Goal: Task Accomplishment & Management: Use online tool/utility

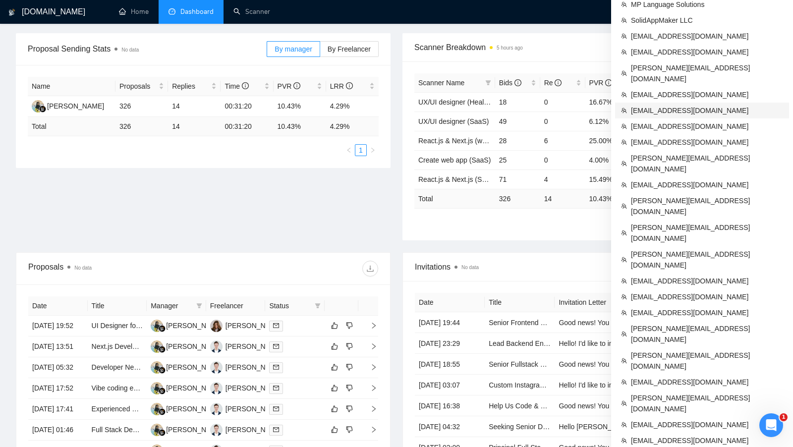
click at [713, 105] on span "[EMAIL_ADDRESS][DOMAIN_NAME]" at bounding box center [707, 110] width 152 height 11
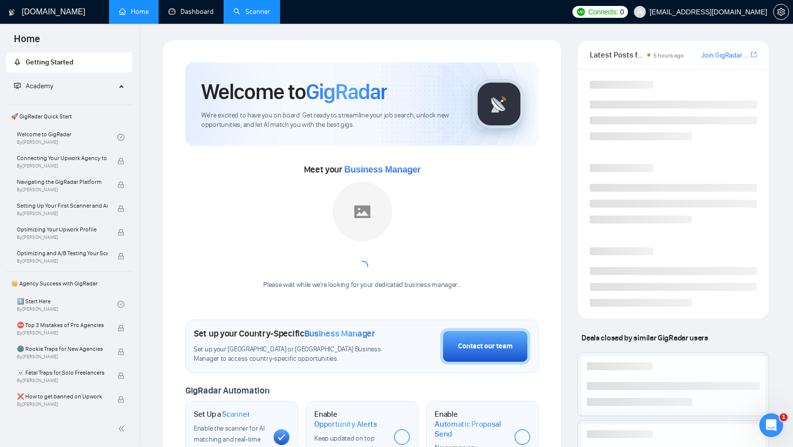
click at [237, 9] on link "Scanner" at bounding box center [251, 11] width 37 height 8
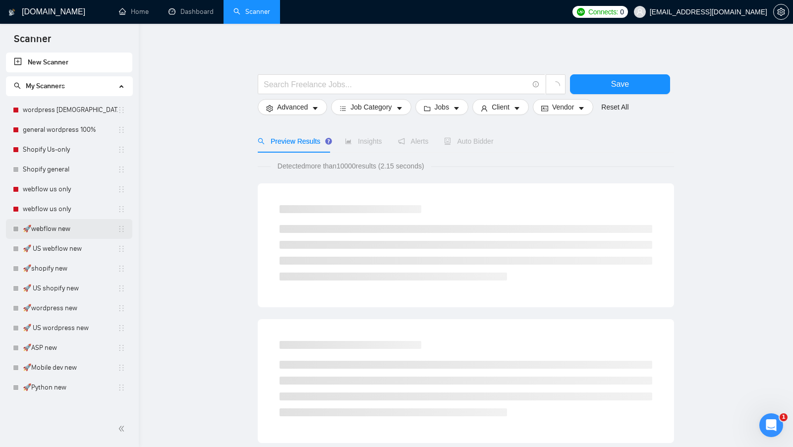
click at [47, 233] on link "🚀webflow new" at bounding box center [70, 229] width 95 height 20
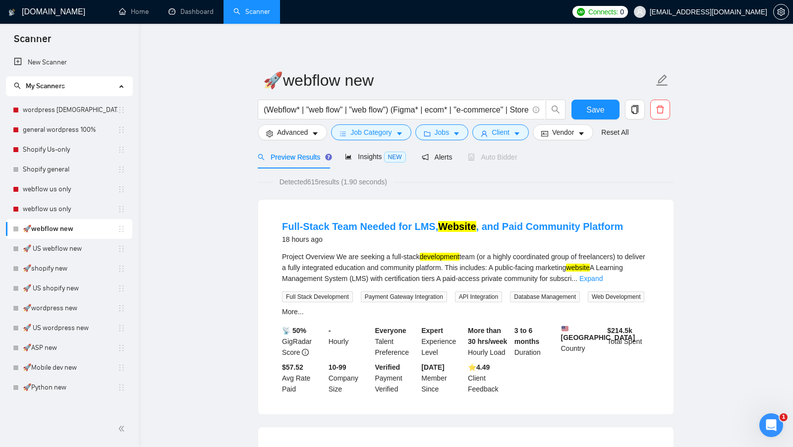
click at [142, 14] on link "Home" at bounding box center [134, 11] width 30 height 8
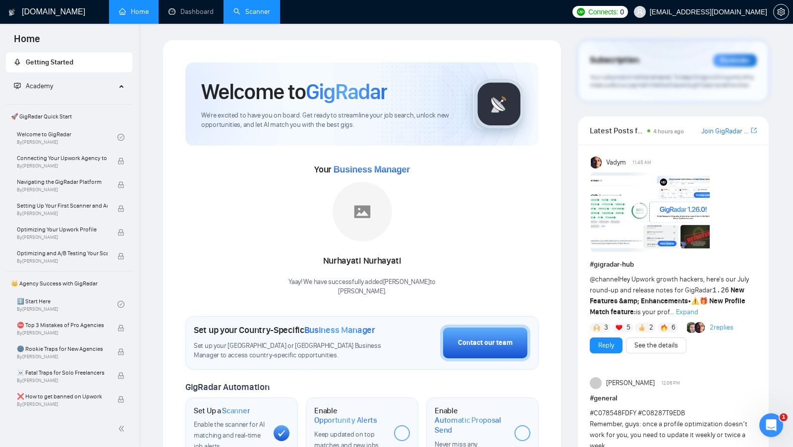
click at [302, 262] on div "Nurhayati Nurhayati" at bounding box center [361, 261] width 147 height 17
click at [454, 240] on div "Your Business Manager Nurhayati Nurhayati Yaay! We have successfully added Nurh…" at bounding box center [361, 229] width 353 height 135
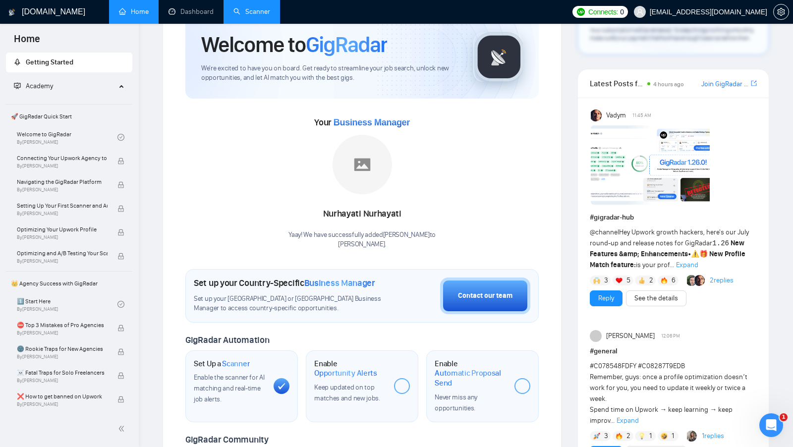
scroll to position [115, 0]
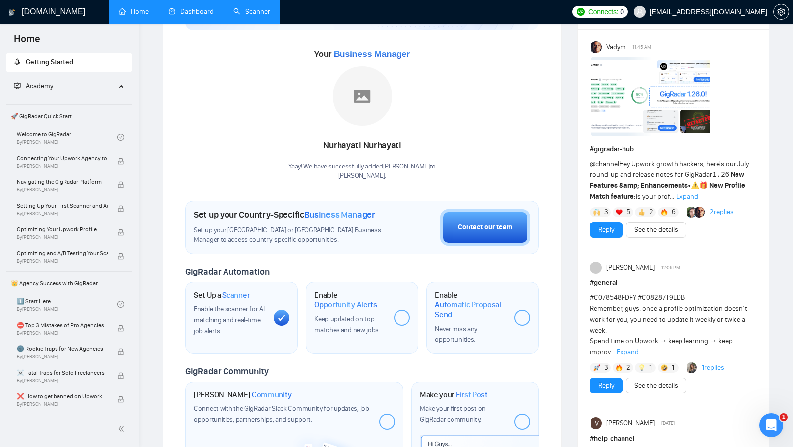
click at [185, 7] on link "Dashboard" at bounding box center [190, 11] width 45 height 8
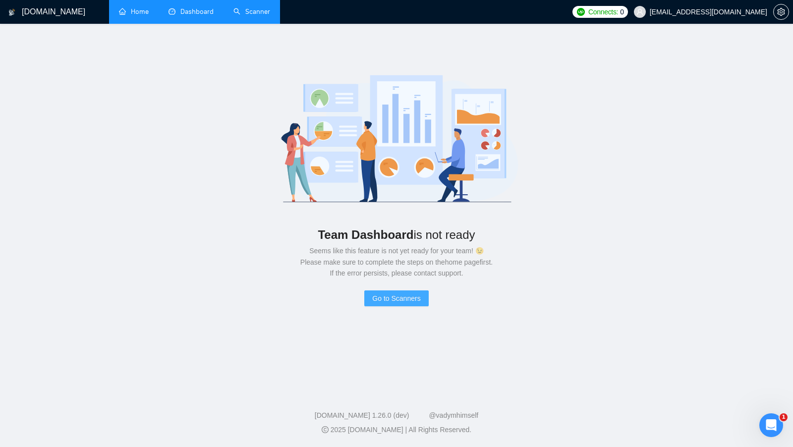
click at [377, 293] on span "Go to Scanners" at bounding box center [396, 298] width 48 height 11
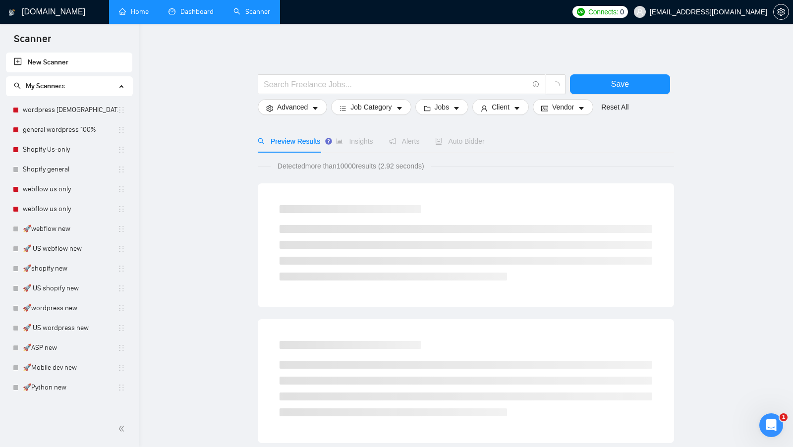
click at [123, 9] on link "Home" at bounding box center [134, 11] width 30 height 8
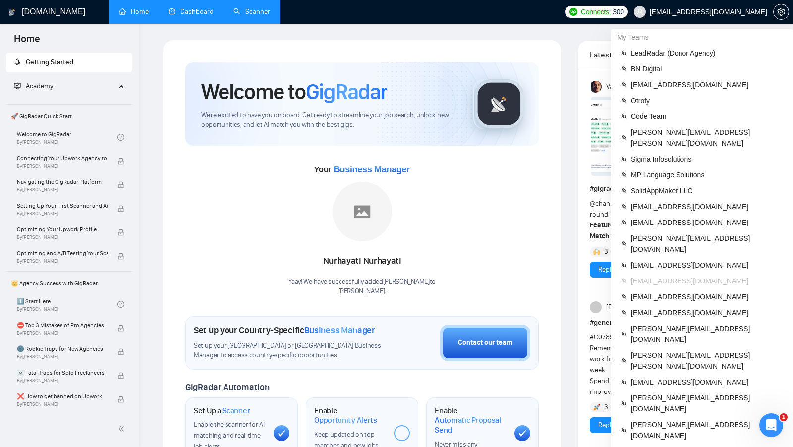
scroll to position [622, 0]
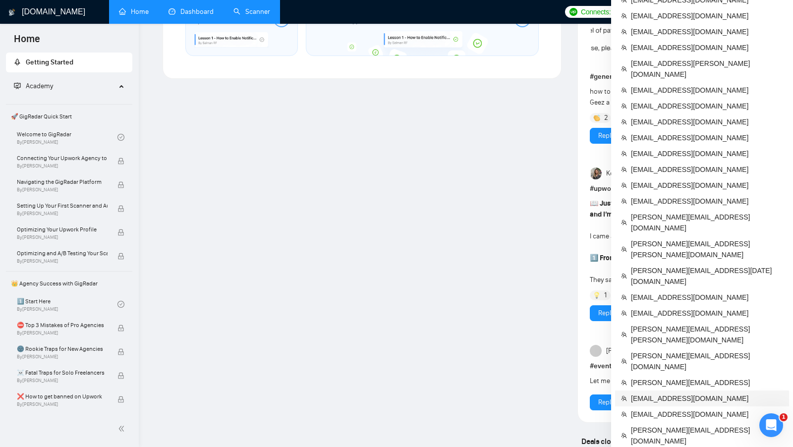
click at [646, 393] on span "[EMAIL_ADDRESS][DOMAIN_NAME]" at bounding box center [707, 398] width 152 height 11
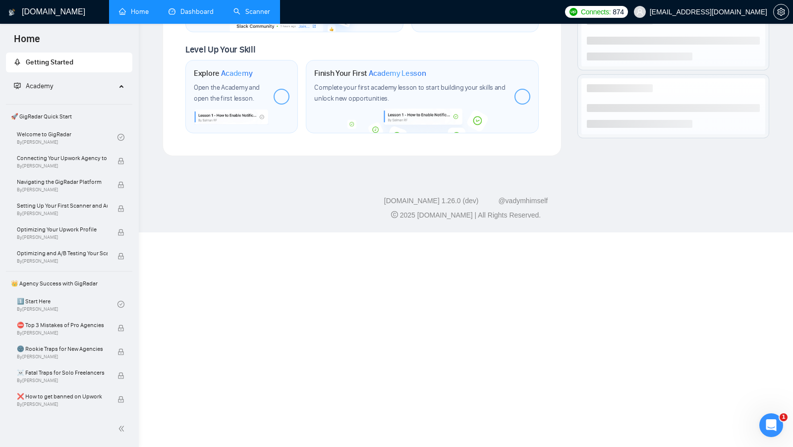
scroll to position [330, 0]
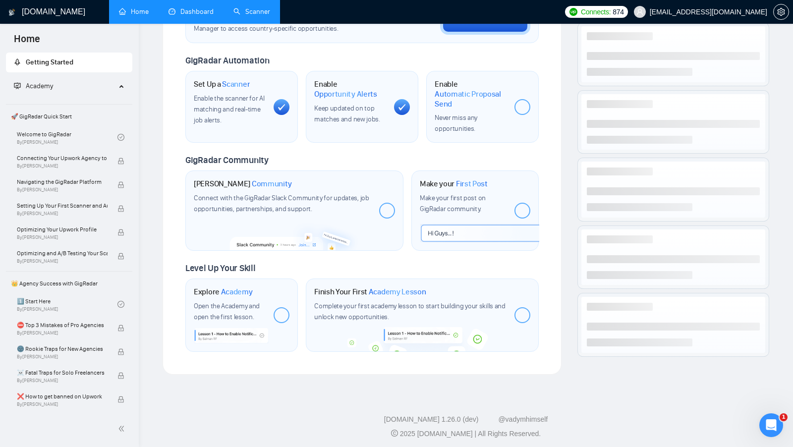
click at [255, 12] on link "Scanner" at bounding box center [251, 11] width 37 height 8
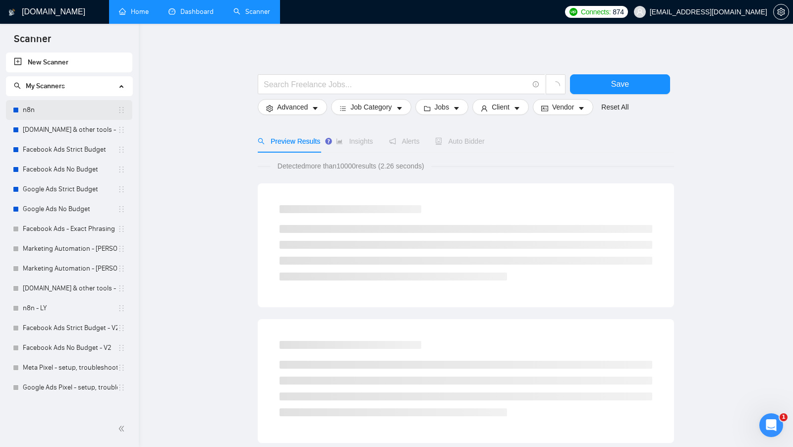
click at [30, 115] on link "n8n" at bounding box center [70, 110] width 95 height 20
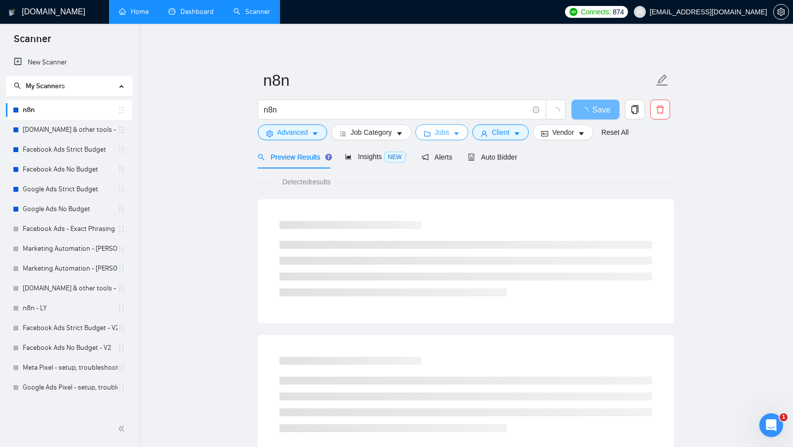
click at [442, 140] on button "Jobs" at bounding box center [442, 132] width 54 height 16
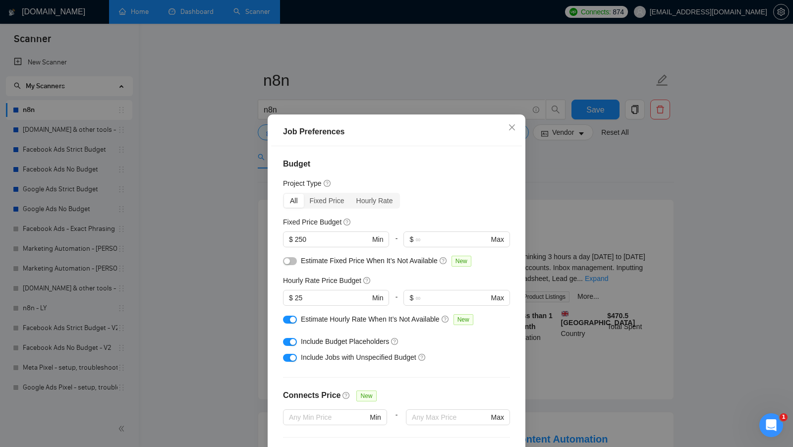
scroll to position [91, 0]
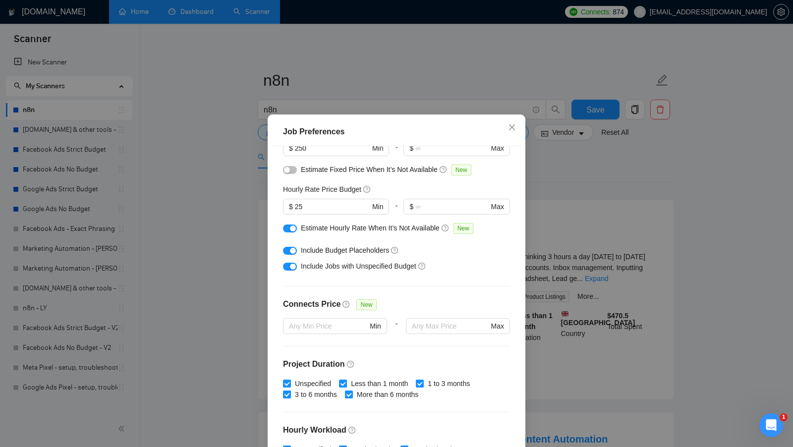
click at [611, 183] on div "Job Preferences Budget Project Type All Fixed Price Hourly Rate Fixed Price Bud…" at bounding box center [396, 223] width 793 height 447
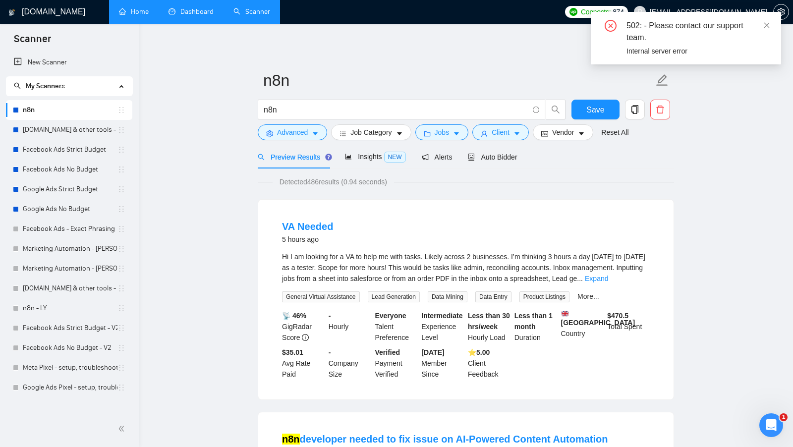
click at [197, 16] on link "Dashboard" at bounding box center [190, 11] width 45 height 8
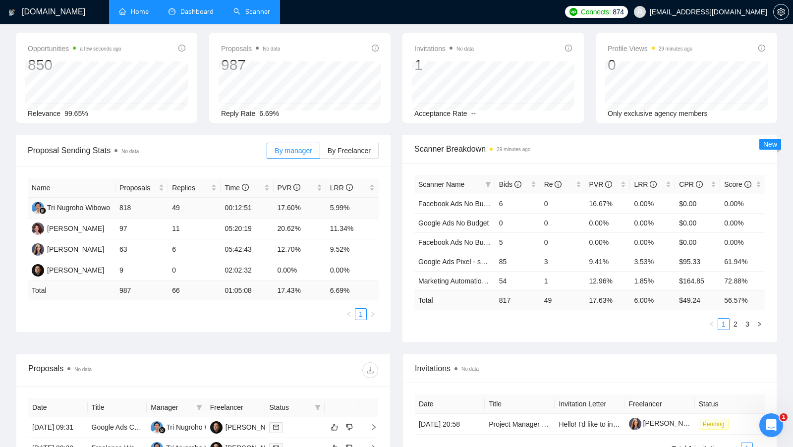
scroll to position [40, 0]
click at [253, 16] on link "Scanner" at bounding box center [251, 11] width 37 height 8
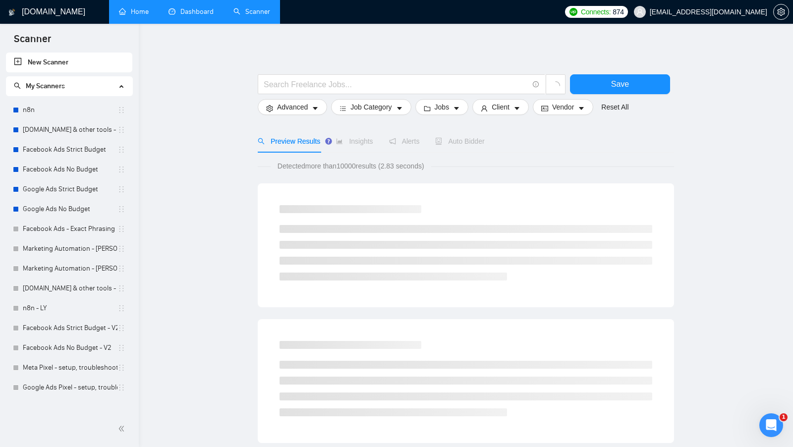
click at [195, 16] on link "Dashboard" at bounding box center [190, 11] width 45 height 8
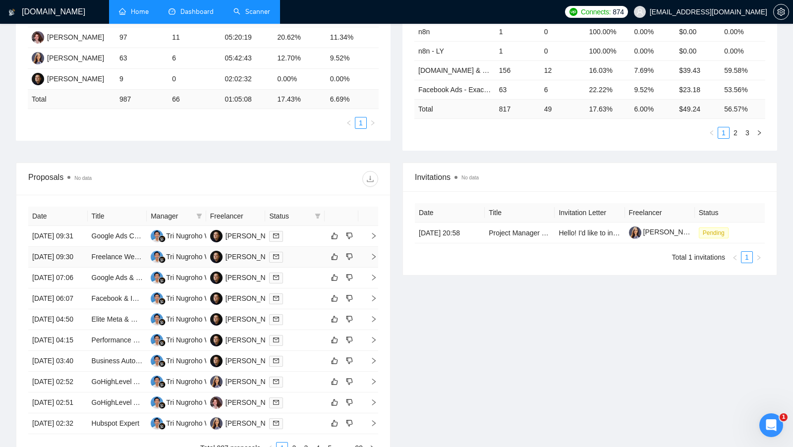
scroll to position [226, 0]
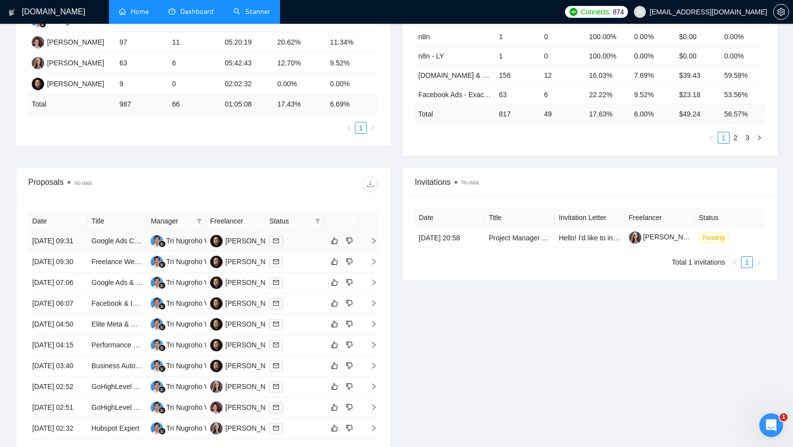
click at [310, 238] on div at bounding box center [295, 240] width 52 height 11
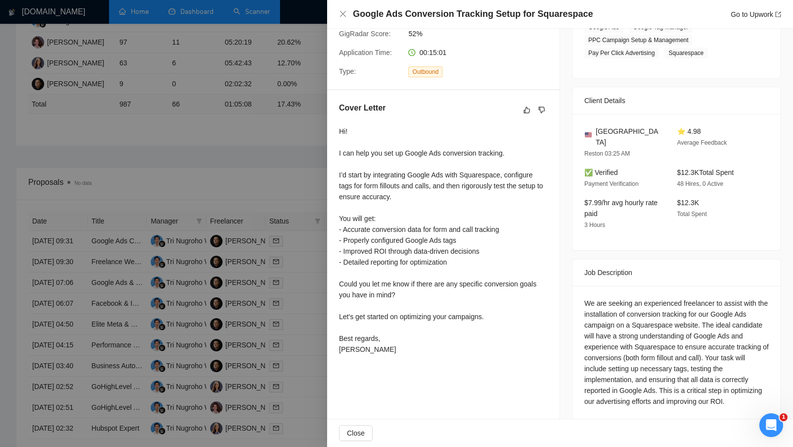
scroll to position [199, 0]
click at [271, 190] on div at bounding box center [396, 223] width 793 height 447
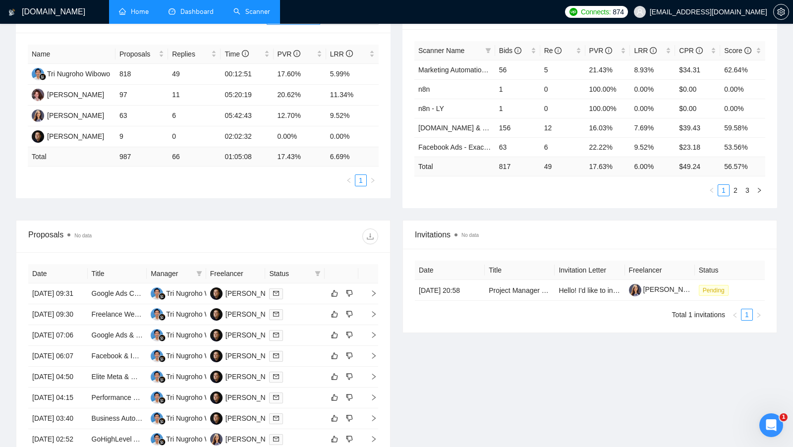
scroll to position [68, 0]
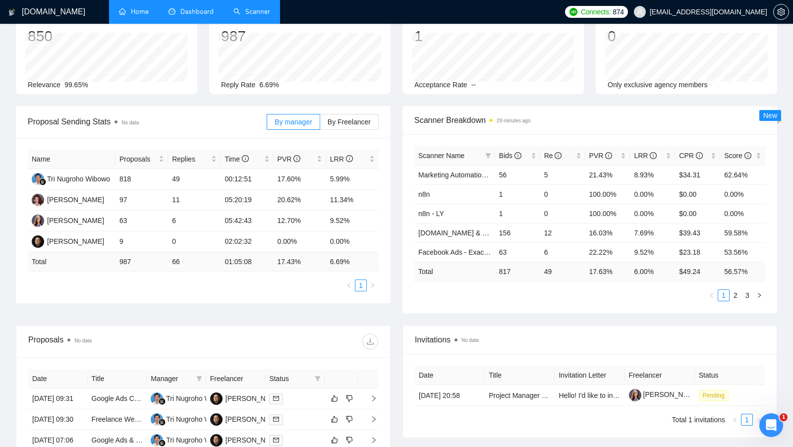
click at [251, 16] on link "Scanner" at bounding box center [251, 11] width 37 height 8
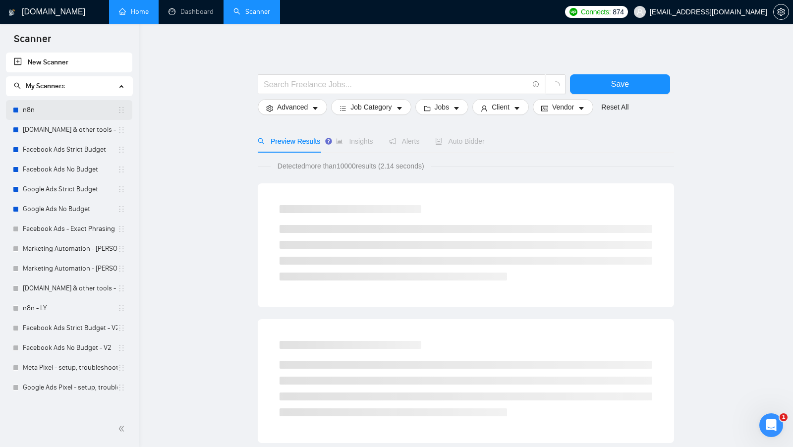
click at [57, 109] on link "n8n" at bounding box center [70, 110] width 95 height 20
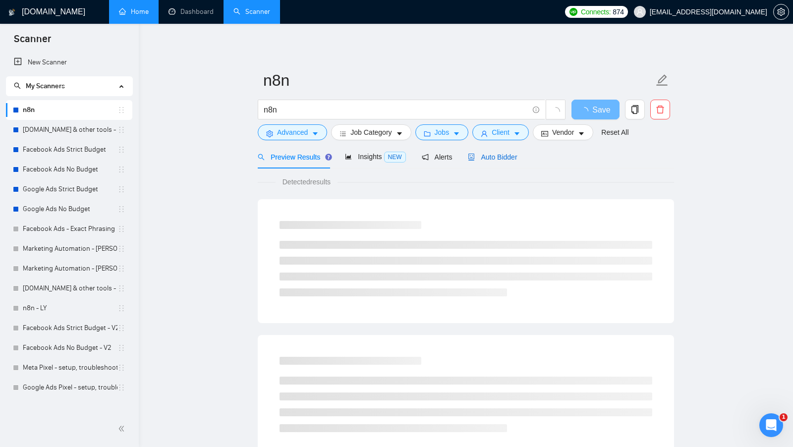
click at [480, 156] on span "Auto Bidder" at bounding box center [492, 157] width 49 height 8
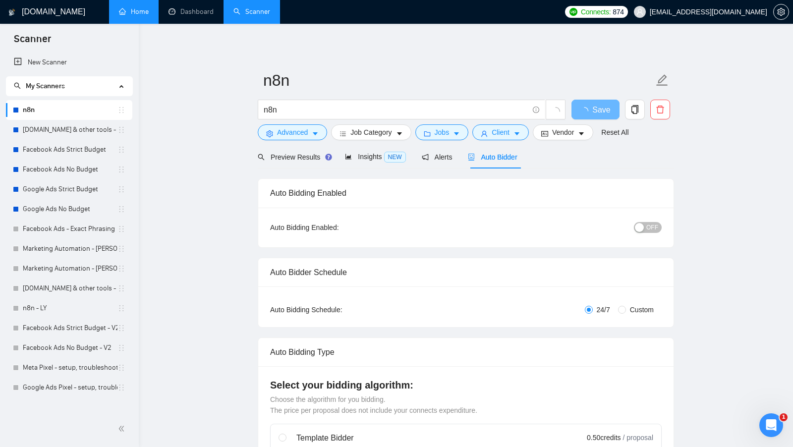
radio input "false"
radio input "true"
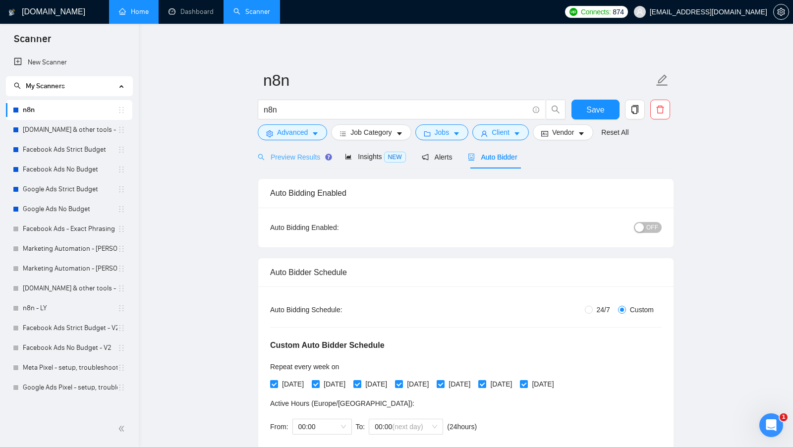
click at [315, 151] on div "Preview Results" at bounding box center [293, 156] width 71 height 23
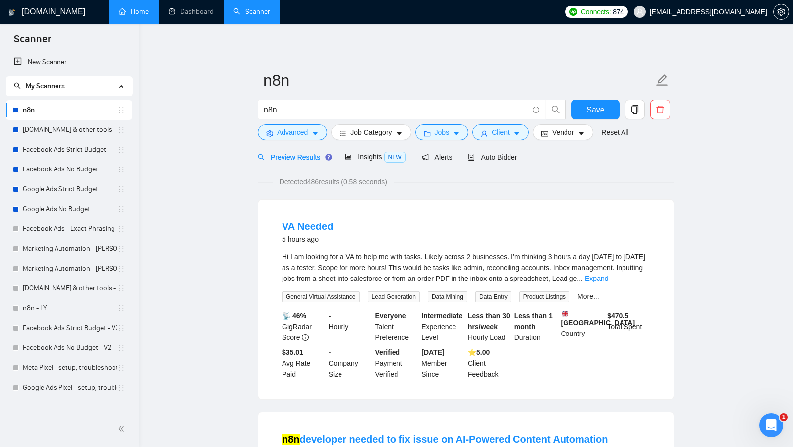
click at [433, 140] on form "n8n n8n Save Advanced Job Category Jobs Client Vendor Reset All" at bounding box center [466, 104] width 416 height 81
click at [443, 136] on span "Jobs" at bounding box center [442, 132] width 15 height 11
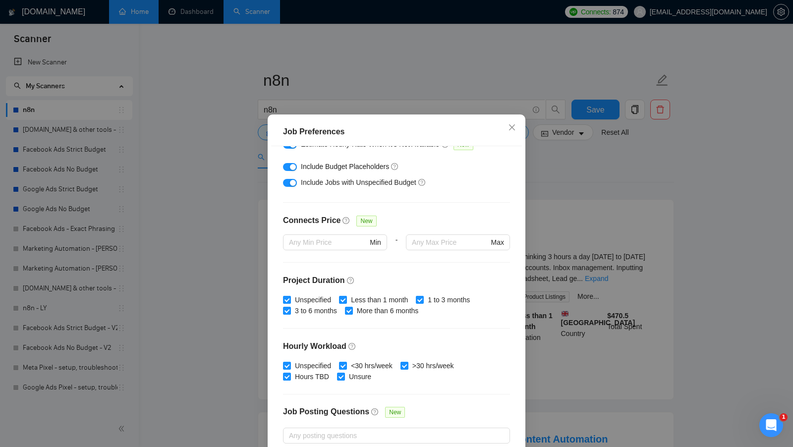
scroll to position [244, 0]
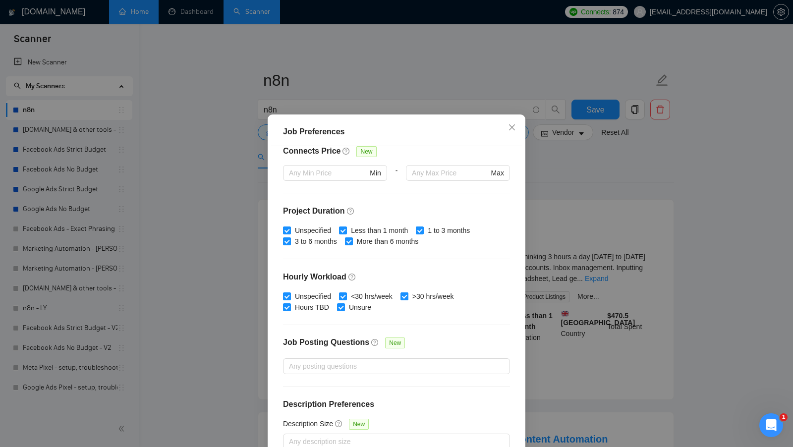
click at [581, 260] on div "Job Preferences Budget Project Type All Fixed Price Hourly Rate Fixed Price Bud…" at bounding box center [396, 223] width 793 height 447
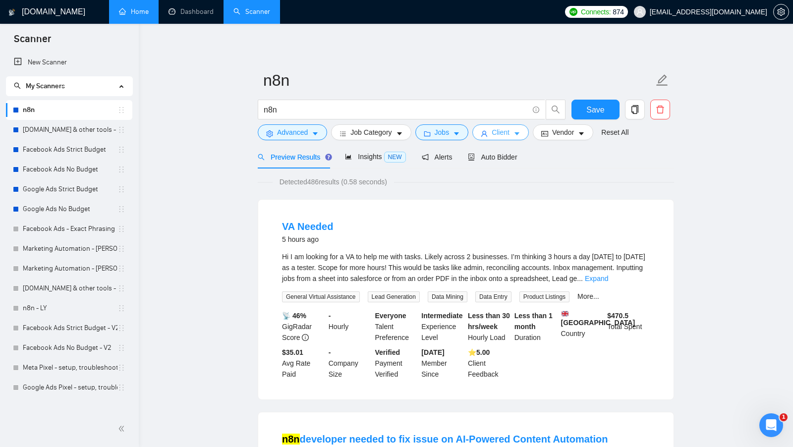
click at [492, 125] on button "Client" at bounding box center [500, 132] width 56 height 16
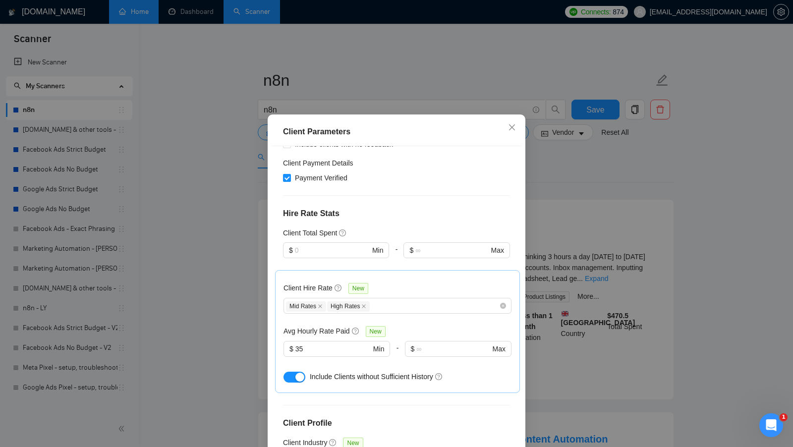
scroll to position [203, 0]
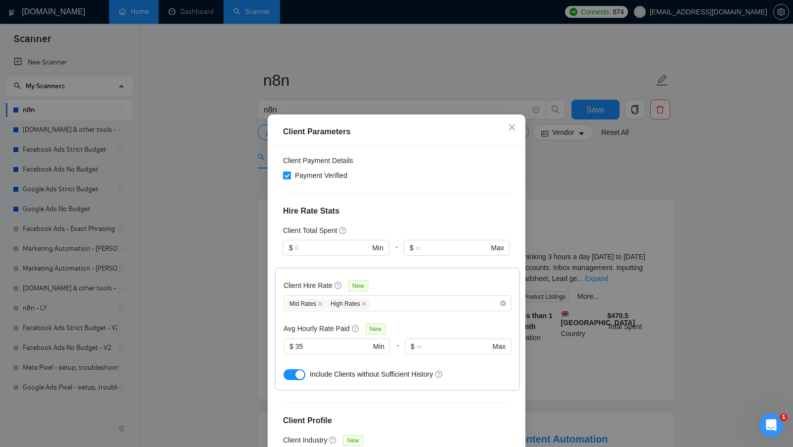
click at [544, 230] on div "Client Parameters Client Location Include Client Countries Select Exclude Clien…" at bounding box center [396, 223] width 793 height 447
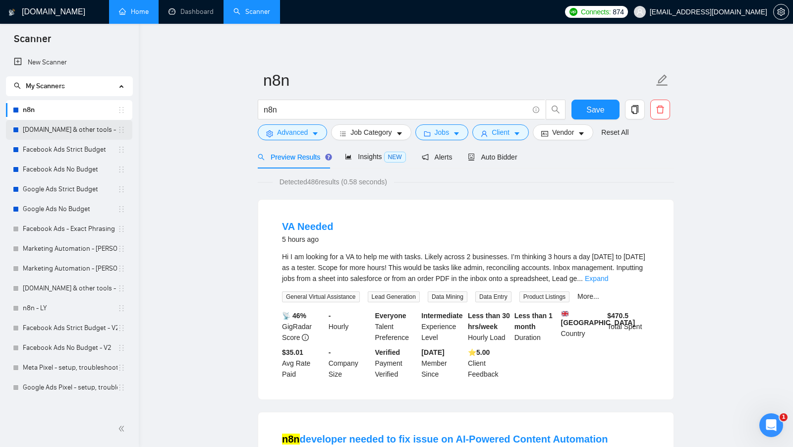
click at [71, 128] on link "[DOMAIN_NAME] & other tools - [PERSON_NAME]" at bounding box center [70, 130] width 95 height 20
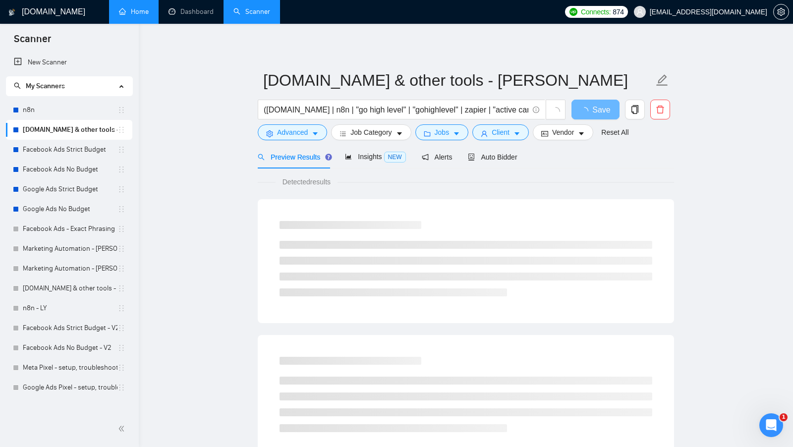
click at [456, 141] on form "Make.com & other tools - Lilia Y. (make.com | n8n | "go high level" | "gohighle…" at bounding box center [466, 104] width 416 height 81
click at [457, 130] on icon "caret-down" at bounding box center [456, 133] width 7 height 7
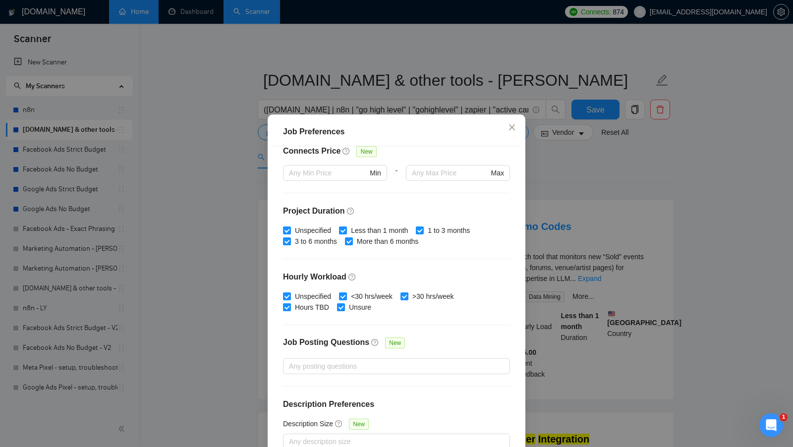
scroll to position [55, 0]
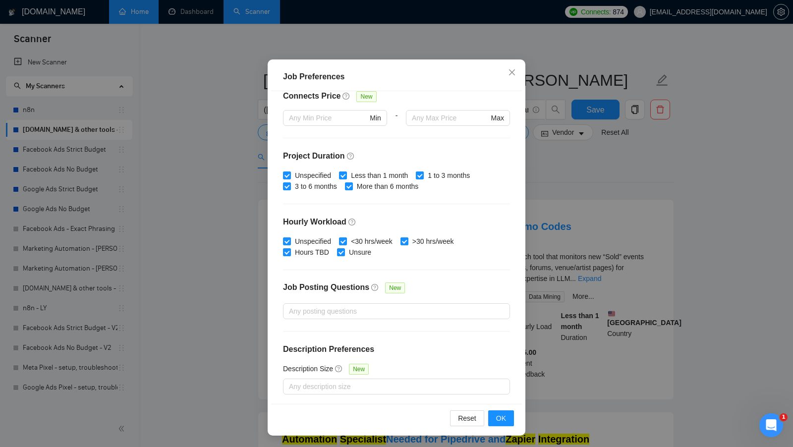
click at [527, 228] on div "Job Preferences Budget Project Type All Fixed Price Hourly Rate Fixed Price Bud…" at bounding box center [396, 223] width 793 height 447
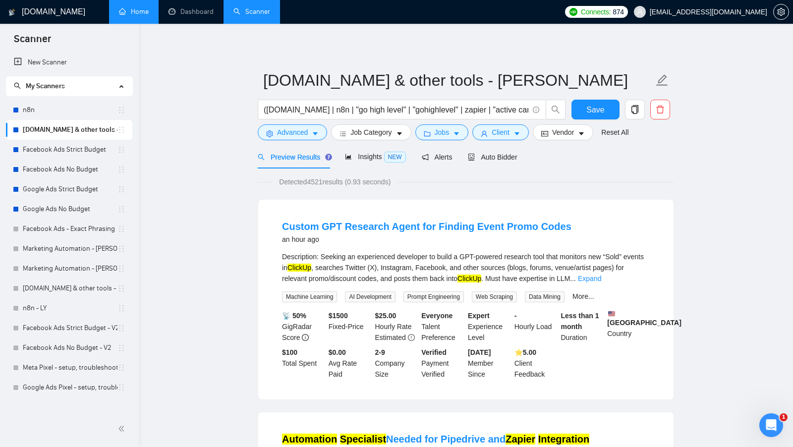
scroll to position [0, 0]
click at [520, 135] on icon "caret-down" at bounding box center [516, 133] width 7 height 7
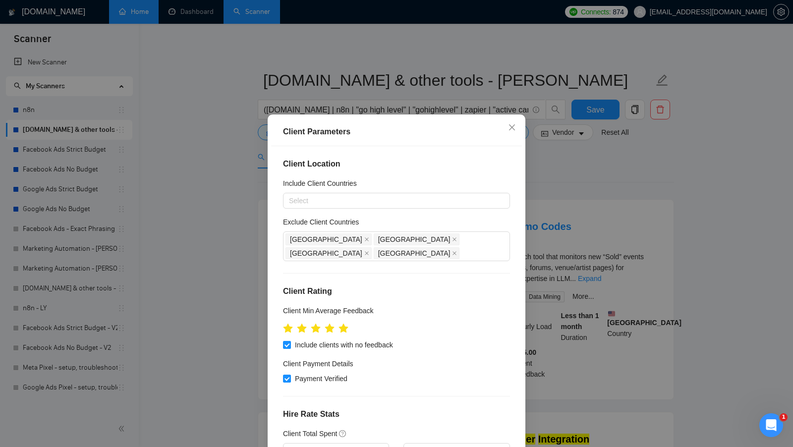
click at [605, 260] on div "Client Parameters Client Location Include Client Countries Select Exclude Clien…" at bounding box center [396, 223] width 793 height 447
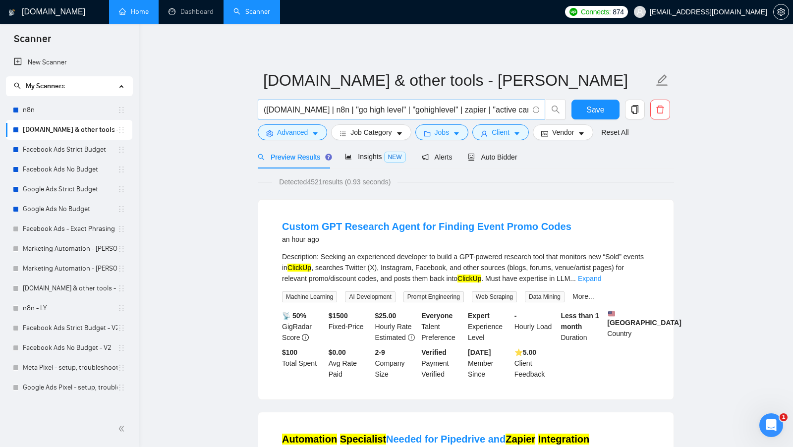
click at [303, 109] on input "(make.com | n8n | "go high level" | "gohighlevel" | zapier | "active campaign" …" at bounding box center [396, 110] width 265 height 12
click at [267, 108] on input "(make.com" | n8n | "go high level" | "gohighlevel" | zapier | "active campaign"…" at bounding box center [396, 110] width 265 height 12
type input "("make.com" | n8n | "go high level" | "gohighlevel" | zapier | "active campaign…"
click at [483, 137] on icon "user" at bounding box center [484, 133] width 7 height 7
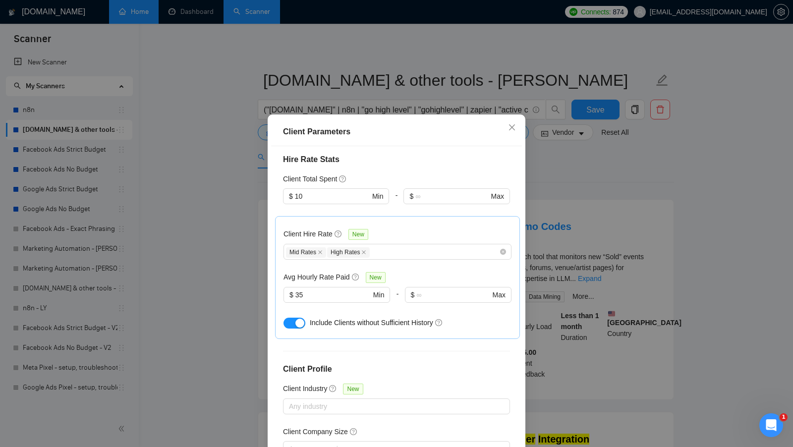
scroll to position [302, 0]
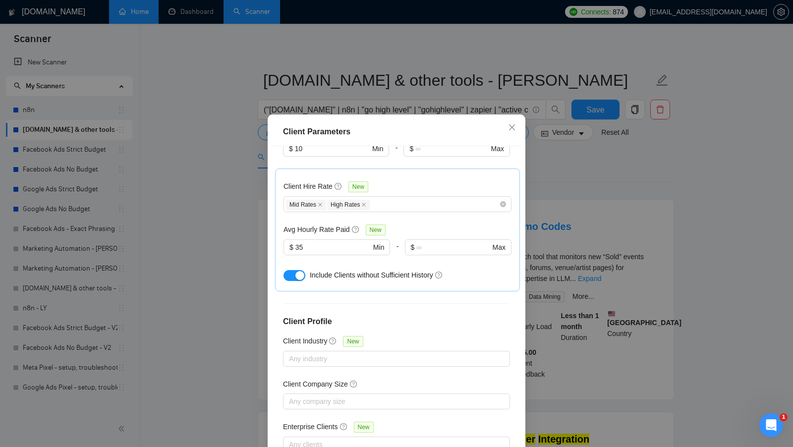
click at [597, 237] on div "Client Parameters Client Location Include Client Countries Select Exclude Clien…" at bounding box center [396, 223] width 793 height 447
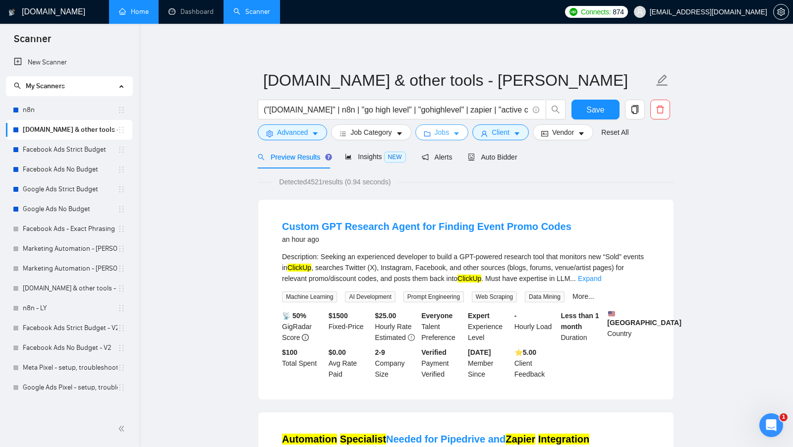
click at [449, 137] on span "Jobs" at bounding box center [442, 132] width 15 height 11
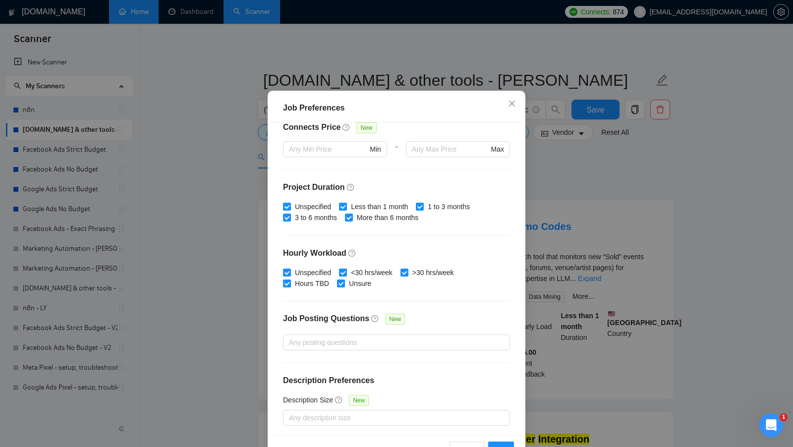
scroll to position [55, 0]
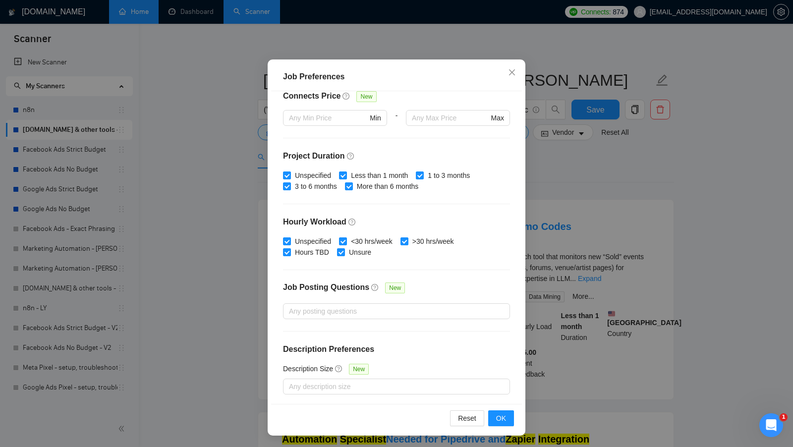
click at [576, 232] on div "Job Preferences Budget Project Type All Fixed Price Hourly Rate Fixed Price Bud…" at bounding box center [396, 223] width 793 height 447
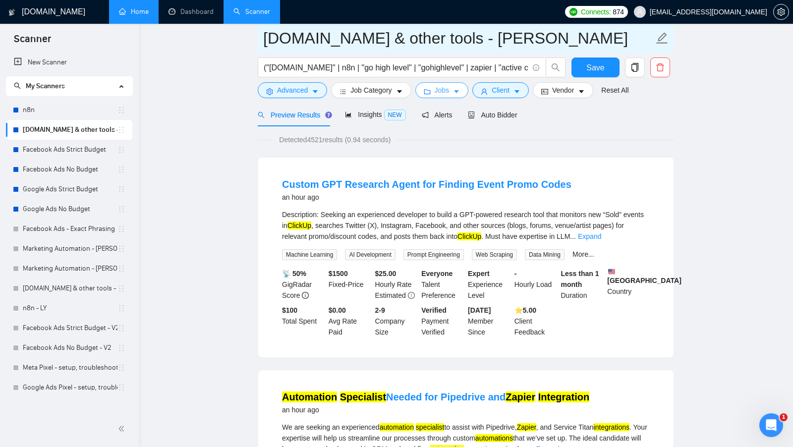
scroll to position [0, 0]
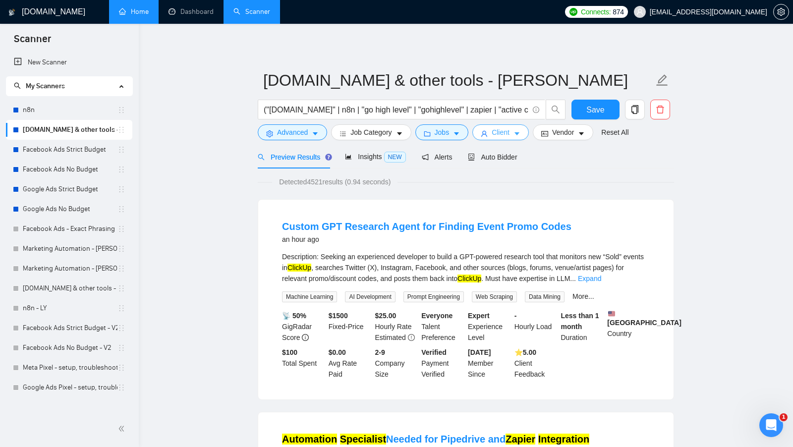
click at [497, 124] on button "Client" at bounding box center [500, 132] width 56 height 16
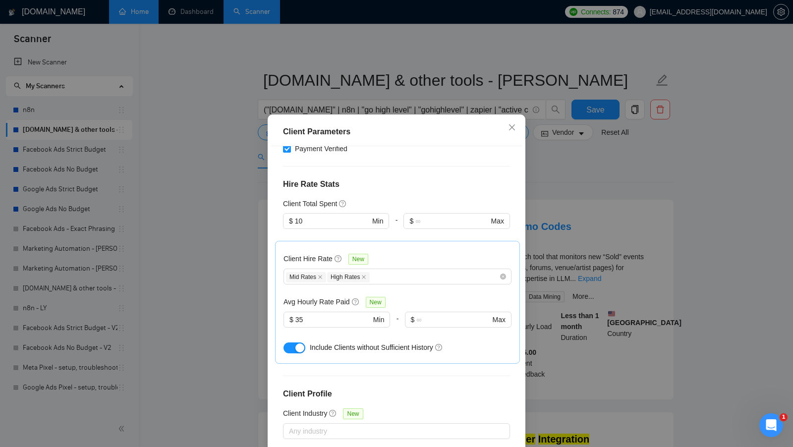
scroll to position [233, 0]
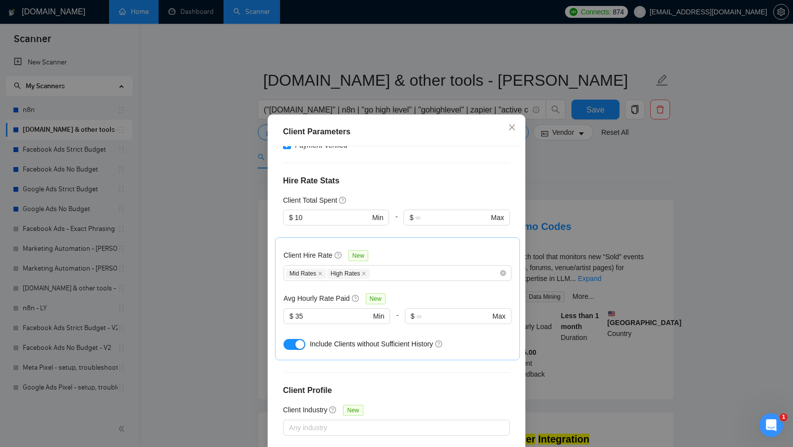
click at [298, 340] on div "button" at bounding box center [299, 344] width 9 height 9
click at [623, 305] on div "Client Parameters Client Location Include Client Countries Select Exclude Clien…" at bounding box center [396, 223] width 793 height 447
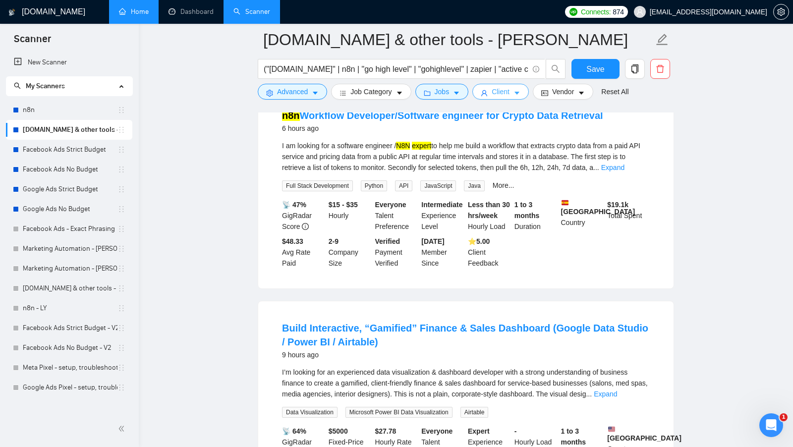
scroll to position [469, 0]
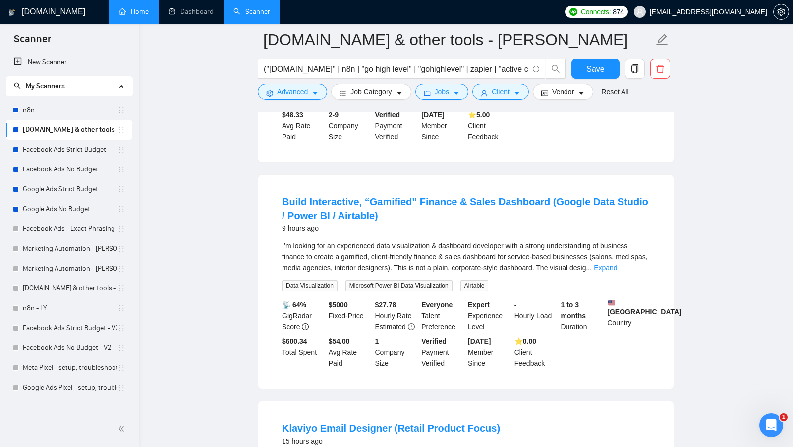
click at [643, 261] on div "I’m looking for an experienced data visualization & dashboard developer with a …" at bounding box center [466, 256] width 368 height 33
click at [617, 264] on link "Expand" at bounding box center [605, 268] width 23 height 8
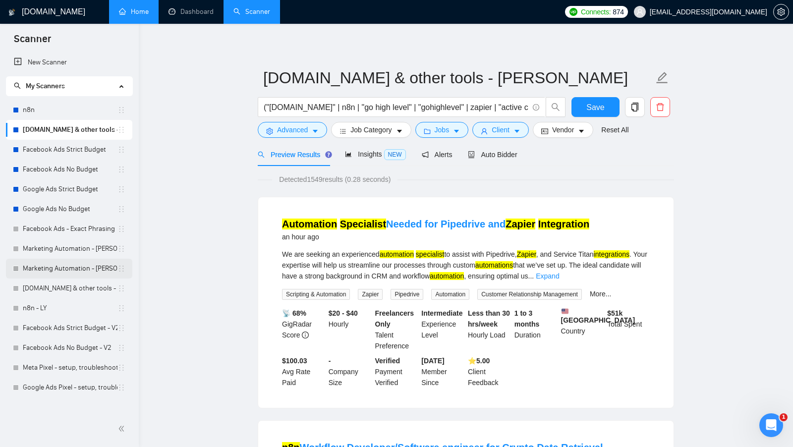
scroll to position [0, 0]
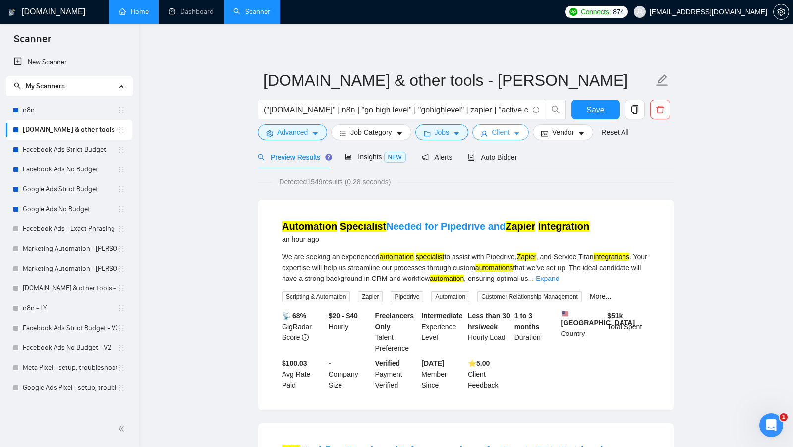
click at [520, 130] on span "caret-down" at bounding box center [516, 133] width 7 height 7
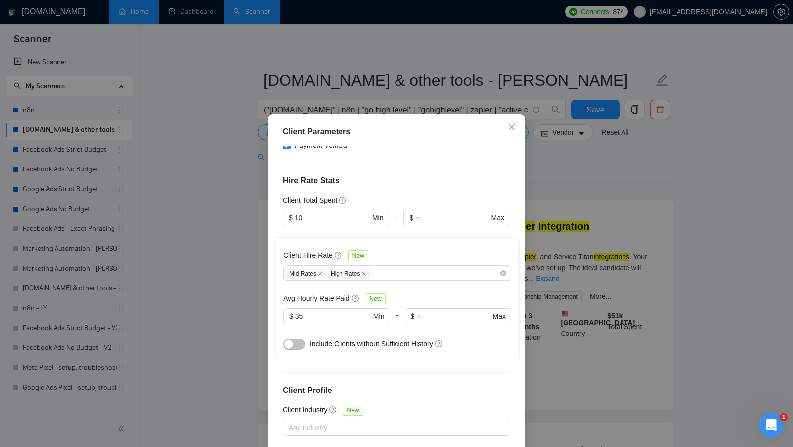
click at [299, 339] on button "button" at bounding box center [294, 344] width 22 height 11
click at [515, 129] on icon "close" at bounding box center [512, 127] width 8 height 8
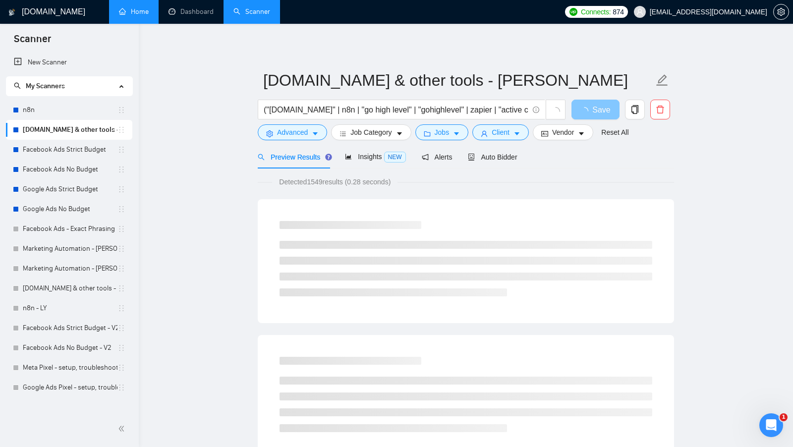
click at [601, 114] on span "Save" at bounding box center [601, 110] width 18 height 12
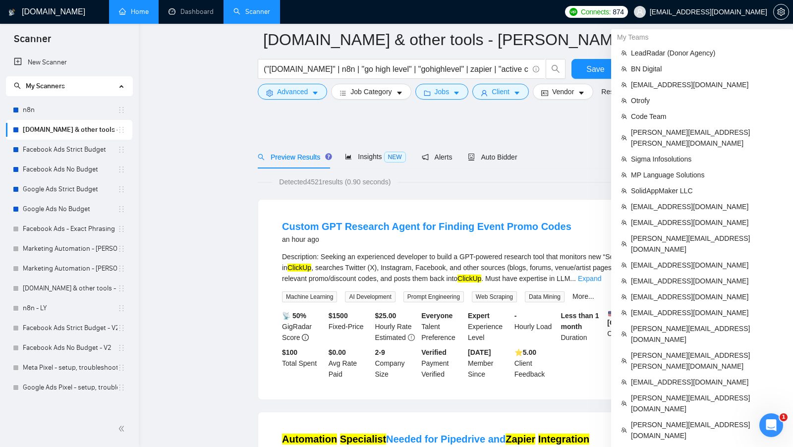
scroll to position [179, 0]
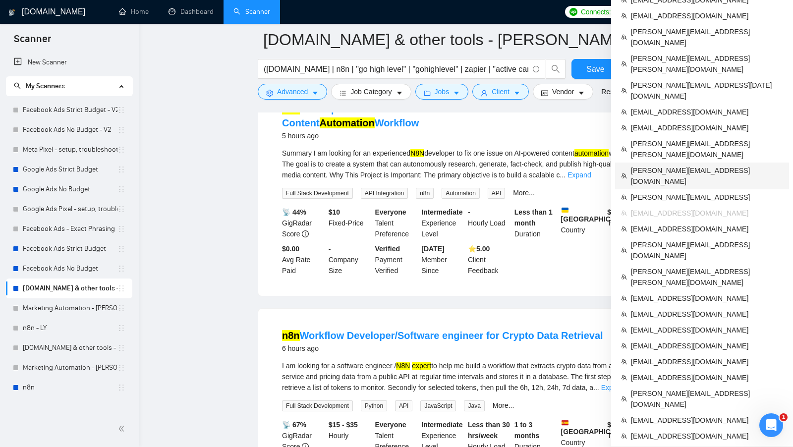
scroll to position [996, 0]
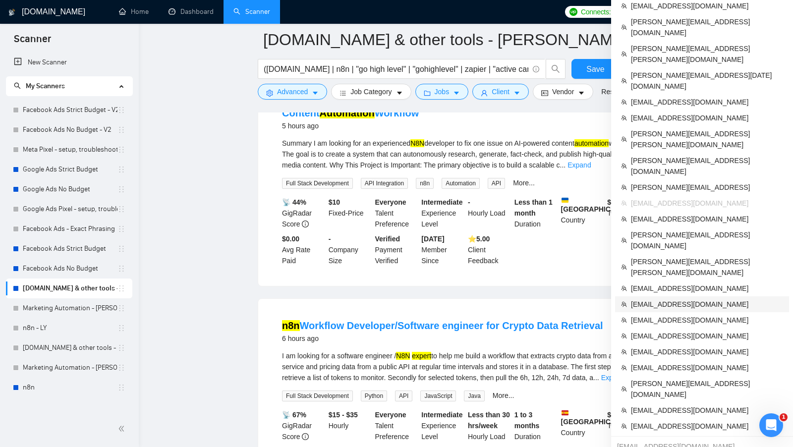
click at [689, 299] on span "aj.rivera54321@gmail.com" at bounding box center [707, 304] width 152 height 11
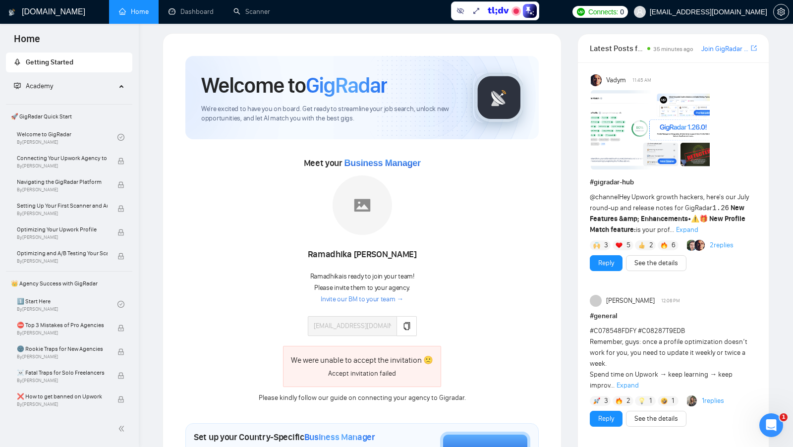
scroll to position [6, 0]
click at [266, 16] on link "Scanner" at bounding box center [251, 11] width 37 height 8
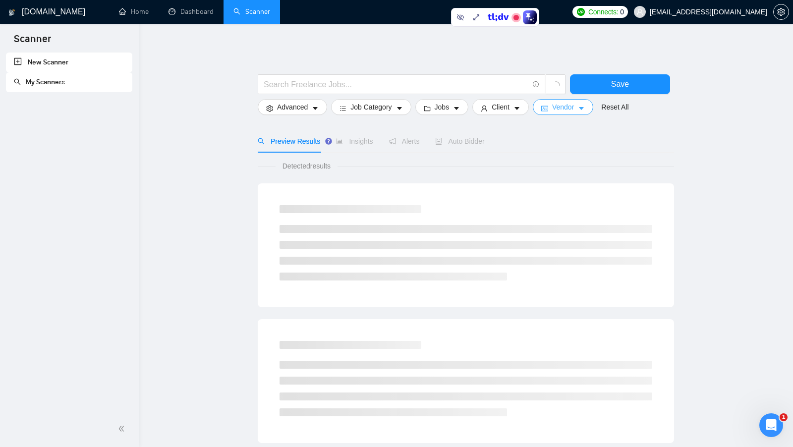
click at [547, 109] on icon "idcard" at bounding box center [544, 108] width 7 height 7
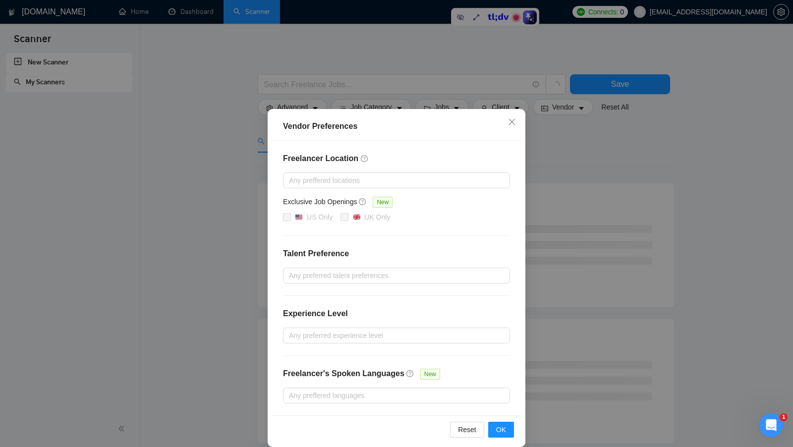
click at [552, 141] on div "Vendor Preferences Freelancer Location Any preffered locations Exclusive Job Op…" at bounding box center [396, 223] width 793 height 447
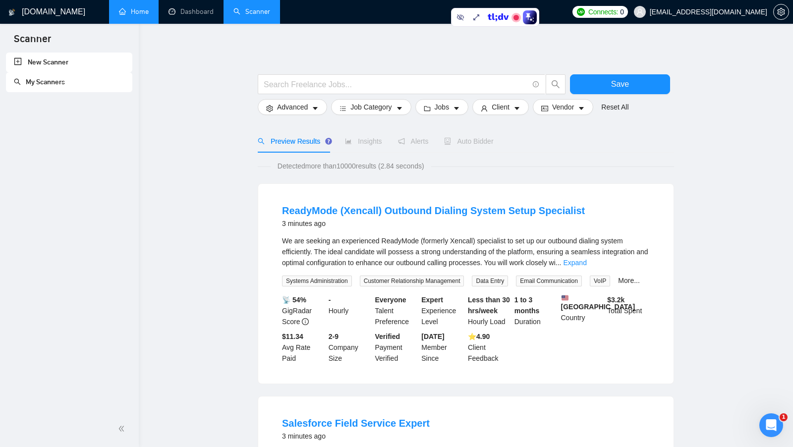
click at [133, 15] on link "Home" at bounding box center [134, 11] width 30 height 8
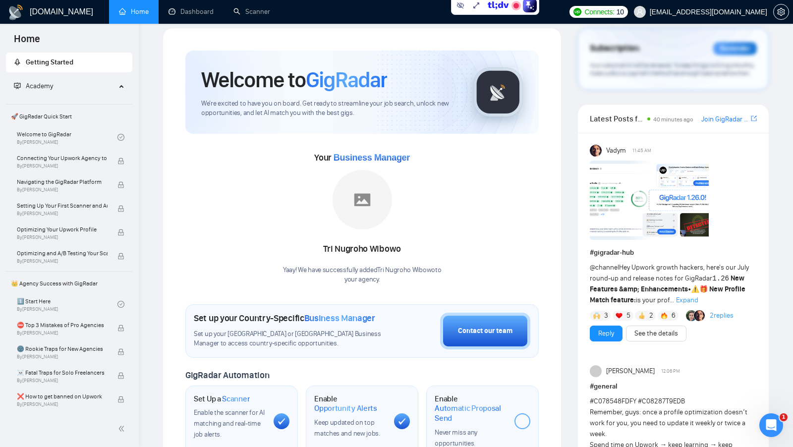
scroll to position [10, 0]
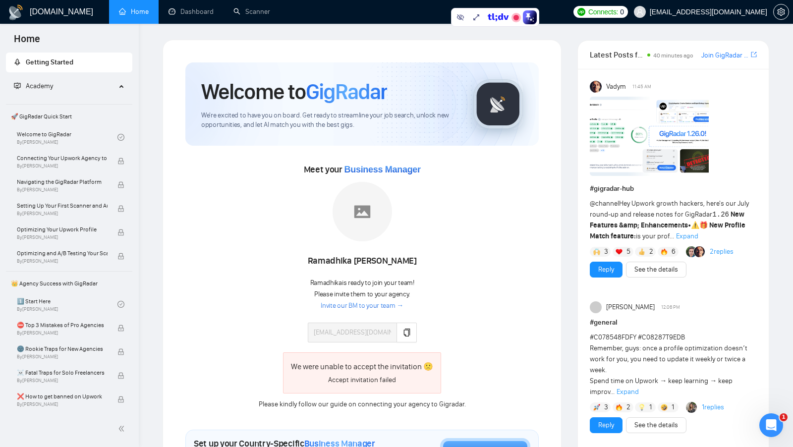
scroll to position [34, 0]
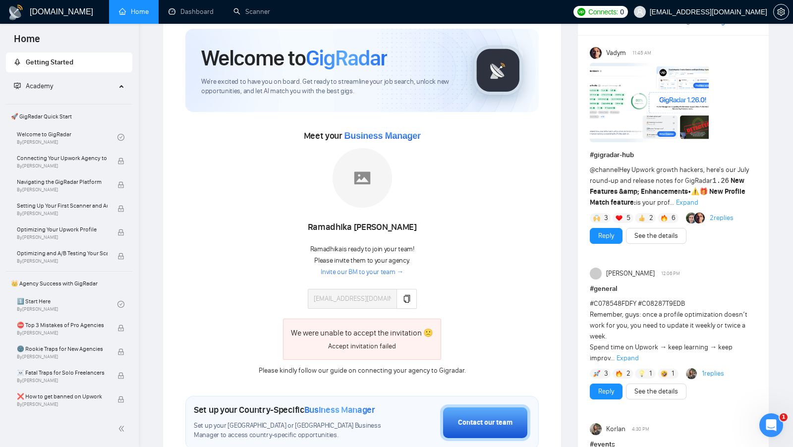
click at [739, 12] on span "[EMAIL_ADDRESS][DOMAIN_NAME]" at bounding box center [708, 12] width 117 height 0
copy div "[EMAIL_ADDRESS][DOMAIN_NAME]"
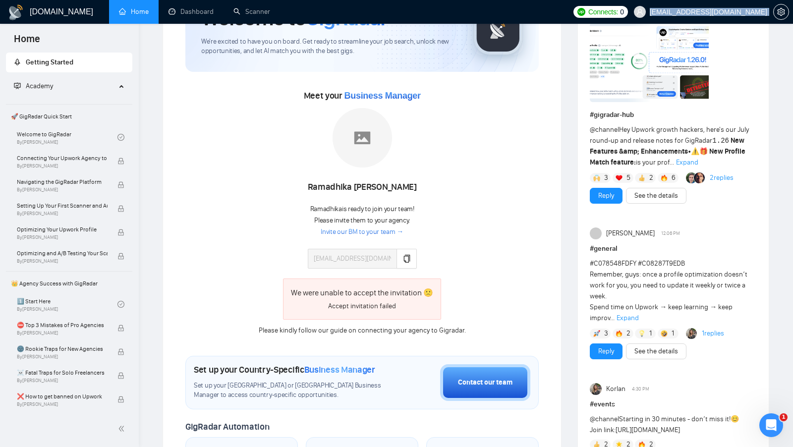
scroll to position [79, 0]
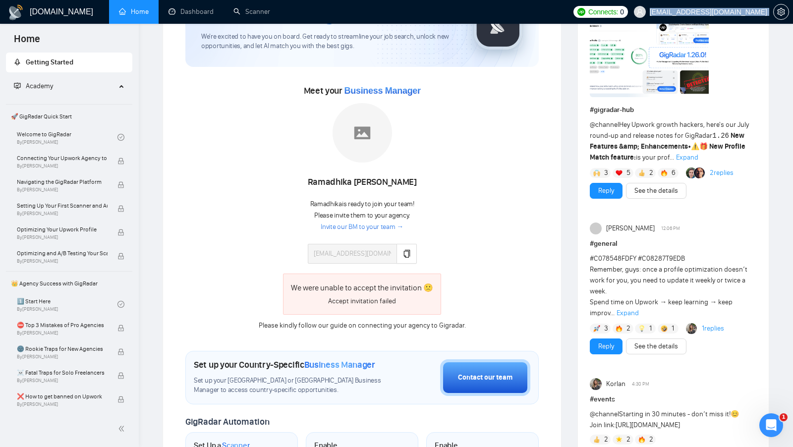
click at [381, 223] on link "Invite our BM to your team →" at bounding box center [362, 226] width 83 height 9
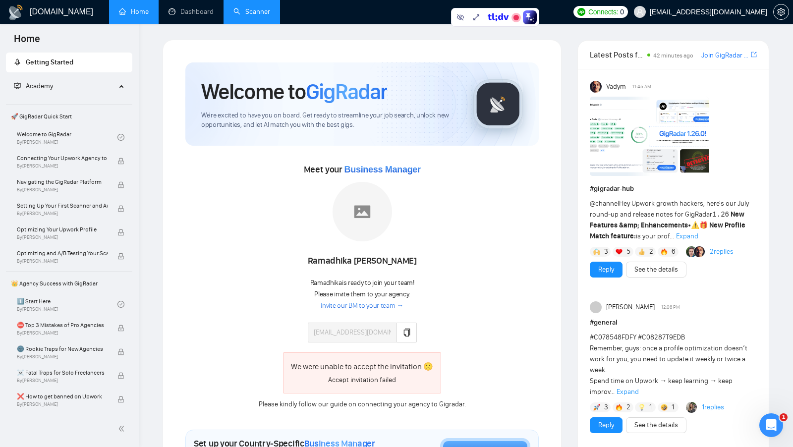
click at [245, 16] on link "Scanner" at bounding box center [251, 11] width 37 height 8
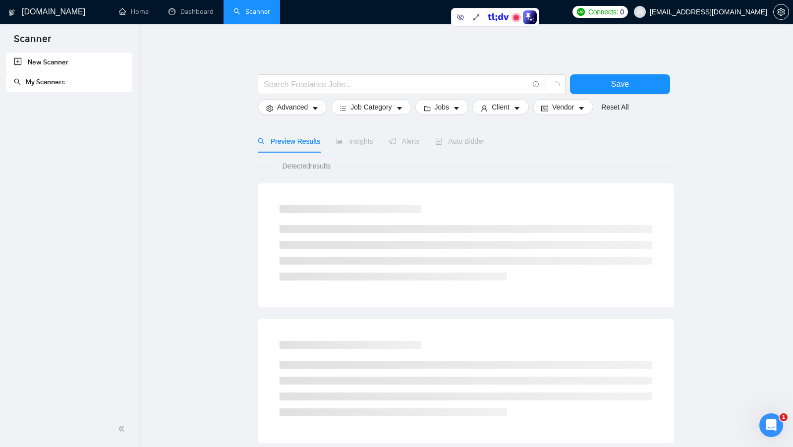
click at [192, 113] on main "Save Advanced Job Category Jobs Client Vendor Reset All Preview Results Insight…" at bounding box center [466, 445] width 622 height 811
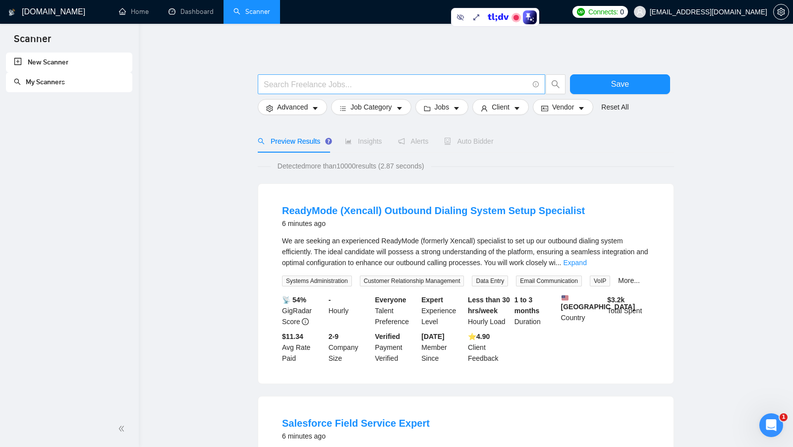
click at [284, 93] on span at bounding box center [401, 84] width 287 height 20
type input "з"
click at [276, 82] on input "poodcast booking" at bounding box center [396, 84] width 265 height 12
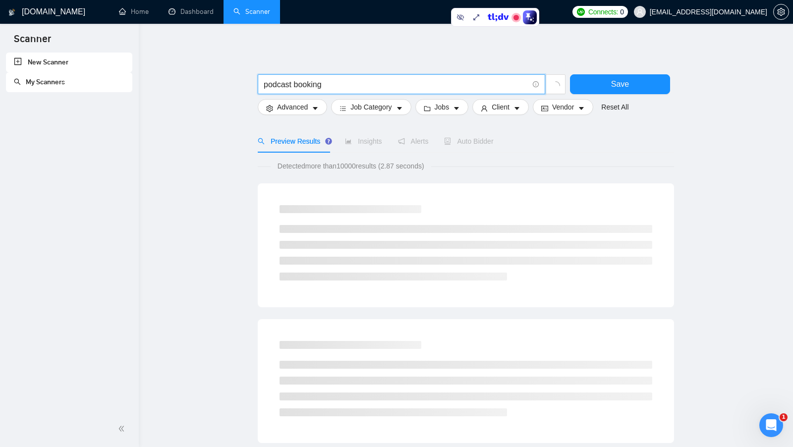
click at [335, 89] on input "podcast booking" at bounding box center [396, 84] width 265 height 12
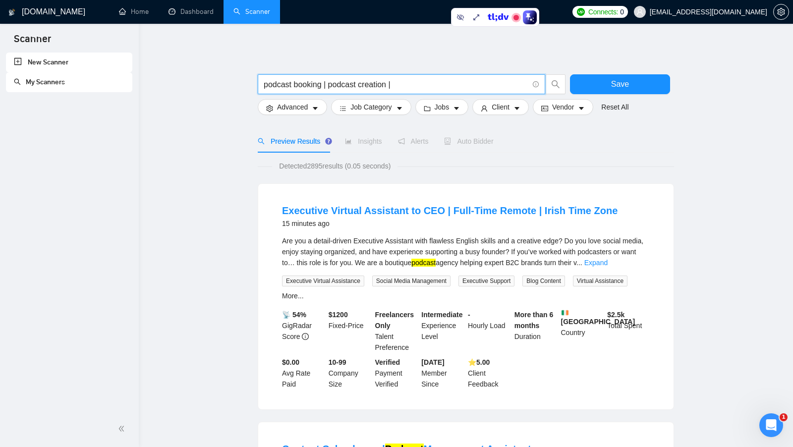
click at [420, 87] on input "podcast booking | podcast creation |" at bounding box center [396, 84] width 265 height 12
click at [388, 84] on input "podcast booking | podcast creation |" at bounding box center [396, 84] width 265 height 12
click at [331, 84] on input "podcast booking | podcast creation" |" at bounding box center [396, 84] width 265 height 12
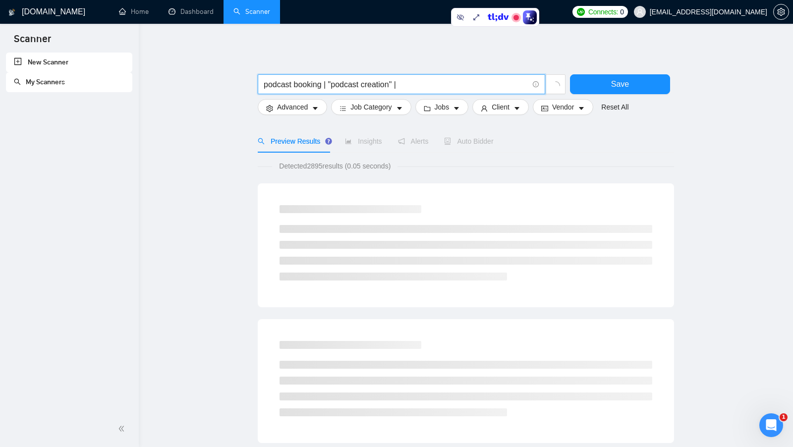
click at [324, 86] on input "podcast booking | "podcast creation" |" at bounding box center [396, 84] width 265 height 12
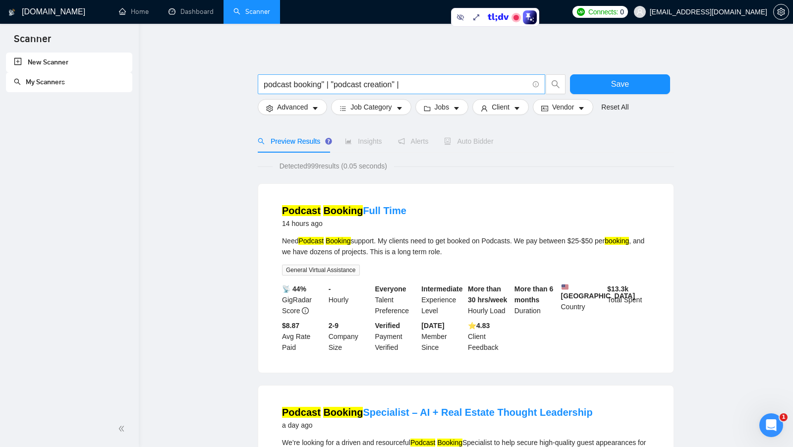
click at [263, 84] on span "podcast booking" | "podcast creation" |" at bounding box center [401, 84] width 287 height 20
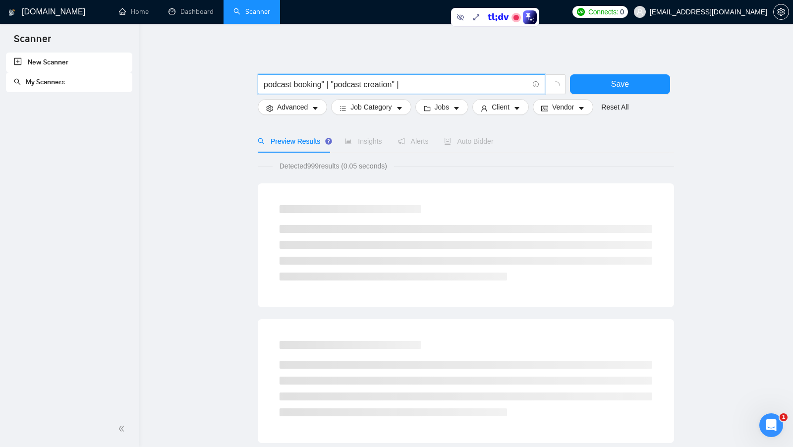
click at [265, 84] on input "podcast booking" | "podcast creation" |" at bounding box center [396, 84] width 265 height 12
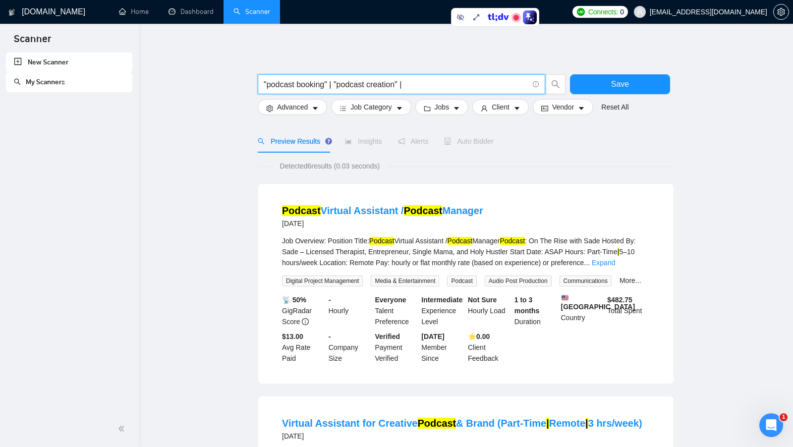
click at [429, 83] on input ""podcast booking" | "podcast creation" |" at bounding box center [396, 84] width 265 height 12
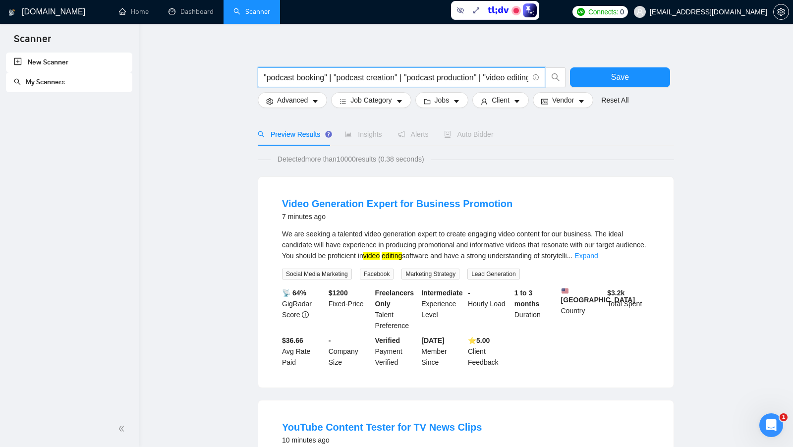
click at [636, 251] on div "We are seeking a talented video generation expert to create engaging video cont…" at bounding box center [466, 244] width 368 height 33
click at [598, 255] on link "Expand" at bounding box center [585, 256] width 23 height 8
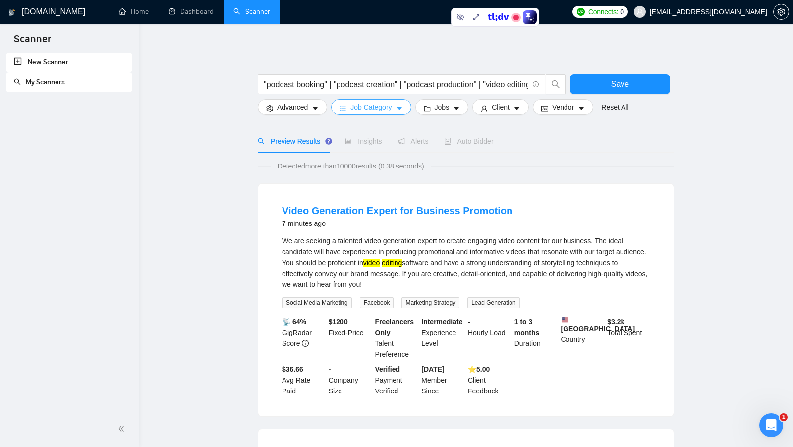
click at [385, 106] on span "Job Category" at bounding box center [370, 107] width 41 height 11
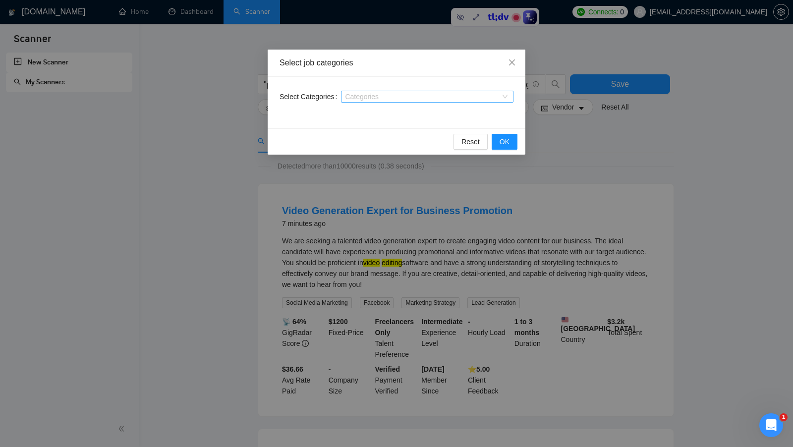
click at [387, 102] on div "Categories" at bounding box center [427, 97] width 172 height 12
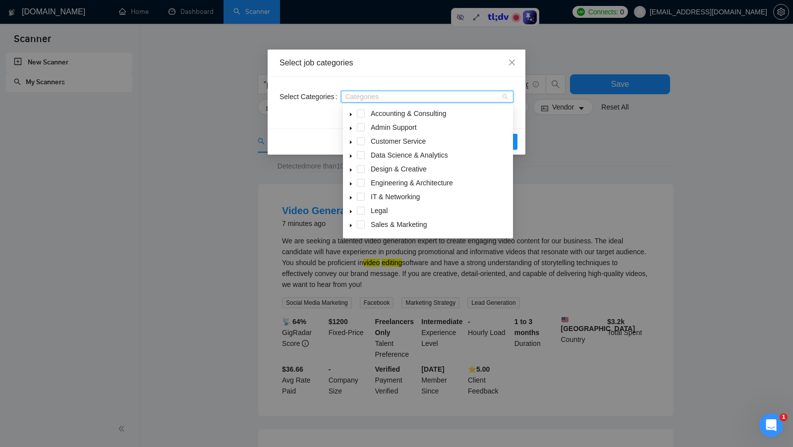
click at [351, 117] on span at bounding box center [351, 114] width 12 height 12
click at [375, 128] on span at bounding box center [373, 127] width 8 height 8
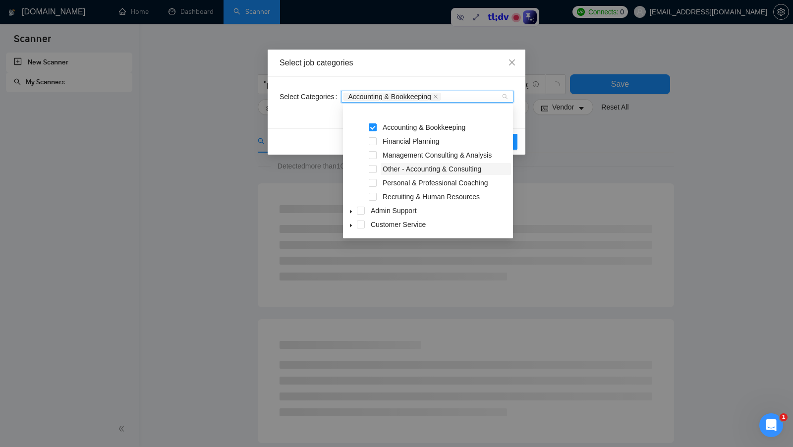
scroll to position [17, 0]
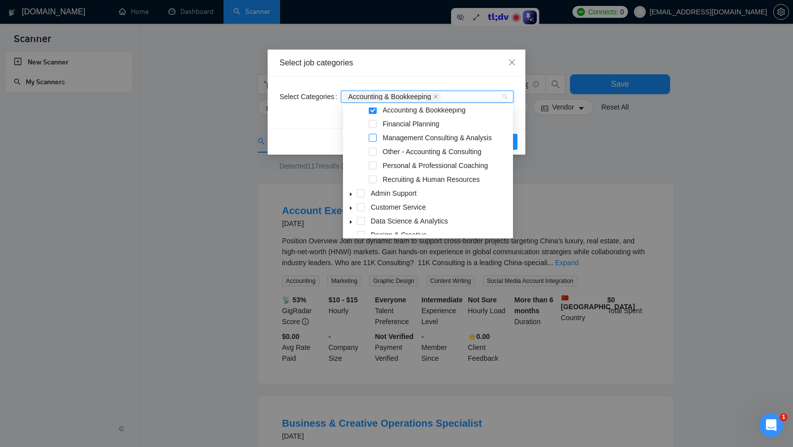
click at [371, 137] on span at bounding box center [373, 138] width 8 height 8
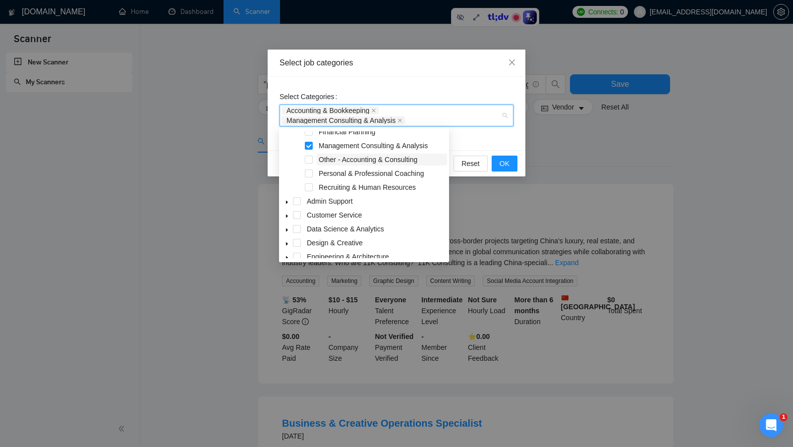
scroll to position [34, 0]
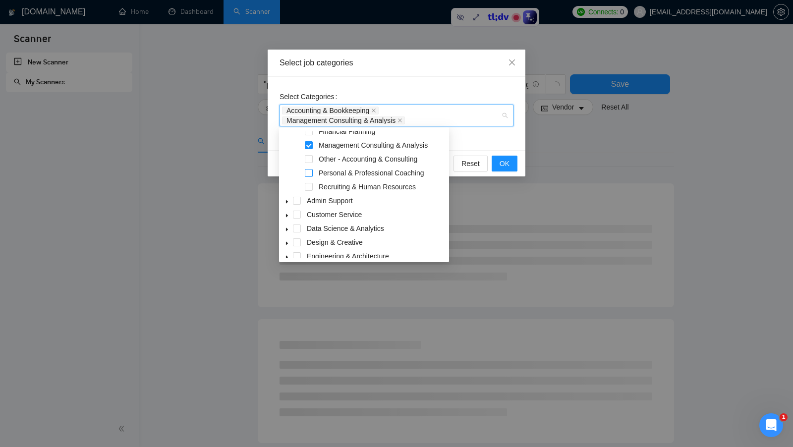
click at [310, 173] on span at bounding box center [309, 173] width 8 height 8
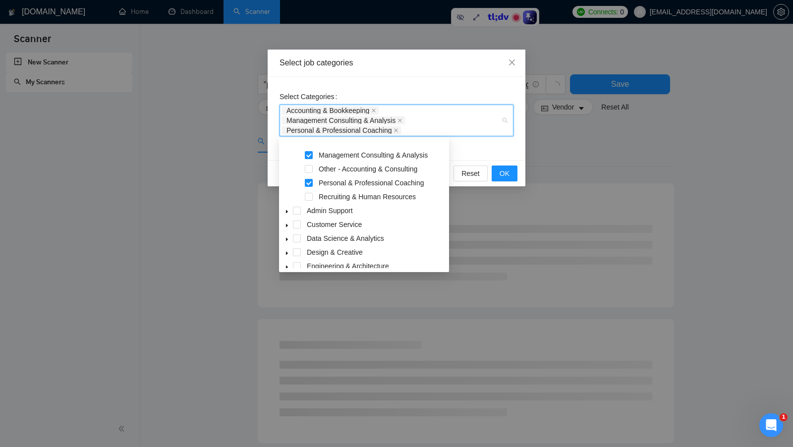
scroll to position [47, 0]
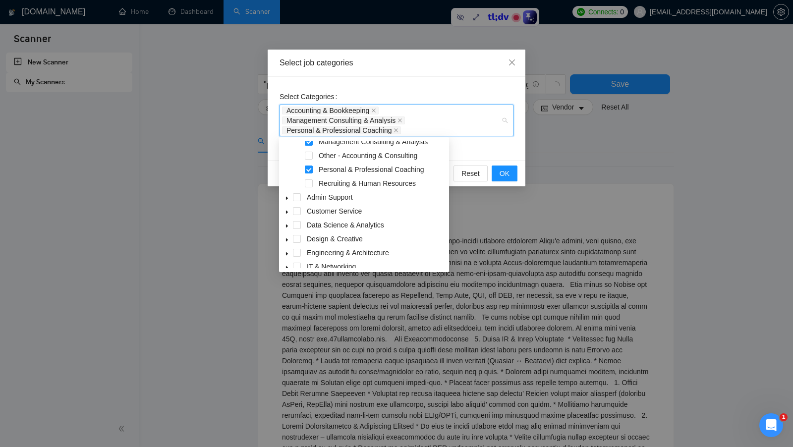
click at [285, 199] on icon "caret-down" at bounding box center [286, 198] width 5 height 5
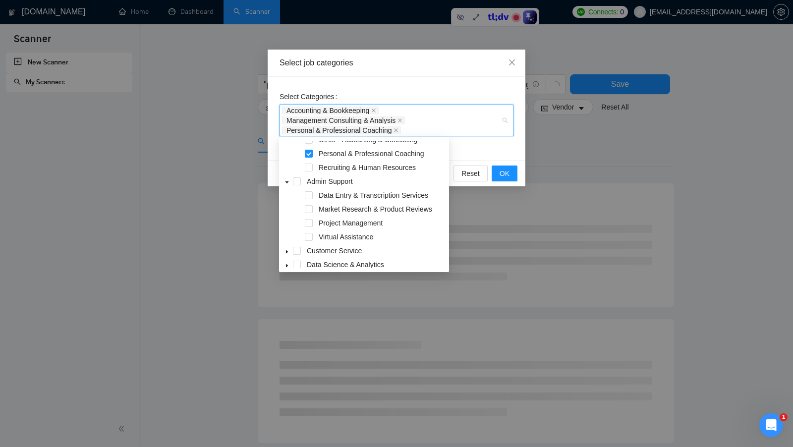
scroll to position [65, 0]
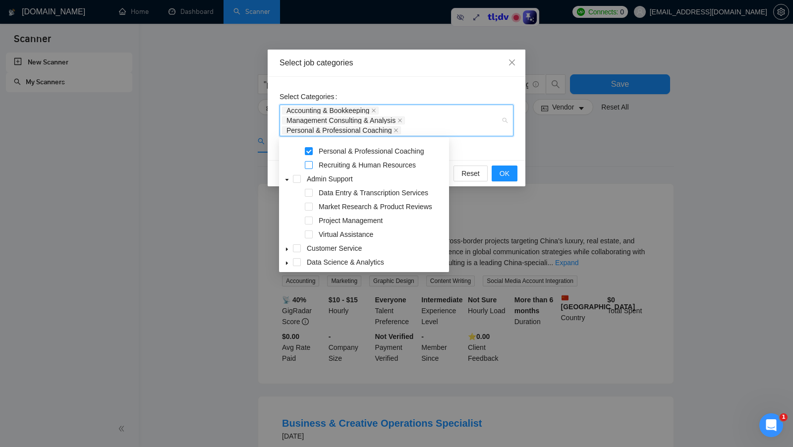
click at [312, 166] on span at bounding box center [309, 165] width 8 height 8
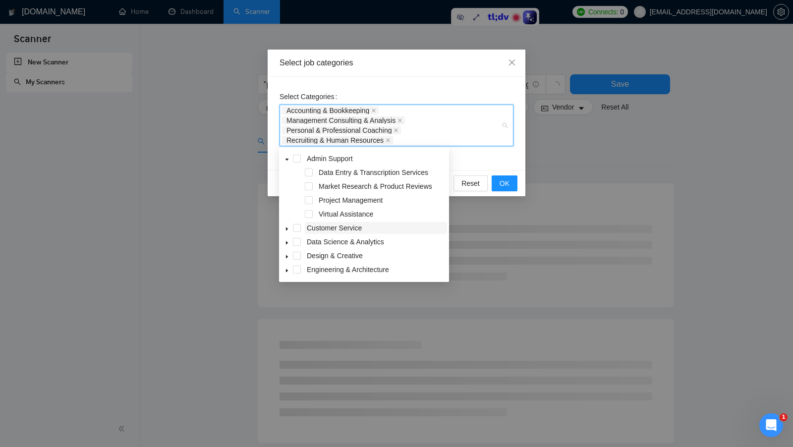
scroll to position [100, 0]
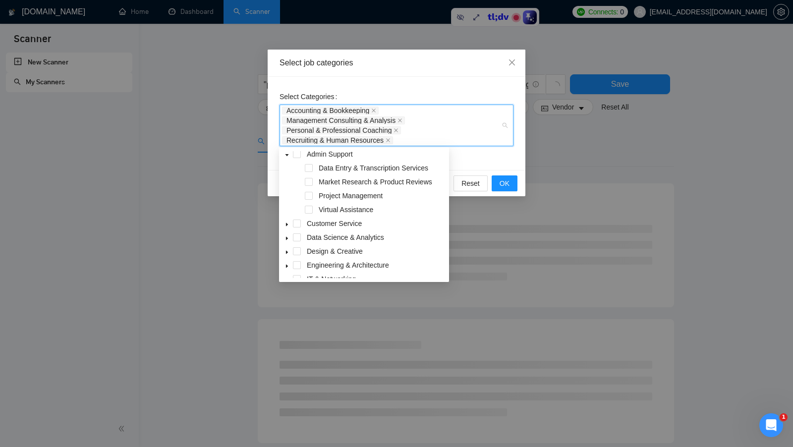
click at [284, 224] on icon "caret-down" at bounding box center [286, 224] width 5 height 5
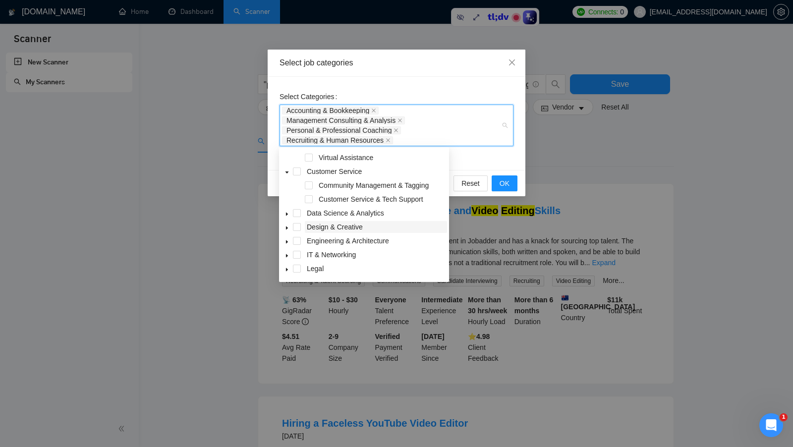
scroll to position [153, 0]
click at [287, 212] on icon "caret-down" at bounding box center [286, 213] width 5 height 5
click at [284, 228] on icon "caret-down" at bounding box center [286, 228] width 5 height 5
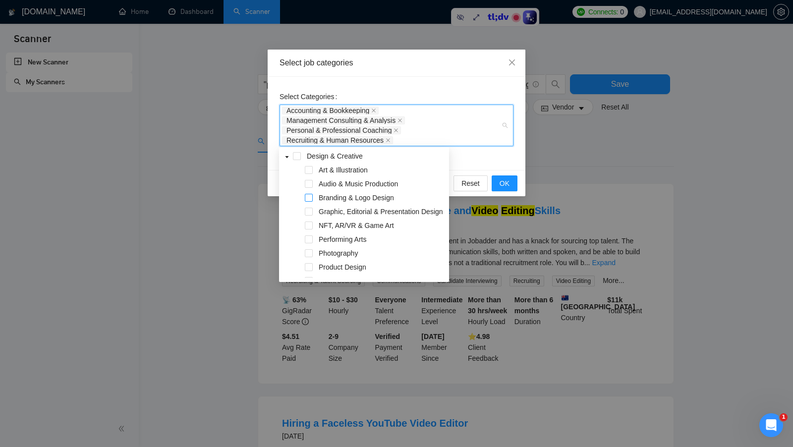
click at [308, 199] on span at bounding box center [309, 198] width 8 height 8
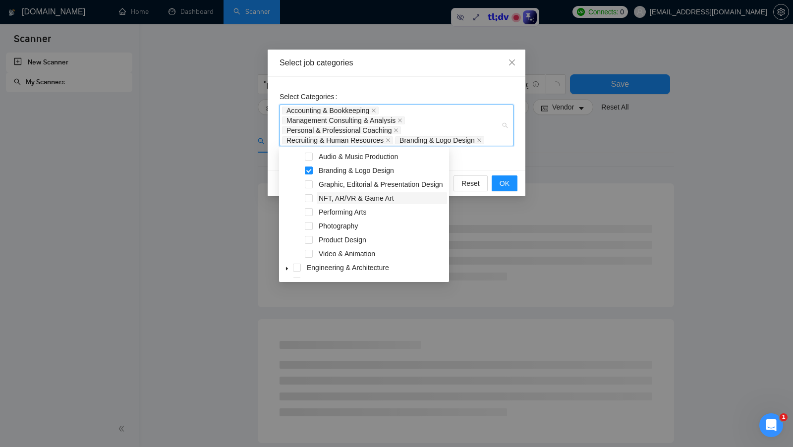
scroll to position [309, 0]
click at [310, 181] on span at bounding box center [309, 181] width 8 height 8
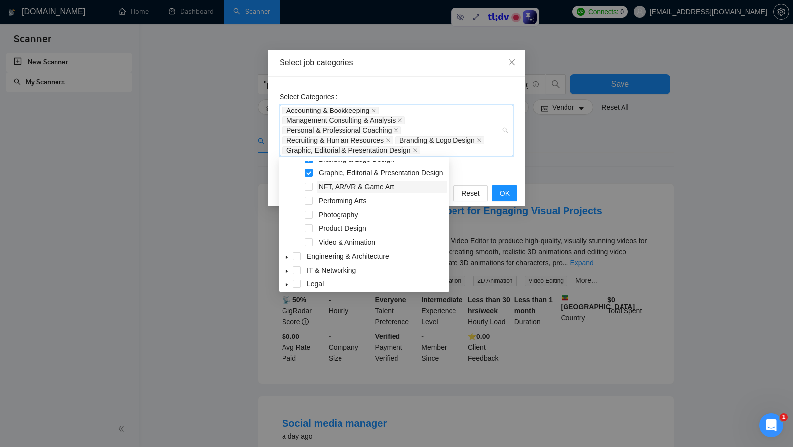
scroll to position [327, 0]
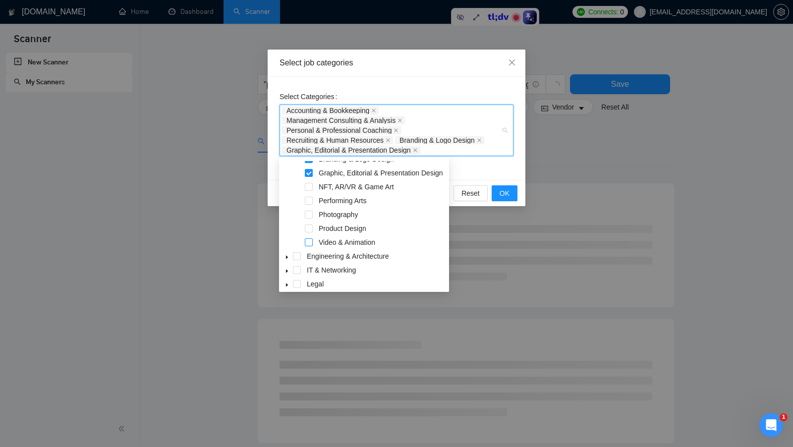
click at [311, 246] on span at bounding box center [309, 242] width 8 height 8
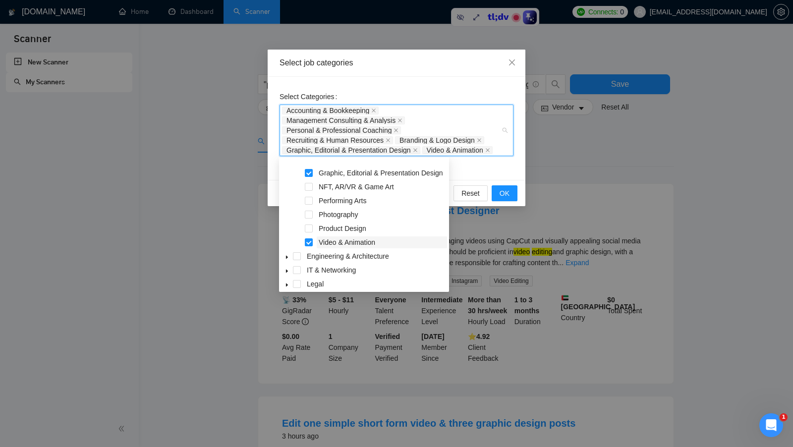
scroll to position [358, 0]
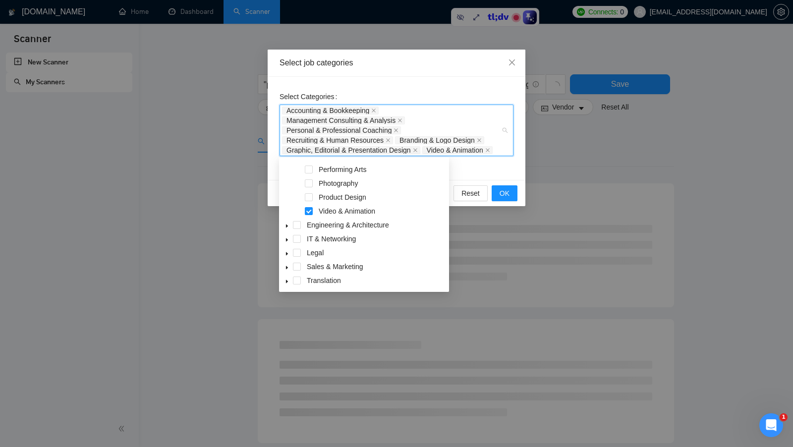
click at [287, 228] on icon "caret-down" at bounding box center [287, 225] width 2 height 3
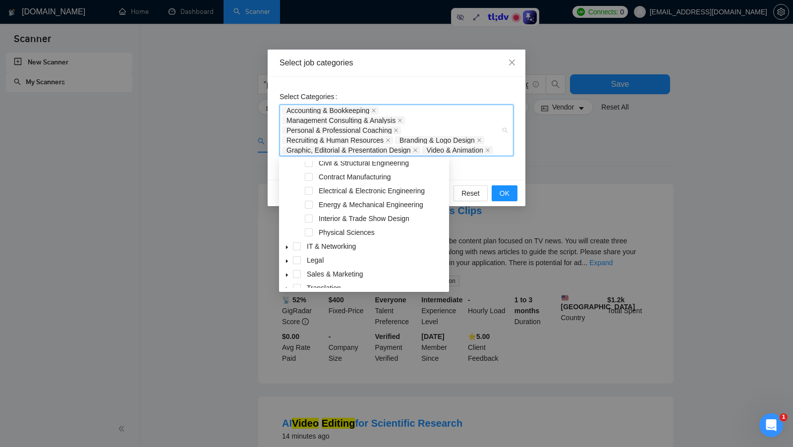
scroll to position [489, 0]
click at [282, 244] on span at bounding box center [287, 245] width 12 height 12
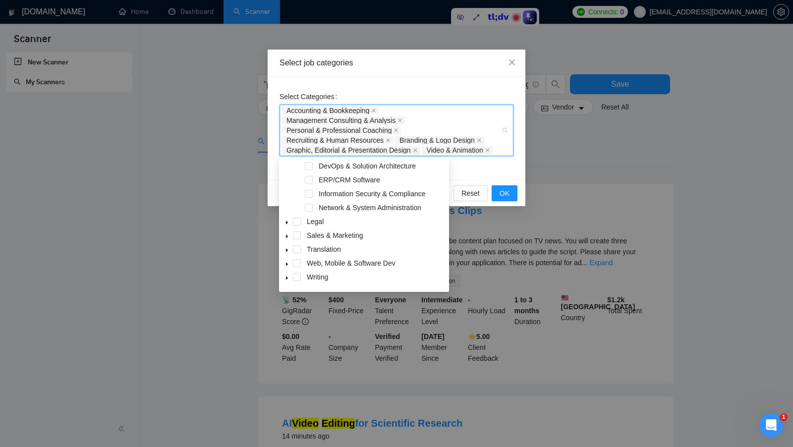
scroll to position [605, 0]
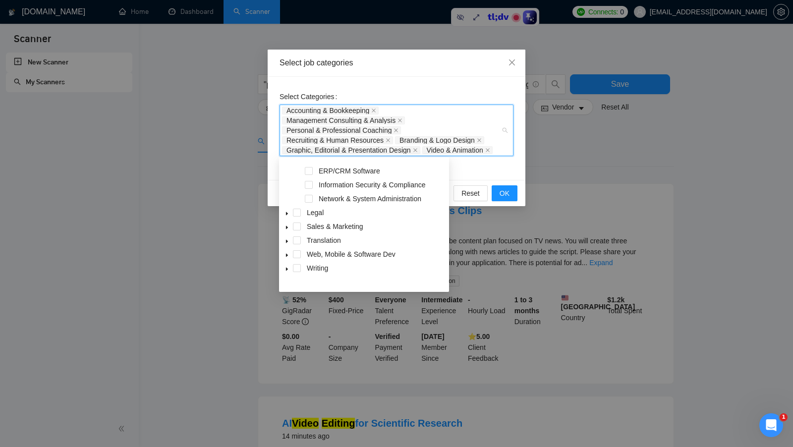
click at [285, 216] on icon "caret-down" at bounding box center [286, 213] width 5 height 5
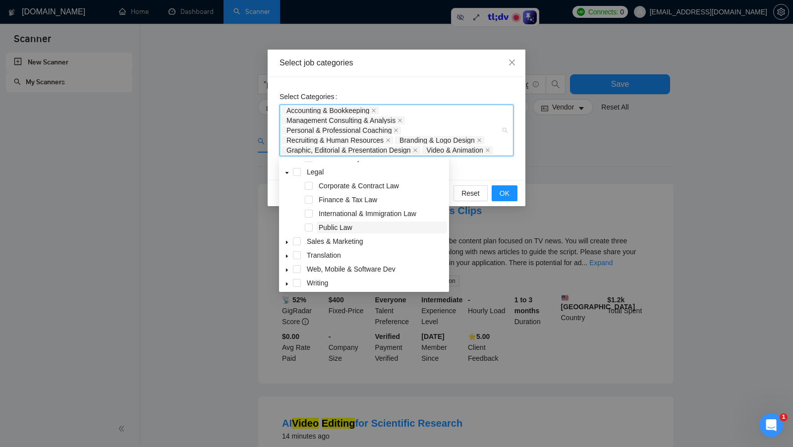
scroll to position [660, 0]
click at [286, 240] on icon "caret-down" at bounding box center [287, 239] width 2 height 3
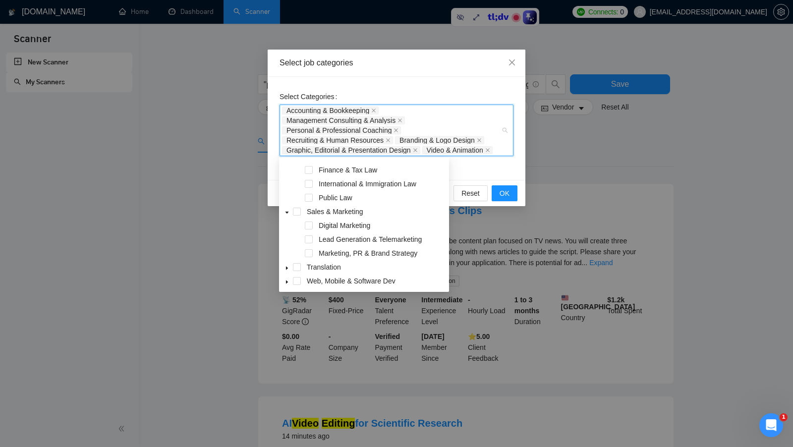
scroll to position [702, 0]
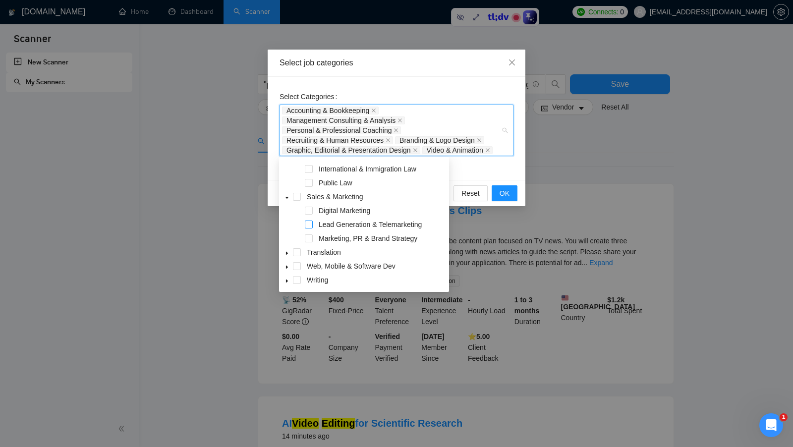
click at [312, 224] on span at bounding box center [309, 225] width 8 height 8
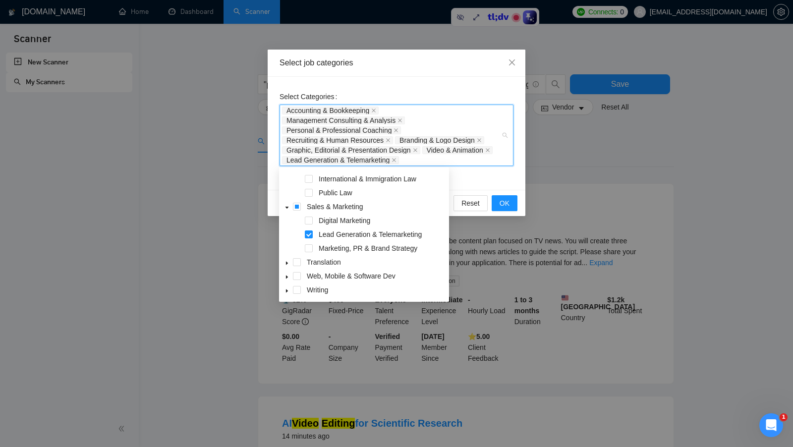
click at [285, 264] on icon "caret-down" at bounding box center [286, 263] width 5 height 5
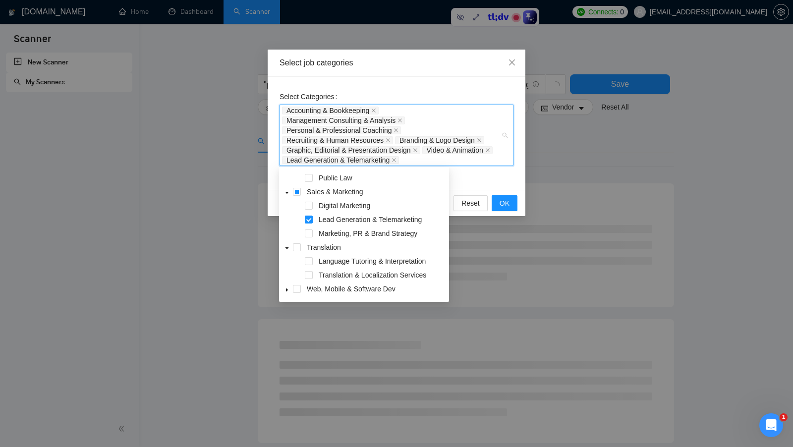
scroll to position [723, 0]
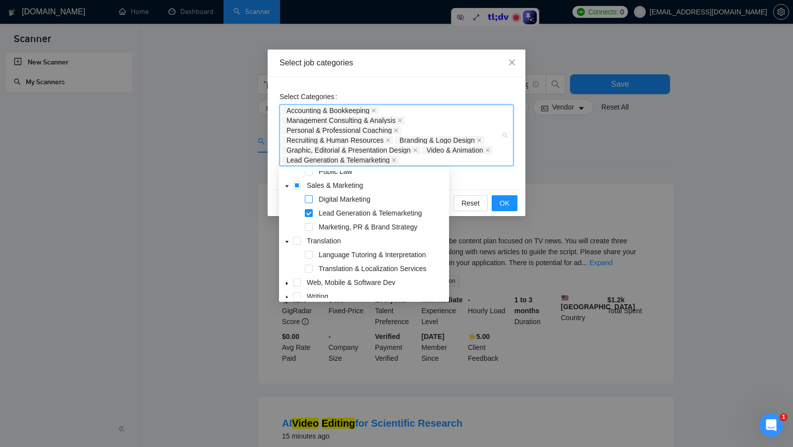
click at [306, 198] on span at bounding box center [309, 199] width 8 height 8
click at [298, 185] on span at bounding box center [297, 185] width 8 height 8
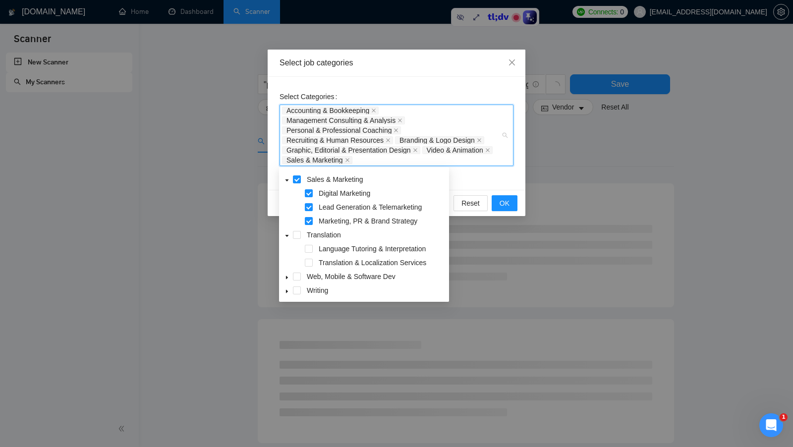
click at [289, 276] on span "caret-down" at bounding box center [286, 277] width 5 height 5
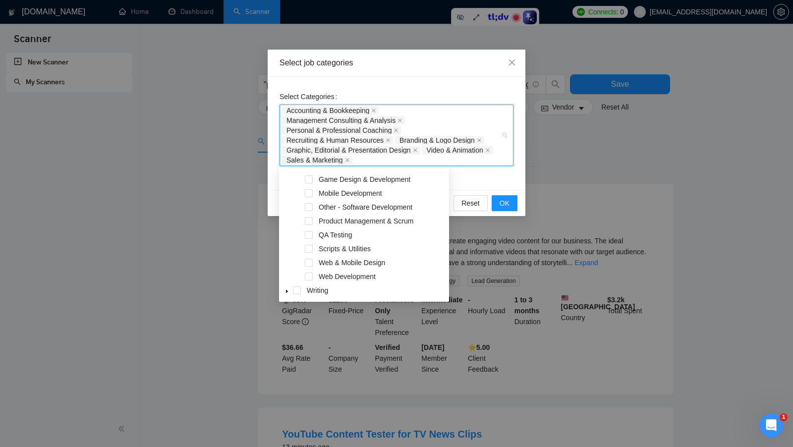
scroll to position [7, 0]
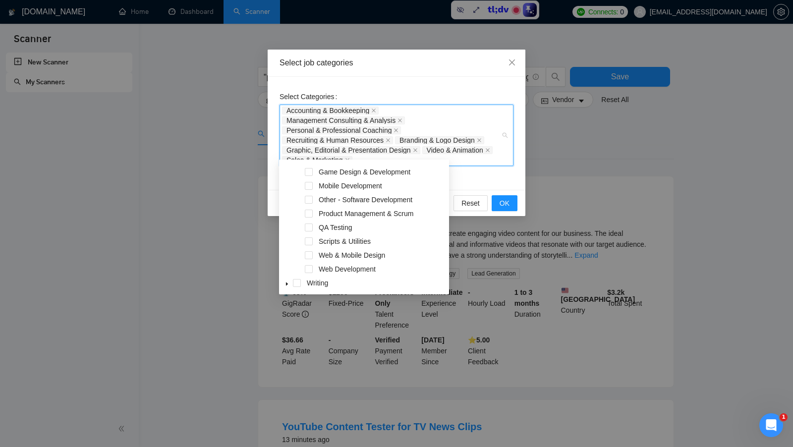
click at [284, 281] on icon "caret-down" at bounding box center [286, 283] width 5 height 5
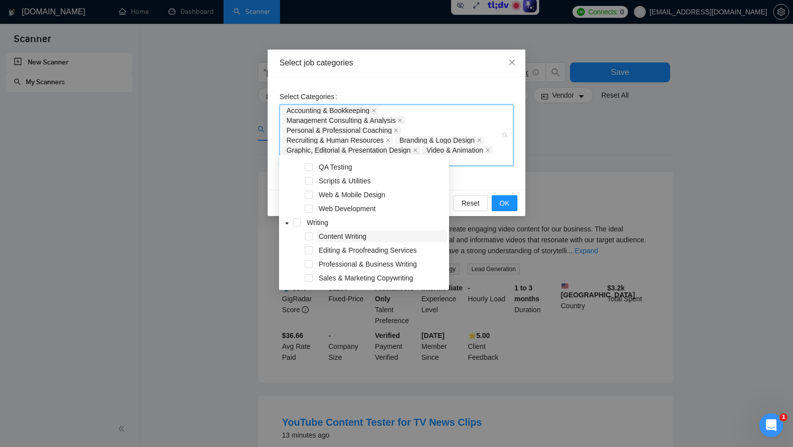
scroll to position [945, 0]
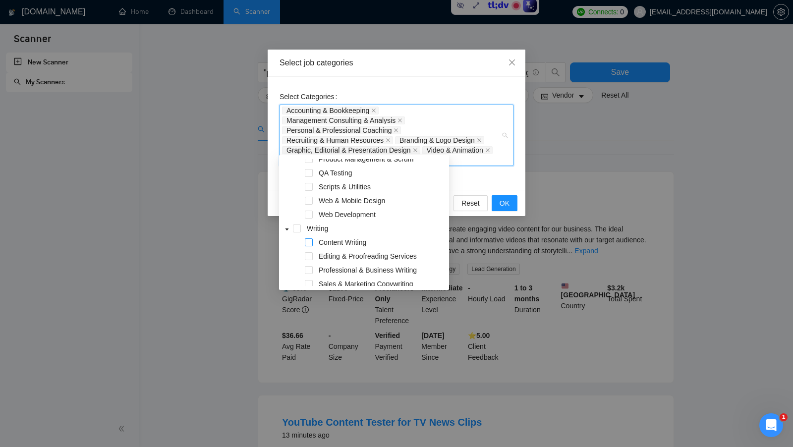
click at [310, 242] on span at bounding box center [309, 242] width 8 height 8
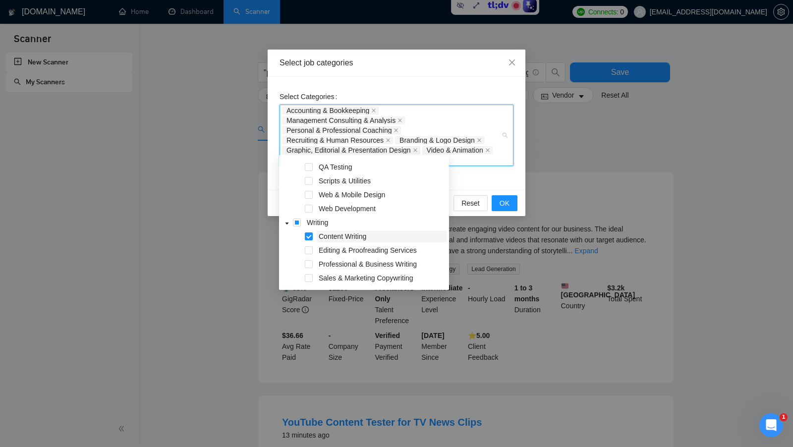
scroll to position [13, 0]
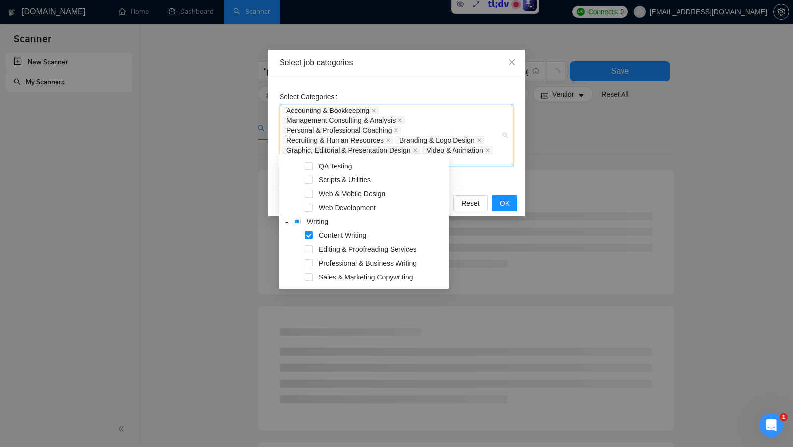
click at [478, 185] on div "Select Categories Accounting & Bookkeeping Management Consulting & Analysis Per…" at bounding box center [397, 133] width 258 height 113
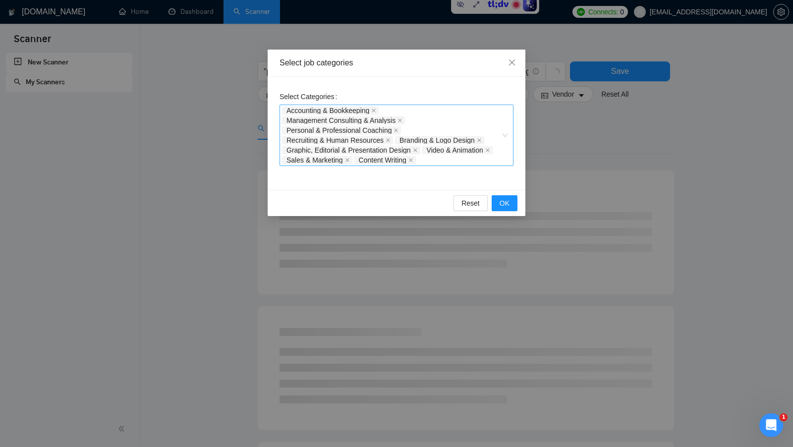
click at [432, 162] on div "Accounting & Bookkeeping Management Consulting & Analysis Personal & Profession…" at bounding box center [391, 135] width 219 height 59
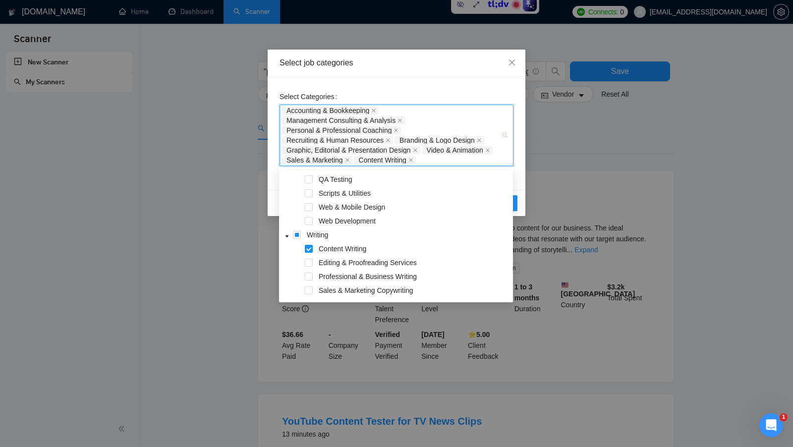
scroll to position [27, 0]
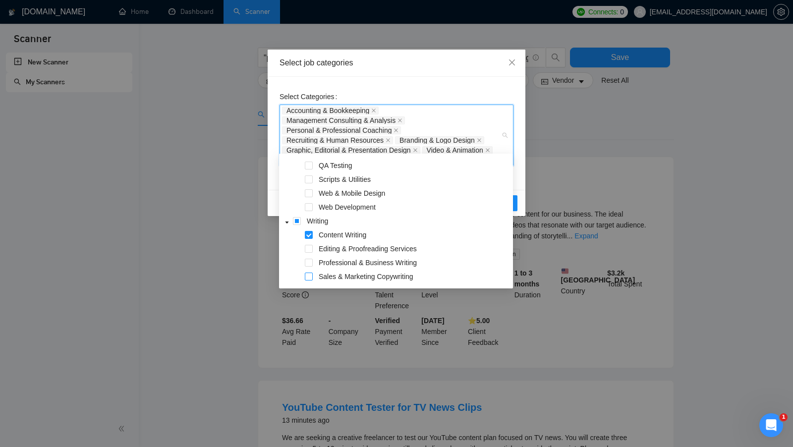
click at [308, 276] on span at bounding box center [309, 277] width 8 height 8
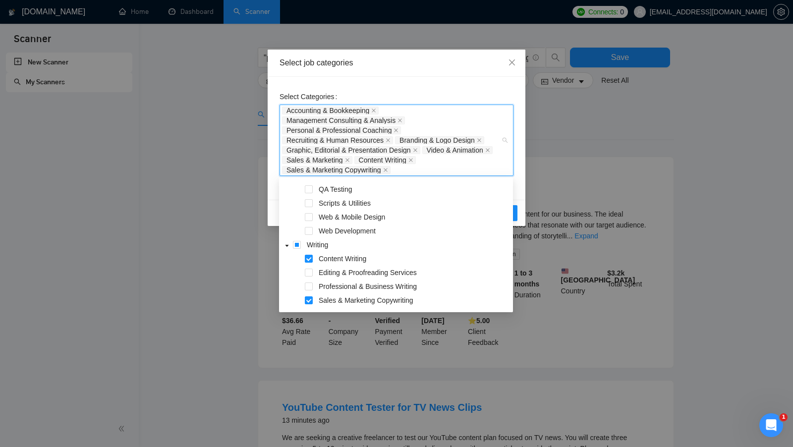
click at [521, 176] on div "Select Categories Accounting & Bookkeeping Management Consulting & Analysis Per…" at bounding box center [397, 138] width 258 height 123
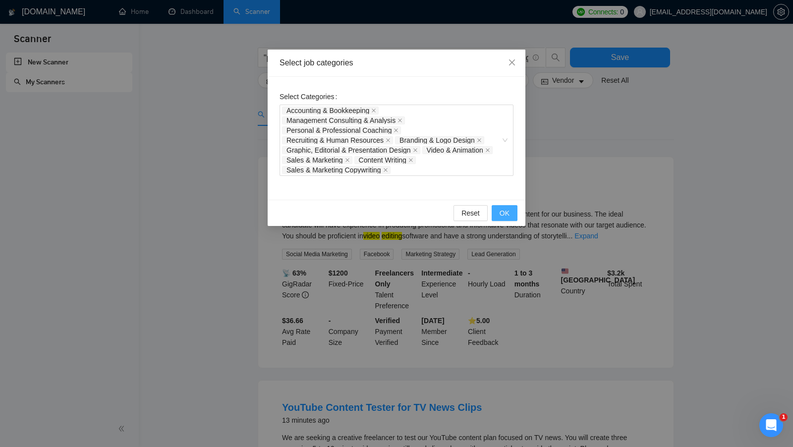
click at [512, 205] on button "OK" at bounding box center [505, 213] width 26 height 16
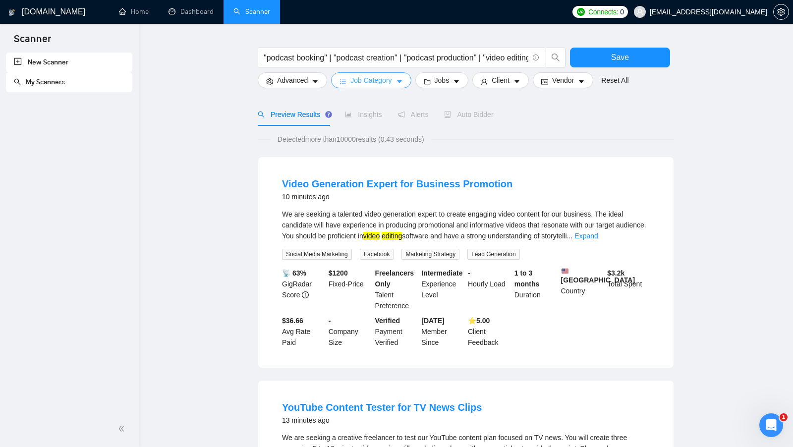
click at [400, 79] on icon "caret-down" at bounding box center [399, 81] width 7 height 7
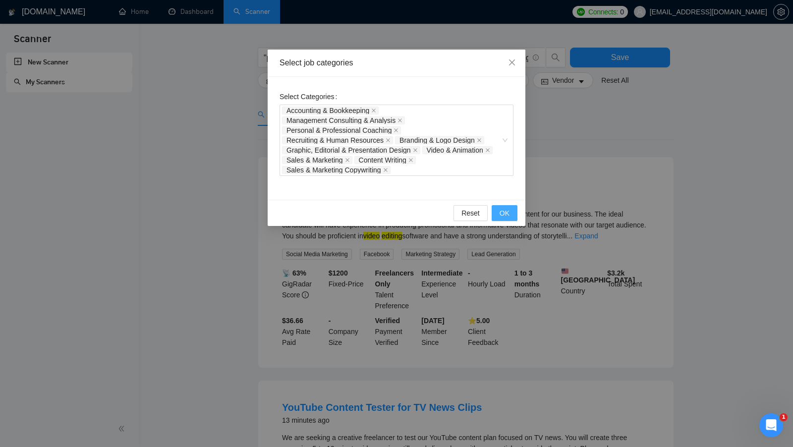
click at [499, 208] on span "OK" at bounding box center [504, 213] width 10 height 11
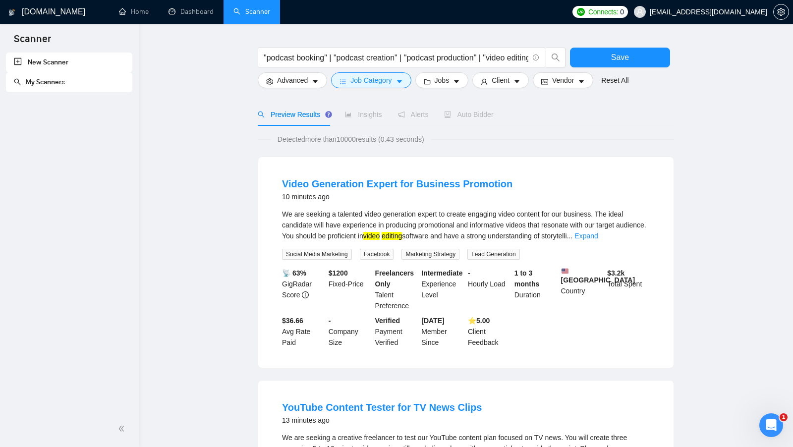
click at [499, 209] on div "We are seeking a talented video generation expert to create engaging video cont…" at bounding box center [466, 225] width 368 height 33
click at [486, 58] on input ""podcast booking" | "podcast creation" | "podcast production" | "video editing""" at bounding box center [396, 58] width 265 height 12
click at [397, 79] on icon "caret-down" at bounding box center [399, 81] width 7 height 7
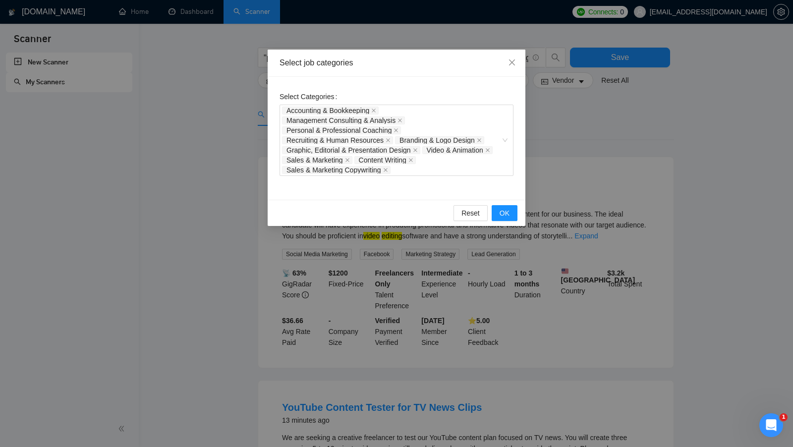
click at [564, 172] on div "Select job categories Select Categories Accounting & Bookkeeping Management Con…" at bounding box center [396, 223] width 793 height 447
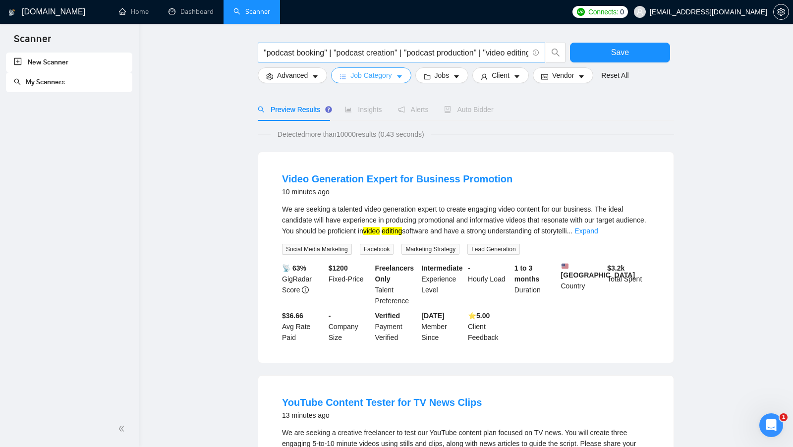
scroll to position [0, 22]
click at [524, 52] on input ""podcast booking" | "podcast creation" | "podcast production" | "video editing""" at bounding box center [396, 53] width 265 height 12
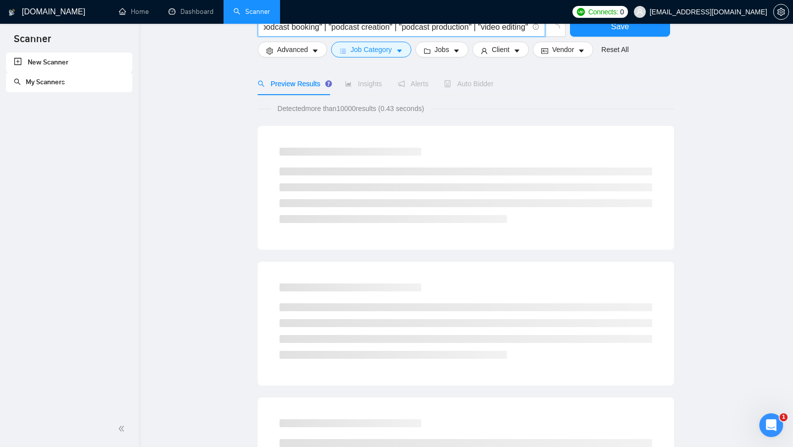
scroll to position [0, 0]
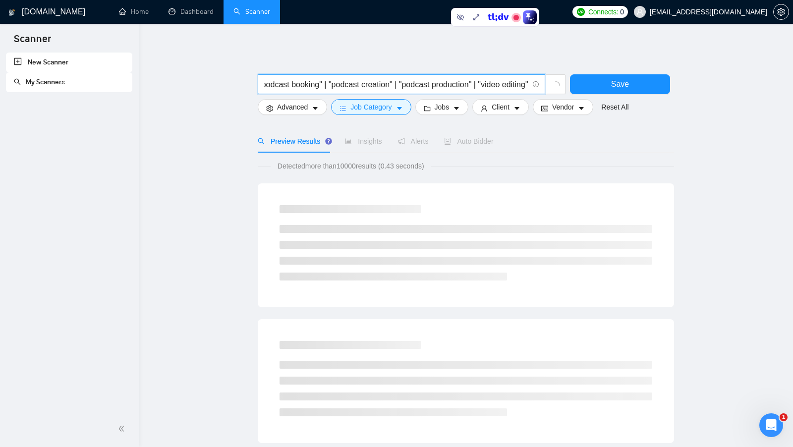
drag, startPoint x: 473, startPoint y: 83, endPoint x: 527, endPoint y: 87, distance: 53.6
click at [527, 87] on input ""podcast booking" | "podcast creation" | "podcast production" | "video editing"" at bounding box center [396, 84] width 265 height 12
click at [497, 85] on input ""podcast booking" | "podcast creation" | "podcast production"" at bounding box center [396, 84] width 265 height 12
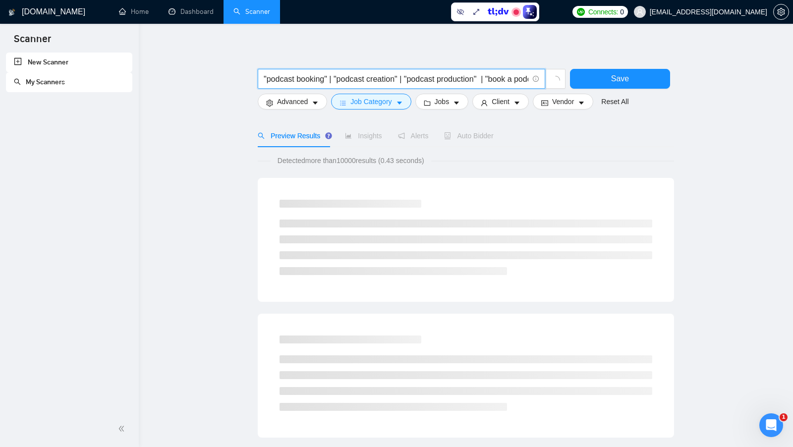
click at [460, 80] on input ""podcast booking" | "podcast creation" | "podcast production" | "book a podcast…" at bounding box center [396, 79] width 265 height 12
click at [459, 80] on input ""podcast booking" | "podcast creation" | "podcast production" | "book a podcast…" at bounding box center [396, 79] width 265 height 12
type input ""podcast booking" | "podcast creation" | "podcast production" | "book a podcast…"
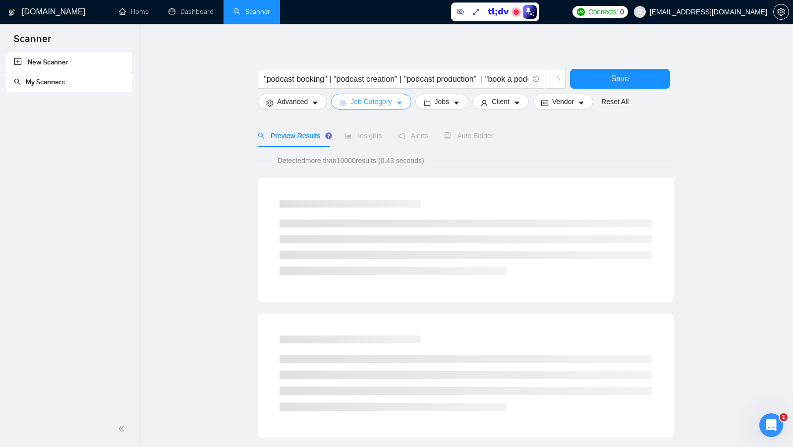
click at [390, 103] on span "Job Category" at bounding box center [370, 101] width 41 height 11
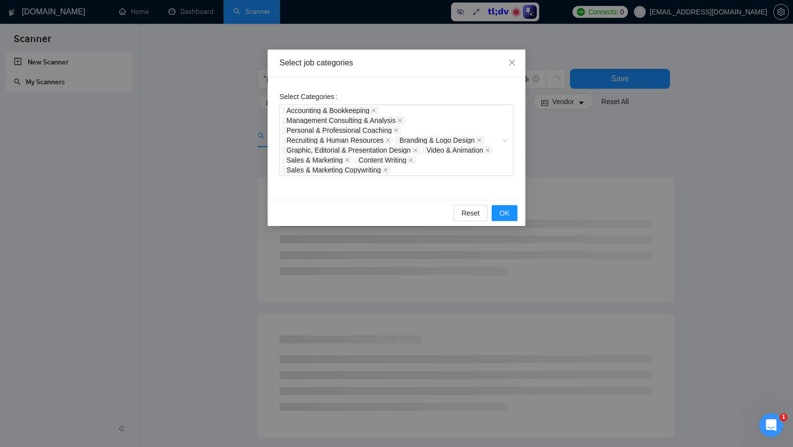
click at [614, 172] on div "Select job categories Select Categories Accounting & Bookkeeping Management Con…" at bounding box center [396, 223] width 793 height 447
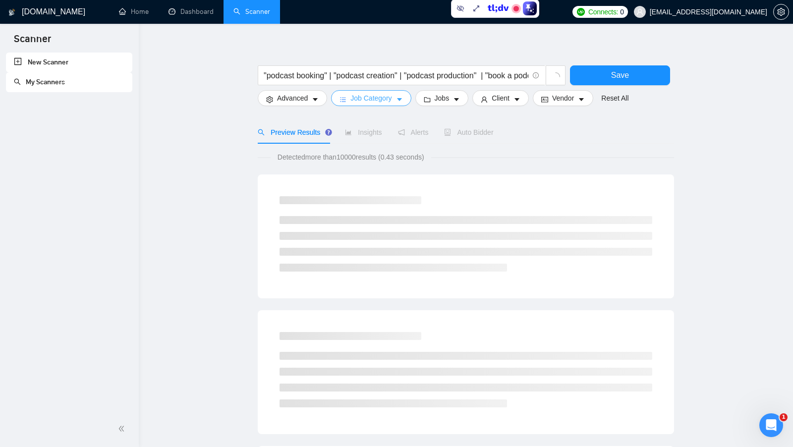
scroll to position [1, 0]
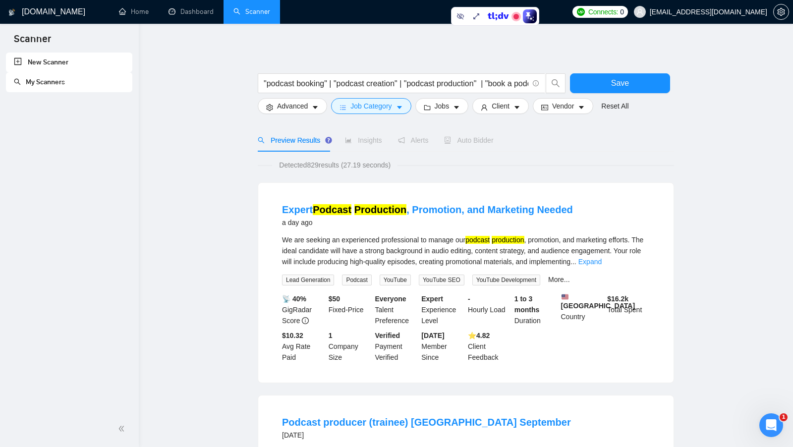
click at [316, 164] on span "Detected 829 results (27.19 seconds)" at bounding box center [334, 165] width 125 height 11
click at [453, 164] on div "Detected 829 results (27.19 seconds)" at bounding box center [466, 165] width 416 height 11
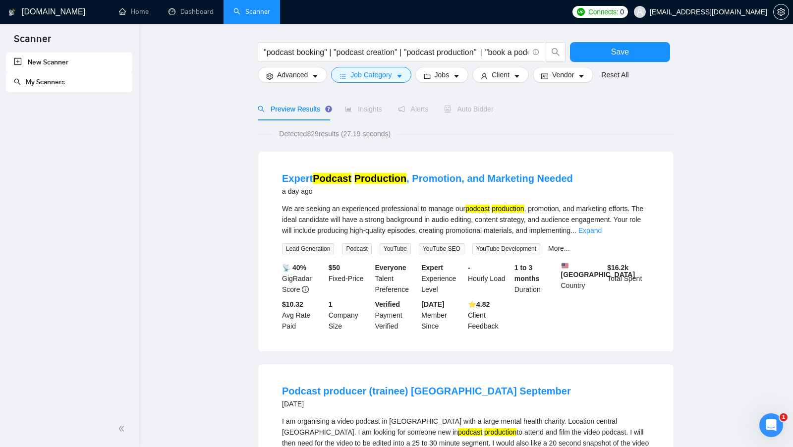
scroll to position [37, 0]
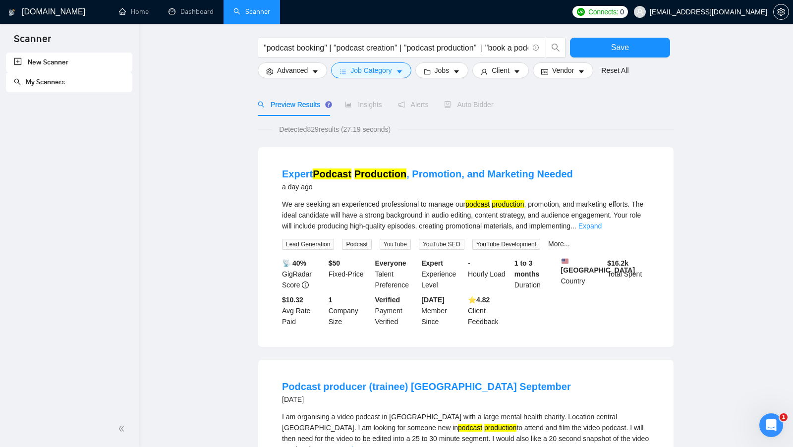
click at [602, 227] on link "Expand" at bounding box center [589, 226] width 23 height 8
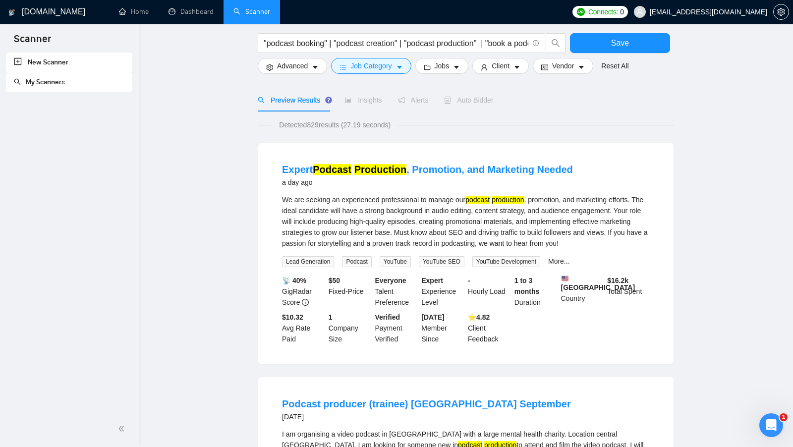
scroll to position [40, 0]
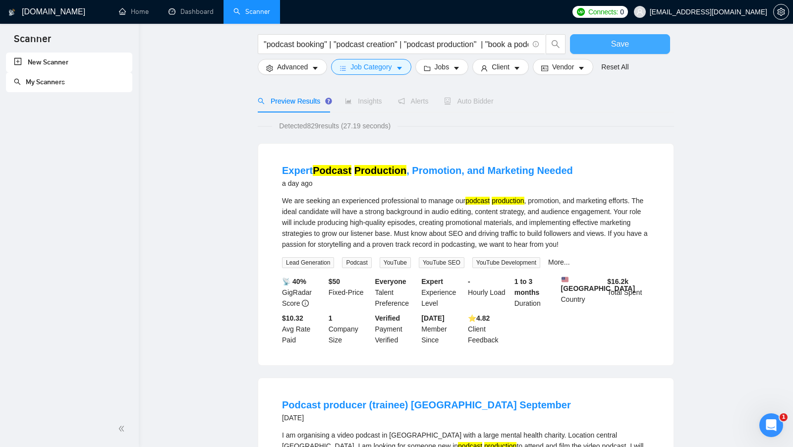
click at [595, 51] on button "Save" at bounding box center [620, 44] width 100 height 20
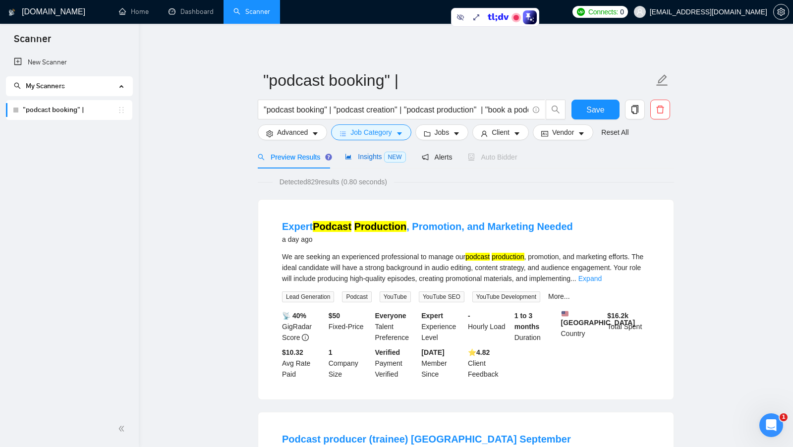
click at [369, 159] on span "Insights NEW" at bounding box center [375, 157] width 60 height 8
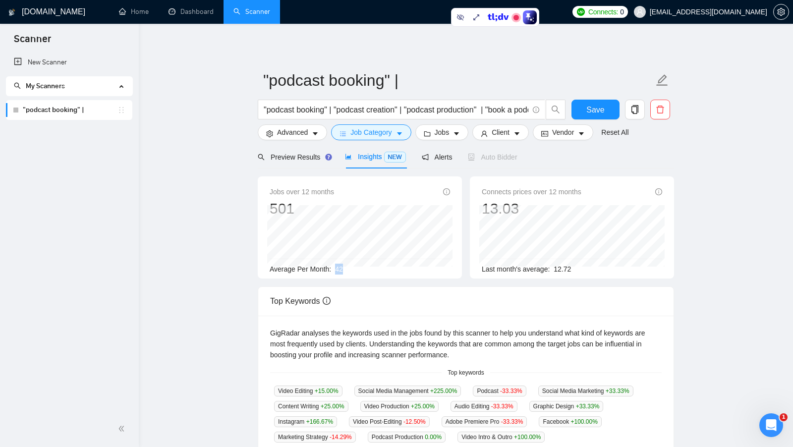
drag, startPoint x: 336, startPoint y: 267, endPoint x: 358, endPoint y: 271, distance: 22.3
click at [358, 271] on div "Average Per Month: 42" at bounding box center [360, 269] width 180 height 11
click at [342, 276] on div "Jobs over 12 months 501 Jan 2025 59 Average Per Month: 42" at bounding box center [360, 227] width 204 height 102
drag, startPoint x: 331, startPoint y: 273, endPoint x: 346, endPoint y: 272, distance: 15.4
click at [346, 272] on div "Average Per Month: 42" at bounding box center [360, 269] width 180 height 11
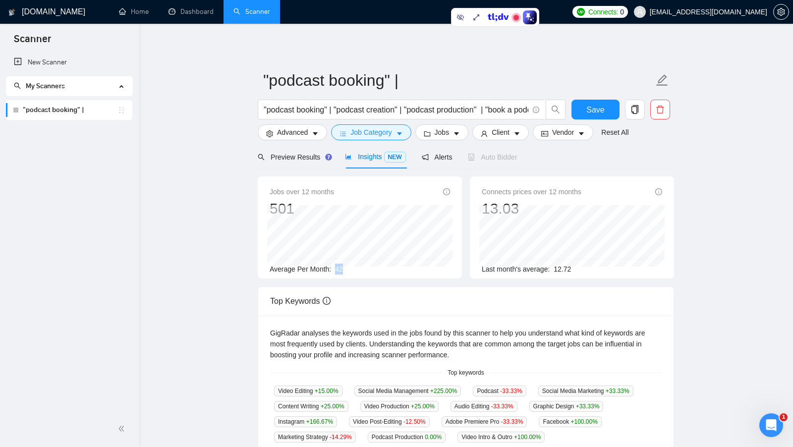
drag, startPoint x: 335, startPoint y: 271, endPoint x: 349, endPoint y: 271, distance: 13.9
click at [349, 271] on div "Average Per Month: 42" at bounding box center [360, 269] width 180 height 11
click at [299, 159] on span "Preview Results" at bounding box center [293, 157] width 71 height 8
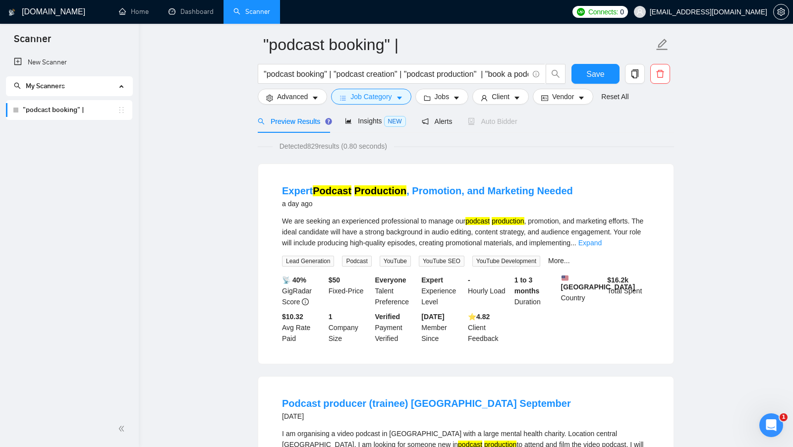
scroll to position [68, 0]
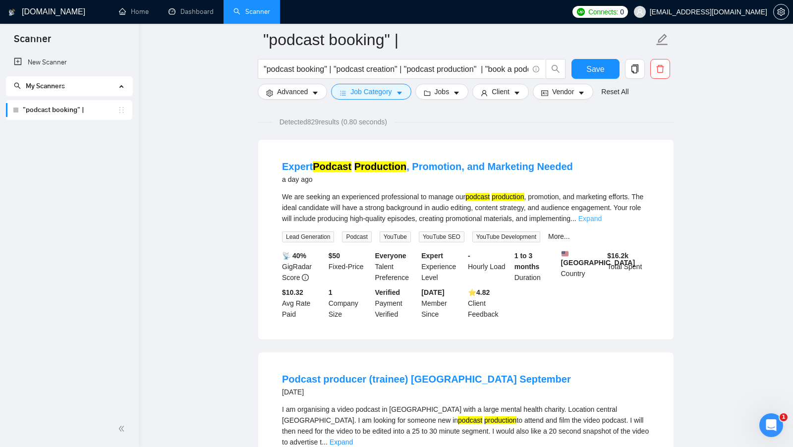
click at [602, 219] on link "Expand" at bounding box center [589, 219] width 23 height 8
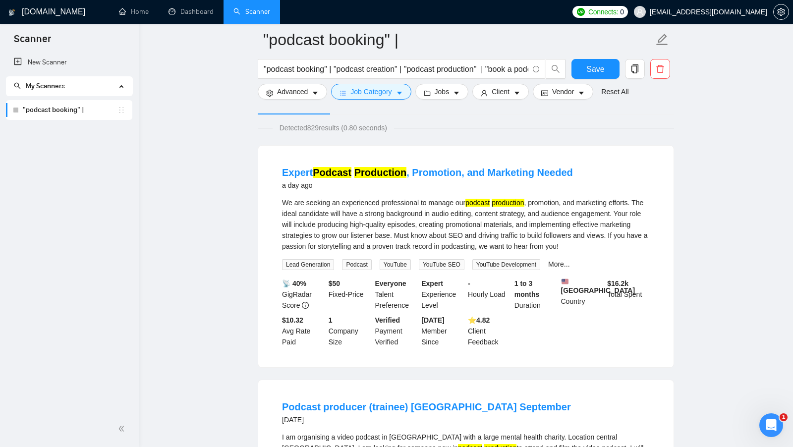
scroll to position [60, 0]
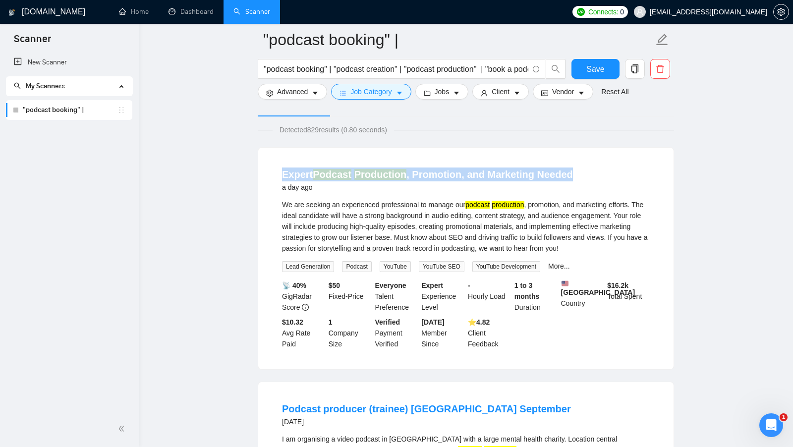
drag, startPoint x: 277, startPoint y: 175, endPoint x: 574, endPoint y: 175, distance: 297.3
click at [574, 176] on li "Expert Podcast Production , Promotion, and Marketing Needed a day ago We are se…" at bounding box center [465, 259] width 391 height 198
click at [594, 177] on div "Expert Podcast Production , Promotion, and Marketing Needed a day ago" at bounding box center [466, 180] width 368 height 26
drag, startPoint x: 287, startPoint y: 290, endPoint x: 523, endPoint y: 347, distance: 243.3
click at [523, 347] on div "📡 40% GigRadar Score $ 50 Fixed-Price Everyone Talent Preference Expert Experie…" at bounding box center [466, 314] width 372 height 69
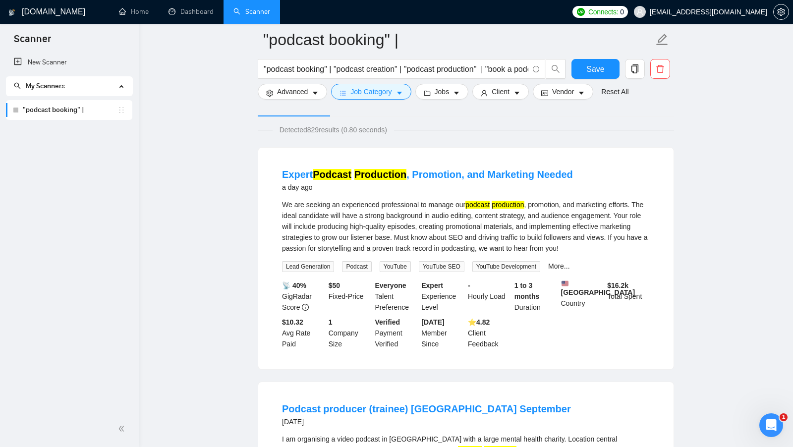
click at [523, 347] on div "📡 40% GigRadar Score $ 50 Fixed-Price Everyone Talent Preference Expert Experie…" at bounding box center [466, 314] width 372 height 69
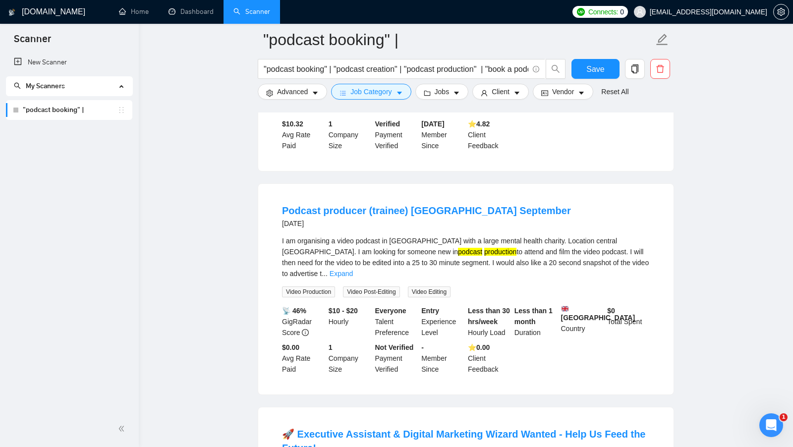
scroll to position [306, 0]
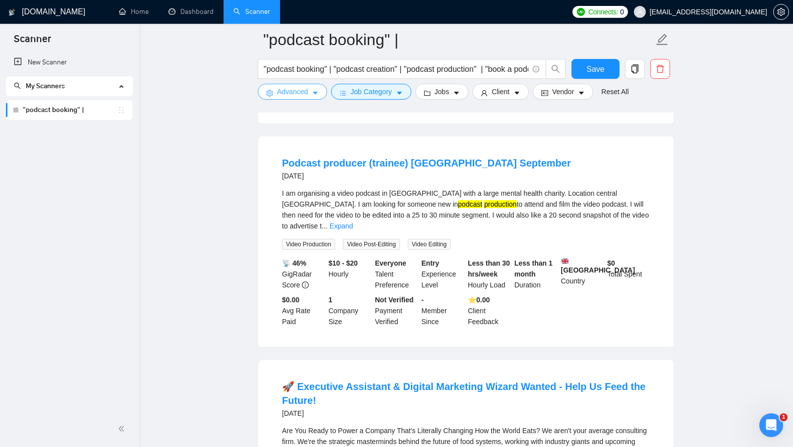
click at [298, 90] on span "Advanced" at bounding box center [292, 91] width 31 height 11
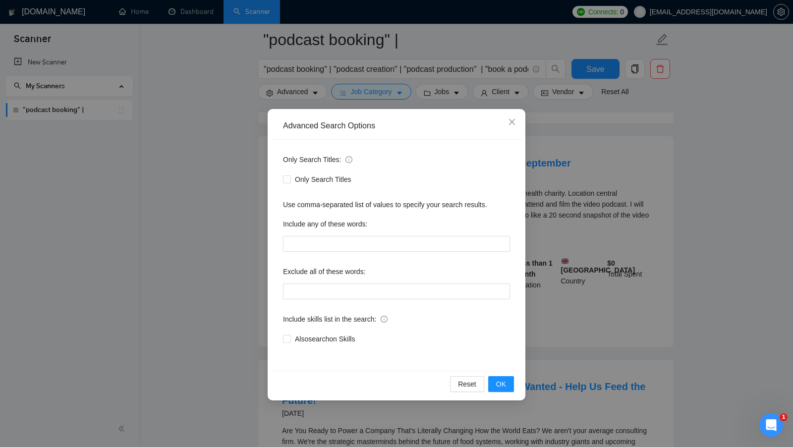
click at [560, 213] on div "Advanced Search Options Only Search Titles: Only Search Titles Use comma-separa…" at bounding box center [396, 223] width 793 height 447
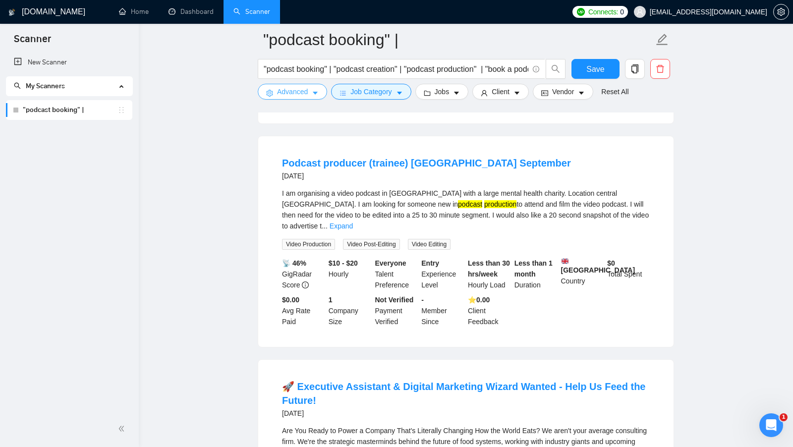
click at [305, 90] on span "Advanced" at bounding box center [292, 91] width 31 height 11
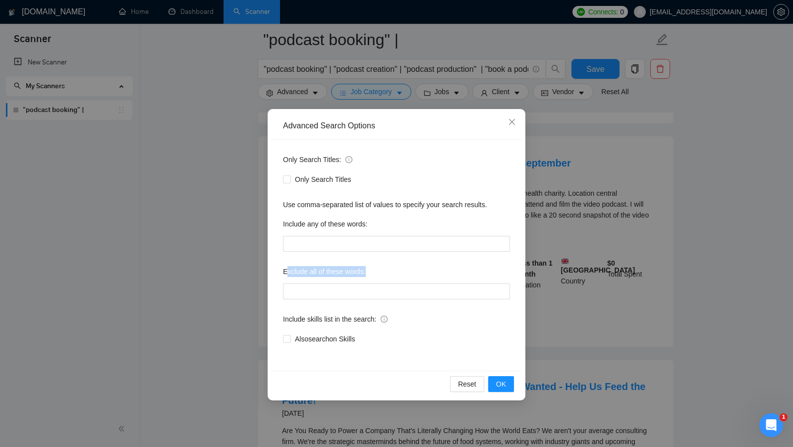
drag, startPoint x: 286, startPoint y: 273, endPoint x: 389, endPoint y: 273, distance: 103.6
click at [389, 273] on div "Exclude all of these words:" at bounding box center [396, 274] width 227 height 20
click at [350, 291] on input "text" at bounding box center [396, 291] width 227 height 16
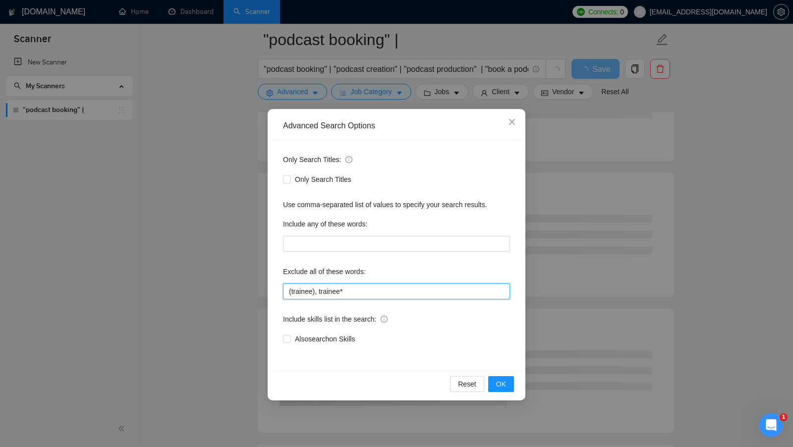
drag, startPoint x: 288, startPoint y: 291, endPoint x: 316, endPoint y: 292, distance: 28.2
click at [316, 292] on input "(trainee), trainee*" at bounding box center [396, 291] width 227 height 16
click at [336, 292] on input "(trainee), trainee*" at bounding box center [396, 291] width 227 height 16
click at [336, 291] on input "(trainee), trainee*" at bounding box center [396, 291] width 227 height 16
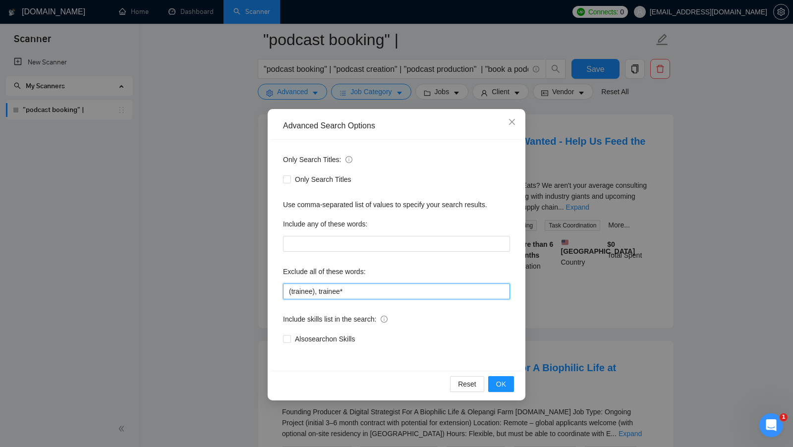
drag, startPoint x: 316, startPoint y: 293, endPoint x: 282, endPoint y: 291, distance: 33.7
click at [282, 291] on div "Only Search Titles: Only Search Titles Use comma-separated list of values to sp…" at bounding box center [396, 255] width 251 height 231
click at [398, 294] on input "(trainee), trainee*" at bounding box center [396, 291] width 227 height 16
click at [341, 291] on input "(trainee), trainee*" at bounding box center [396, 291] width 227 height 16
click at [361, 292] on input "(trainee), trainee*" at bounding box center [396, 291] width 227 height 16
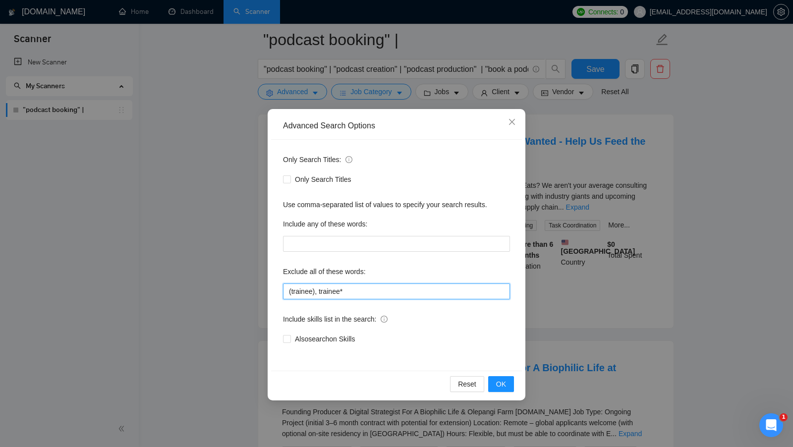
click at [342, 290] on input "(trainee), trainee*" at bounding box center [396, 291] width 227 height 16
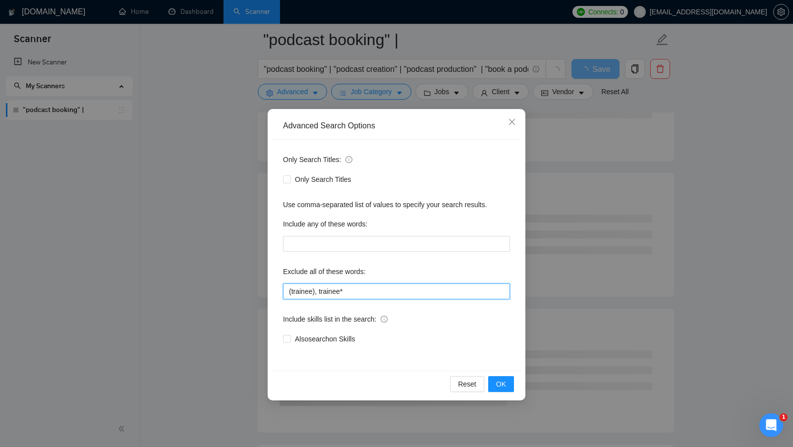
drag, startPoint x: 344, startPoint y: 290, endPoint x: 319, endPoint y: 290, distance: 25.8
click at [319, 290] on input "(trainee), trainee*" at bounding box center [396, 291] width 227 height 16
click at [363, 292] on input "(trainee), trainee*" at bounding box center [396, 291] width 227 height 16
type input "(trainee), trainee*"
click at [496, 385] on button "OK" at bounding box center [501, 384] width 26 height 16
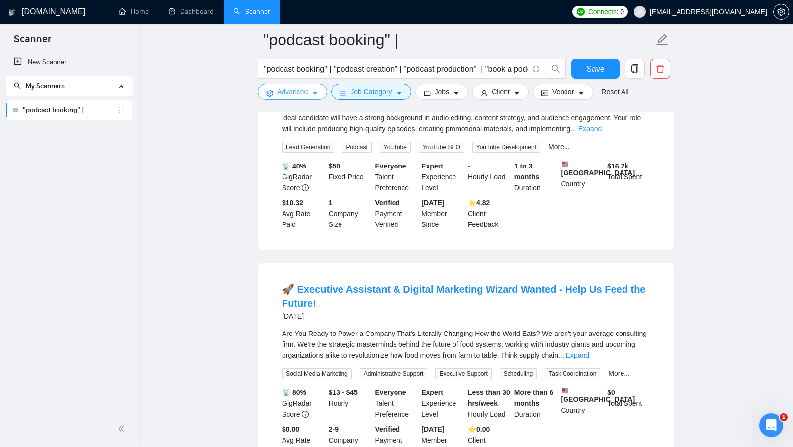
scroll to position [158, 0]
click at [589, 359] on link "Expand" at bounding box center [577, 355] width 23 height 8
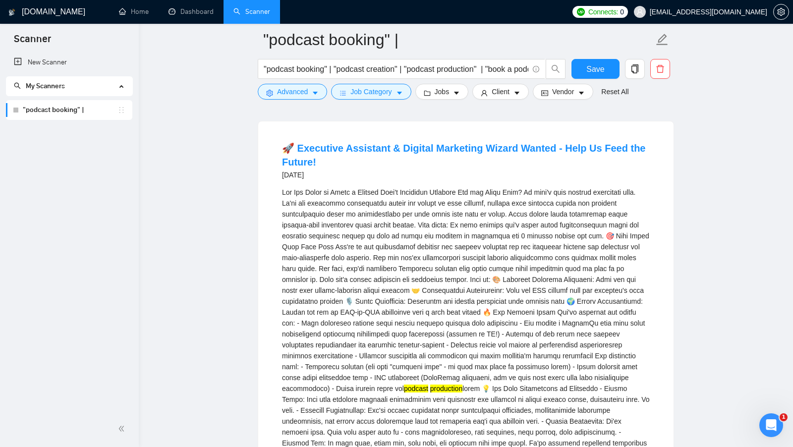
scroll to position [302, 0]
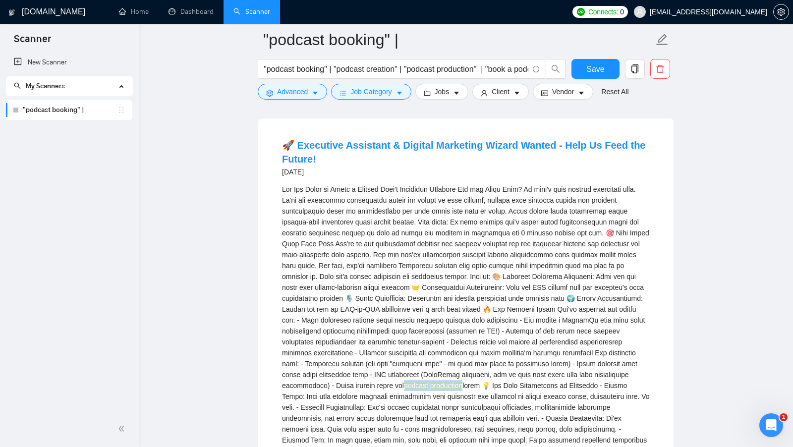
drag, startPoint x: 595, startPoint y: 392, endPoint x: 316, endPoint y: 403, distance: 279.2
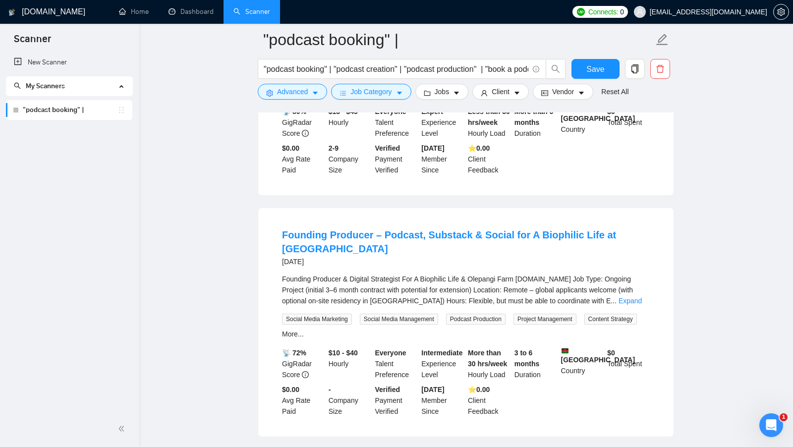
scroll to position [971, 0]
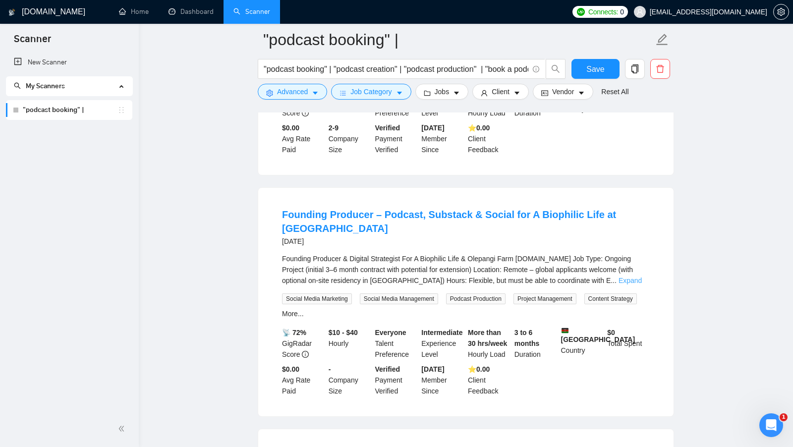
click at [642, 284] on link "Expand" at bounding box center [629, 280] width 23 height 8
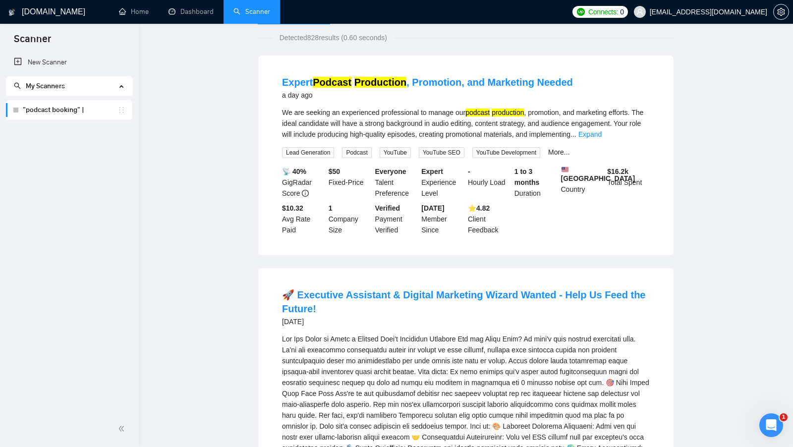
scroll to position [0, 0]
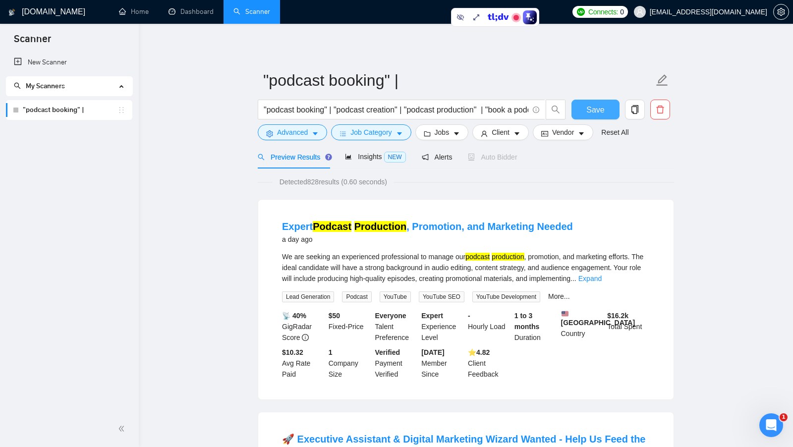
click at [611, 113] on button "Save" at bounding box center [595, 110] width 48 height 20
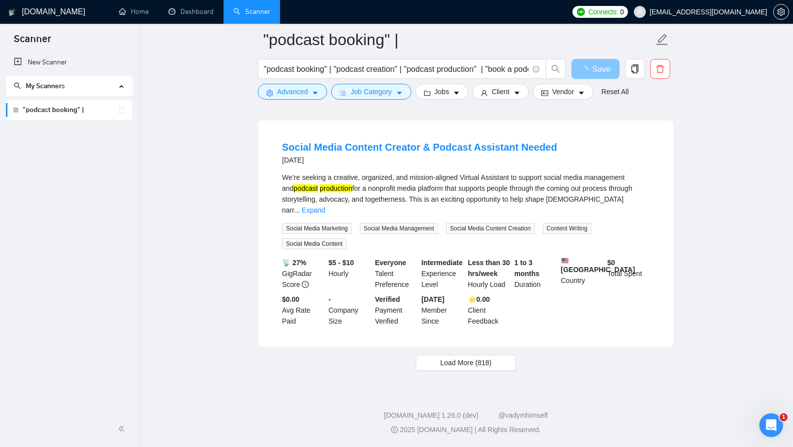
scroll to position [2956, 0]
drag, startPoint x: 563, startPoint y: 189, endPoint x: 465, endPoint y: 187, distance: 97.6
click at [465, 166] on div "Social Media Content Creator & Podcast Assistant Needed 9 days ago" at bounding box center [466, 153] width 368 height 26
click at [476, 214] on div "We’re seeking a creative, organized, and mission-aligned Virtual Assistant to s…" at bounding box center [466, 194] width 368 height 44
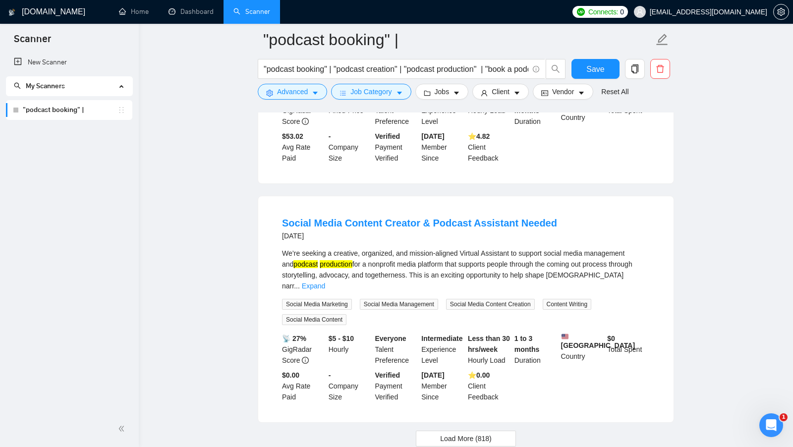
scroll to position [2878, 0]
click at [325, 289] on link "Expand" at bounding box center [313, 285] width 23 height 8
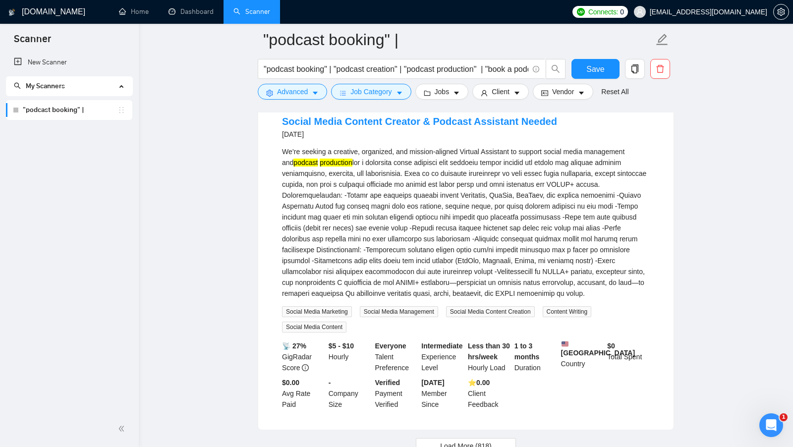
scroll to position [2979, 0]
drag, startPoint x: 326, startPoint y: 402, endPoint x: 358, endPoint y: 413, distance: 33.5
click at [358, 374] on div "$5 - $10 Hourly" at bounding box center [350, 357] width 47 height 33
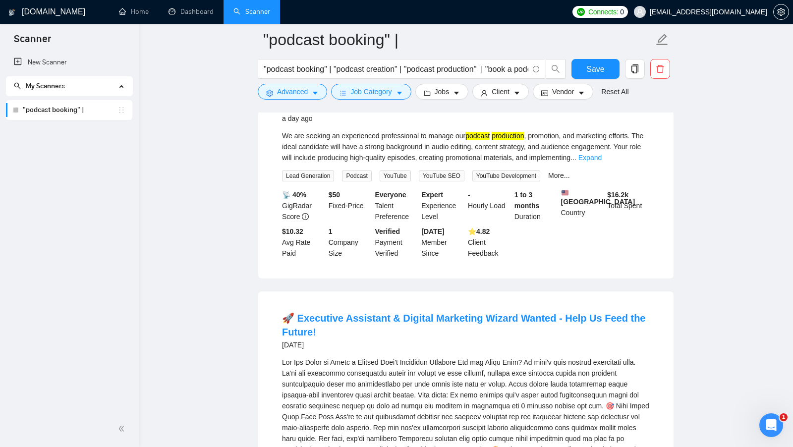
scroll to position [0, 0]
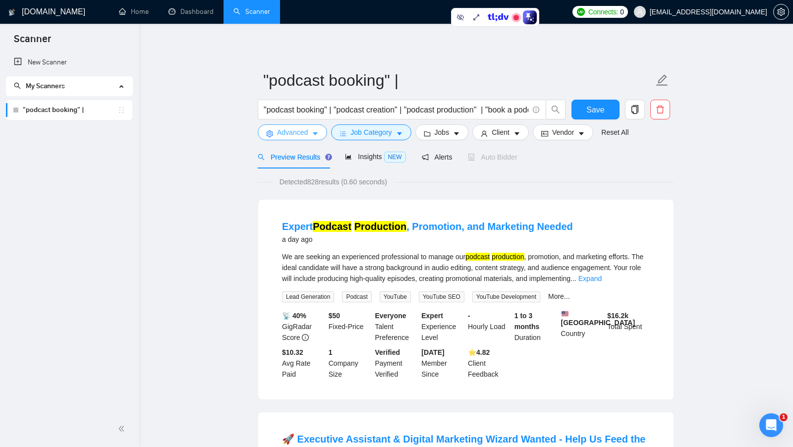
click at [323, 133] on button "Advanced" at bounding box center [292, 132] width 69 height 16
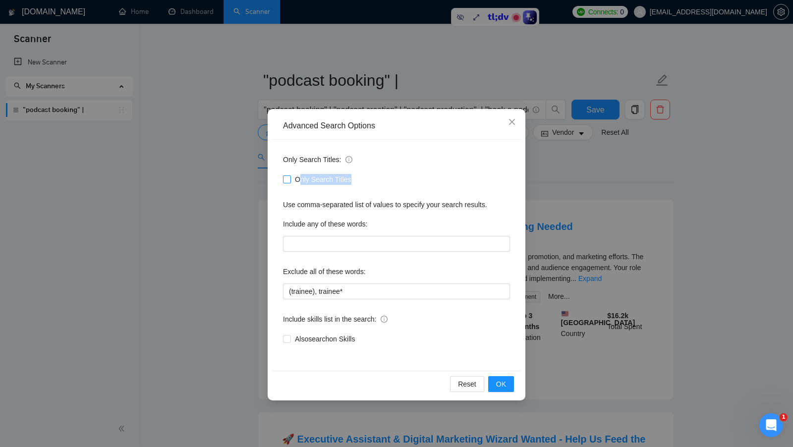
drag, startPoint x: 374, startPoint y: 176, endPoint x: 297, endPoint y: 175, distance: 76.8
click at [297, 175] on div "Only Search Titles" at bounding box center [396, 179] width 227 height 11
click at [574, 168] on div "Advanced Search Options Only Search Titles: Only Search Titles Use comma-separa…" at bounding box center [396, 223] width 793 height 447
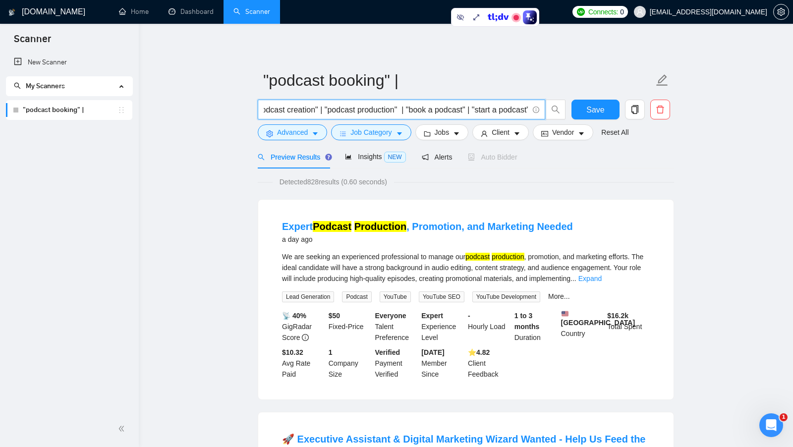
scroll to position [0, 101]
drag, startPoint x: 264, startPoint y: 110, endPoint x: 525, endPoint y: 114, distance: 261.2
click at [525, 113] on input ""podcast booking" | "podcast creation" | "podcast production" | "book a podcast…" at bounding box center [396, 110] width 265 height 12
click at [515, 186] on div "Detected 828 results (0.60 seconds)" at bounding box center [466, 181] width 416 height 11
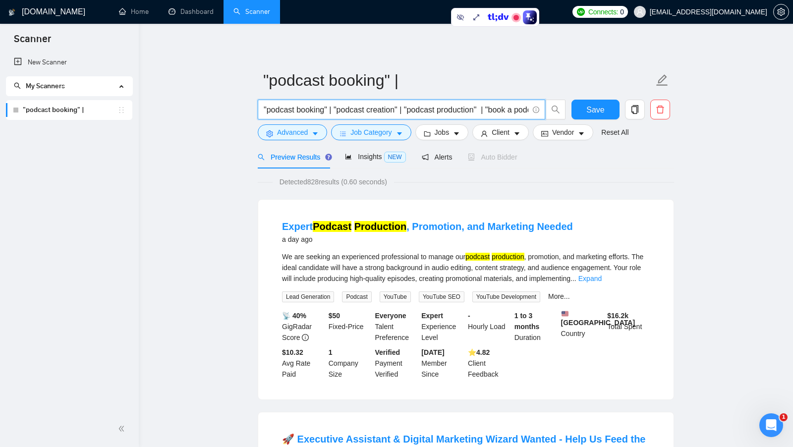
drag, startPoint x: 340, startPoint y: 110, endPoint x: 399, endPoint y: 110, distance: 59.0
click at [399, 110] on input ""podcast booking" | "podcast creation" | "podcast production" | "book a podcast…" at bounding box center [396, 110] width 265 height 12
drag, startPoint x: 265, startPoint y: 108, endPoint x: 330, endPoint y: 110, distance: 64.5
click at [330, 110] on input ""podcast booking" | "podcast creation" | "podcast production" | "book a podcast…" at bounding box center [396, 110] width 265 height 12
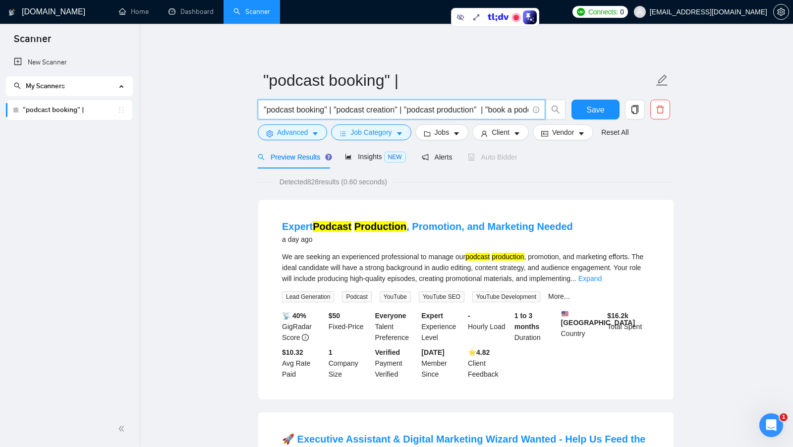
click at [331, 109] on input ""podcast booking" | "podcast creation" | "podcast production" | "book a podcast…" at bounding box center [396, 110] width 265 height 12
drag, startPoint x: 327, startPoint y: 111, endPoint x: 267, endPoint y: 111, distance: 59.5
click at [267, 111] on input ""podcast booking" | "podcast creation" | "podcast production" | "book a podcast…" at bounding box center [396, 110] width 265 height 12
drag, startPoint x: 397, startPoint y: 109, endPoint x: 466, endPoint y: 112, distance: 69.0
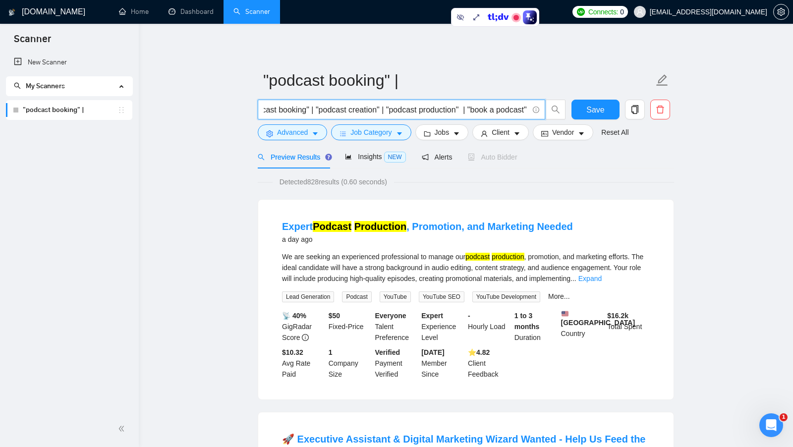
click at [466, 112] on input ""podcast booking" | "podcast creation" | "podcast production" | "book a podcast…" at bounding box center [396, 110] width 265 height 12
click at [478, 107] on input ""podcast booking" | "podcast creation" | "podcast production" | "book a podcast…" at bounding box center [396, 110] width 265 height 12
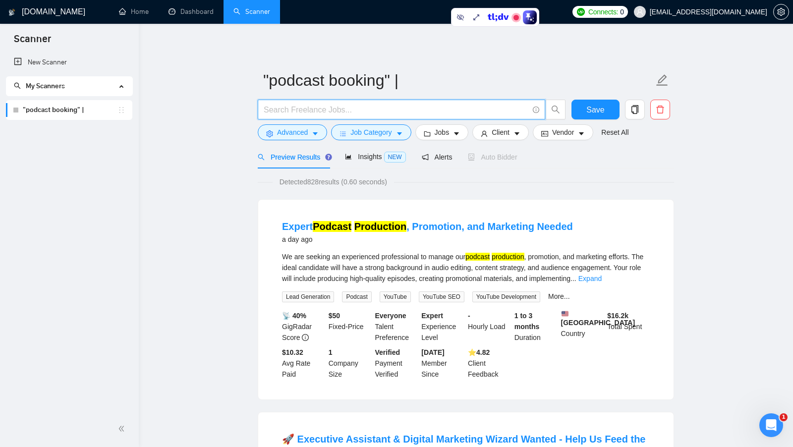
scroll to position [0, 0]
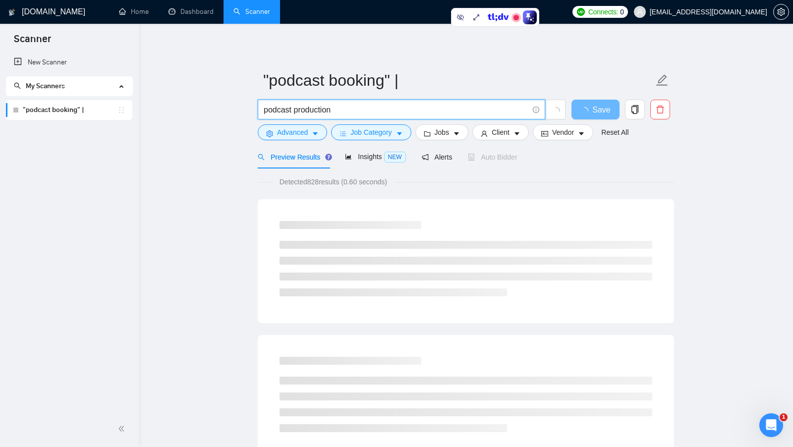
drag, startPoint x: 341, startPoint y: 111, endPoint x: 256, endPoint y: 109, distance: 85.3
click at [256, 109] on div "podcast production" at bounding box center [412, 112] width 312 height 25
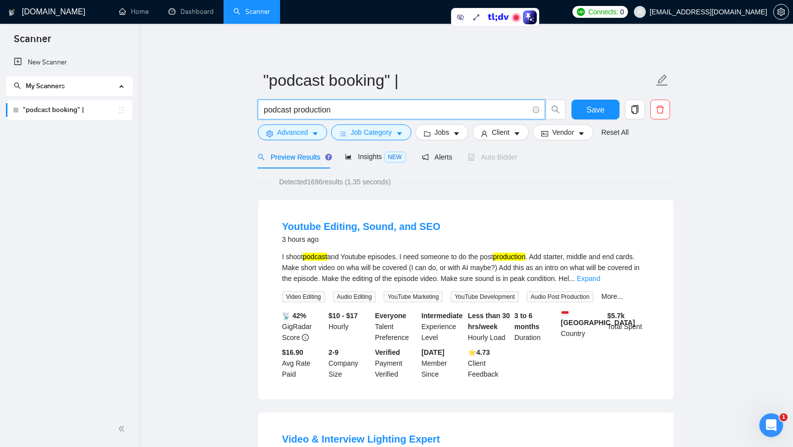
click at [289, 111] on input "podcast production" at bounding box center [396, 110] width 265 height 12
click at [600, 280] on link "Expand" at bounding box center [588, 279] width 23 height 8
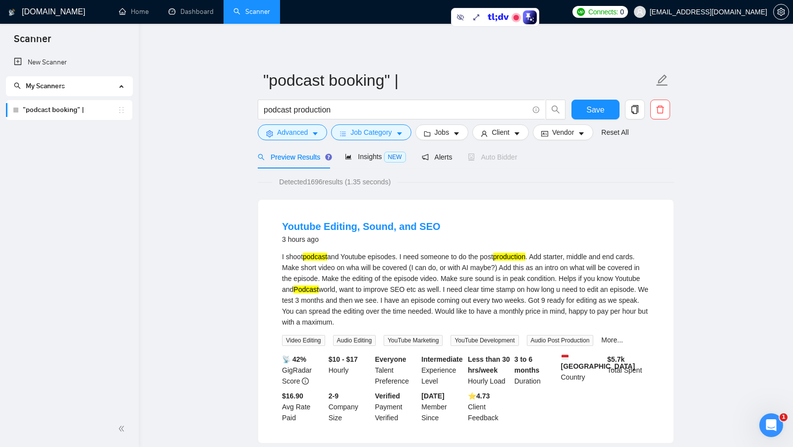
click at [321, 256] on mark "podcast" at bounding box center [315, 257] width 24 height 8
click at [515, 257] on mark "production" at bounding box center [509, 257] width 32 height 8
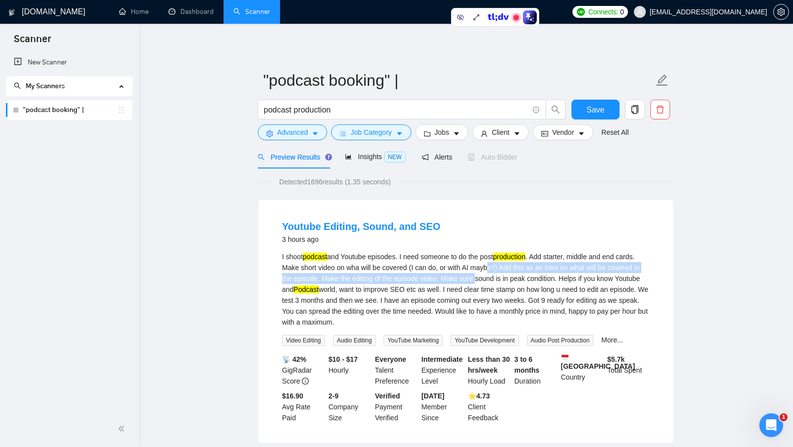
click at [517, 273] on div "I shoot podcast and Youtube episodes. I need someone to do the post production …" at bounding box center [466, 289] width 368 height 76
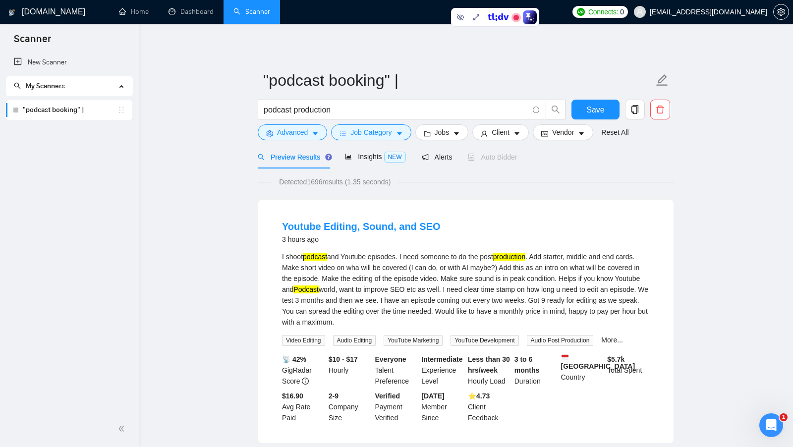
click at [511, 285] on div "I shoot podcast and Youtube episodes. I need someone to do the post production …" at bounding box center [466, 289] width 368 height 76
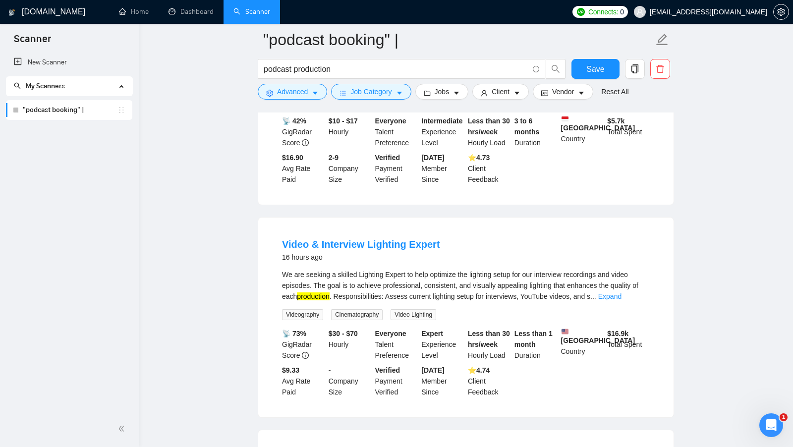
scroll to position [253, 0]
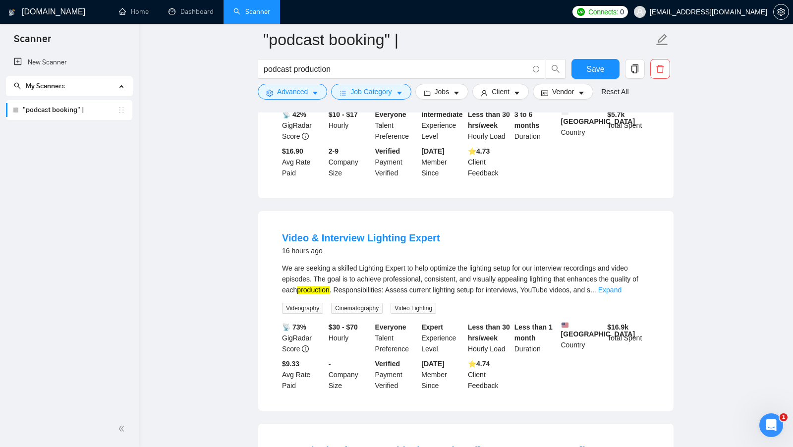
click at [638, 292] on div "We are seeking a skilled Lighting Expert to help optimize the lighting setup fo…" at bounding box center [466, 279] width 368 height 33
click at [621, 291] on link "Expand" at bounding box center [609, 290] width 23 height 8
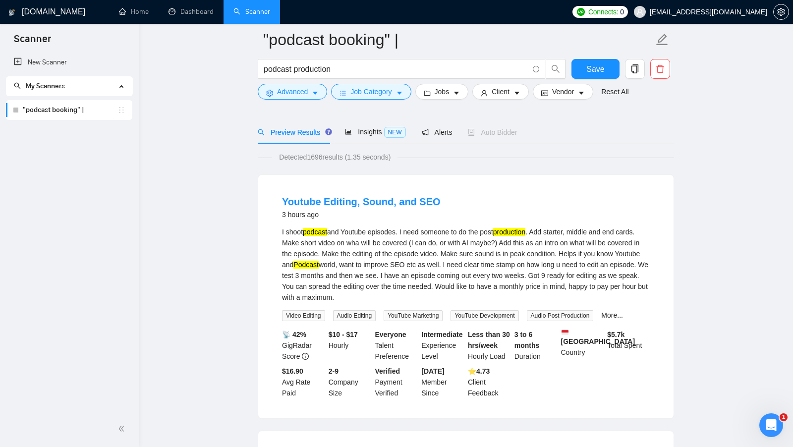
scroll to position [0, 0]
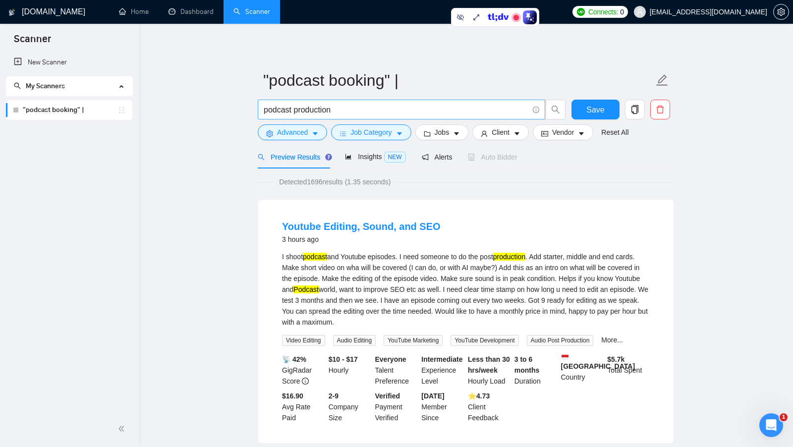
click at [392, 110] on input "podcast production" at bounding box center [396, 110] width 265 height 12
paste input ""podcast booking" | "podcast creation" | "podcast production" | "book a podcast…"
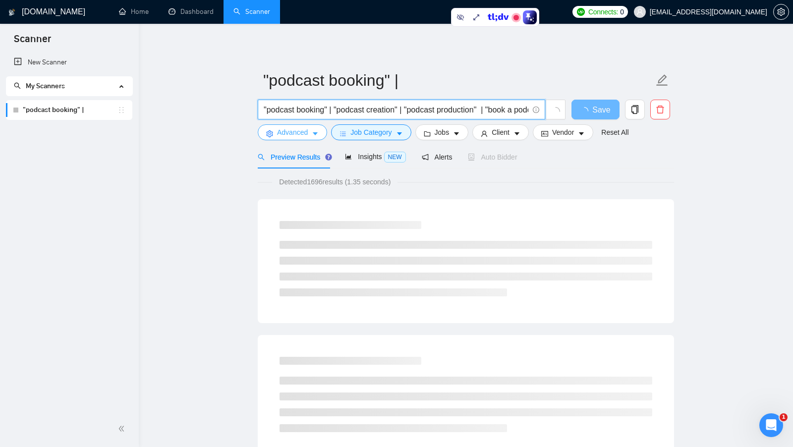
type input ""podcast booking" | "podcast creation" | "podcast production" | "book a podcast…"
click at [296, 130] on span "Advanced" at bounding box center [292, 132] width 31 height 11
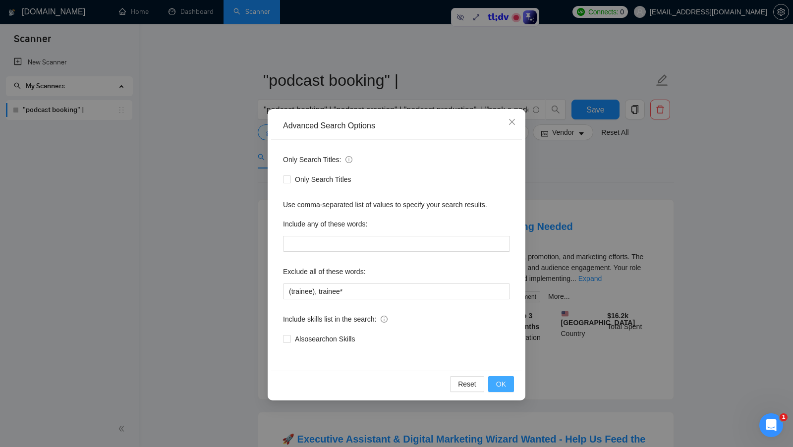
click at [507, 385] on button "OK" at bounding box center [501, 384] width 26 height 16
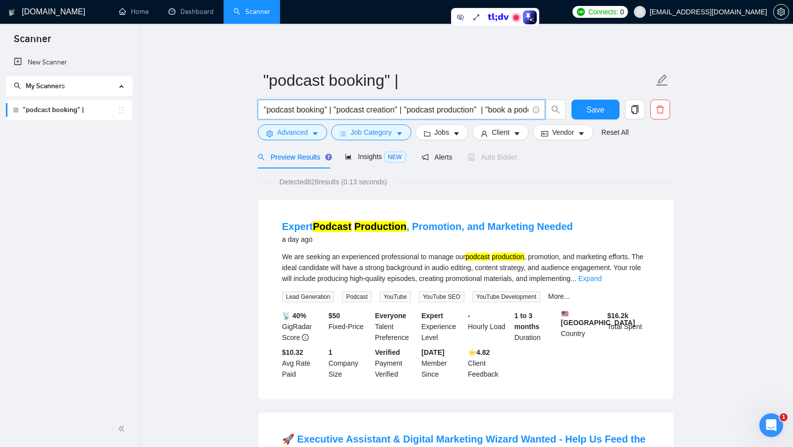
drag, startPoint x: 413, startPoint y: 111, endPoint x: 492, endPoint y: 109, distance: 78.3
click at [492, 109] on input ""podcast booking" | "podcast creation" | "podcast production" | "book a podcast…" at bounding box center [396, 110] width 265 height 12
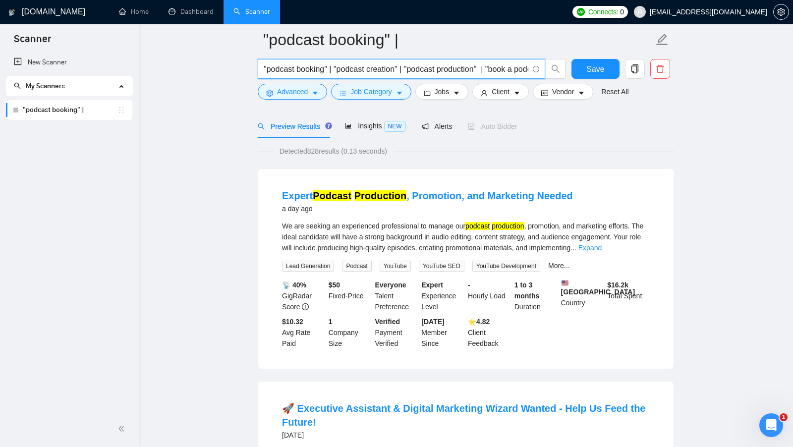
scroll to position [155, 0]
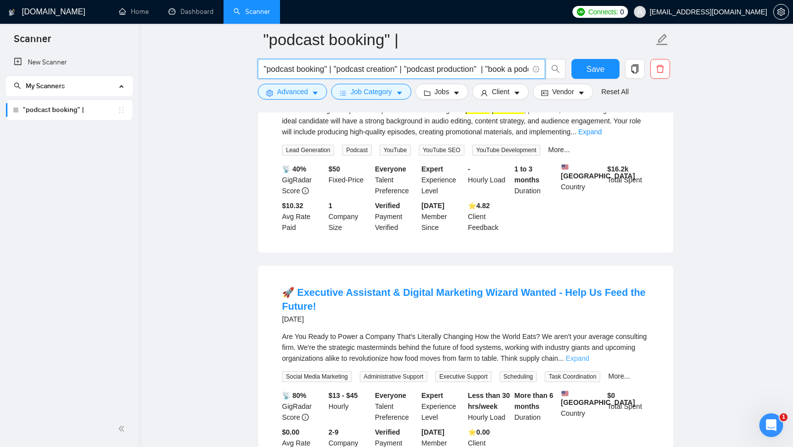
click at [589, 362] on link "Expand" at bounding box center [577, 358] width 23 height 8
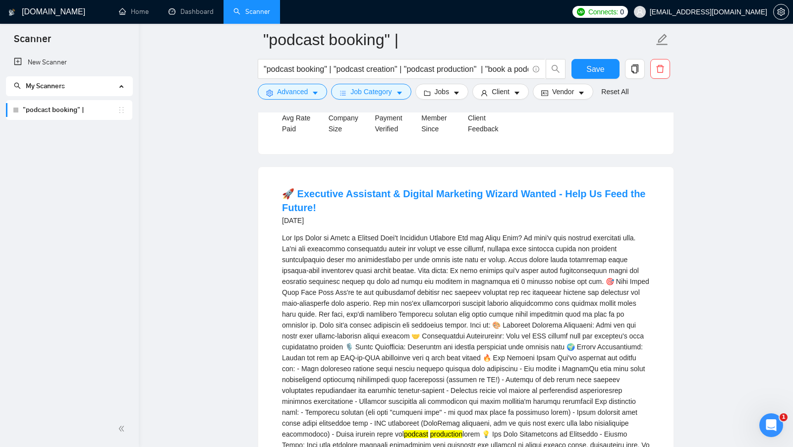
scroll to position [103, 0]
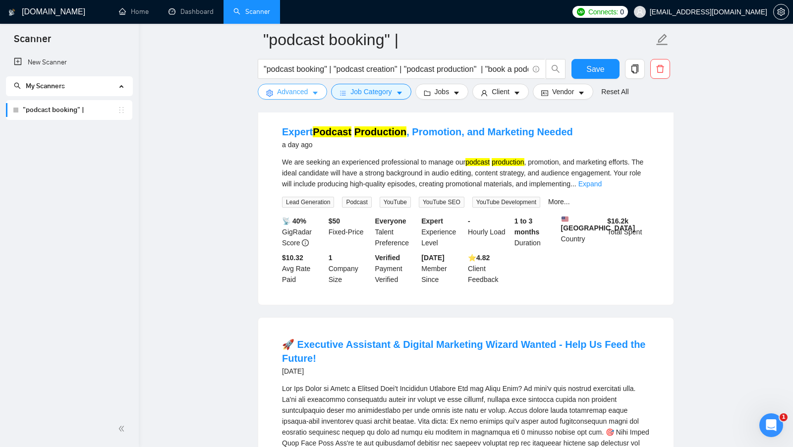
click at [305, 90] on span "Advanced" at bounding box center [292, 91] width 31 height 11
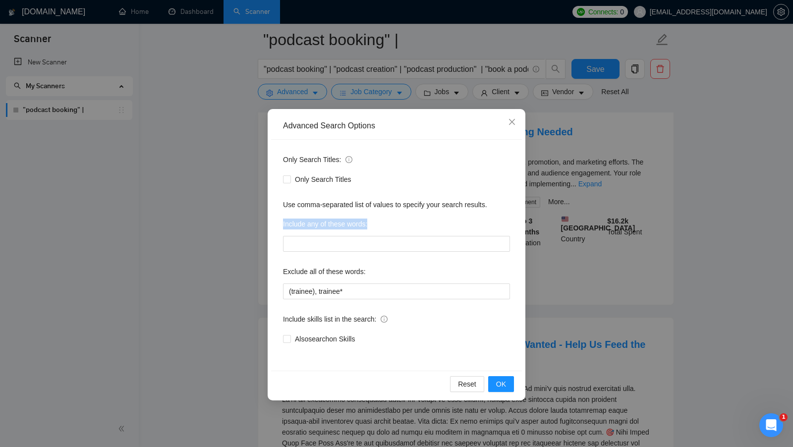
drag, startPoint x: 279, startPoint y: 220, endPoint x: 386, endPoint y: 221, distance: 107.0
click at [386, 221] on div "Only Search Titles: Only Search Titles Use comma-separated list of values to sp…" at bounding box center [396, 255] width 251 height 231
click at [386, 221] on div "Include any of these words:" at bounding box center [396, 226] width 227 height 20
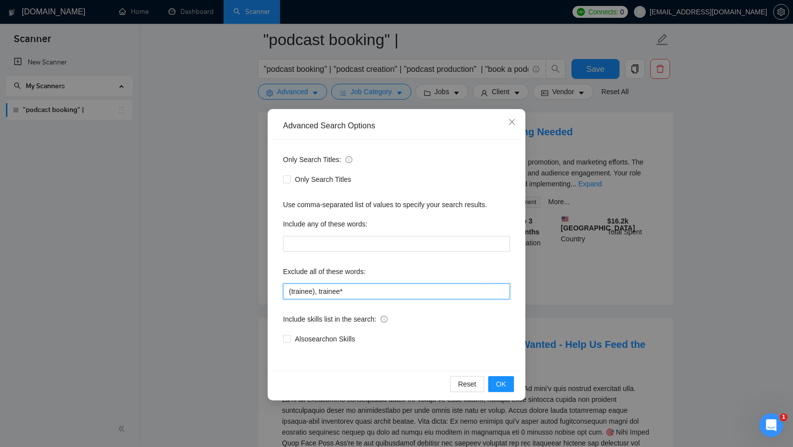
click at [360, 291] on input "(trainee), trainee*" at bounding box center [396, 291] width 227 height 16
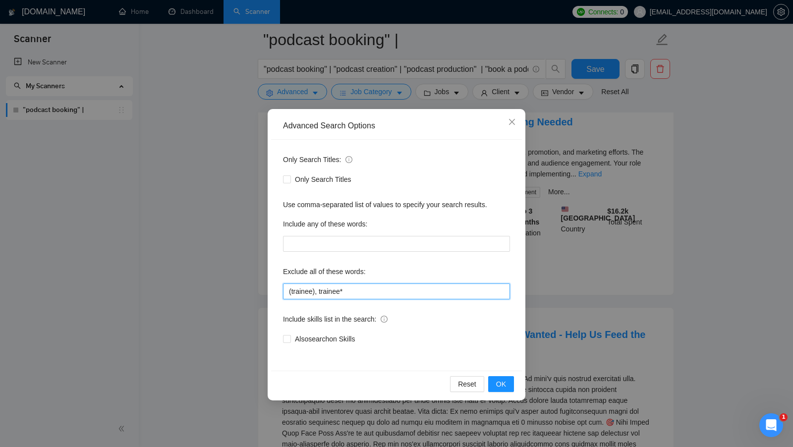
drag, startPoint x: 358, startPoint y: 292, endPoint x: 268, endPoint y: 289, distance: 90.2
click at [268, 289] on div "Advanced Search Options Only Search Titles: Only Search Titles Use comma-separa…" at bounding box center [397, 254] width 258 height 291
click at [363, 293] on input "(trainee), trainee*" at bounding box center [396, 291] width 227 height 16
type input "(trainee), trainee*"
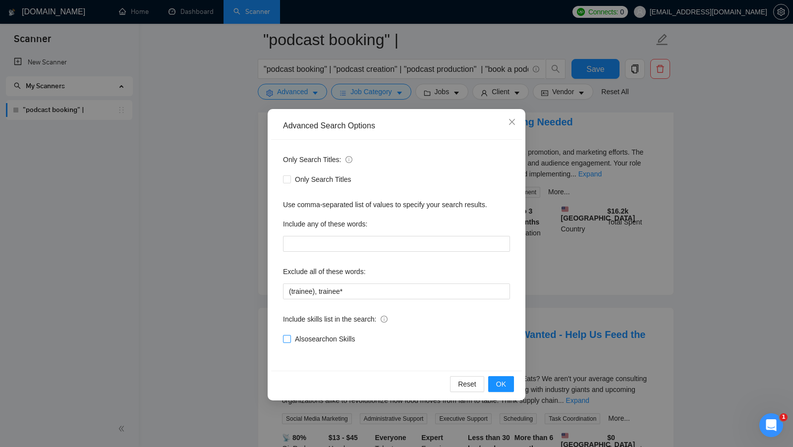
click at [303, 340] on span "Also search on Skills" at bounding box center [325, 338] width 68 height 11
click at [290, 340] on input "Also search on Skills" at bounding box center [286, 338] width 7 height 7
checkbox input "true"
click at [496, 383] on button "OK" at bounding box center [501, 384] width 26 height 16
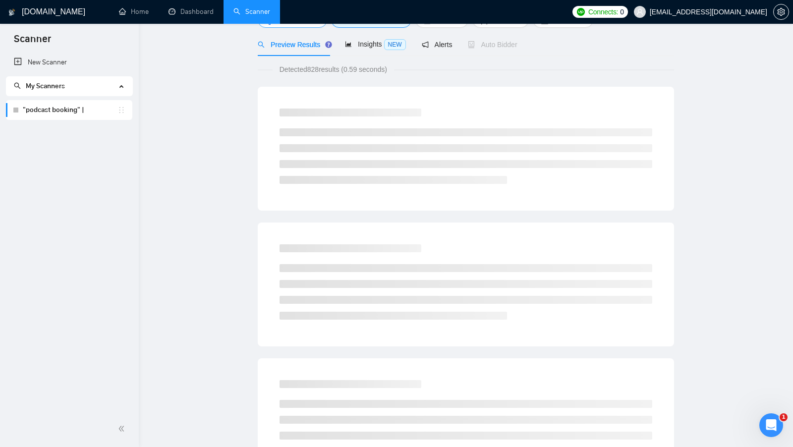
scroll to position [0, 0]
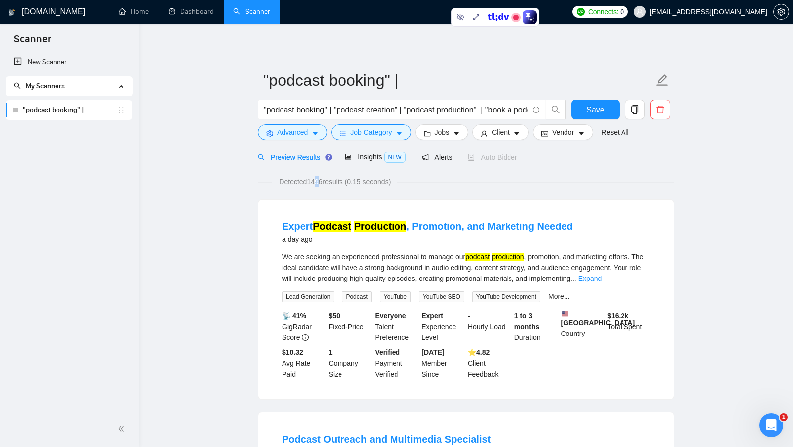
drag, startPoint x: 315, startPoint y: 184, endPoint x: 321, endPoint y: 184, distance: 5.5
click at [321, 184] on span "Detected 1496 results (0.15 seconds)" at bounding box center [334, 181] width 125 height 11
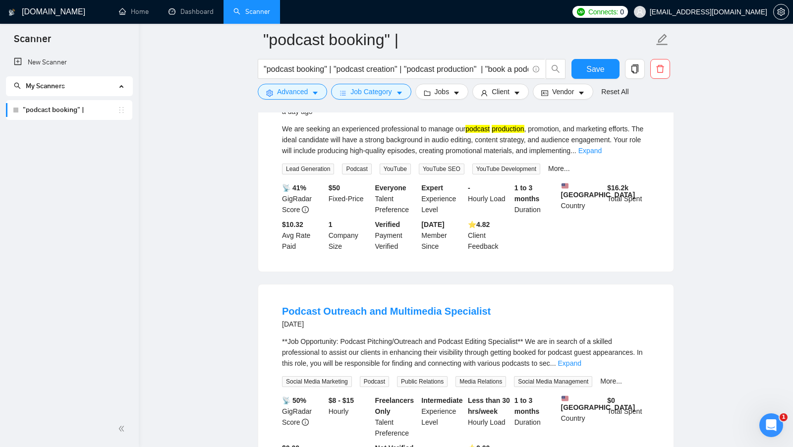
scroll to position [148, 0]
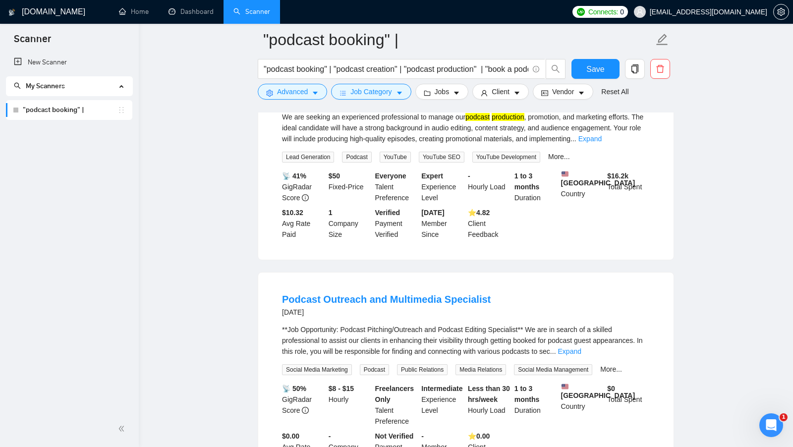
click at [644, 357] on div "**Job Opportunity: Podcast Pitching/Outreach and Podcast Editing Specialist** W…" at bounding box center [466, 340] width 368 height 33
click at [581, 355] on link "Expand" at bounding box center [569, 351] width 23 height 8
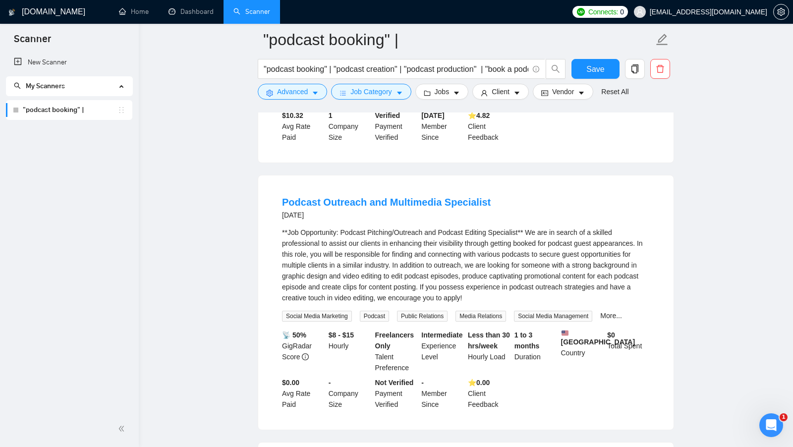
scroll to position [237, 0]
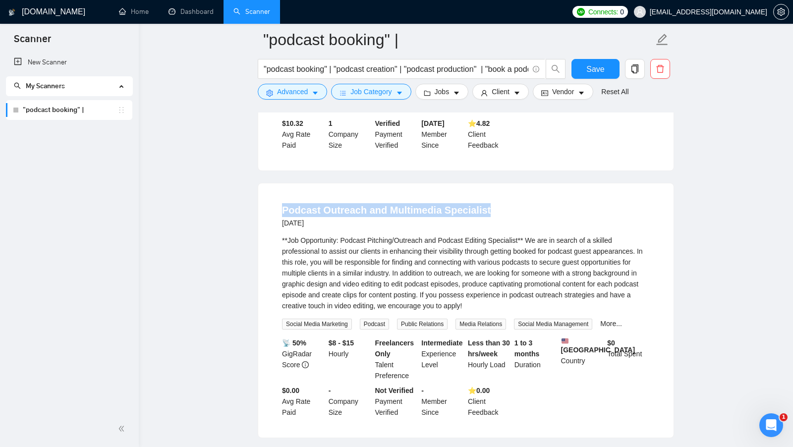
drag, startPoint x: 277, startPoint y: 214, endPoint x: 497, endPoint y: 217, distance: 219.5
click at [497, 217] on li "Podcast Outreach and Multimedia Specialist 2 days ago **Job Opportunity: Podcas…" at bounding box center [465, 310] width 391 height 230
click at [497, 217] on div "Podcast Outreach and Multimedia Specialist 2 days ago" at bounding box center [466, 216] width 368 height 26
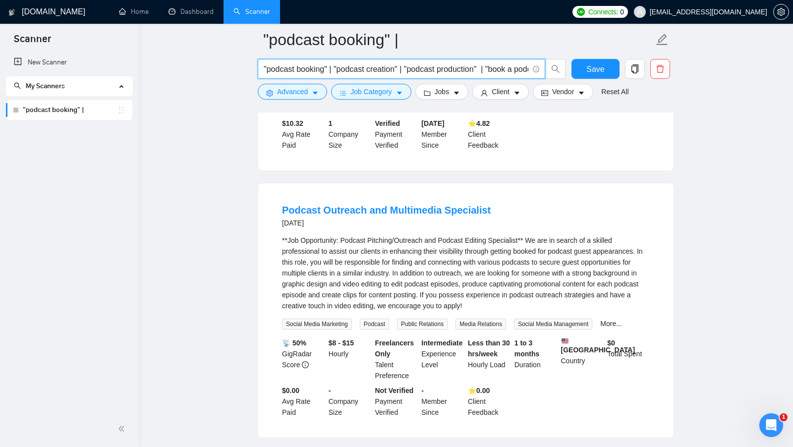
drag, startPoint x: 266, startPoint y: 68, endPoint x: 399, endPoint y: 74, distance: 133.4
click at [399, 72] on input ""podcast booking" | "podcast creation" | "podcast production" | "book a podcast…" at bounding box center [396, 69] width 265 height 12
click at [277, 204] on li "Podcast Outreach and Multimedia Specialist 2 days ago **Job Opportunity: Podcas…" at bounding box center [465, 310] width 391 height 230
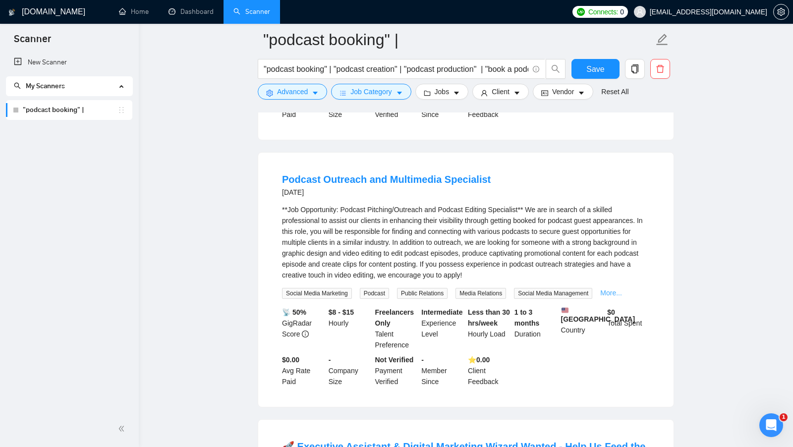
click at [614, 296] on link "More..." at bounding box center [611, 293] width 22 height 8
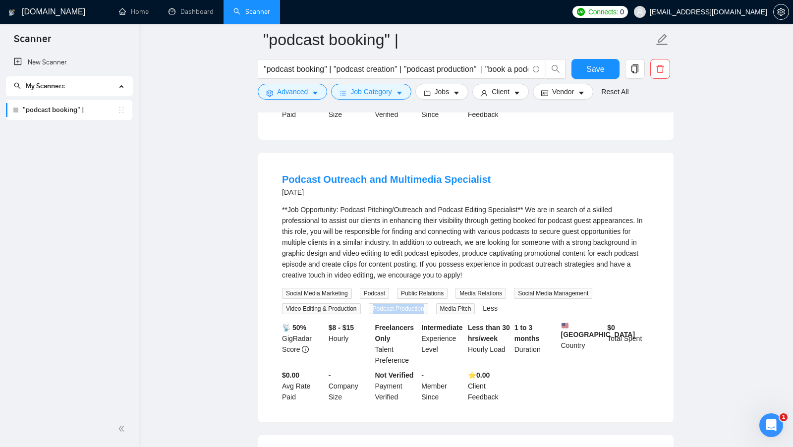
drag, startPoint x: 376, startPoint y: 313, endPoint x: 430, endPoint y: 313, distance: 53.5
click at [428, 313] on span "Podcast Production" at bounding box center [398, 308] width 59 height 11
click at [404, 313] on span "Podcast Production" at bounding box center [398, 308] width 59 height 11
drag, startPoint x: 375, startPoint y: 313, endPoint x: 430, endPoint y: 313, distance: 55.5
click at [428, 313] on span "Podcast Production" at bounding box center [398, 308] width 59 height 11
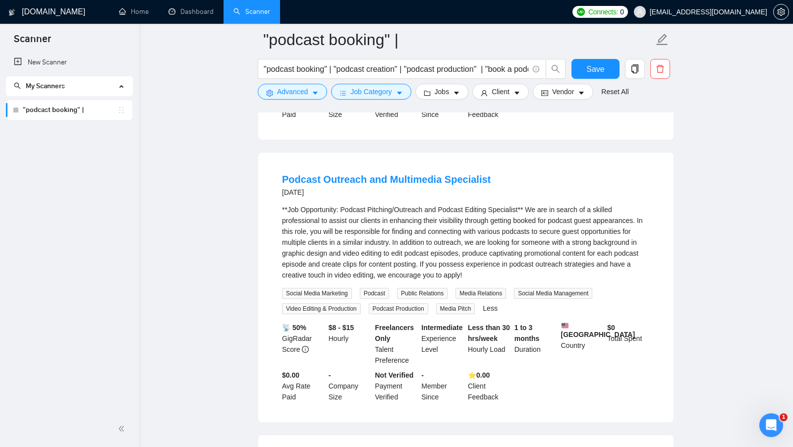
click at [571, 238] on div "**Job Opportunity: Podcast Pitching/Outreach and Podcast Editing Specialist** W…" at bounding box center [466, 242] width 368 height 76
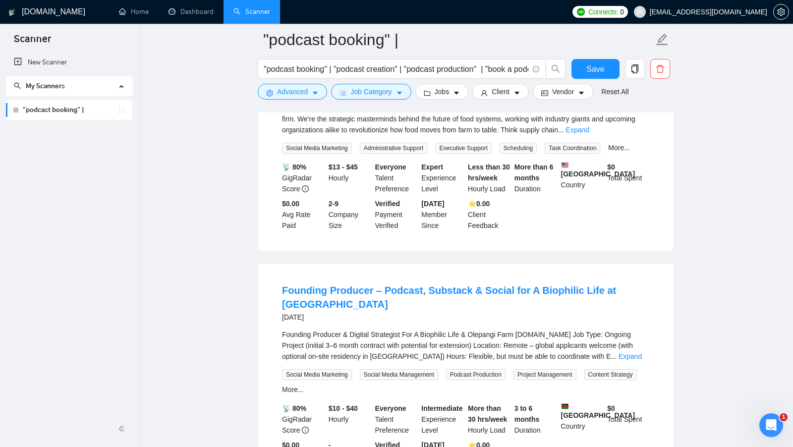
scroll to position [666, 0]
click at [640, 360] on div "Founding Producer & Digital Strategist For A Biophilic Life & Olepangi Farm www…" at bounding box center [466, 345] width 368 height 33
click at [636, 360] on link "Expand" at bounding box center [629, 356] width 23 height 8
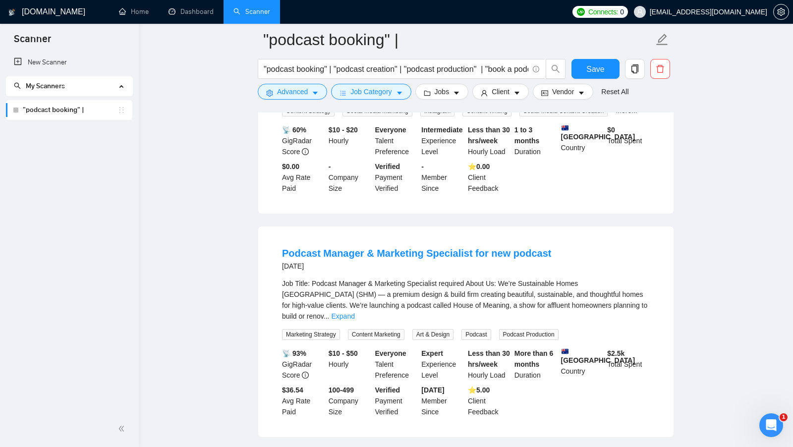
scroll to position [1487, 0]
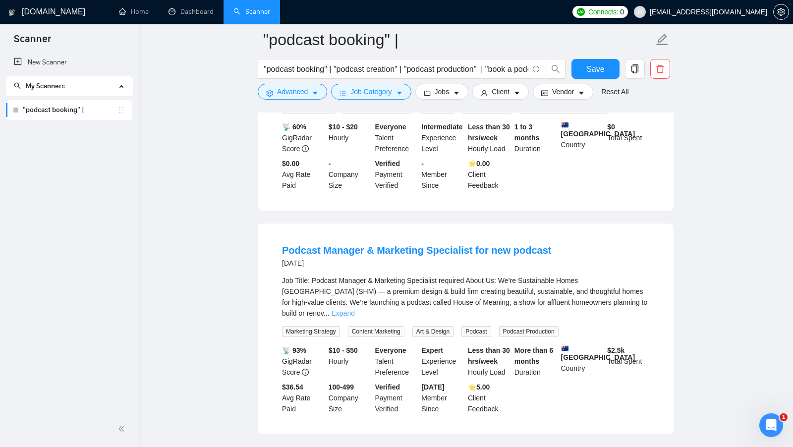
click at [354, 317] on link "Expand" at bounding box center [342, 313] width 23 height 8
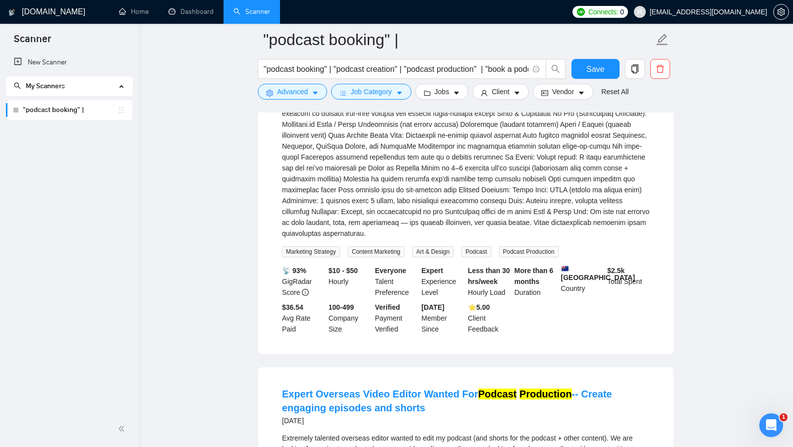
scroll to position [1850, 0]
drag, startPoint x: 565, startPoint y: 274, endPoint x: 509, endPoint y: 271, distance: 56.1
click at [509, 257] on span "Podcast Production" at bounding box center [528, 251] width 59 height 11
click at [566, 238] on div "Job Title:\aPodcast Manager & Marketing Specialist required\a\aAbout Us:\aWe’re…" at bounding box center [466, 74] width 368 height 327
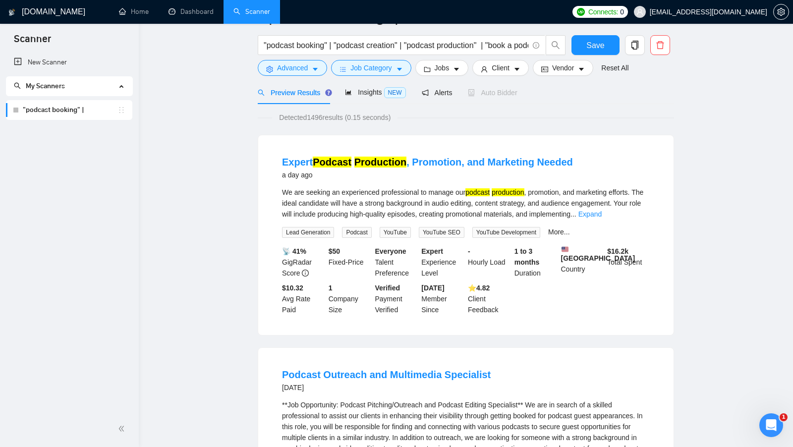
scroll to position [0, 0]
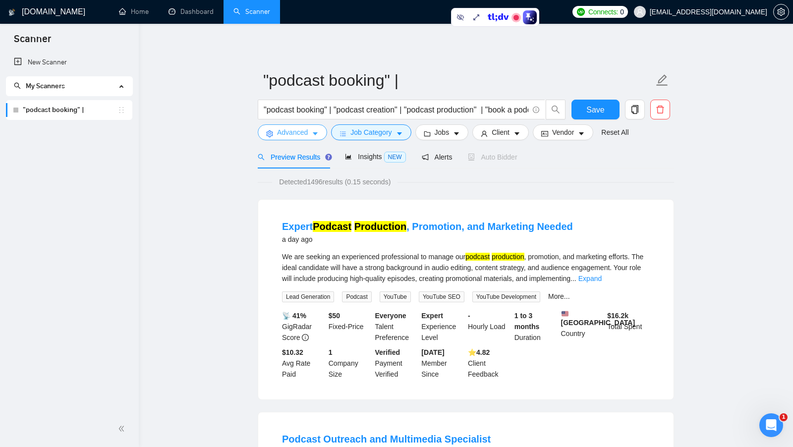
click at [297, 138] on button "Advanced" at bounding box center [292, 132] width 69 height 16
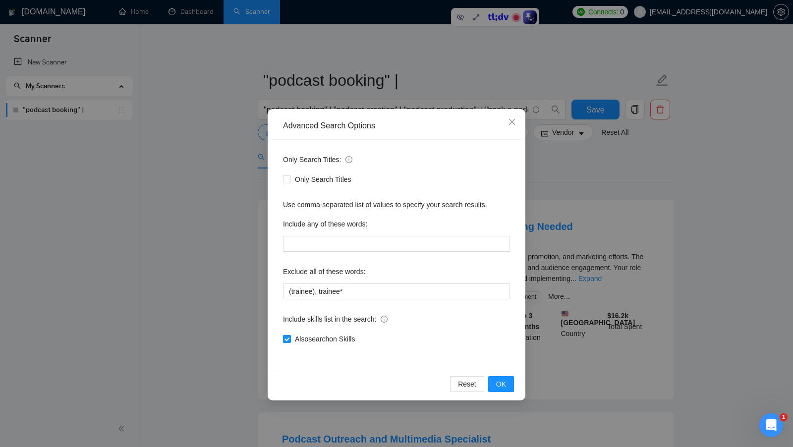
drag, startPoint x: 374, startPoint y: 339, endPoint x: 293, endPoint y: 337, distance: 80.8
click at [293, 337] on div "Also search on Skills" at bounding box center [396, 338] width 227 height 11
click at [496, 383] on button "OK" at bounding box center [501, 384] width 26 height 16
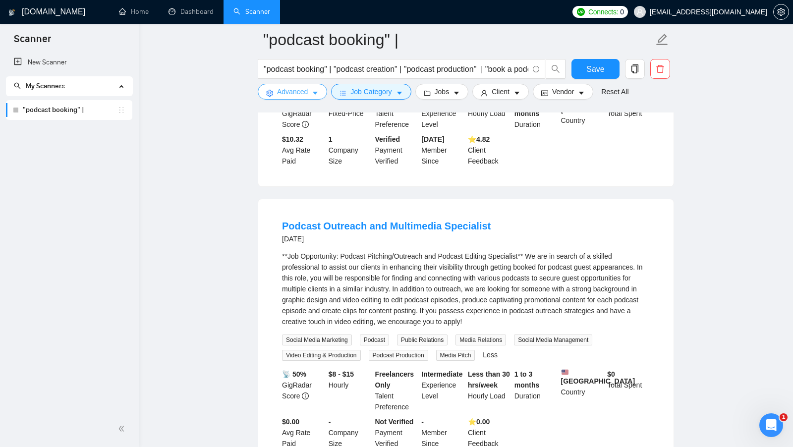
scroll to position [224, 0]
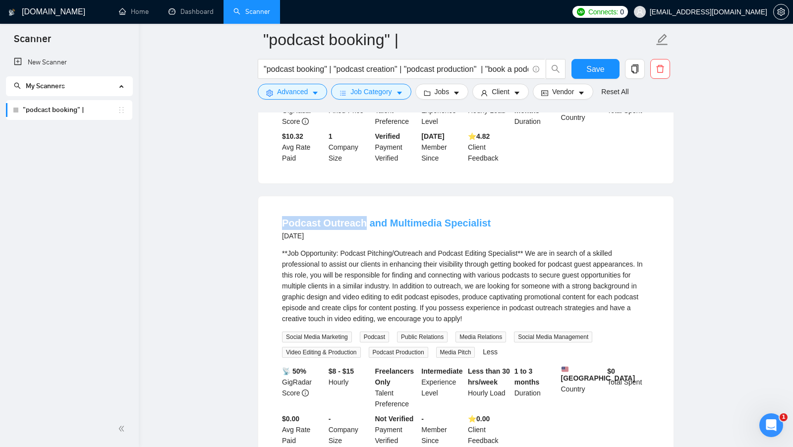
drag, startPoint x: 278, startPoint y: 226, endPoint x: 361, endPoint y: 231, distance: 82.9
click at [361, 231] on li "Podcast Outreach and Multimedia Specialist 2 days ago **Job Opportunity: Podcas…" at bounding box center [465, 331] width 391 height 246
click at [497, 71] on input ""podcast booking" | "podcast creation" | "podcast production" | "book a podcast…" at bounding box center [396, 69] width 265 height 12
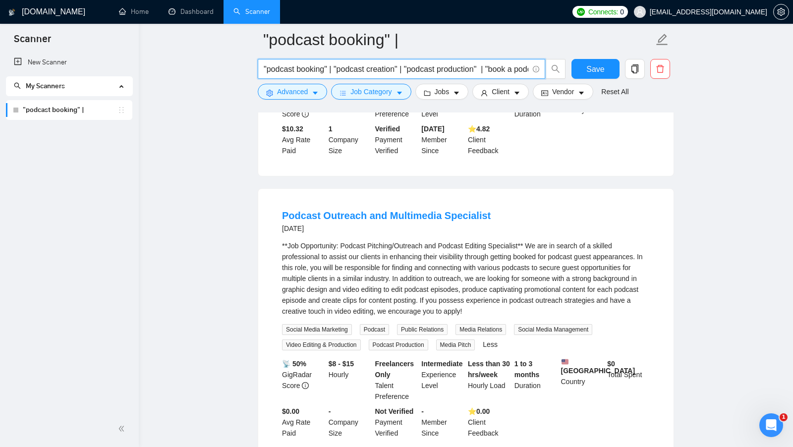
scroll to position [234, 0]
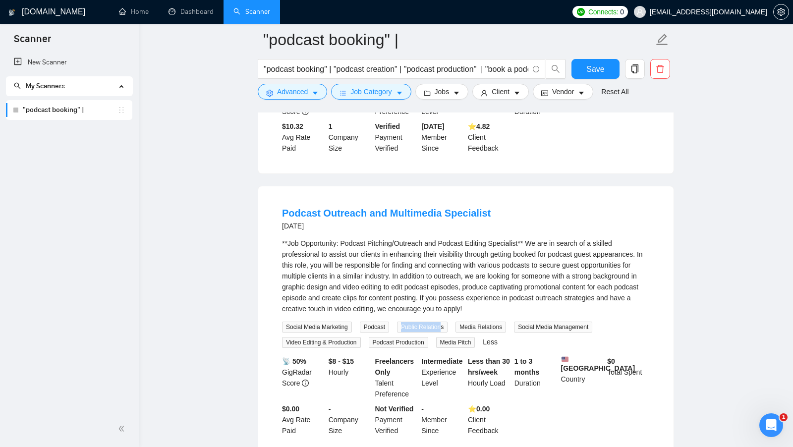
drag, startPoint x: 400, startPoint y: 332, endPoint x: 446, endPoint y: 332, distance: 46.6
click at [446, 332] on div "Public Relations" at bounding box center [424, 326] width 58 height 11
click at [496, 296] on div "**Job Opportunity: Podcast Pitching/Outreach and Podcast Editing Specialist** W…" at bounding box center [466, 276] width 368 height 76
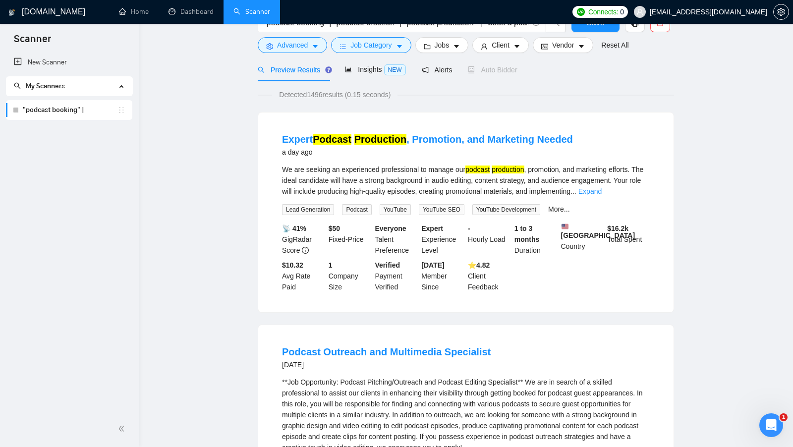
scroll to position [0, 0]
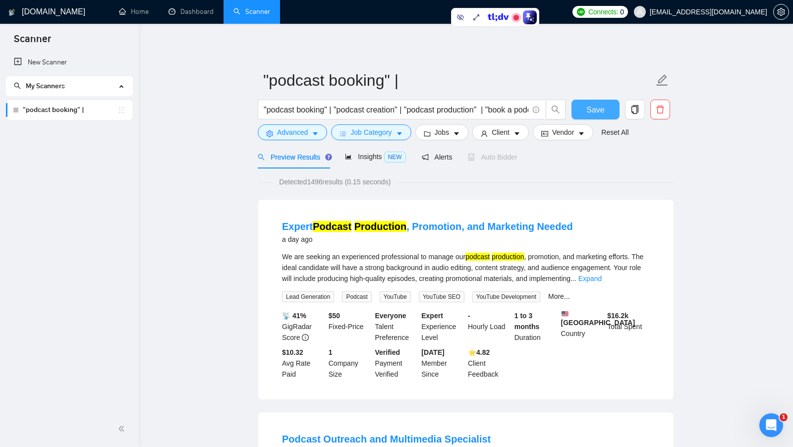
click at [598, 110] on span "Save" at bounding box center [595, 110] width 18 height 12
click at [301, 137] on span "Advanced" at bounding box center [292, 132] width 31 height 11
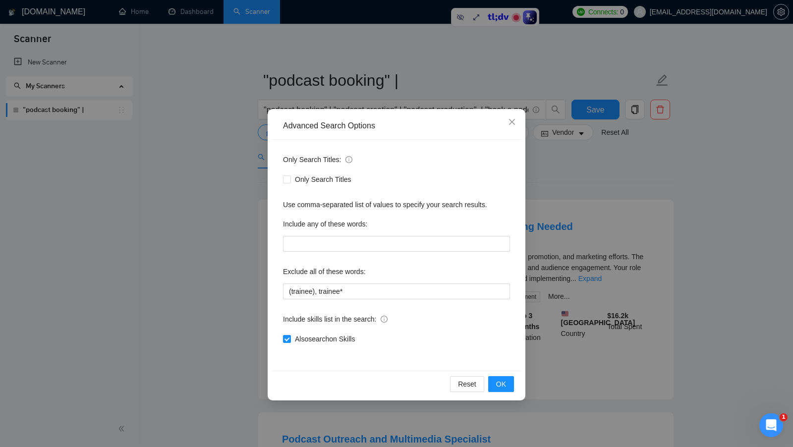
click at [606, 214] on div "Advanced Search Options Only Search Titles: Only Search Titles Use comma-separa…" at bounding box center [396, 223] width 793 height 447
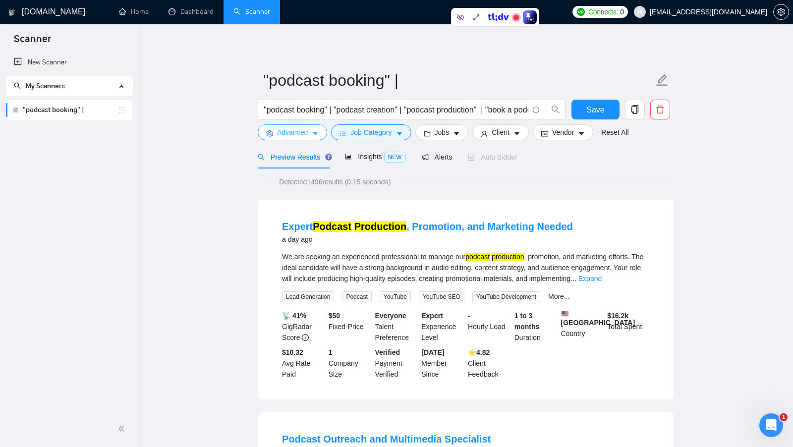
click at [313, 136] on icon "caret-down" at bounding box center [315, 133] width 7 height 7
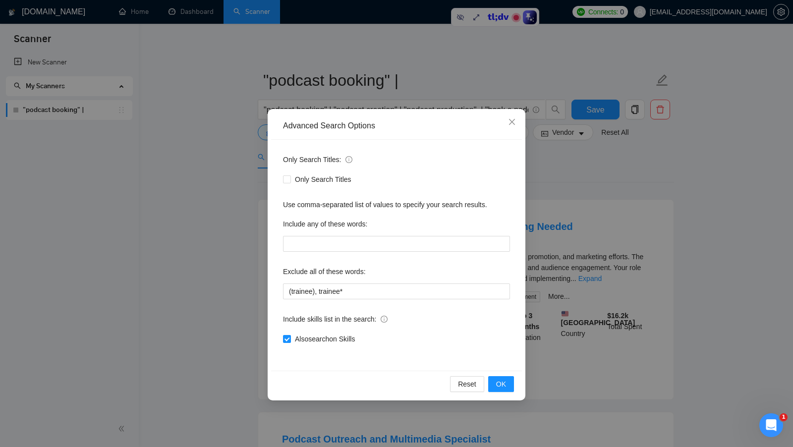
click at [232, 138] on div "Advanced Search Options Only Search Titles: Only Search Titles Use comma-separa…" at bounding box center [396, 223] width 793 height 447
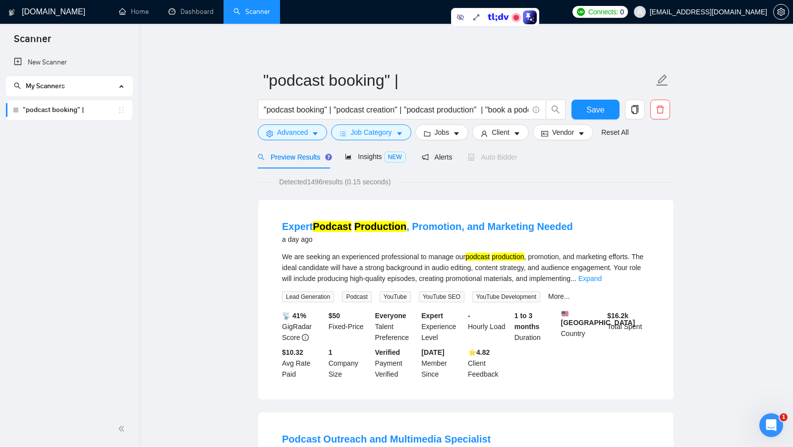
click at [528, 107] on input ""podcast booking" | "podcast creation" | "podcast production" | "book a podcast…" at bounding box center [396, 110] width 265 height 12
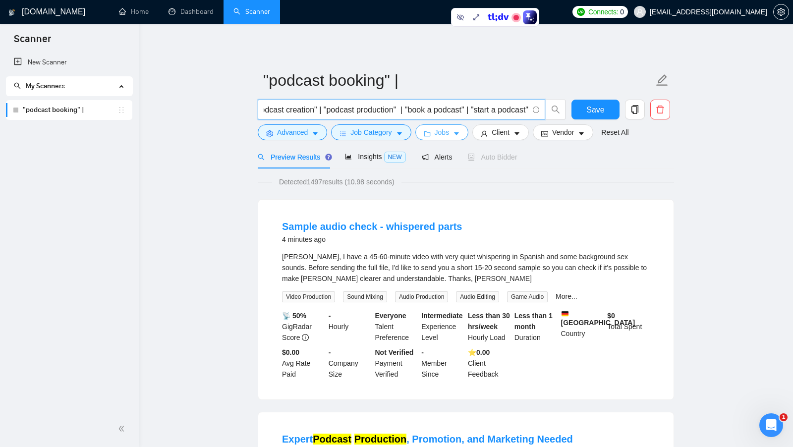
type input ""podcast booking" | "podcast creation" | "podcast production" | "book a podcast…"
click at [444, 134] on span "Jobs" at bounding box center [442, 132] width 15 height 11
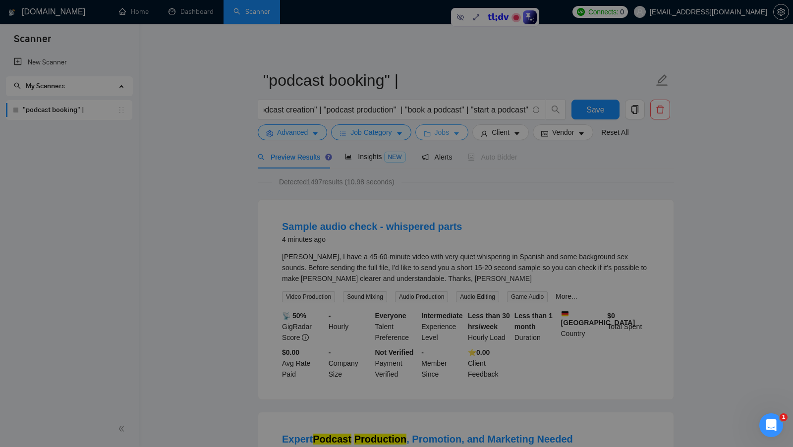
scroll to position [0, 0]
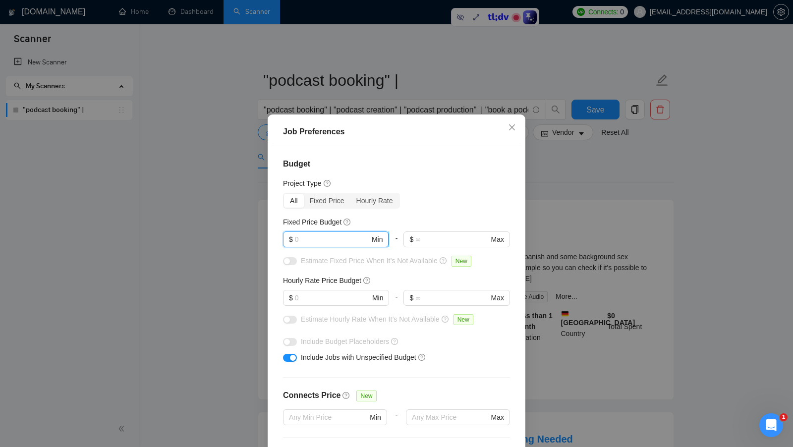
click at [349, 240] on input "text" at bounding box center [332, 239] width 75 height 11
click at [332, 241] on input "text" at bounding box center [332, 239] width 75 height 11
click at [312, 293] on input "text" at bounding box center [332, 297] width 75 height 11
click at [333, 298] on input "text" at bounding box center [332, 297] width 75 height 11
type input "70"
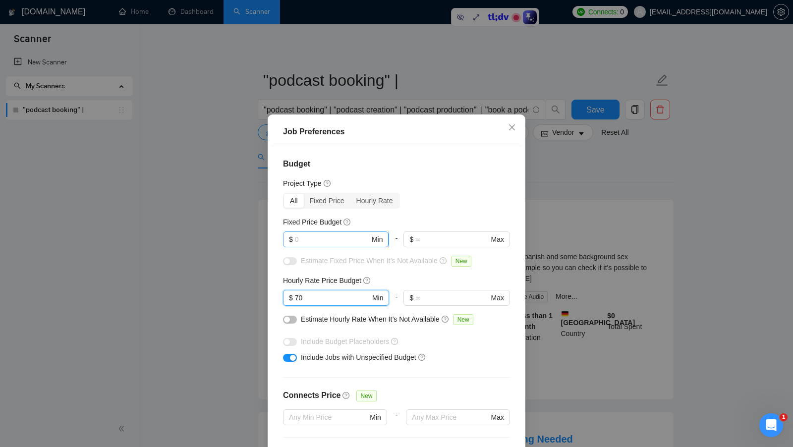
click at [332, 241] on input "text" at bounding box center [332, 239] width 75 height 11
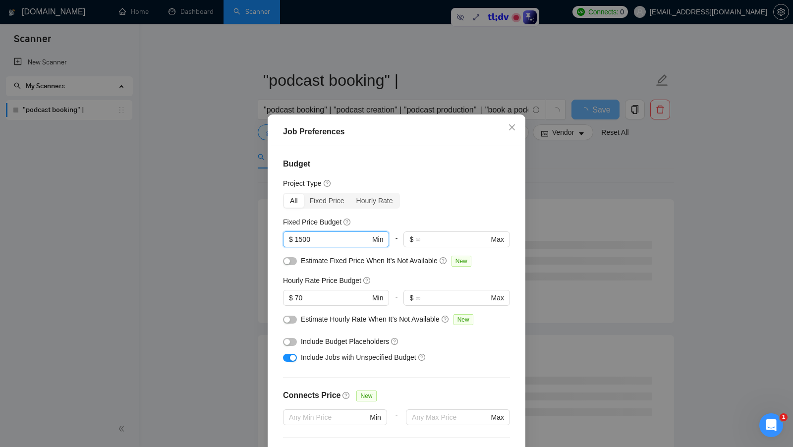
click at [454, 211] on div "Budget Project Type All Fixed Price Hourly Rate Fixed Price Budget 1500 $ 1500 …" at bounding box center [396, 302] width 251 height 313
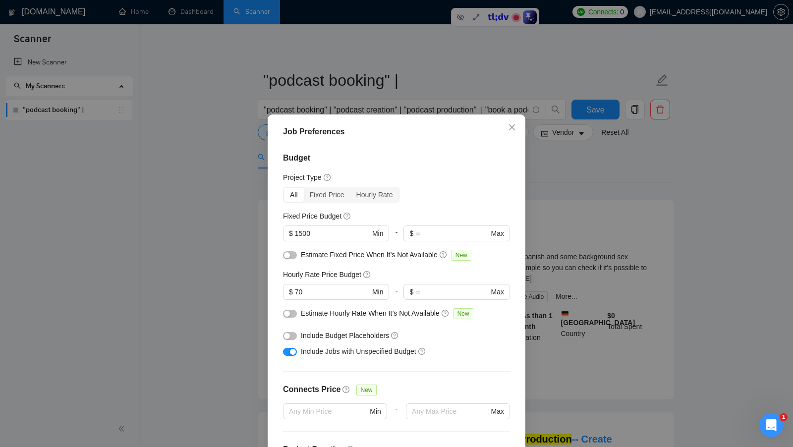
scroll to position [5, 0]
click at [462, 276] on div "Hourly Rate Price Budget" at bounding box center [396, 275] width 227 height 11
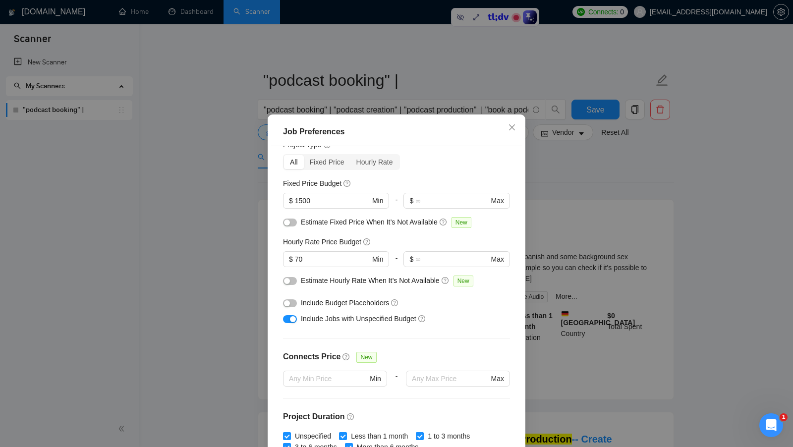
scroll to position [36, 0]
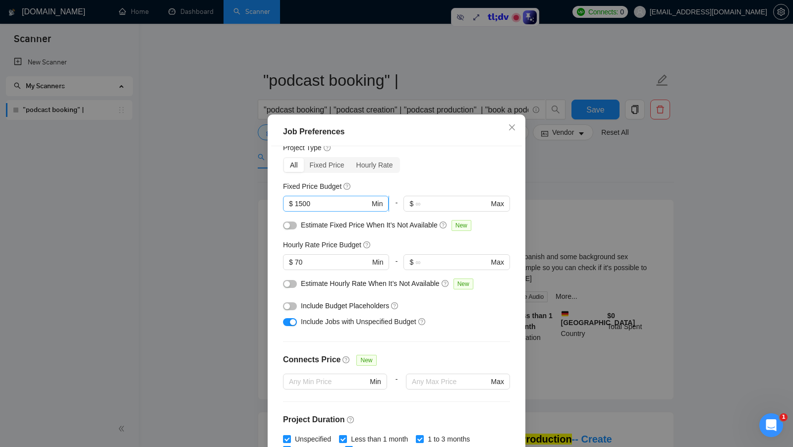
click at [327, 204] on input "1500" at bounding box center [332, 203] width 75 height 11
type input "1000"
click at [490, 302] on div "Include Budget Placeholders" at bounding box center [400, 305] width 199 height 11
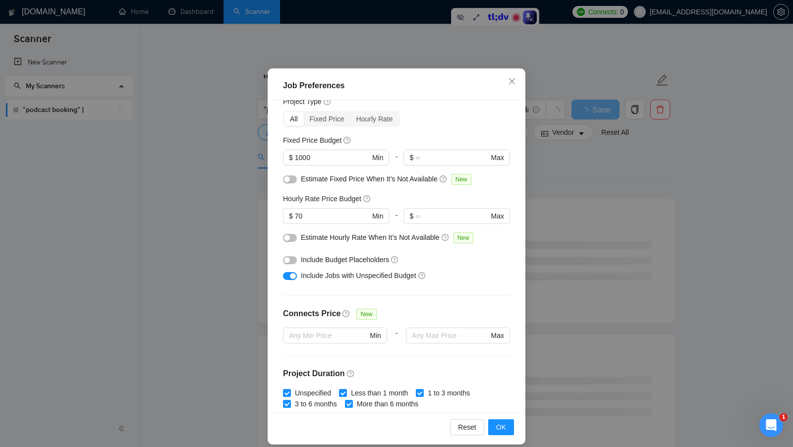
scroll to position [55, 0]
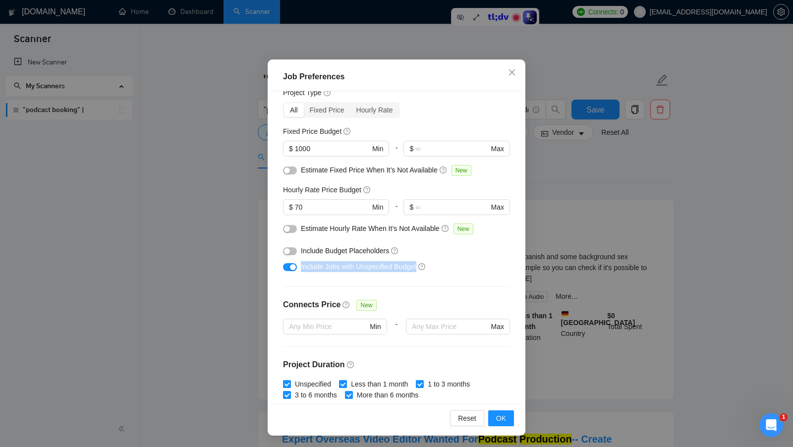
drag, startPoint x: 299, startPoint y: 262, endPoint x: 421, endPoint y: 268, distance: 121.6
click at [421, 268] on div "Include Jobs with Unspecified Budget" at bounding box center [396, 267] width 227 height 16
click at [460, 264] on div "Include Jobs with Unspecified Budget" at bounding box center [400, 266] width 199 height 11
click at [494, 411] on button "OK" at bounding box center [501, 418] width 26 height 16
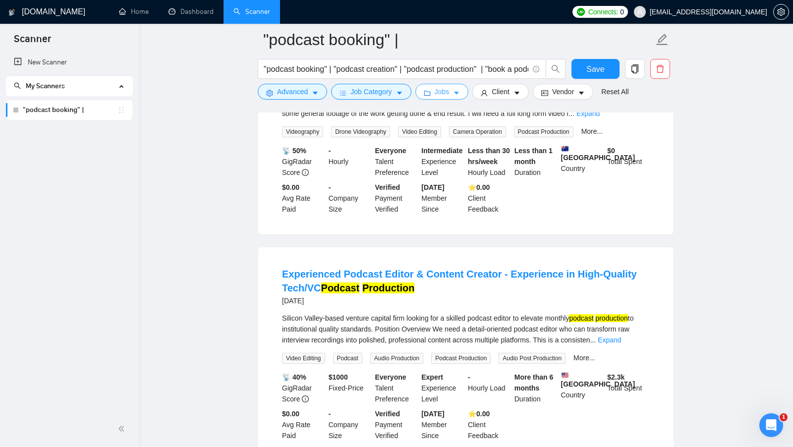
scroll to position [509, 0]
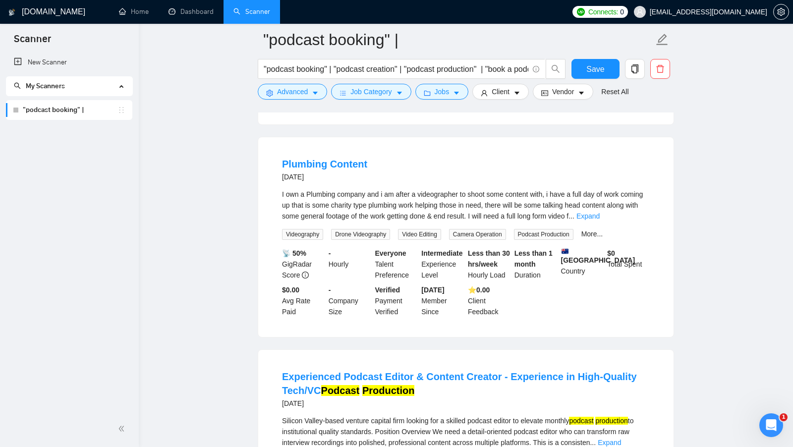
click at [637, 221] on div "I own a Plumbing company and i am after a videographer to shoot some content wi…" at bounding box center [466, 205] width 368 height 33
click at [641, 214] on div "I own a Plumbing company and i am after a videographer to shoot some content wi…" at bounding box center [466, 205] width 368 height 33
click at [639, 216] on div "I own a Plumbing company and i am after a videographer to shoot some content wi…" at bounding box center [466, 205] width 368 height 33
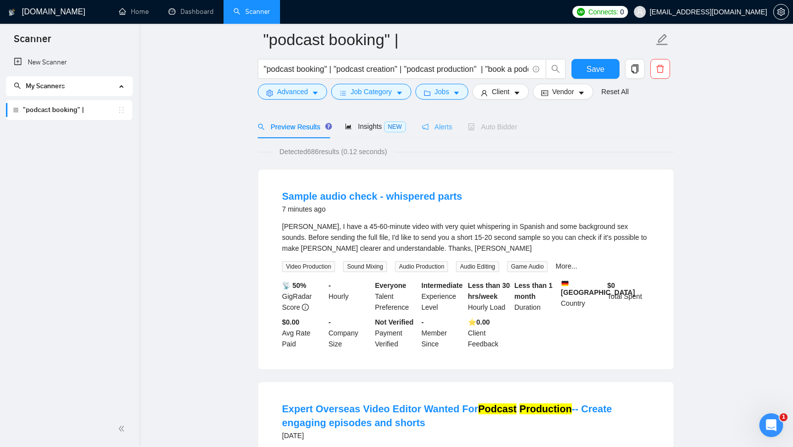
scroll to position [16, 0]
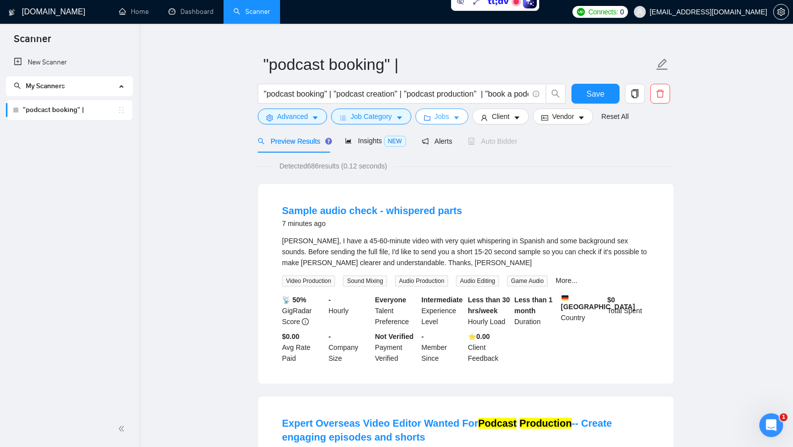
click at [443, 120] on span "Jobs" at bounding box center [442, 116] width 15 height 11
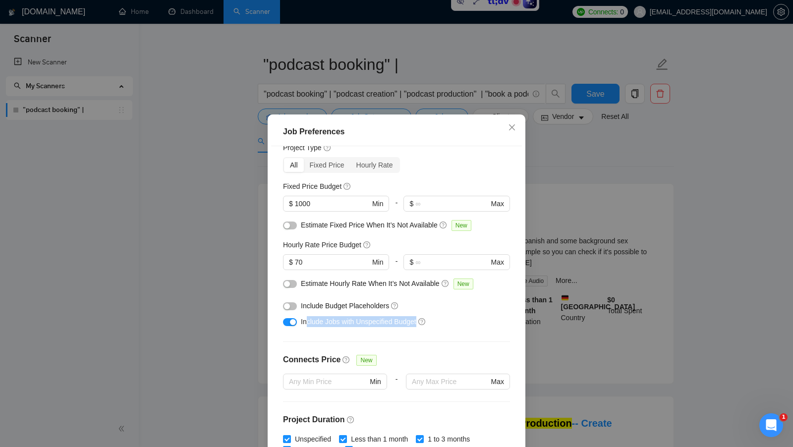
drag, startPoint x: 421, startPoint y: 323, endPoint x: 306, endPoint y: 321, distance: 115.5
click at [306, 321] on span "Include Jobs with Unspecified Budget" at bounding box center [358, 322] width 115 height 8
click at [455, 301] on div "Include Budget Placeholders" at bounding box center [400, 305] width 199 height 11
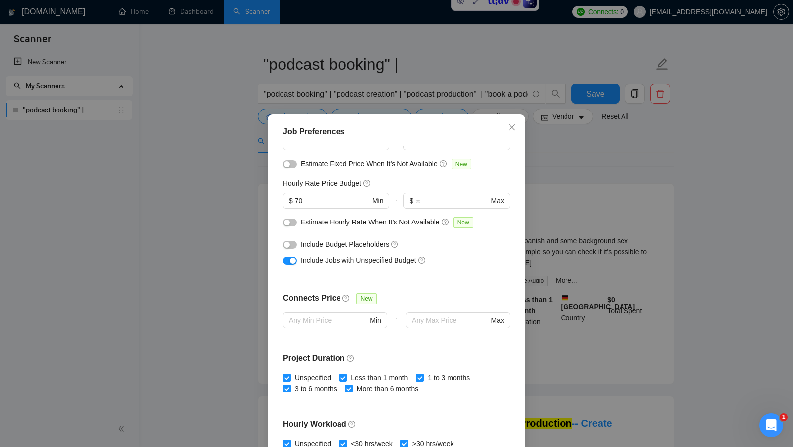
scroll to position [99, 0]
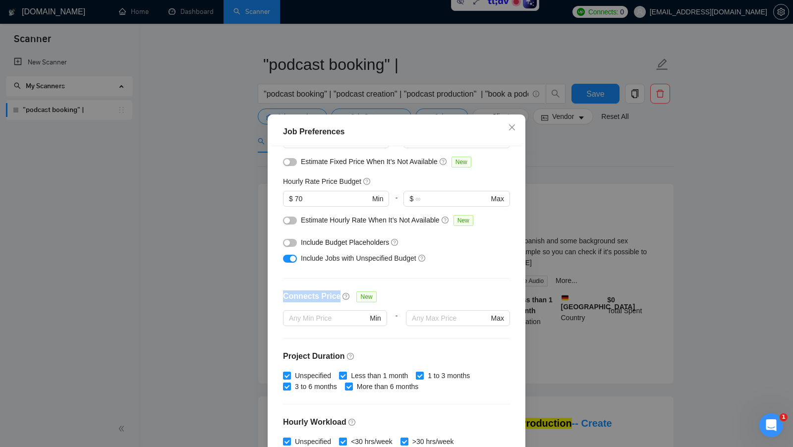
drag, startPoint x: 277, startPoint y: 298, endPoint x: 338, endPoint y: 297, distance: 61.4
click at [338, 297] on div "Budget Project Type All Fixed Price Hourly Rate Fixed Price Budget $ 1000 Min -…" at bounding box center [396, 302] width 251 height 313
click at [371, 317] on span "Min" at bounding box center [374, 318] width 11 height 11
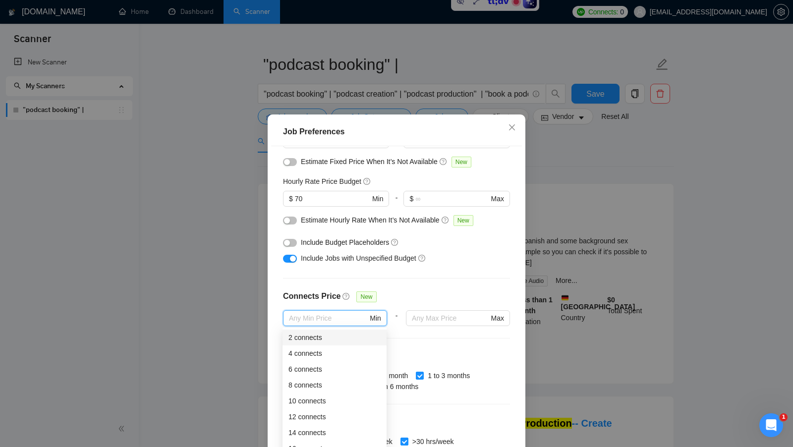
click at [417, 338] on div "Budget Project Type All Fixed Price Hourly Rate Fixed Price Budget $ 1000 Min -…" at bounding box center [396, 302] width 251 height 313
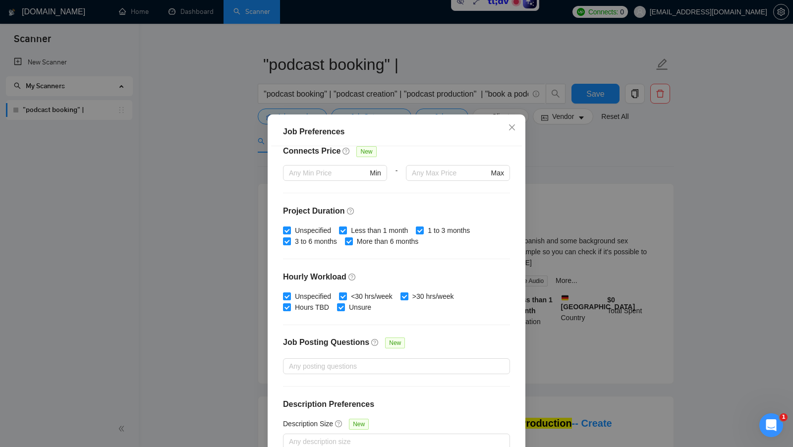
scroll to position [55, 0]
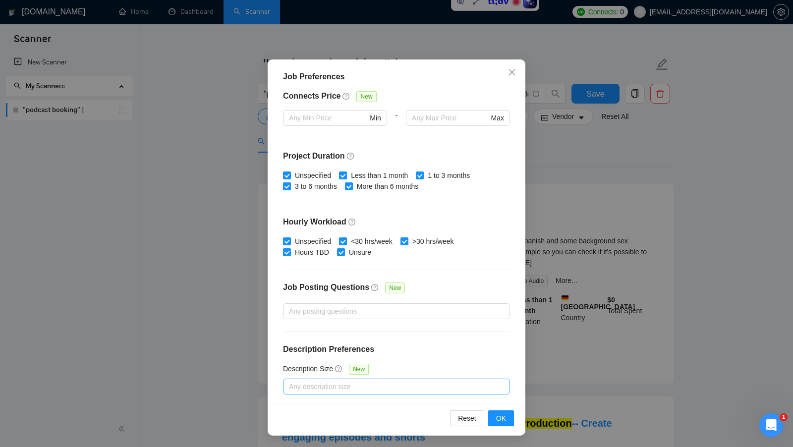
click at [371, 384] on div at bounding box center [391, 387] width 212 height 12
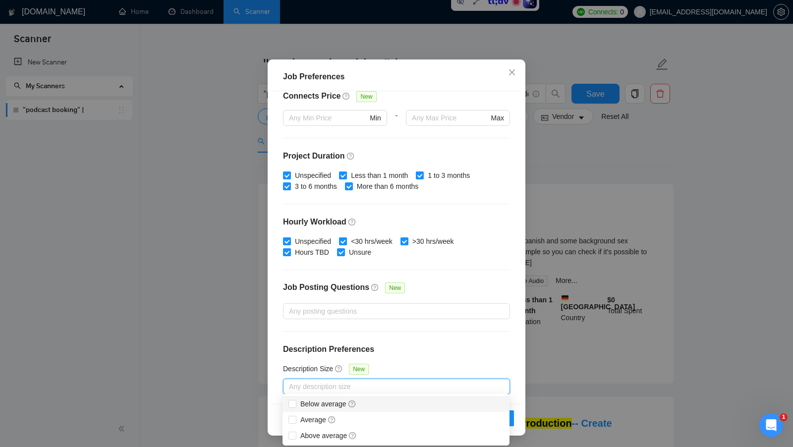
click at [432, 349] on h4 "Description Preferences" at bounding box center [396, 349] width 227 height 12
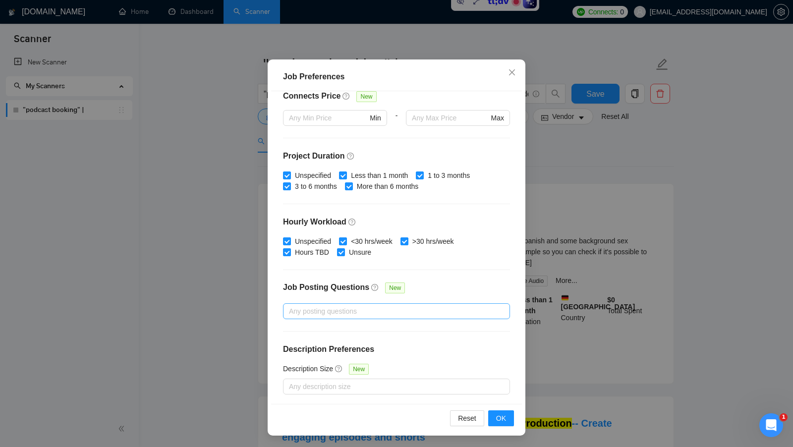
click at [408, 312] on div at bounding box center [391, 311] width 212 height 12
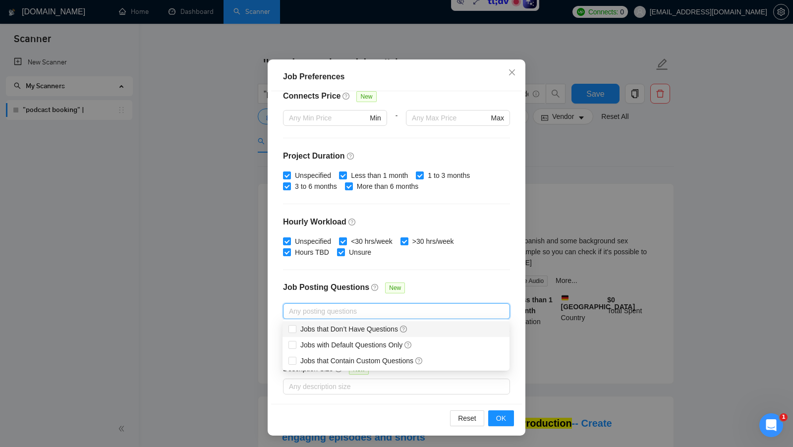
click at [433, 294] on div "Job Posting Questions New" at bounding box center [396, 292] width 227 height 21
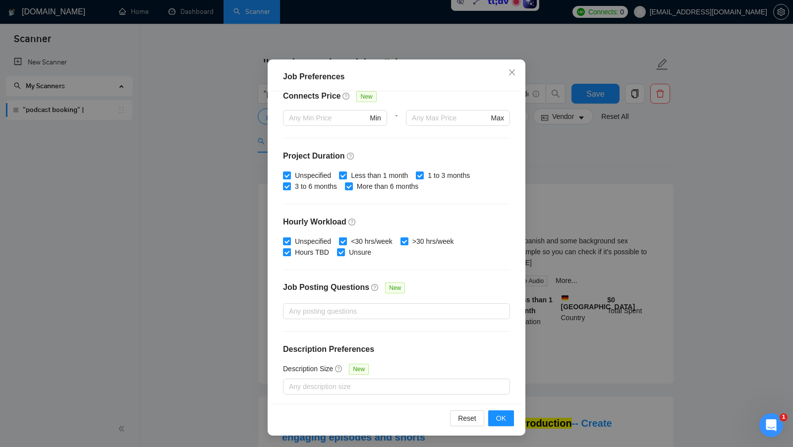
click at [426, 320] on div "Budget Project Type All Fixed Price Hourly Rate Fixed Price Budget $ 1000 Min -…" at bounding box center [396, 247] width 251 height 313
click at [504, 424] on button "OK" at bounding box center [501, 418] width 26 height 16
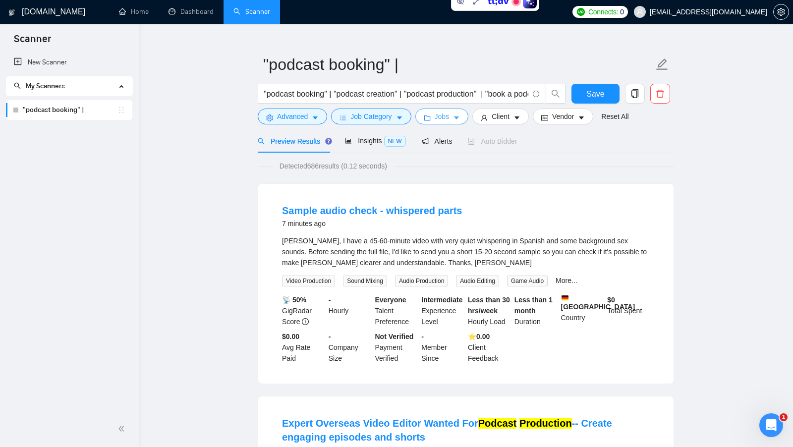
scroll to position [6, 0]
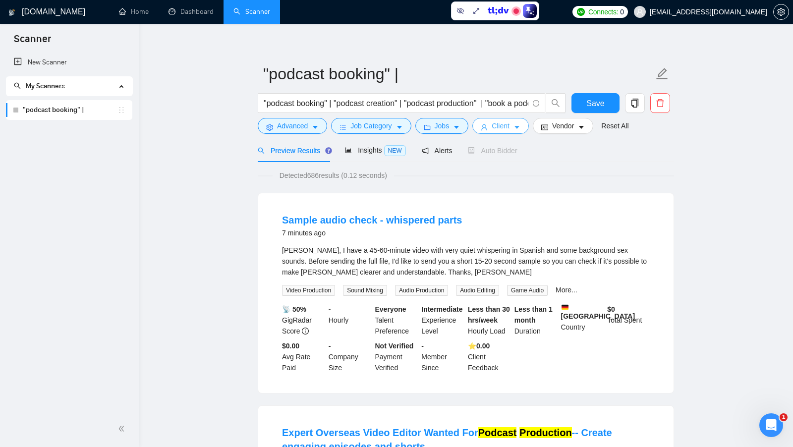
click at [508, 123] on span "Client" at bounding box center [501, 125] width 18 height 11
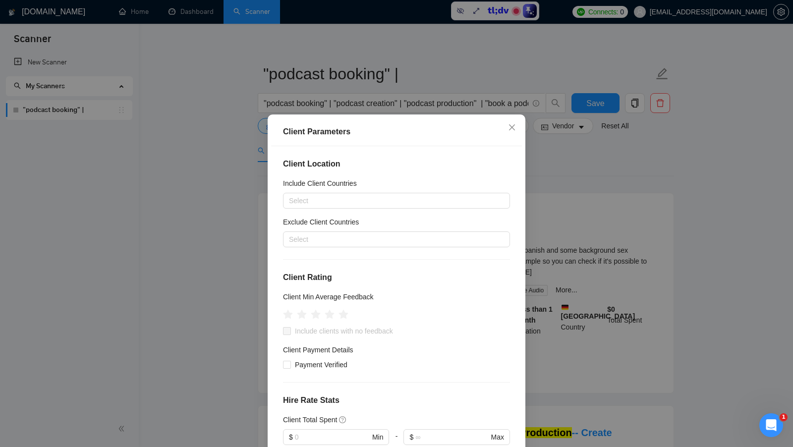
click at [389, 219] on div "Exclude Client Countries" at bounding box center [396, 224] width 227 height 15
click at [383, 203] on div at bounding box center [391, 201] width 212 height 12
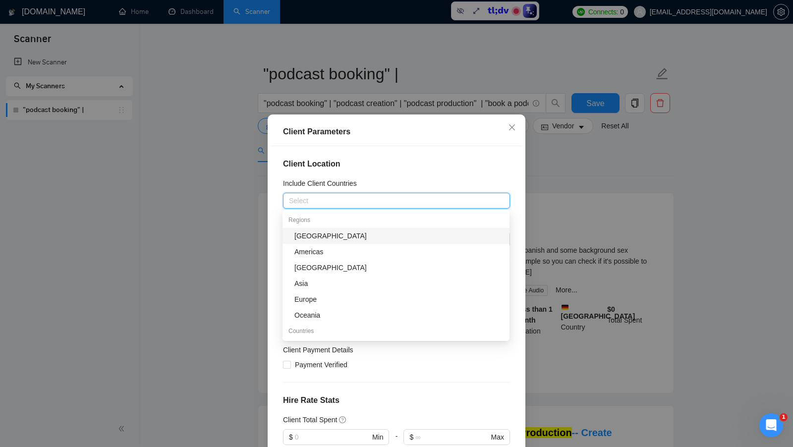
click at [404, 183] on div "Include Client Countries" at bounding box center [396, 185] width 227 height 15
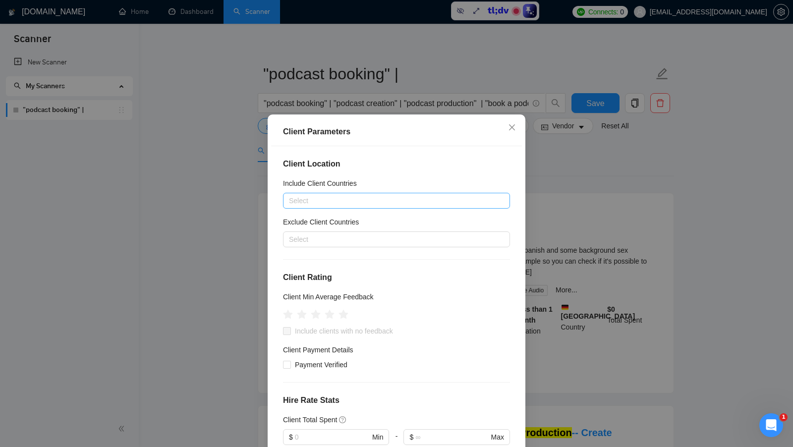
click at [385, 202] on div at bounding box center [391, 201] width 212 height 12
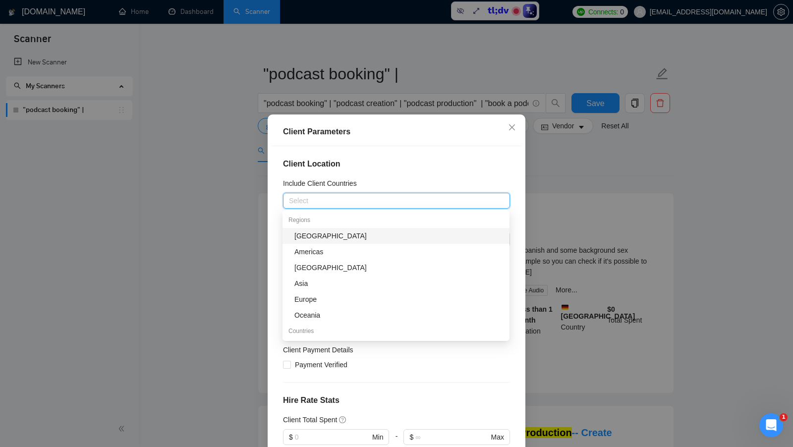
type input "u"
type input "unit"
type input "cana"
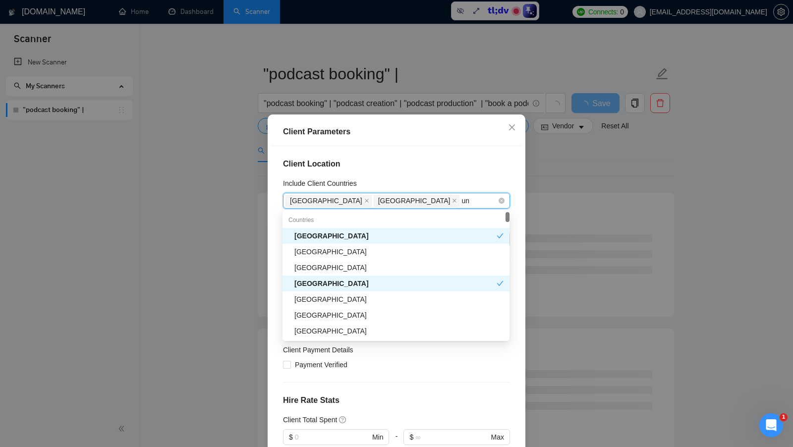
type input "u"
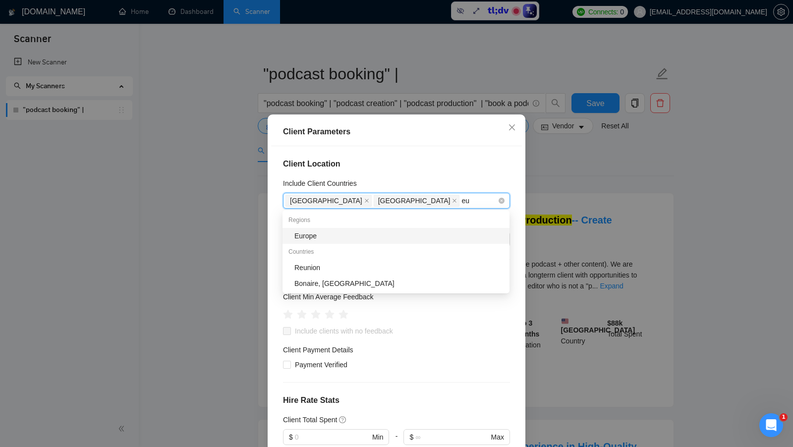
type input "e"
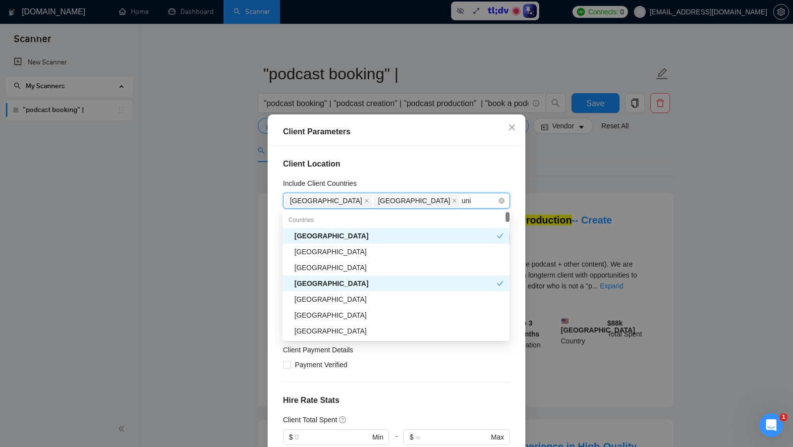
type input "unit"
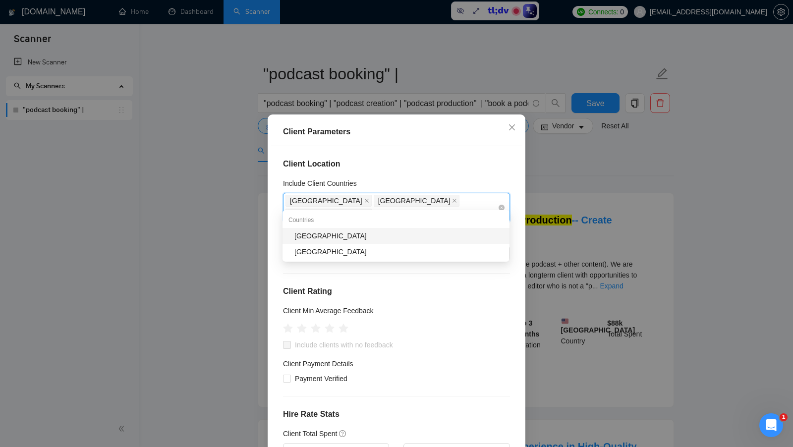
type input "aust"
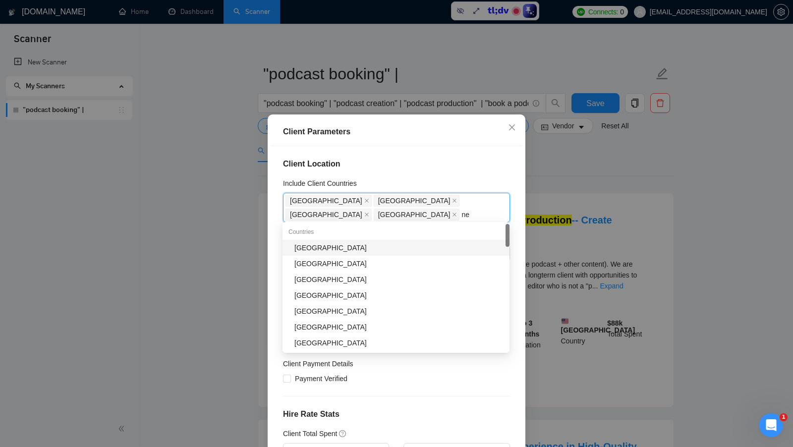
type input "new"
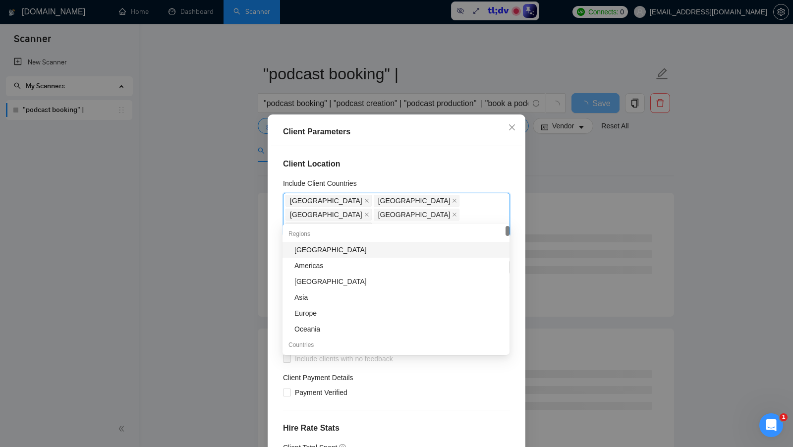
click at [472, 166] on h4 "Client Location" at bounding box center [396, 164] width 227 height 12
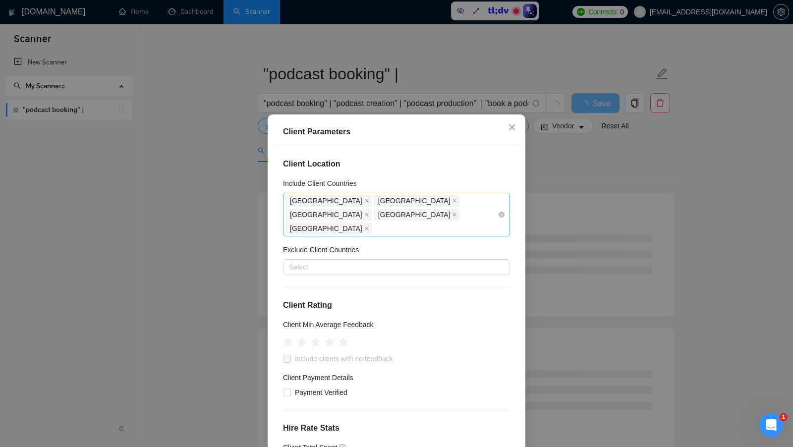
scroll to position [24, 0]
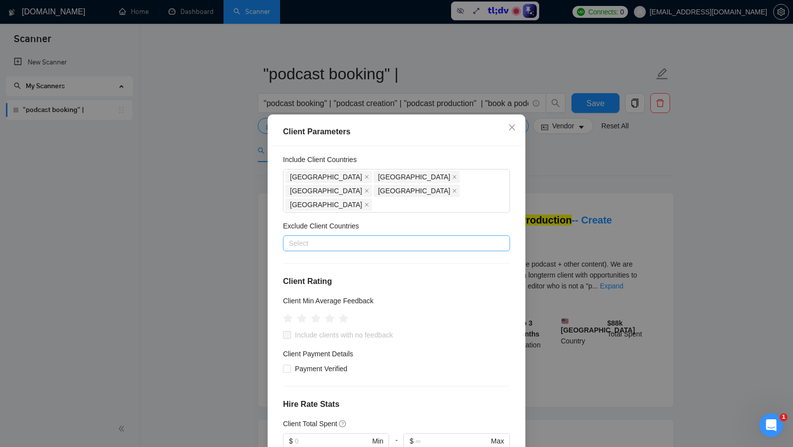
click at [373, 237] on div at bounding box center [391, 243] width 212 height 12
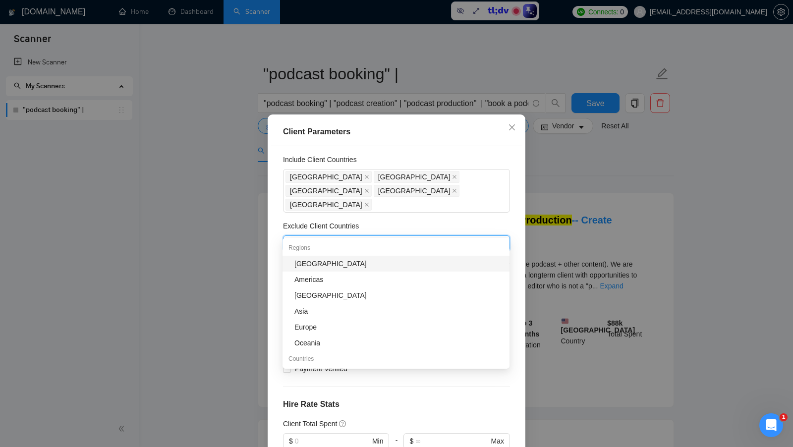
click at [397, 221] on div "Exclude Client Countries" at bounding box center [396, 228] width 227 height 15
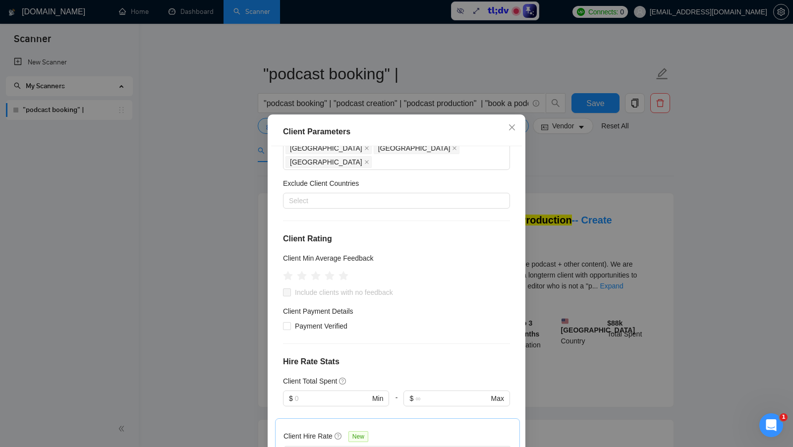
scroll to position [71, 0]
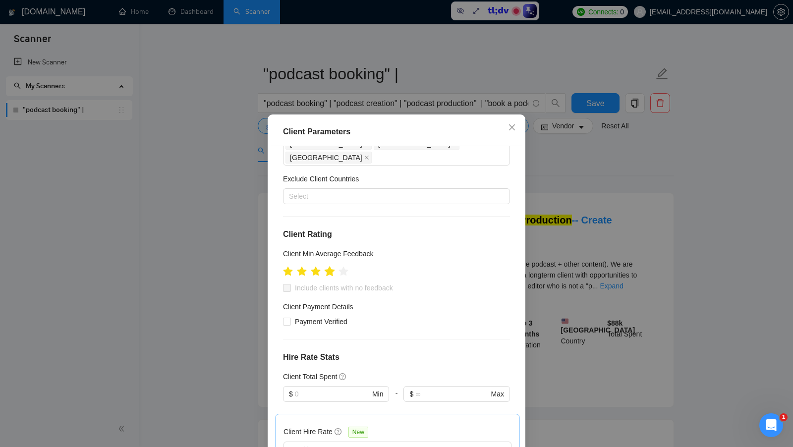
click at [332, 266] on icon "star" at bounding box center [330, 271] width 10 height 10
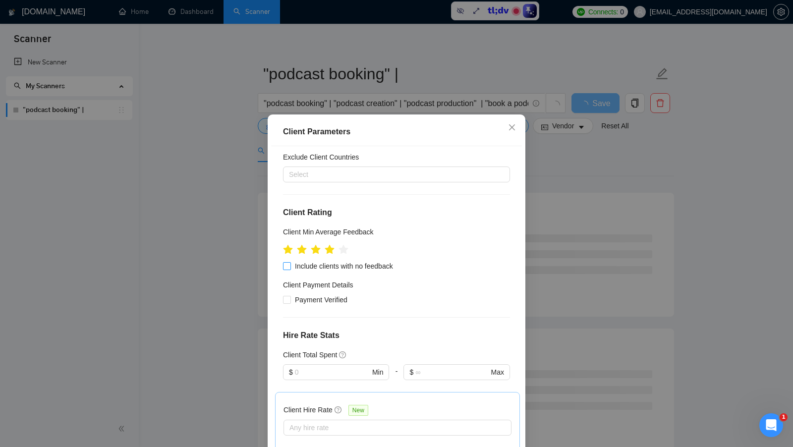
click at [289, 262] on input "Include clients with no feedback" at bounding box center [286, 265] width 7 height 7
checkbox input "true"
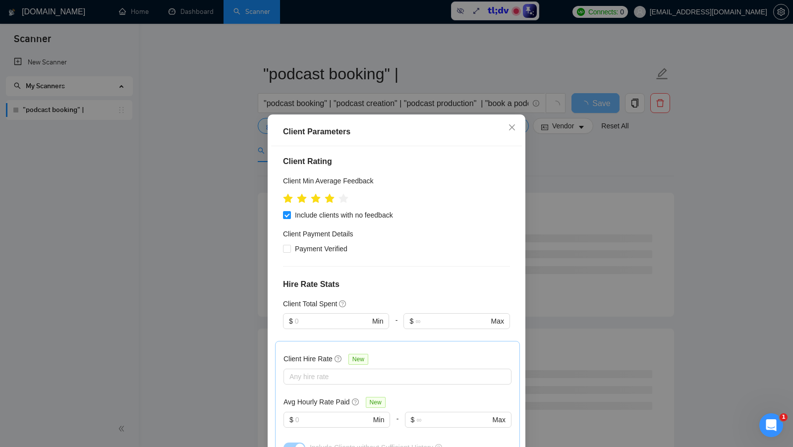
scroll to position [144, 0]
click at [285, 244] on input "Payment Verified" at bounding box center [286, 247] width 7 height 7
checkbox input "true"
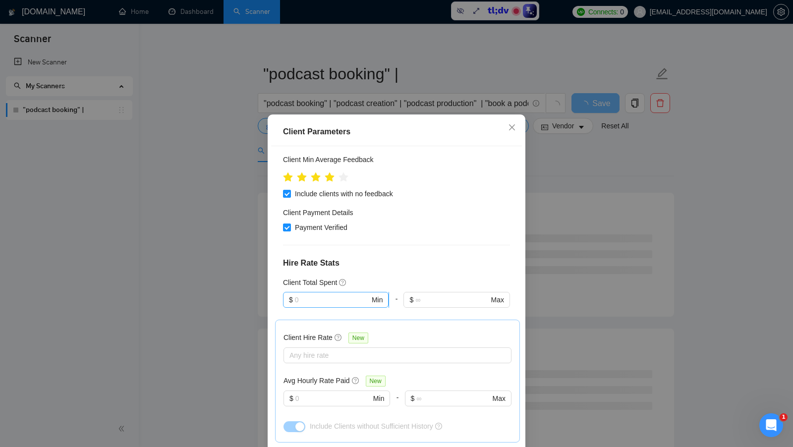
scroll to position [196, 0]
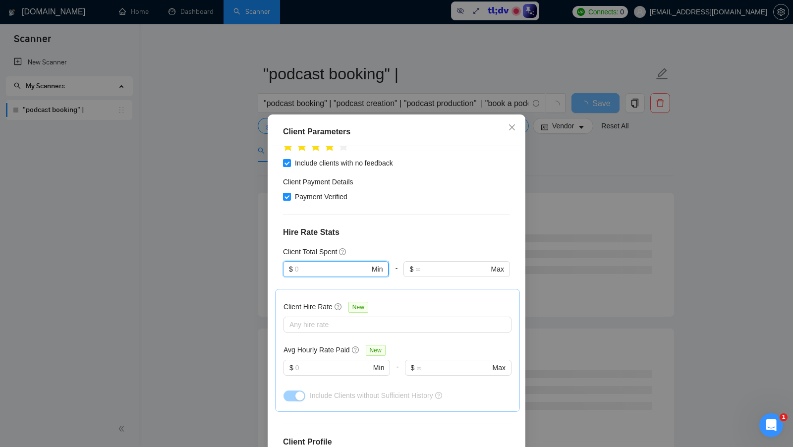
click at [323, 264] on input "text" at bounding box center [332, 269] width 75 height 11
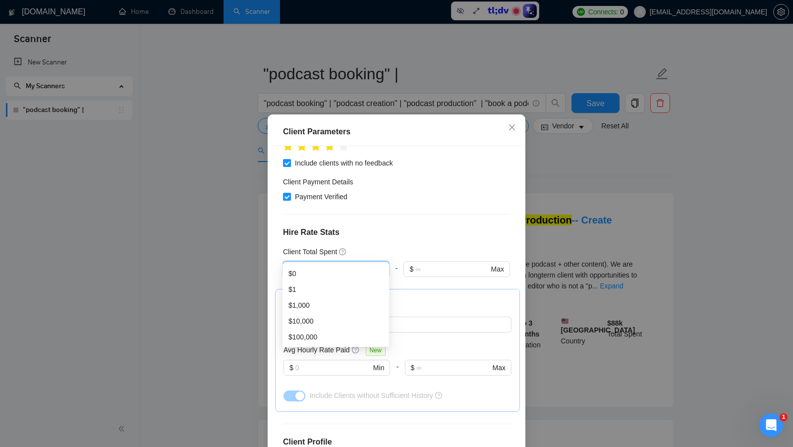
click at [374, 246] on div "Client Total Spent" at bounding box center [396, 251] width 227 height 11
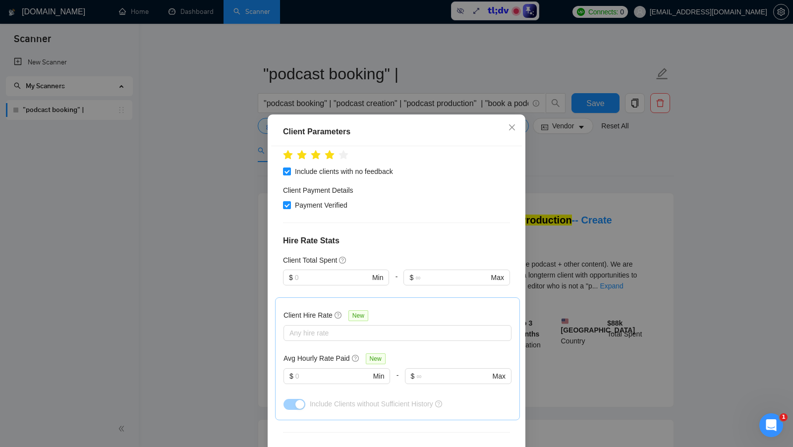
scroll to position [179, 0]
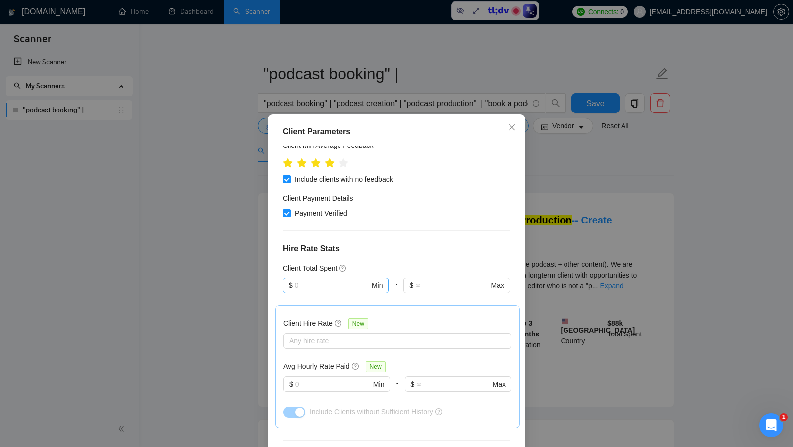
click at [345, 280] on input "text" at bounding box center [332, 285] width 75 height 11
type input "1"
click at [396, 240] on div "Client Location Include Client Countries United States Canada United Kingdom Au…" at bounding box center [396, 302] width 251 height 313
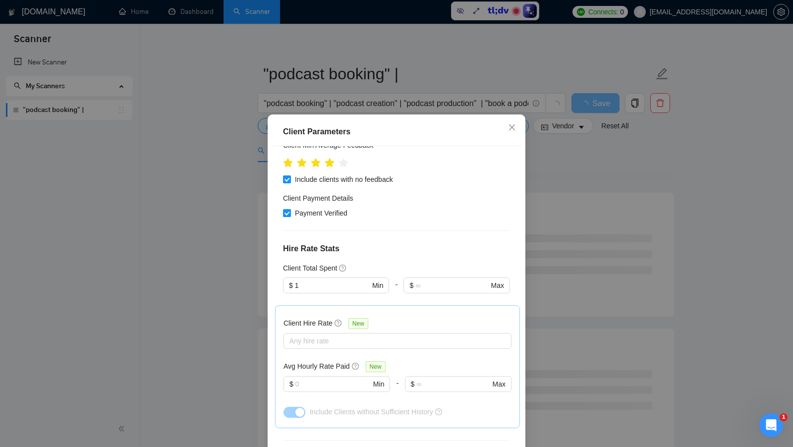
click at [412, 318] on div "Client Hire Rate New" at bounding box center [397, 325] width 228 height 15
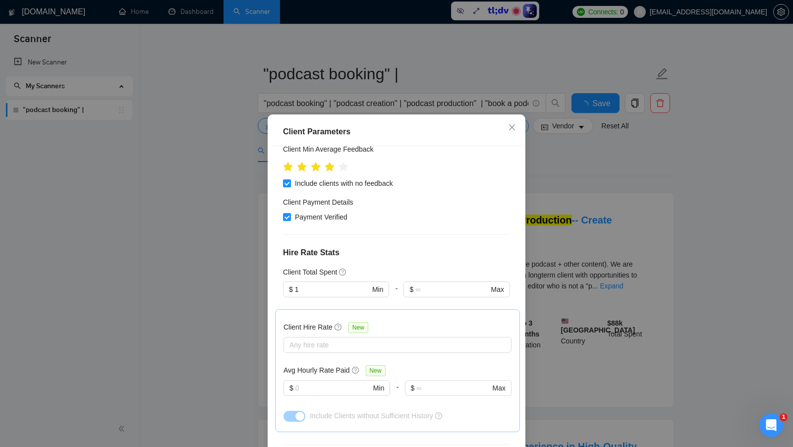
scroll to position [174, 0]
drag, startPoint x: 325, startPoint y: 271, endPoint x: 266, endPoint y: 271, distance: 59.5
click at [266, 271] on div "Client Parameters Client Location Include Client Countries United States Canada…" at bounding box center [396, 223] width 793 height 447
click at [468, 311] on div "Client Hire Rate New Any hire rate Avg Hourly Rate Paid New $ Min - $ Max Inclu…" at bounding box center [397, 372] width 245 height 123
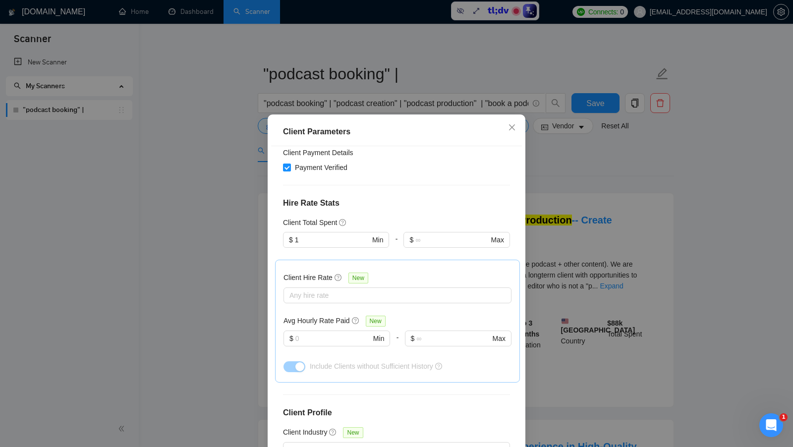
scroll to position [224, 0]
click at [395, 290] on div at bounding box center [392, 296] width 213 height 12
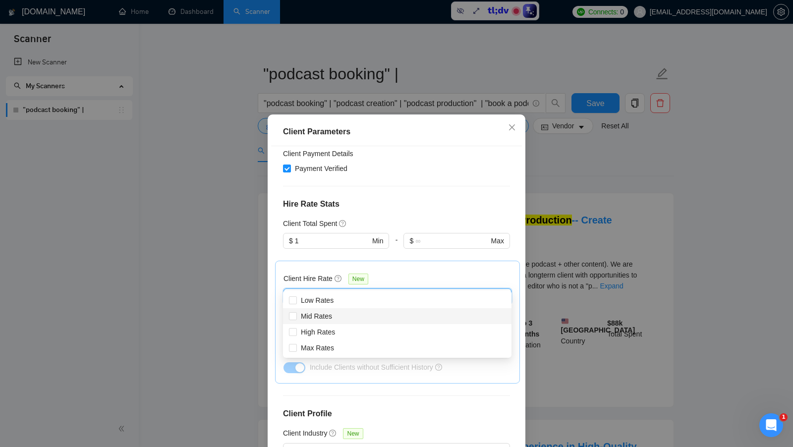
click at [338, 315] on div "Mid Rates" at bounding box center [397, 316] width 217 height 11
checkbox input "true"
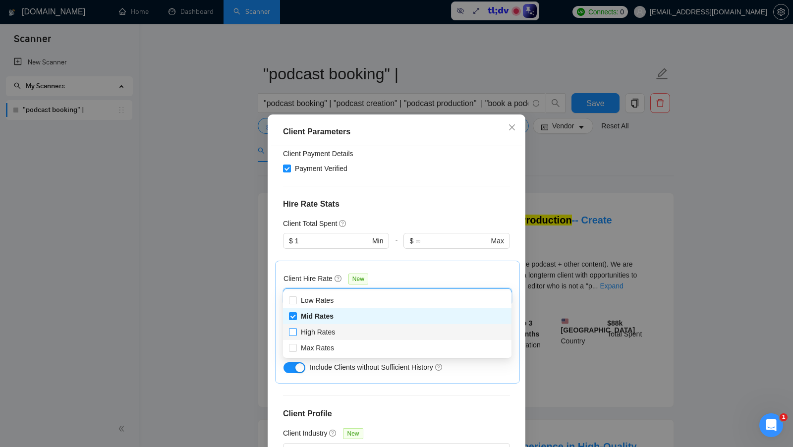
click at [334, 329] on span "High Rates" at bounding box center [318, 332] width 34 height 8
click at [296, 329] on input "High Rates" at bounding box center [292, 331] width 7 height 7
checkbox input "true"
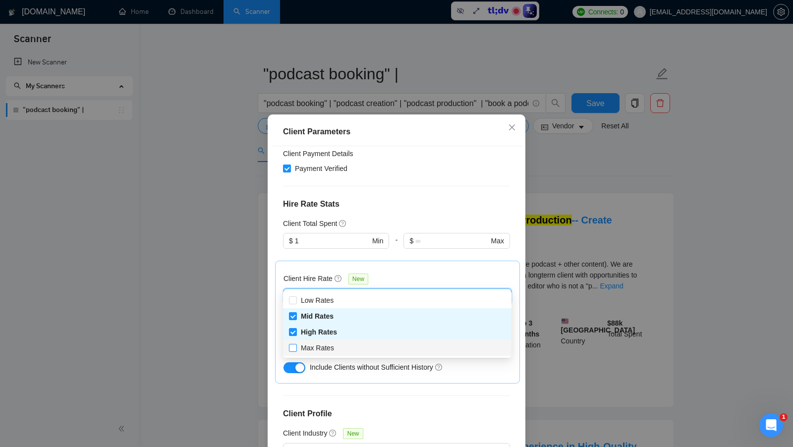
click at [333, 345] on span "Max Rates" at bounding box center [317, 348] width 33 height 8
click at [296, 345] on input "Max Rates" at bounding box center [292, 347] width 7 height 7
checkbox input "true"
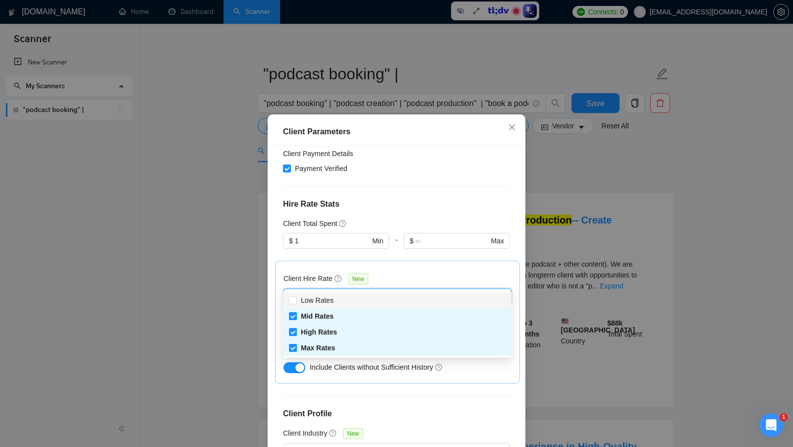
click at [439, 273] on div "Client Hire Rate New" at bounding box center [397, 280] width 228 height 15
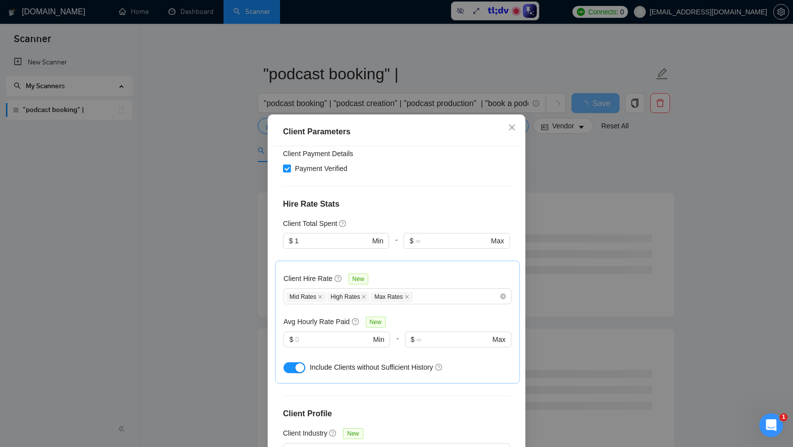
scroll to position [249, 0]
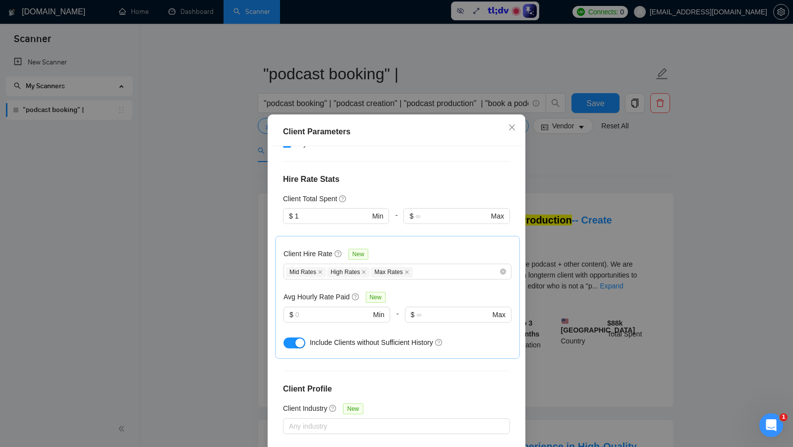
click at [435, 266] on div "Client Hire Rate New Mid Rates High Rates Max Rates Avg Hourly Rate Paid New $ …" at bounding box center [397, 297] width 228 height 106
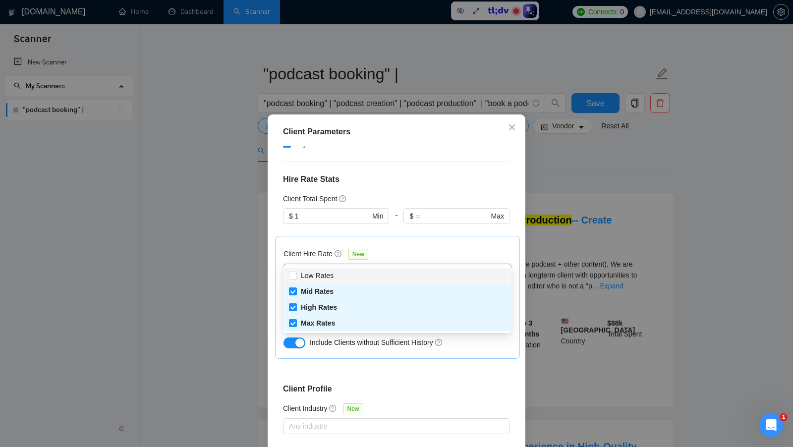
click at [442, 266] on div "Mid Rates High Rates Max Rates" at bounding box center [392, 272] width 213 height 12
click at [441, 248] on div "Client Hire Rate New" at bounding box center [397, 255] width 228 height 15
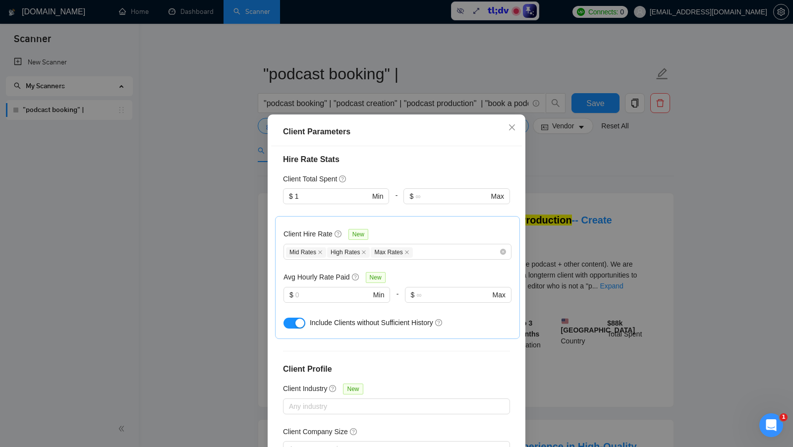
scroll to position [270, 0]
click at [447, 242] on div "Mid Rates High Rates Max Rates" at bounding box center [397, 250] width 228 height 16
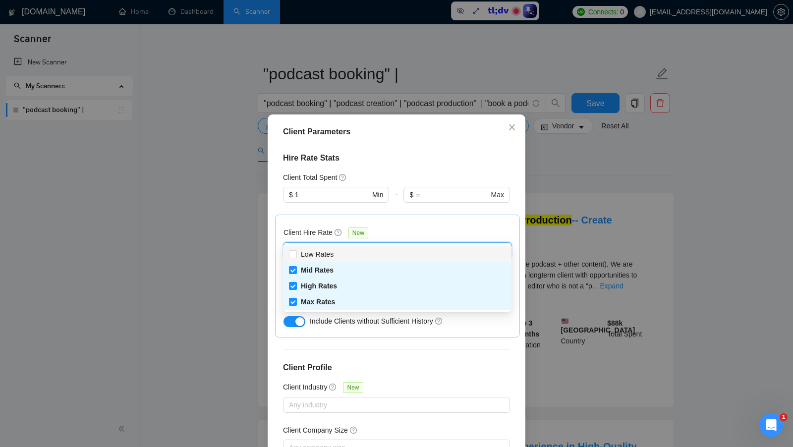
click at [439, 227] on div "Client Hire Rate New" at bounding box center [397, 234] width 228 height 15
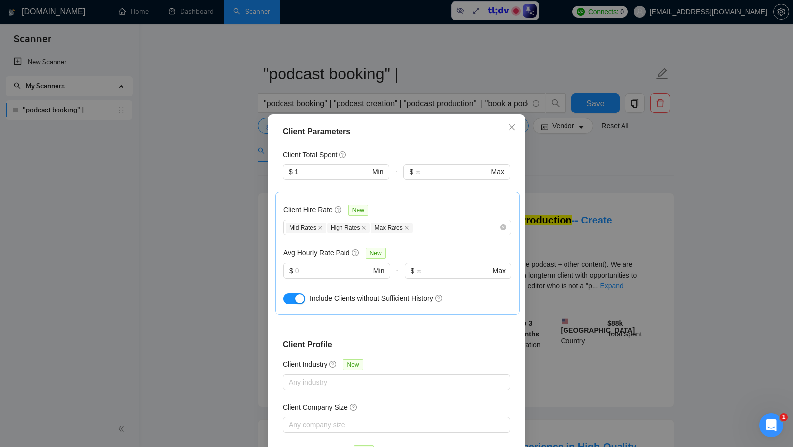
scroll to position [295, 0]
click at [342, 245] on div "Avg Hourly Rate Paid New $ Min - $ Max" at bounding box center [397, 266] width 228 height 43
click at [337, 261] on span "$ Min" at bounding box center [336, 269] width 106 height 16
type input "20"
click at [417, 289] on div "Client Hire Rate New Mid Rates High Rates Max Rates Avg Hourly Rate Paid New $ …" at bounding box center [397, 251] width 245 height 123
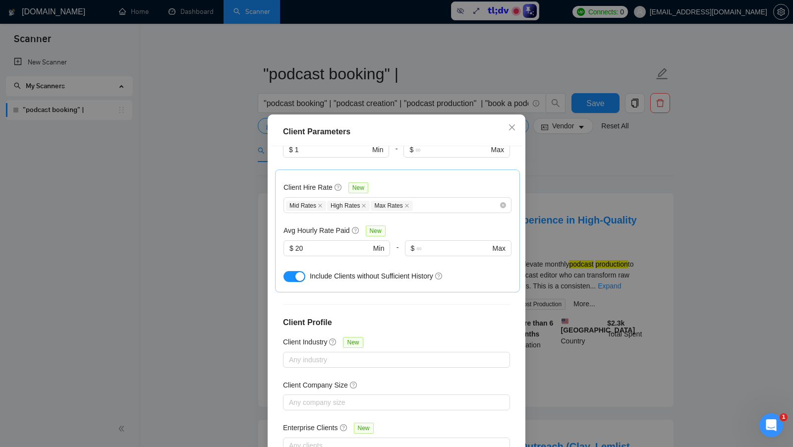
scroll to position [316, 0]
click at [328, 242] on input "20" at bounding box center [332, 247] width 75 height 11
click at [409, 293] on div "Client Location Include Client Countries United States Canada United Kingdom Au…" at bounding box center [396, 302] width 251 height 313
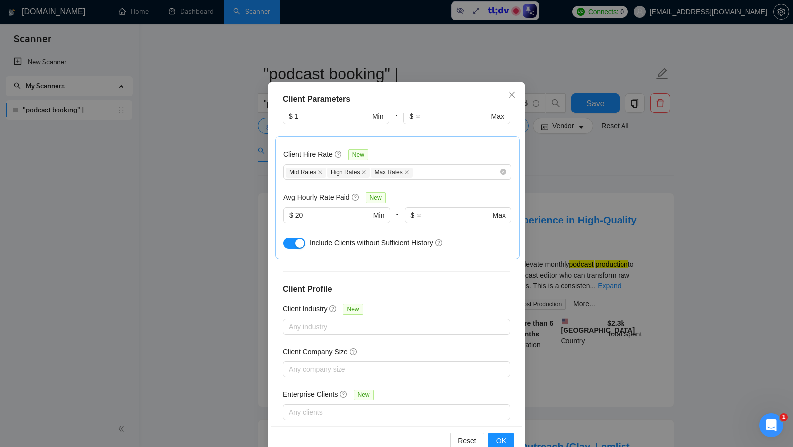
scroll to position [55, 0]
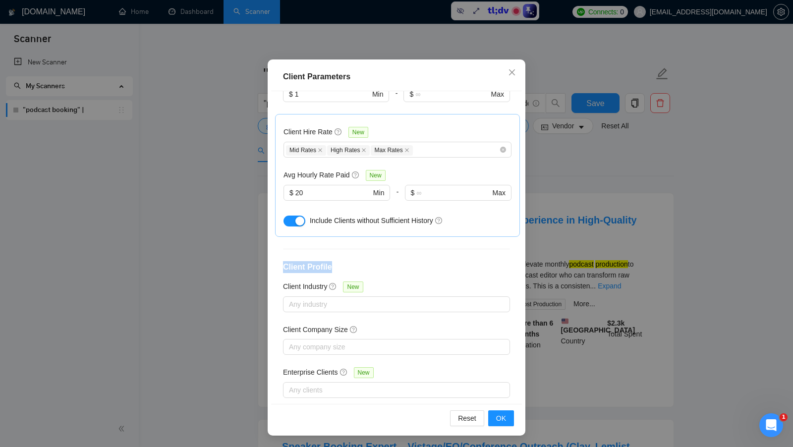
drag, startPoint x: 279, startPoint y: 250, endPoint x: 340, endPoint y: 250, distance: 61.4
click at [340, 250] on div "Client Location Include Client Countries United States Canada United Kingdom Au…" at bounding box center [396, 247] width 251 height 313
drag, startPoint x: 283, startPoint y: 269, endPoint x: 322, endPoint y: 274, distance: 39.0
click at [322, 281] on h5 "Client Industry" at bounding box center [305, 286] width 44 height 11
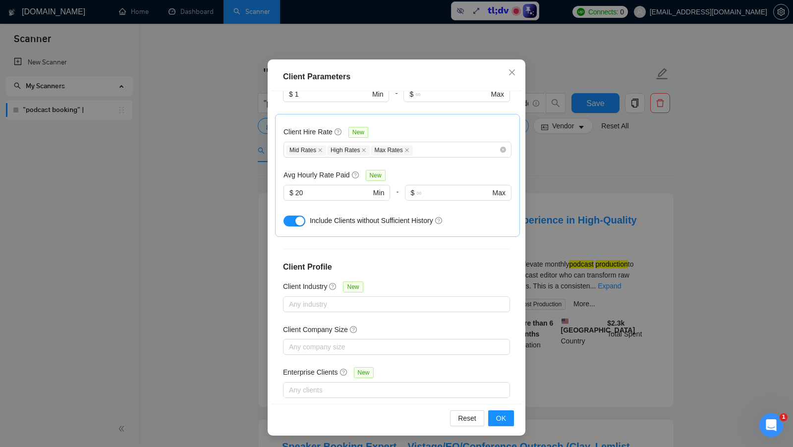
click at [308, 324] on h5 "Client Company Size" at bounding box center [315, 329] width 65 height 11
click at [291, 341] on input "Client Company Size" at bounding box center [290, 347] width 2 height 12
click at [308, 324] on h5 "Client Company Size" at bounding box center [315, 329] width 65 height 11
click at [291, 341] on input "Client Company Size" at bounding box center [290, 347] width 2 height 12
click at [307, 367] on h5 "Enterprise Clients" at bounding box center [310, 372] width 55 height 11
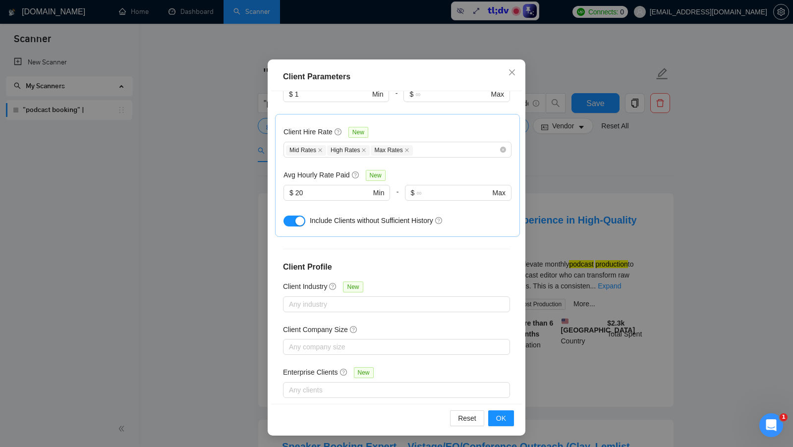
click at [291, 384] on input "Enterprise Clients New" at bounding box center [290, 390] width 2 height 12
click at [307, 367] on h5 "Enterprise Clients" at bounding box center [310, 372] width 55 height 11
click at [291, 384] on input "Enterprise Clients New" at bounding box center [290, 390] width 2 height 12
click at [404, 346] on div "Client Location Include Client Countries United States Canada United Kingdom Au…" at bounding box center [396, 247] width 251 height 313
click at [497, 420] on span "OK" at bounding box center [501, 418] width 10 height 11
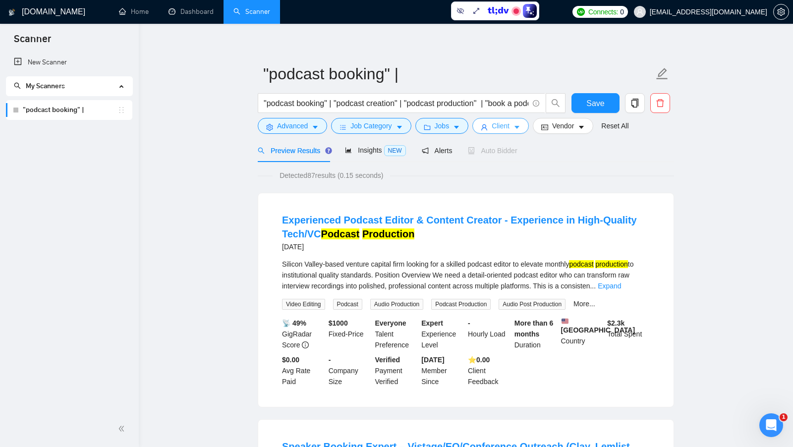
scroll to position [0, 0]
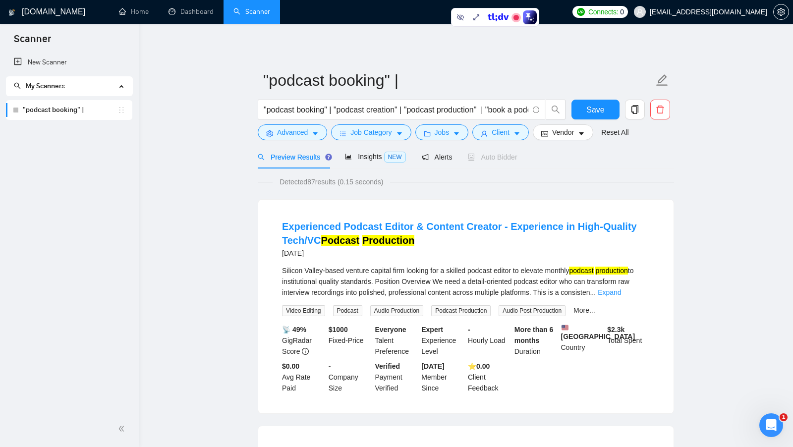
drag, startPoint x: 307, startPoint y: 179, endPoint x: 318, endPoint y: 181, distance: 10.5
click at [318, 181] on span "Detected 87 results (0.15 seconds)" at bounding box center [331, 181] width 117 height 11
click at [357, 160] on span "Insights NEW" at bounding box center [375, 157] width 60 height 8
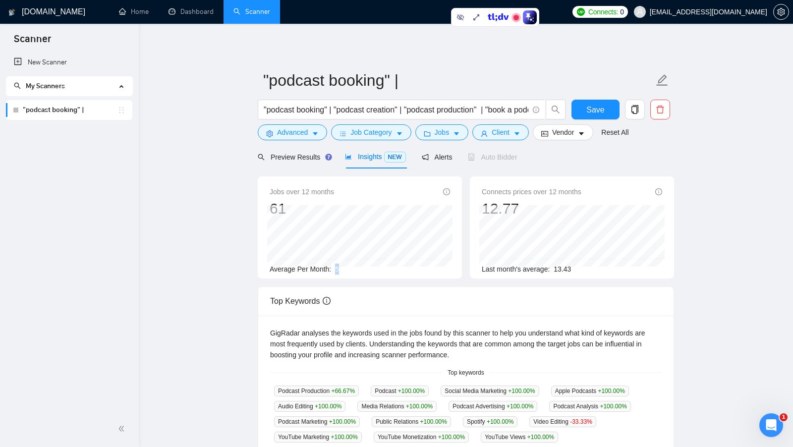
drag, startPoint x: 335, startPoint y: 267, endPoint x: 351, endPoint y: 267, distance: 15.9
click at [351, 267] on div "Average Per Month: 5" at bounding box center [360, 269] width 180 height 11
click at [297, 159] on span "Preview Results" at bounding box center [293, 157] width 71 height 8
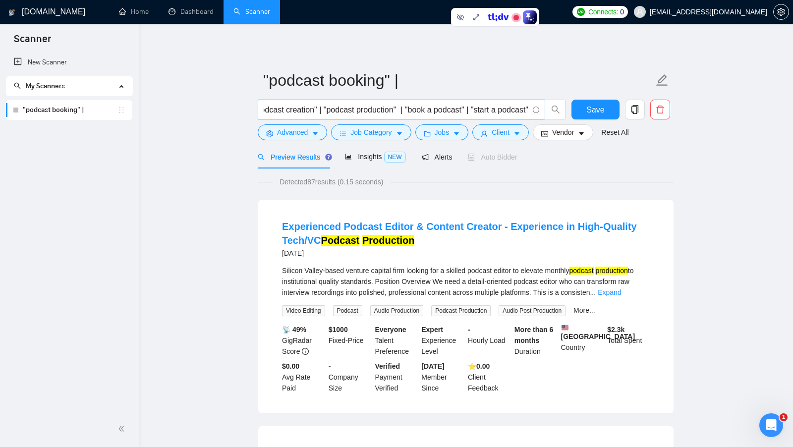
scroll to position [0, 100]
click at [312, 129] on button "Advanced" at bounding box center [292, 132] width 69 height 16
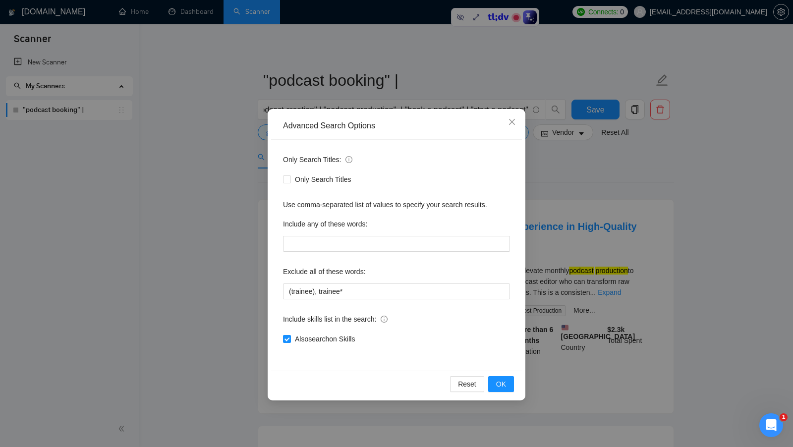
click at [243, 160] on div "Advanced Search Options Only Search Titles: Only Search Titles Use comma-separa…" at bounding box center [396, 223] width 793 height 447
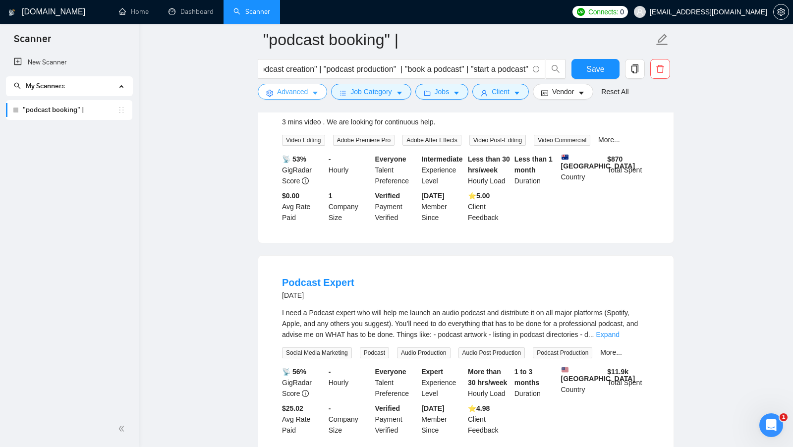
scroll to position [482, 0]
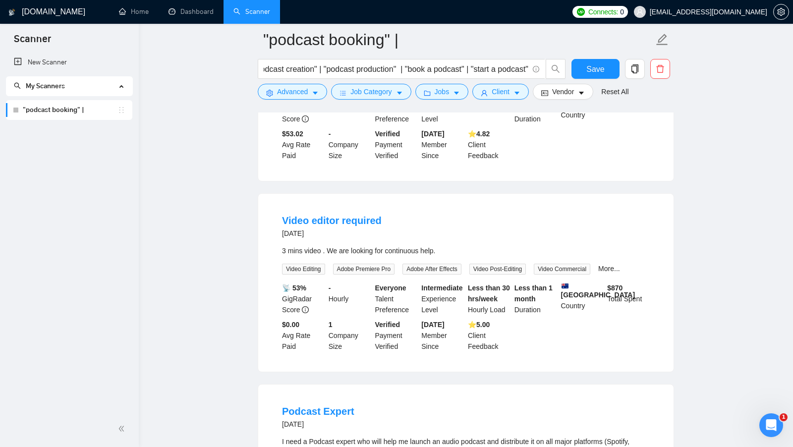
click at [453, 83] on div ""podcast booking" | "podcast creation" | "podcast production" | "book a podcast…" at bounding box center [412, 71] width 312 height 25
click at [448, 89] on span "Jobs" at bounding box center [442, 91] width 15 height 11
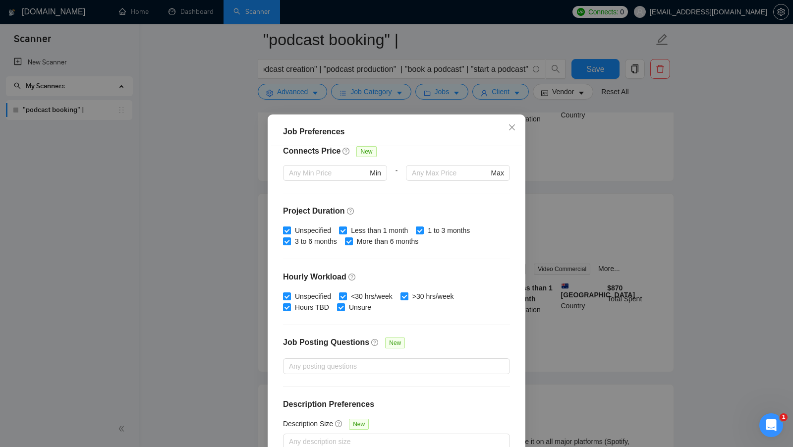
scroll to position [0, 0]
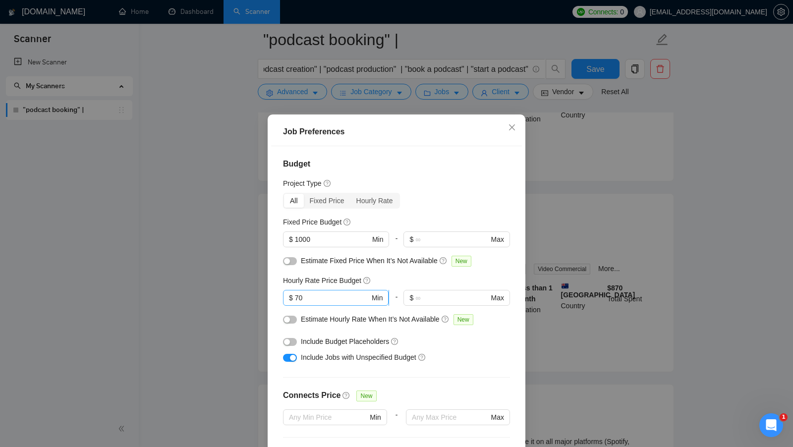
click at [315, 298] on input "70" at bounding box center [332, 297] width 75 height 11
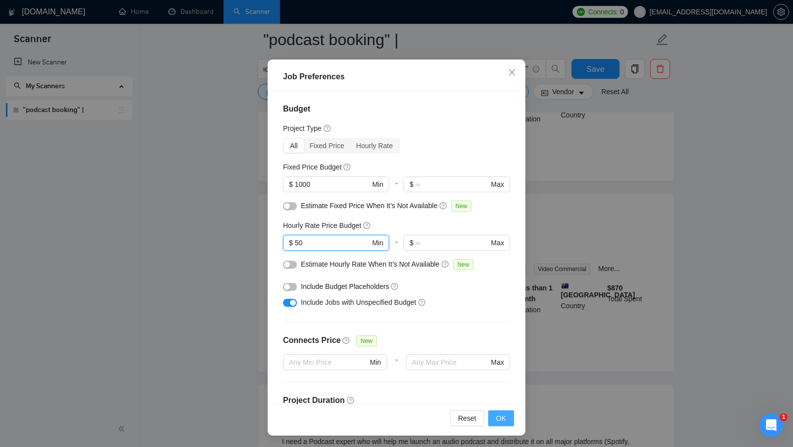
click at [502, 411] on button "OK" at bounding box center [501, 418] width 26 height 16
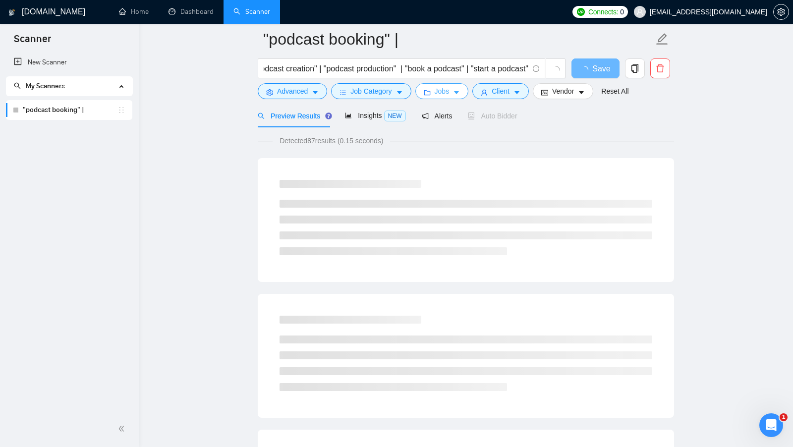
scroll to position [0, 0]
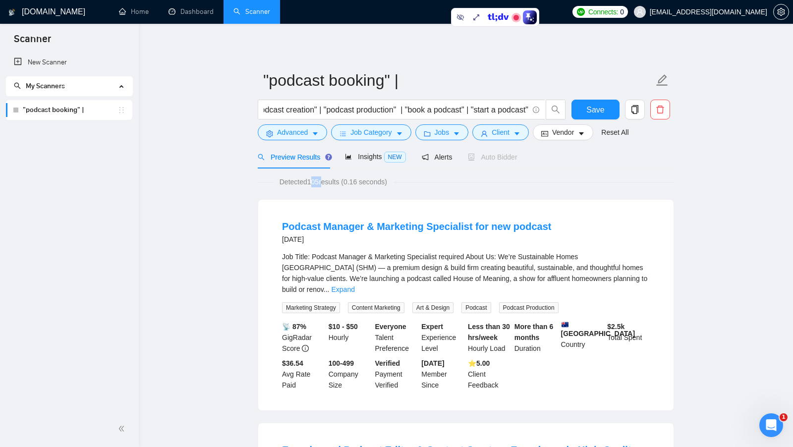
drag, startPoint x: 310, startPoint y: 182, endPoint x: 325, endPoint y: 182, distance: 14.4
click at [324, 182] on span "Detected 105 results (0.16 seconds)" at bounding box center [333, 181] width 121 height 11
click at [325, 182] on span "Detected 105 results (0.16 seconds)" at bounding box center [333, 181] width 121 height 11
click at [463, 137] on button "Jobs" at bounding box center [442, 132] width 54 height 16
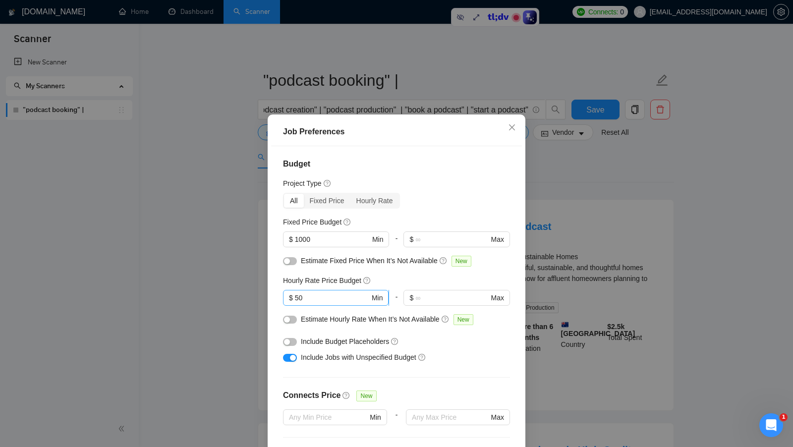
click at [317, 292] on input "50" at bounding box center [332, 297] width 75 height 11
click at [317, 293] on input "50" at bounding box center [332, 297] width 75 height 11
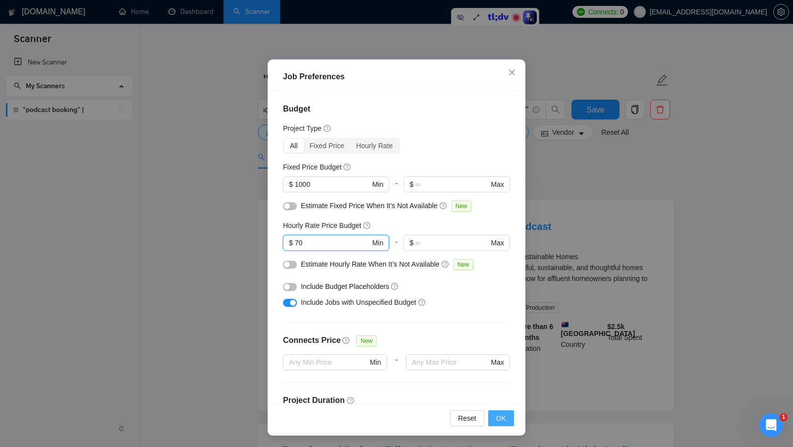
type input "70"
click at [505, 416] on span "OK" at bounding box center [501, 418] width 10 height 11
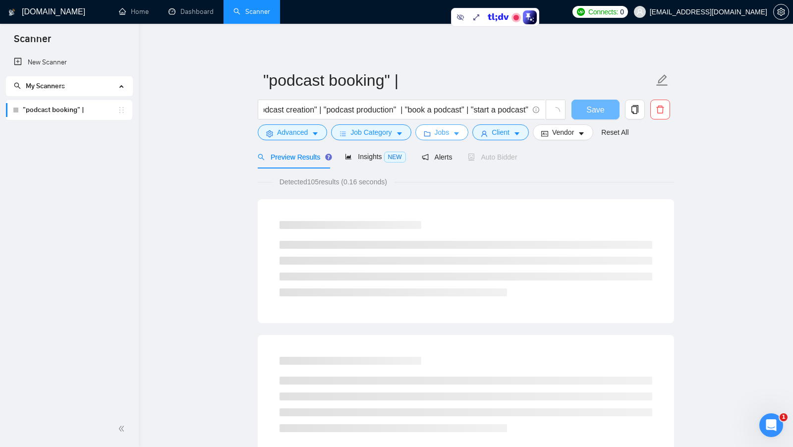
scroll to position [0, 0]
click at [493, 133] on button "Client" at bounding box center [500, 132] width 56 height 16
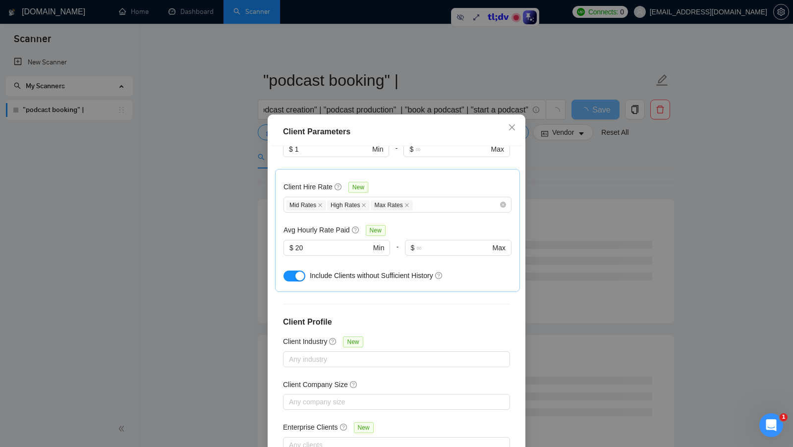
scroll to position [191, 0]
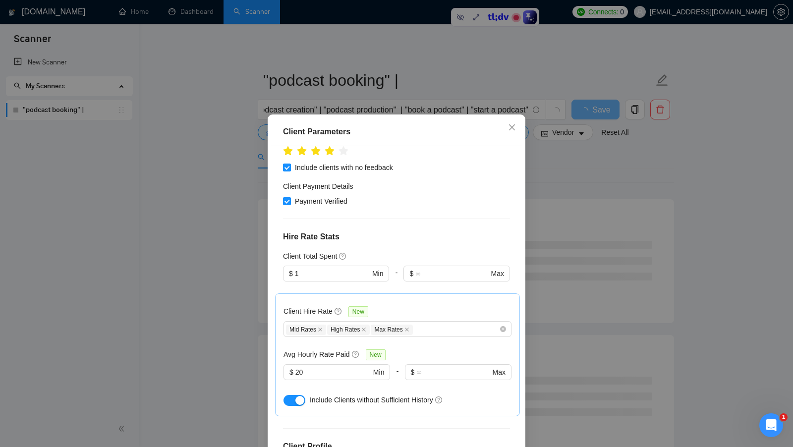
drag, startPoint x: 315, startPoint y: 261, endPoint x: 642, endPoint y: 213, distance: 330.6
click at [315, 268] on input "1" at bounding box center [332, 273] width 75 height 11
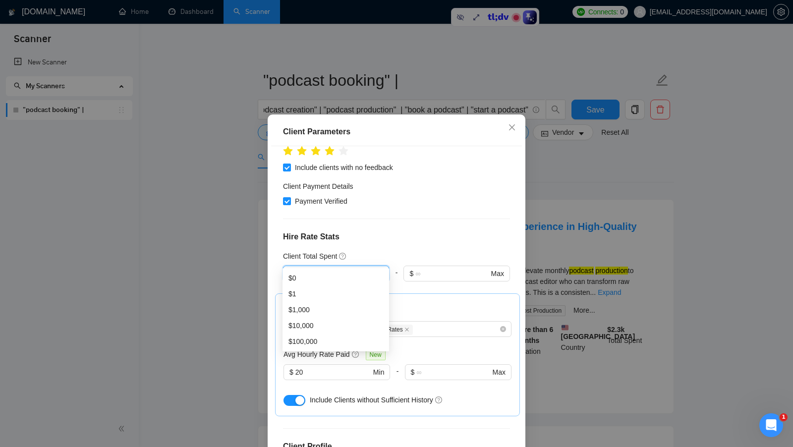
scroll to position [55, 0]
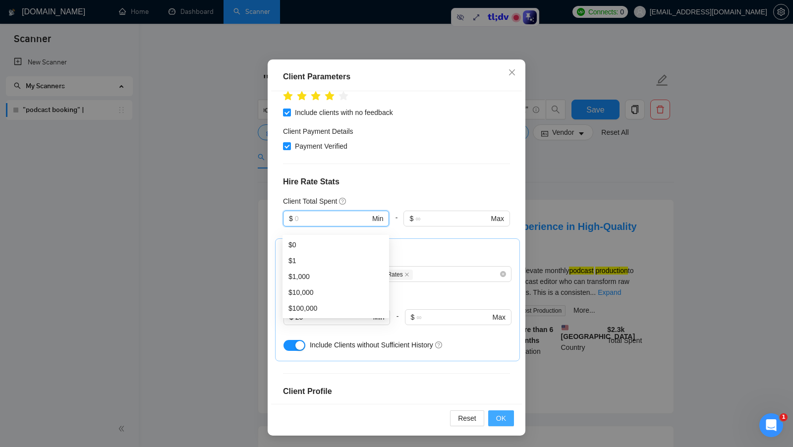
click at [491, 412] on button "OK" at bounding box center [501, 418] width 26 height 16
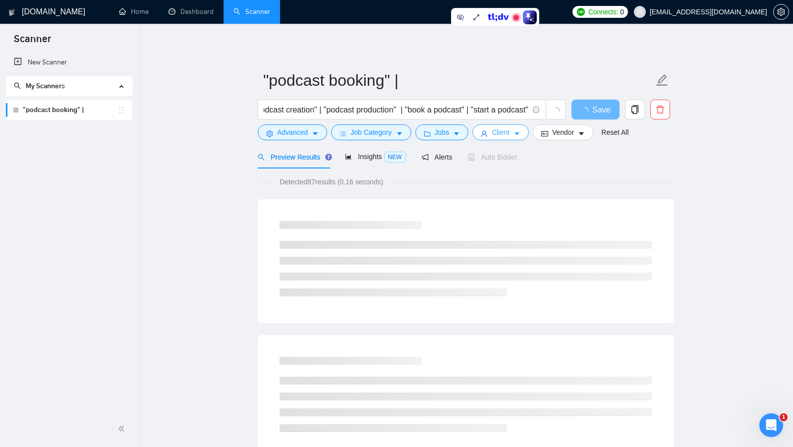
scroll to position [0, 0]
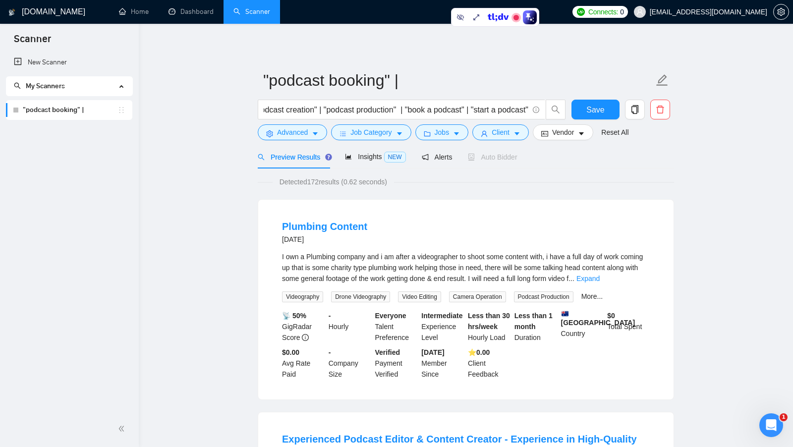
click at [315, 182] on span "Detected 172 results (0.62 seconds)" at bounding box center [333, 181] width 121 height 11
click at [315, 181] on span "Detected 172 results (0.62 seconds)" at bounding box center [333, 181] width 121 height 11
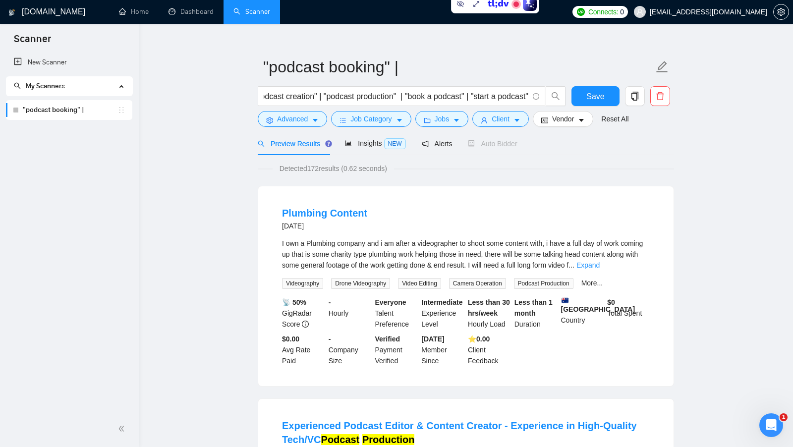
scroll to position [15, 0]
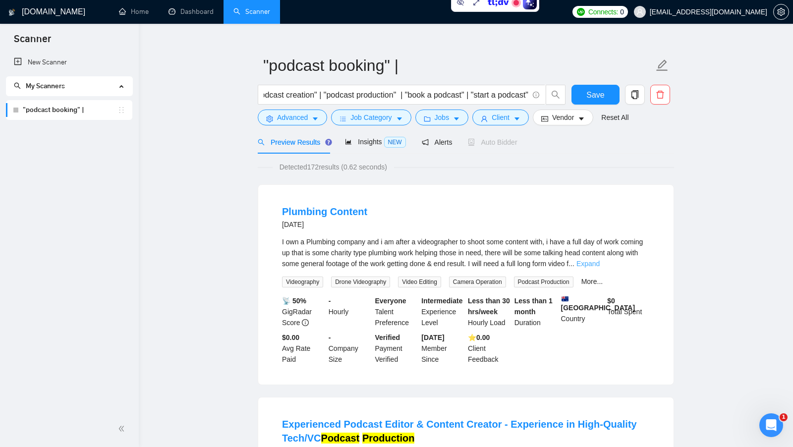
click at [600, 266] on link "Expand" at bounding box center [587, 264] width 23 height 8
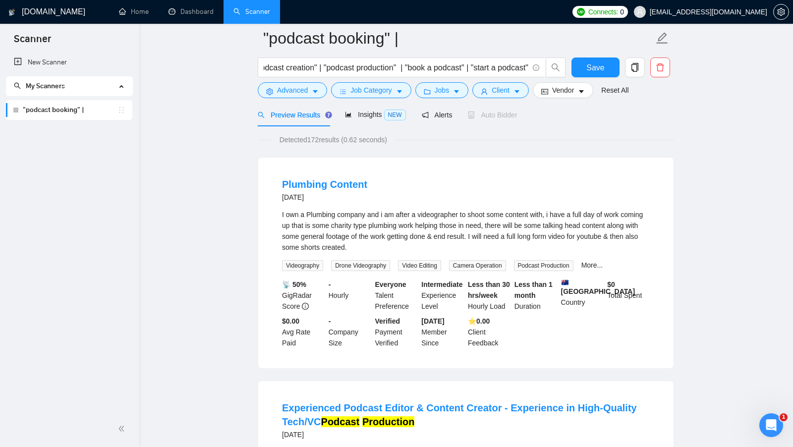
scroll to position [46, 0]
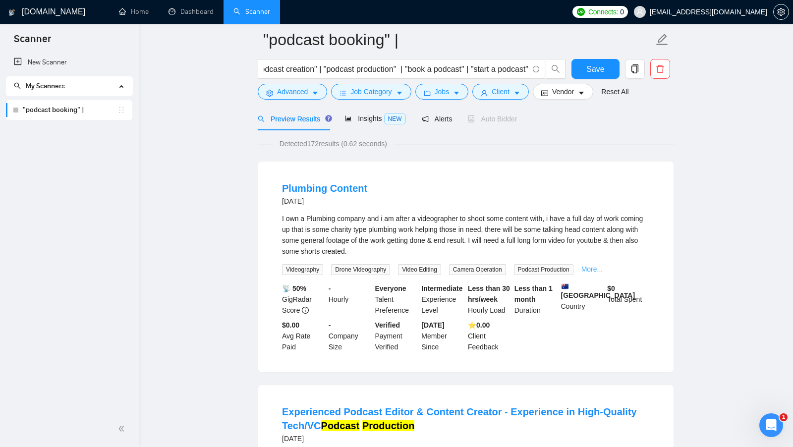
click at [598, 267] on link "More..." at bounding box center [592, 269] width 22 height 8
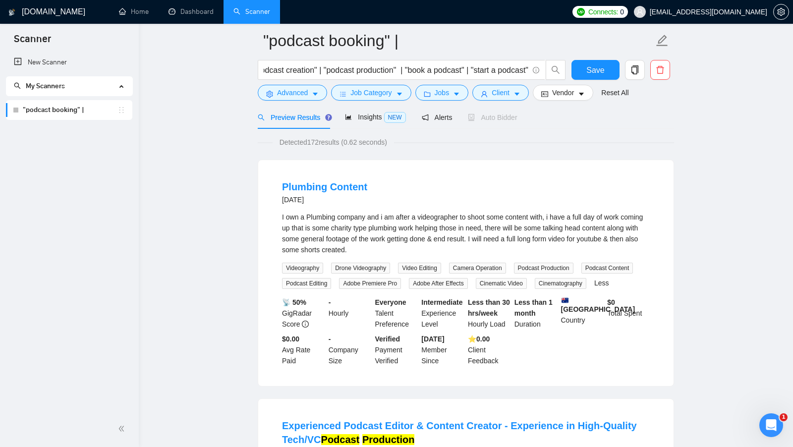
scroll to position [0, 0]
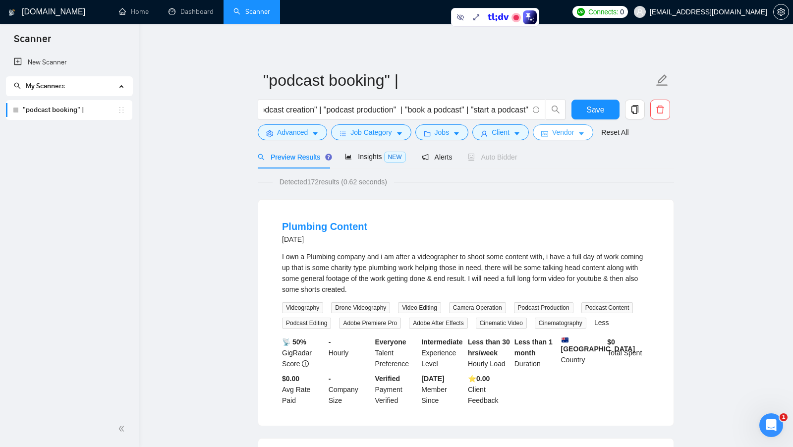
click at [558, 128] on span "Vendor" at bounding box center [563, 132] width 22 height 11
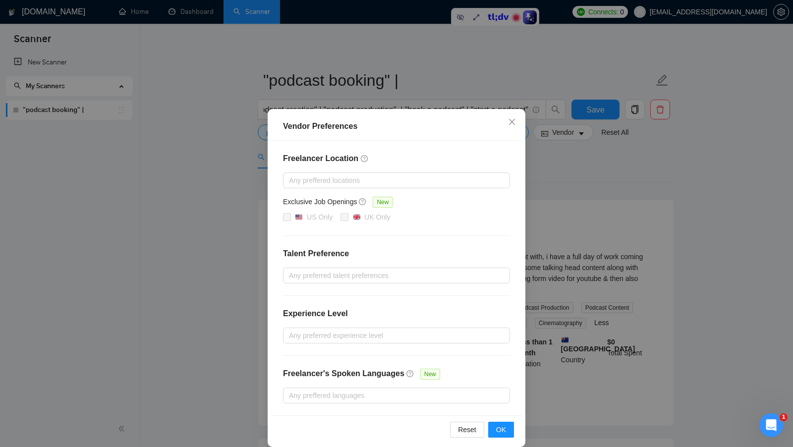
click at [581, 185] on div "Vendor Preferences Freelancer Location Any preffered locations Exclusive Job Op…" at bounding box center [396, 223] width 793 height 447
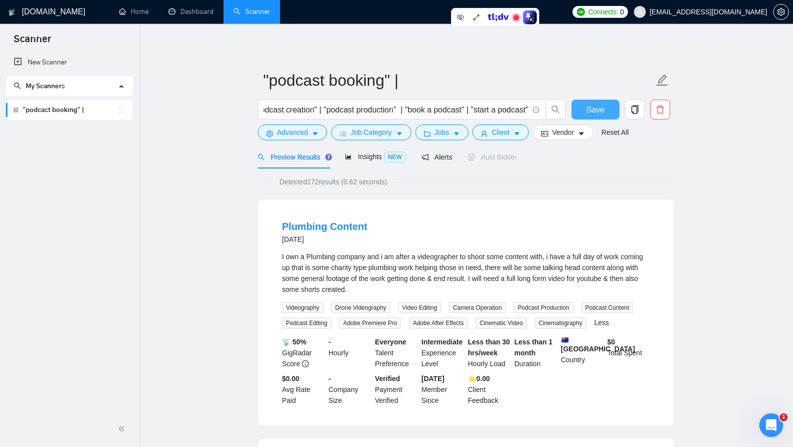
click at [605, 114] on button "Save" at bounding box center [595, 110] width 48 height 20
click at [574, 129] on span "Vendor" at bounding box center [563, 132] width 22 height 11
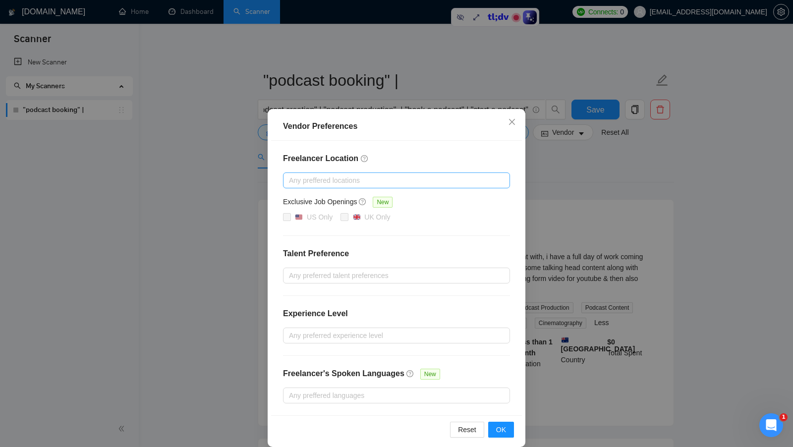
click at [416, 183] on div at bounding box center [391, 180] width 212 height 12
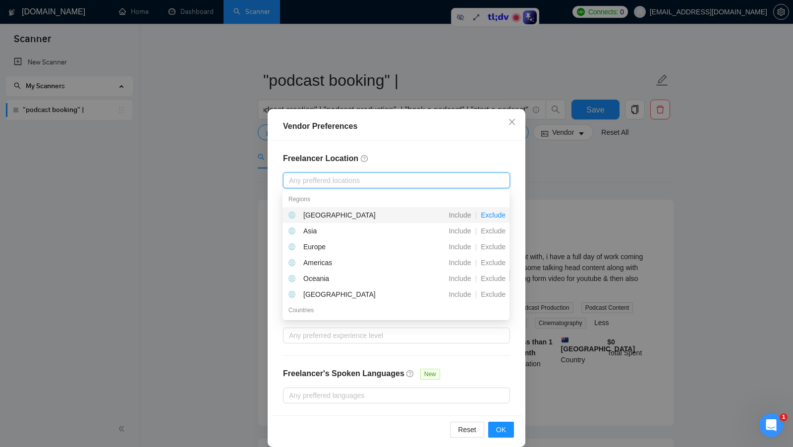
click at [490, 216] on span "Exclude" at bounding box center [493, 215] width 33 height 8
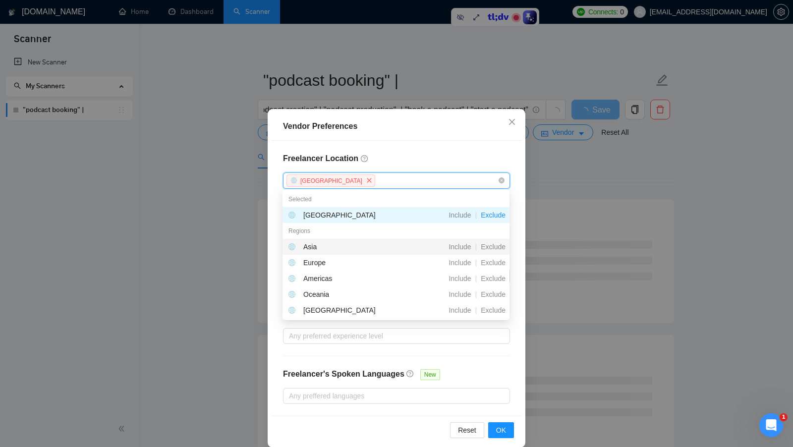
click at [492, 244] on span "Exclude" at bounding box center [493, 247] width 33 height 8
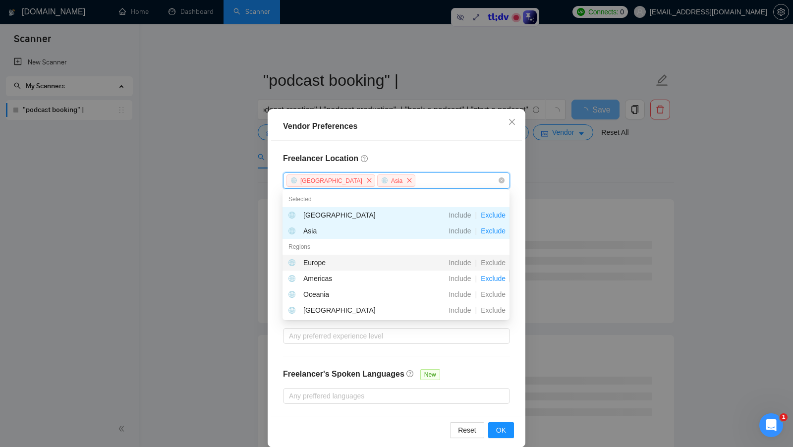
click at [489, 261] on span "Exclude" at bounding box center [493, 263] width 33 height 8
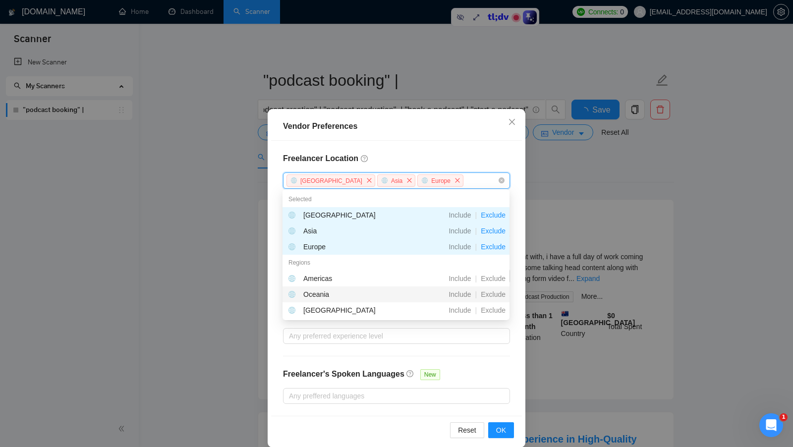
click at [490, 289] on div "Exclude" at bounding box center [493, 294] width 33 height 11
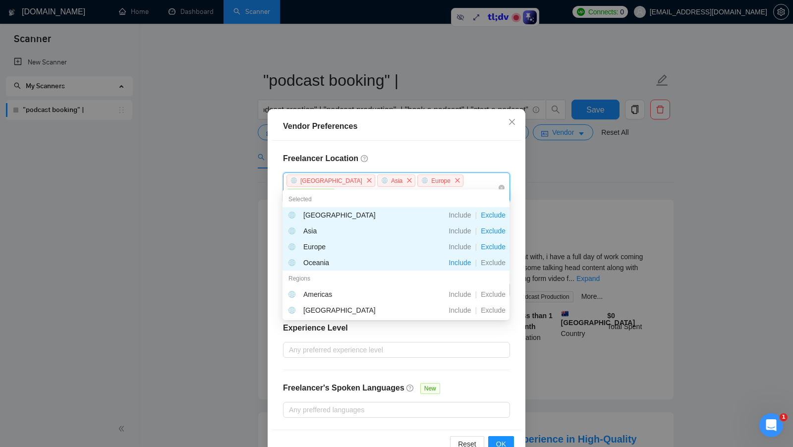
click at [332, 192] on icon "close" at bounding box center [330, 195] width 6 height 6
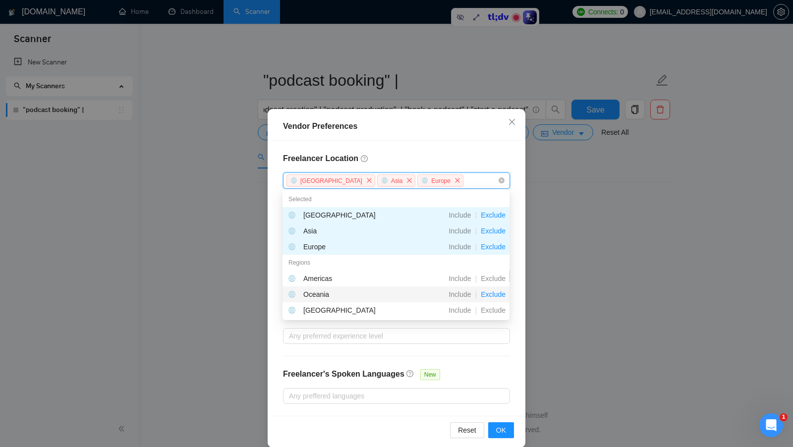
click at [499, 294] on span "Exclude" at bounding box center [493, 294] width 33 height 8
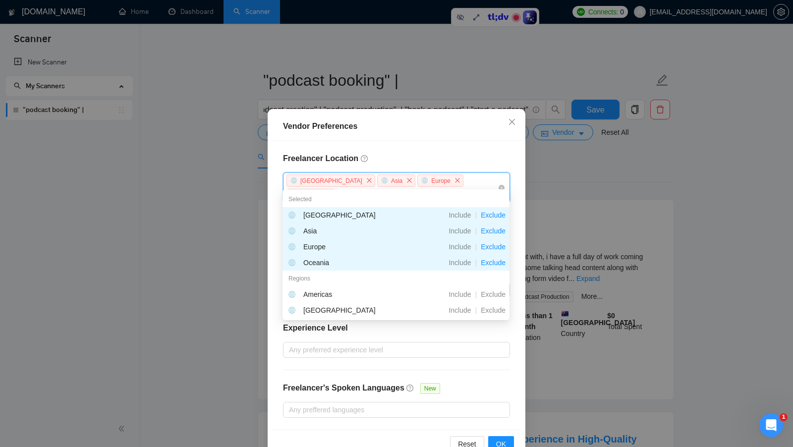
click at [468, 155] on h4 "Freelancer Location" at bounding box center [396, 159] width 227 height 12
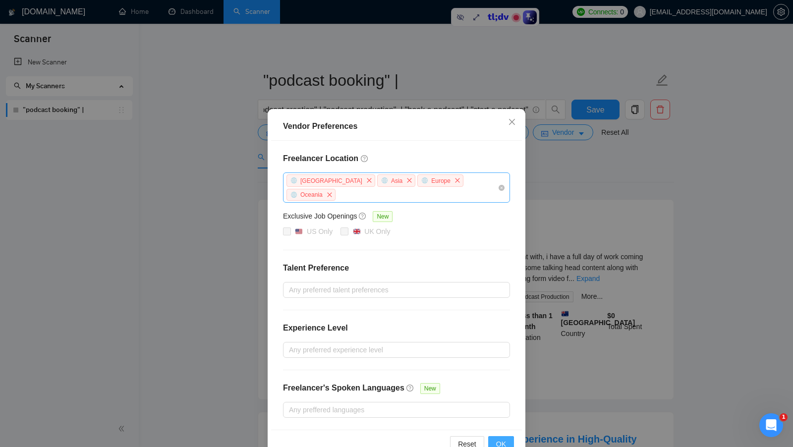
click at [507, 436] on button "OK" at bounding box center [501, 444] width 26 height 16
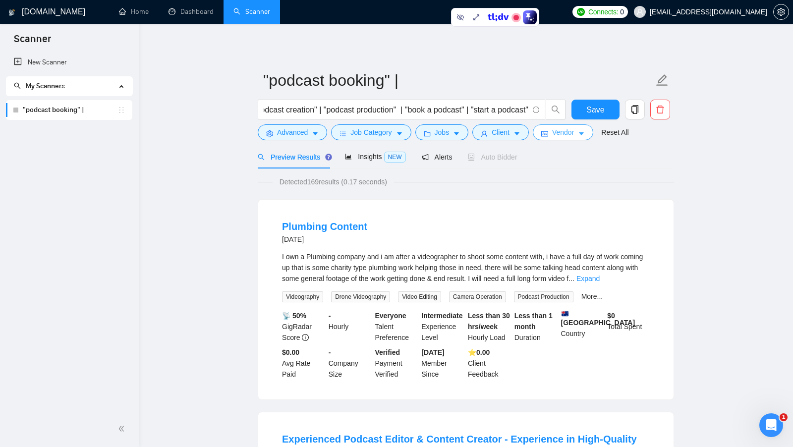
click at [559, 136] on span "Vendor" at bounding box center [563, 132] width 22 height 11
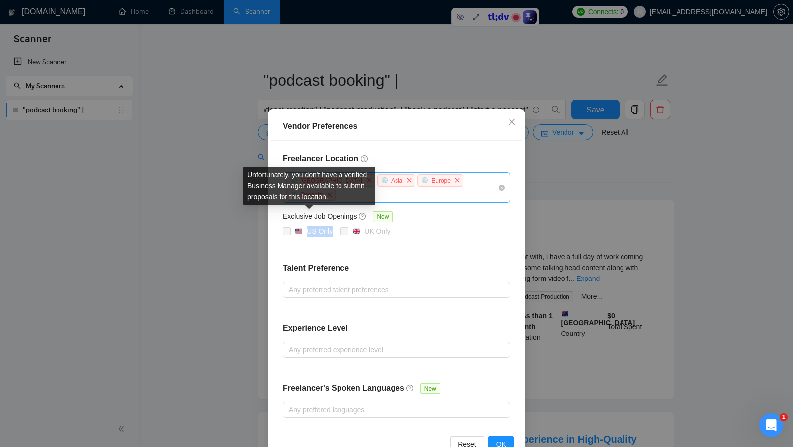
drag, startPoint x: 305, startPoint y: 218, endPoint x: 332, endPoint y: 218, distance: 26.8
click at [332, 226] on div "US Only" at bounding box center [314, 231] width 38 height 11
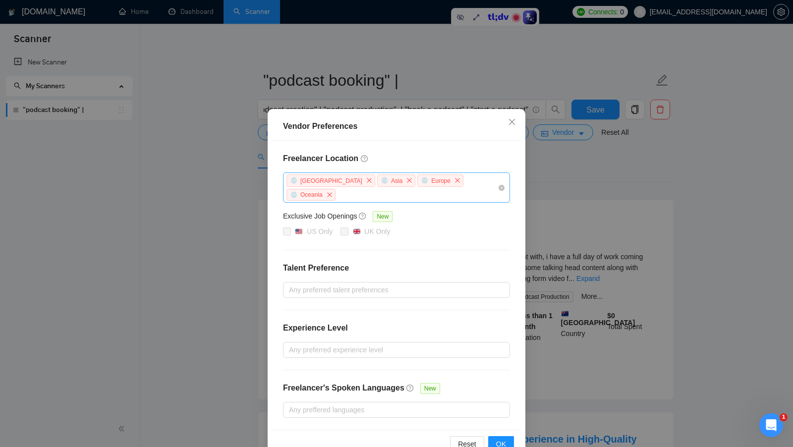
click at [421, 224] on div "Freelancer Location Africa Asia Europe Oceania Exclusive Job Openings New US On…" at bounding box center [396, 285] width 251 height 289
click at [299, 226] on div "Freelancer Location Africa Asia Europe Oceania Exclusive Job Openings New US On…" at bounding box center [396, 285] width 251 height 289
click at [495, 436] on button "OK" at bounding box center [501, 444] width 26 height 16
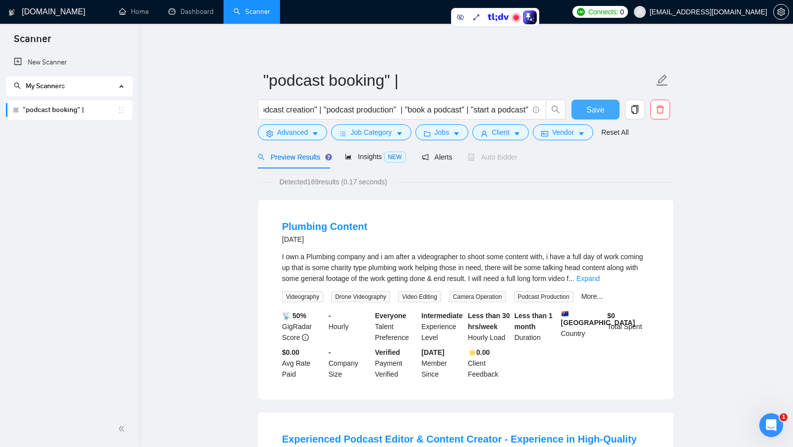
click at [602, 104] on span "Save" at bounding box center [595, 110] width 18 height 12
click at [634, 110] on icon "copy" at bounding box center [634, 109] width 9 height 9
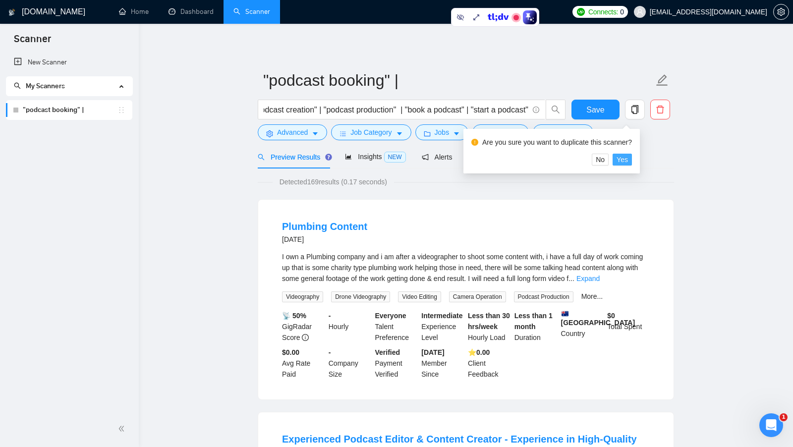
click at [628, 161] on span "Yes" at bounding box center [621, 159] width 11 height 11
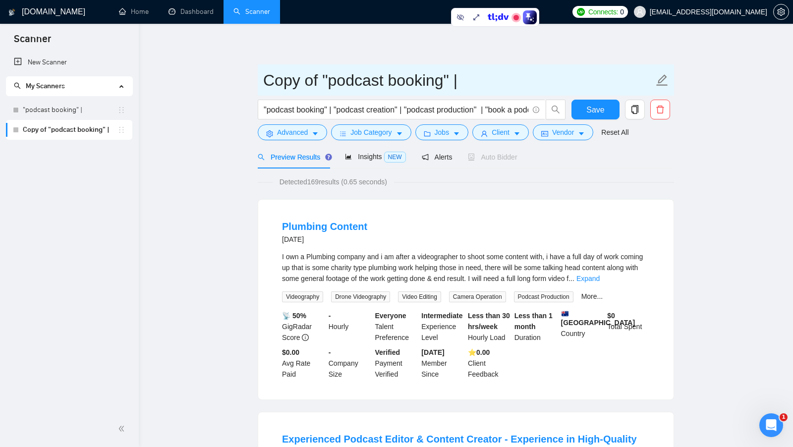
drag, startPoint x: 484, startPoint y: 86, endPoint x: 244, endPoint y: 63, distance: 241.4
type input "us only podcasts"
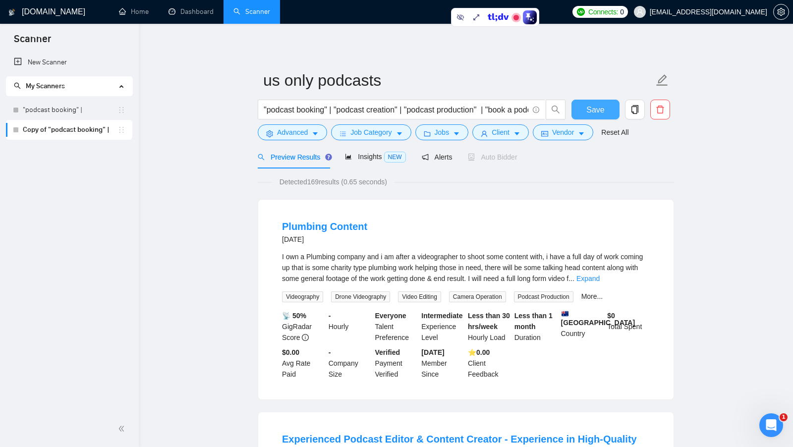
click at [595, 107] on span "Save" at bounding box center [595, 110] width 18 height 12
click at [566, 137] on span "Vendor" at bounding box center [563, 132] width 22 height 11
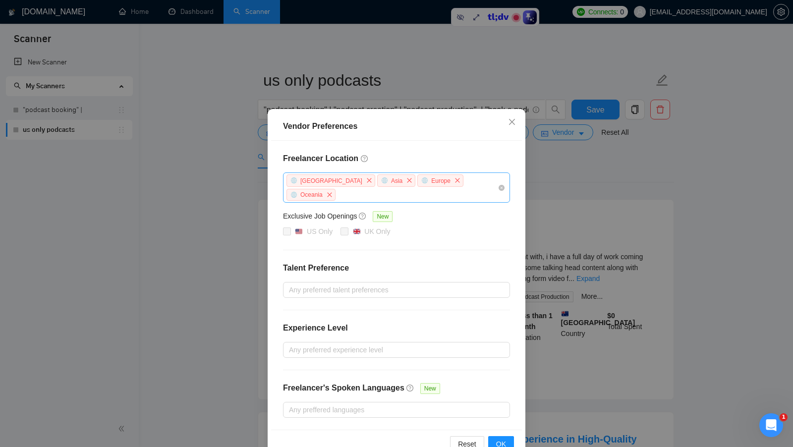
click at [580, 198] on div "Vendor Preferences Freelancer Location Africa Asia Europe Oceania Exclusive Job…" at bounding box center [396, 223] width 793 height 447
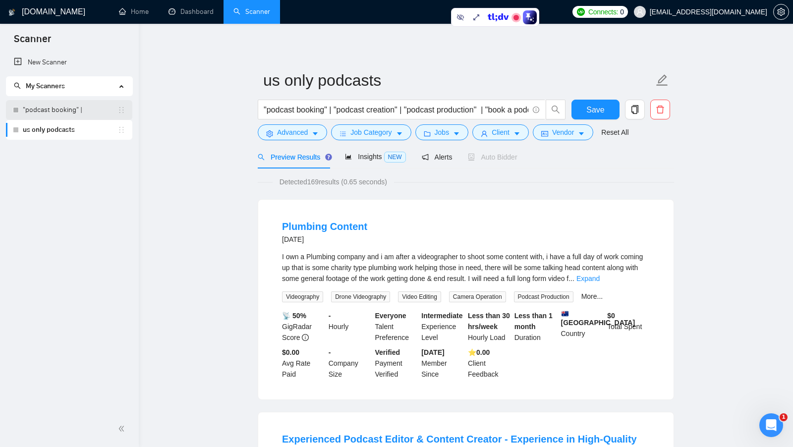
click at [82, 110] on link ""podcast booking" |" at bounding box center [70, 110] width 95 height 20
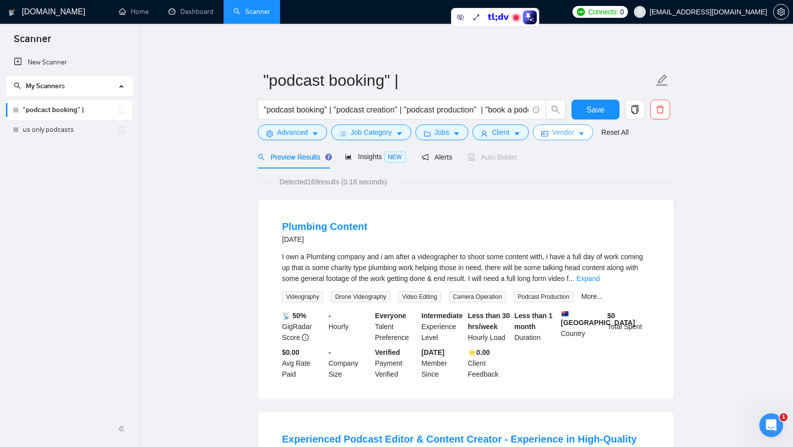
click at [578, 138] on button "Vendor" at bounding box center [563, 132] width 60 height 16
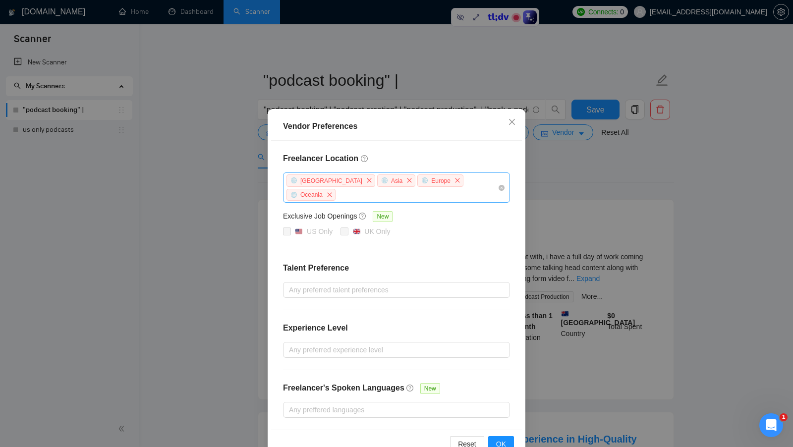
scroll to position [8, 0]
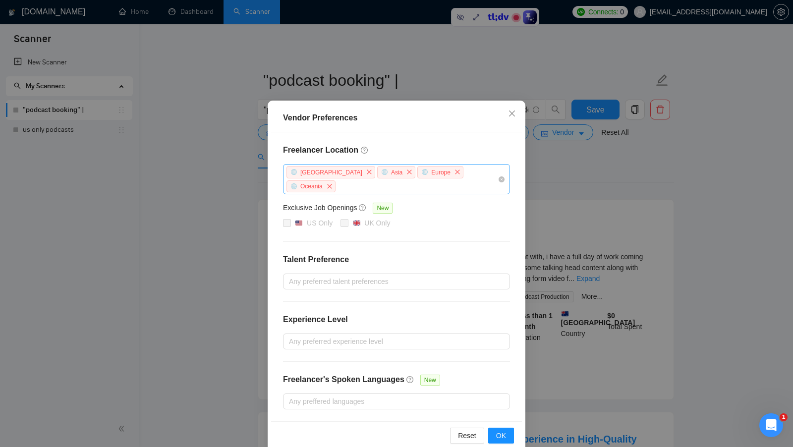
click at [565, 240] on div "Vendor Preferences Freelancer Location Africa Asia Europe Oceania Exclusive Job…" at bounding box center [396, 223] width 793 height 447
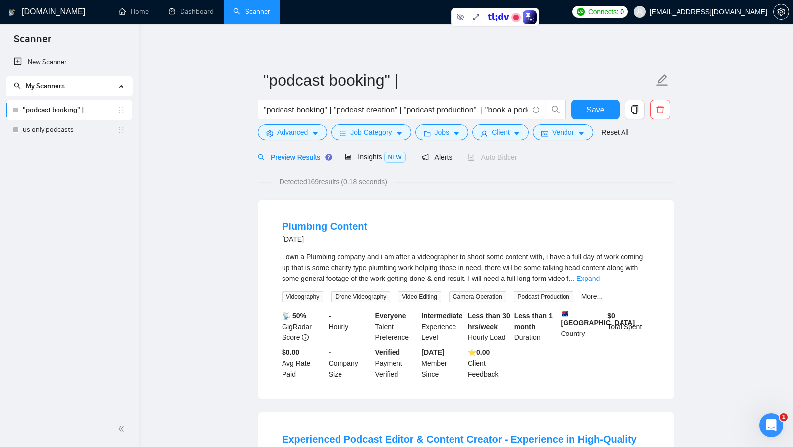
scroll to position [0, 0]
click at [88, 125] on link "us only podcasts" at bounding box center [70, 130] width 95 height 20
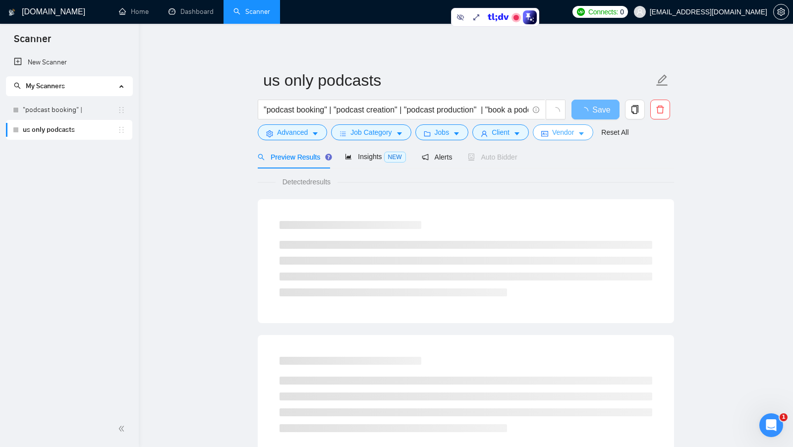
click at [557, 130] on span "Vendor" at bounding box center [563, 132] width 22 height 11
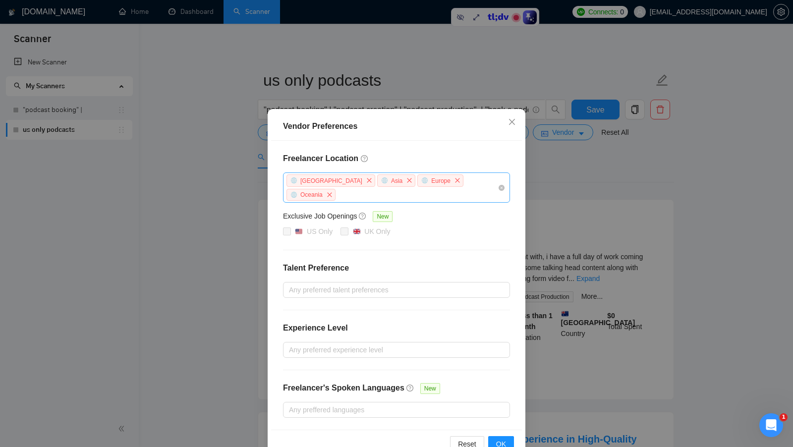
click at [539, 229] on div "Vendor Preferences Freelancer Location Africa Asia Europe Oceania Exclusive Job…" at bounding box center [396, 223] width 793 height 447
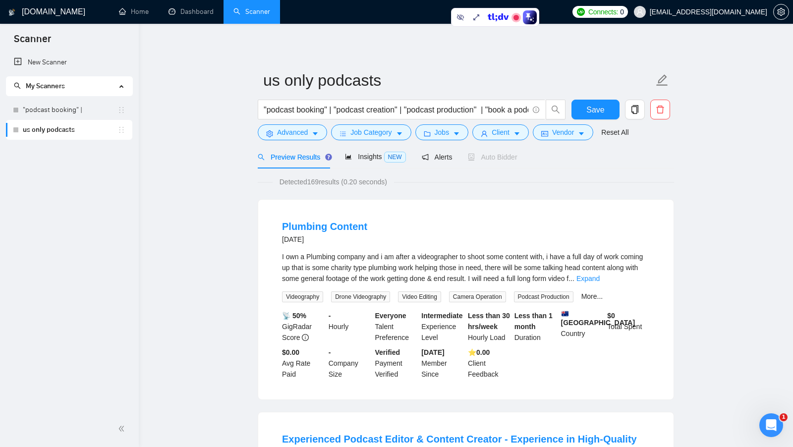
drag, startPoint x: 68, startPoint y: 112, endPoint x: 226, endPoint y: 120, distance: 158.8
click at [68, 112] on link ""podcast booking" |" at bounding box center [70, 110] width 95 height 20
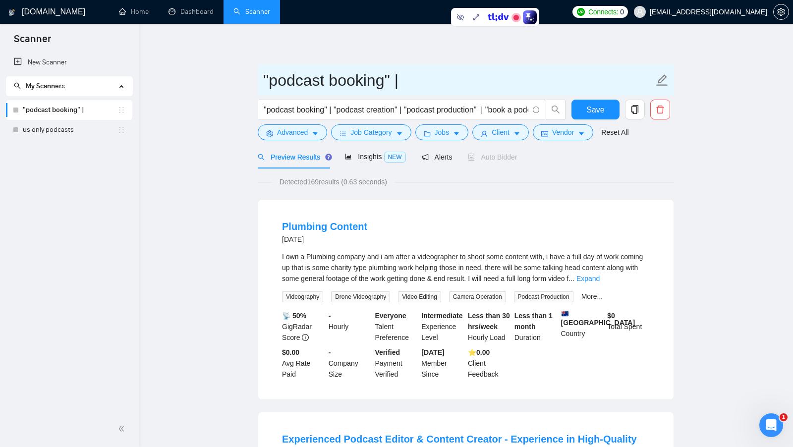
drag, startPoint x: 453, startPoint y: 85, endPoint x: 136, endPoint y: 82, distance: 317.2
type input "podcasts worldwide"
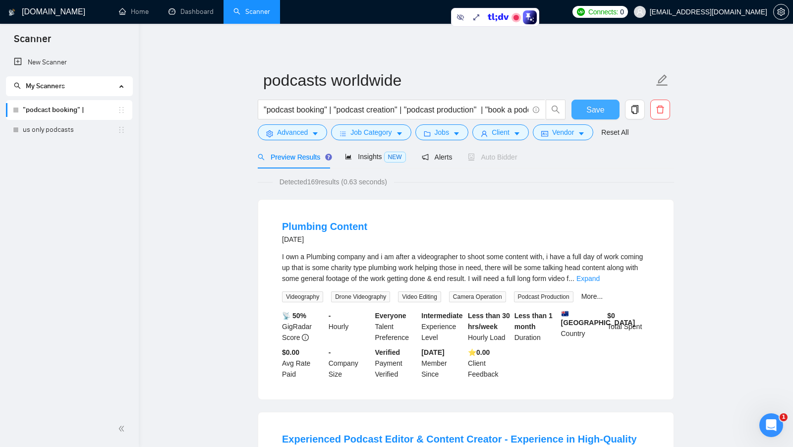
click at [591, 111] on span "Save" at bounding box center [595, 110] width 18 height 12
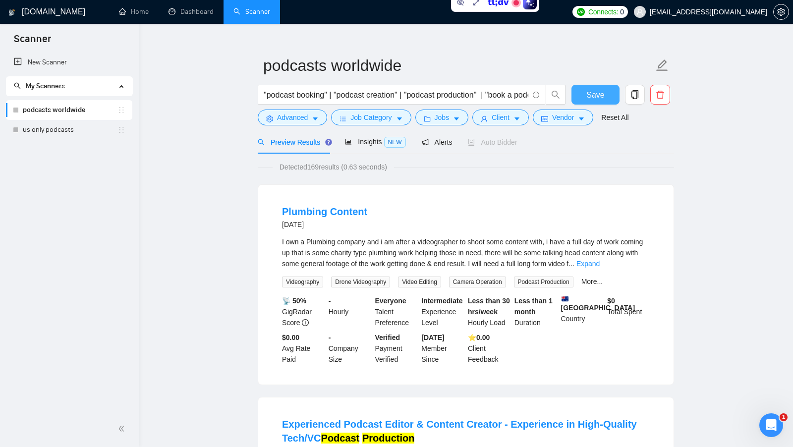
scroll to position [15, 0]
click at [589, 117] on button "Vendor" at bounding box center [563, 117] width 60 height 16
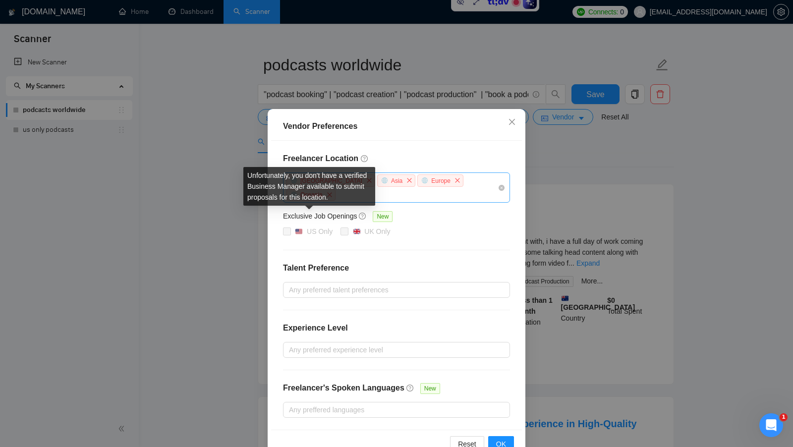
click at [309, 240] on div "Freelancer Location Africa Asia Europe Oceania Exclusive Job Openings New US On…" at bounding box center [396, 285] width 251 height 289
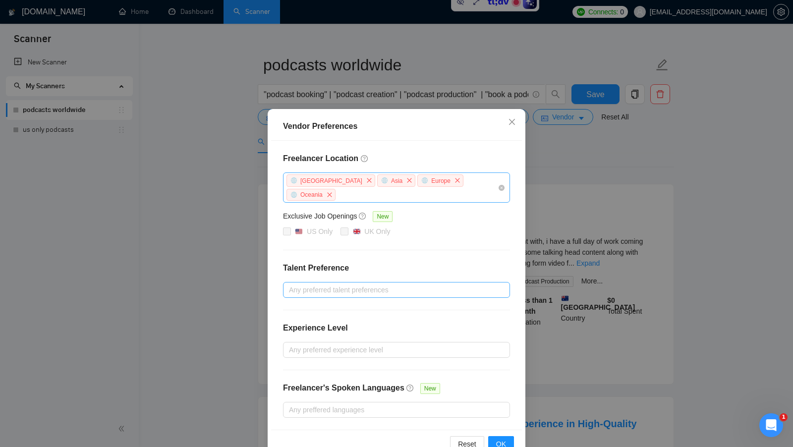
click at [351, 284] on div at bounding box center [391, 290] width 212 height 12
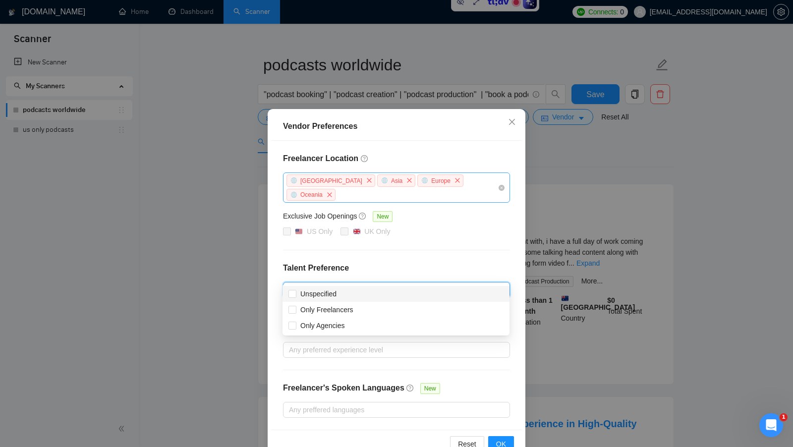
click at [425, 262] on h4 "Talent Preference" at bounding box center [396, 268] width 227 height 12
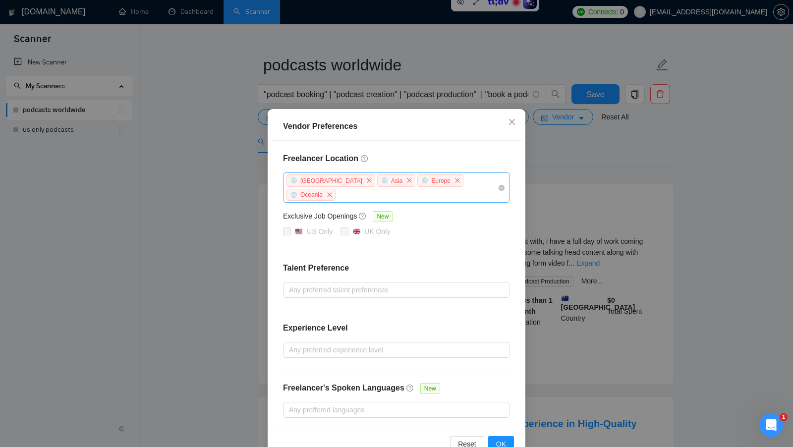
scroll to position [8, 0]
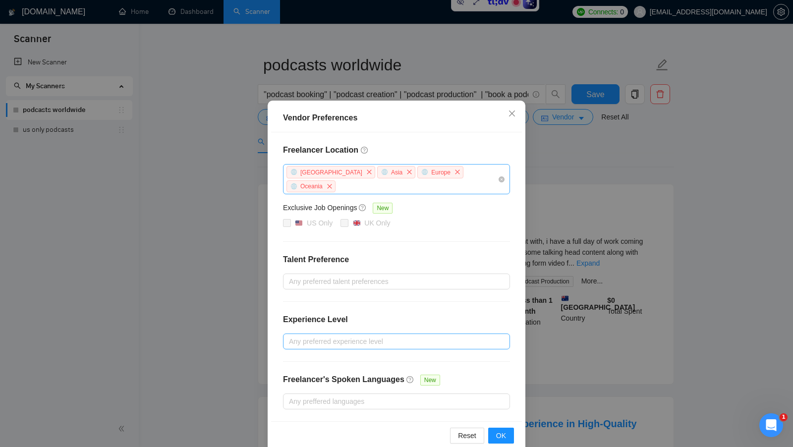
click at [332, 333] on div "Any preferred experience level" at bounding box center [396, 341] width 227 height 16
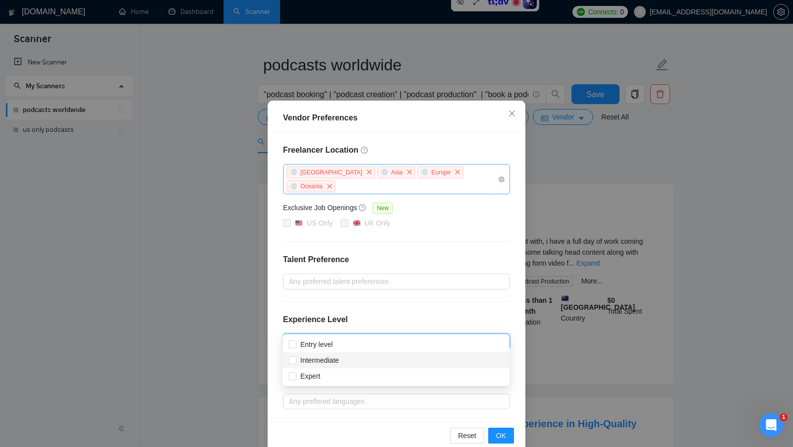
click at [354, 364] on div "Intermediate" at bounding box center [395, 360] width 215 height 11
checkbox input "true"
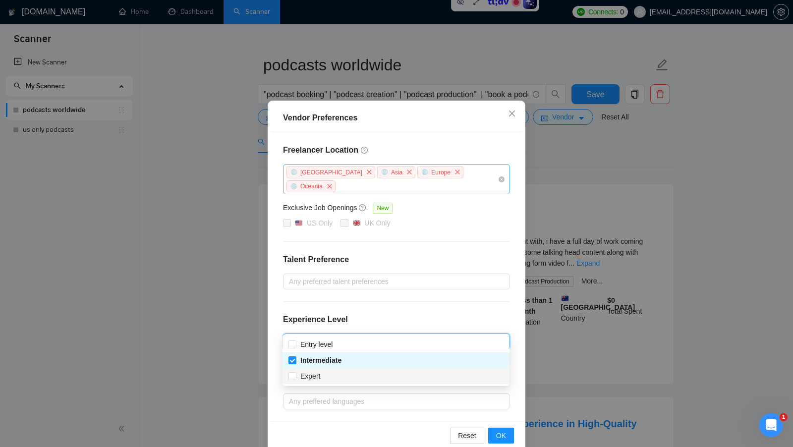
click at [344, 374] on div "Expert" at bounding box center [395, 376] width 215 height 11
checkbox input "true"
click at [408, 314] on div "Experience Level" at bounding box center [396, 324] width 227 height 20
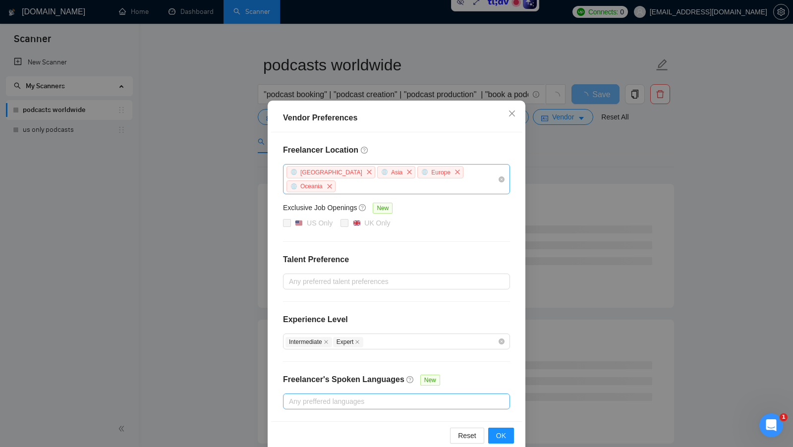
click at [413, 395] on div at bounding box center [391, 401] width 212 height 12
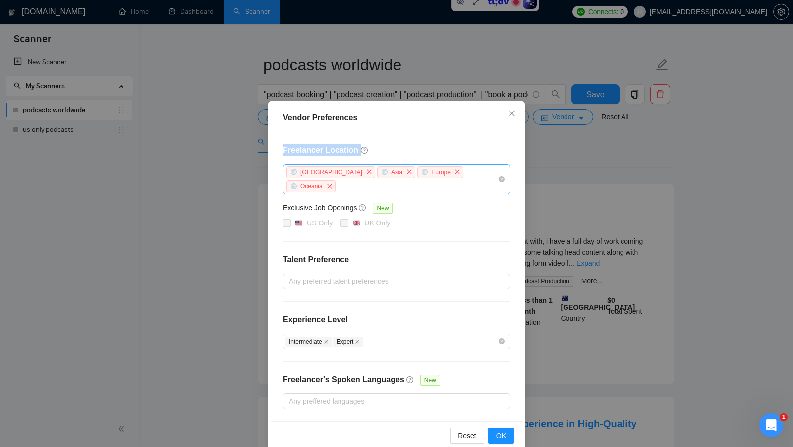
drag, startPoint x: 282, startPoint y: 145, endPoint x: 360, endPoint y: 149, distance: 77.9
click at [359, 148] on div "Freelancer Location Africa Asia Europe Oceania Exclusive Job Openings New US On…" at bounding box center [396, 276] width 251 height 289
click at [436, 395] on div at bounding box center [391, 401] width 212 height 12
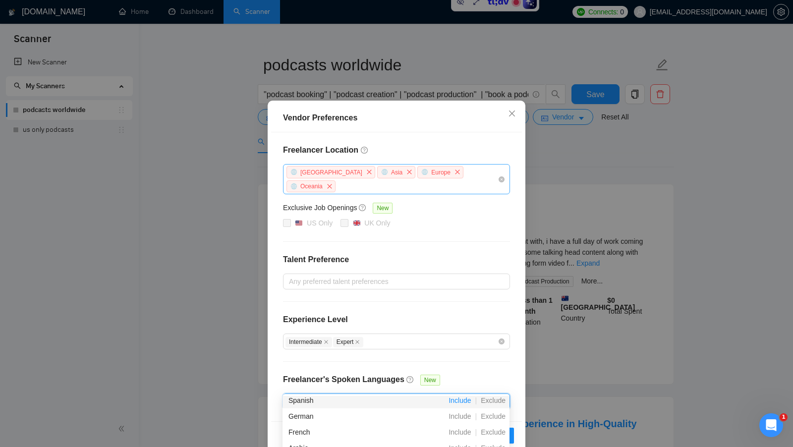
scroll to position [38, 0]
click at [492, 414] on span "Exclude" at bounding box center [493, 414] width 33 height 8
click at [492, 425] on span "Exclude" at bounding box center [493, 424] width 33 height 8
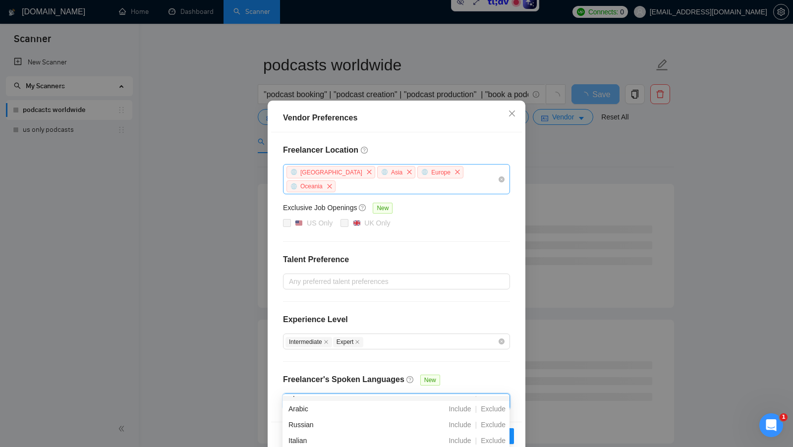
scroll to position [88, 0]
click at [492, 425] on span "Exclude" at bounding box center [493, 423] width 33 height 8
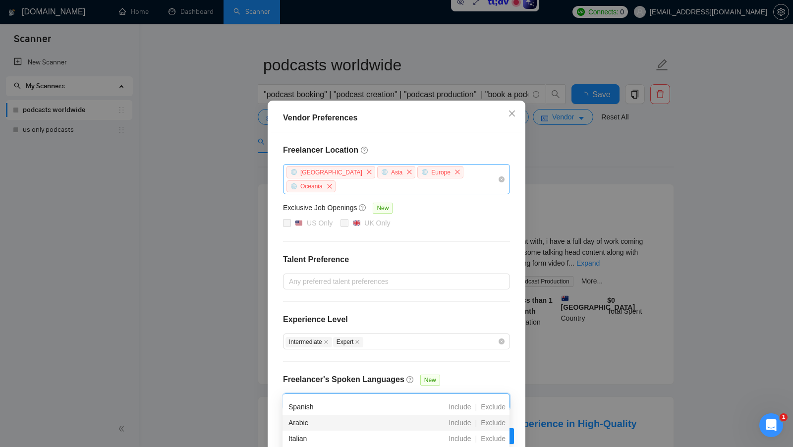
click at [481, 365] on div "Freelancer Location Africa Asia Europe Oceania Exclusive Job Openings New US On…" at bounding box center [396, 276] width 251 height 289
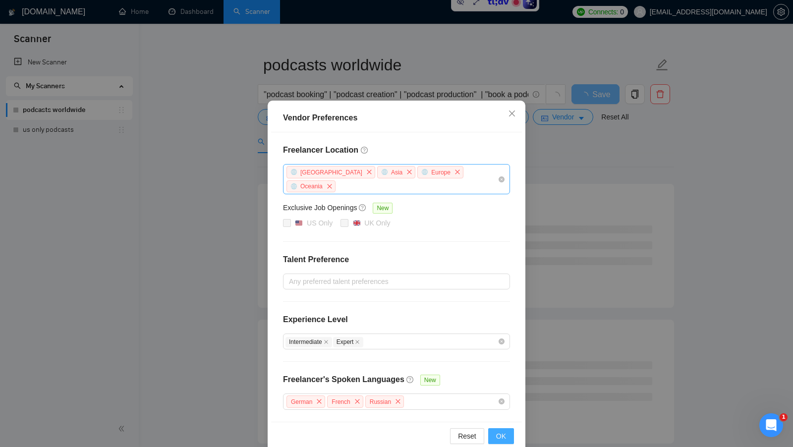
click at [503, 431] on span "OK" at bounding box center [501, 436] width 10 height 11
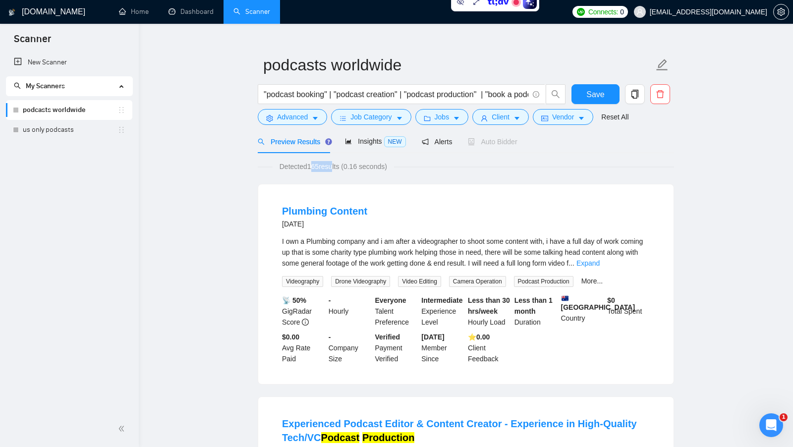
drag, startPoint x: 311, startPoint y: 168, endPoint x: 333, endPoint y: 168, distance: 22.3
click at [333, 168] on span "Detected 165 results (0.16 seconds)" at bounding box center [333, 166] width 121 height 11
click at [548, 169] on div "Detected 165 results (0.16 seconds)" at bounding box center [466, 166] width 416 height 11
click at [594, 97] on span "Save" at bounding box center [595, 94] width 18 height 12
drag, startPoint x: 525, startPoint y: 145, endPoint x: 483, endPoint y: 145, distance: 42.6
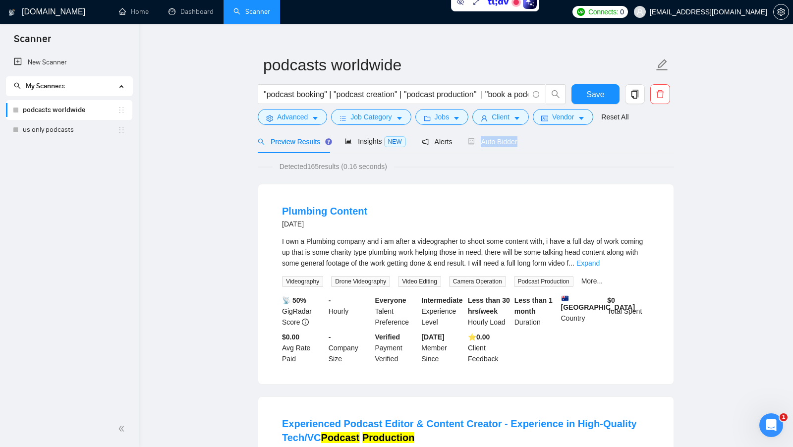
click at [483, 145] on div "Preview Results Insights NEW Alerts Auto Bidder" at bounding box center [466, 141] width 416 height 23
click at [565, 151] on div "Preview Results Insights NEW Alerts Auto Bidder" at bounding box center [466, 141] width 416 height 23
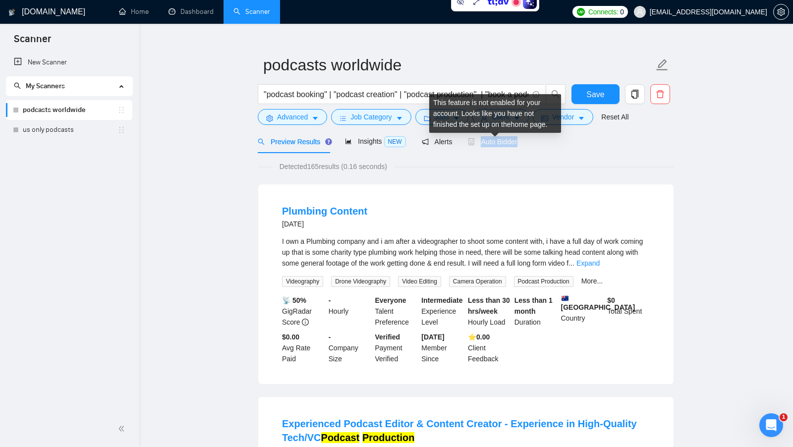
drag, startPoint x: 534, startPoint y: 144, endPoint x: 479, endPoint y: 143, distance: 55.0
click at [479, 143] on div "Preview Results Insights NEW Alerts Auto Bidder" at bounding box center [466, 141] width 416 height 23
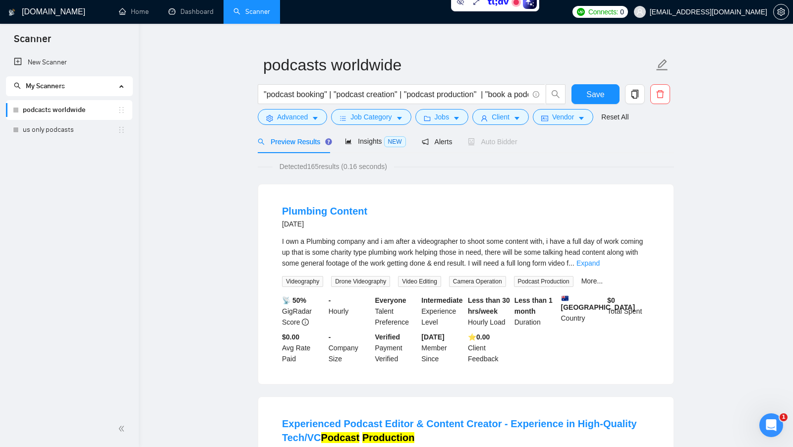
click at [637, 99] on button "button" at bounding box center [635, 94] width 20 height 20
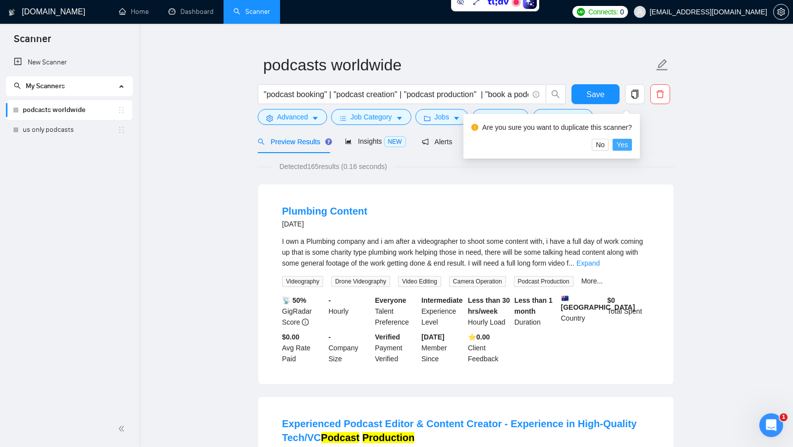
click at [632, 143] on button "Yes" at bounding box center [621, 145] width 19 height 12
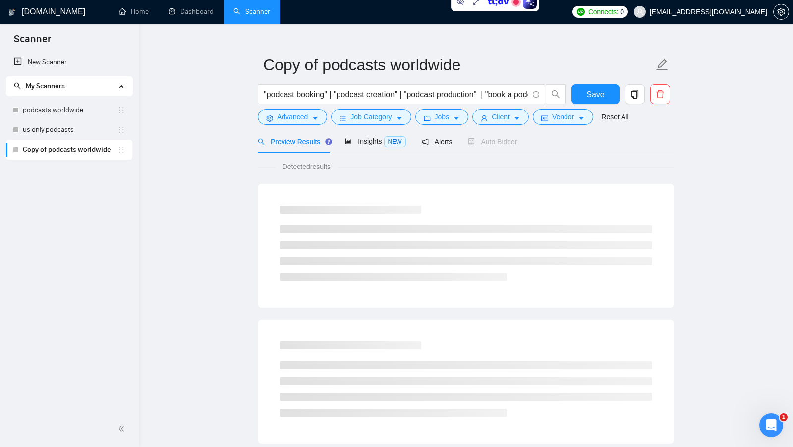
click at [88, 149] on link "Copy of podcasts worldwide" at bounding box center [70, 150] width 95 height 20
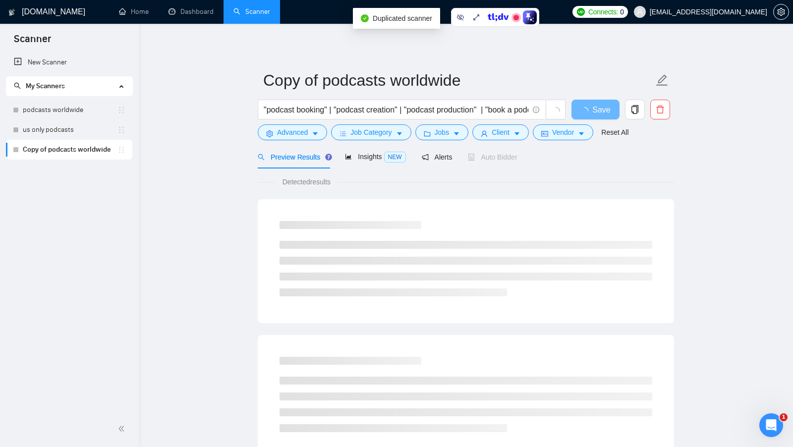
click at [87, 114] on link "podcasts worldwide" at bounding box center [70, 110] width 95 height 20
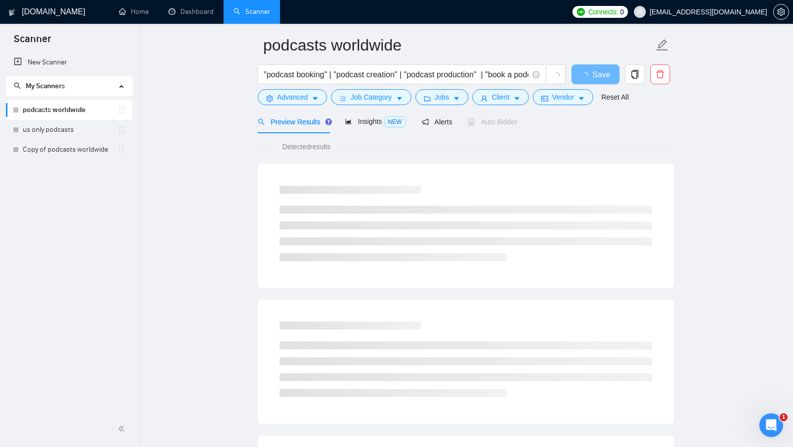
scroll to position [36, 0]
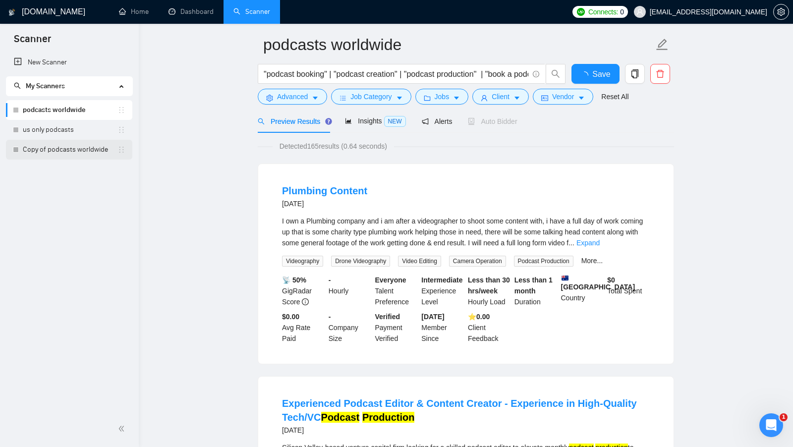
click at [67, 146] on link "Copy of podcasts worldwide" at bounding box center [70, 150] width 95 height 20
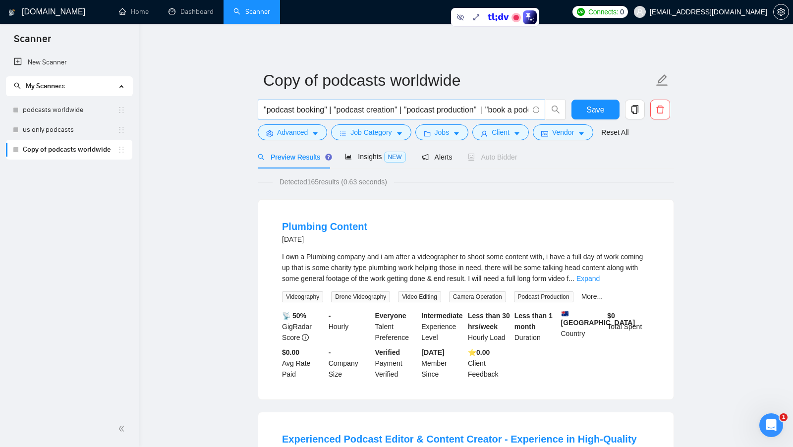
click at [418, 110] on input ""podcast booking" | "podcast creation" | "podcast production" | "book a podcast…" at bounding box center [396, 110] width 265 height 12
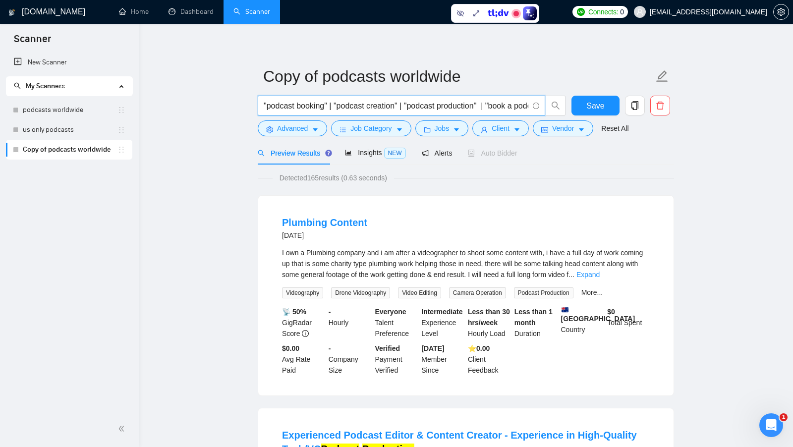
scroll to position [3, 0]
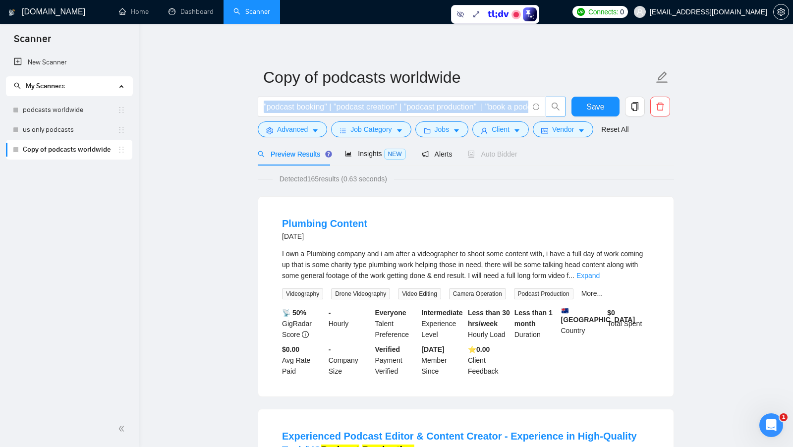
drag, startPoint x: 263, startPoint y: 106, endPoint x: 553, endPoint y: 111, distance: 289.9
click at [553, 111] on span ""podcast booking" | "podcast creation" | "podcast production" | "book a podcast…" at bounding box center [412, 107] width 308 height 20
click at [497, 110] on input ""podcast booking" | "podcast creation" | "podcast production" | "book a podcast…" at bounding box center [396, 107] width 265 height 12
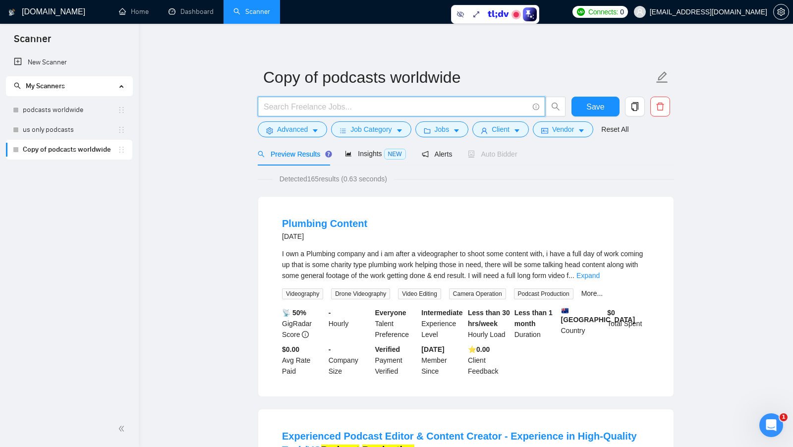
type input "o"
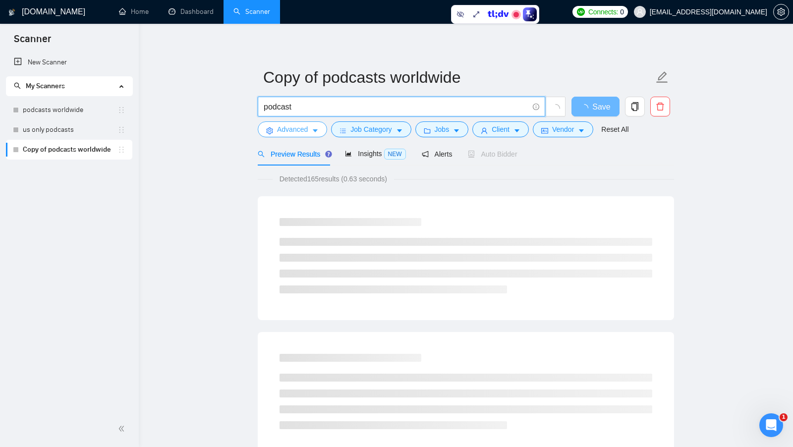
type input "podcast"
click at [315, 130] on icon "caret-down" at bounding box center [315, 131] width 5 height 3
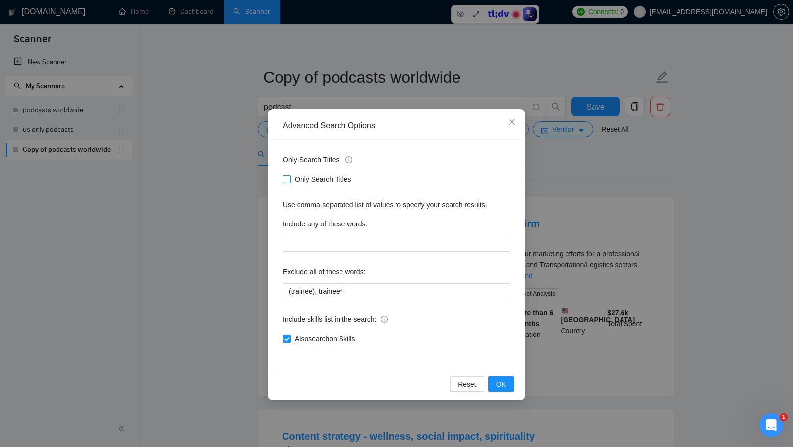
click at [295, 178] on span "Only Search Titles" at bounding box center [323, 179] width 64 height 11
click at [290, 178] on input "Only Search Titles" at bounding box center [286, 178] width 7 height 7
checkbox input "true"
click at [316, 336] on span "Also exclude on Skills" at bounding box center [326, 338] width 71 height 11
click at [290, 336] on input "Also exclude on Skills" at bounding box center [286, 338] width 7 height 7
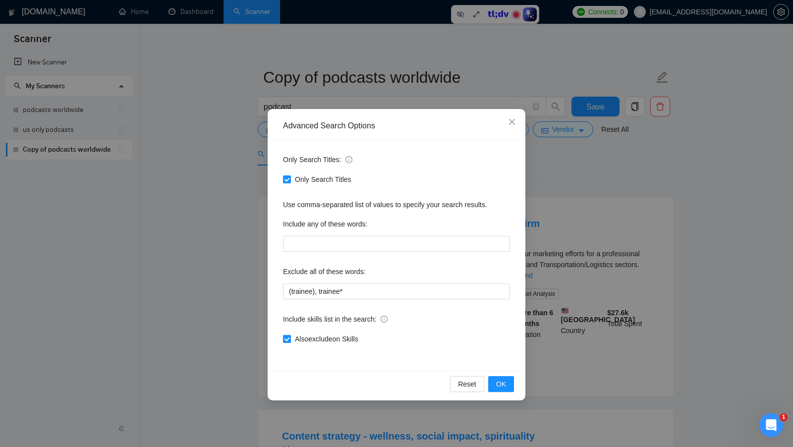
checkbox input "false"
click at [489, 382] on button "OK" at bounding box center [501, 384] width 26 height 16
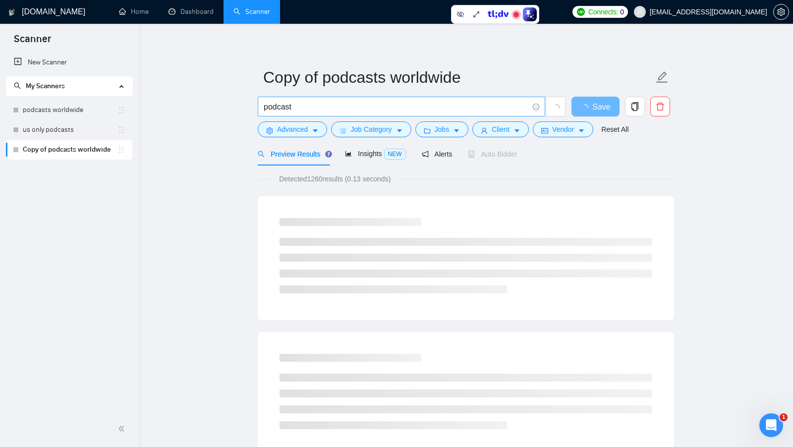
click at [324, 110] on input "podcast" at bounding box center [396, 107] width 265 height 12
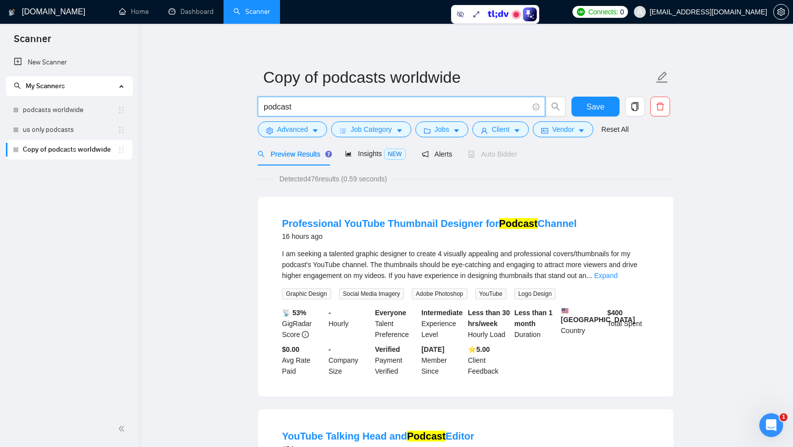
click at [375, 109] on input "podcast" at bounding box center [396, 107] width 265 height 12
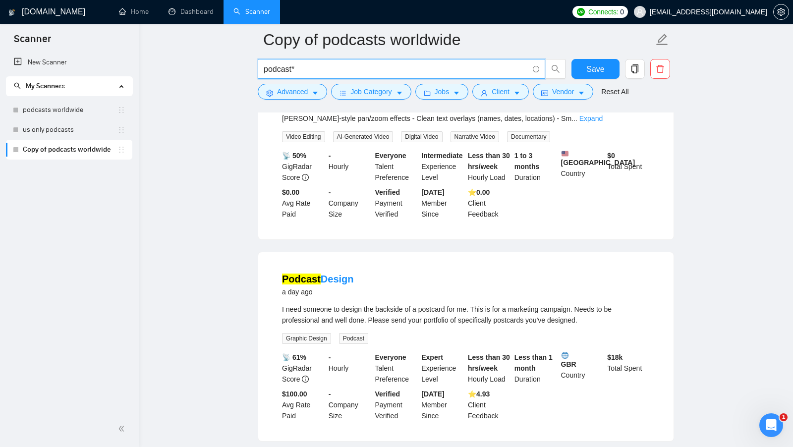
scroll to position [594, 0]
type input "podcast*"
click at [603, 67] on span "Save" at bounding box center [595, 69] width 18 height 12
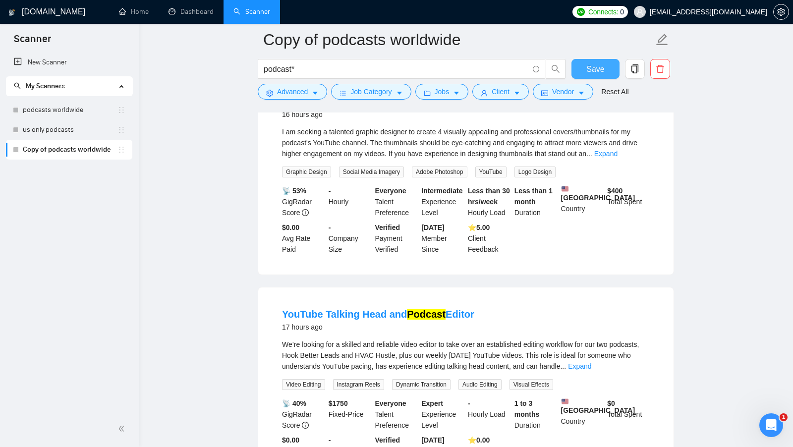
scroll to position [0, 0]
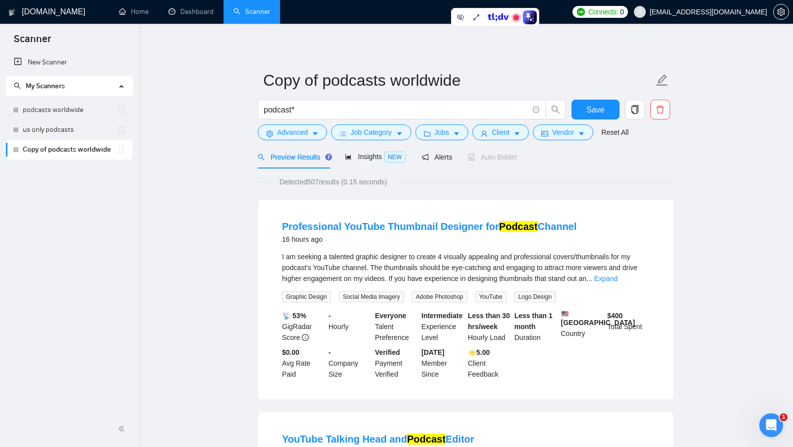
click at [345, 155] on div "Preview Results Insights NEW Alerts Auto Bidder" at bounding box center [388, 156] width 260 height 23
click at [349, 155] on icon "area-chart" at bounding box center [348, 156] width 7 height 7
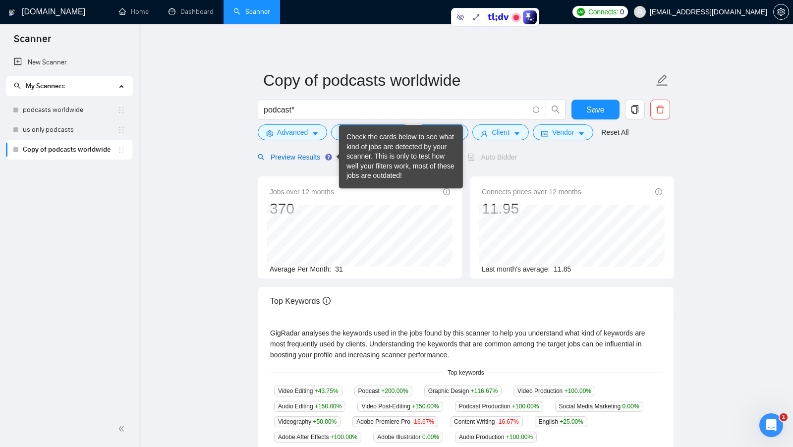
click at [281, 161] on div "Preview Results" at bounding box center [293, 157] width 71 height 11
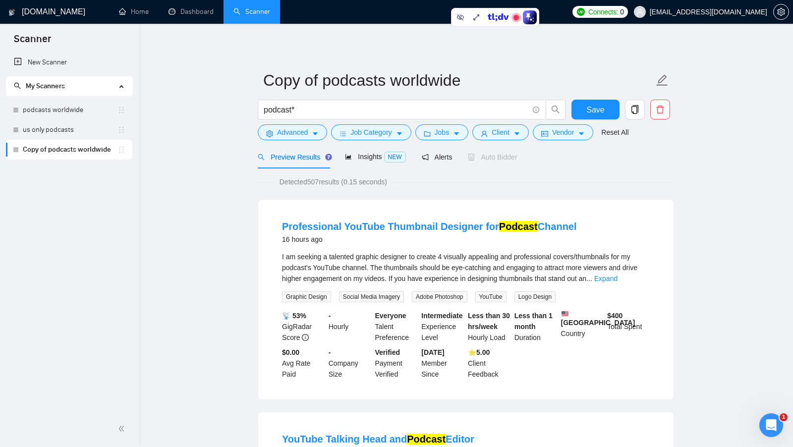
click at [553, 165] on div "Preview Results Insights NEW Alerts Auto Bidder" at bounding box center [466, 156] width 416 height 23
click at [449, 135] on span "Jobs" at bounding box center [442, 132] width 15 height 11
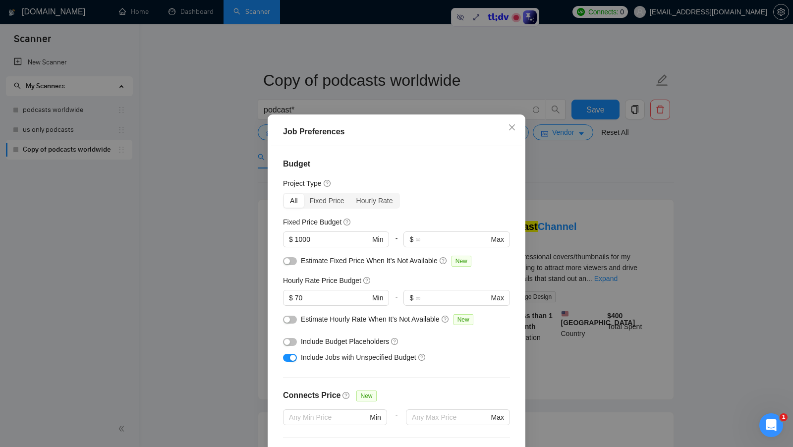
click at [619, 215] on div "Job Preferences Budget Project Type All Fixed Price Hourly Rate Fixed Price Bud…" at bounding box center [396, 223] width 793 height 447
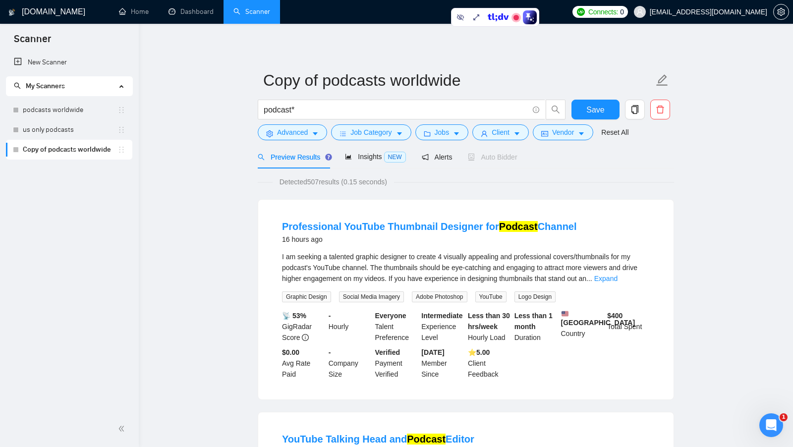
click at [35, 129] on link "us only podcasts" at bounding box center [70, 130] width 95 height 20
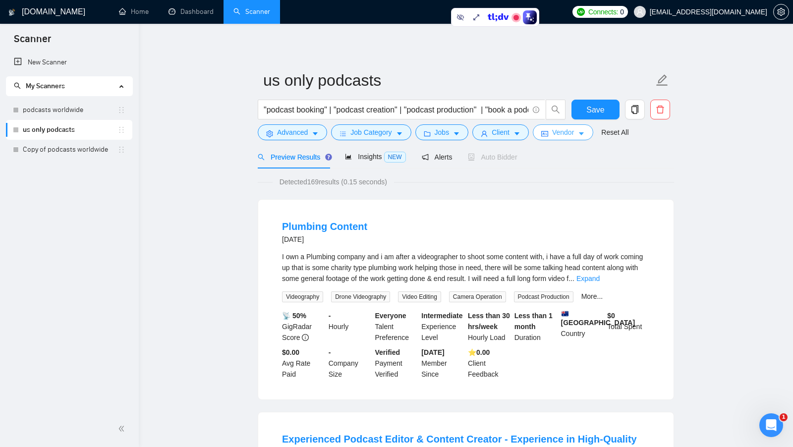
click at [564, 133] on span "Vendor" at bounding box center [563, 132] width 22 height 11
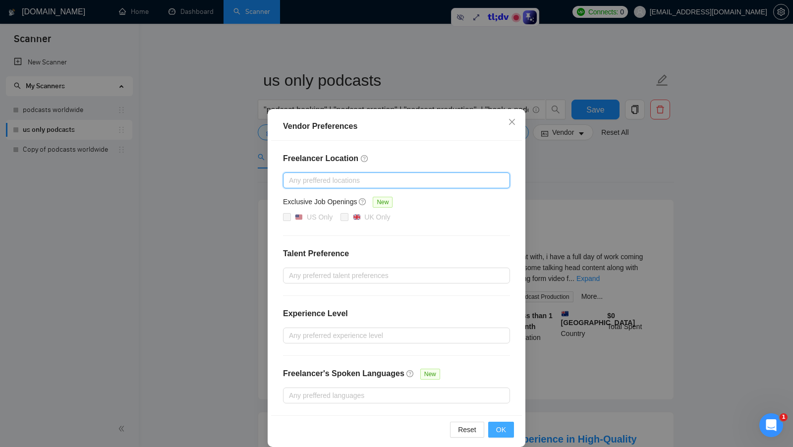
click at [502, 424] on span "OK" at bounding box center [501, 429] width 10 height 11
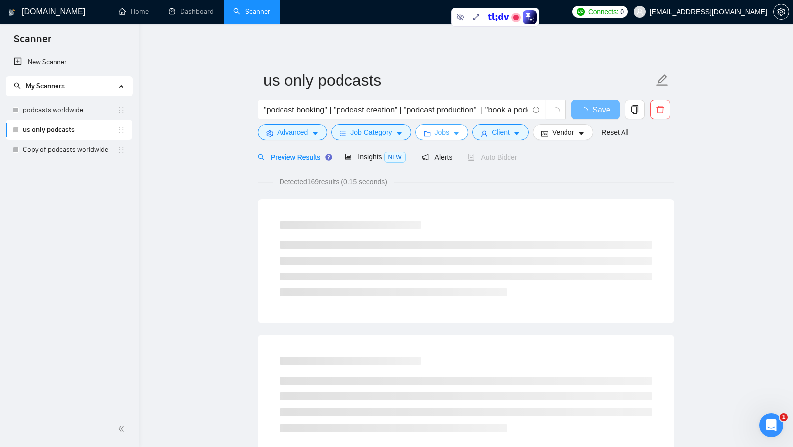
click at [432, 137] on button "Jobs" at bounding box center [442, 132] width 54 height 16
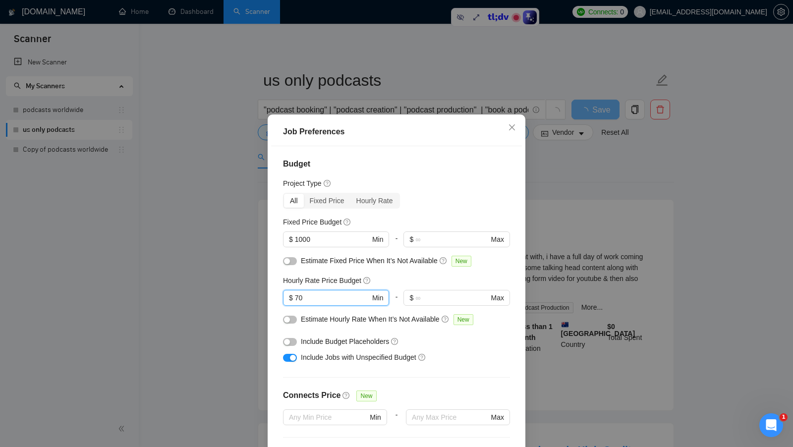
drag, startPoint x: 318, startPoint y: 297, endPoint x: 274, endPoint y: 298, distance: 44.1
click at [274, 298] on div "Budget Project Type All Fixed Price Hourly Rate Fixed Price Budget $ 1000 Min -…" at bounding box center [396, 302] width 251 height 313
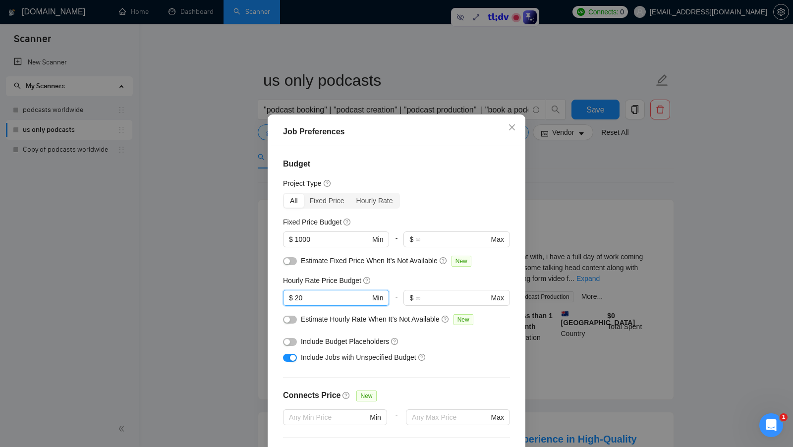
type input "20"
click at [488, 358] on div "Include Jobs with Unspecified Budget" at bounding box center [400, 357] width 199 height 11
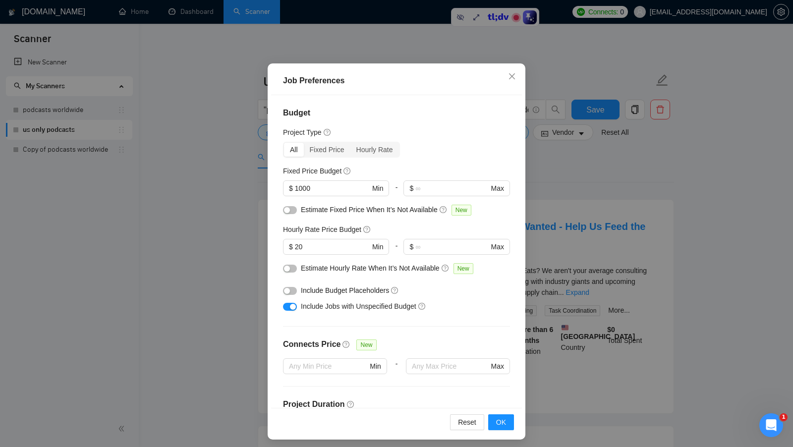
scroll to position [55, 0]
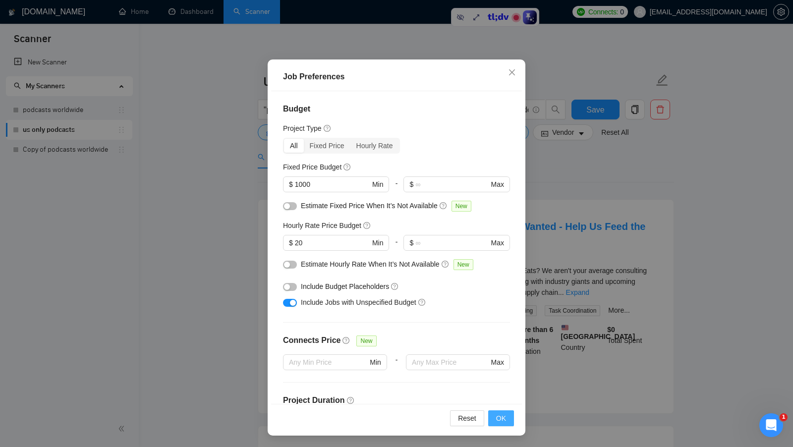
click at [505, 413] on span "OK" at bounding box center [501, 418] width 10 height 11
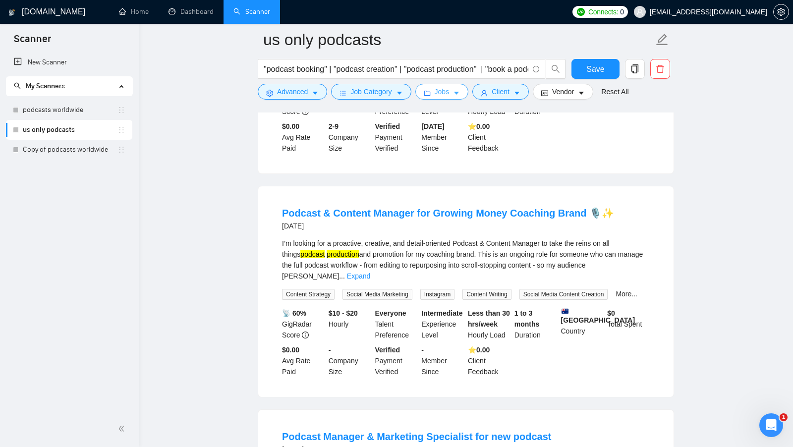
scroll to position [251, 0]
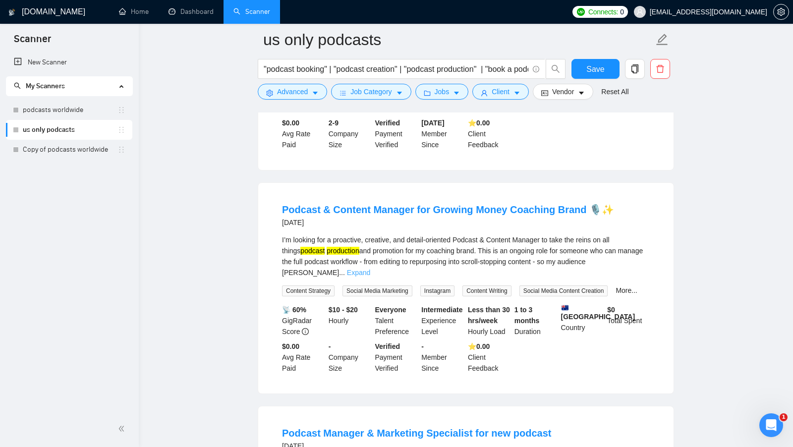
click at [370, 269] on link "Expand" at bounding box center [358, 273] width 23 height 8
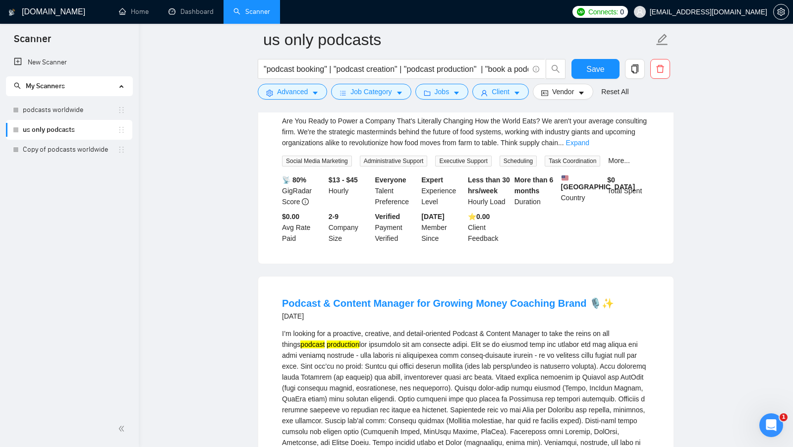
scroll to position [0, 0]
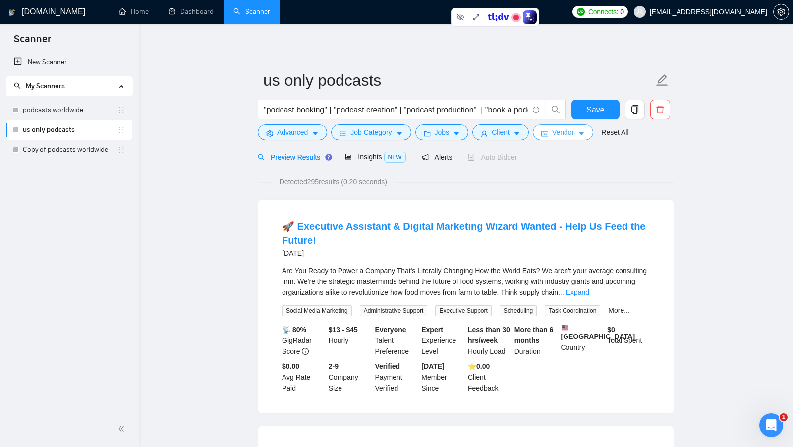
click at [552, 137] on button "Vendor" at bounding box center [563, 132] width 60 height 16
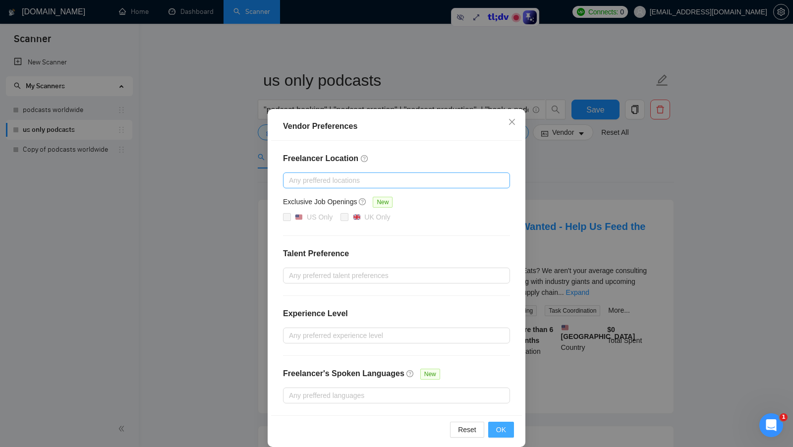
click at [505, 422] on button "OK" at bounding box center [501, 430] width 26 height 16
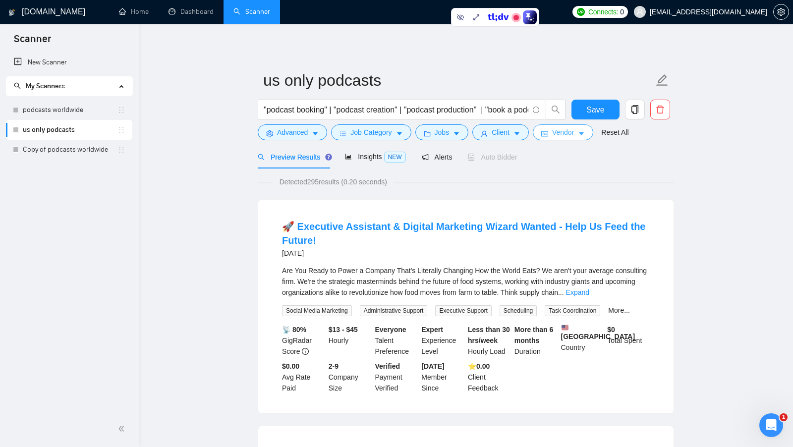
click at [581, 136] on icon "caret-down" at bounding box center [581, 133] width 7 height 7
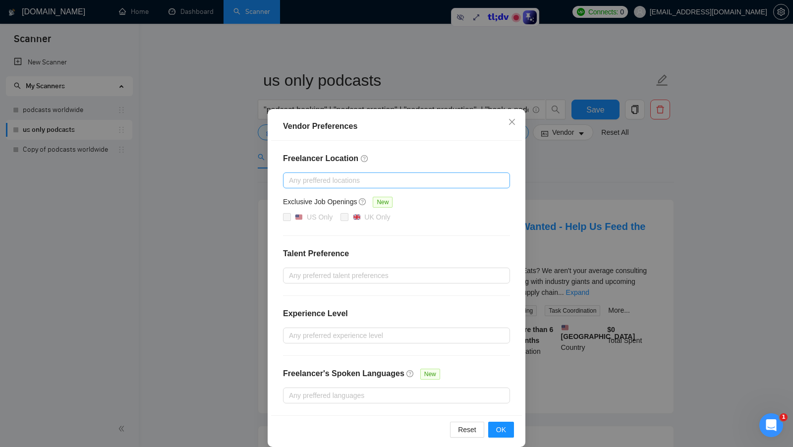
click at [588, 174] on div "Vendor Preferences Freelancer Location Any preffered locations Exclusive Job Op…" at bounding box center [396, 223] width 793 height 447
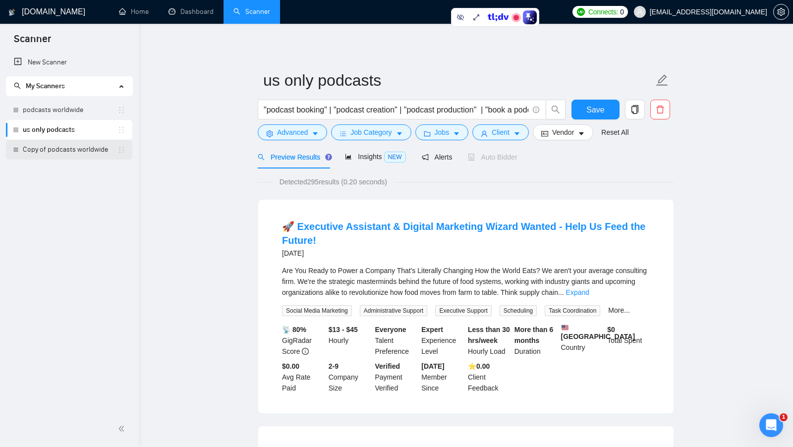
click at [90, 143] on link "Copy of podcasts worldwide" at bounding box center [70, 150] width 95 height 20
click at [583, 112] on button "Save" at bounding box center [595, 110] width 48 height 20
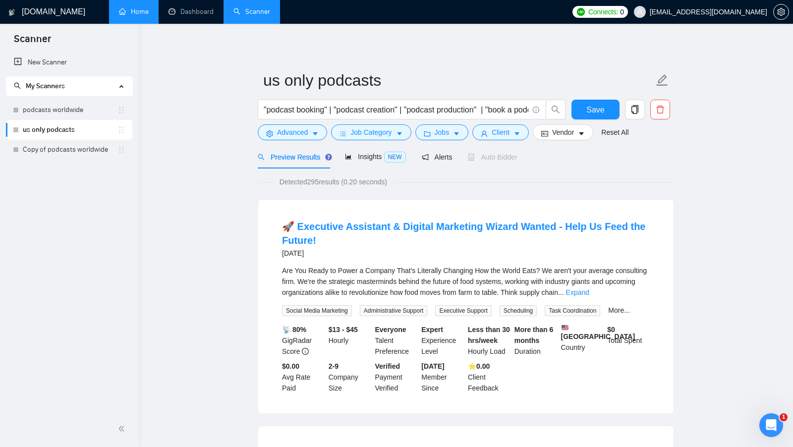
click at [123, 23] on li "Home" at bounding box center [134, 12] width 50 height 24
click at [137, 16] on link "Home" at bounding box center [134, 11] width 30 height 8
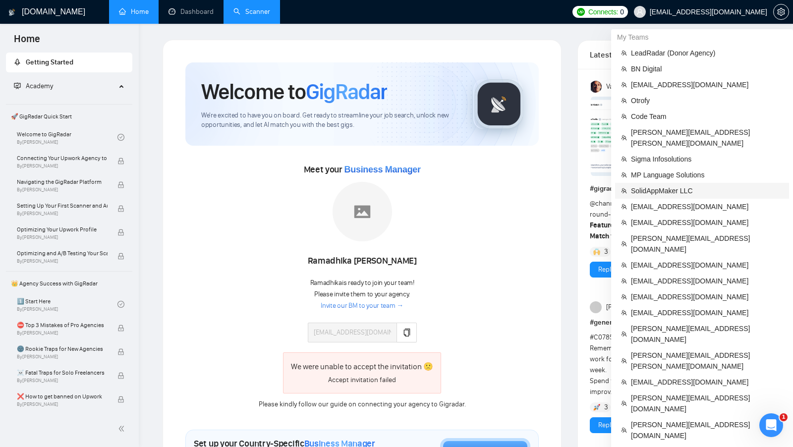
click at [680, 185] on span "SolidAppMaker LLC" at bounding box center [707, 190] width 152 height 11
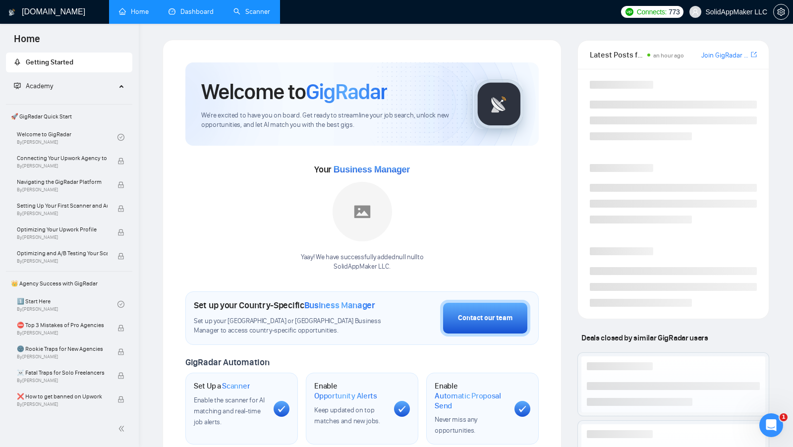
click at [197, 9] on link "Dashboard" at bounding box center [190, 11] width 45 height 8
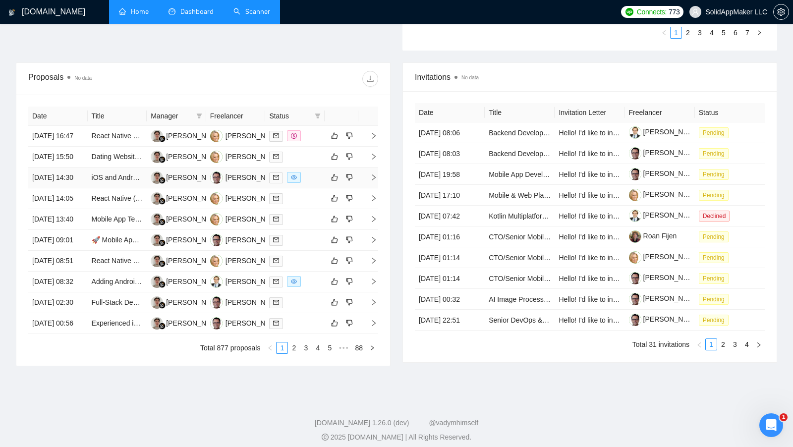
scroll to position [383, 0]
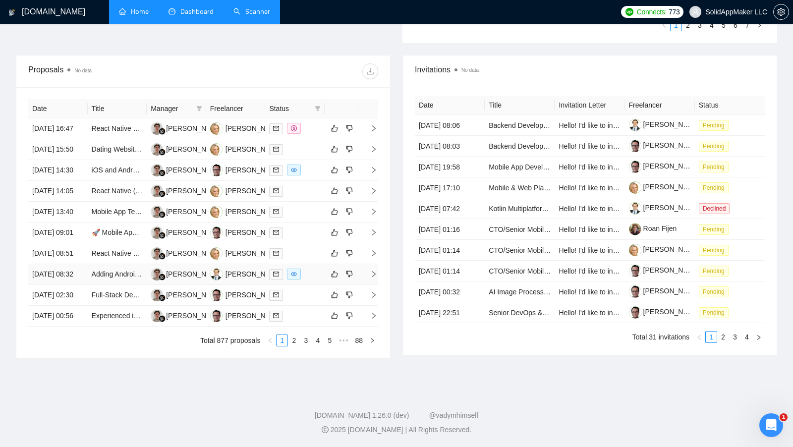
click at [307, 280] on div at bounding box center [295, 274] width 52 height 11
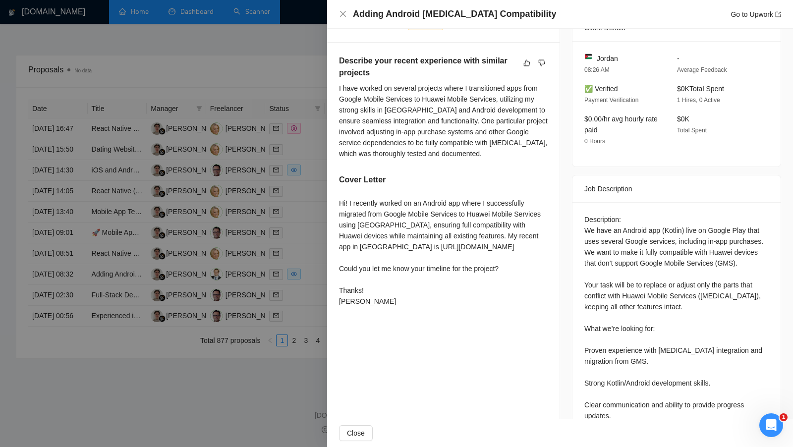
scroll to position [246, 0]
click at [258, 196] on div at bounding box center [396, 223] width 793 height 447
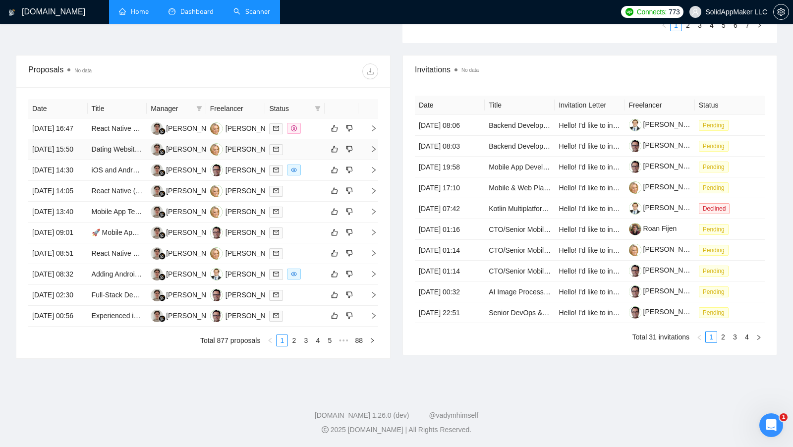
click at [317, 144] on div at bounding box center [295, 149] width 52 height 11
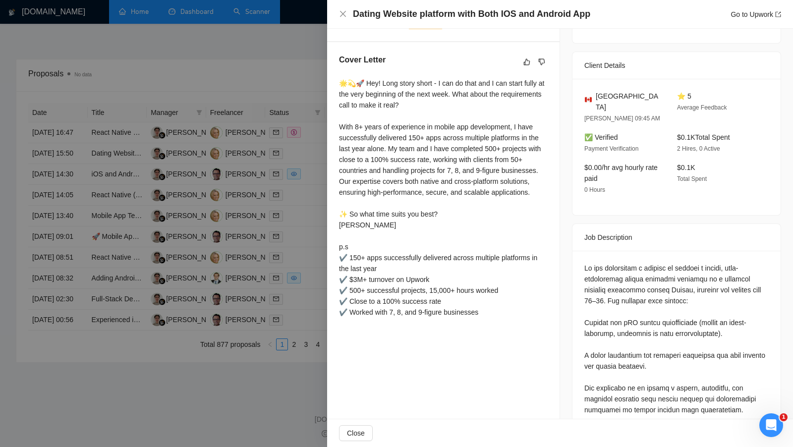
scroll to position [334, 0]
click at [301, 227] on div at bounding box center [396, 223] width 793 height 447
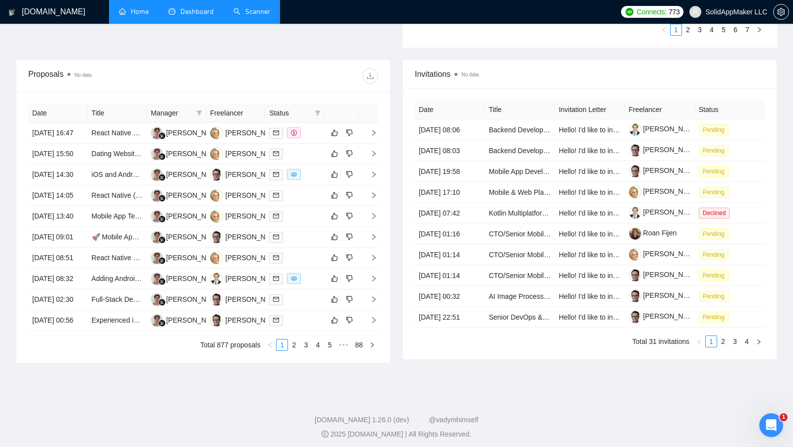
click at [247, 16] on link "Scanner" at bounding box center [251, 11] width 37 height 8
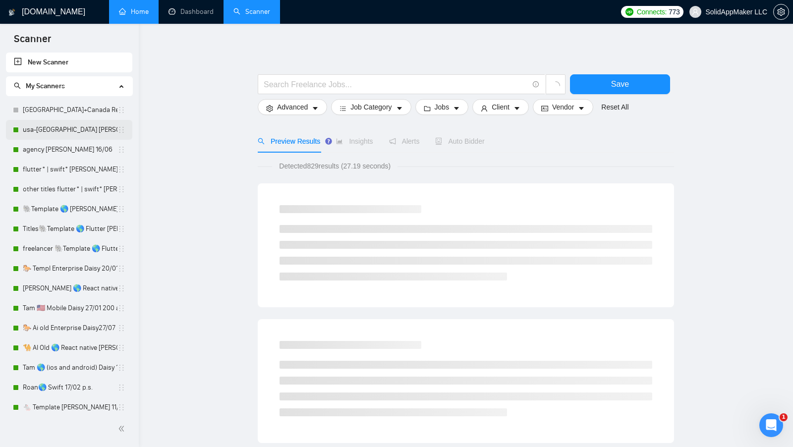
click at [62, 129] on link "usa-[GEOGRAPHIC_DATA] [PERSON_NAME] 21.07" at bounding box center [70, 130] width 95 height 20
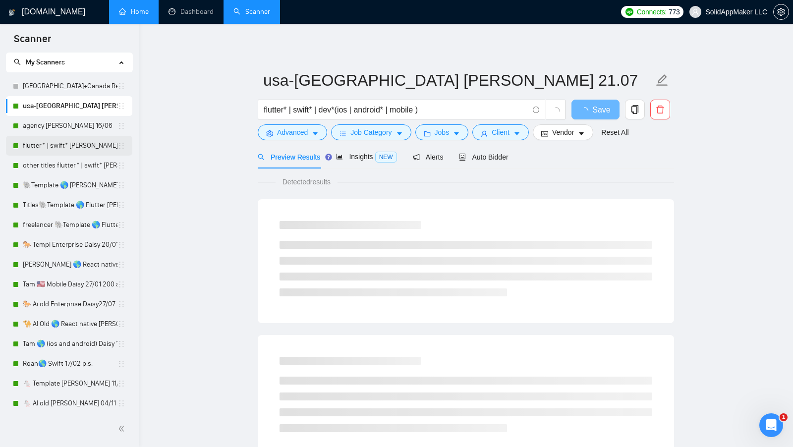
scroll to position [27, 0]
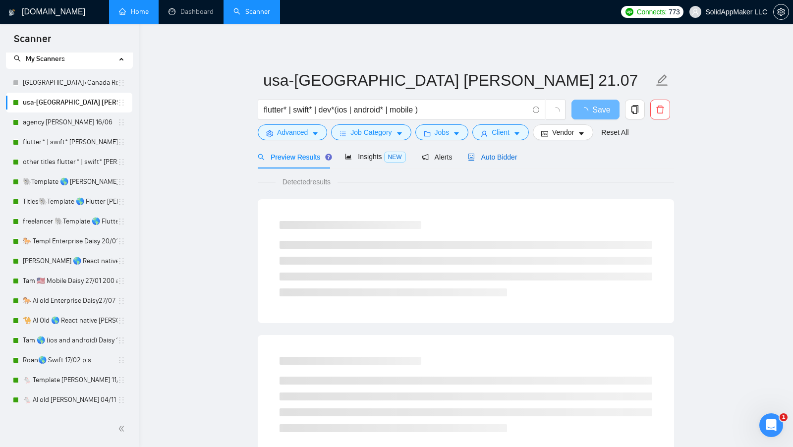
click at [494, 156] on span "Auto Bidder" at bounding box center [492, 157] width 49 height 8
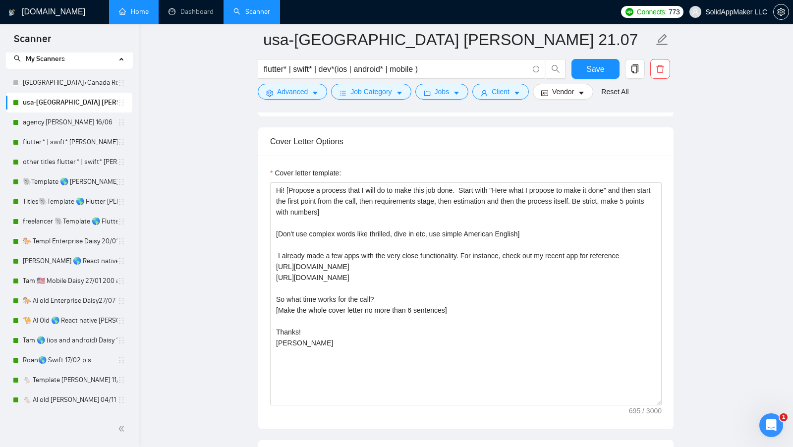
scroll to position [1120, 0]
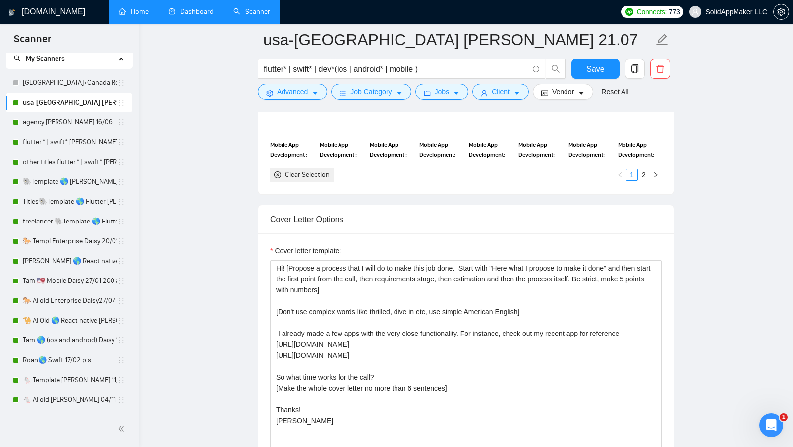
click at [209, 16] on link "Dashboard" at bounding box center [190, 11] width 45 height 8
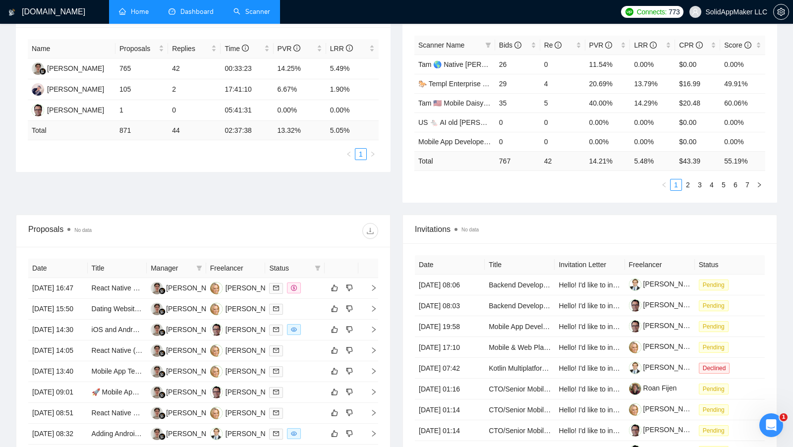
scroll to position [69, 0]
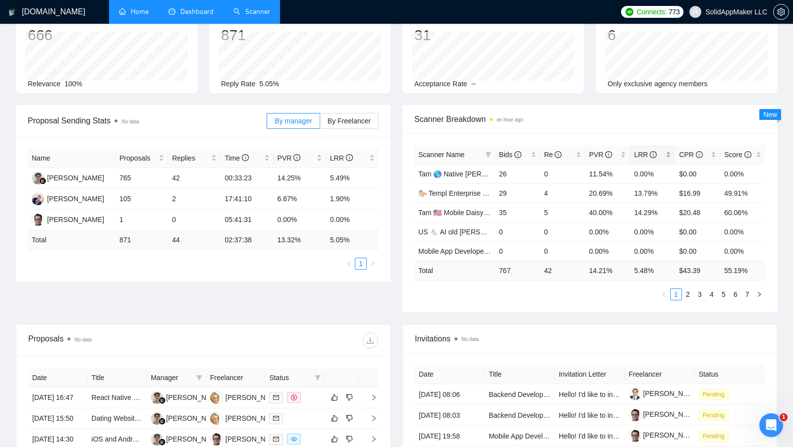
click at [670, 150] on div "LRR" at bounding box center [652, 154] width 37 height 11
click at [669, 150] on div "LRR" at bounding box center [652, 154] width 37 height 11
click at [577, 153] on div "Re" at bounding box center [562, 154] width 37 height 11
click at [462, 170] on link "usa-[GEOGRAPHIC_DATA] [PERSON_NAME] 21.07" at bounding box center [500, 174] width 164 height 8
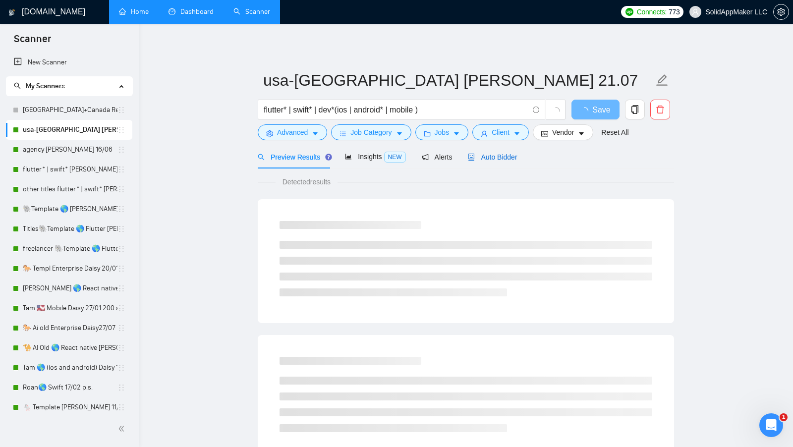
click at [510, 156] on span "Auto Bidder" at bounding box center [492, 157] width 49 height 8
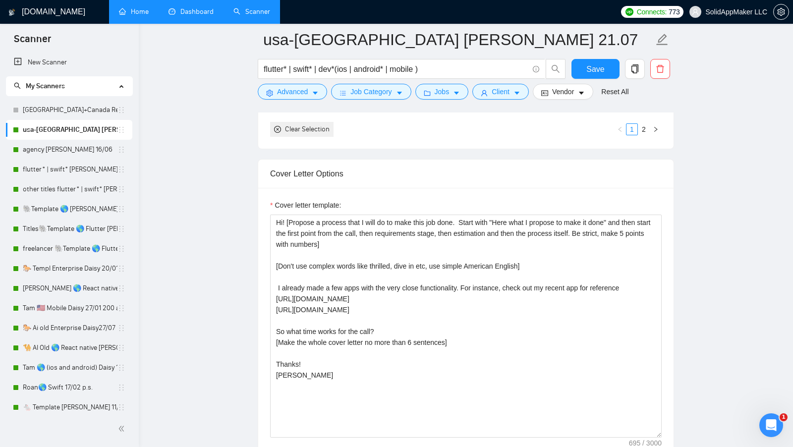
scroll to position [1086, 0]
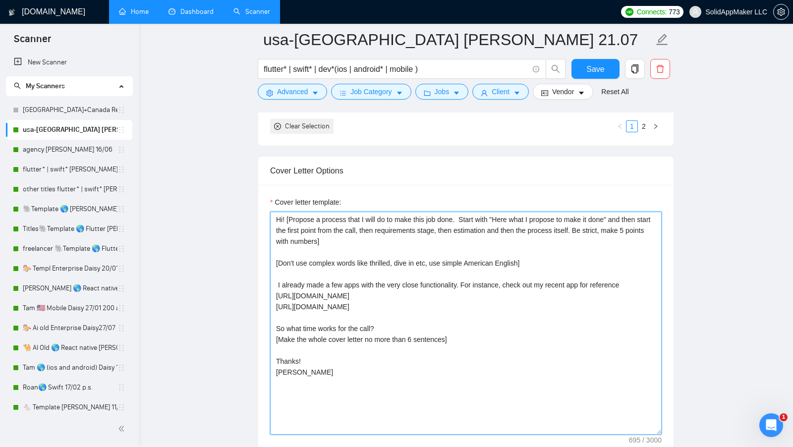
click at [277, 275] on textarea "Hi! [Propose a process that I will do to make this job done. Start with "Here w…" at bounding box center [465, 323] width 391 height 223
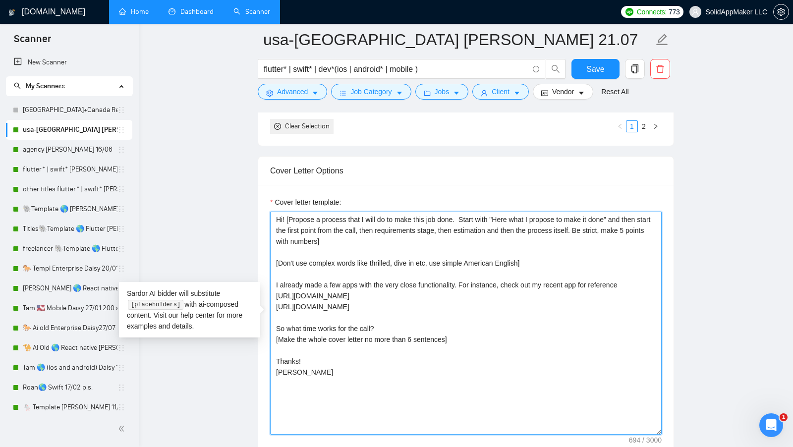
type textarea "Hi! [Propose a process that I will do to make this job done. Start with "Here w…"
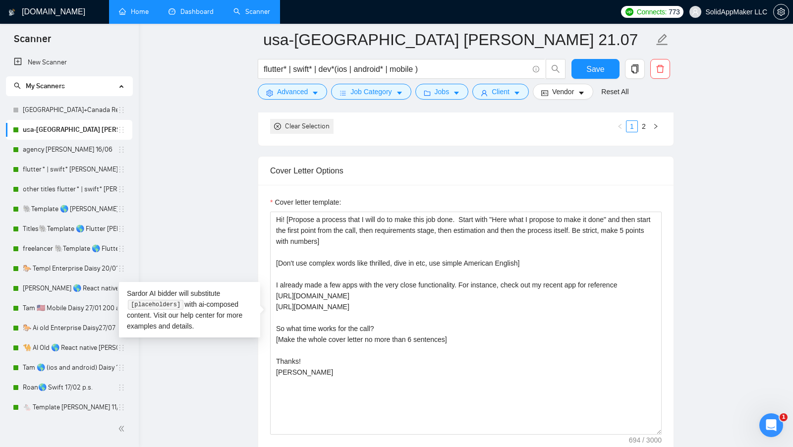
click at [188, 7] on link "Dashboard" at bounding box center [190, 11] width 45 height 8
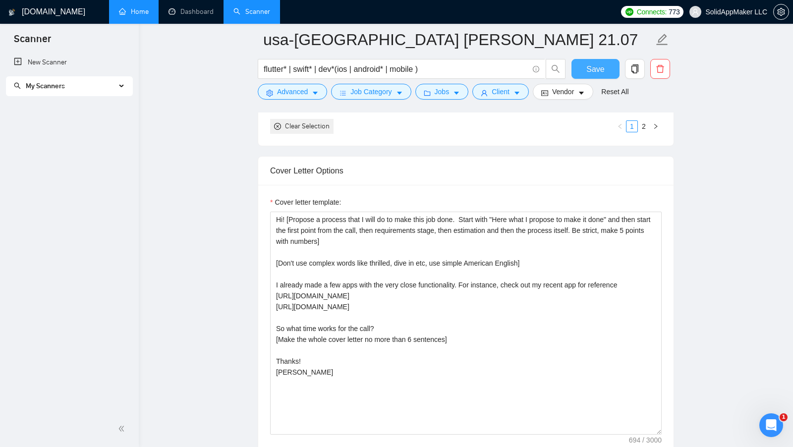
click at [584, 59] on button "Save" at bounding box center [595, 69] width 48 height 20
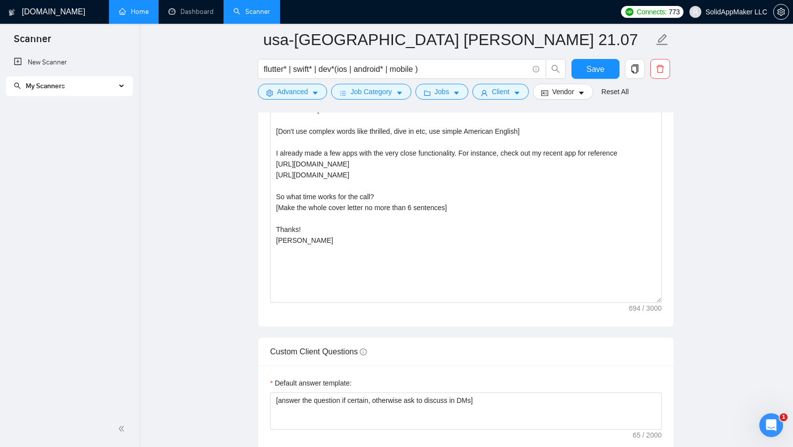
click at [113, 92] on span "My Scanners" at bounding box center [65, 86] width 102 height 20
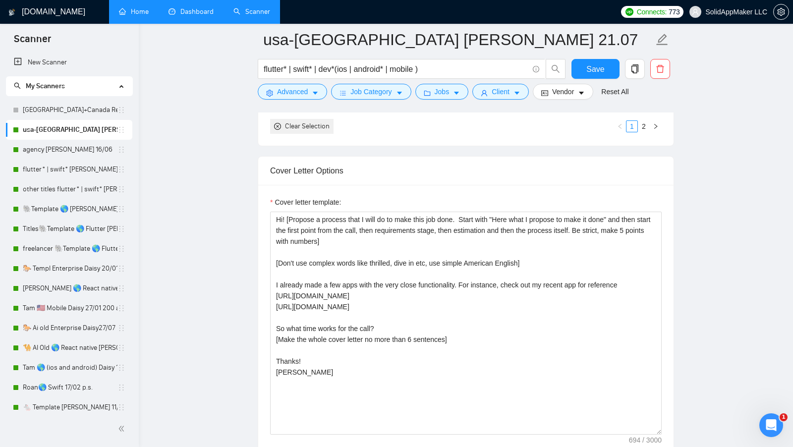
click at [198, 16] on link "Dashboard" at bounding box center [190, 11] width 45 height 8
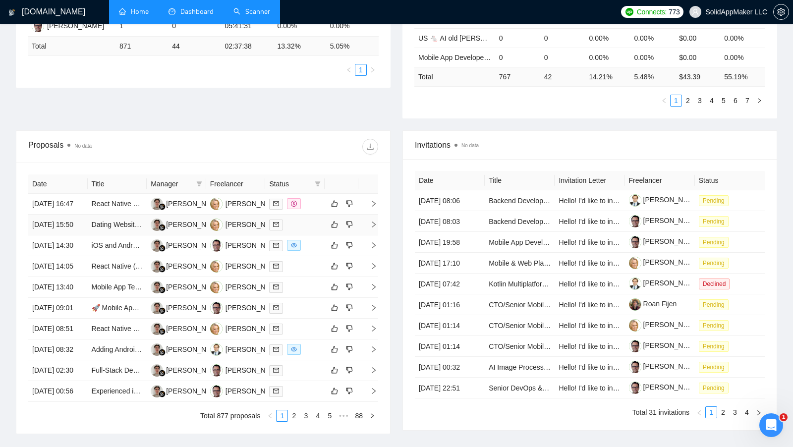
scroll to position [322, 0]
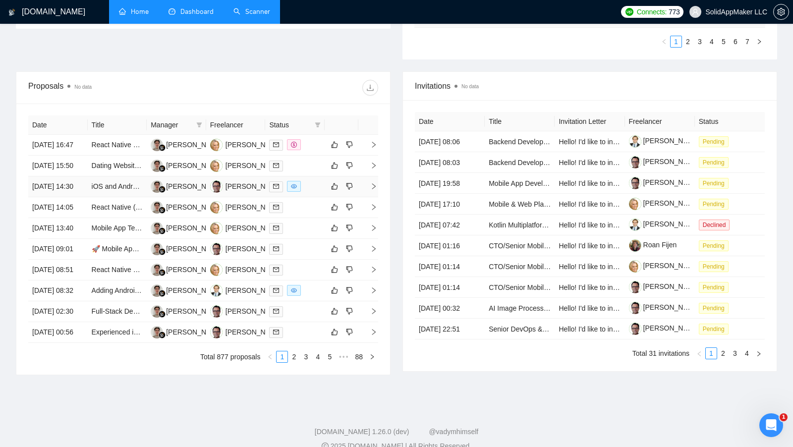
click at [311, 197] on td at bounding box center [294, 186] width 59 height 21
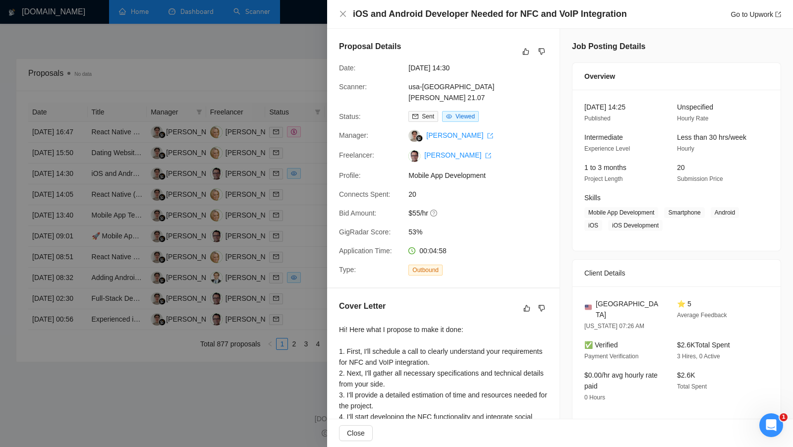
scroll to position [165, 0]
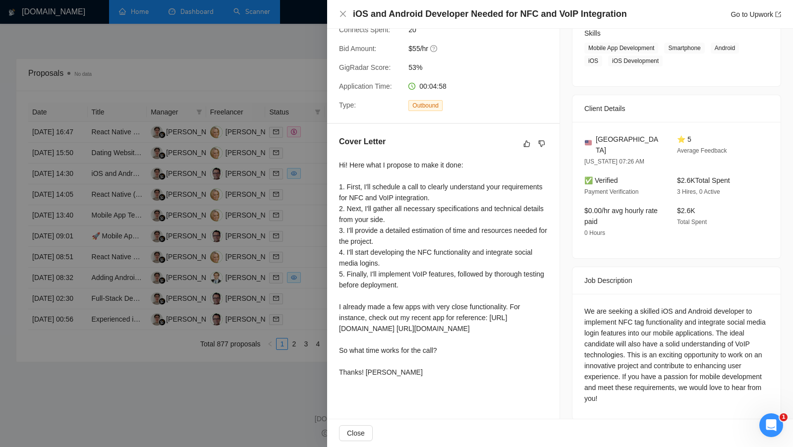
click at [312, 242] on div at bounding box center [396, 223] width 793 height 447
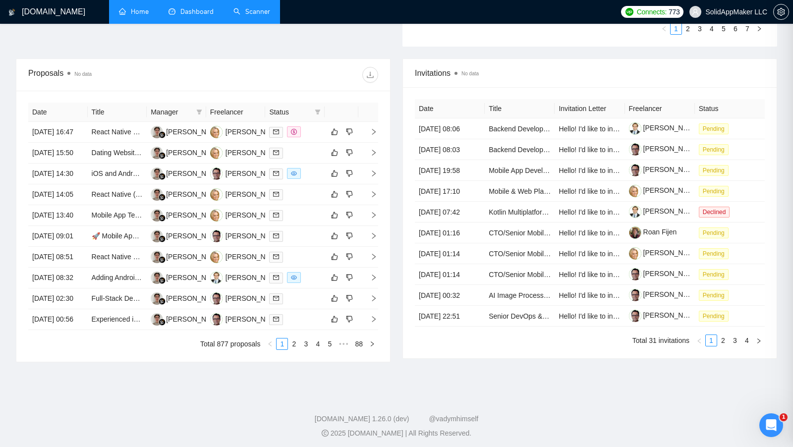
click at [310, 205] on td at bounding box center [294, 194] width 59 height 21
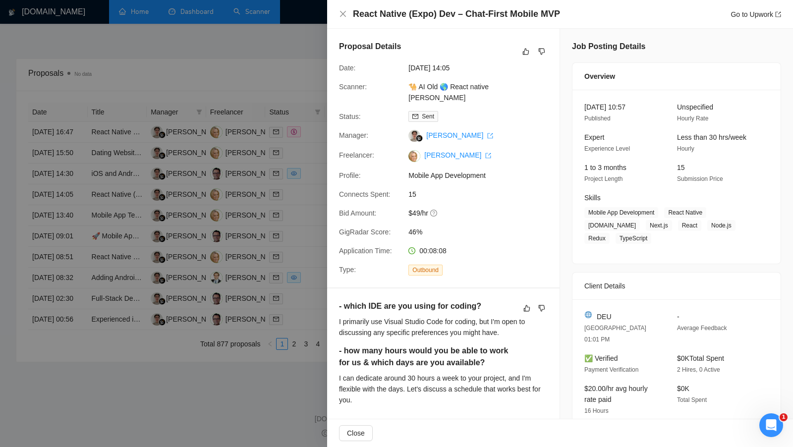
scroll to position [325, 0]
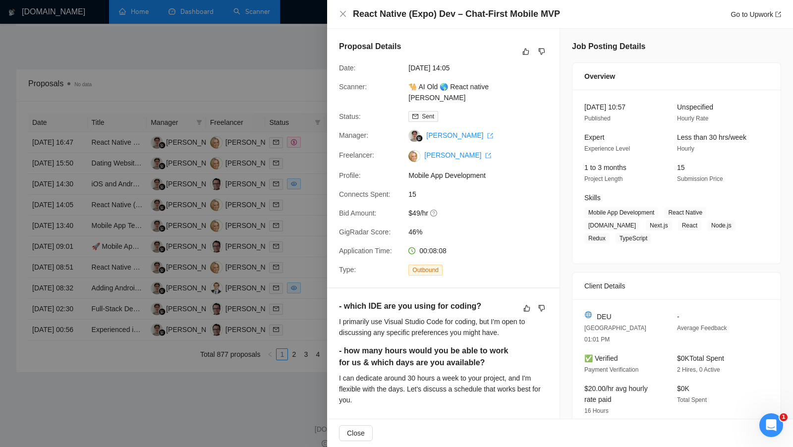
click at [305, 195] on div at bounding box center [396, 223] width 793 height 447
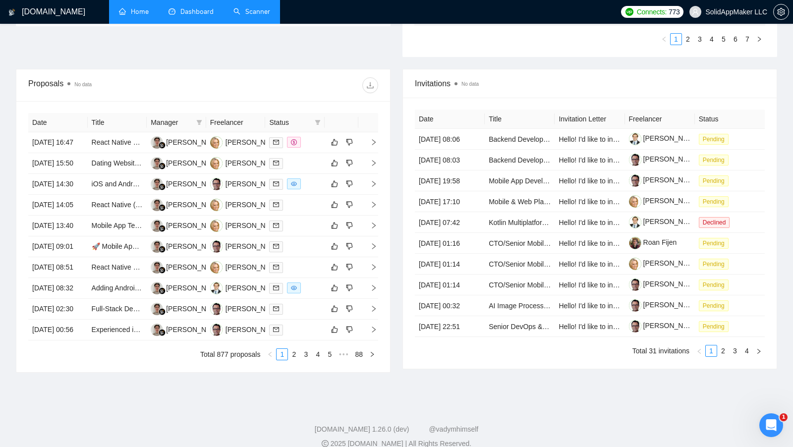
click at [254, 16] on link "Scanner" at bounding box center [251, 11] width 37 height 8
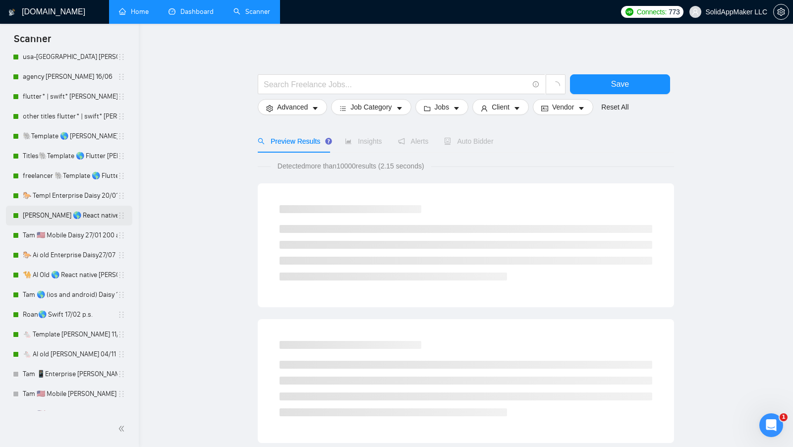
scroll to position [75, 0]
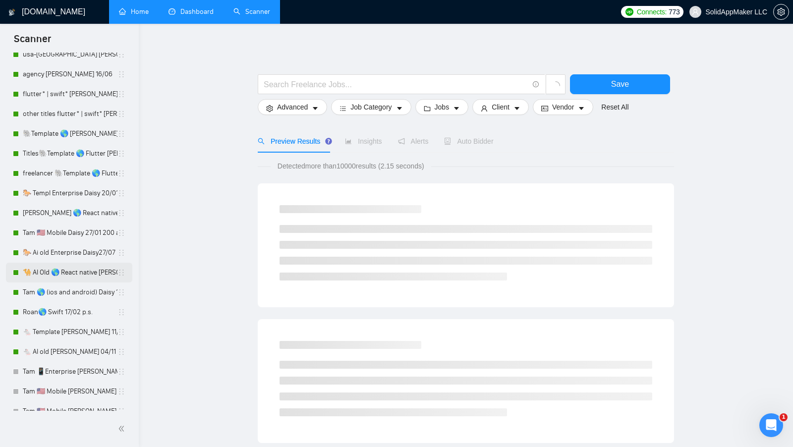
click at [76, 271] on link "🐪 AI Old 🌎 React native [PERSON_NAME]" at bounding box center [70, 273] width 95 height 20
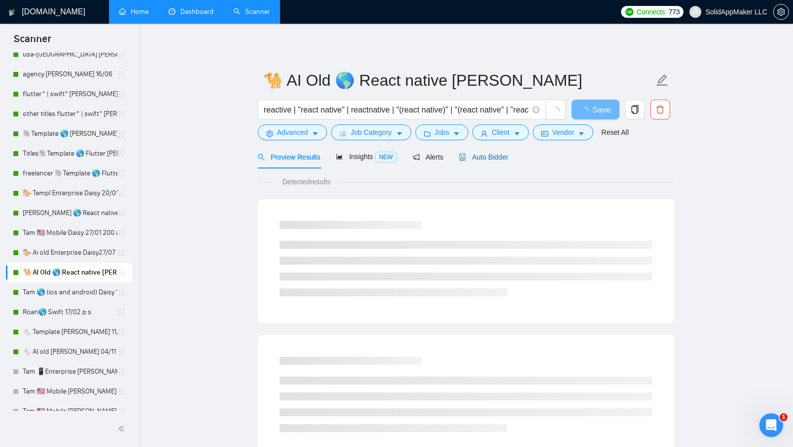
click at [499, 157] on span "Auto Bidder" at bounding box center [483, 157] width 49 height 8
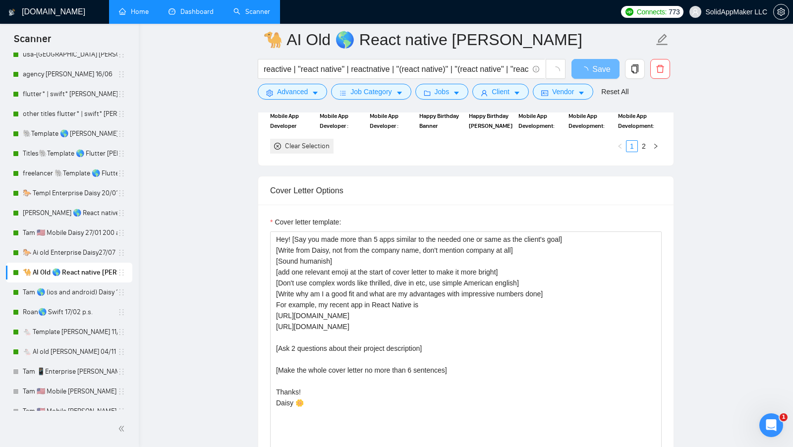
scroll to position [1041, 0]
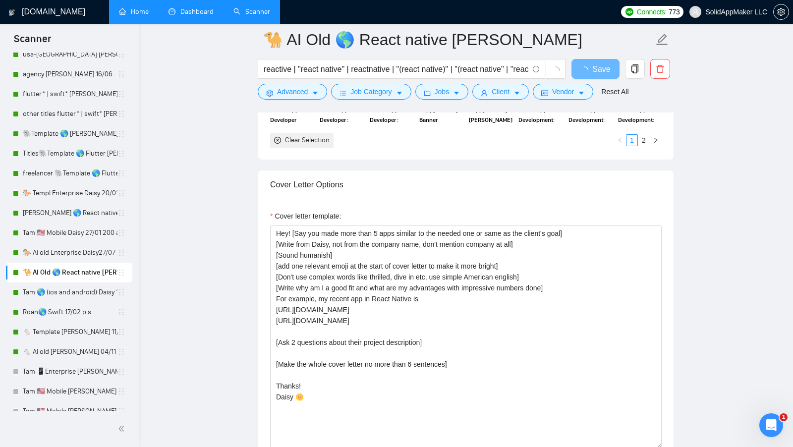
click at [205, 16] on link "Dashboard" at bounding box center [190, 11] width 45 height 8
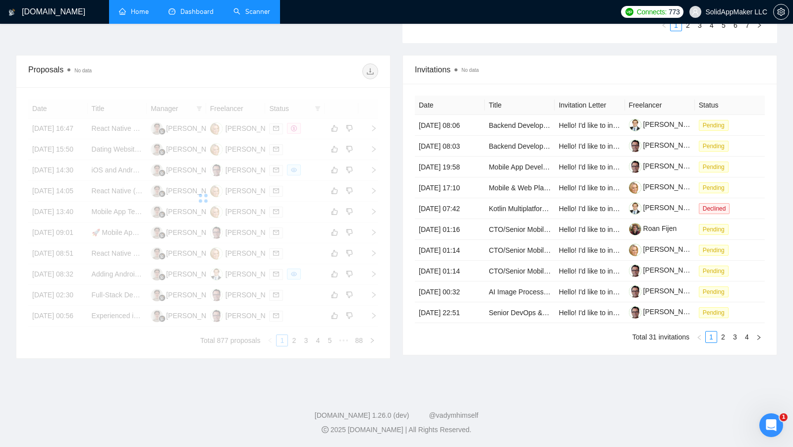
scroll to position [387, 0]
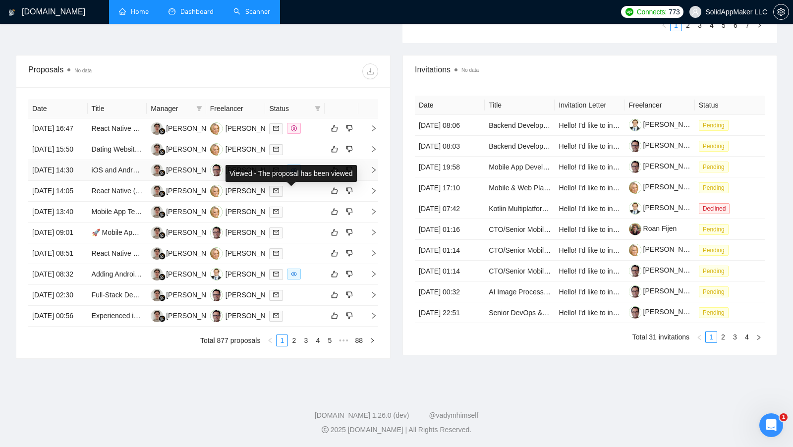
click at [311, 165] on div at bounding box center [295, 170] width 52 height 11
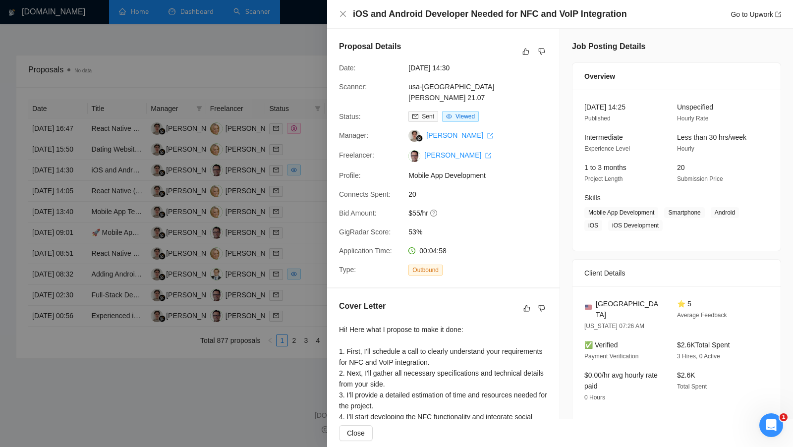
scroll to position [83, 0]
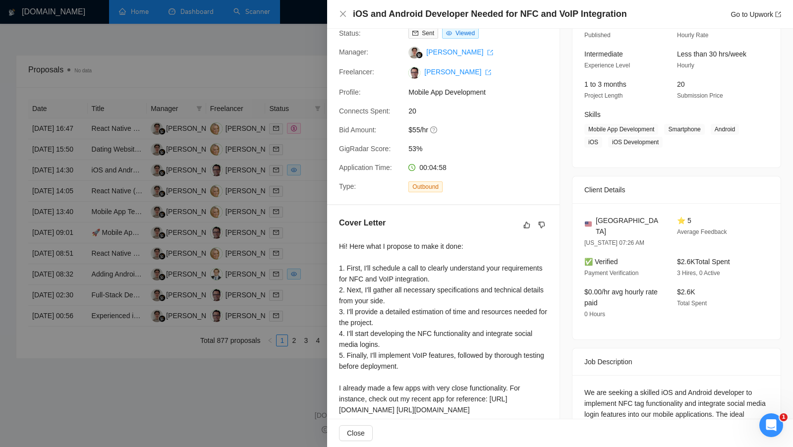
click at [349, 241] on div "Hi! Here what I propose to make it done: 1. First, I'll schedule a call to clea…" at bounding box center [443, 350] width 209 height 218
click at [320, 211] on div at bounding box center [396, 223] width 793 height 447
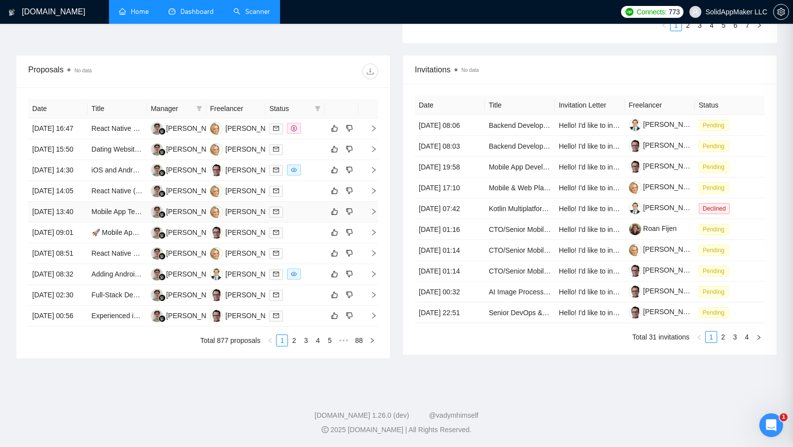
click at [315, 202] on td at bounding box center [294, 212] width 59 height 21
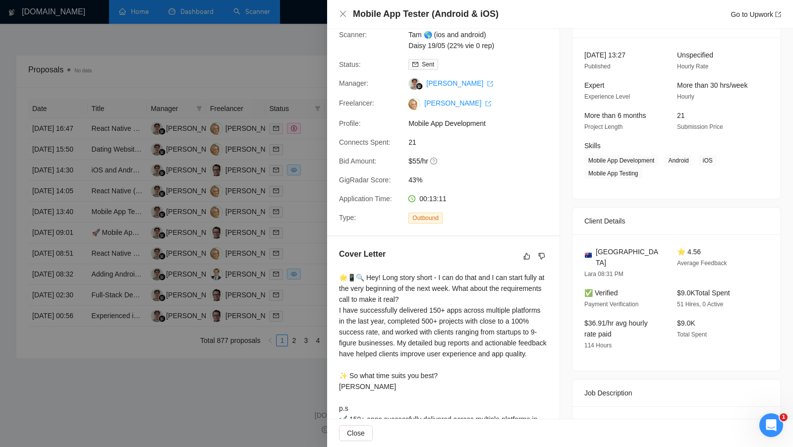
scroll to position [0, 0]
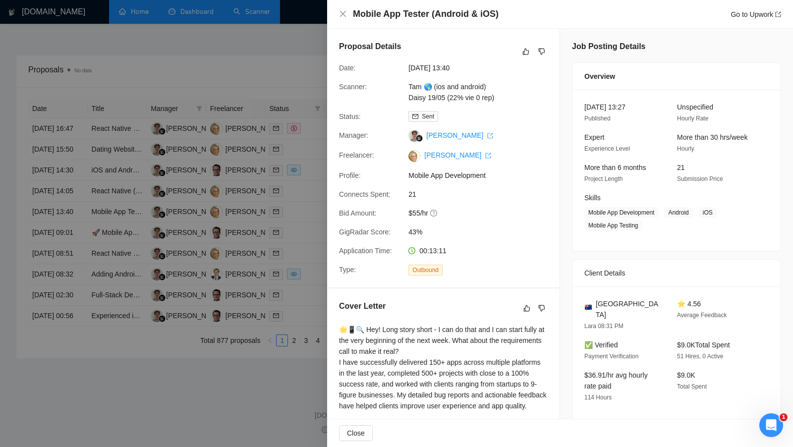
click at [308, 209] on div at bounding box center [396, 223] width 793 height 447
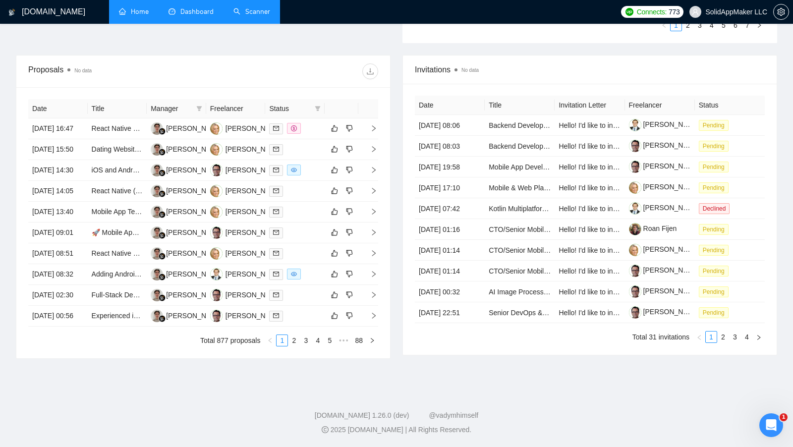
click at [249, 16] on link "Scanner" at bounding box center [251, 11] width 37 height 8
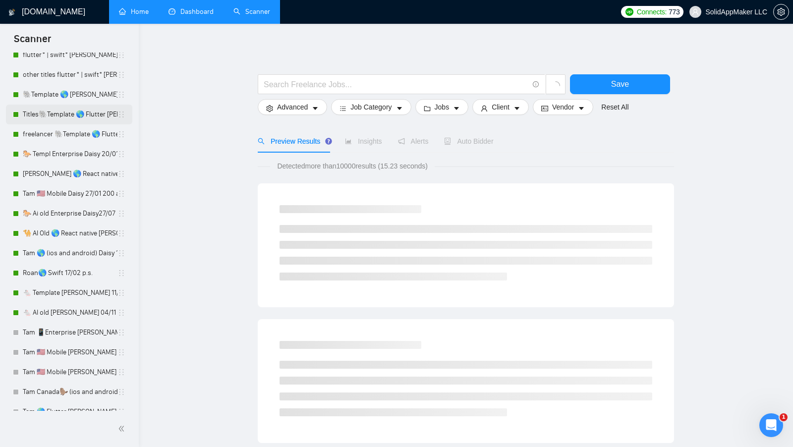
scroll to position [117, 0]
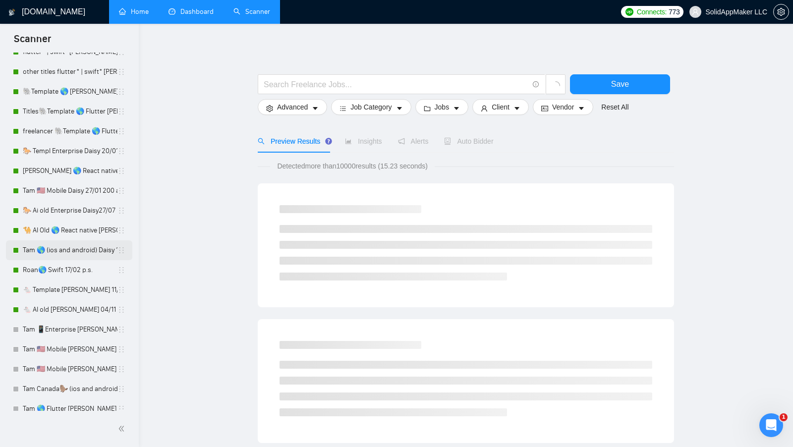
click at [66, 253] on link "Tam 🌎 (ios and android) Daisy 19/05 (22% vie 0 rep)" at bounding box center [70, 250] width 95 height 20
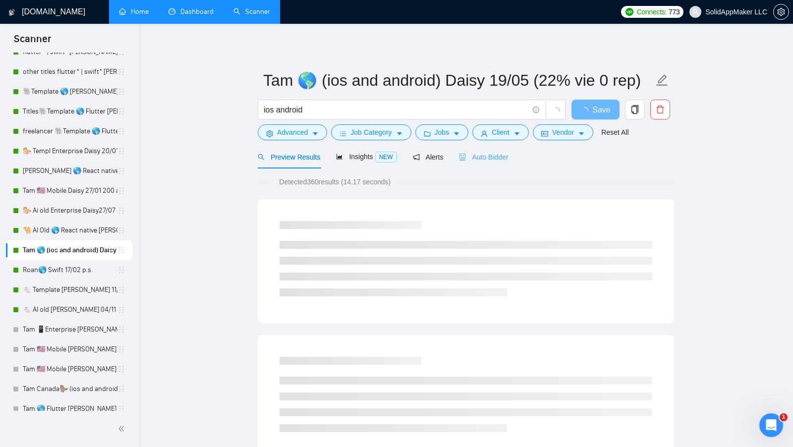
click at [498, 151] on div "Auto Bidder" at bounding box center [483, 156] width 49 height 23
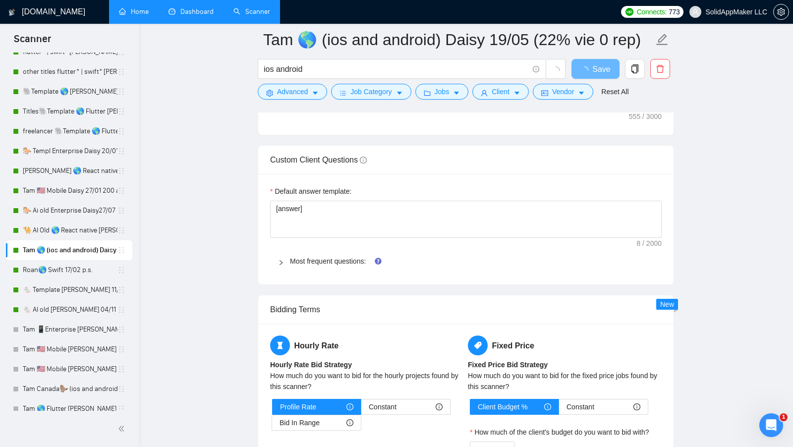
scroll to position [1376, 0]
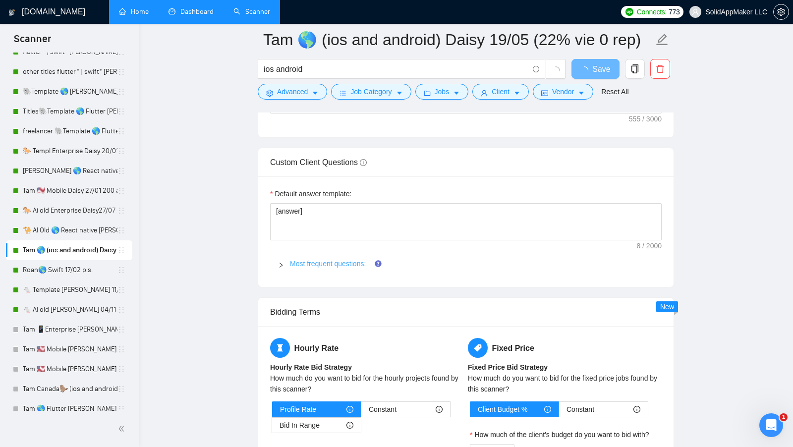
click at [313, 260] on link "Most frequent questions:" at bounding box center [328, 264] width 76 height 8
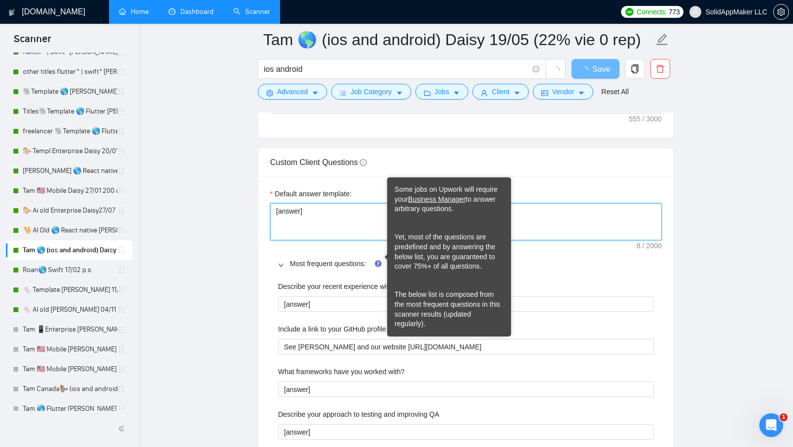
click at [552, 240] on textarea "[answer]" at bounding box center [465, 221] width 391 height 37
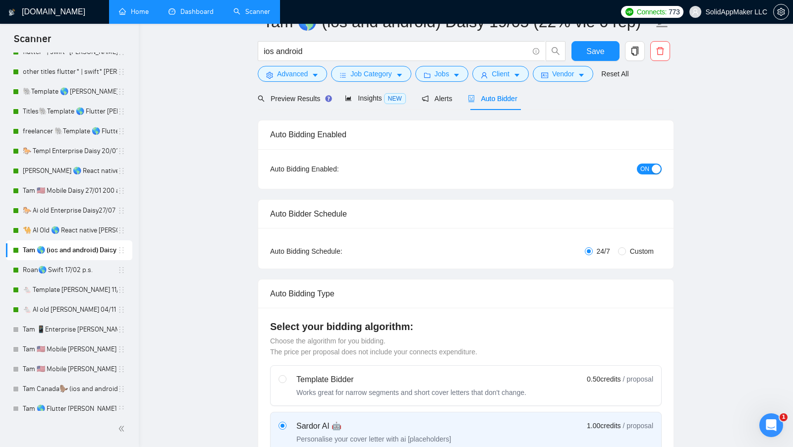
scroll to position [0, 0]
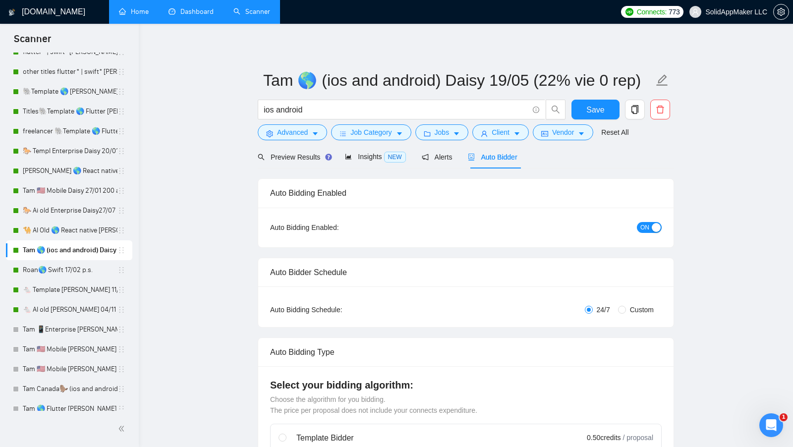
click at [200, 12] on link "Dashboard" at bounding box center [190, 11] width 45 height 8
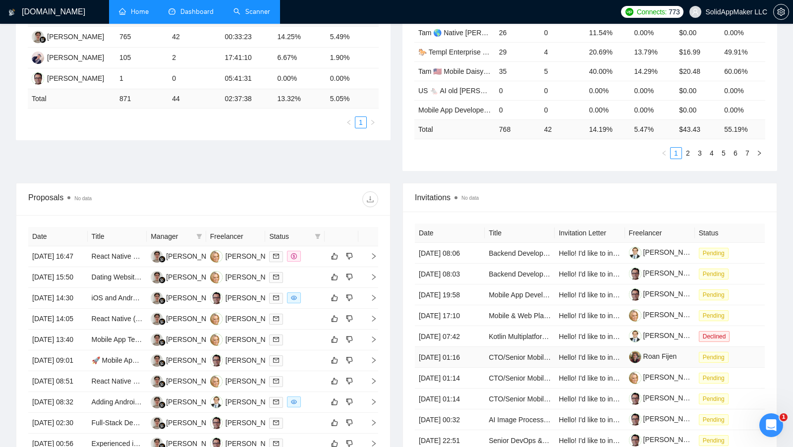
scroll to position [282, 0]
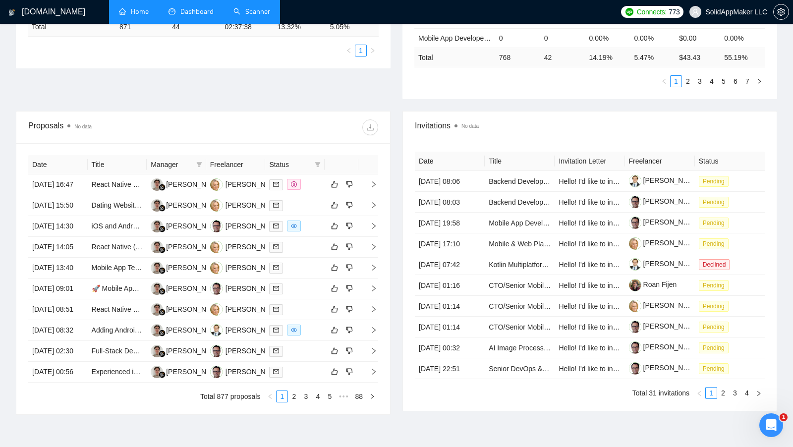
click at [405, 327] on div "Date Title Invitation Letter Freelancer Status 13 Aug, 2025 08:06 Backend Devel…" at bounding box center [590, 275] width 374 height 271
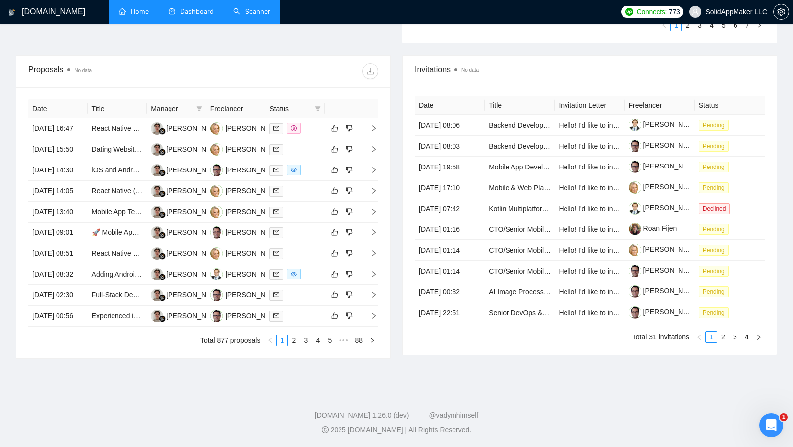
click at [395, 325] on div "Proposals No data Date Title Manager Freelancer Status 14 Aug, 2025 16:47 React…" at bounding box center [203, 207] width 387 height 304
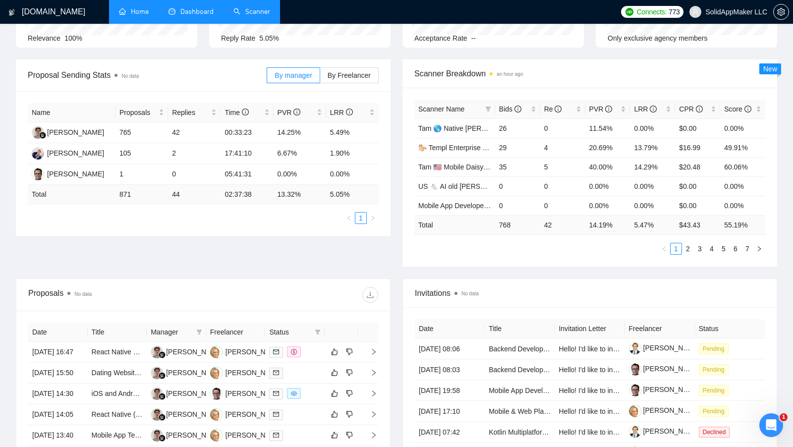
scroll to position [113, 0]
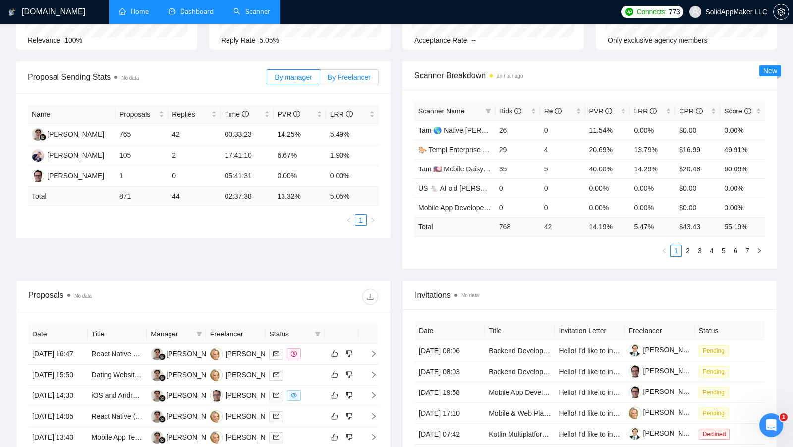
click at [348, 69] on label "By Freelancer" at bounding box center [349, 77] width 58 height 16
click at [320, 80] on input "By Freelancer" at bounding box center [320, 80] width 0 height 0
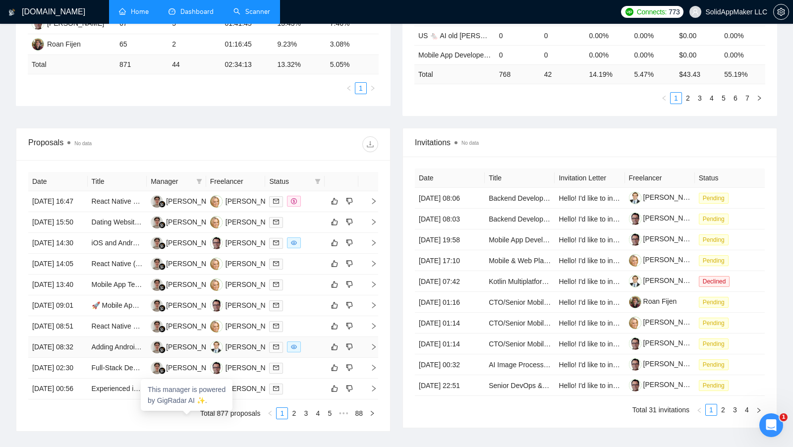
scroll to position [213, 0]
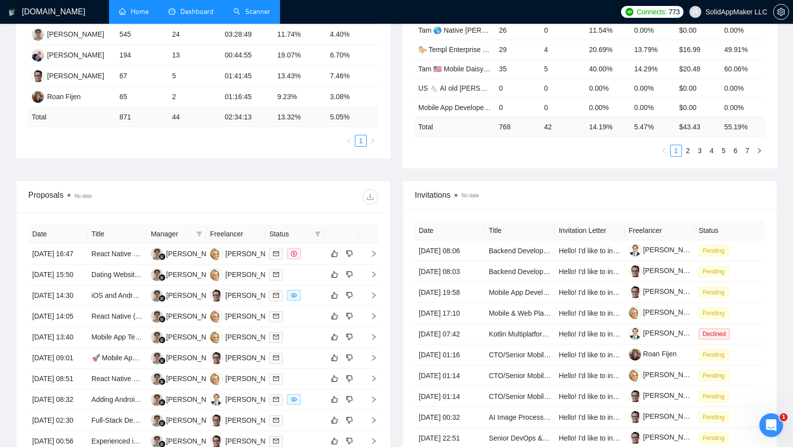
click at [252, 231] on th "Freelancer" at bounding box center [235, 233] width 59 height 19
click at [65, 95] on div "Roan Fijen" at bounding box center [64, 96] width 34 height 11
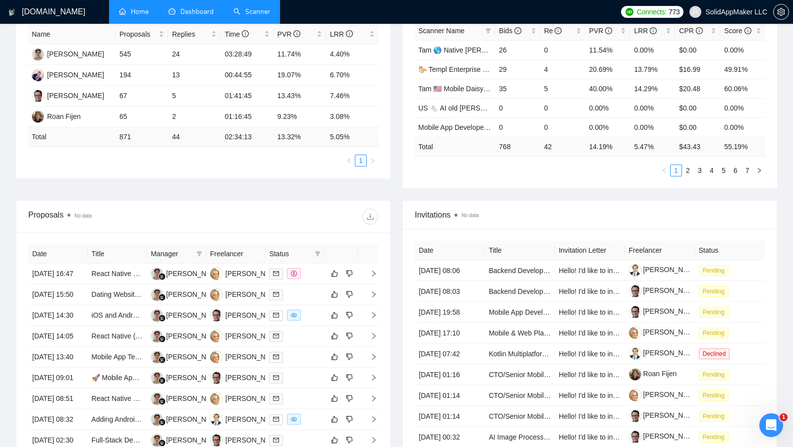
scroll to position [183, 0]
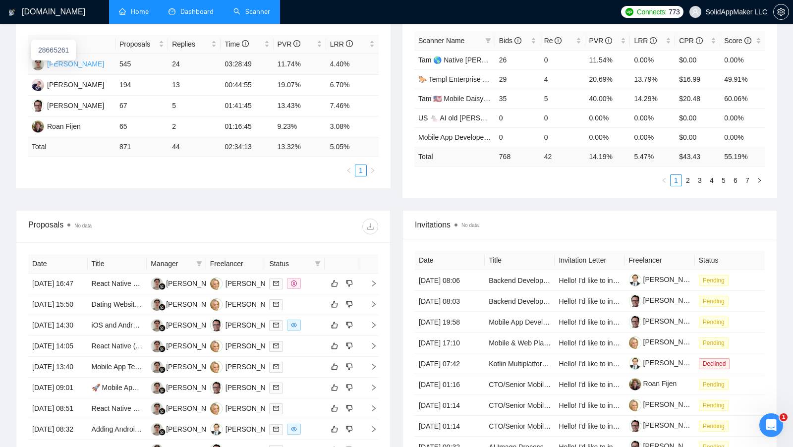
click at [66, 64] on div "[PERSON_NAME]" at bounding box center [75, 63] width 57 height 11
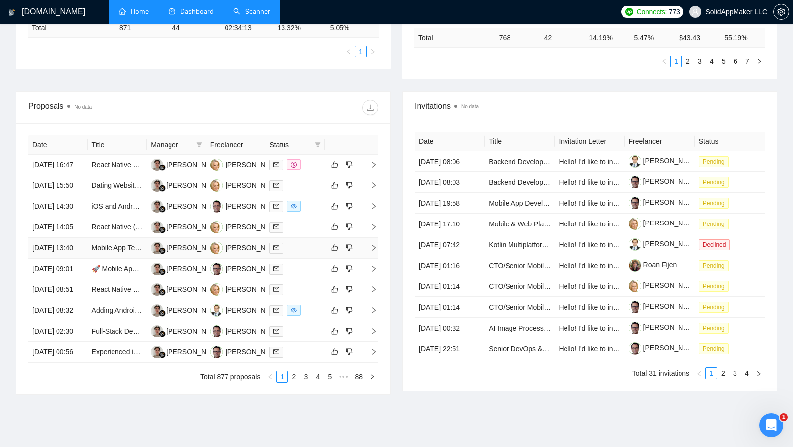
scroll to position [326, 0]
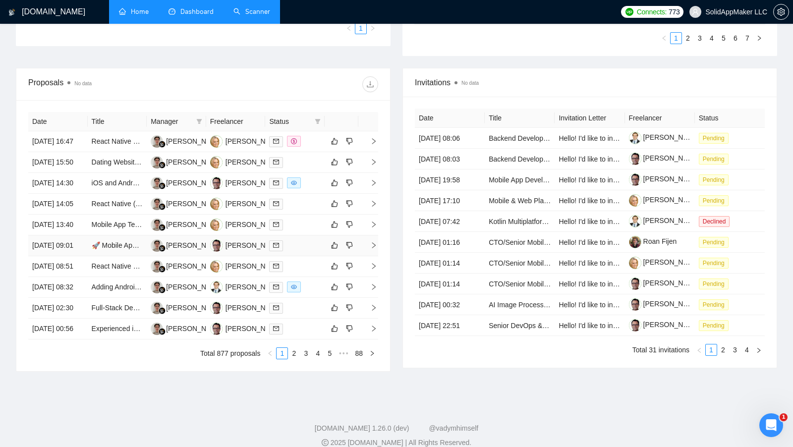
click at [309, 256] on td at bounding box center [294, 245] width 59 height 21
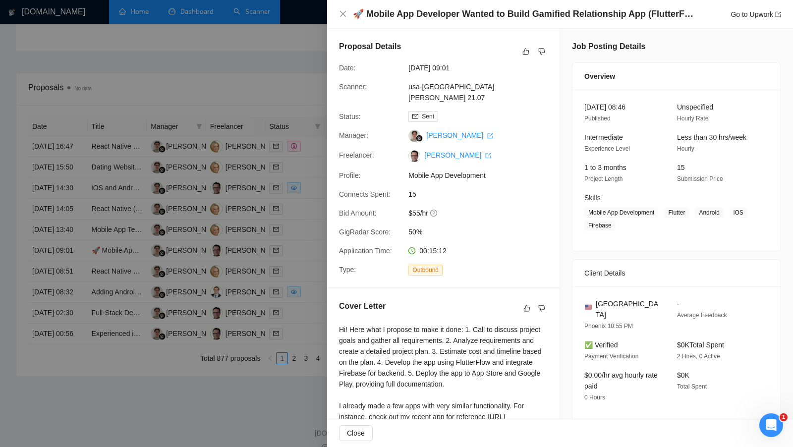
scroll to position [319, 0]
click at [290, 311] on div at bounding box center [396, 223] width 793 height 447
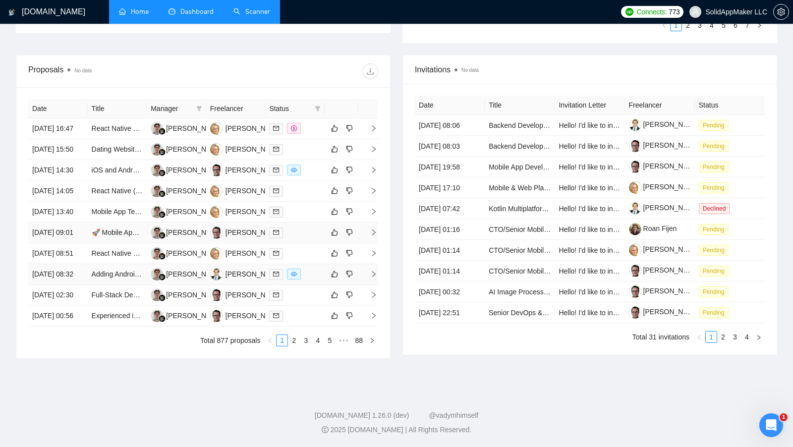
scroll to position [359, 0]
click at [295, 301] on div at bounding box center [295, 294] width 52 height 11
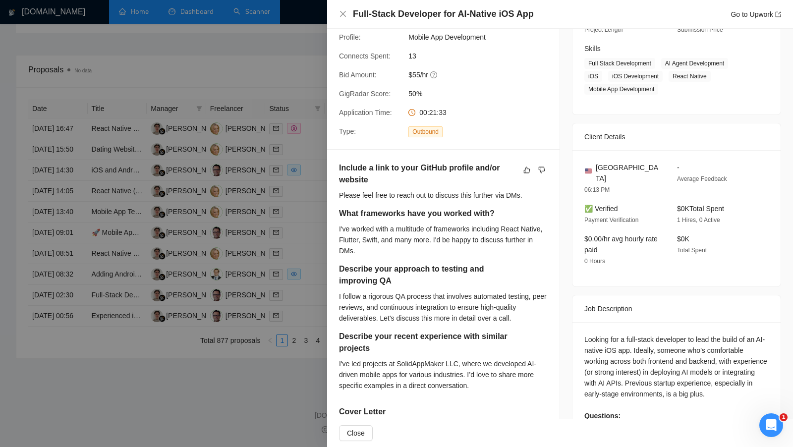
scroll to position [213, 0]
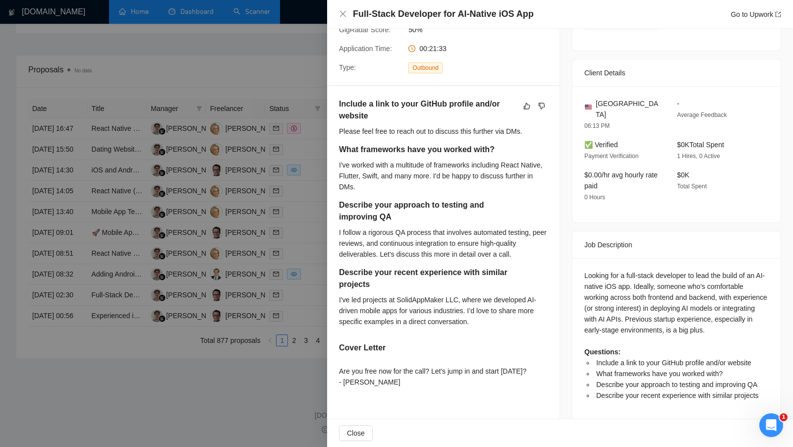
click at [314, 277] on div at bounding box center [396, 223] width 793 height 447
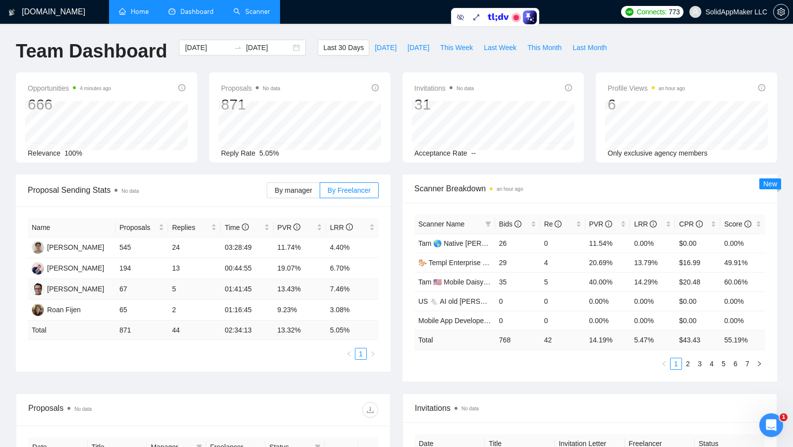
scroll to position [19, 0]
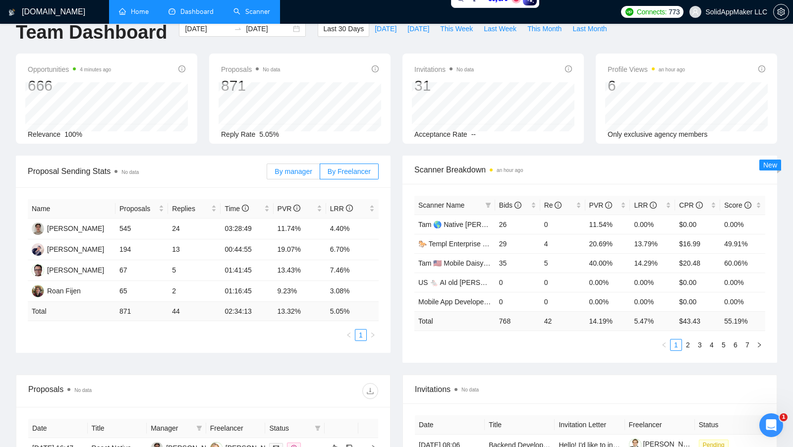
click at [293, 167] on span "By manager" at bounding box center [293, 171] width 37 height 8
click at [267, 174] on input "By manager" at bounding box center [267, 174] width 0 height 0
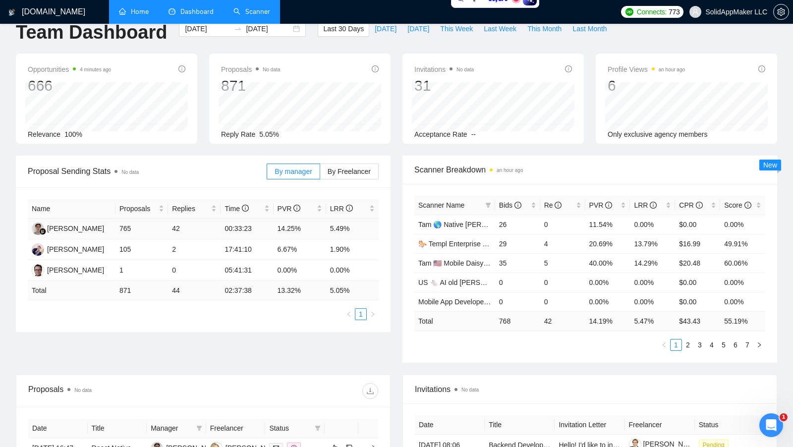
drag, startPoint x: 326, startPoint y: 223, endPoint x: 360, endPoint y: 223, distance: 34.7
click at [360, 223] on td "5.49%" at bounding box center [352, 229] width 53 height 21
click at [352, 225] on td "5.49%" at bounding box center [352, 229] width 53 height 21
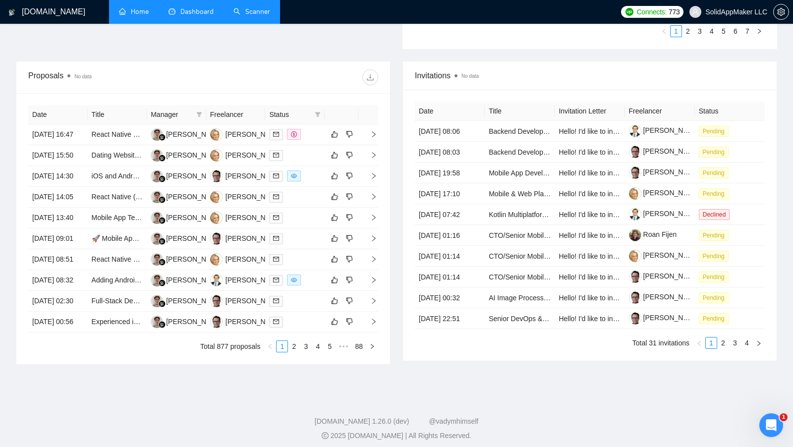
scroll to position [329, 0]
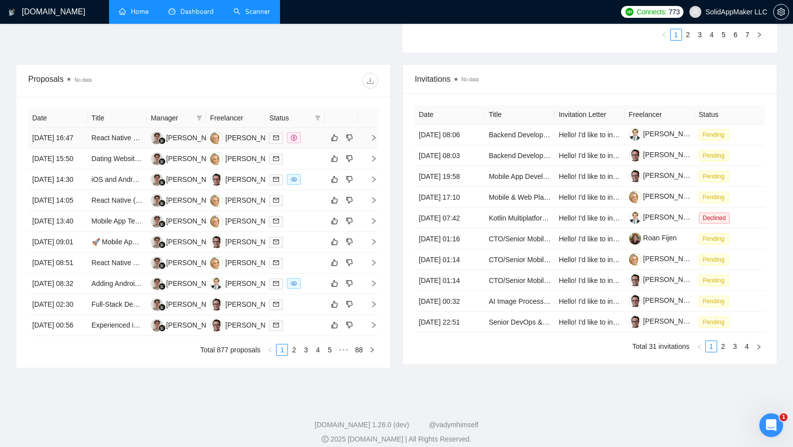
click at [312, 145] on td at bounding box center [294, 138] width 59 height 21
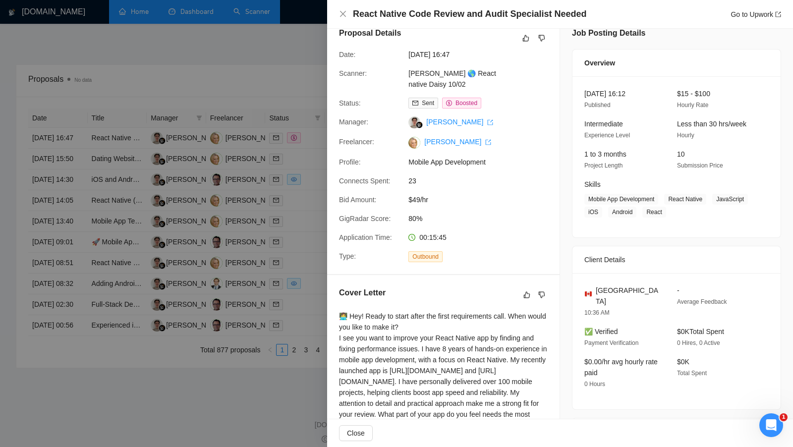
scroll to position [0, 0]
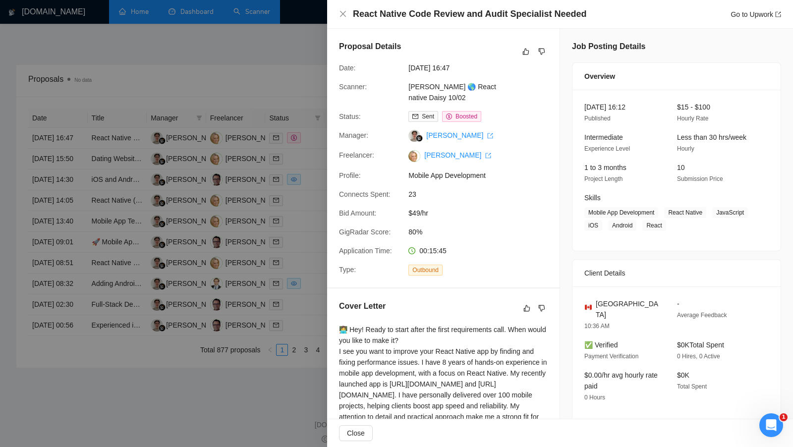
click at [492, 181] on span "Mobile App Development" at bounding box center [482, 175] width 149 height 11
drag, startPoint x: 442, startPoint y: 92, endPoint x: 408, endPoint y: 86, distance: 34.7
click at [408, 86] on div "[PERSON_NAME] 🌎 React native Daisy 10/02" at bounding box center [456, 92] width 105 height 22
click at [496, 287] on div "Proposal Details Date: 14 Aug, 2025 16:47 Scanner: AI Tam 🌎 React native Daisy …" at bounding box center [443, 158] width 232 height 259
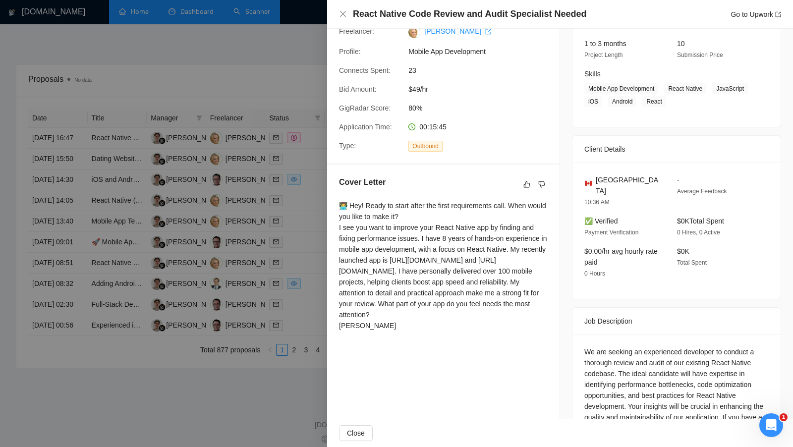
scroll to position [152, 0]
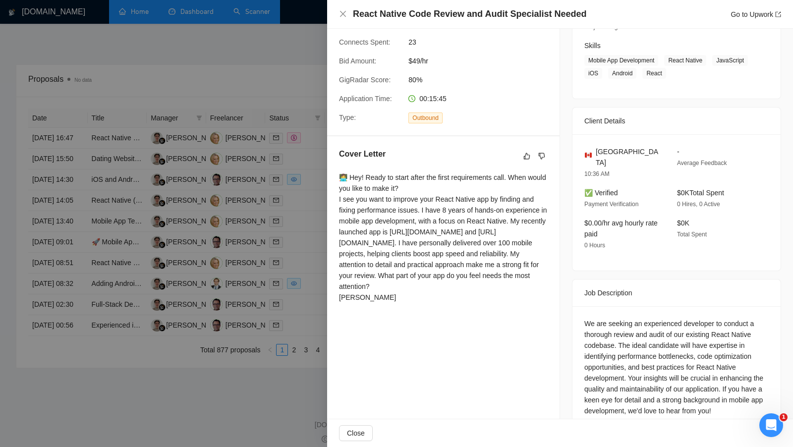
drag, startPoint x: 388, startPoint y: 339, endPoint x: 337, endPoint y: 187, distance: 160.0
click at [338, 187] on div "Cover Letter 👩‍💻 Hey! Ready to start after the first requirements call. When wo…" at bounding box center [443, 227] width 232 height 182
click at [402, 189] on div "👩‍💻 Hey! Ready to start after the first requirements call. When would you like …" at bounding box center [443, 237] width 209 height 131
click at [442, 197] on div "👩‍💻 Hey! Ready to start after the first requirements call. When would you like …" at bounding box center [443, 237] width 209 height 131
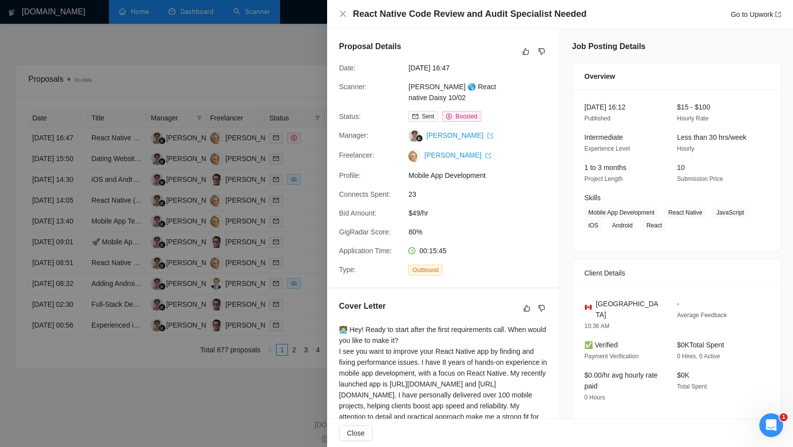
scroll to position [326, 0]
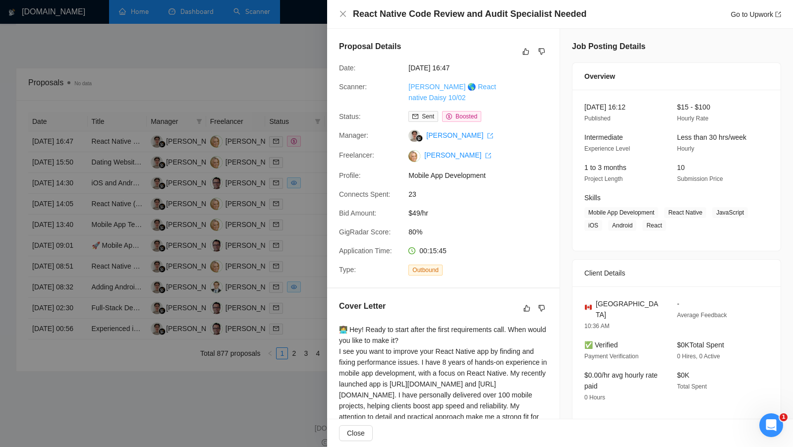
click at [428, 88] on link "[PERSON_NAME] 🌎 React native Daisy 10/02" at bounding box center [452, 92] width 88 height 19
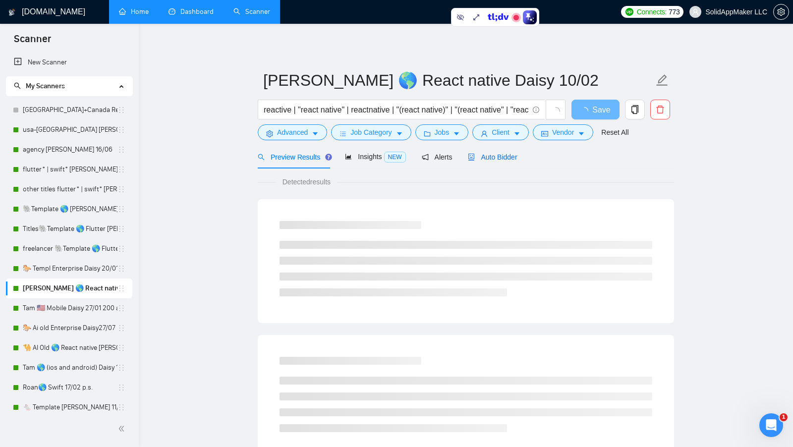
drag, startPoint x: 510, startPoint y: 158, endPoint x: 509, endPoint y: 166, distance: 7.4
click at [510, 158] on span "Auto Bidder" at bounding box center [492, 157] width 49 height 8
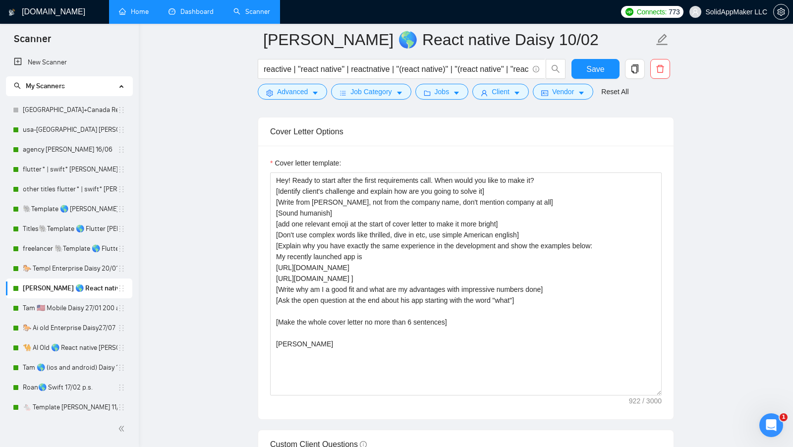
scroll to position [1121, 0]
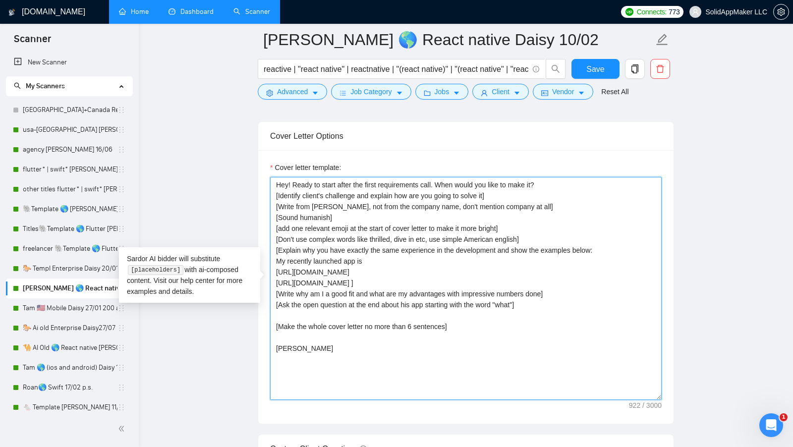
drag, startPoint x: 432, startPoint y: 354, endPoint x: 275, endPoint y: 179, distance: 235.1
click at [275, 179] on textarea "Hey! Ready to start after the first requirements call. When would you like to m…" at bounding box center [465, 288] width 391 height 223
drag, startPoint x: 296, startPoint y: 353, endPoint x: 274, endPoint y: 333, distance: 29.5
click at [274, 333] on textarea "Hey! Ready to start after the first requirements call. When would you like to m…" at bounding box center [465, 288] width 391 height 223
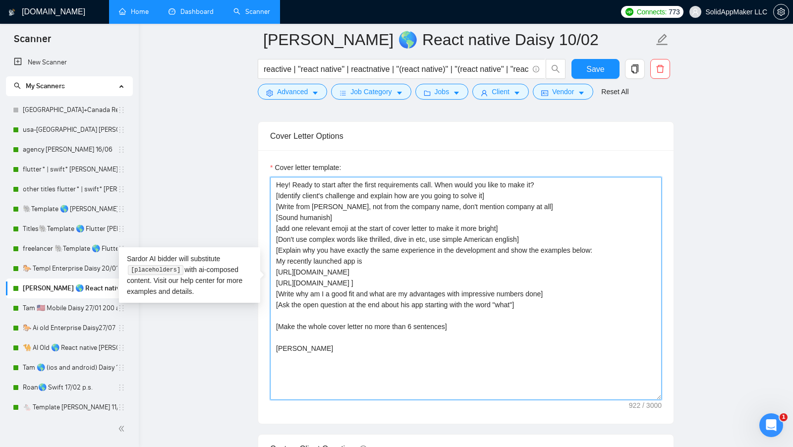
click at [287, 333] on textarea "Hey! Ready to start after the first requirements call. When would you like to m…" at bounding box center [465, 288] width 391 height 223
click at [276, 179] on textarea "Hey! Ready to start after the first requirements call. When would you like to m…" at bounding box center [465, 288] width 391 height 223
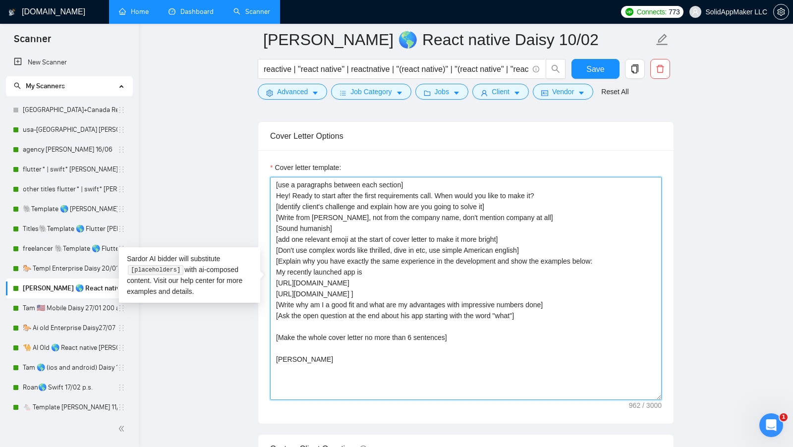
click at [377, 210] on textarea "[use a paragraphs between each section] Hey! Ready to start after the first req…" at bounding box center [465, 288] width 391 height 223
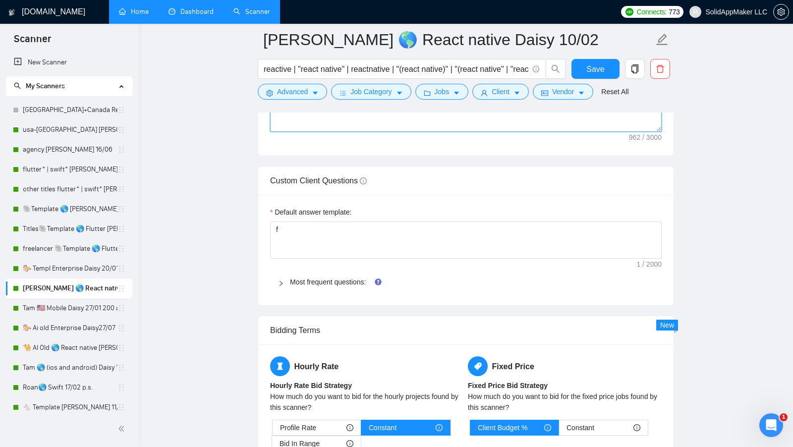
scroll to position [1390, 0]
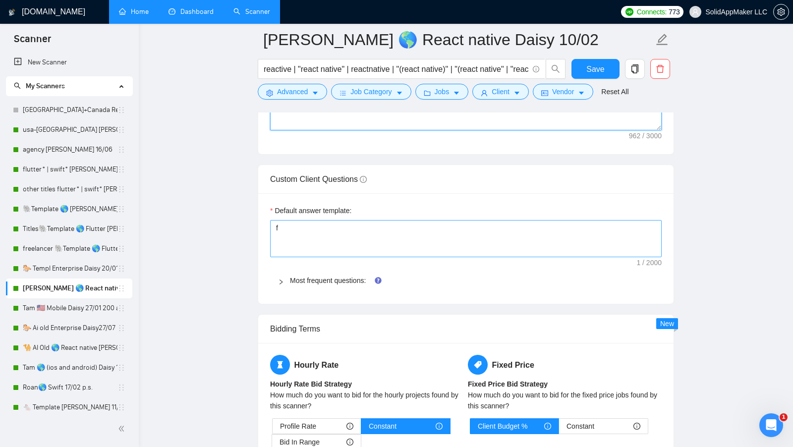
type textarea "[use a paragraphs between each section] Hey! Ready to start after the first req…"
click at [341, 220] on textarea "f" at bounding box center [465, 238] width 391 height 37
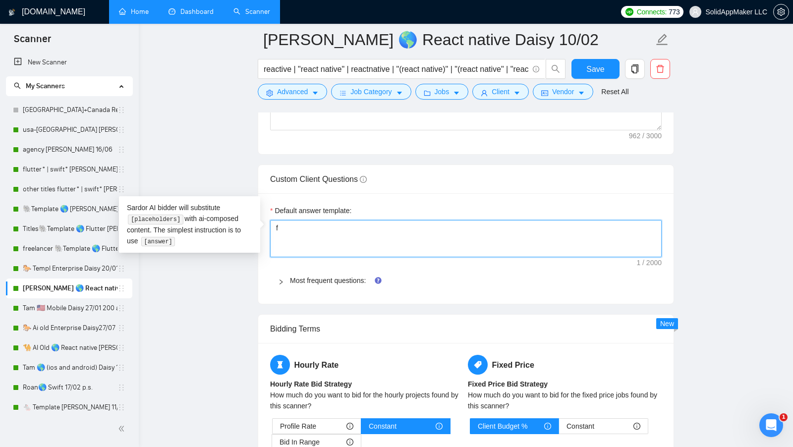
drag, startPoint x: 310, startPoint y: 221, endPoint x: 263, endPoint y: 219, distance: 47.1
click at [328, 221] on textarea "f" at bounding box center [465, 238] width 391 height 37
click at [282, 279] on icon "right" at bounding box center [281, 282] width 6 height 6
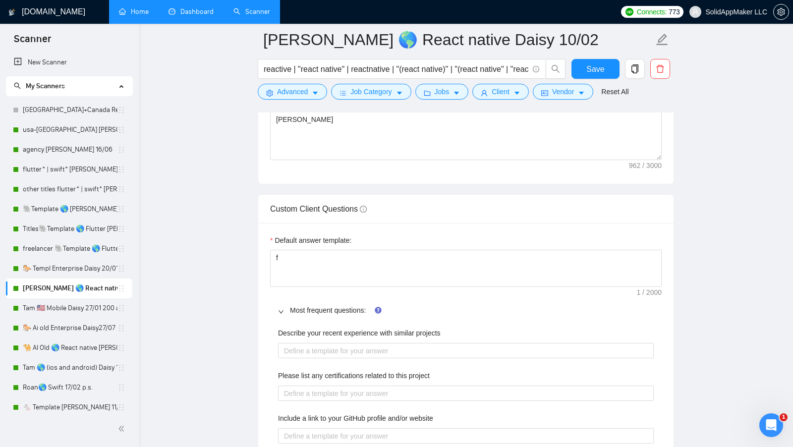
scroll to position [1360, 0]
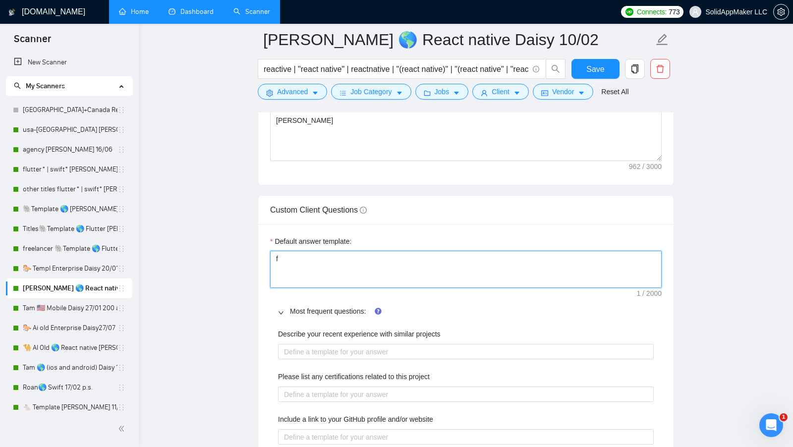
click at [324, 266] on textarea "f" at bounding box center [465, 269] width 391 height 37
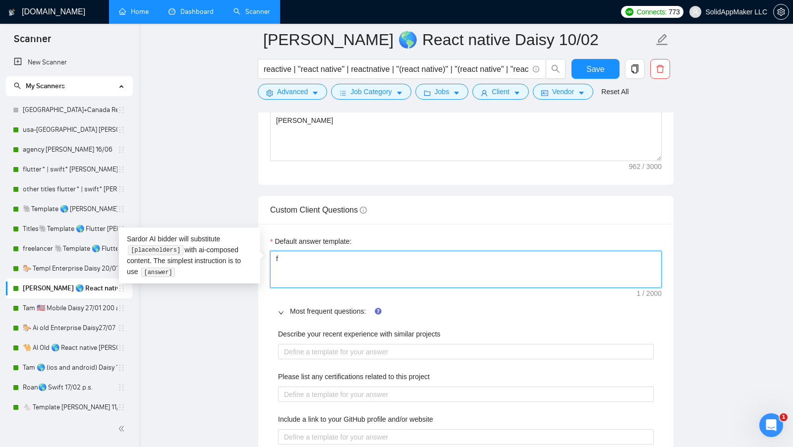
drag, startPoint x: 302, startPoint y: 249, endPoint x: 266, endPoint y: 249, distance: 36.7
click at [303, 254] on textarea "f" at bounding box center [465, 269] width 391 height 37
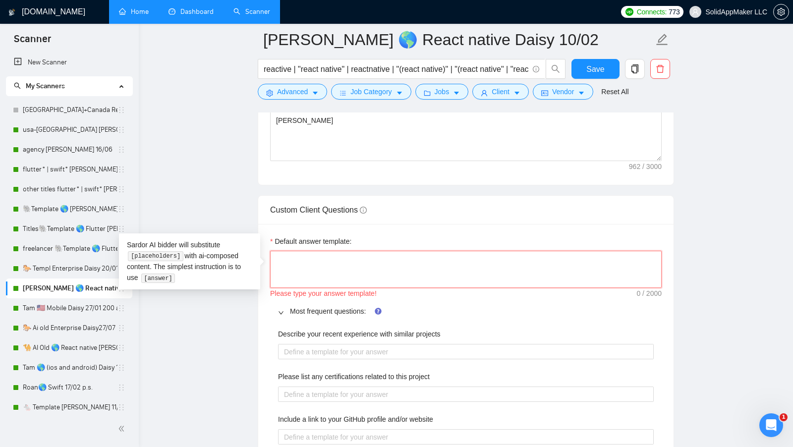
type textarea "["
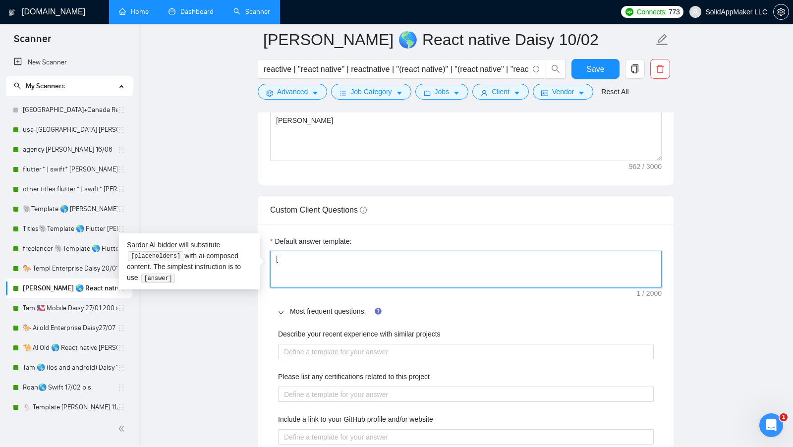
type textarea "[]"
type textarea "[a]"
type textarea "[an]"
type textarea "[ans]"
type textarea "[answ]"
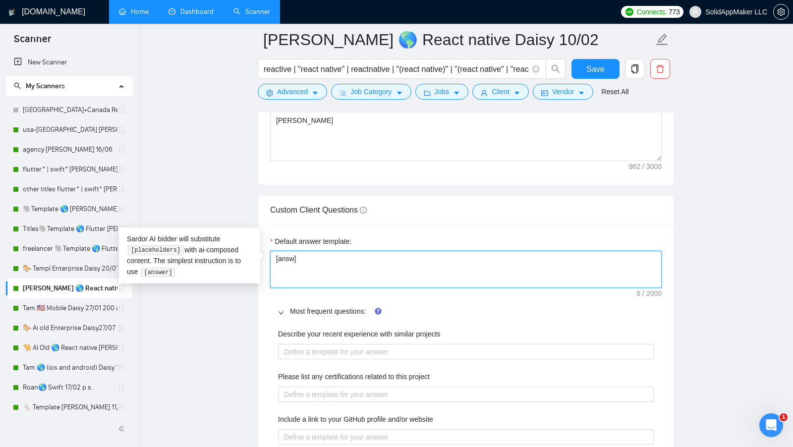
type textarea "[answe]"
type textarea "[answer]"
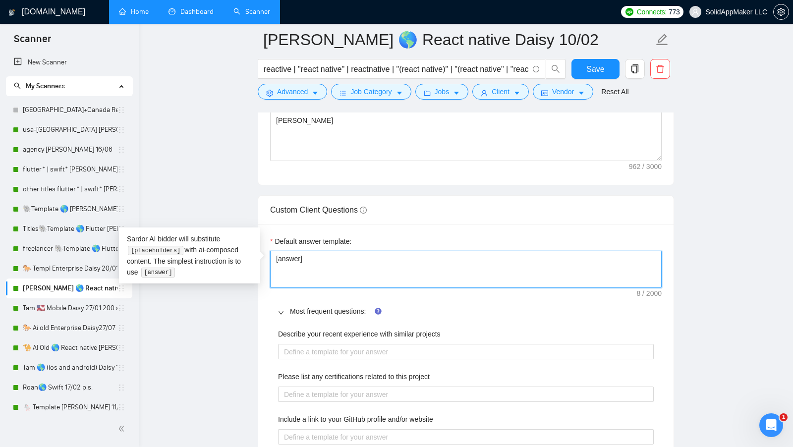
drag, startPoint x: 329, startPoint y: 260, endPoint x: 246, endPoint y: 254, distance: 82.4
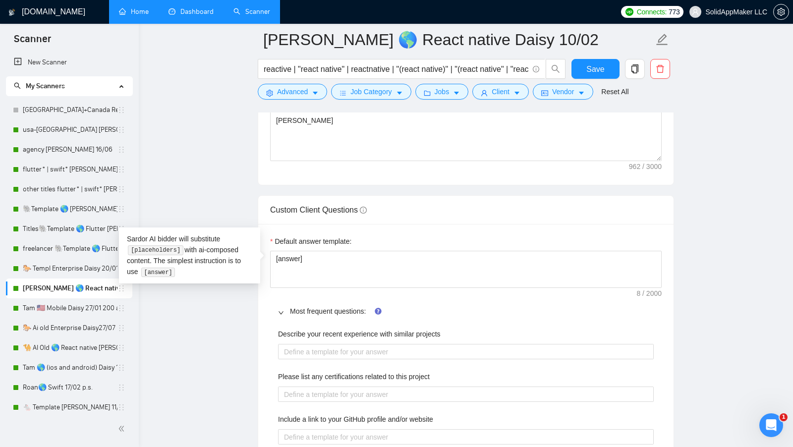
click at [404, 236] on div "Default answer template:" at bounding box center [465, 243] width 391 height 15
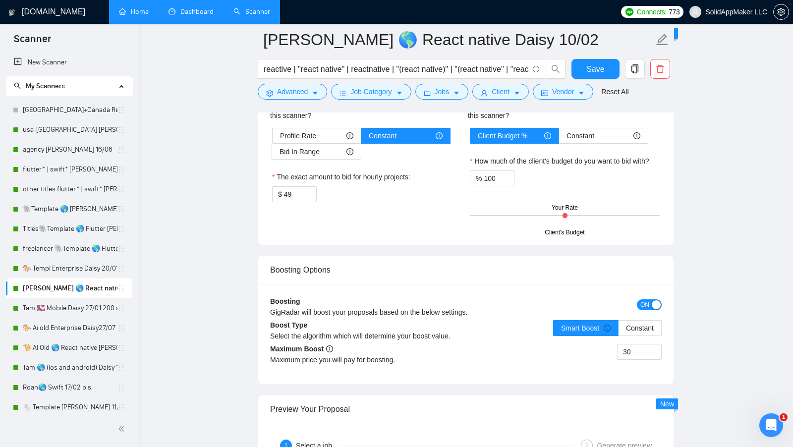
scroll to position [2277, 0]
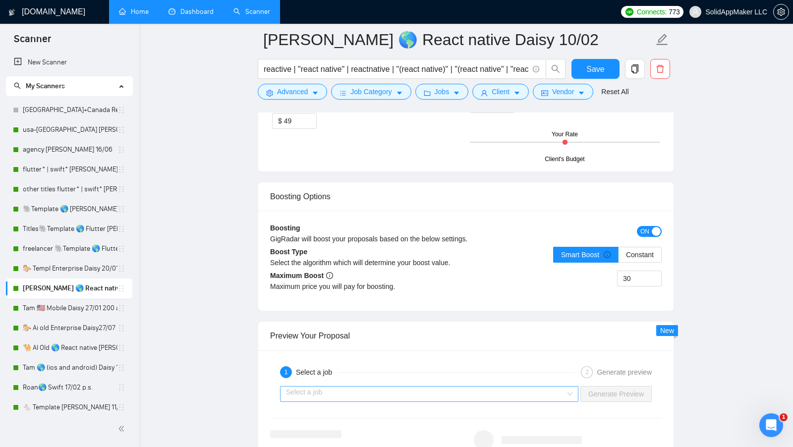
click at [497, 387] on input "search" at bounding box center [425, 394] width 279 height 15
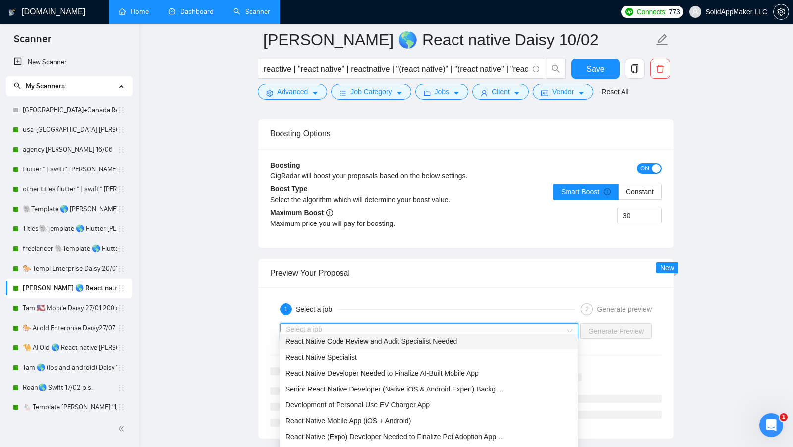
scroll to position [2347, 0]
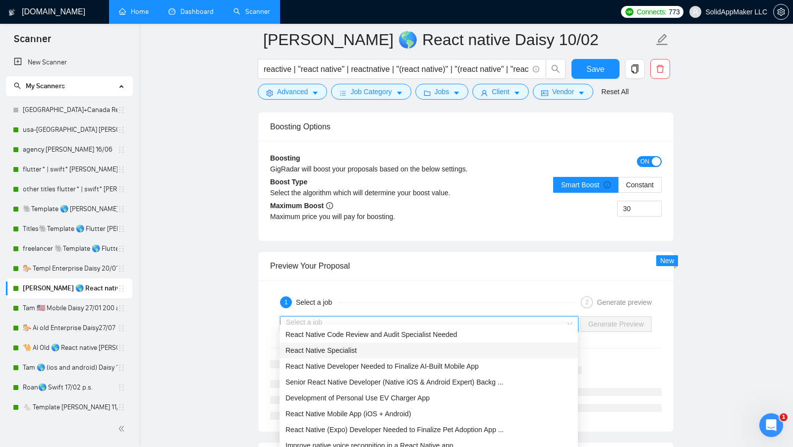
click at [419, 352] on div "React Native Specialist" at bounding box center [428, 350] width 286 height 11
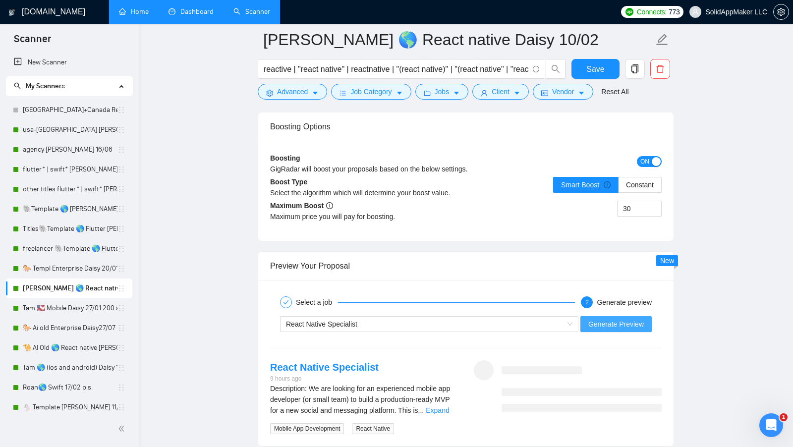
click at [600, 319] on span "Generate Preview" at bounding box center [615, 324] width 55 height 11
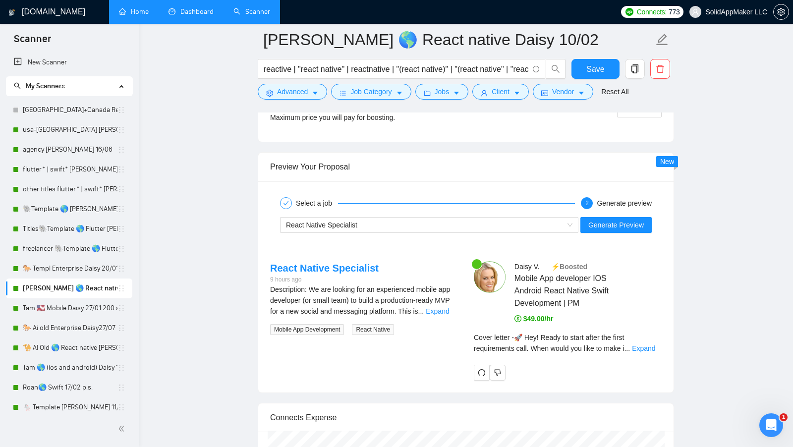
scroll to position [2448, 0]
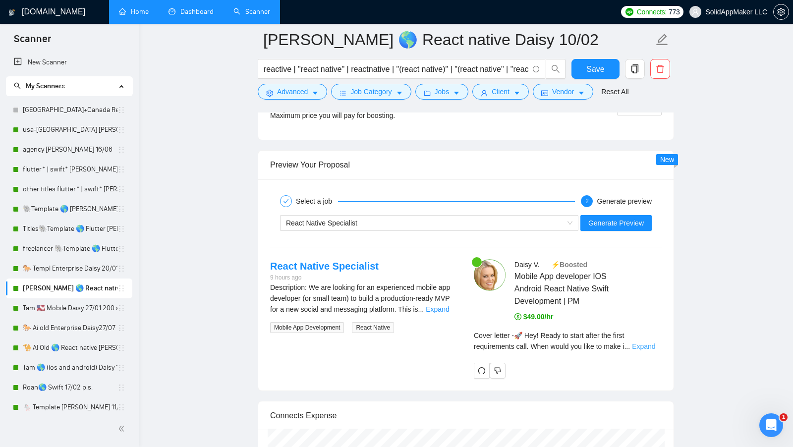
click at [646, 342] on link "Expand" at bounding box center [643, 346] width 23 height 8
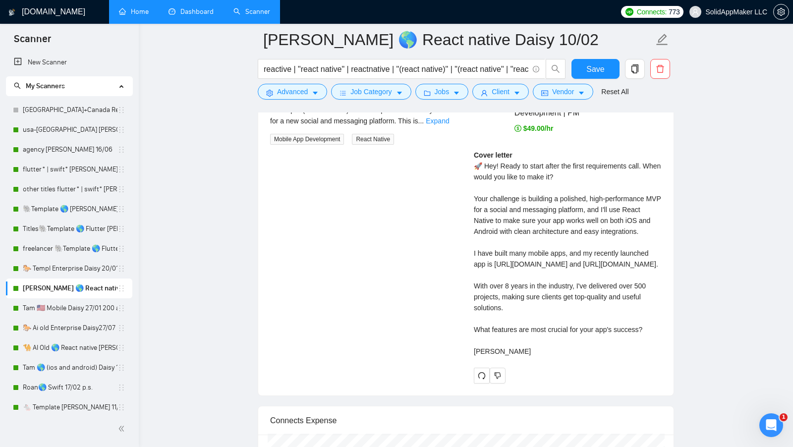
scroll to position [2639, 0]
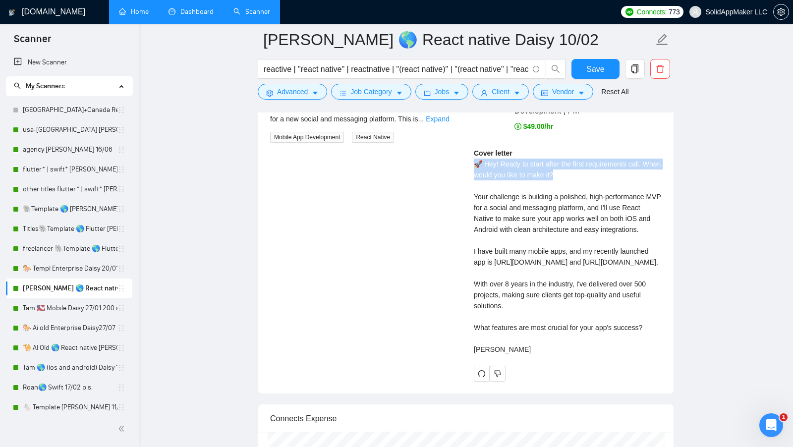
drag, startPoint x: 474, startPoint y: 156, endPoint x: 597, endPoint y: 169, distance: 124.2
click at [597, 169] on div "Cover letter 🚀 Hey! Ready to start after the first requirements call. When woul…" at bounding box center [568, 251] width 188 height 207
drag, startPoint x: 587, startPoint y: 164, endPoint x: 471, endPoint y: 153, distance: 116.5
click at [471, 153] on div "Daisy V . ⚡️Boosted Mobile App developer IOS Android React Native Swift Develop…" at bounding box center [568, 225] width 204 height 313
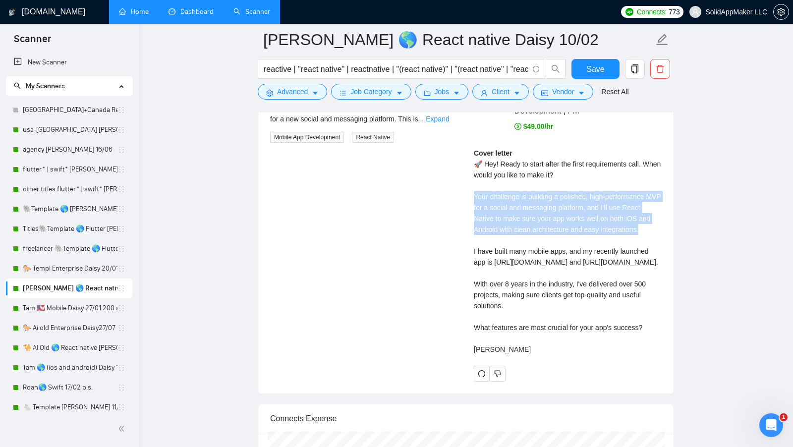
drag, startPoint x: 469, startPoint y: 185, endPoint x: 529, endPoint y: 230, distance: 75.0
click at [529, 230] on div "Daisy V . ⚡️Boosted Mobile App developer IOS Android React Native Swift Develop…" at bounding box center [568, 225] width 204 height 313
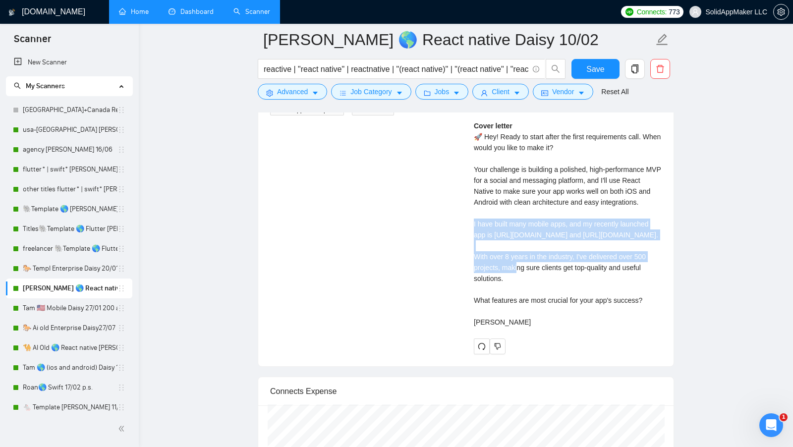
drag, startPoint x: 474, startPoint y: 226, endPoint x: 608, endPoint y: 261, distance: 139.1
click at [608, 261] on div "Cover letter 🚀 Hey! Ready to start after the first requirements call. When woul…" at bounding box center [568, 223] width 188 height 207
drag, startPoint x: 471, startPoint y: 292, endPoint x: 530, endPoint y: 320, distance: 65.4
click at [530, 320] on div "Daisy V . ⚡️Boosted Mobile App developer IOS Android React Native Swift Develop…" at bounding box center [568, 198] width 204 height 313
click at [530, 321] on div "Cover letter 🚀 Hey! Ready to start after the first requirements call. When woul…" at bounding box center [568, 223] width 188 height 207
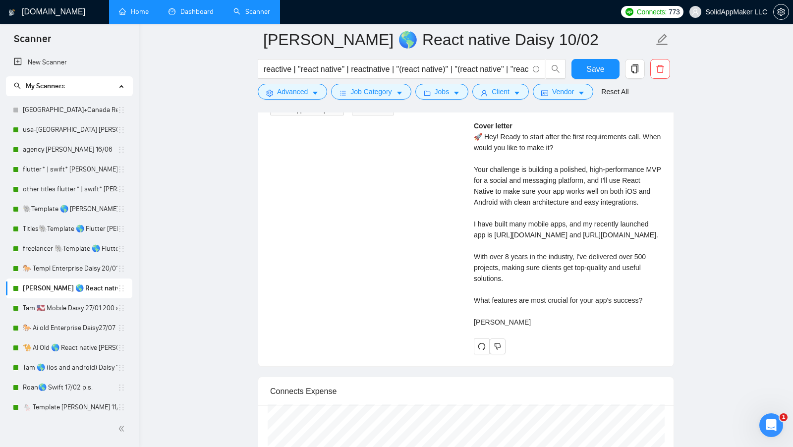
click at [495, 328] on div "Cover letter 🚀 Hey! Ready to start after the first requirements call. When woul…" at bounding box center [568, 223] width 188 height 207
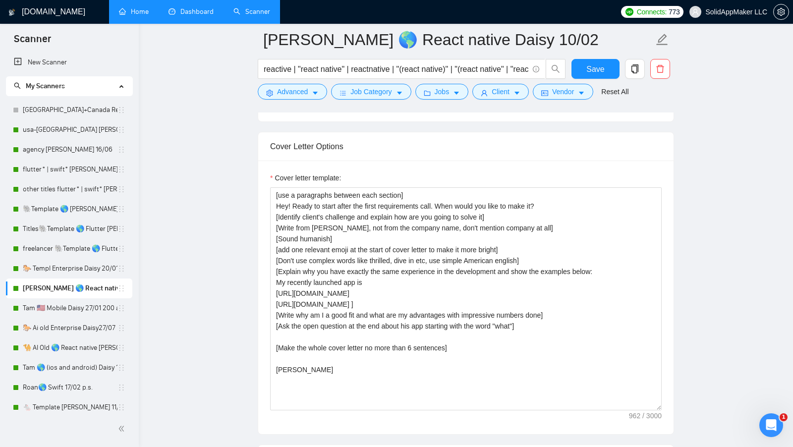
scroll to position [1040, 0]
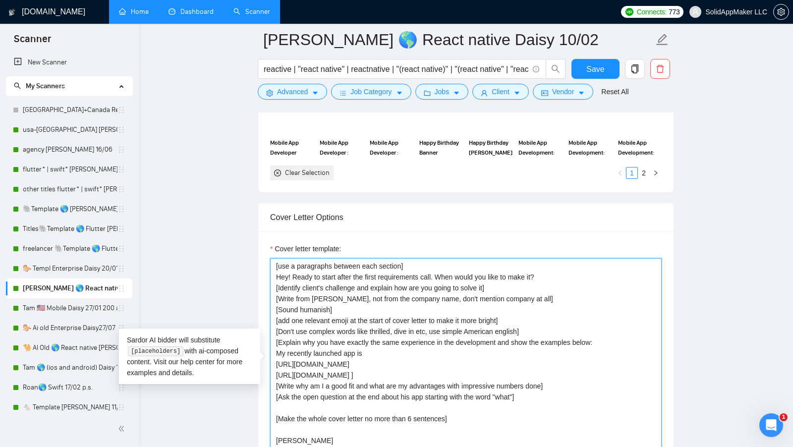
drag, startPoint x: 413, startPoint y: 257, endPoint x: 262, endPoint y: 248, distance: 151.9
click at [262, 248] on div "Cover letter template: [use a paragraphs between each section] Hey! Ready to st…" at bounding box center [465, 368] width 415 height 274
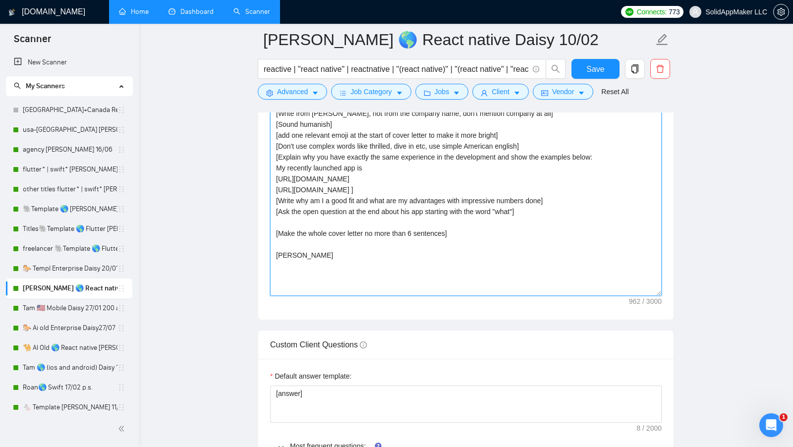
scroll to position [1225, 0]
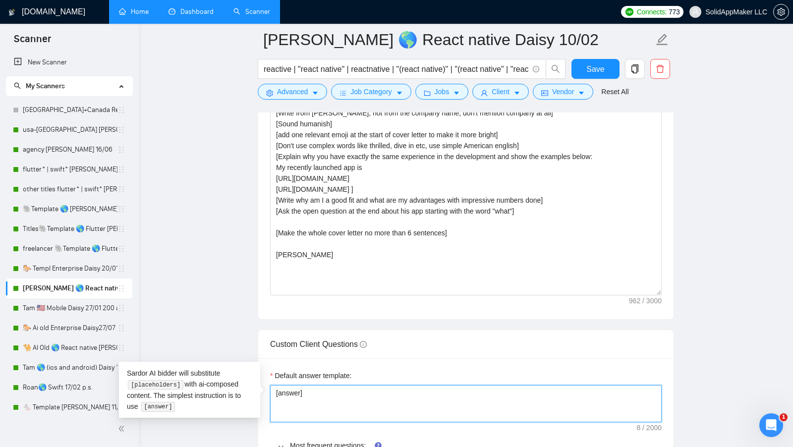
drag, startPoint x: 317, startPoint y: 385, endPoint x: 258, endPoint y: 385, distance: 59.0
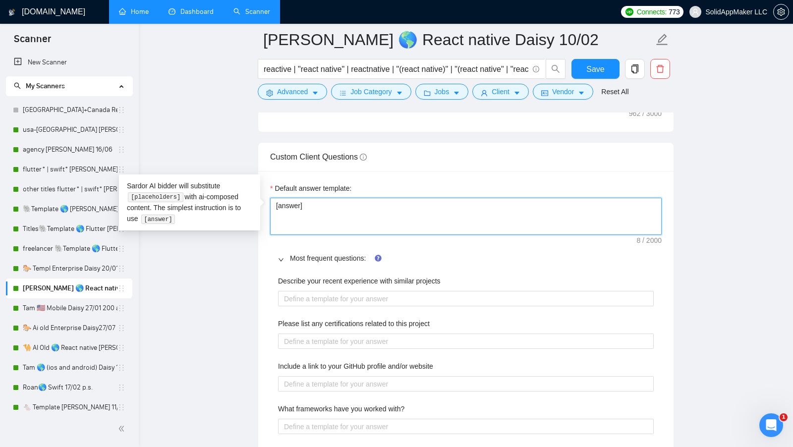
scroll to position [1424, 0]
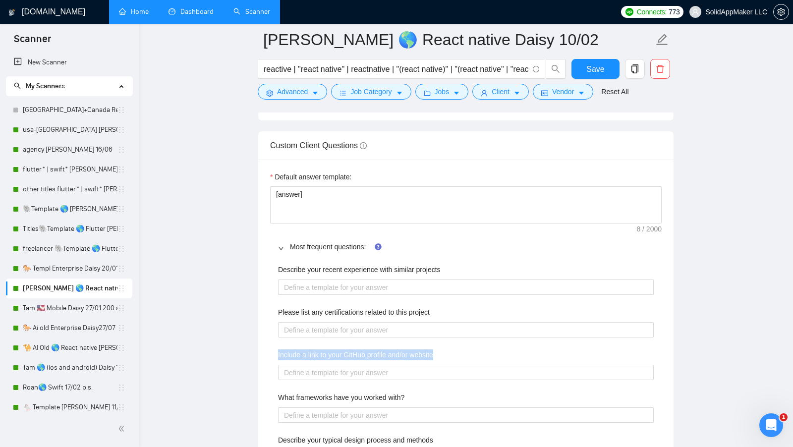
drag, startPoint x: 274, startPoint y: 345, endPoint x: 448, endPoint y: 347, distance: 174.4
click at [448, 349] on div "Include a link to your GitHub profile and/or website" at bounding box center [466, 356] width 376 height 15
click at [593, 75] on span "Save" at bounding box center [595, 69] width 18 height 12
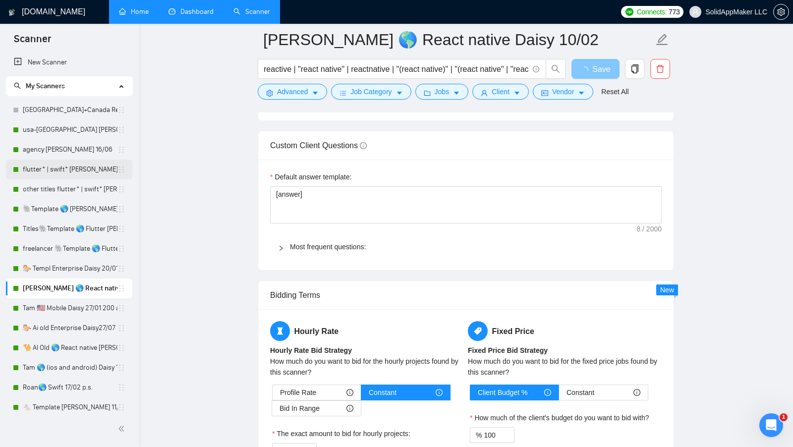
scroll to position [1397, 0]
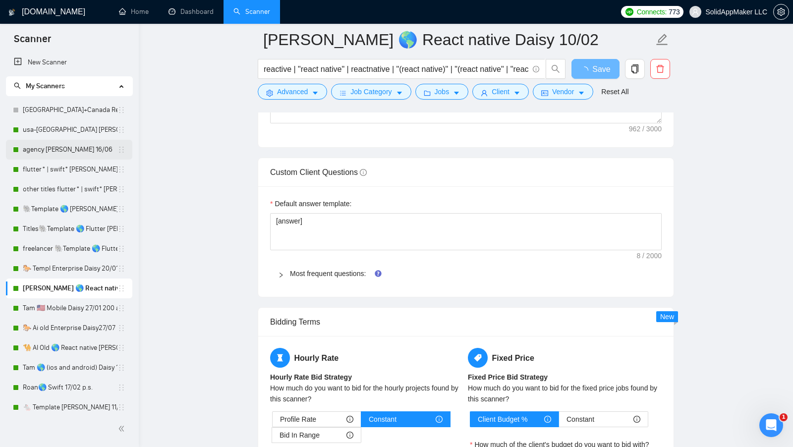
click at [66, 146] on link "agency [PERSON_NAME] 16/06" at bounding box center [70, 150] width 95 height 20
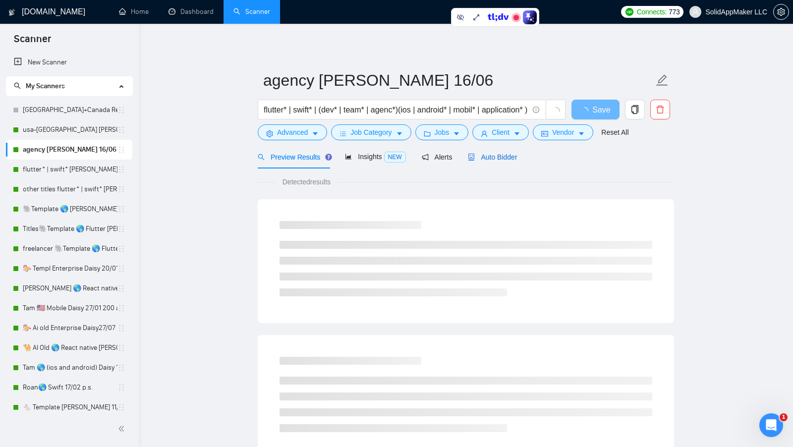
click at [509, 160] on span "Auto Bidder" at bounding box center [492, 157] width 49 height 8
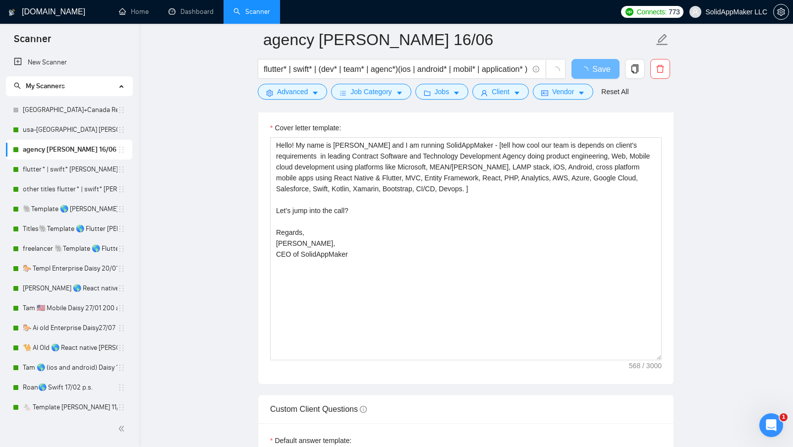
scroll to position [1368, 0]
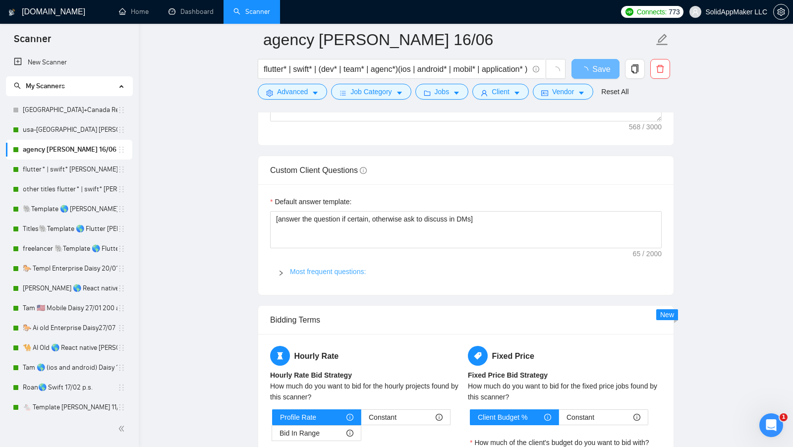
click at [324, 268] on link "Most frequent questions:" at bounding box center [328, 272] width 76 height 8
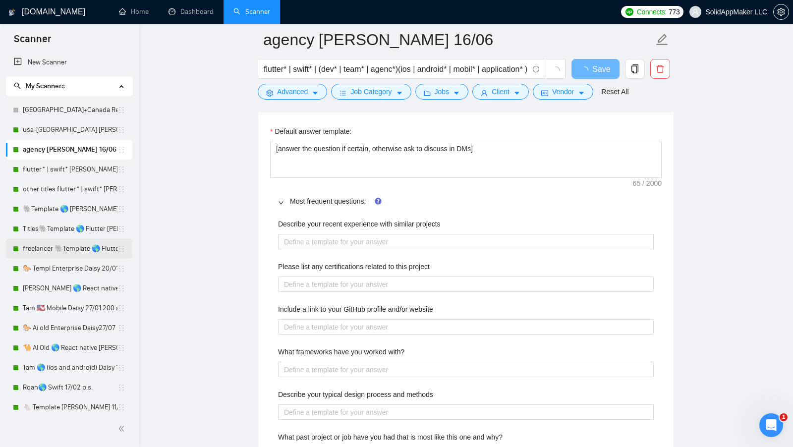
scroll to position [1426, 0]
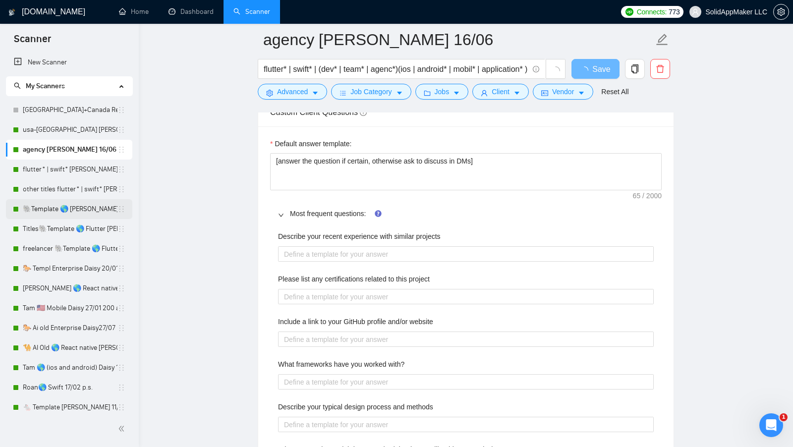
click at [61, 205] on link "🐘Template 🌎 [PERSON_NAME] (recheck 25/11)" at bounding box center [70, 209] width 95 height 20
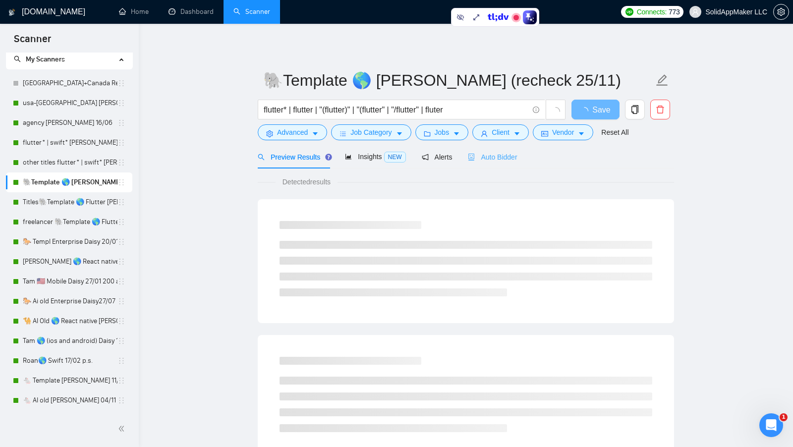
click at [501, 149] on div "Auto Bidder" at bounding box center [492, 156] width 49 height 23
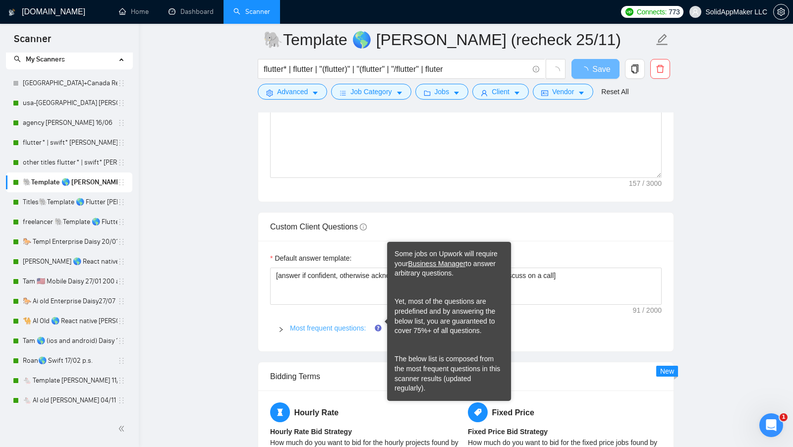
click at [340, 325] on link "Most frequent questions:" at bounding box center [328, 328] width 76 height 8
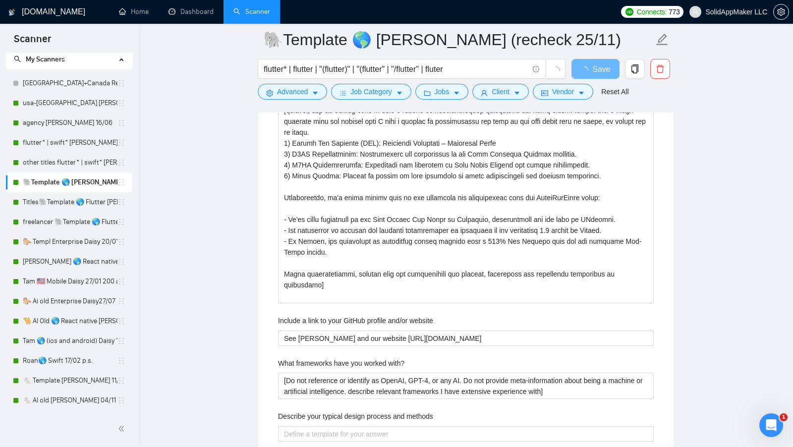
scroll to position [1674, 0]
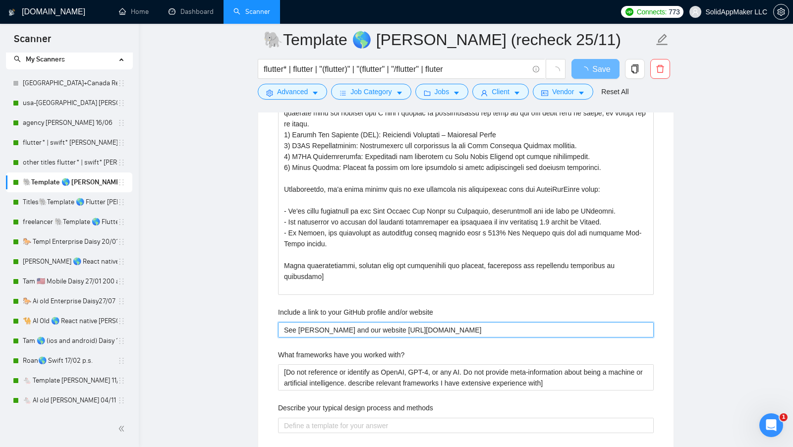
drag, startPoint x: 509, startPoint y: 322, endPoint x: 402, endPoint y: 324, distance: 107.5
click at [402, 324] on website "See [PERSON_NAME] and our website [URL][DOMAIN_NAME]" at bounding box center [466, 329] width 376 height 15
click at [565, 327] on website "See [PERSON_NAME] and our website [URL][DOMAIN_NAME]" at bounding box center [466, 329] width 376 height 15
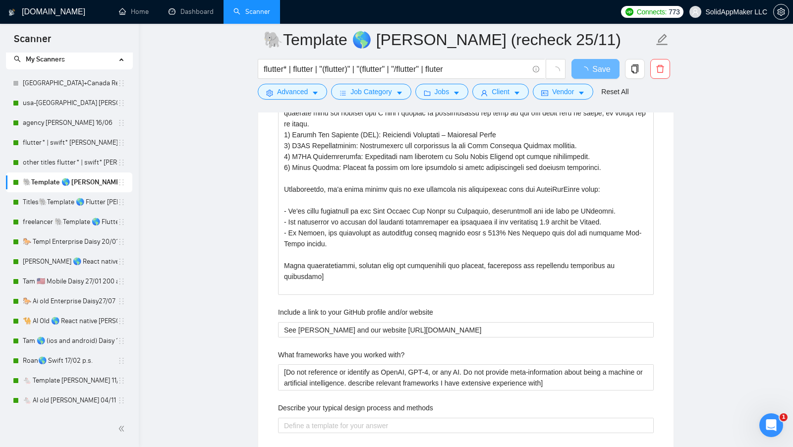
click at [518, 298] on div "Describe your recent experience with similar projects [Do not reference or iden…" at bounding box center [465, 454] width 391 height 955
drag, startPoint x: 283, startPoint y: 320, endPoint x: 349, endPoint y: 323, distance: 66.0
click at [349, 323] on website "See [PERSON_NAME] and our website [URL][DOMAIN_NAME]" at bounding box center [466, 329] width 376 height 15
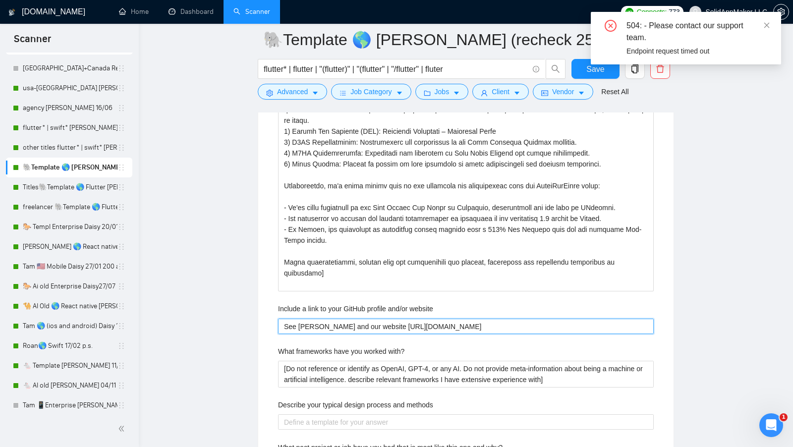
drag, startPoint x: 511, startPoint y: 324, endPoint x: 364, endPoint y: 320, distance: 147.2
click at [364, 320] on website "See [PERSON_NAME] and our website [URL][DOMAIN_NAME]" at bounding box center [466, 326] width 376 height 15
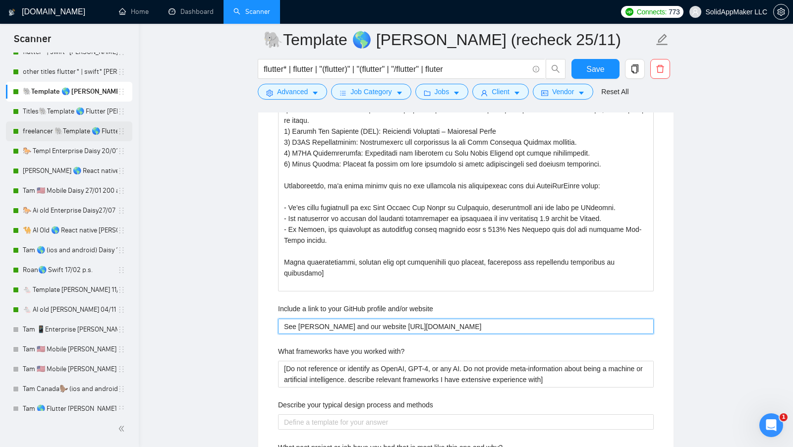
scroll to position [0, 0]
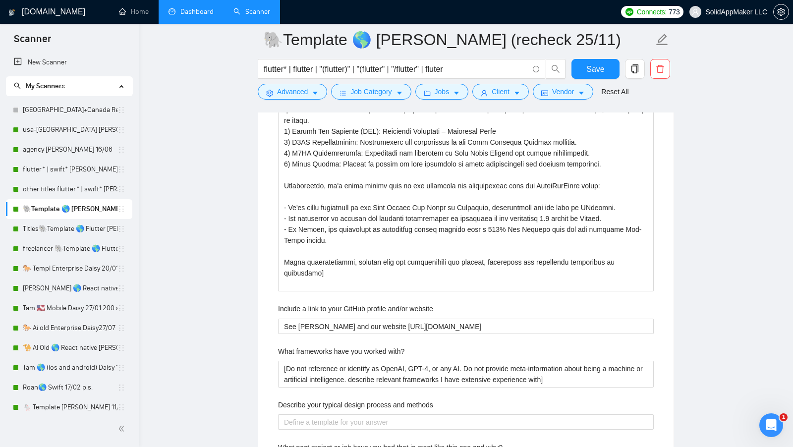
click at [202, 16] on link "Dashboard" at bounding box center [190, 11] width 45 height 8
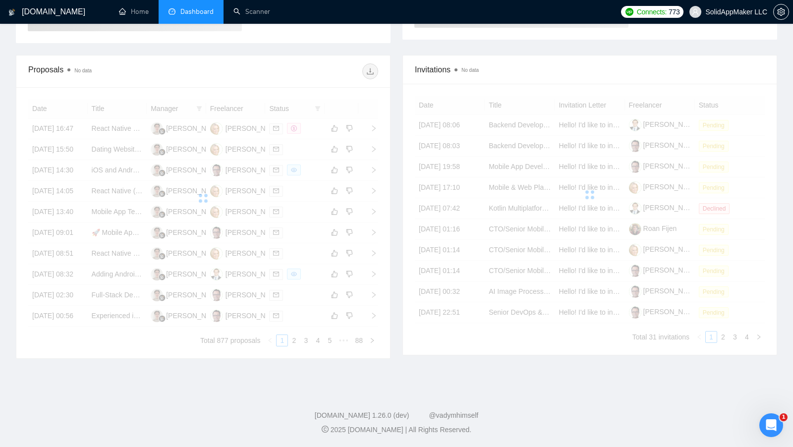
scroll to position [244, 0]
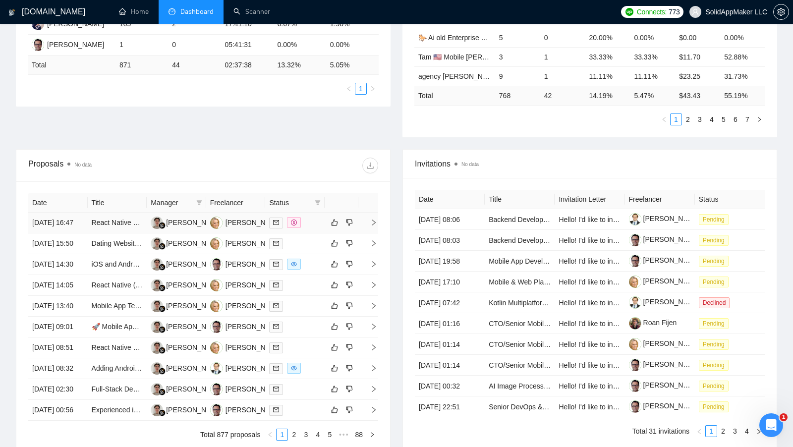
click at [316, 233] on td at bounding box center [294, 223] width 59 height 21
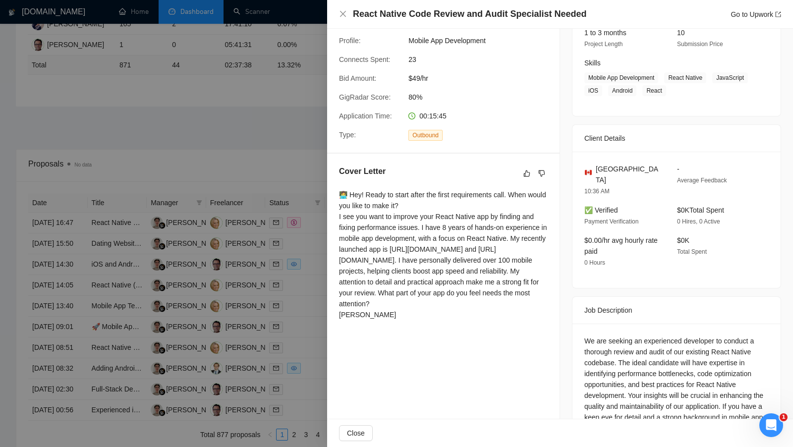
scroll to position [0, 0]
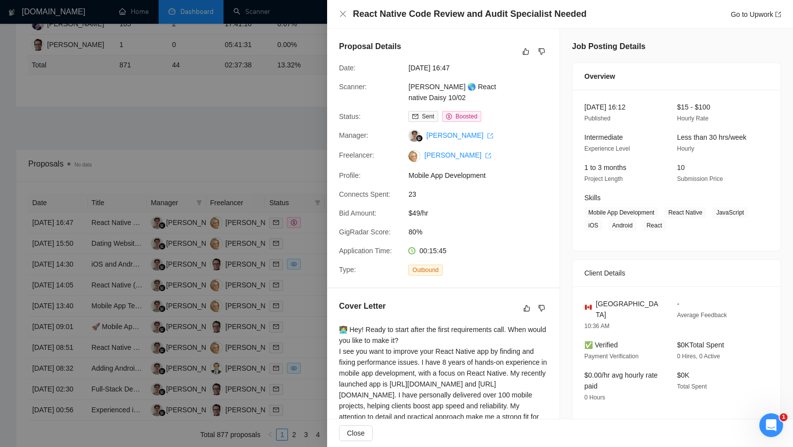
click at [304, 255] on div at bounding box center [396, 223] width 793 height 447
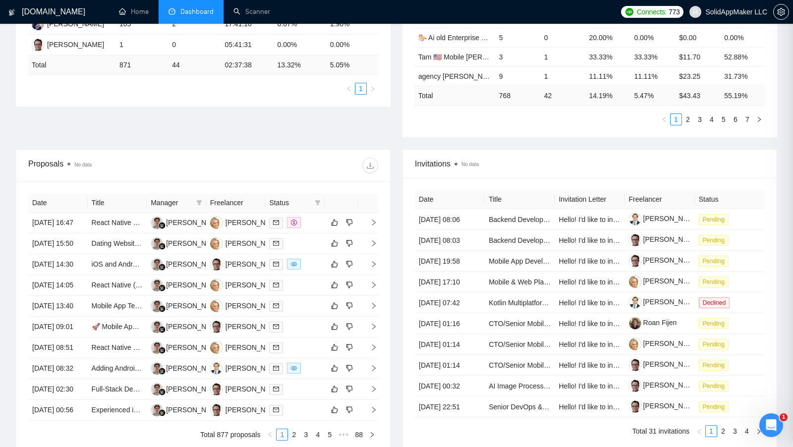
click at [304, 249] on div at bounding box center [295, 243] width 52 height 11
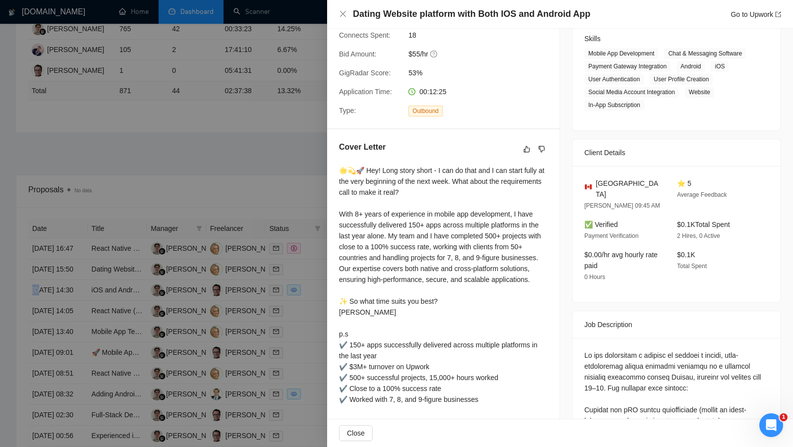
scroll to position [239, 0]
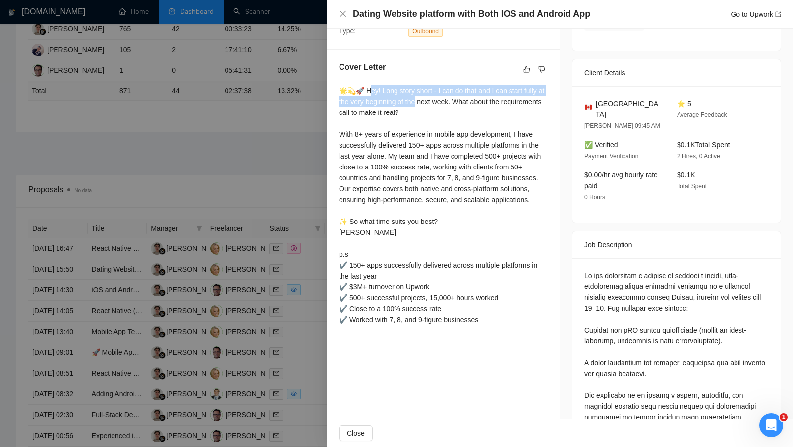
drag, startPoint x: 366, startPoint y: 105, endPoint x: 437, endPoint y: 111, distance: 71.1
click at [436, 111] on div "🌟💫🚀 Hey! Long story short - I can do that and I can start fully at the very beg…" at bounding box center [443, 205] width 209 height 240
click at [437, 111] on div "🌟💫🚀 Hey! Long story short - I can do that and I can start fully at the very beg…" at bounding box center [443, 205] width 209 height 240
click at [263, 189] on div at bounding box center [396, 223] width 793 height 447
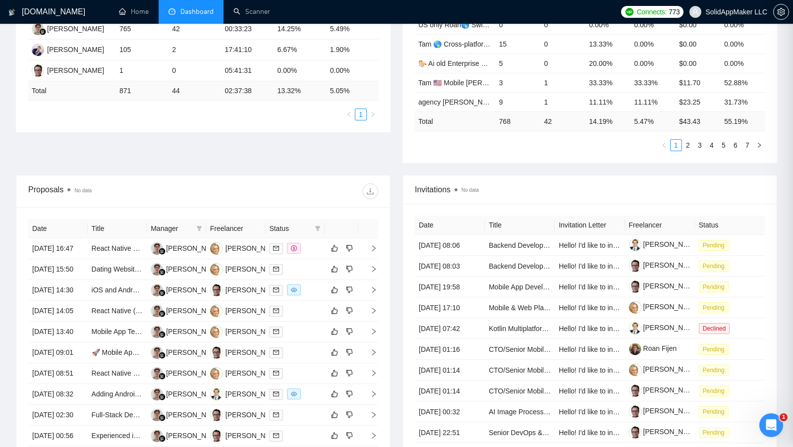
scroll to position [276, 0]
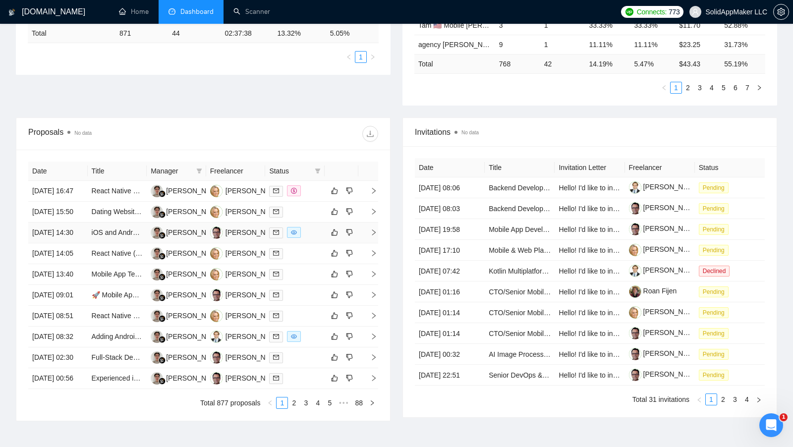
click at [311, 243] on td at bounding box center [294, 232] width 59 height 21
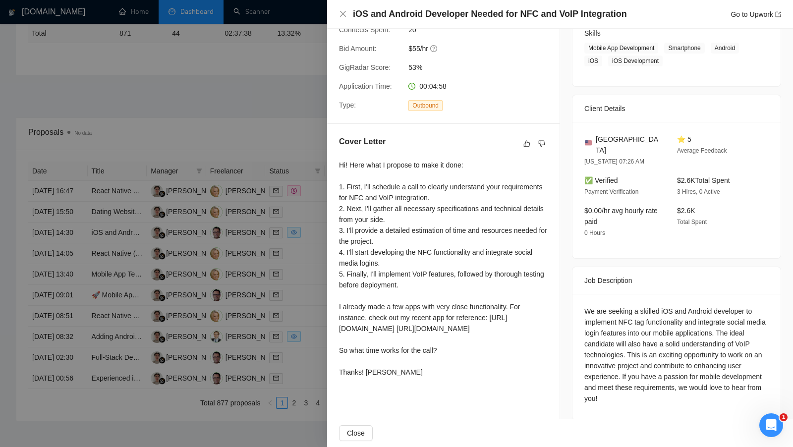
click at [314, 300] on div at bounding box center [396, 223] width 793 height 447
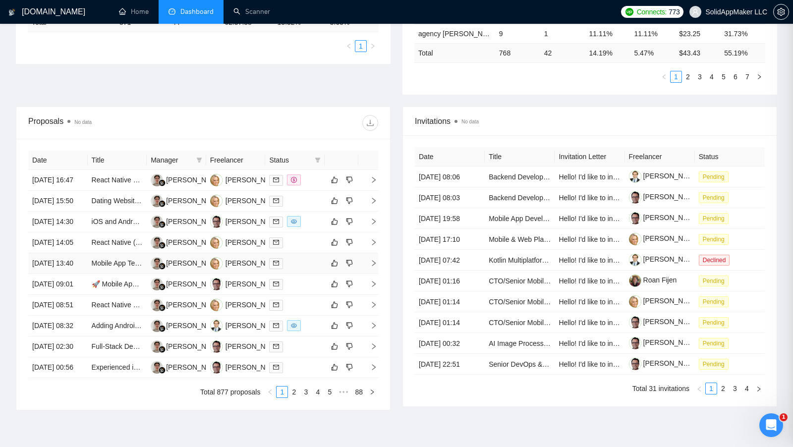
scroll to position [288, 0]
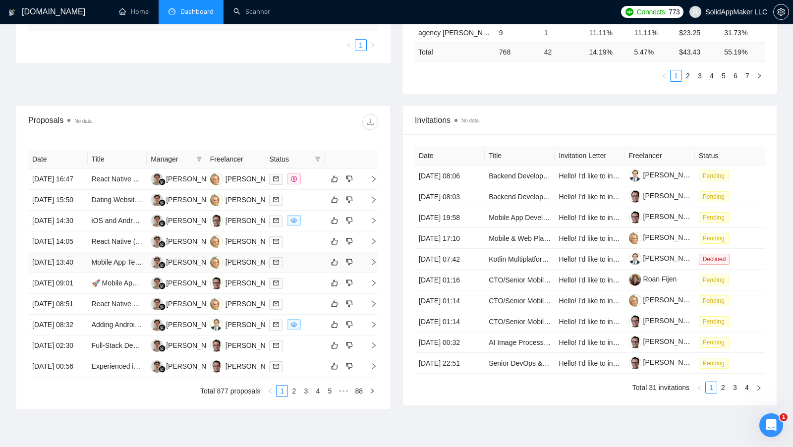
click at [312, 268] on div at bounding box center [295, 262] width 52 height 11
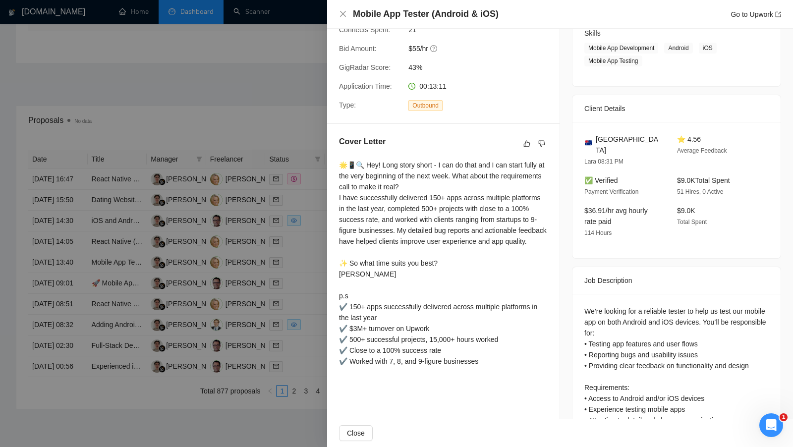
click at [433, 199] on div "🌟📱🔍 Hey! Long story short - I can do that and I can start fully at the very beg…" at bounding box center [443, 263] width 209 height 207
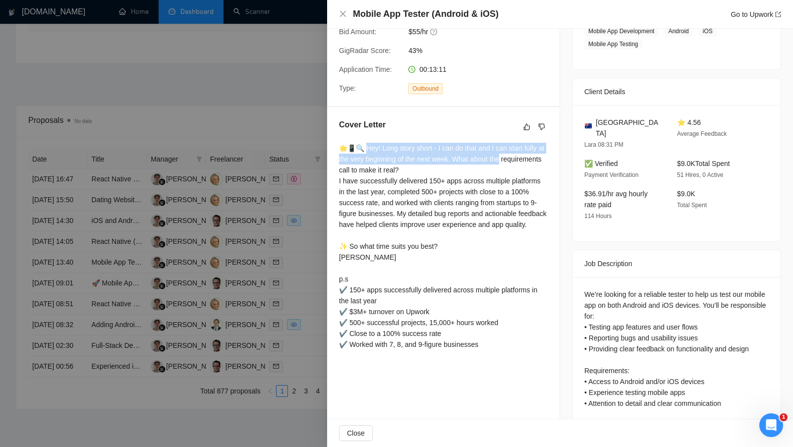
drag, startPoint x: 361, startPoint y: 159, endPoint x: 513, endPoint y: 167, distance: 151.9
click at [513, 167] on div "🌟📱🔍 Hey! Long story short - I can do that and I can start fully at the very beg…" at bounding box center [443, 246] width 209 height 207
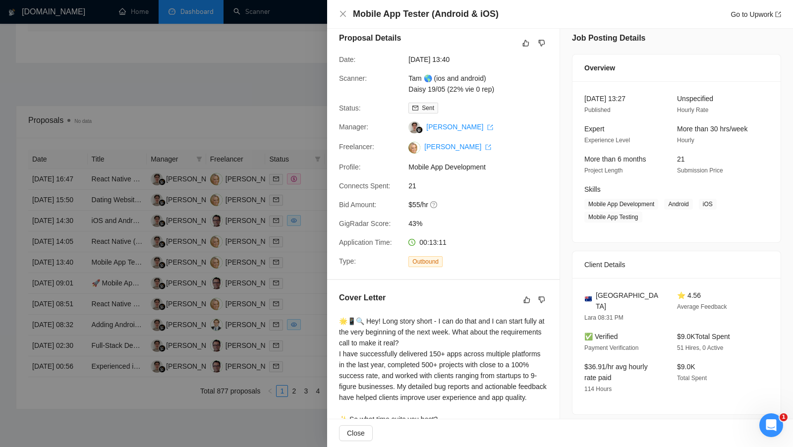
scroll to position [0, 0]
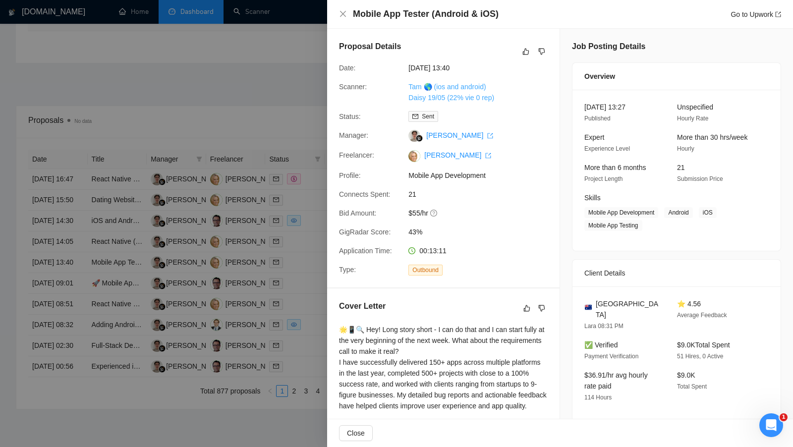
click at [446, 95] on link "Tam 🌎 (ios and android) Daisy 19/05 (22% vie 0 rep)" at bounding box center [451, 92] width 86 height 19
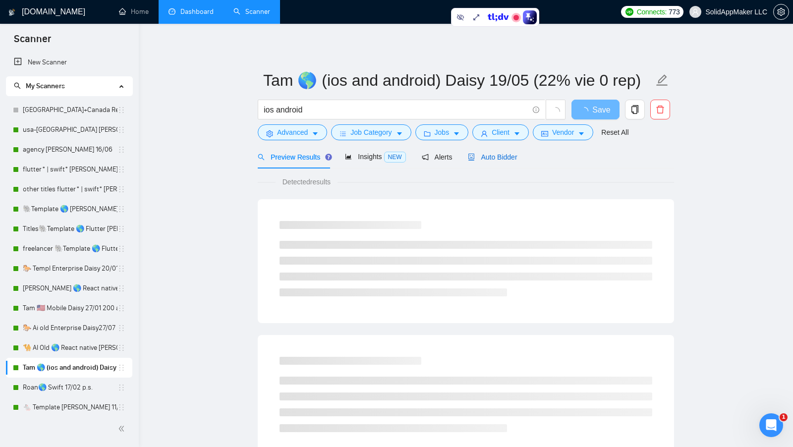
click at [502, 158] on span "Auto Bidder" at bounding box center [492, 157] width 49 height 8
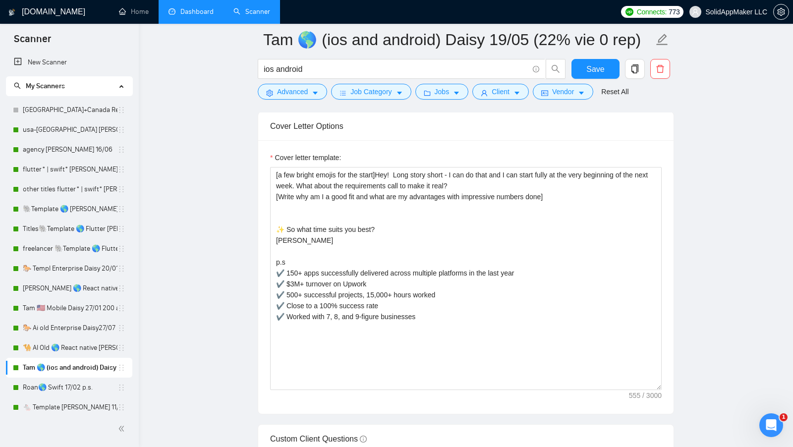
scroll to position [1122, 0]
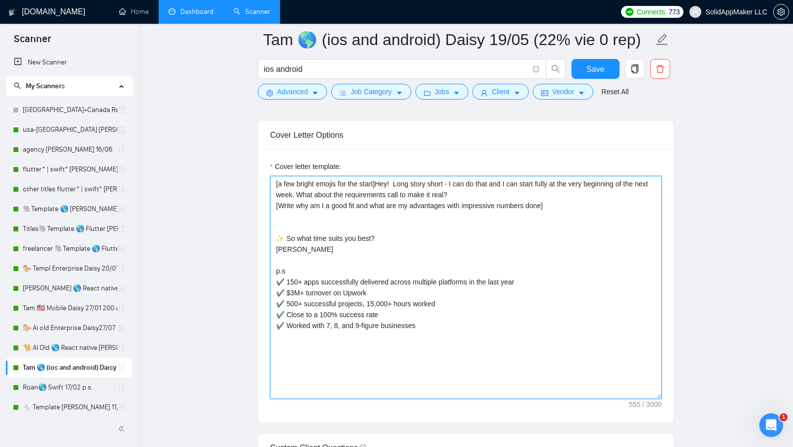
click at [491, 180] on textarea "[a few bright emojis for the start]Hey! Long story short - I can do that and I …" at bounding box center [465, 287] width 391 height 223
click at [493, 181] on textarea "[a few bright emojis for the start]Hey! Long story short - I can do that and I …" at bounding box center [465, 287] width 391 height 223
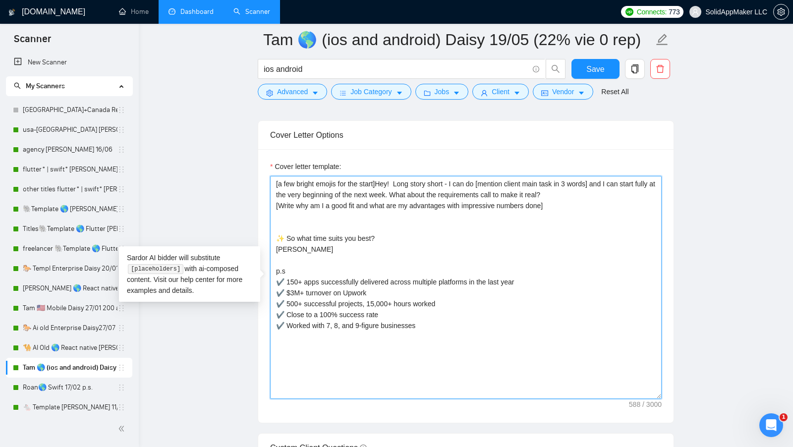
click at [502, 239] on textarea "[a few bright emojis for the start]Hey! Long story short - I can do [mention cl…" at bounding box center [465, 287] width 391 height 223
drag, startPoint x: 456, startPoint y: 177, endPoint x: 580, endPoint y: 202, distance: 126.9
click at [579, 202] on textarea "[a few bright emojis for the start]Hey! Long story short - I can do [mention cl…" at bounding box center [465, 287] width 391 height 223
click at [580, 202] on textarea "[a few bright emojis for the start]Hey! Long story short - I can do [mention cl…" at bounding box center [465, 287] width 391 height 223
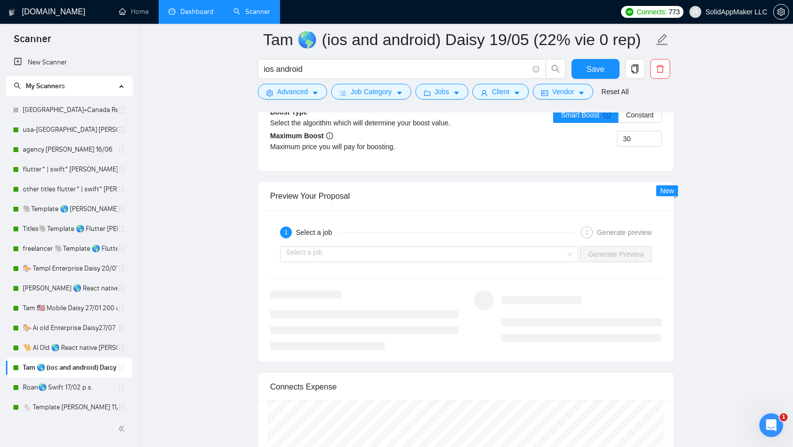
scroll to position [1894, 0]
type textarea "[a few bright emojis for the start]Hey! Long story short - I can do [mention cl…"
click at [531, 246] on input "search" at bounding box center [425, 253] width 279 height 15
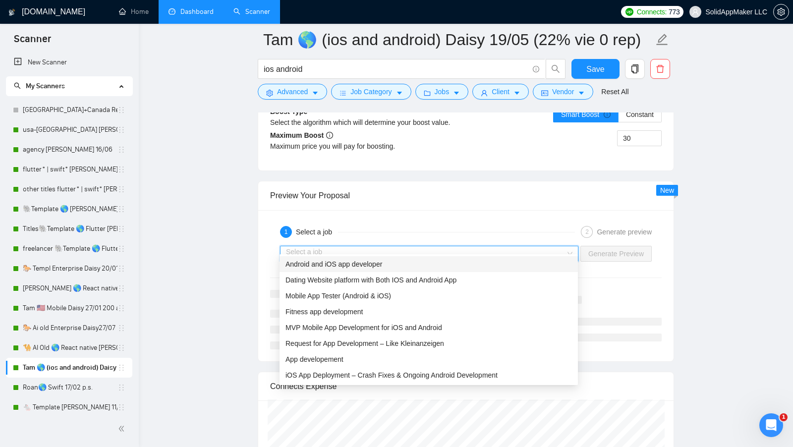
click at [470, 265] on div "Android and iOS app developer" at bounding box center [428, 264] width 286 height 11
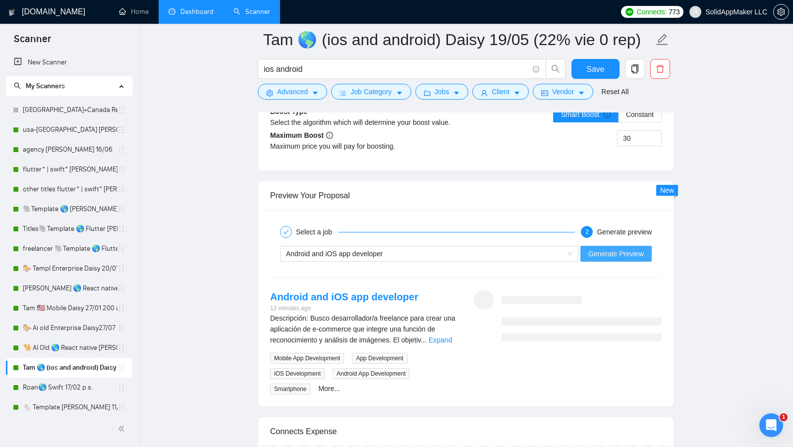
click at [595, 248] on span "Generate Preview" at bounding box center [615, 253] width 55 height 11
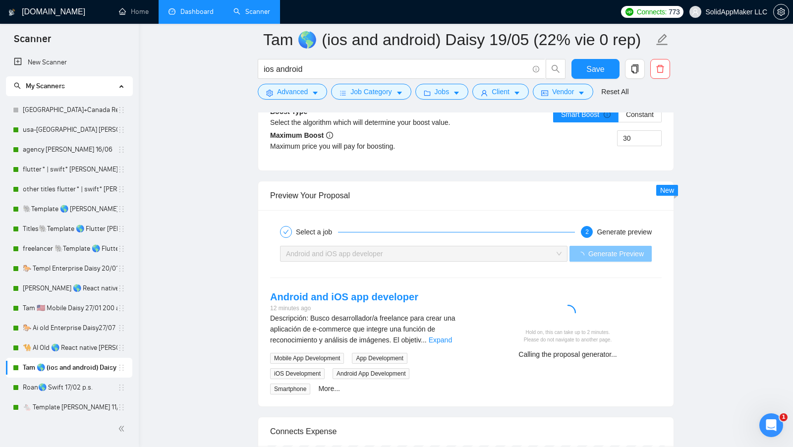
scroll to position [1942, 0]
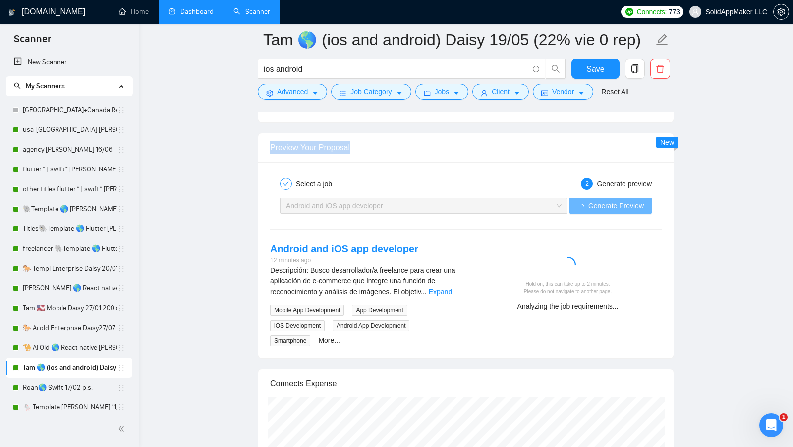
drag, startPoint x: 375, startPoint y: 141, endPoint x: 270, endPoint y: 140, distance: 104.6
click at [270, 140] on div "Preview Your Proposal" at bounding box center [465, 147] width 391 height 28
click at [400, 139] on div "Preview Your Proposal" at bounding box center [465, 147] width 391 height 28
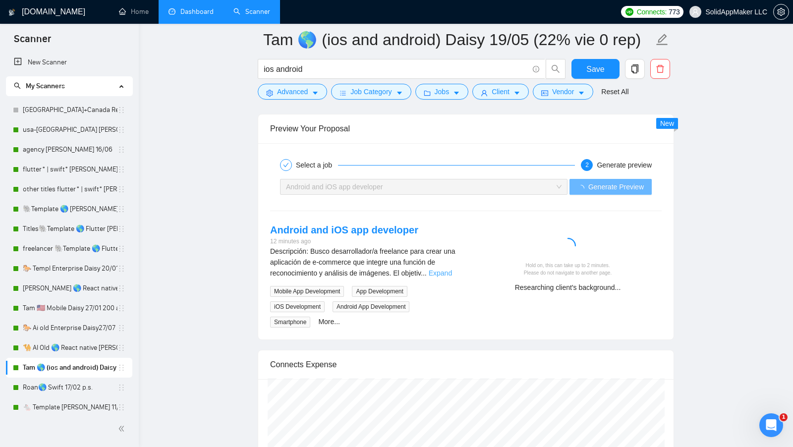
click at [447, 269] on link "Expand" at bounding box center [440, 273] width 23 height 8
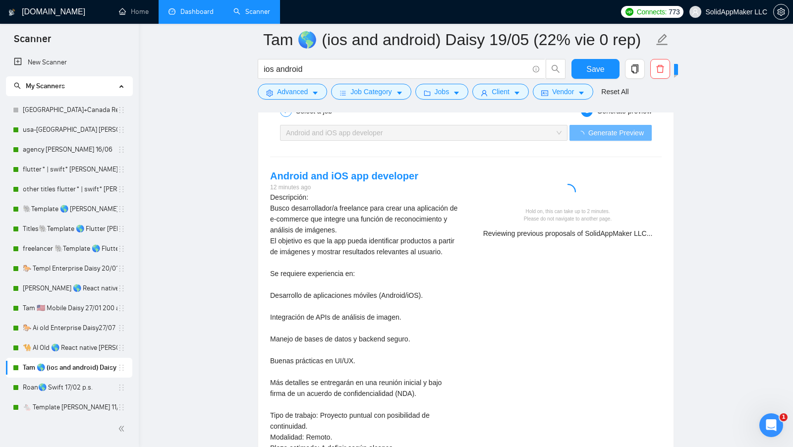
scroll to position [2015, 0]
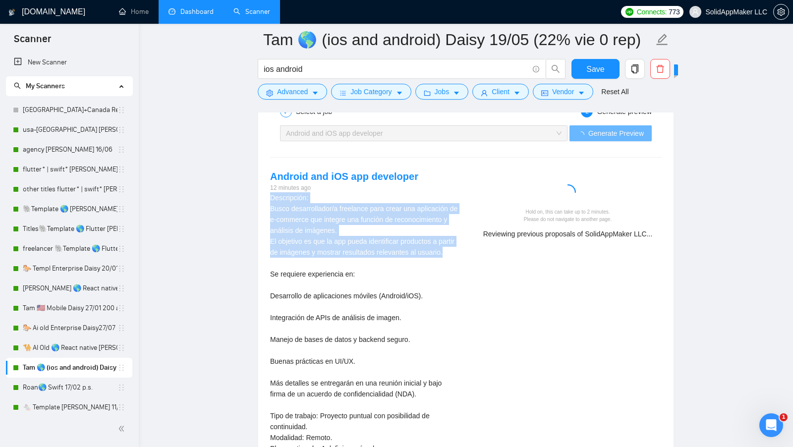
drag, startPoint x: 262, startPoint y: 190, endPoint x: 407, endPoint y: 253, distance: 158.5
click at [407, 253] on div "Android and iOS app developer 12 minutes ago Descripción: Busco desarrollador/a…" at bounding box center [364, 336] width 204 height 335
click at [407, 253] on div "Descripción: Busco desarrollador/a freelance para crear una aplicación de e-com…" at bounding box center [364, 323] width 188 height 262
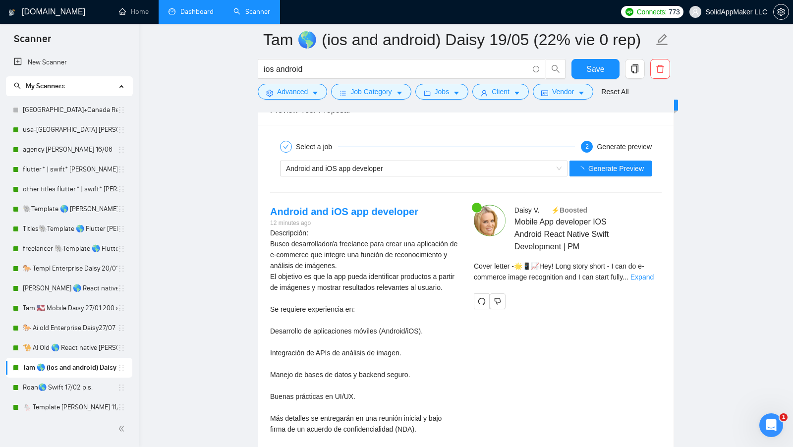
scroll to position [1976, 0]
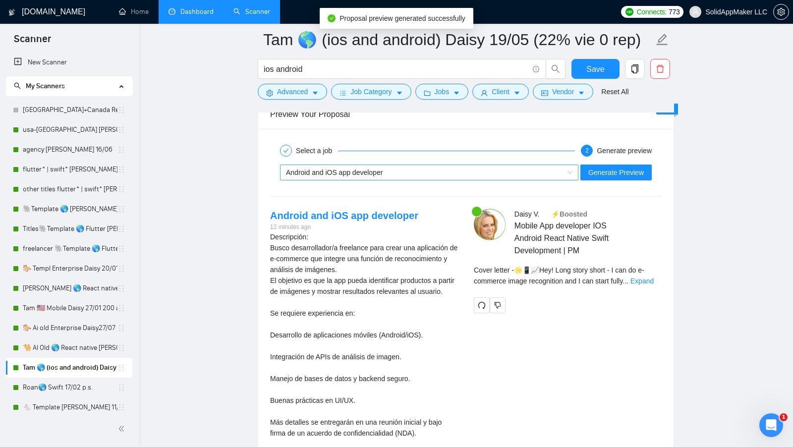
click at [558, 165] on div "Android and iOS app developer" at bounding box center [424, 172] width 277 height 15
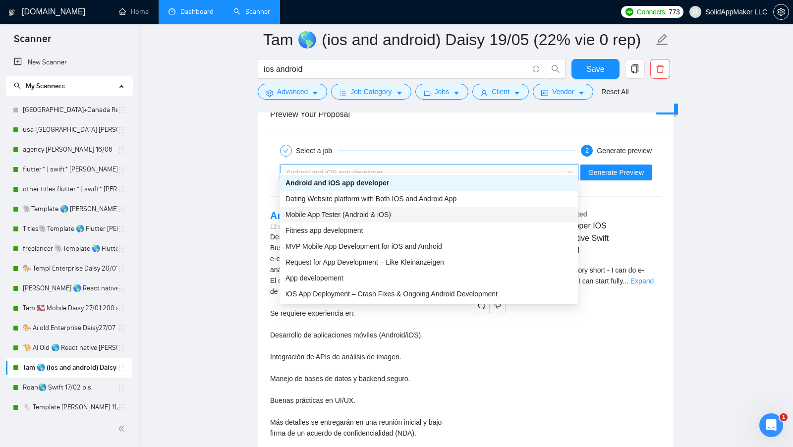
click at [431, 215] on div "Mobile App Tester (Android & iOS)" at bounding box center [428, 214] width 286 height 11
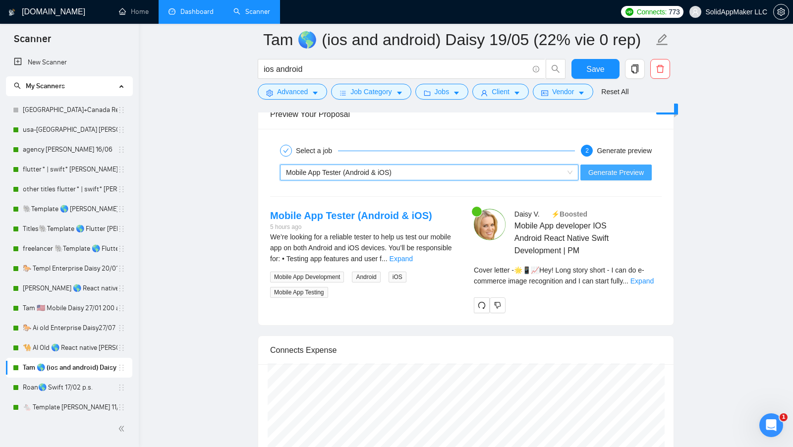
click at [598, 167] on span "Generate Preview" at bounding box center [615, 172] width 55 height 11
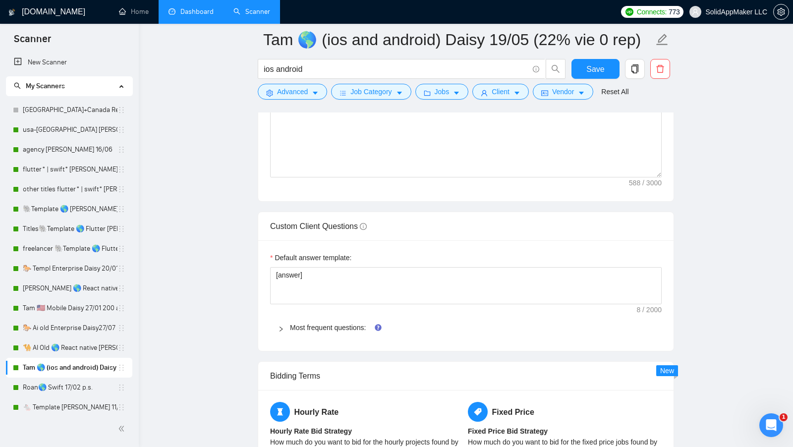
scroll to position [1339, 0]
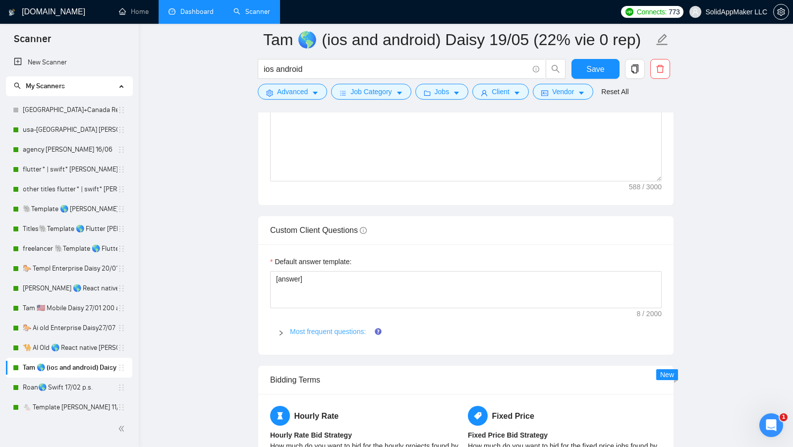
click at [304, 328] on link "Most frequent questions:" at bounding box center [328, 332] width 76 height 8
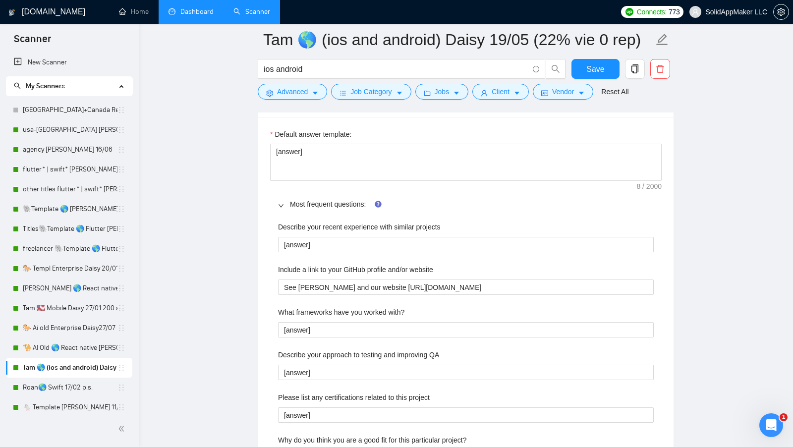
scroll to position [1469, 0]
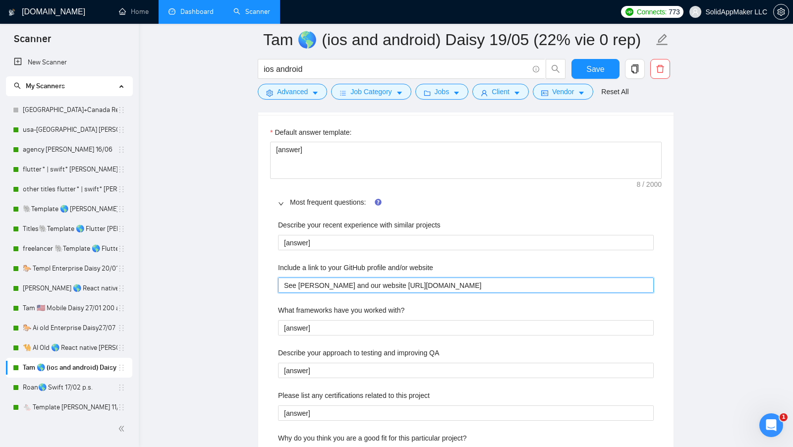
drag, startPoint x: 283, startPoint y: 277, endPoint x: 541, endPoint y: 276, distance: 257.2
click at [541, 277] on website "See [PERSON_NAME] and our website [URL][DOMAIN_NAME]" at bounding box center [466, 284] width 376 height 15
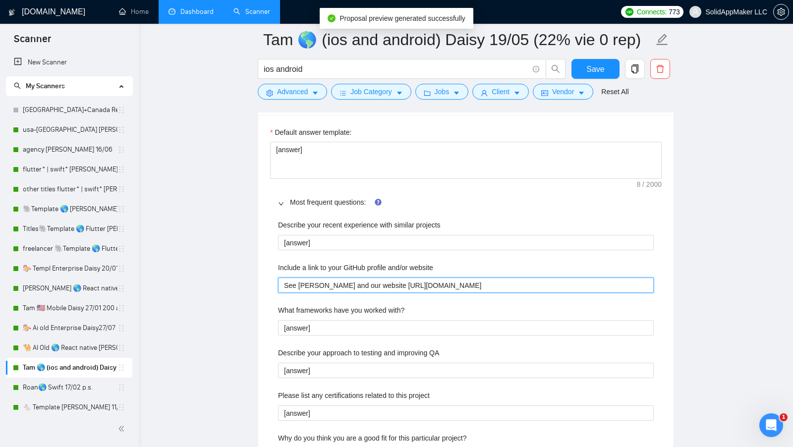
click at [327, 277] on website "See [PERSON_NAME] and our website [URL][DOMAIN_NAME]" at bounding box center [466, 284] width 376 height 15
click at [326, 277] on website "See [PERSON_NAME] and our website [URL][DOMAIN_NAME]" at bounding box center [466, 284] width 376 height 15
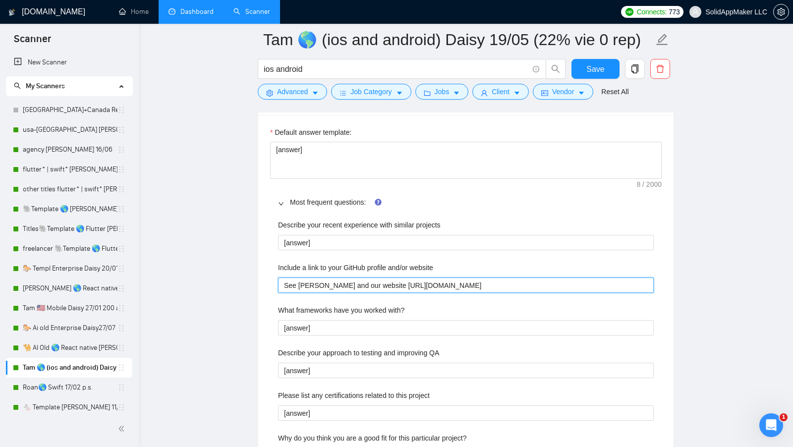
drag, startPoint x: 515, startPoint y: 279, endPoint x: 406, endPoint y: 279, distance: 108.5
click at [406, 279] on website "See [PERSON_NAME] and our website [URL][DOMAIN_NAME]" at bounding box center [466, 284] width 376 height 15
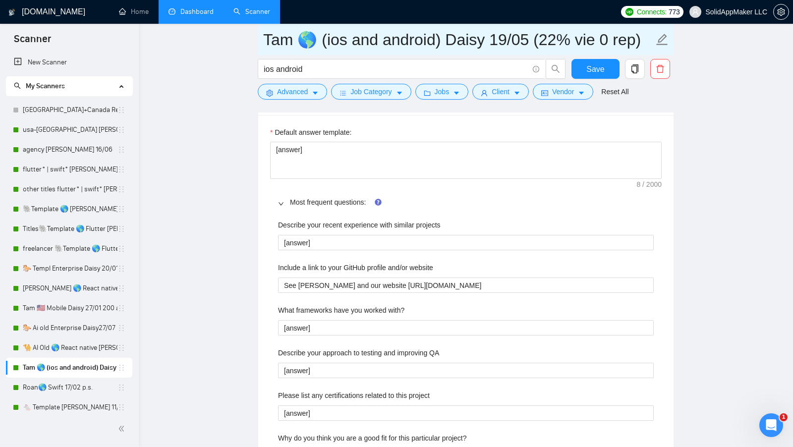
click at [449, 40] on input "Tam 🌎 (ios and android) Daisy 19/05 (22% vie 0 rep)" at bounding box center [458, 39] width 390 height 25
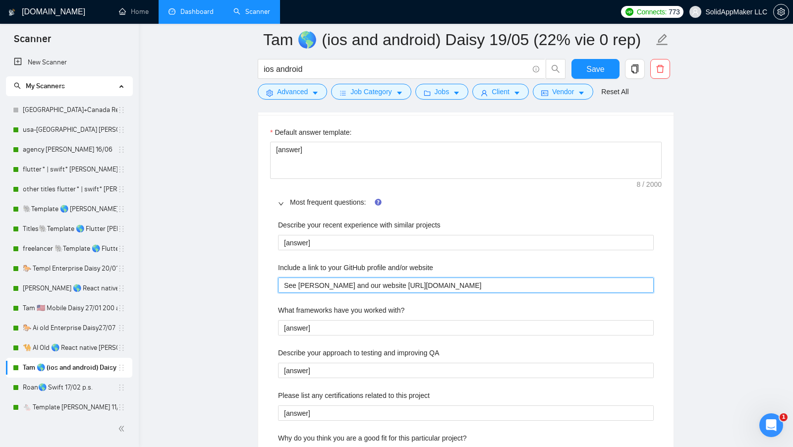
click at [328, 277] on website "See [PERSON_NAME] and our website [URL][DOMAIN_NAME]" at bounding box center [466, 284] width 376 height 15
click at [327, 277] on website "See [PERSON_NAME] and our website [URL][DOMAIN_NAME]" at bounding box center [466, 284] width 376 height 15
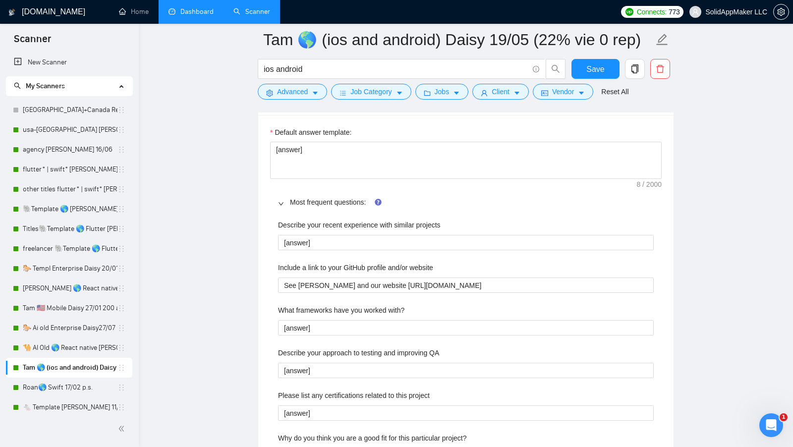
click at [519, 292] on div "Describe your recent experience with similar projects [answer] Include a link t…" at bounding box center [465, 454] width 391 height 481
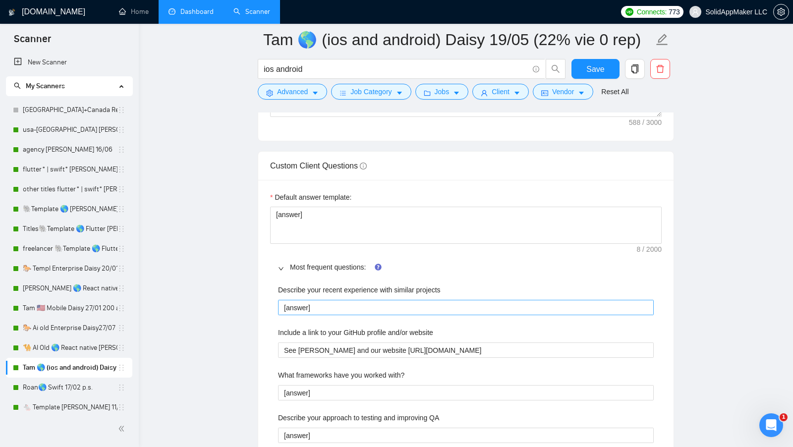
scroll to position [1405, 0]
click at [346, 342] on website "See [PERSON_NAME] and our website [URL][DOMAIN_NAME]" at bounding box center [466, 348] width 376 height 15
click at [342, 342] on website "See [PERSON_NAME] and our website [URL][DOMAIN_NAME]" at bounding box center [466, 348] width 376 height 15
click at [481, 343] on website "See Github and our website [URL][DOMAIN_NAME]" at bounding box center [466, 348] width 376 height 15
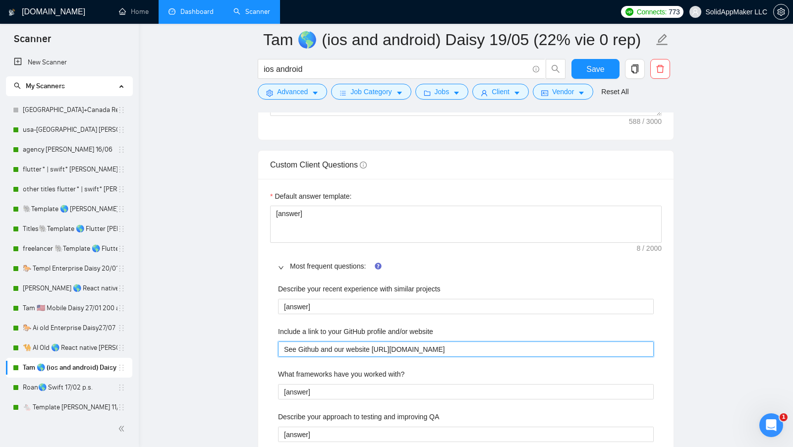
click at [322, 341] on website "See Github and our website [URL][DOMAIN_NAME]" at bounding box center [466, 348] width 376 height 15
type website "See Github and our website [URL][DOMAIN_NAME]"
click at [322, 342] on website "See Github and our website [URL][DOMAIN_NAME]" at bounding box center [466, 348] width 376 height 15
paste website "ccesssolid a"
type website "See Github accesssolid and our website [URL][DOMAIN_NAME]"
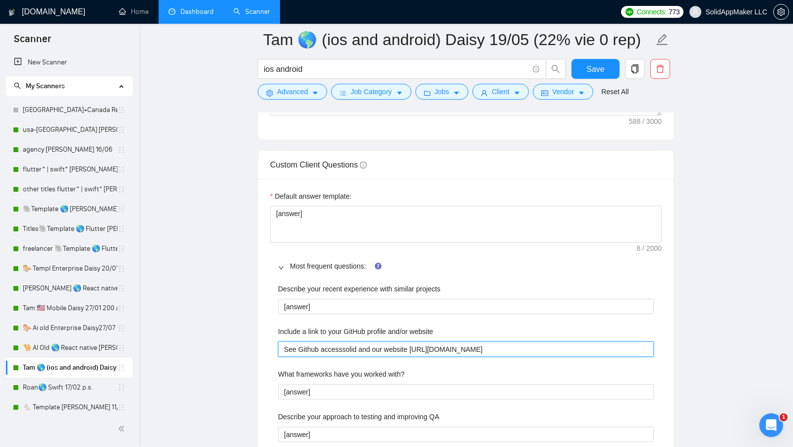
type website "See Github accesssolid and our website [URL][DOMAIN_NAME]"
click at [539, 343] on website "See Github accesssolid and our website [URL][DOMAIN_NAME]" at bounding box center [466, 348] width 376 height 15
click at [359, 341] on website "See Github accesssolid and our website [URL][DOMAIN_NAME]" at bounding box center [466, 348] width 376 height 15
click at [362, 342] on website "See Github accesssolid and our website [URL][DOMAIN_NAME]" at bounding box center [466, 348] width 376 height 15
type website "See Github accesssolid and our website [URL][DOMAIN_NAME]"
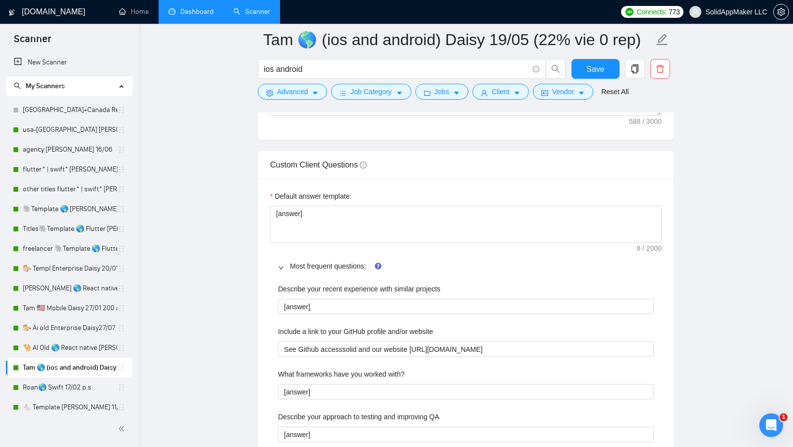
click at [710, 253] on main "Tam 🌎 (ios and android) Daisy 19/05 (22% vie 0 rep) ios android Save Advanced J…" at bounding box center [466, 353] width 622 height 3436
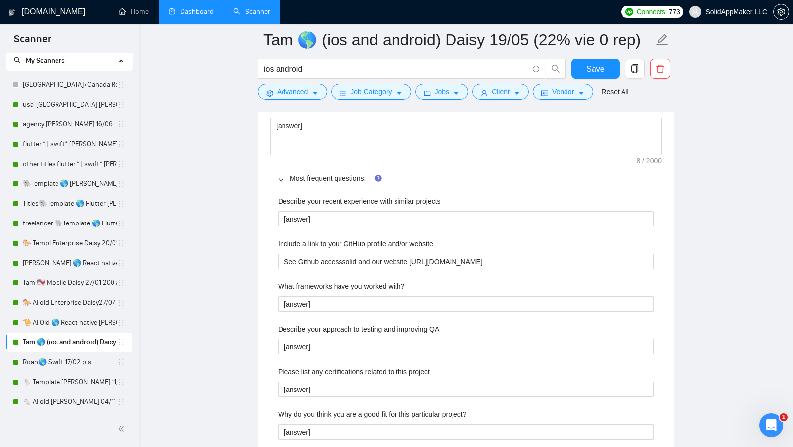
scroll to position [1494, 0]
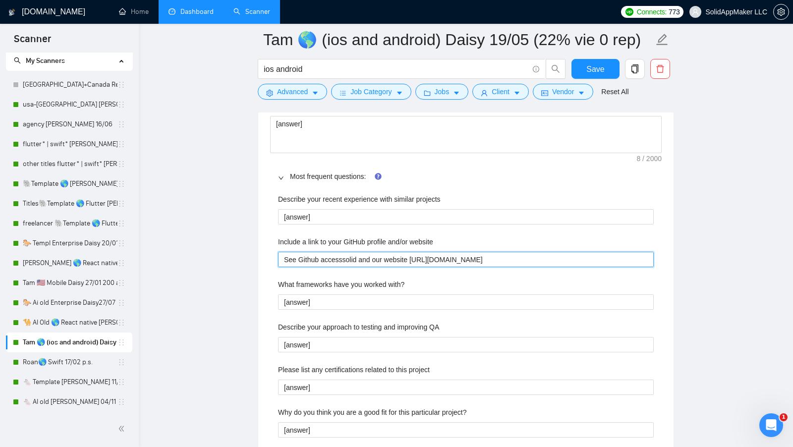
click at [340, 253] on website "See Github accesssolid and our website [URL][DOMAIN_NAME]" at bounding box center [466, 259] width 376 height 15
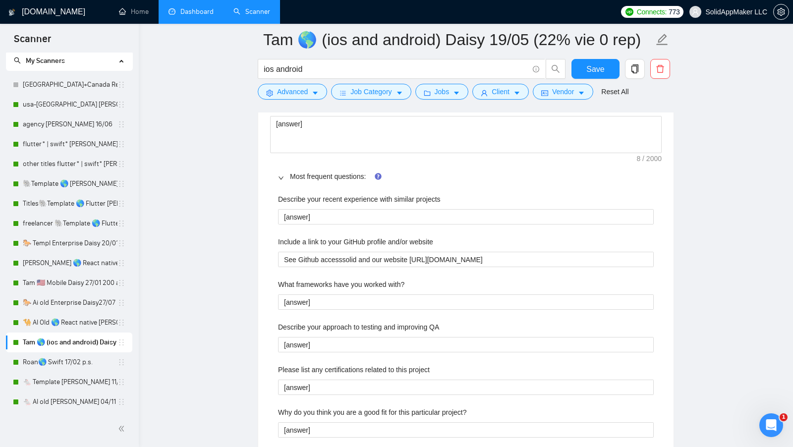
click at [429, 279] on div "What frameworks have you worked with?" at bounding box center [466, 286] width 376 height 15
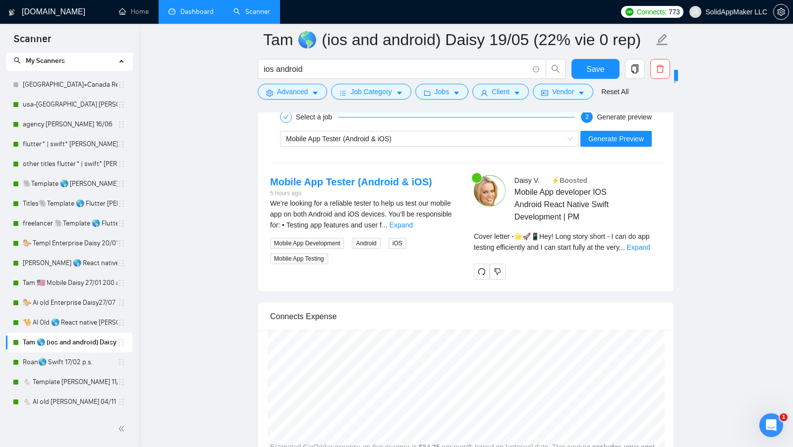
scroll to position [2512, 0]
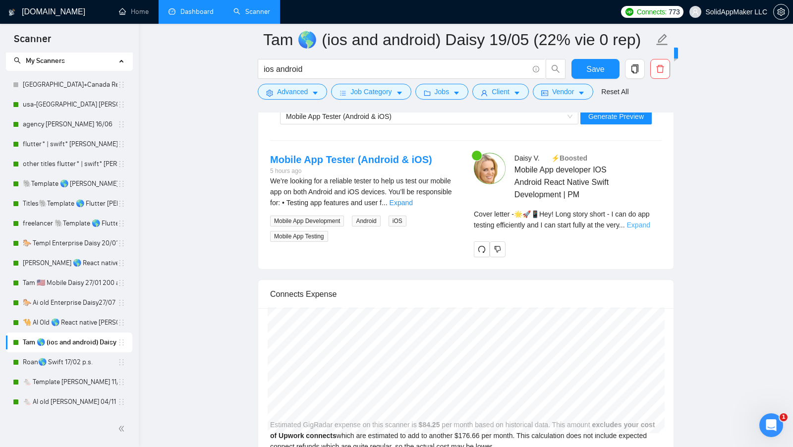
click at [647, 221] on link "Expand" at bounding box center [638, 225] width 23 height 8
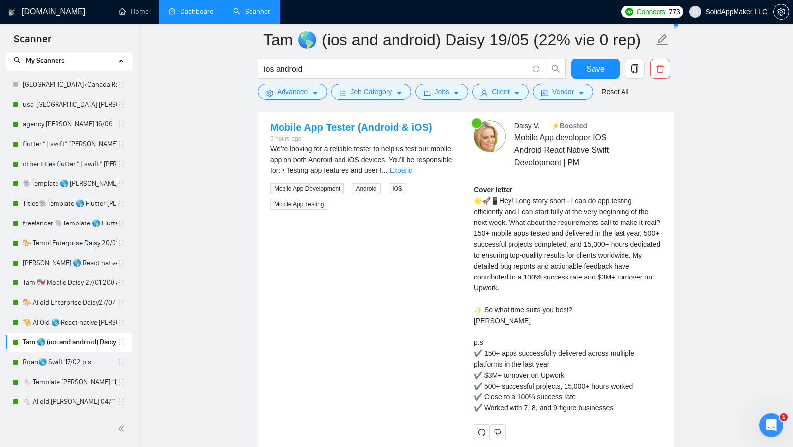
scroll to position [2543, 0]
drag, startPoint x: 599, startPoint y: 191, endPoint x: 631, endPoint y: 191, distance: 32.2
click at [631, 191] on div "Cover letter 🌟🚀📱Hey! Long story short - I can do app testing efficiently and I …" at bounding box center [568, 300] width 188 height 229
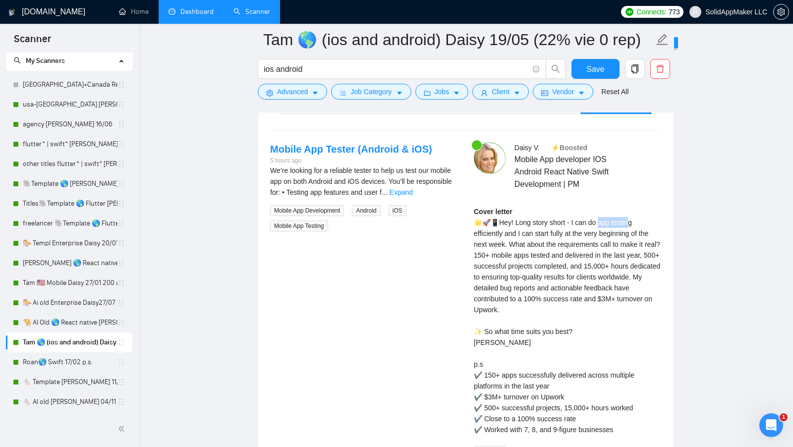
scroll to position [2519, 0]
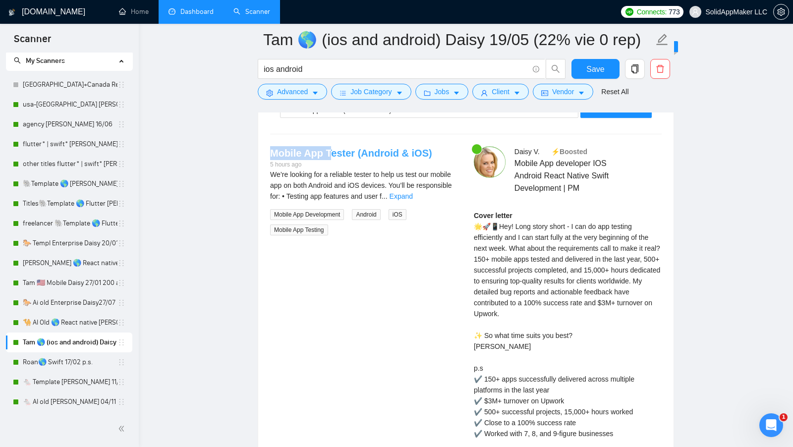
drag, startPoint x: 269, startPoint y: 144, endPoint x: 329, endPoint y: 142, distance: 59.5
click at [329, 146] on div "Mobile App Tester (Android & iOS) 5 hours ago We’re looking for a reliable test…" at bounding box center [364, 191] width 204 height 90
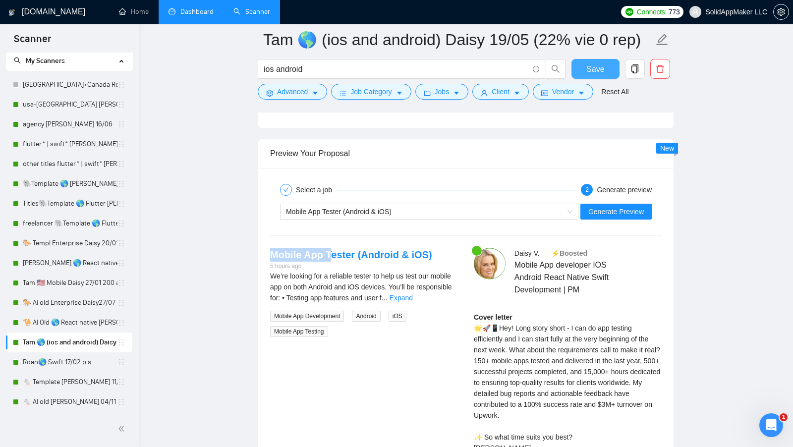
scroll to position [2416, 0]
click at [596, 67] on span "Save" at bounding box center [595, 69] width 18 height 12
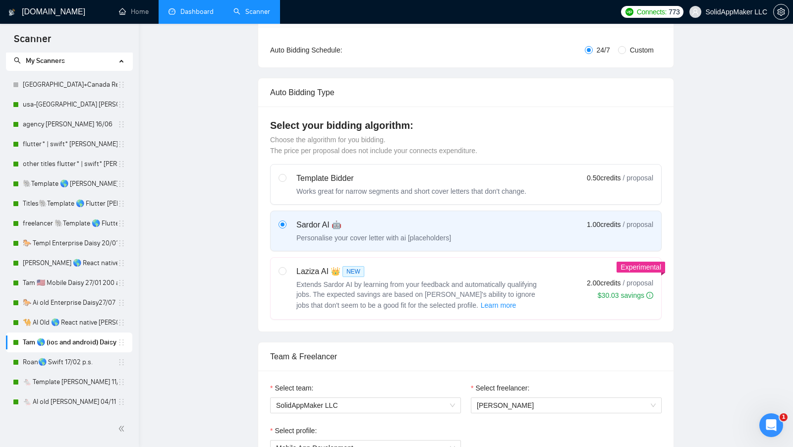
scroll to position [0, 0]
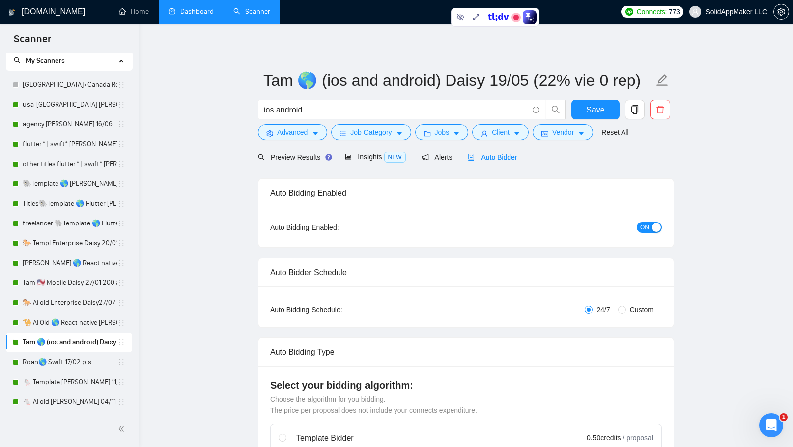
click at [198, 16] on link "Dashboard" at bounding box center [190, 11] width 45 height 8
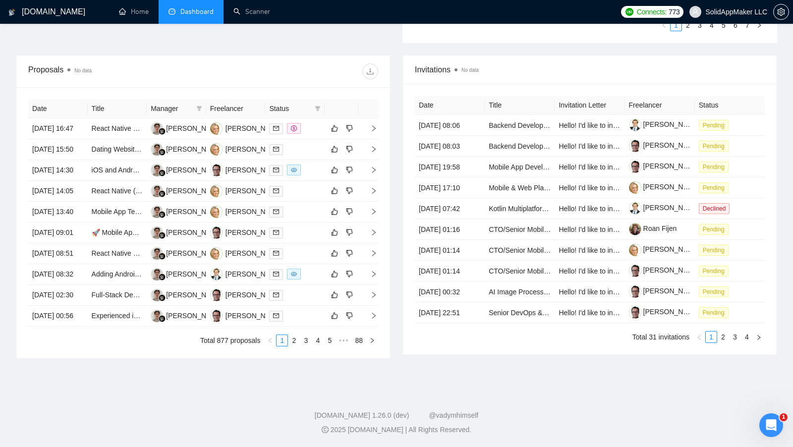
scroll to position [364, 0]
click at [318, 301] on div at bounding box center [295, 294] width 52 height 11
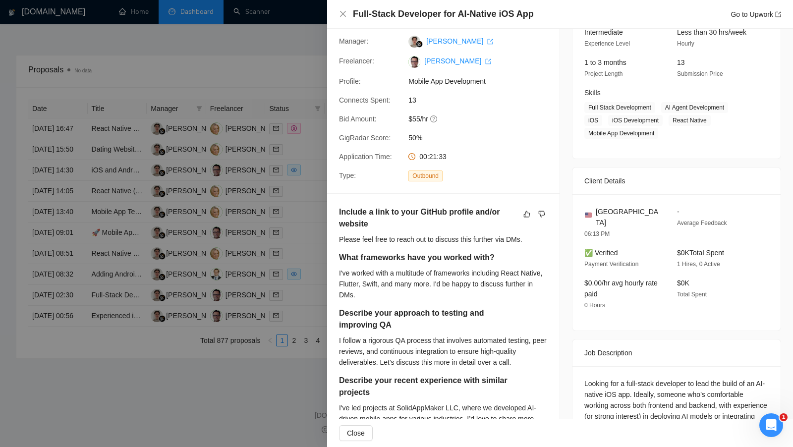
scroll to position [106, 0]
drag, startPoint x: 341, startPoint y: 198, endPoint x: 376, endPoint y: 210, distance: 36.7
click at [376, 210] on h5 "Include a link to your GitHub profile and/or website" at bounding box center [427, 218] width 177 height 24
drag, startPoint x: 337, startPoint y: 226, endPoint x: 528, endPoint y: 226, distance: 190.8
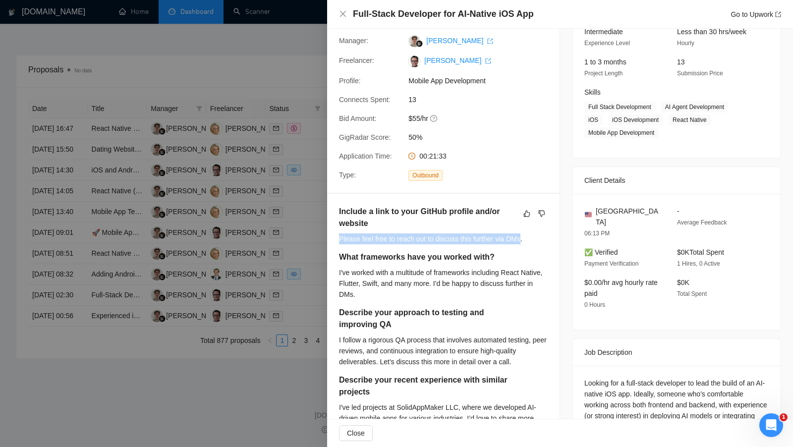
click at [528, 226] on div "Include a link to your GitHub profile and/or website Please feel free to reach …" at bounding box center [443, 352] width 232 height 317
click at [495, 233] on div "Please feel free to reach out to discuss this further via DMs." at bounding box center [443, 238] width 209 height 11
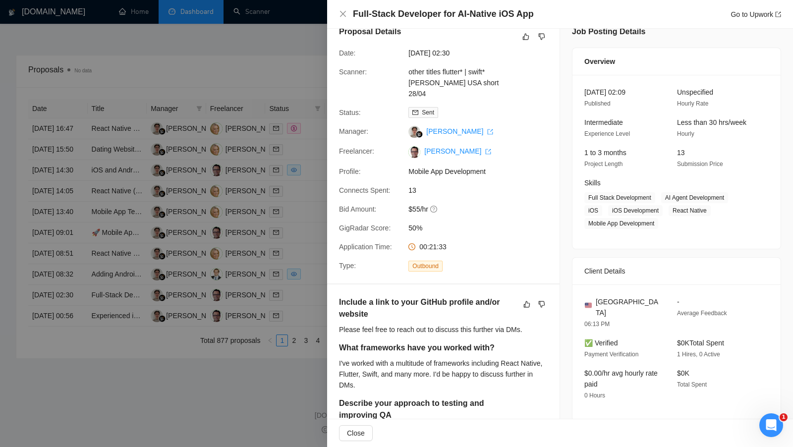
scroll to position [0, 0]
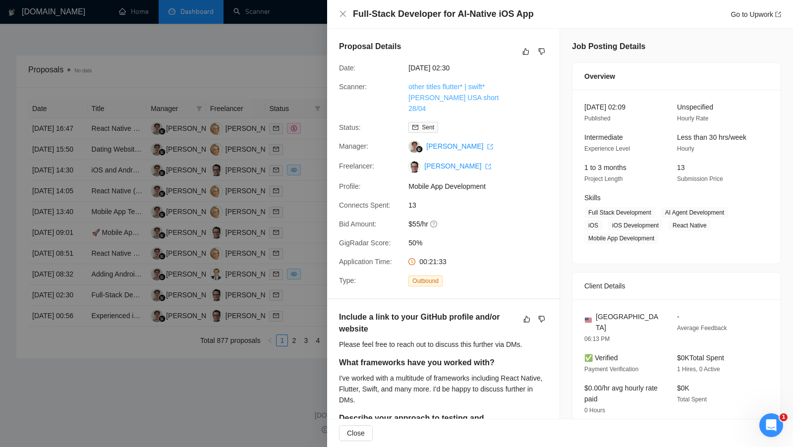
click at [440, 87] on link "other titles flutter* | swift* [PERSON_NAME] USA short 28/04" at bounding box center [453, 98] width 90 height 30
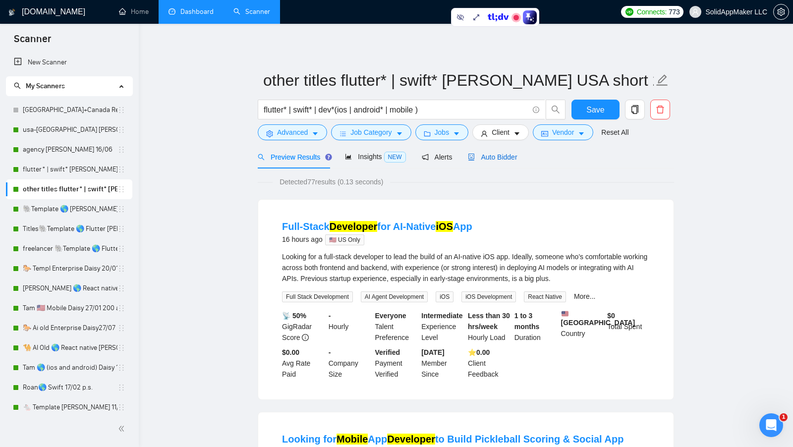
click at [509, 157] on span "Auto Bidder" at bounding box center [492, 157] width 49 height 8
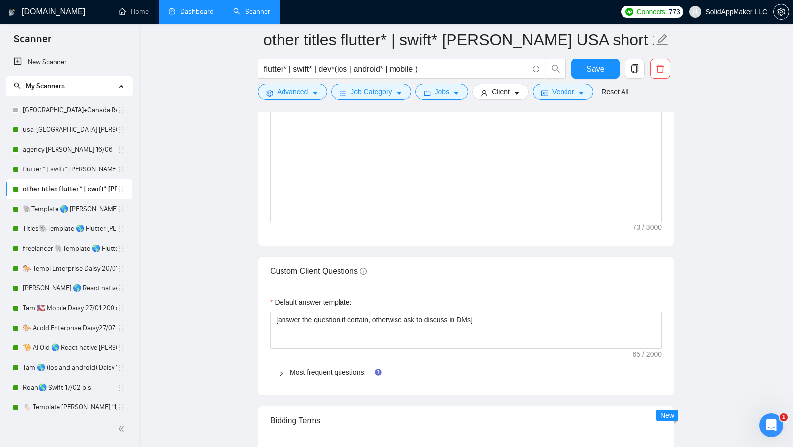
scroll to position [1281, 0]
click at [331, 368] on link "Most frequent questions:" at bounding box center [328, 372] width 76 height 8
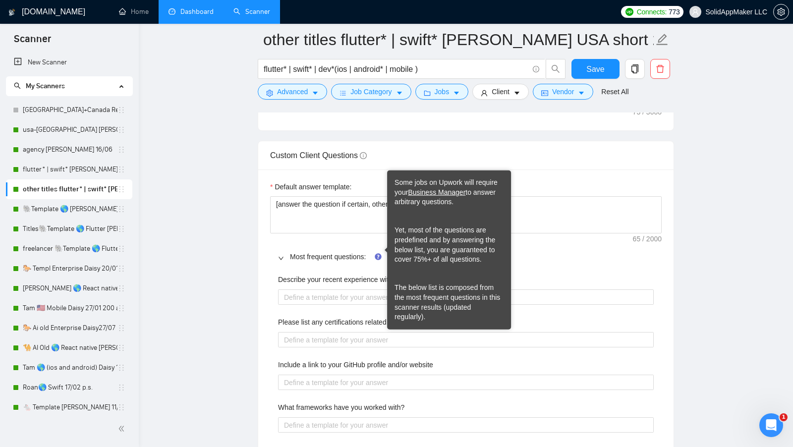
scroll to position [1442, 0]
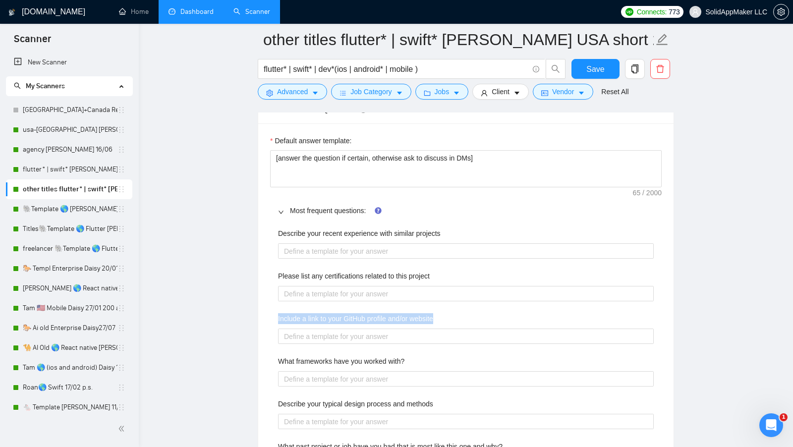
drag, startPoint x: 271, startPoint y: 315, endPoint x: 516, endPoint y: 316, distance: 244.8
click at [516, 316] on div "Describe your recent experience with similar projects Please list any certifica…" at bounding box center [465, 441] width 391 height 438
click at [433, 340] on div "Describe your recent experience with similar projects Please list any certifica…" at bounding box center [465, 441] width 391 height 438
click at [420, 336] on div at bounding box center [466, 336] width 376 height 16
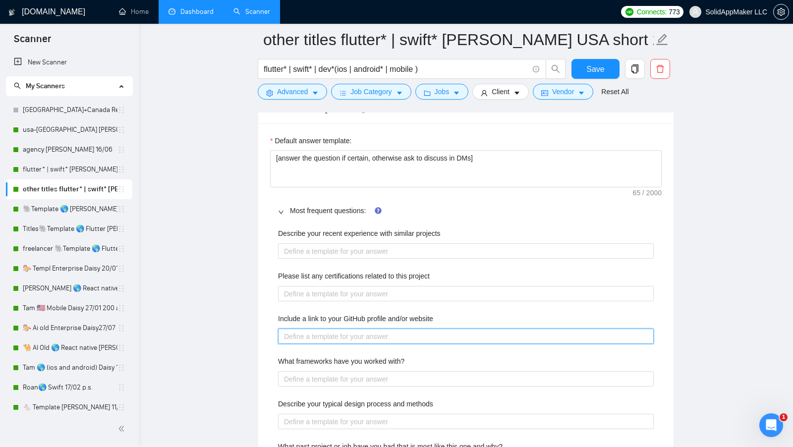
click at [413, 333] on website "Include a link to your GitHub profile and/or website" at bounding box center [466, 336] width 376 height 15
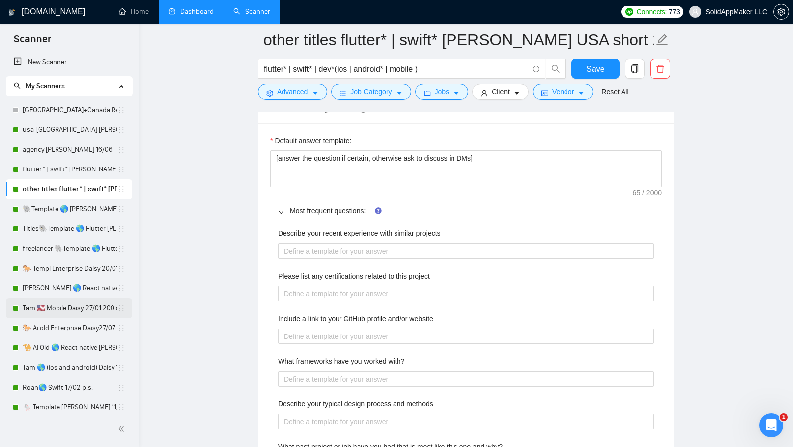
click at [63, 306] on link "Tam 🇺🇸 Mobile Daisy 27/01 200 apps made" at bounding box center [70, 308] width 95 height 20
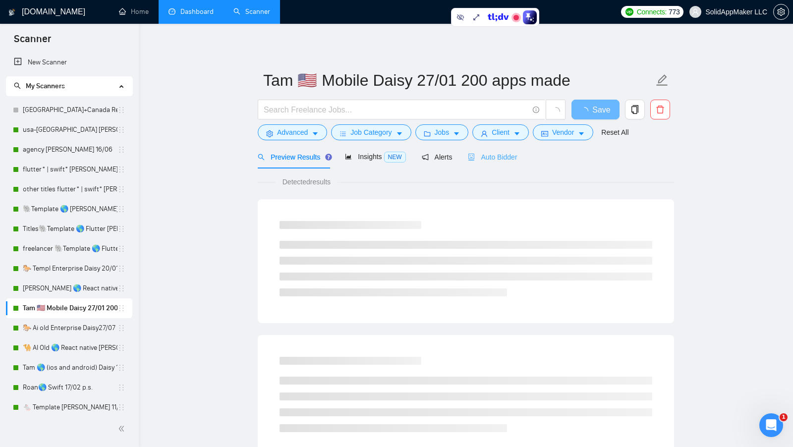
click at [504, 163] on div "Auto Bidder" at bounding box center [492, 156] width 49 height 23
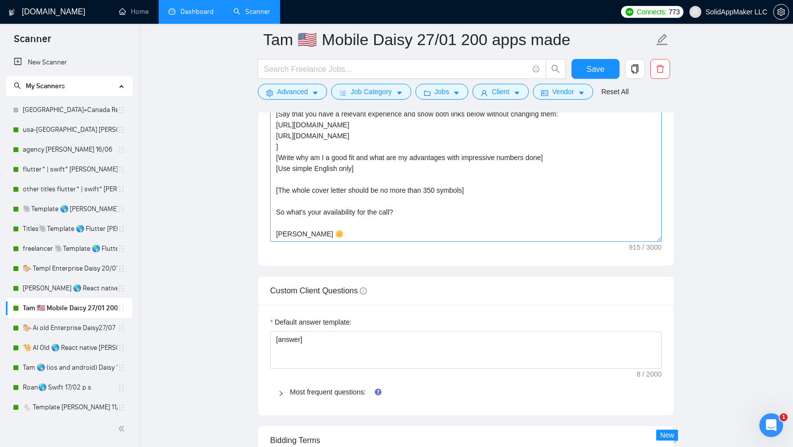
scroll to position [1299, 0]
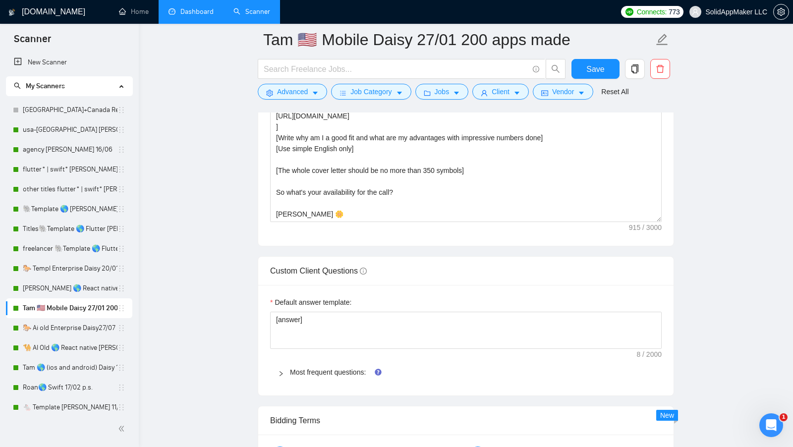
click at [353, 350] on div "Default answer template: [answer] Most frequent questions: Describe your recent…" at bounding box center [465, 340] width 415 height 111
click at [337, 368] on link "Most frequent questions:" at bounding box center [328, 372] width 76 height 8
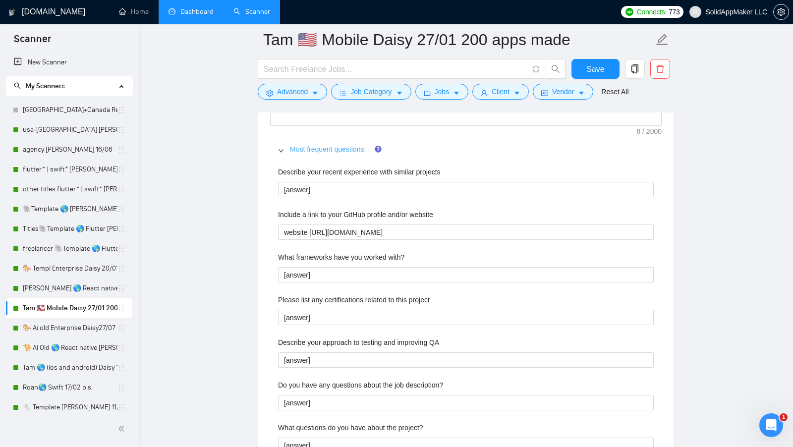
scroll to position [1549, 0]
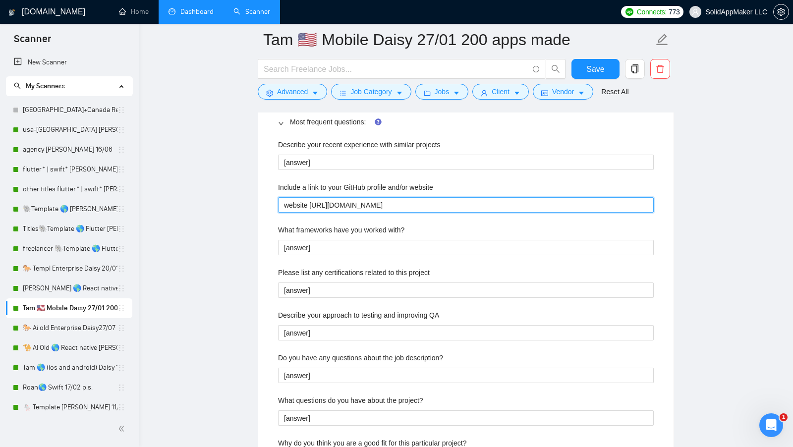
click at [383, 197] on website "website [URL][DOMAIN_NAME]" at bounding box center [466, 204] width 376 height 15
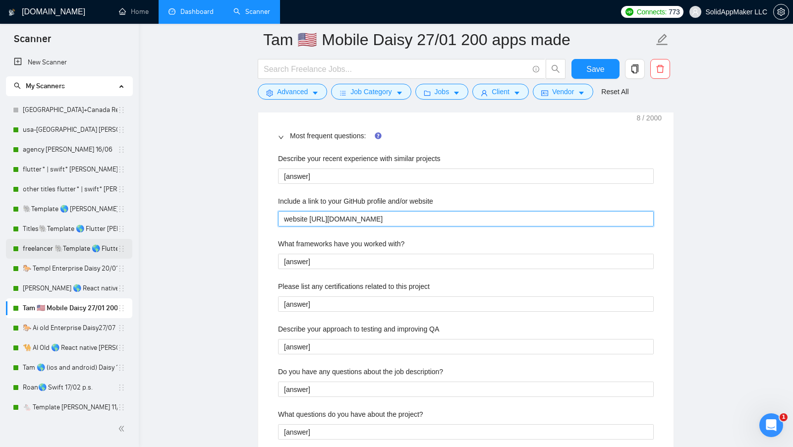
scroll to position [1534, 0]
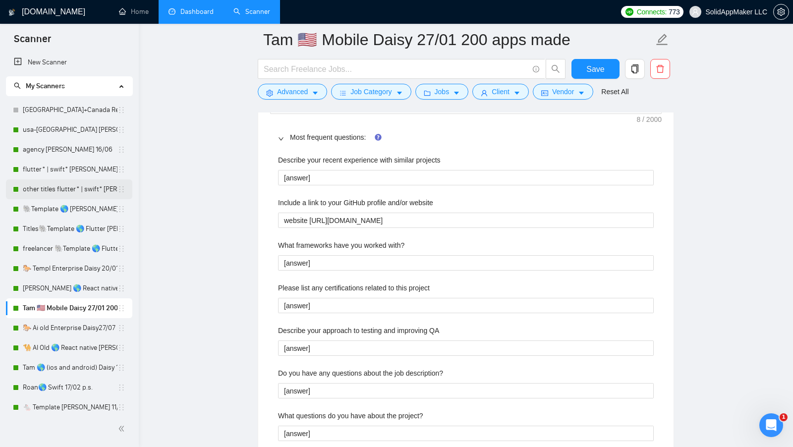
click at [59, 188] on link "other titles flutter* | swift* [PERSON_NAME] USA short 28/04" at bounding box center [70, 189] width 95 height 20
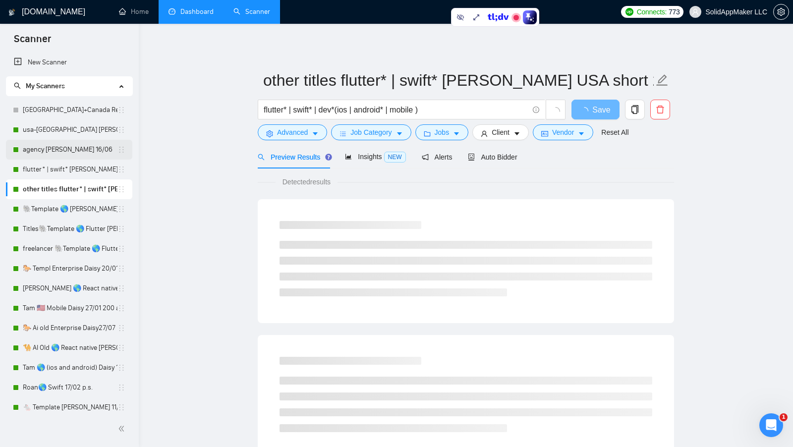
click at [56, 147] on link "agency [PERSON_NAME] 16/06" at bounding box center [70, 150] width 95 height 20
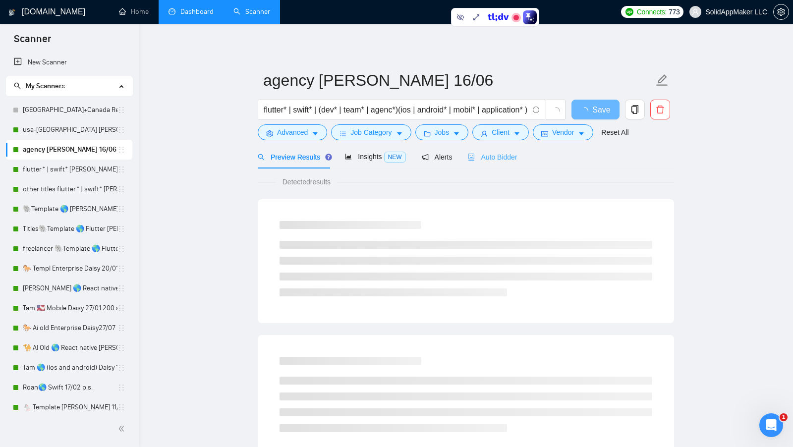
click at [494, 165] on div "Auto Bidder" at bounding box center [492, 156] width 49 height 23
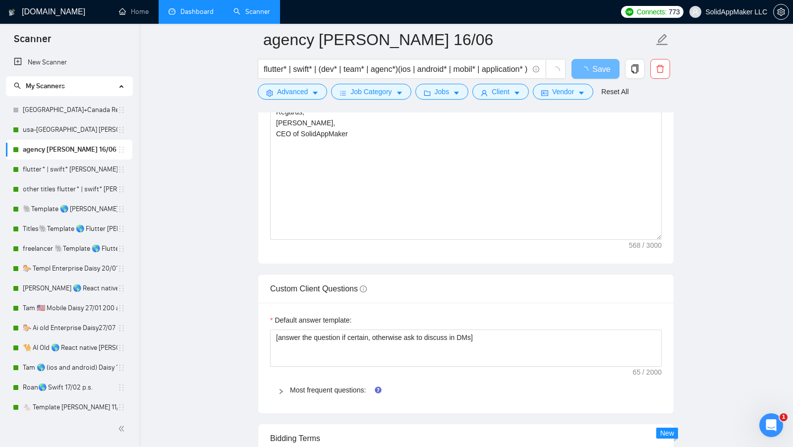
click at [326, 385] on span "Most frequent questions:" at bounding box center [472, 390] width 364 height 11
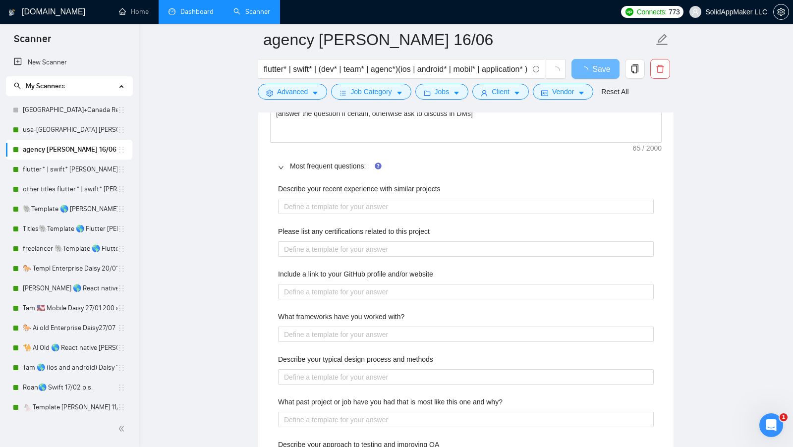
scroll to position [1473, 0]
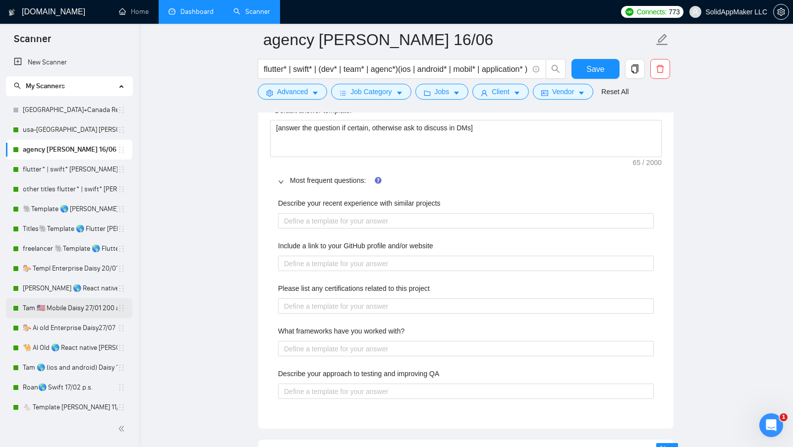
click at [60, 306] on link "Tam 🇺🇸 Mobile Daisy 27/01 200 apps made" at bounding box center [70, 308] width 95 height 20
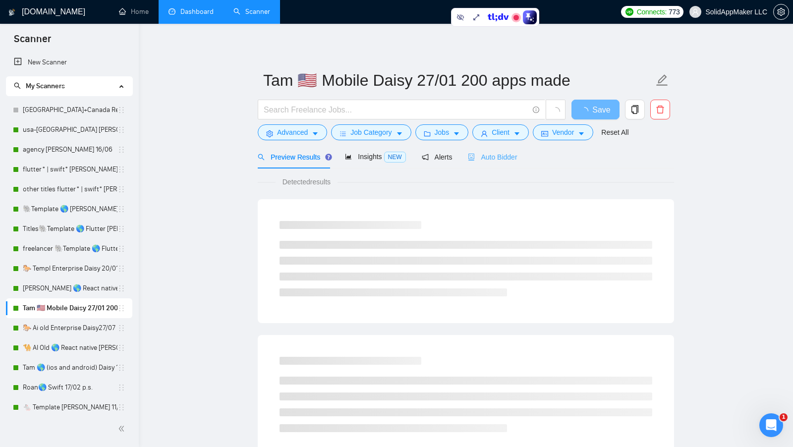
click at [501, 166] on div "Auto Bidder" at bounding box center [492, 156] width 49 height 23
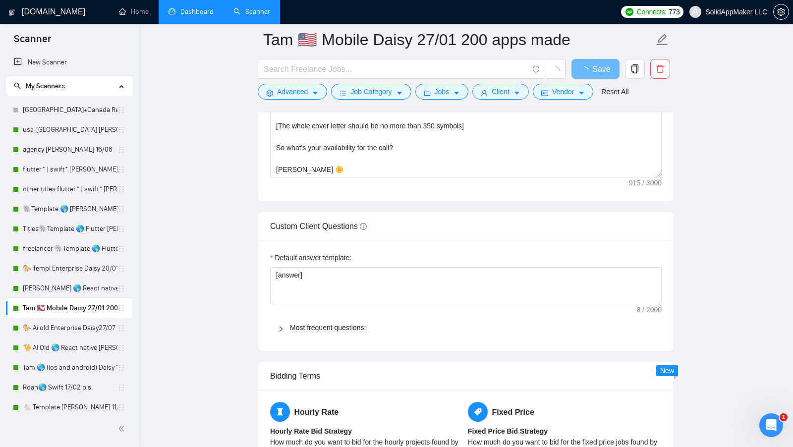
scroll to position [1442, 0]
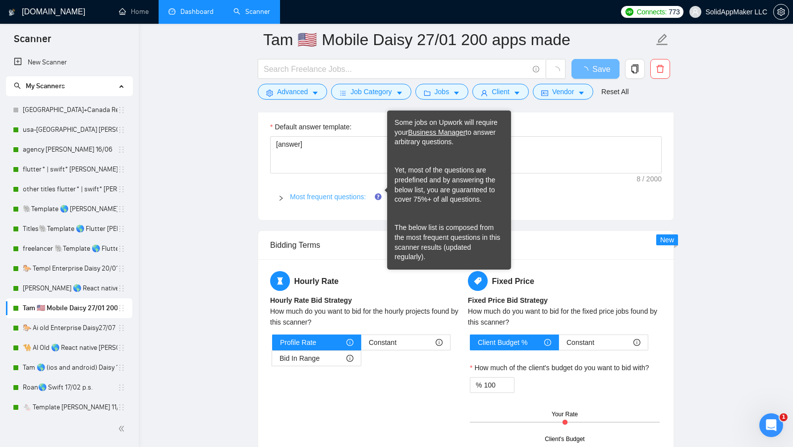
click at [343, 193] on link "Most frequent questions:" at bounding box center [328, 197] width 76 height 8
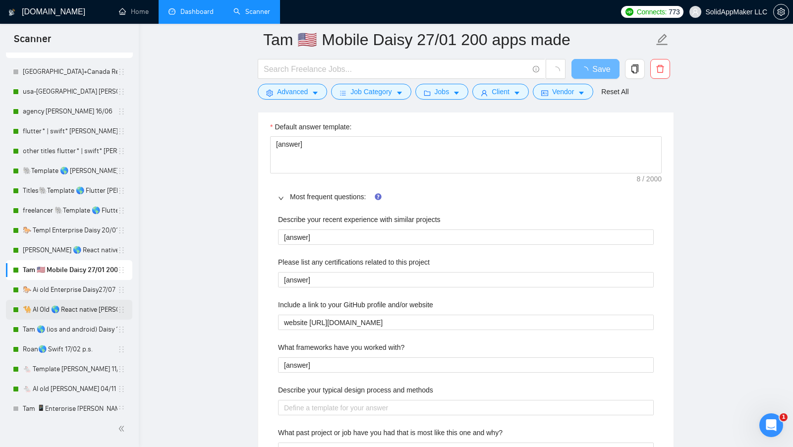
scroll to position [40, 0]
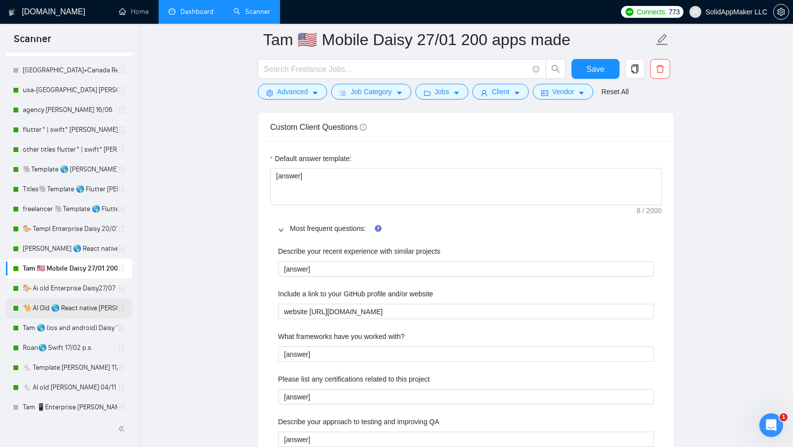
click at [74, 308] on link "🐪 AI Old 🌎 React native [PERSON_NAME]" at bounding box center [70, 308] width 95 height 20
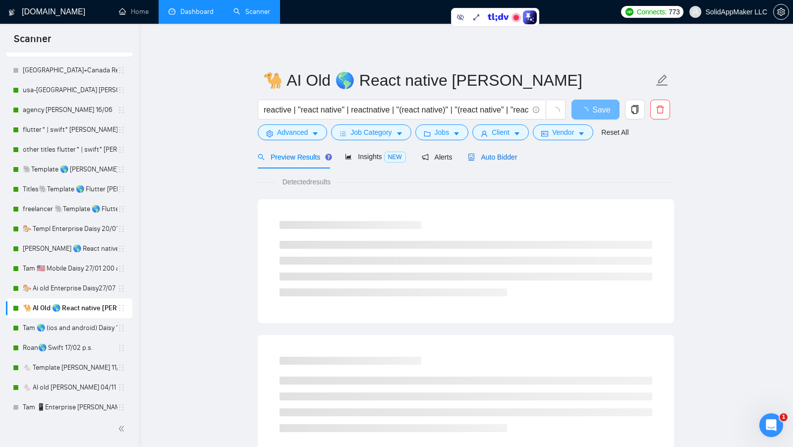
click at [497, 156] on span "Auto Bidder" at bounding box center [492, 157] width 49 height 8
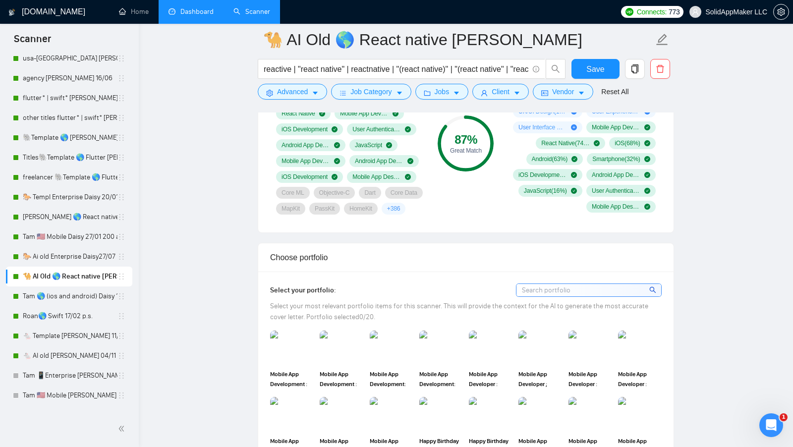
scroll to position [68, 0]
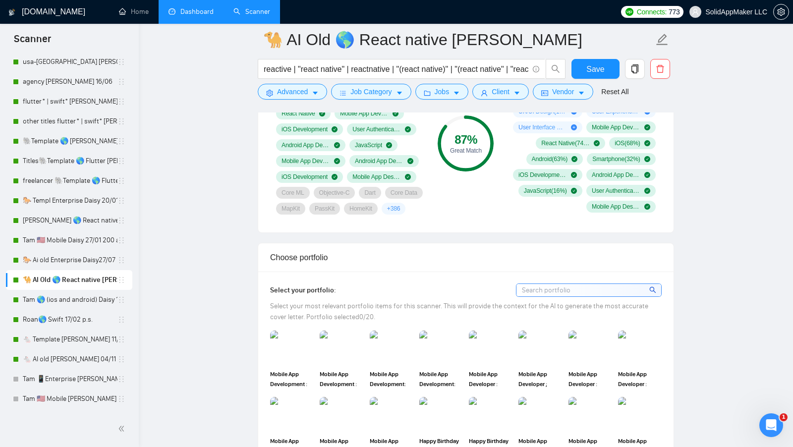
click at [185, 10] on link "Dashboard" at bounding box center [190, 11] width 45 height 8
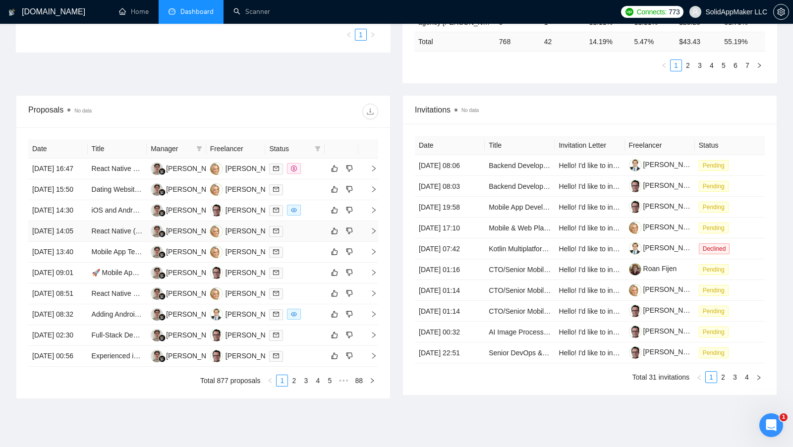
scroll to position [300, 0]
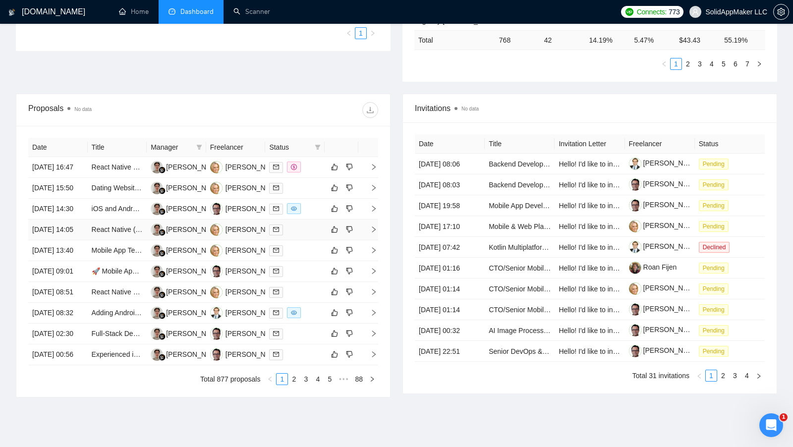
click at [306, 240] on td at bounding box center [294, 230] width 59 height 21
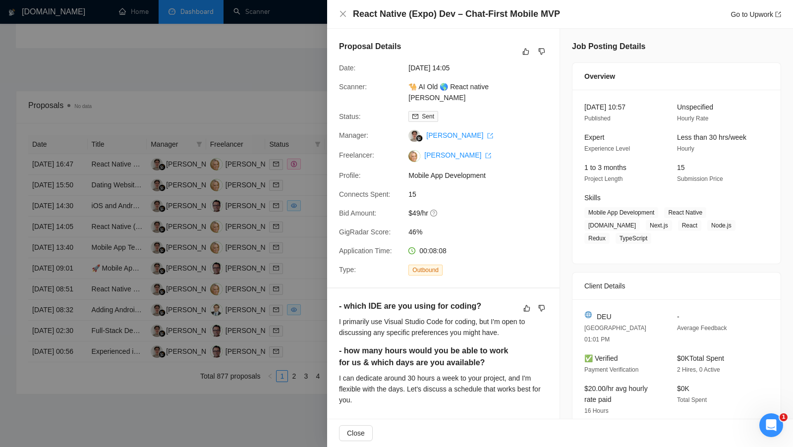
scroll to position [314, 0]
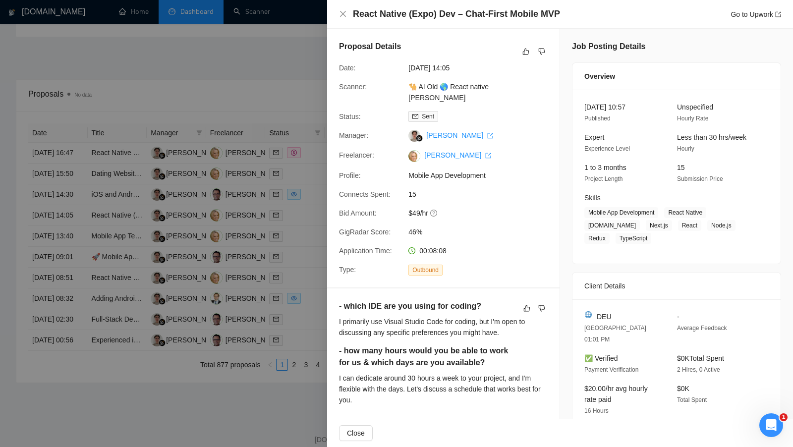
click at [295, 301] on div at bounding box center [396, 223] width 793 height 447
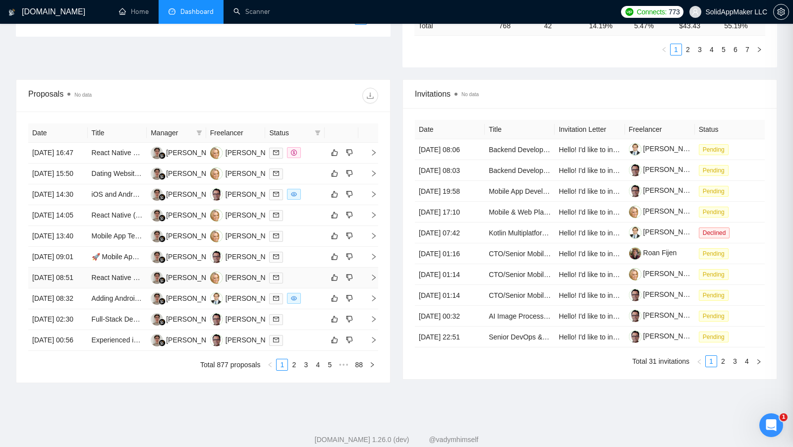
click at [296, 288] on td at bounding box center [294, 278] width 59 height 21
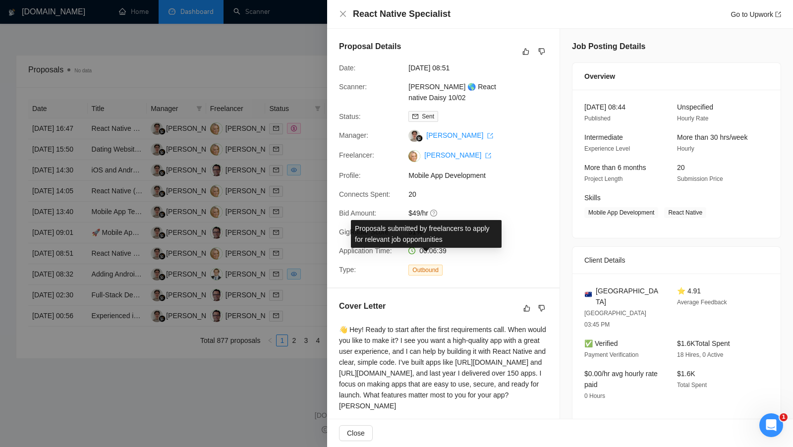
scroll to position [345, 0]
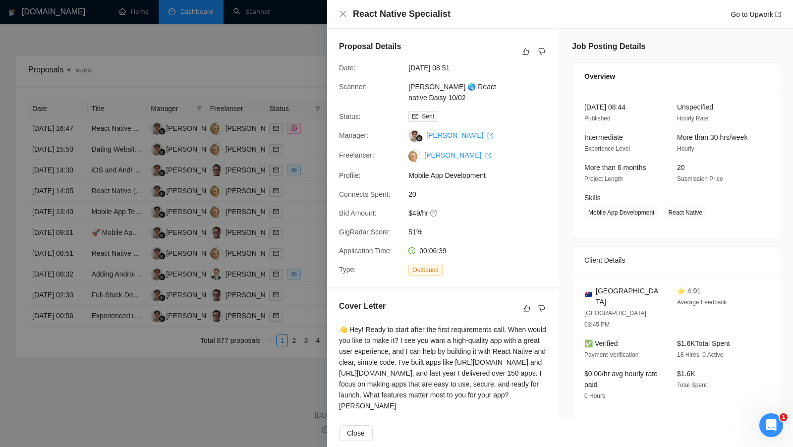
click at [267, 323] on div at bounding box center [396, 223] width 793 height 447
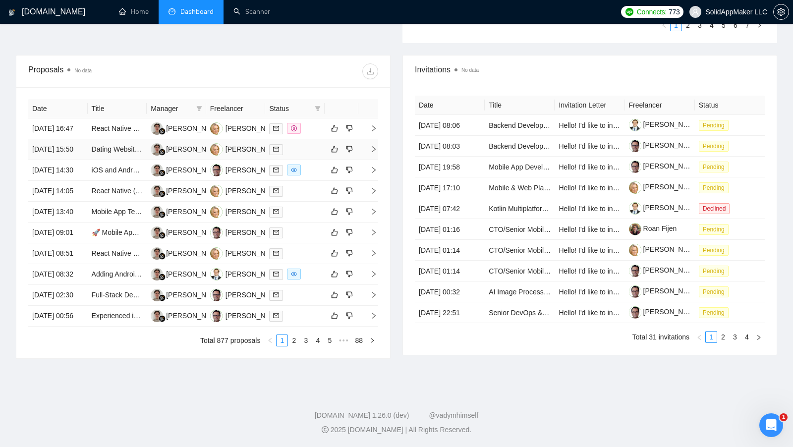
click at [313, 155] on div at bounding box center [295, 149] width 52 height 11
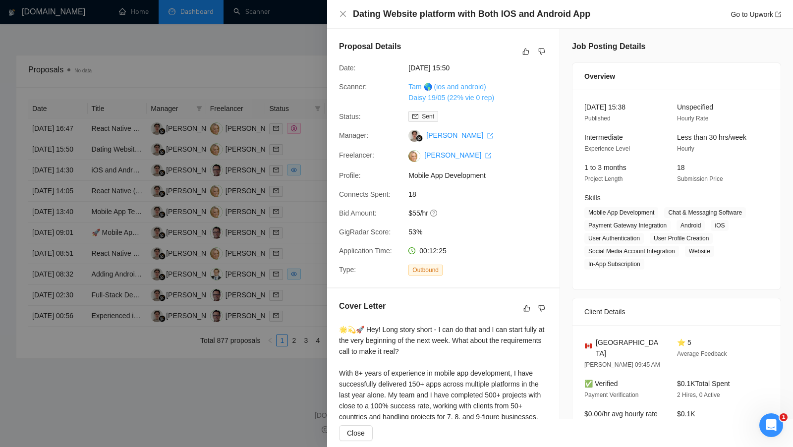
click at [448, 93] on link "Tam 🌎 (ios and android) Daisy 19/05 (22% vie 0 rep)" at bounding box center [451, 92] width 86 height 19
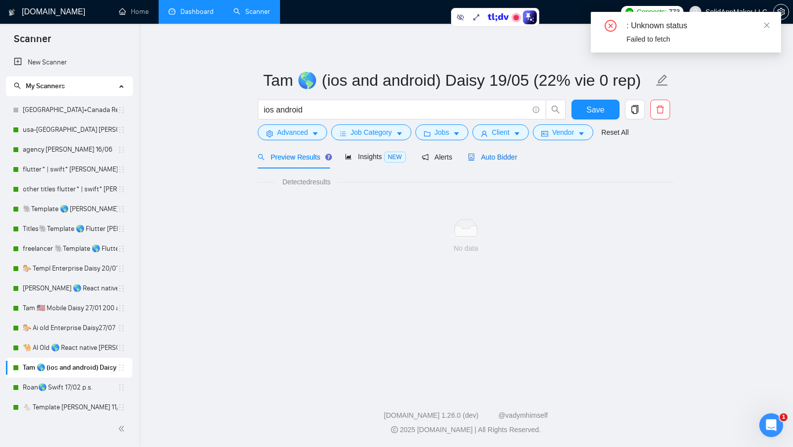
click at [514, 152] on div "Auto Bidder" at bounding box center [492, 157] width 49 height 11
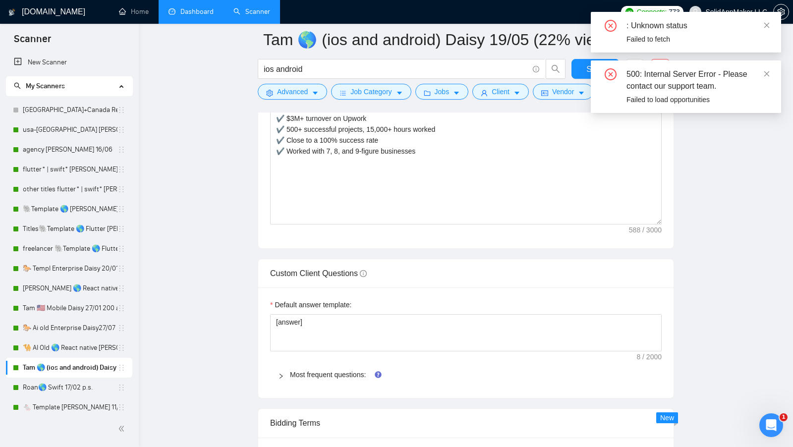
scroll to position [1246, 0]
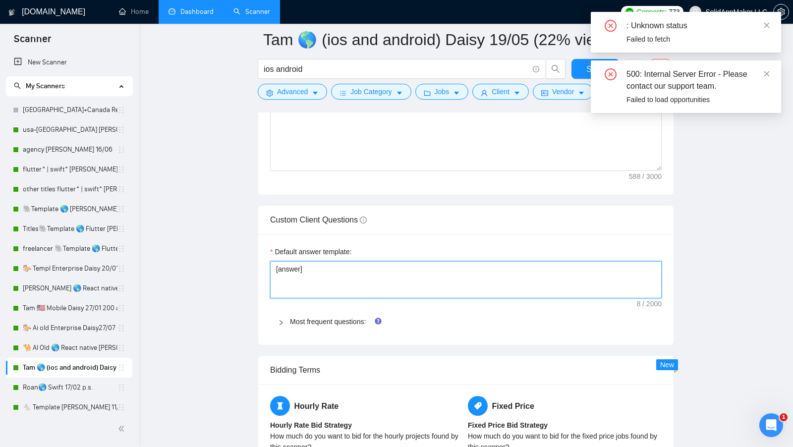
click at [306, 272] on textarea "[answer]" at bounding box center [465, 279] width 391 height 37
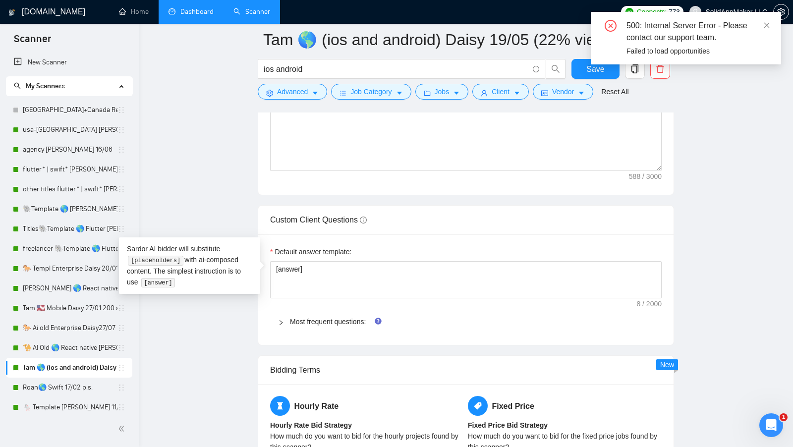
click at [303, 310] on div "Most frequent questions:" at bounding box center [465, 321] width 391 height 23
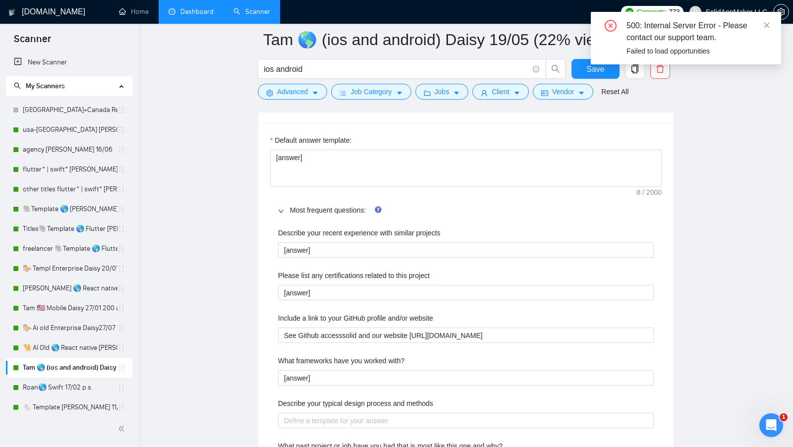
scroll to position [1378, 0]
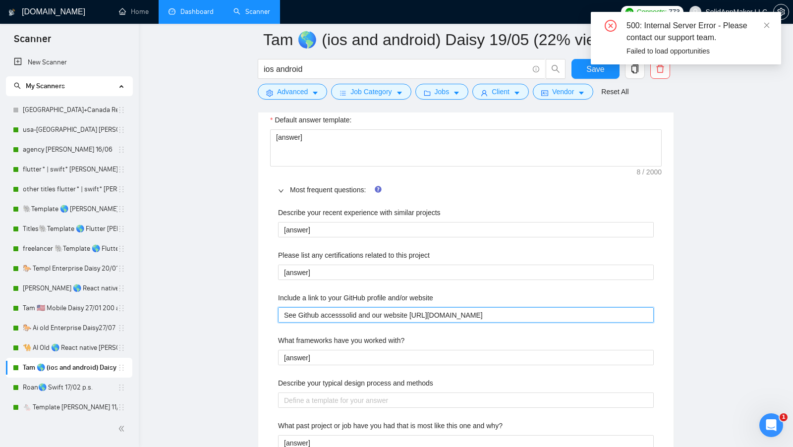
click at [414, 307] on website "See Github accesssolid and our website [URL][DOMAIN_NAME]" at bounding box center [466, 314] width 376 height 15
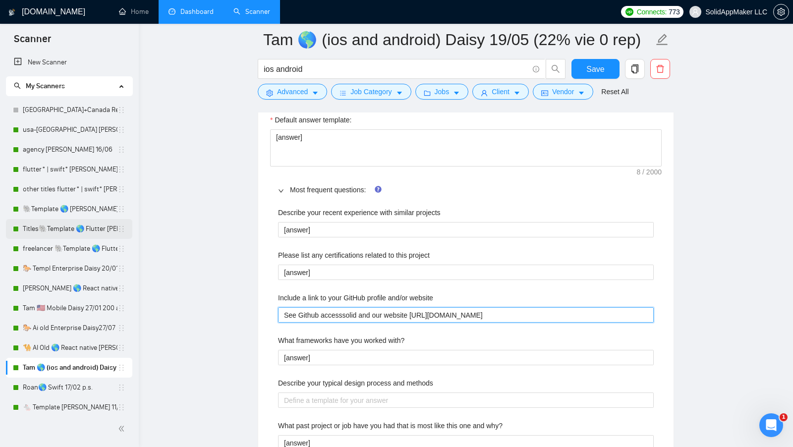
scroll to position [1363, 0]
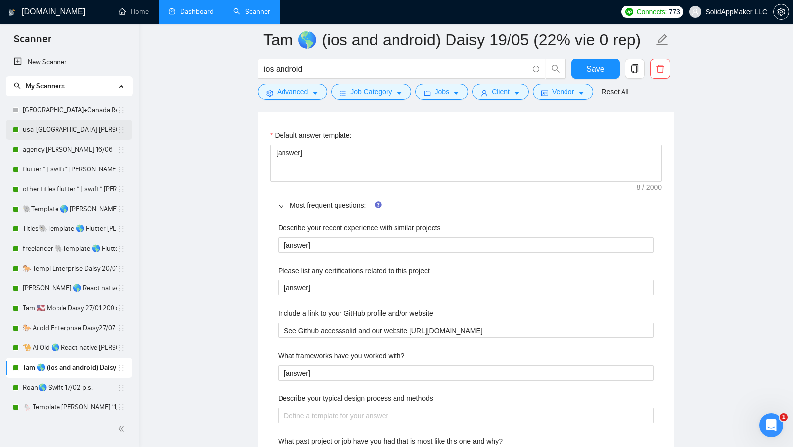
click at [50, 137] on link "usa-[GEOGRAPHIC_DATA] [PERSON_NAME] 21.07" at bounding box center [70, 130] width 95 height 20
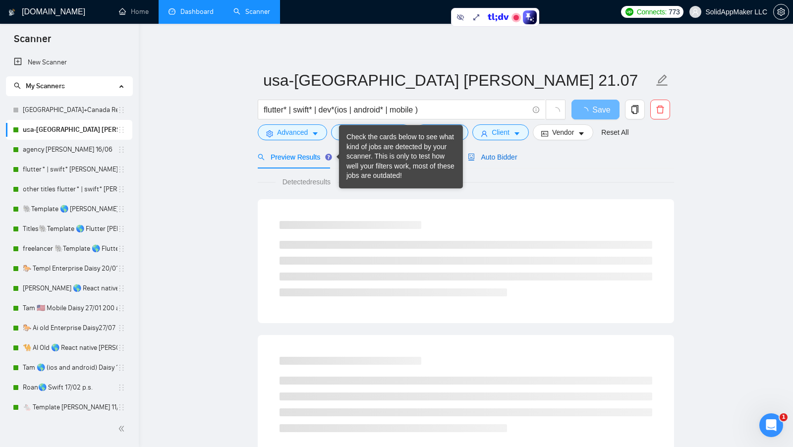
click at [490, 160] on span "Auto Bidder" at bounding box center [492, 157] width 49 height 8
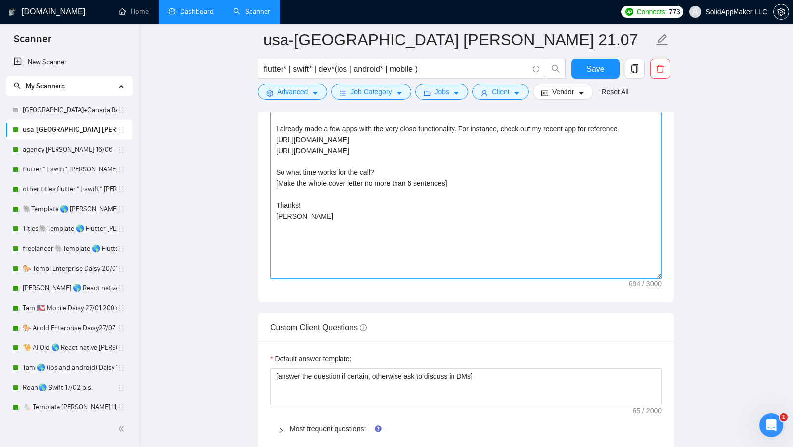
scroll to position [1272, 0]
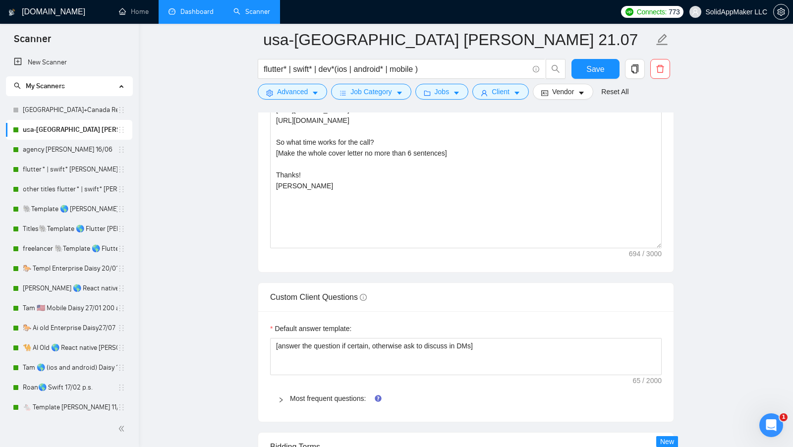
click at [313, 402] on div "Most frequent questions:" at bounding box center [465, 398] width 391 height 23
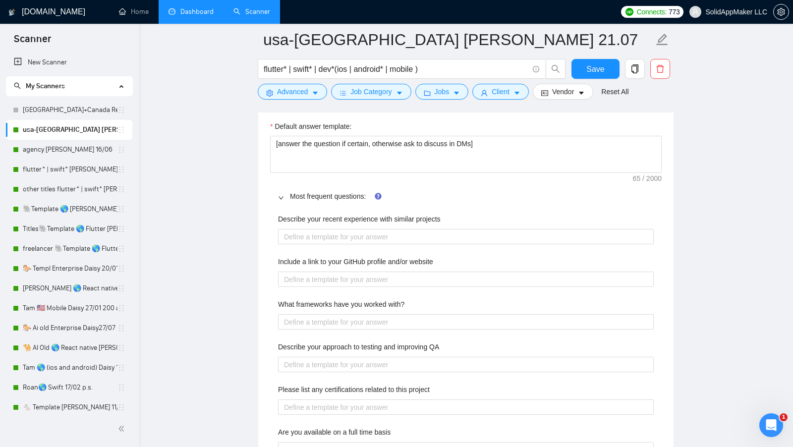
scroll to position [1483, 0]
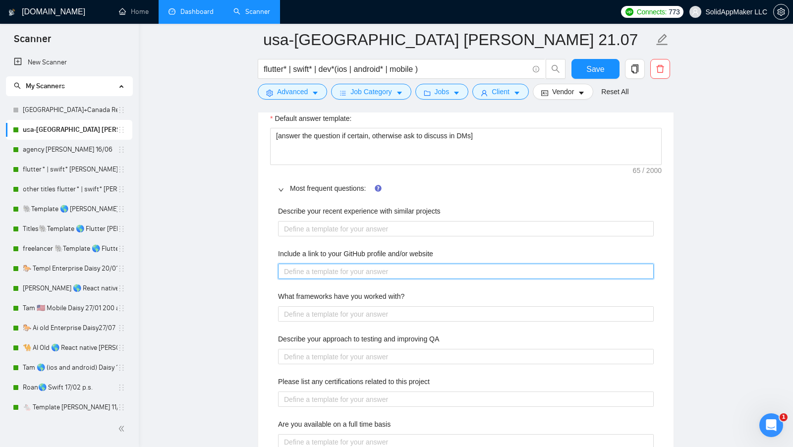
click at [382, 264] on website "Include a link to your GitHub profile and/or website" at bounding box center [466, 271] width 376 height 15
paste website "See Github accesssolid and our website [URL][DOMAIN_NAME]"
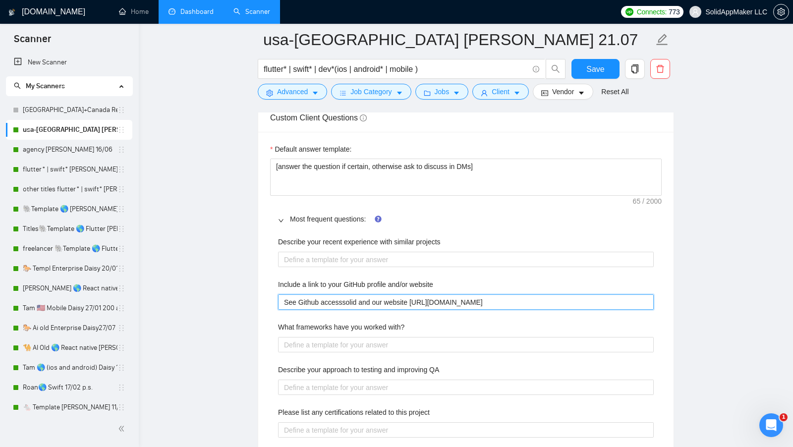
scroll to position [1453, 0]
type website "See Github accesssolid and our website [URL][DOMAIN_NAME]"
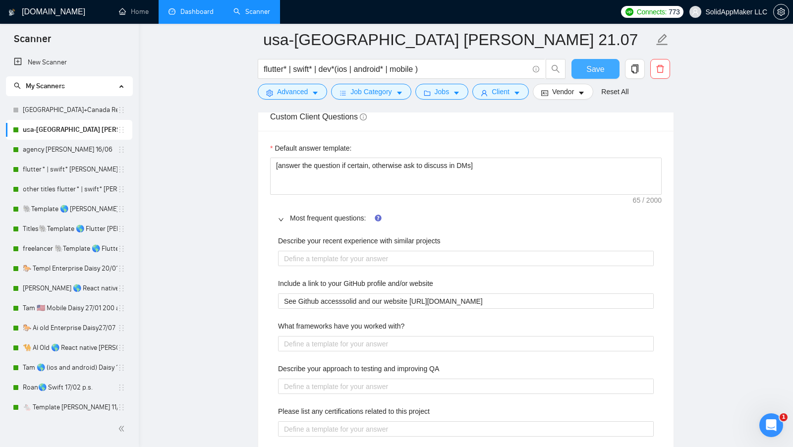
click at [578, 63] on button "Save" at bounding box center [595, 69] width 48 height 20
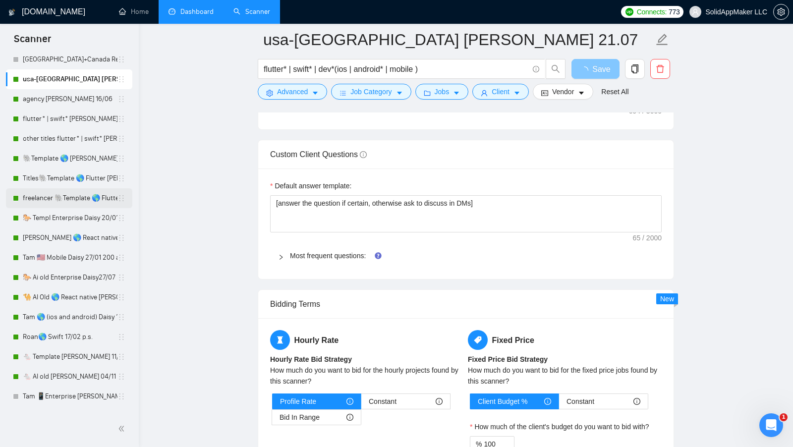
scroll to position [0, 0]
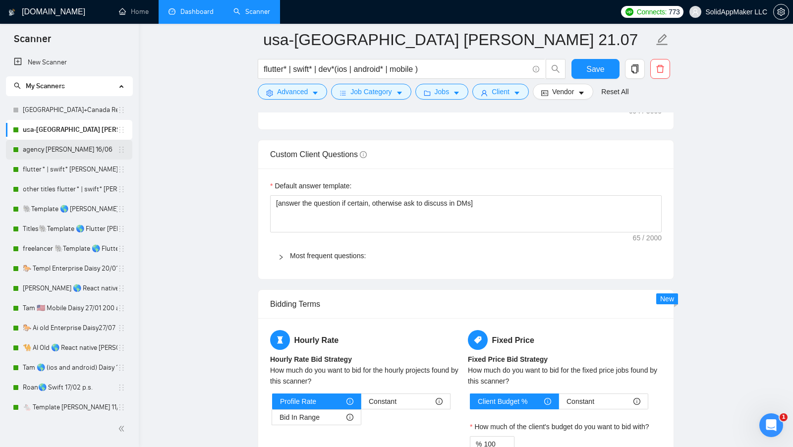
click at [65, 149] on link "agency [PERSON_NAME] 16/06" at bounding box center [70, 150] width 95 height 20
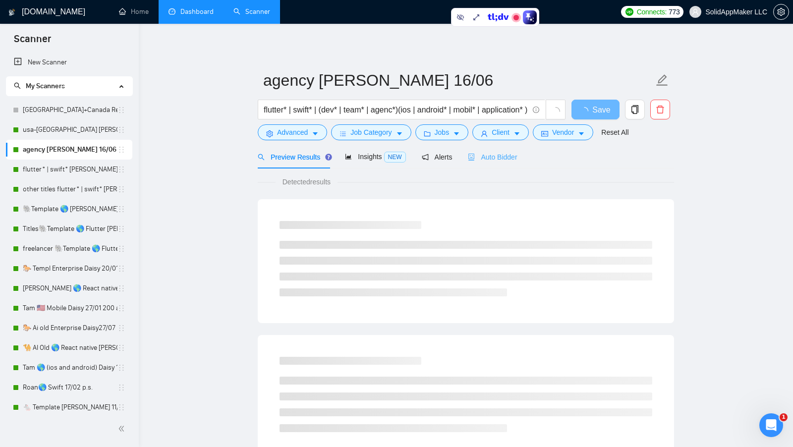
click at [514, 165] on div "Auto Bidder" at bounding box center [492, 156] width 49 height 23
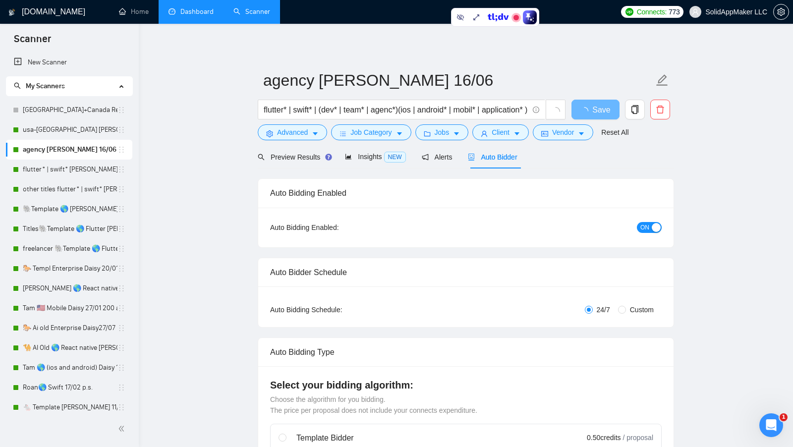
click at [509, 162] on div "Auto Bidder" at bounding box center [492, 156] width 49 height 23
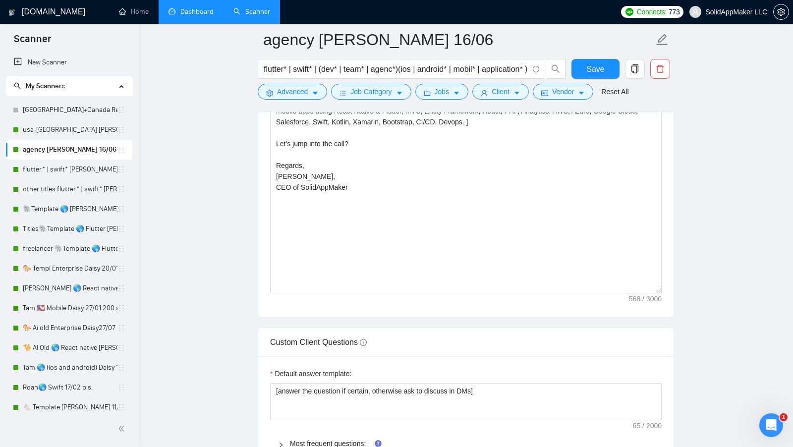
scroll to position [1300, 0]
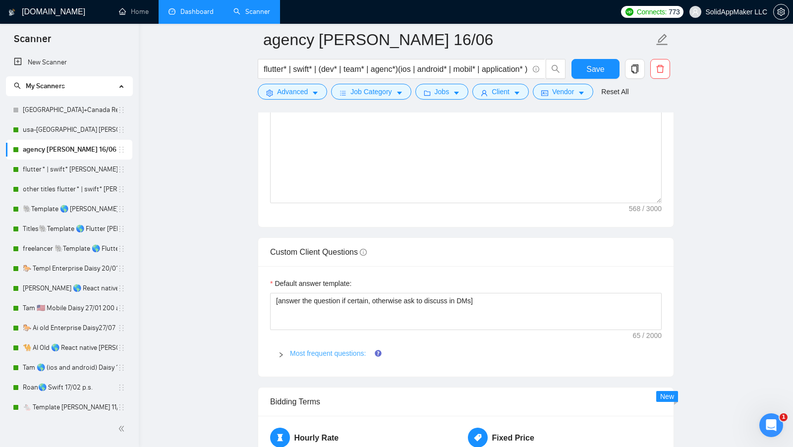
click at [337, 349] on link "Most frequent questions:" at bounding box center [328, 353] width 76 height 8
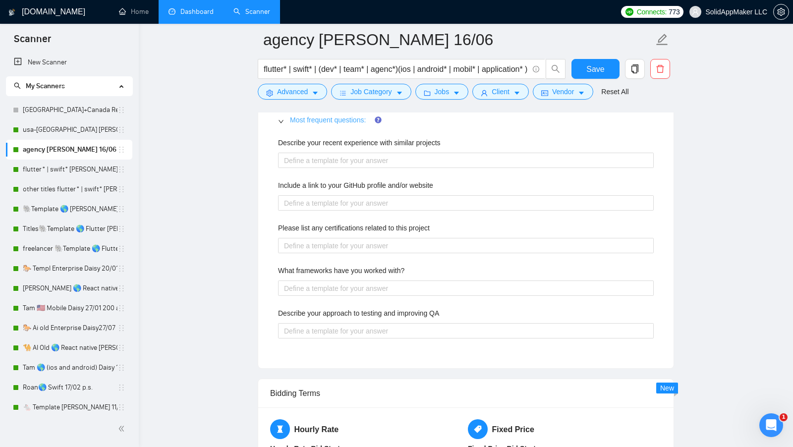
scroll to position [1543, 0]
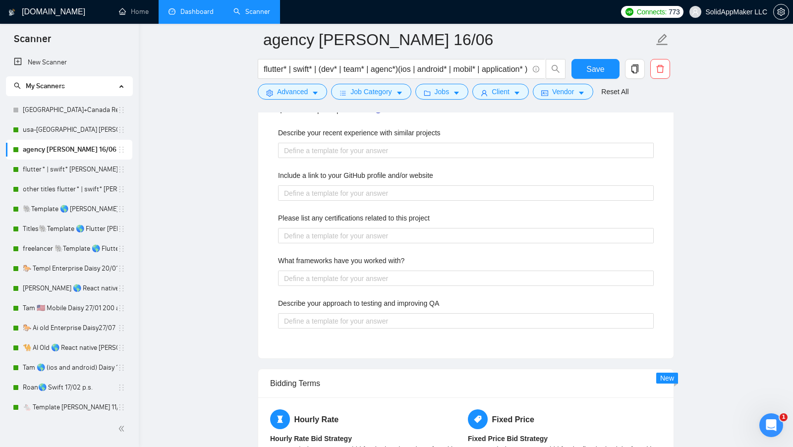
click at [398, 197] on div "Describe your recent experience with similar projects Include a link to your Gi…" at bounding box center [465, 233] width 391 height 225
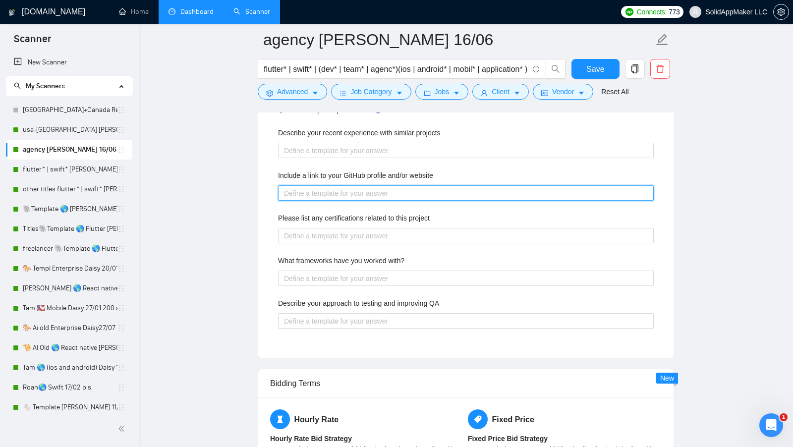
click at [407, 190] on website "Include a link to your GitHub profile and/or website" at bounding box center [466, 192] width 376 height 15
paste website "See Github accesssolid and our website [URL][DOMAIN_NAME]"
type website "See Github accesssolid and our website [URL][DOMAIN_NAME]"
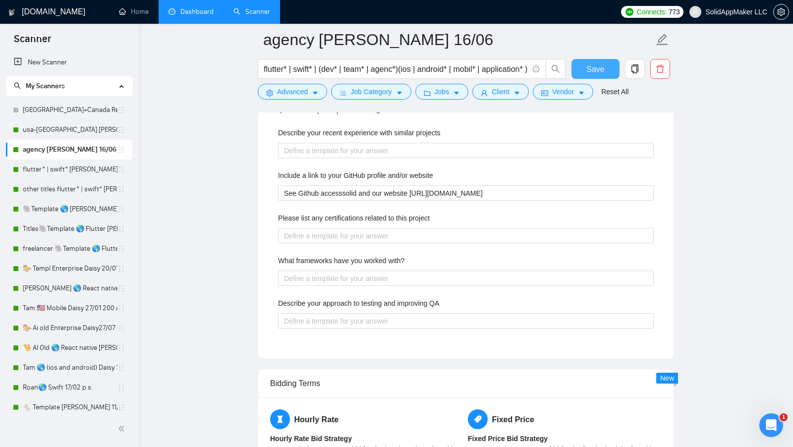
click at [594, 71] on span "Save" at bounding box center [595, 69] width 18 height 12
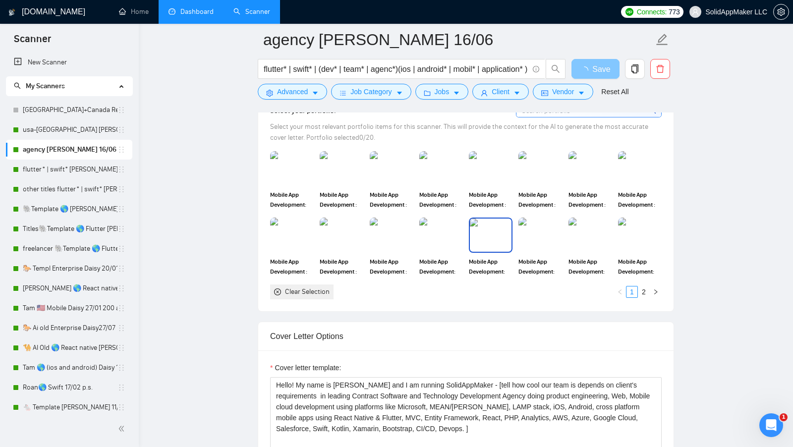
scroll to position [839, 0]
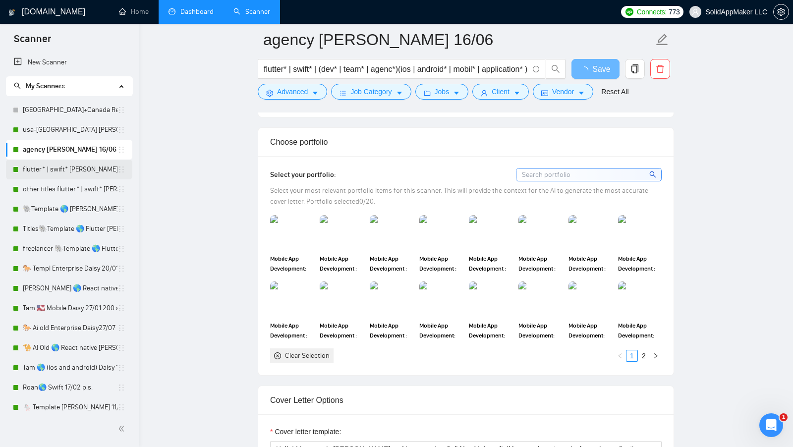
click at [75, 173] on link "flutter* | swift* [PERSON_NAME] USA short+category 28/04" at bounding box center [70, 170] width 95 height 20
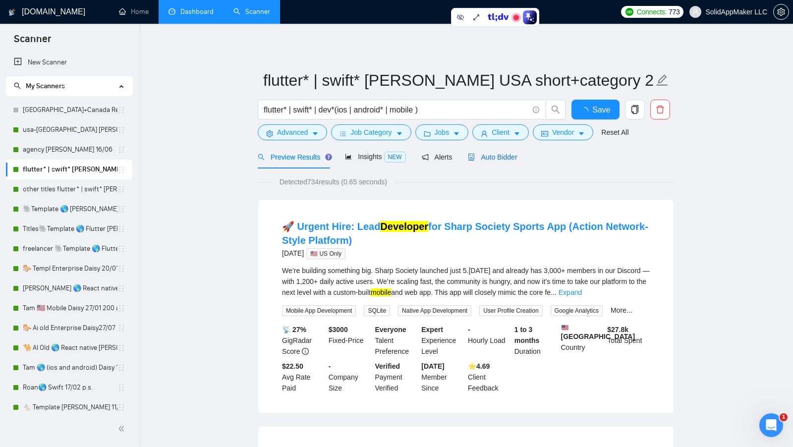
click at [497, 154] on span "Auto Bidder" at bounding box center [492, 157] width 49 height 8
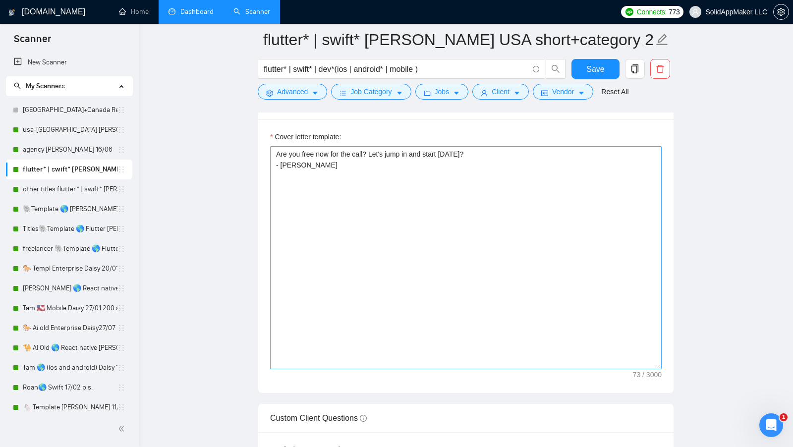
scroll to position [1297, 0]
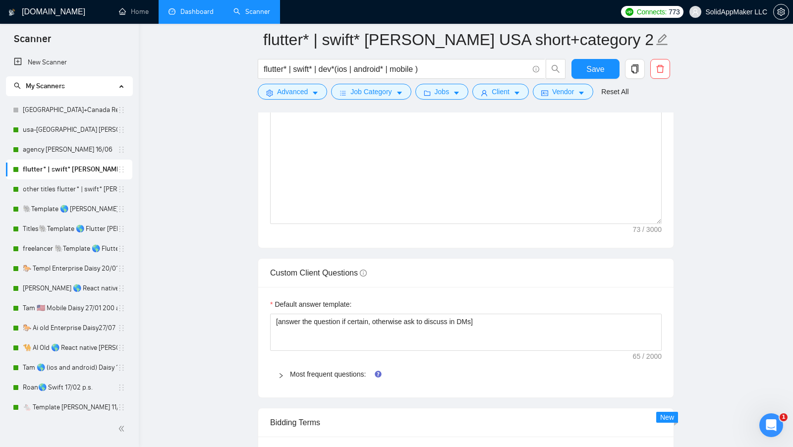
click at [328, 369] on span "Most frequent questions:" at bounding box center [472, 374] width 364 height 11
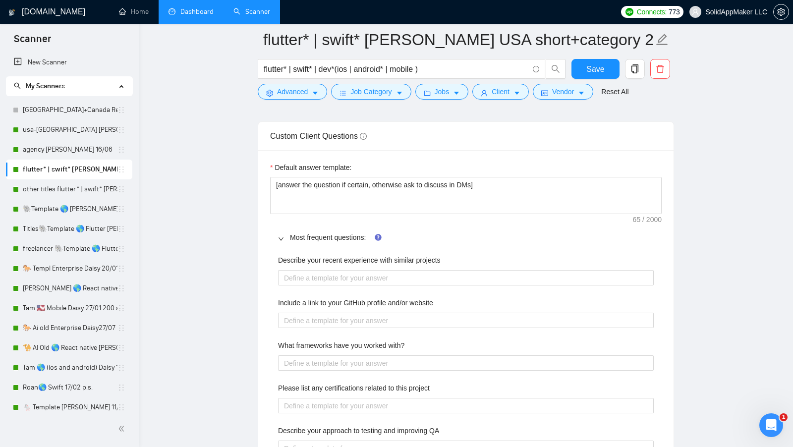
scroll to position [1449, 0]
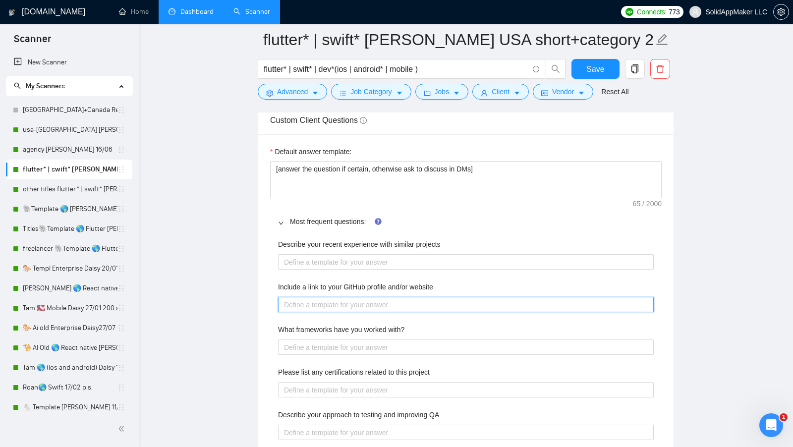
click at [409, 297] on website "Include a link to your GitHub profile and/or website" at bounding box center [466, 304] width 376 height 15
paste website "See Github accesssolid and our website [URL][DOMAIN_NAME]"
type website "See Github accesssolid and our website [URL][DOMAIN_NAME]"
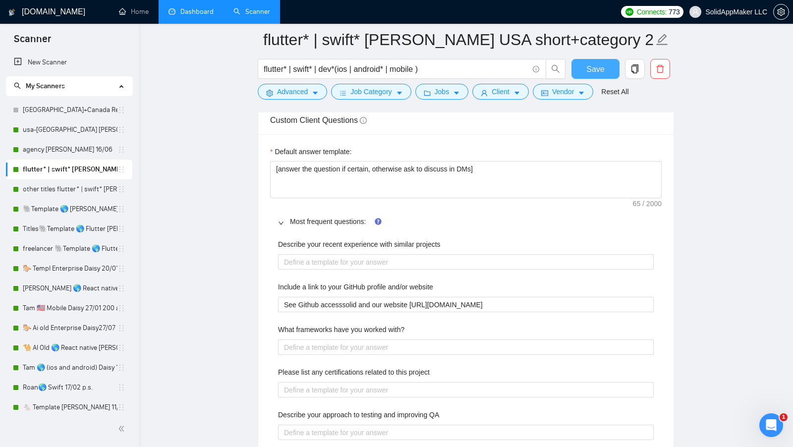
click at [597, 65] on span "Save" at bounding box center [595, 69] width 18 height 12
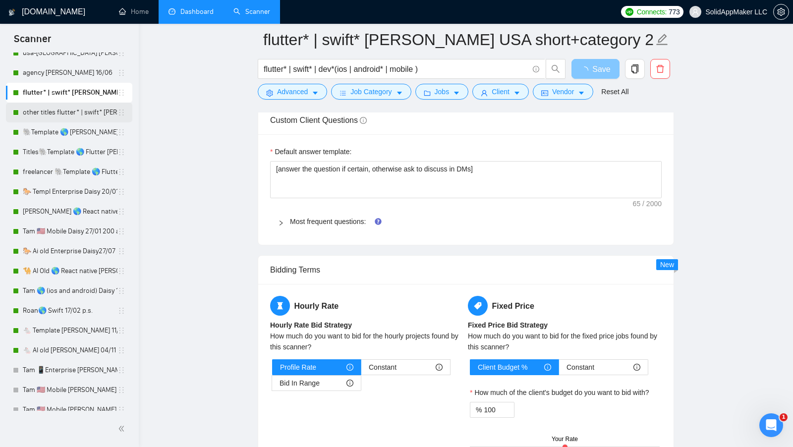
scroll to position [34, 0]
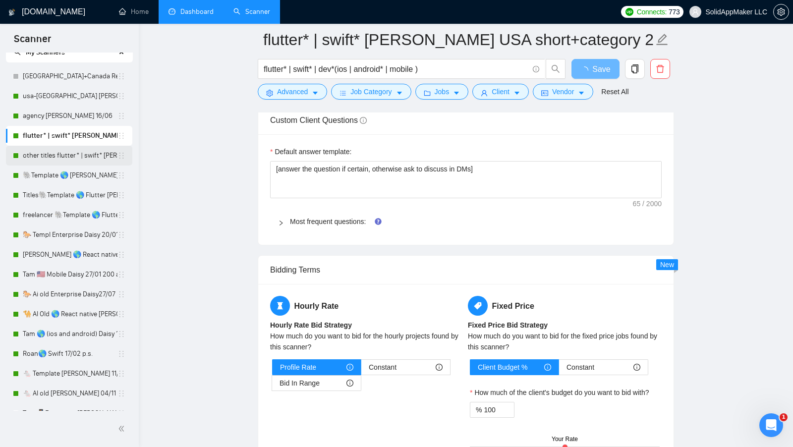
click at [64, 153] on link "other titles flutter* | swift* [PERSON_NAME] USA short 28/04" at bounding box center [70, 156] width 95 height 20
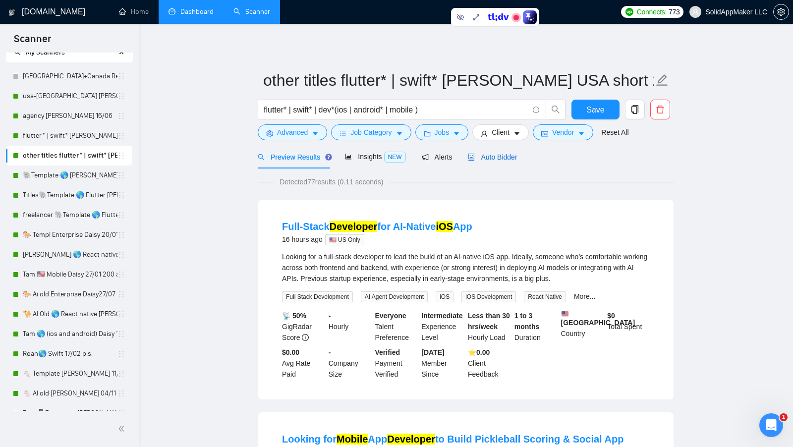
click at [503, 156] on span "Auto Bidder" at bounding box center [492, 157] width 49 height 8
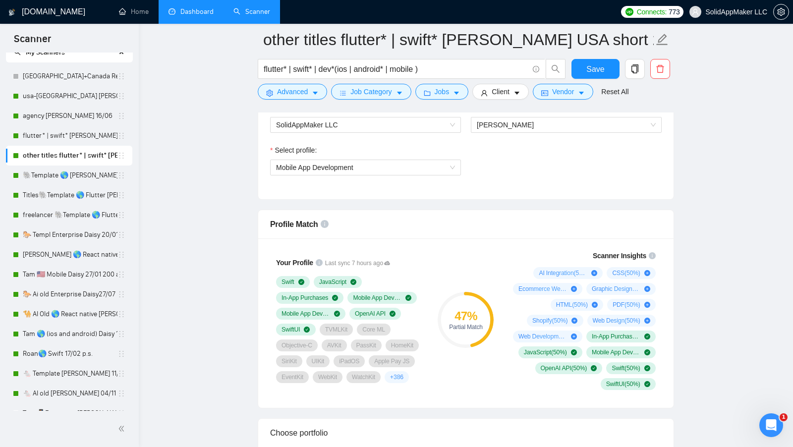
scroll to position [544, 0]
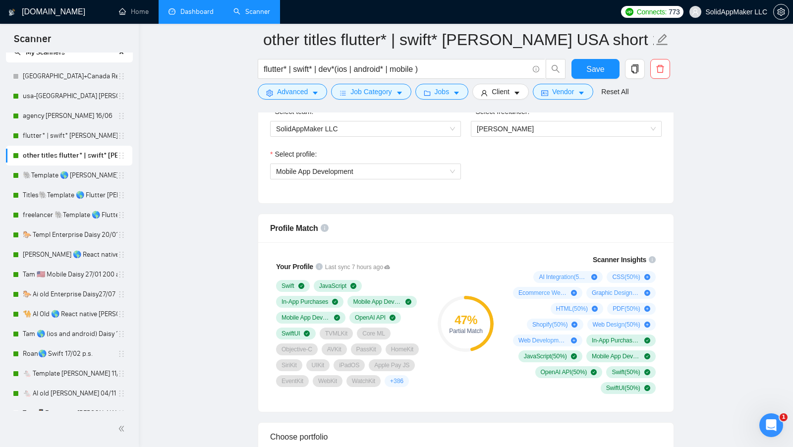
click at [791, 13] on div "Connects: 773 SolidAppMaker LLC" at bounding box center [703, 12] width 177 height 24
click at [786, 13] on span "setting" at bounding box center [781, 12] width 15 height 8
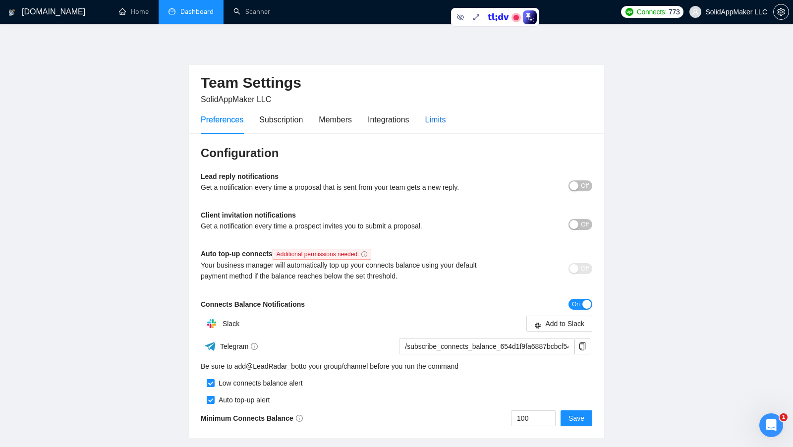
click at [439, 117] on div "Limits" at bounding box center [435, 119] width 21 height 12
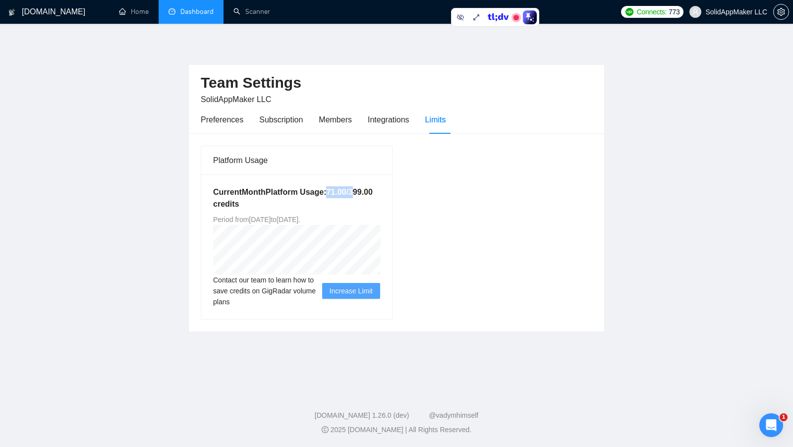
drag, startPoint x: 240, startPoint y: 204, endPoint x: 274, endPoint y: 204, distance: 33.7
click at [274, 204] on h5 "Current Month Platform Usage: 71.00 / 399.00 credits" at bounding box center [296, 198] width 167 height 24
click at [299, 204] on h5 "Current Month Platform Usage: 71.00 / 399.00 credits" at bounding box center [296, 198] width 167 height 24
drag, startPoint x: 267, startPoint y: 204, endPoint x: 282, endPoint y: 204, distance: 15.9
click at [282, 204] on h5 "Current Month Platform Usage: 71.00 / 399.00 credits" at bounding box center [296, 198] width 167 height 24
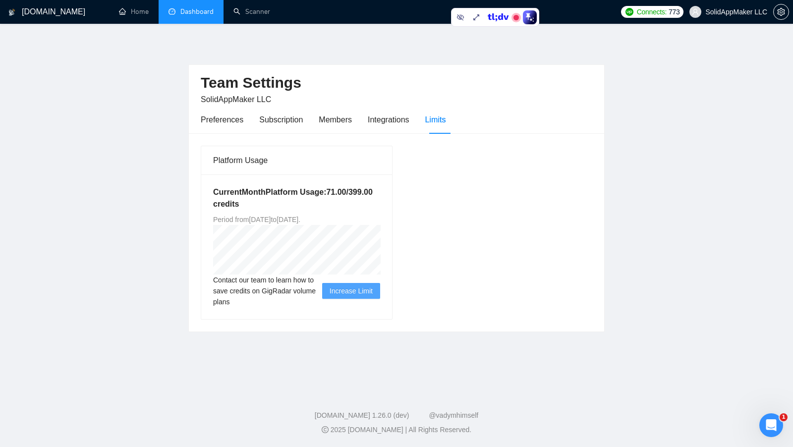
click at [424, 74] on h2 "Team Settings" at bounding box center [396, 83] width 391 height 20
drag, startPoint x: 267, startPoint y: 204, endPoint x: 288, endPoint y: 204, distance: 21.8
click at [288, 204] on h5 "Current Month Platform Usage: 71.00 / 399.00 credits" at bounding box center [296, 198] width 167 height 24
click at [289, 204] on h5 "Current Month Platform Usage: 71.00 / 399.00 credits" at bounding box center [296, 198] width 167 height 24
click at [441, 119] on div "Limits" at bounding box center [435, 119] width 21 height 12
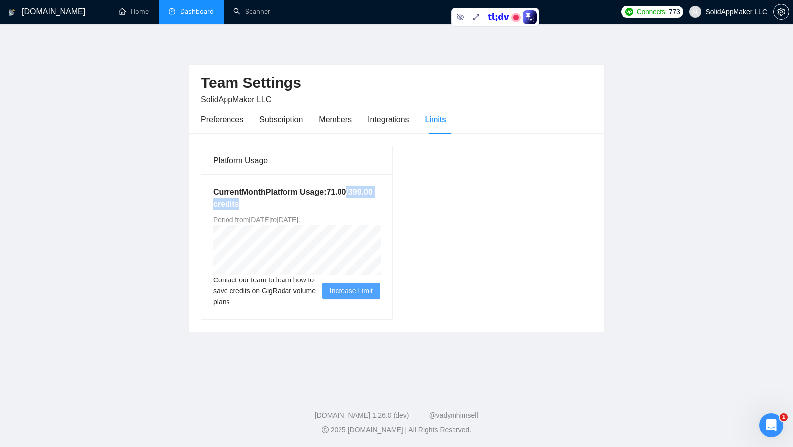
drag, startPoint x: 319, startPoint y: 203, endPoint x: 262, endPoint y: 203, distance: 56.5
click at [262, 203] on h5 "Current Month Platform Usage: 71.00 / 399.00 credits" at bounding box center [296, 198] width 167 height 24
click at [191, 7] on link "Dashboard" at bounding box center [190, 11] width 45 height 8
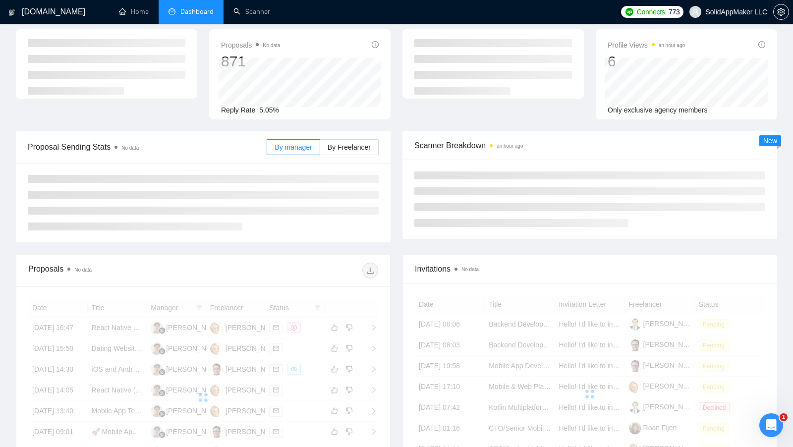
scroll to position [40, 0]
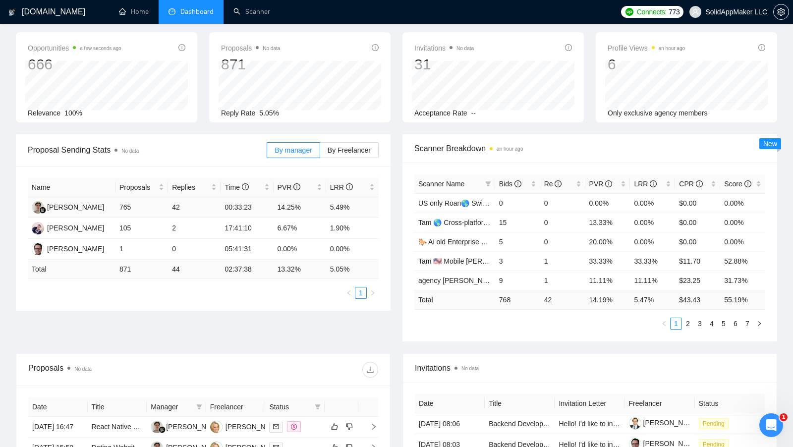
drag, startPoint x: 112, startPoint y: 205, endPoint x: 140, endPoint y: 206, distance: 28.3
click at [140, 206] on tr "[PERSON_NAME] 765 42 00:33:23 14.25% 5.49%" at bounding box center [203, 207] width 351 height 21
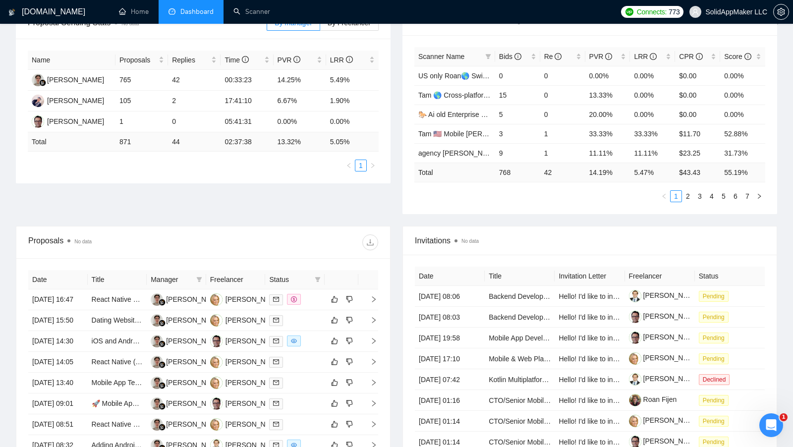
scroll to position [167, 0]
click at [257, 177] on div "Name Proposals Replies Time PVR LRR [PERSON_NAME] 765 42 00:33:23 14.25% 5.49% …" at bounding box center [203, 111] width 375 height 145
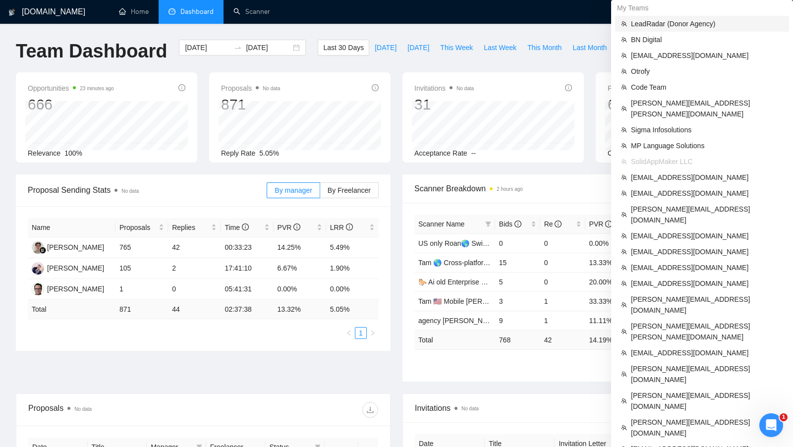
scroll to position [593, 0]
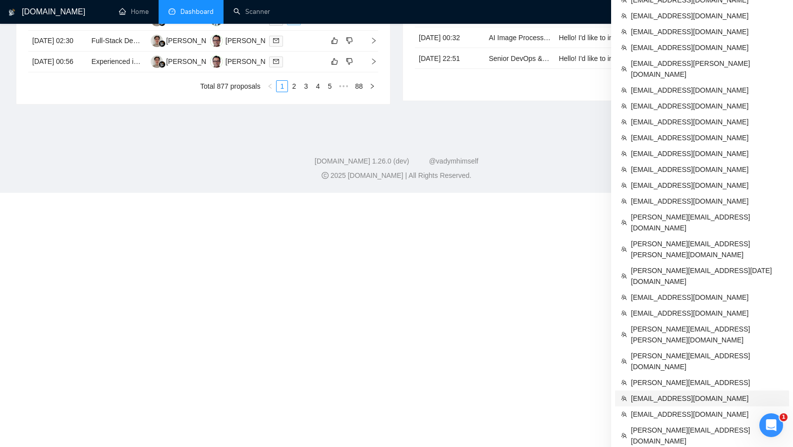
click at [711, 393] on span "[EMAIL_ADDRESS][DOMAIN_NAME]" at bounding box center [707, 398] width 152 height 11
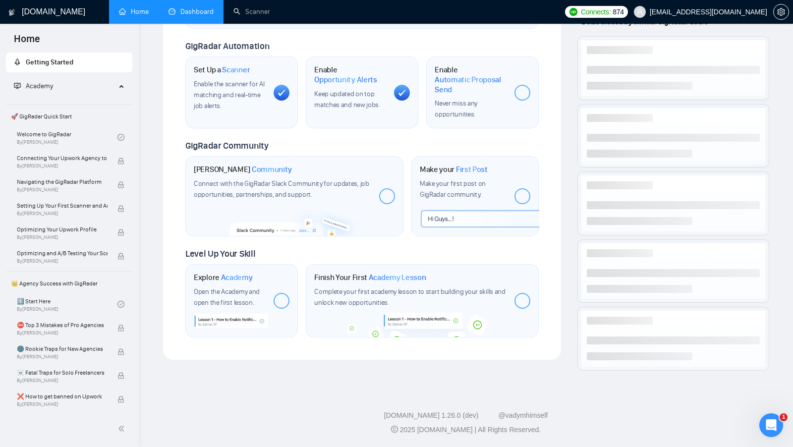
click at [184, 14] on link "Dashboard" at bounding box center [190, 11] width 45 height 8
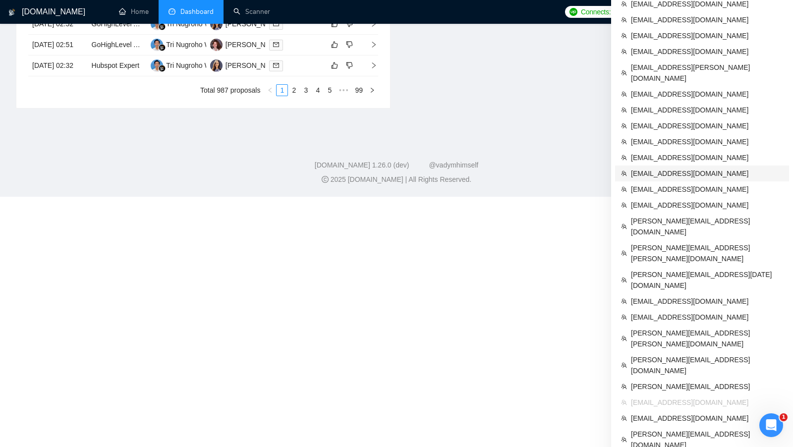
scroll to position [606, 0]
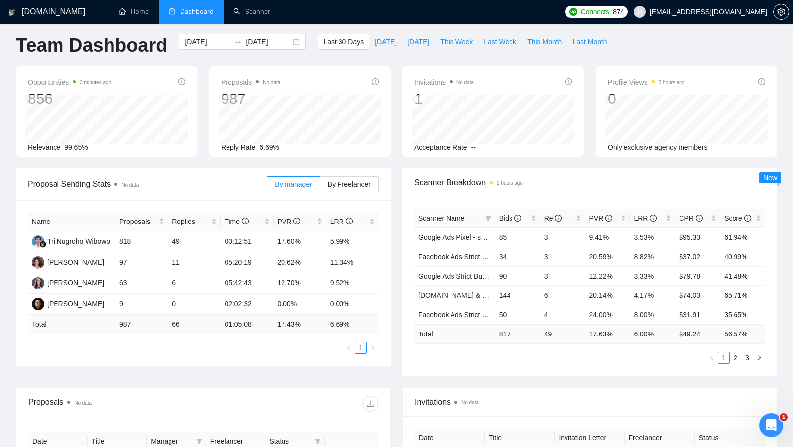
scroll to position [0, 0]
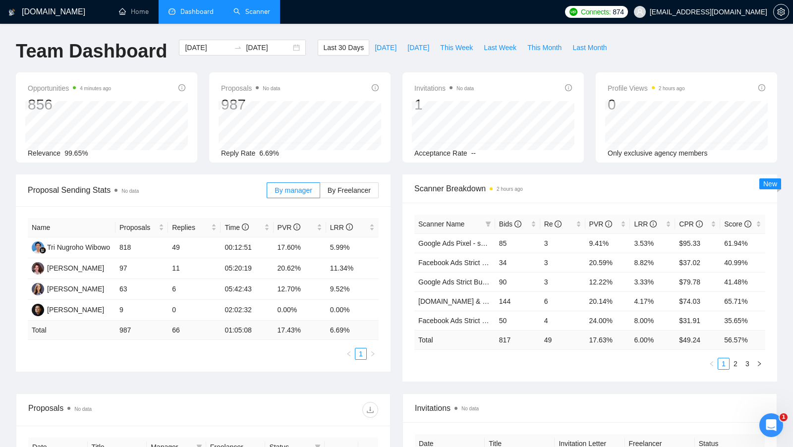
click at [247, 10] on link "Scanner" at bounding box center [251, 11] width 37 height 8
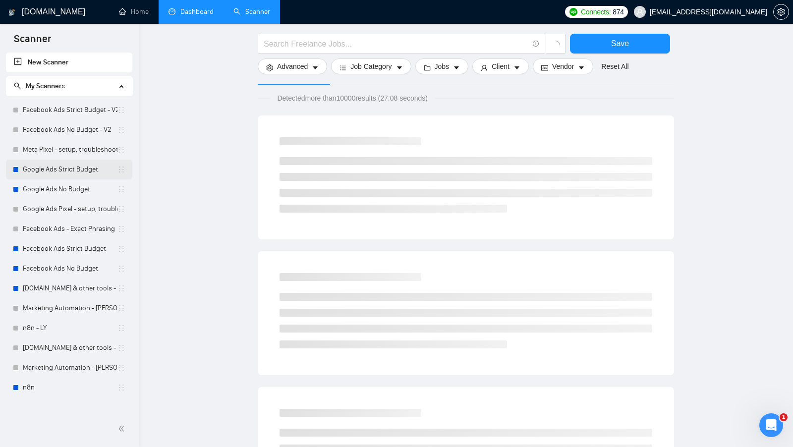
scroll to position [39, 0]
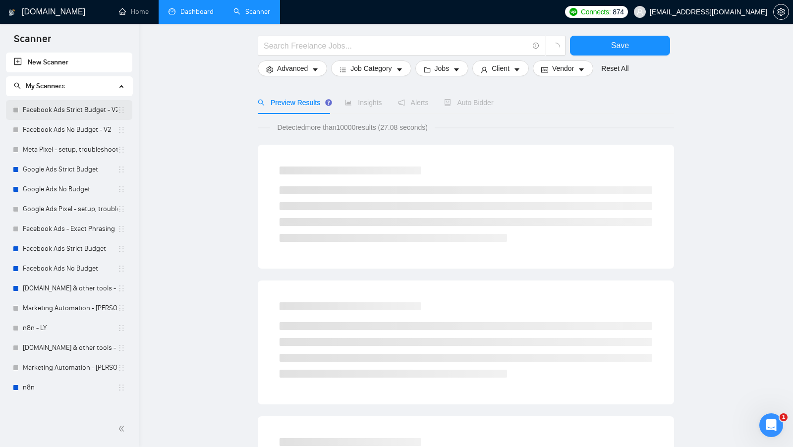
click at [57, 110] on link "Facebook Ads Strict Budget - V2" at bounding box center [70, 110] width 95 height 20
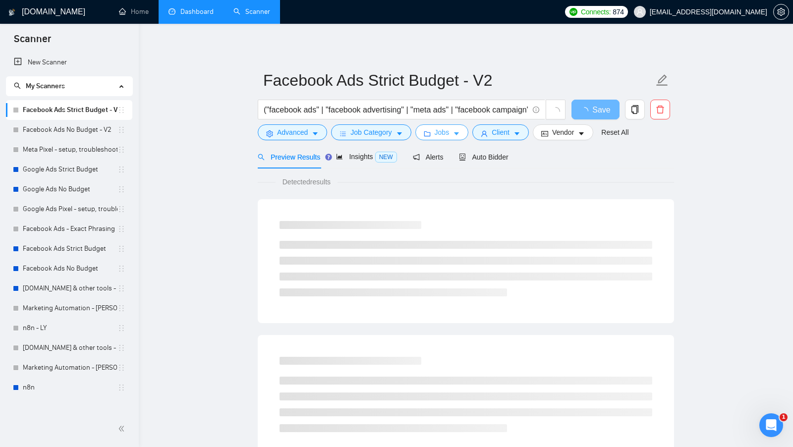
click at [463, 135] on button "Jobs" at bounding box center [442, 132] width 54 height 16
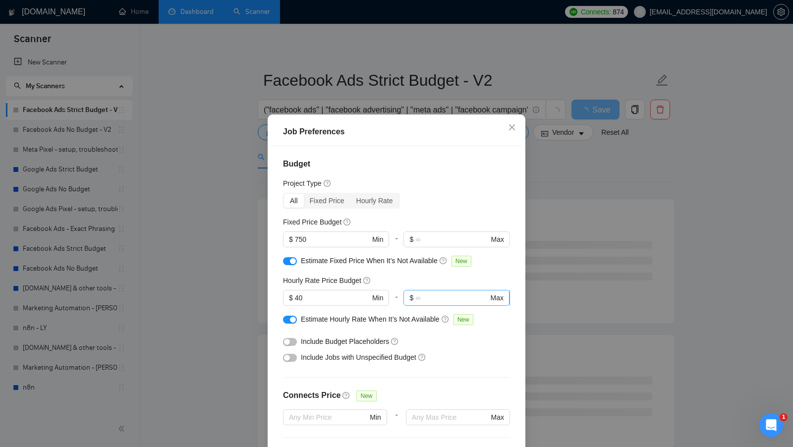
scroll to position [244, 0]
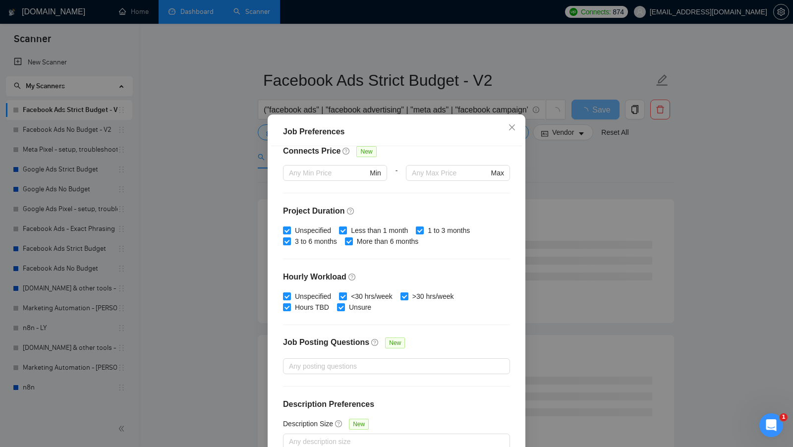
click at [565, 259] on div "Job Preferences Budget Project Type All Fixed Price Hourly Rate Fixed Price Bud…" at bounding box center [396, 223] width 793 height 447
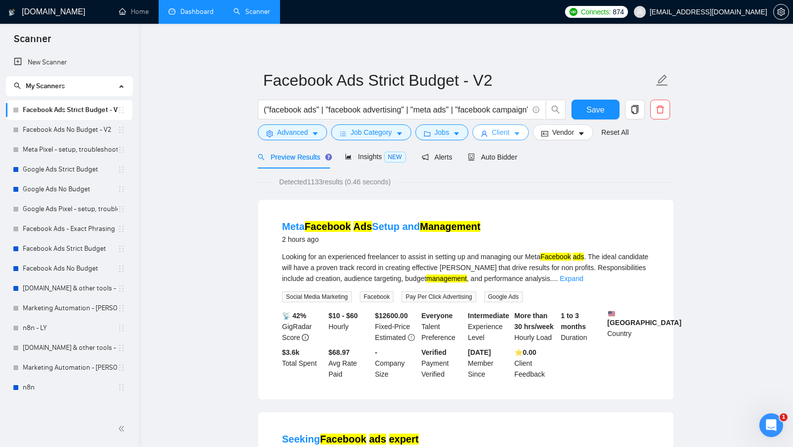
click at [500, 137] on span "Client" at bounding box center [501, 132] width 18 height 11
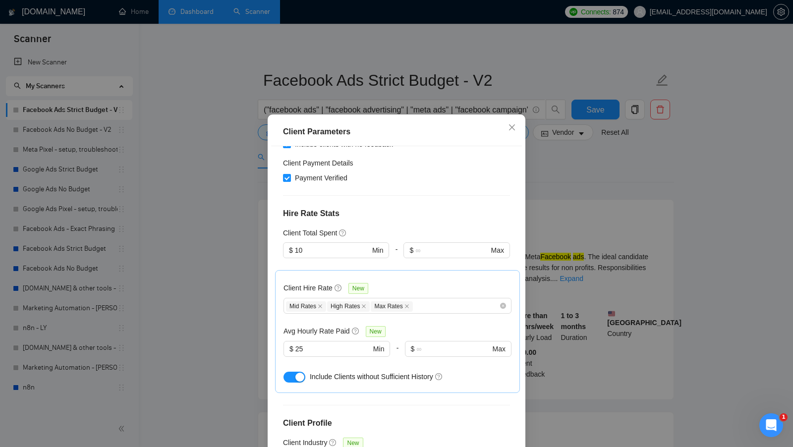
scroll to position [204, 0]
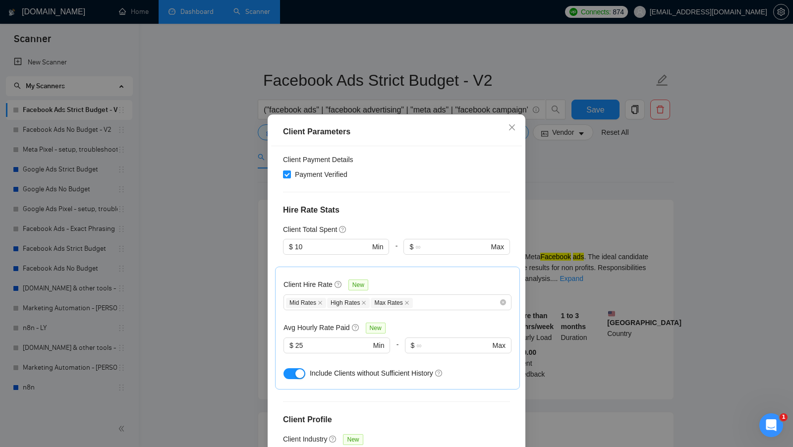
click at [545, 254] on div "Client Parameters Client Location Include Client Countries Select Exclude Clien…" at bounding box center [396, 223] width 793 height 447
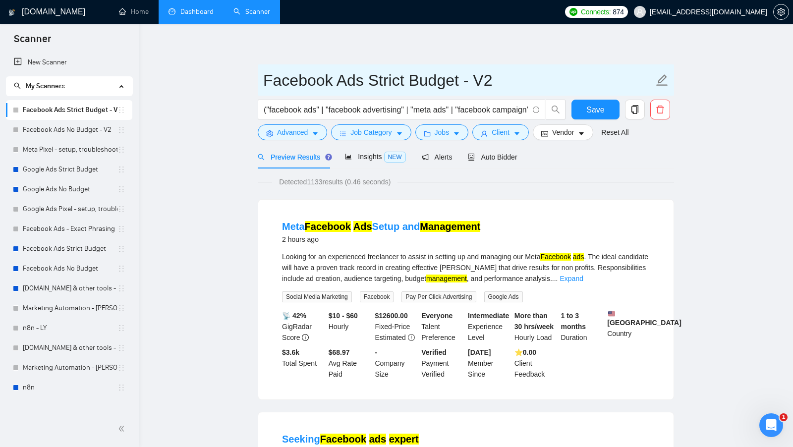
click at [340, 81] on input "Facebook Ads Strict Budget - V2" at bounding box center [458, 80] width 390 height 25
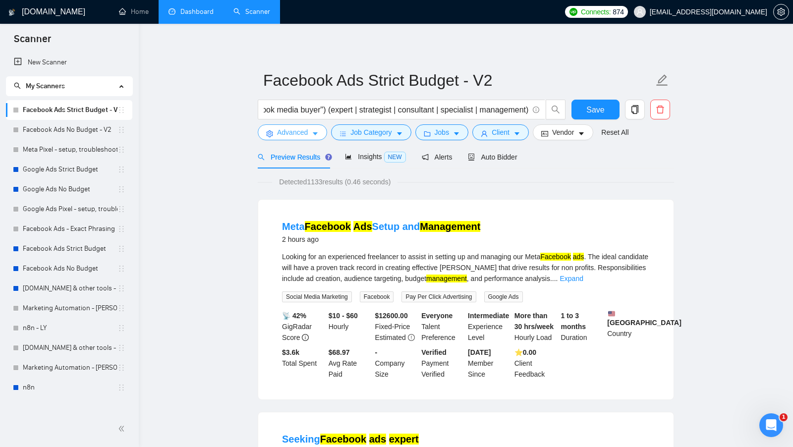
click at [305, 134] on span "Advanced" at bounding box center [292, 132] width 31 height 11
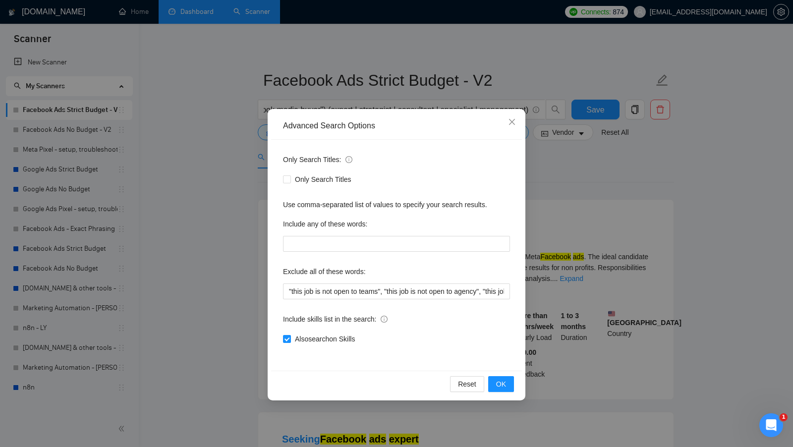
click at [551, 203] on div "Advanced Search Options Only Search Titles: Only Search Titles Use comma-separa…" at bounding box center [396, 223] width 793 height 447
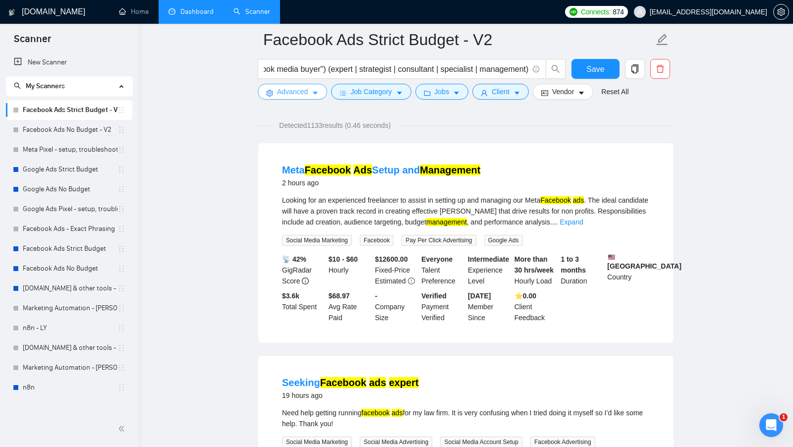
scroll to position [0, 0]
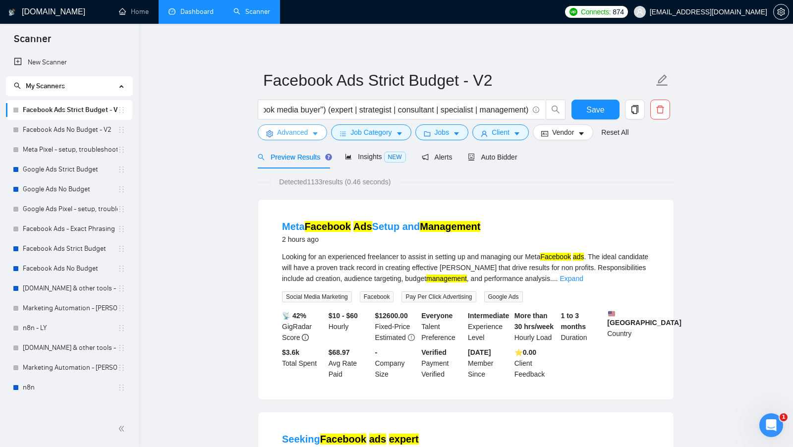
click at [308, 132] on span "Advanced" at bounding box center [292, 132] width 31 height 11
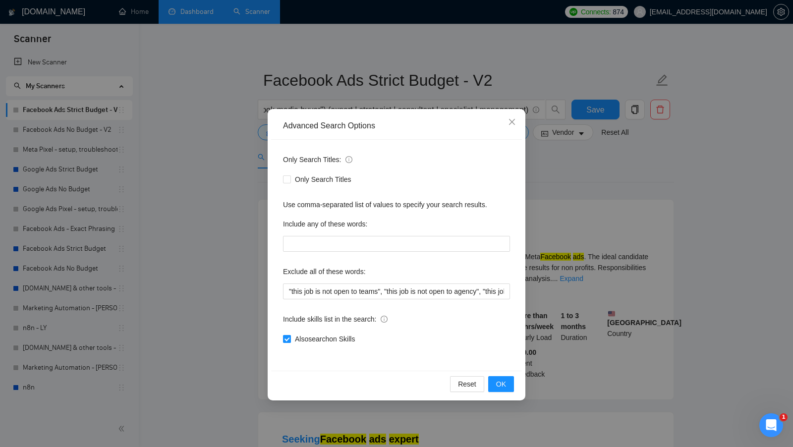
click at [290, 342] on span at bounding box center [287, 339] width 8 height 8
click at [290, 342] on input "Also search on Skills" at bounding box center [286, 338] width 7 height 7
click at [501, 380] on span "OK" at bounding box center [501, 384] width 10 height 11
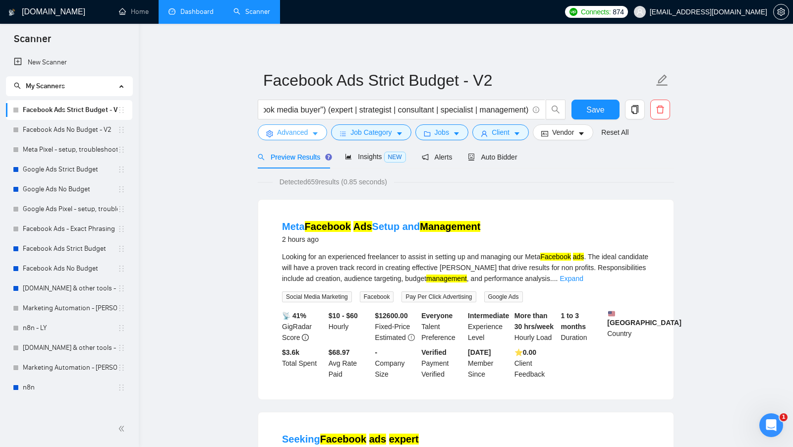
click at [309, 131] on button "Advanced" at bounding box center [292, 132] width 69 height 16
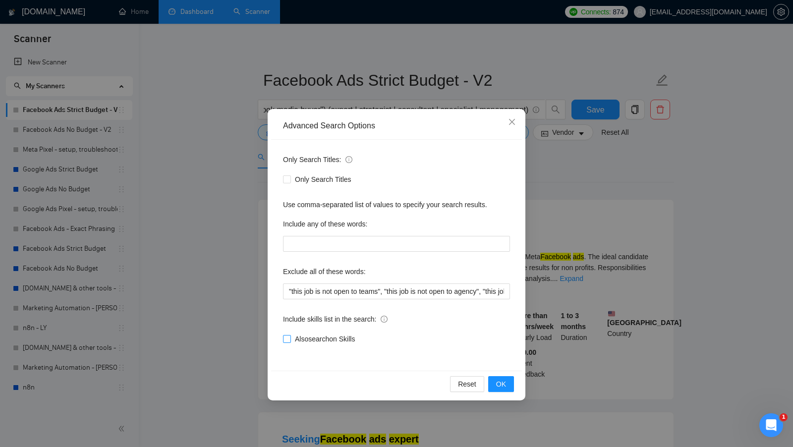
click at [283, 335] on input "Also search on Skills" at bounding box center [286, 338] width 7 height 7
click at [510, 389] on button "OK" at bounding box center [501, 384] width 26 height 16
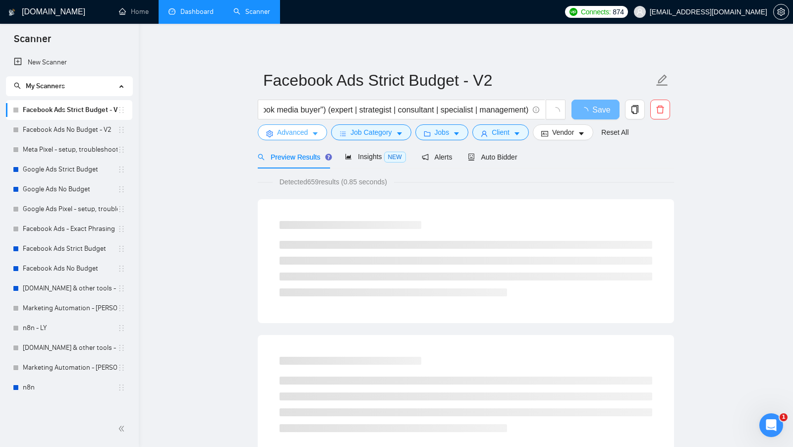
click at [318, 126] on button "Advanced" at bounding box center [292, 132] width 69 height 16
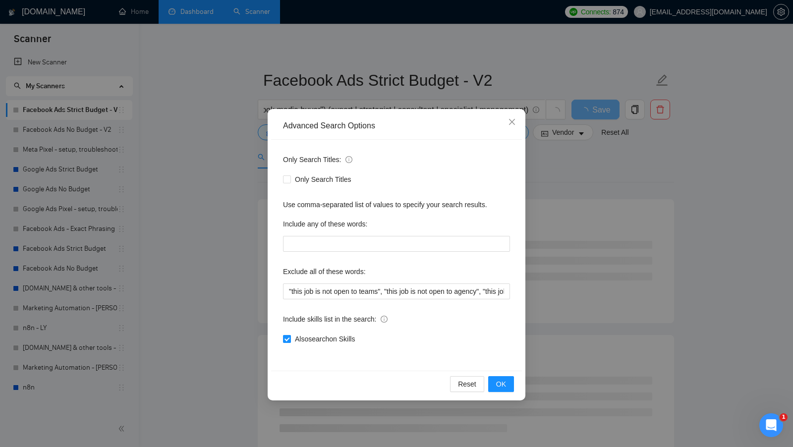
click at [334, 339] on span "Also search on Skills" at bounding box center [325, 338] width 68 height 11
click at [290, 339] on input "Also search on Skills" at bounding box center [286, 338] width 7 height 7
click at [334, 339] on span "Also search on Skills" at bounding box center [325, 338] width 68 height 11
click at [290, 339] on input "Also search on Skills" at bounding box center [286, 338] width 7 height 7
click at [334, 339] on span "Also search on Skills" at bounding box center [325, 338] width 68 height 11
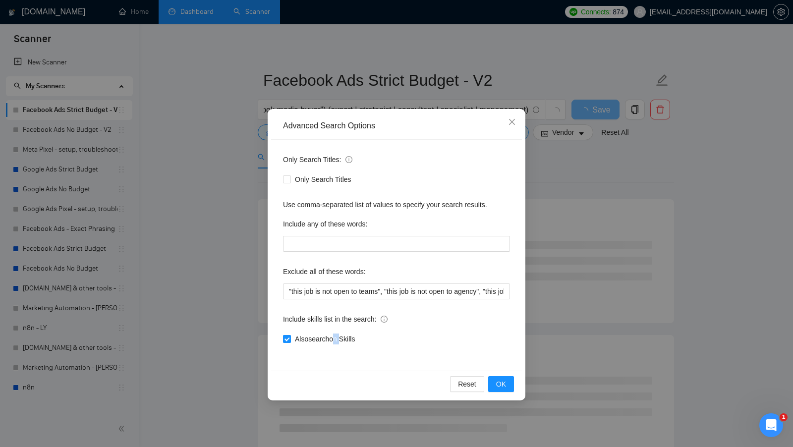
click at [290, 339] on input "Also search on Skills" at bounding box center [286, 338] width 7 height 7
copy span "Also search on Skills"
click at [335, 339] on span "Also search on Skills" at bounding box center [325, 338] width 68 height 11
click at [290, 339] on input "Also search on Skills" at bounding box center [286, 338] width 7 height 7
checkbox input "true"
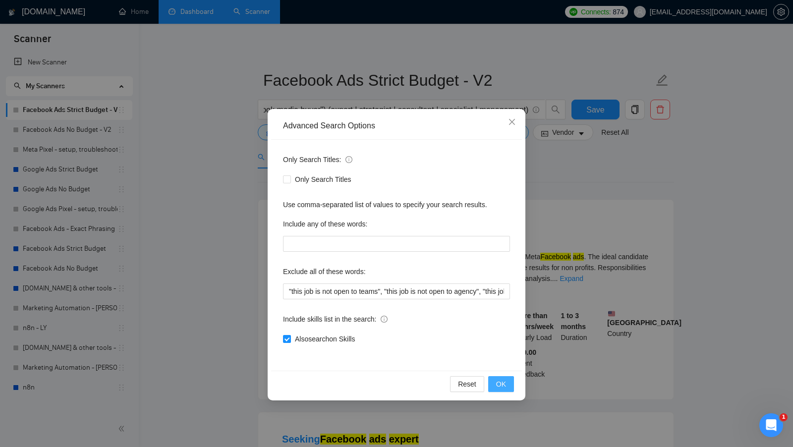
click at [506, 383] on button "OK" at bounding box center [501, 384] width 26 height 16
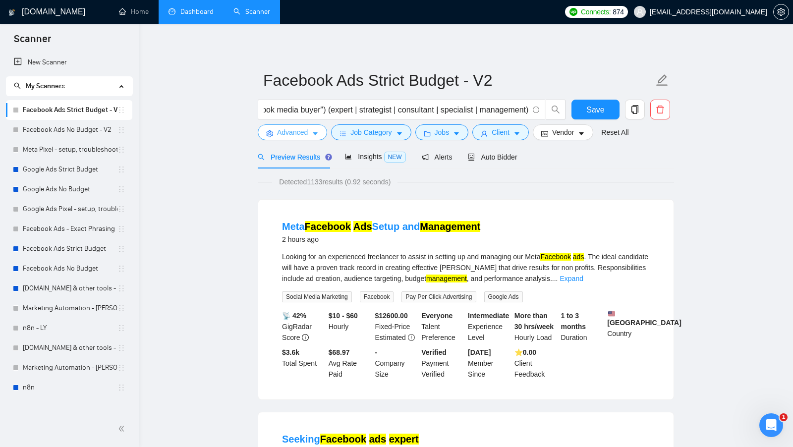
click at [307, 129] on span "Advanced" at bounding box center [292, 132] width 31 height 11
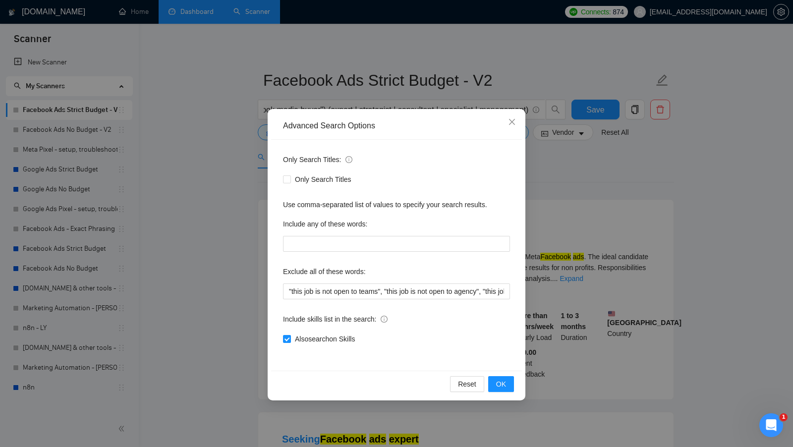
drag, startPoint x: 215, startPoint y: 59, endPoint x: 220, endPoint y: 61, distance: 5.8
click at [220, 61] on div "Advanced Search Options Only Search Titles: Only Search Titles Use comma-separa…" at bounding box center [396, 223] width 793 height 447
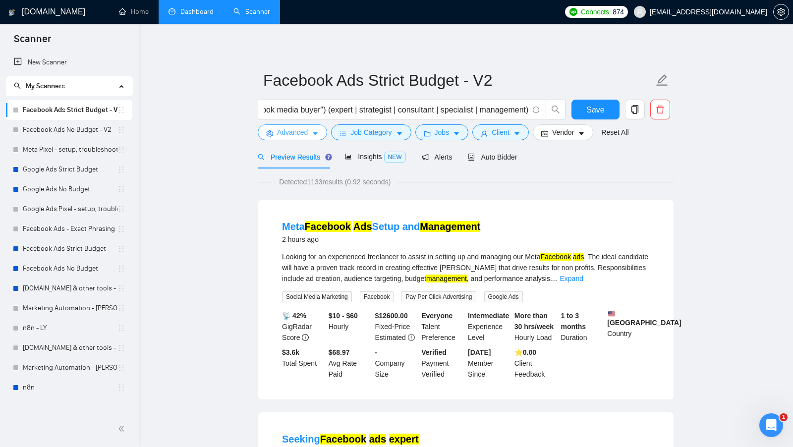
click at [281, 137] on span "Advanced" at bounding box center [292, 132] width 31 height 11
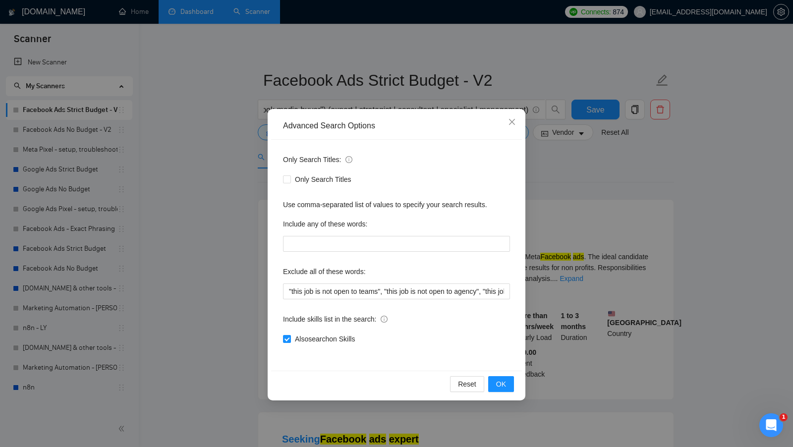
click at [456, 50] on div "Advanced Search Options Only Search Titles: Only Search Titles Use comma-separa…" at bounding box center [396, 223] width 793 height 447
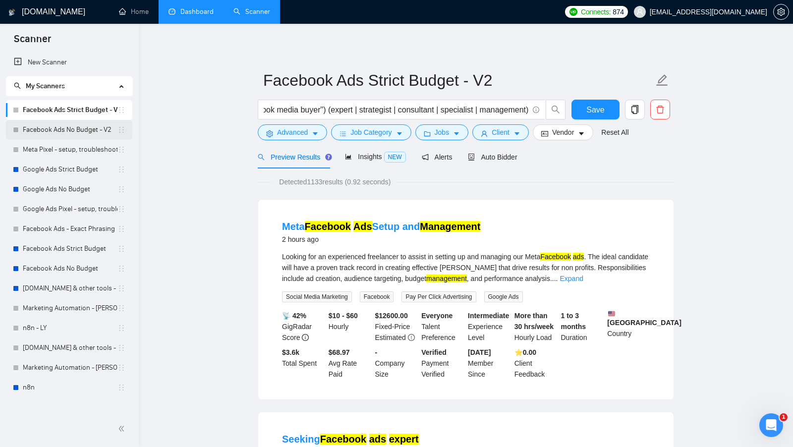
click at [75, 134] on link "Facebook Ads No Budget - V2" at bounding box center [70, 130] width 95 height 20
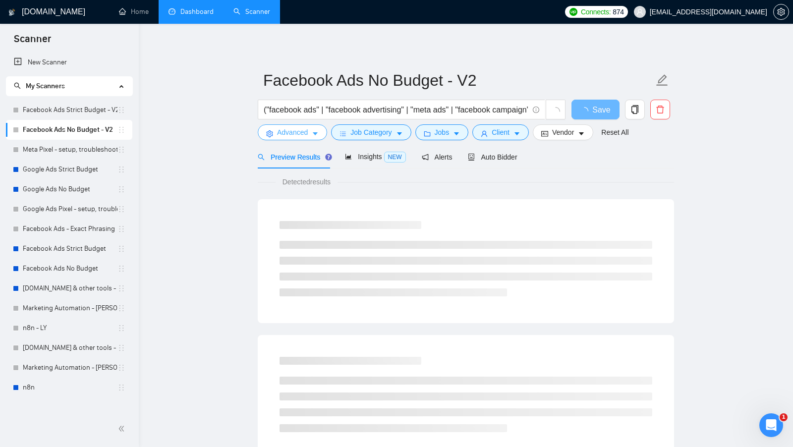
click at [299, 131] on span "Advanced" at bounding box center [292, 132] width 31 height 11
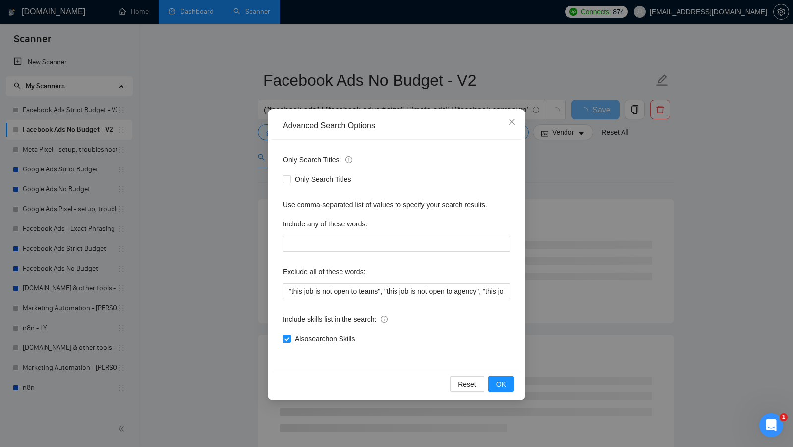
click at [233, 221] on div "Advanced Search Options Only Search Titles: Only Search Titles Use comma-separa…" at bounding box center [396, 223] width 793 height 447
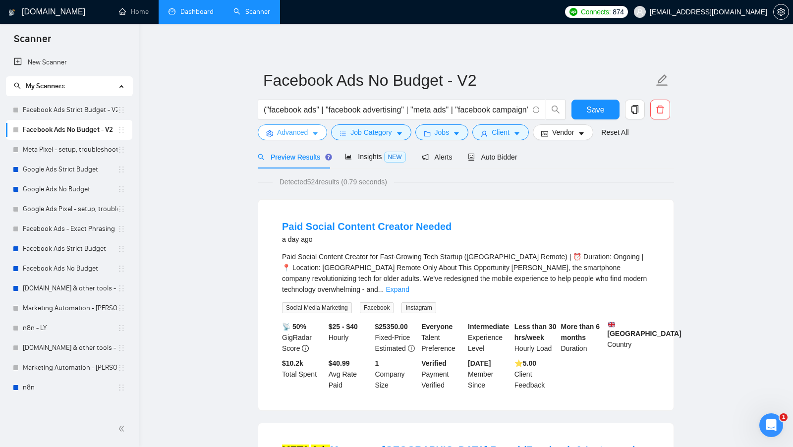
click at [295, 133] on span "Advanced" at bounding box center [292, 132] width 31 height 11
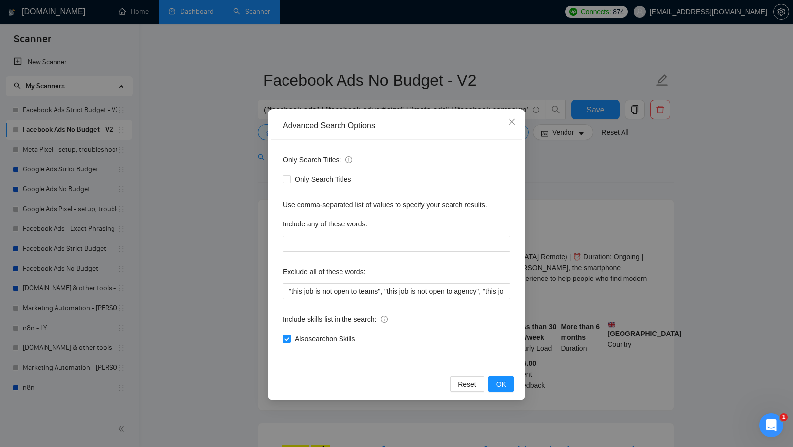
click at [285, 336] on input "Also search on Skills" at bounding box center [286, 338] width 7 height 7
click at [509, 387] on button "OK" at bounding box center [501, 384] width 26 height 16
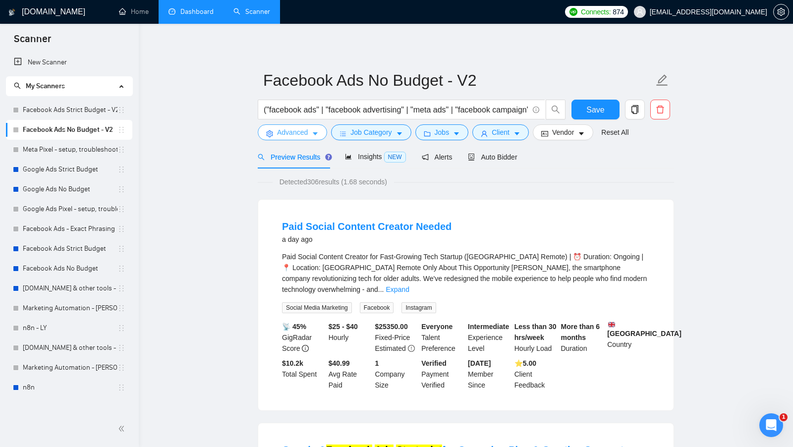
click at [308, 137] on span "Advanced" at bounding box center [292, 132] width 31 height 11
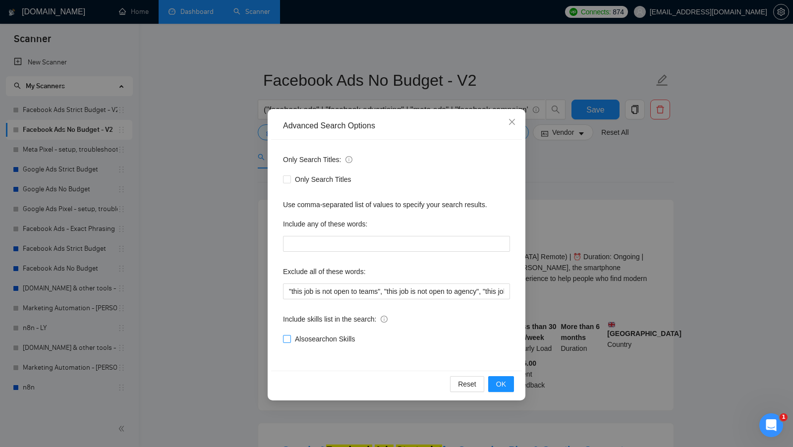
click at [291, 338] on span "Also search on Skills" at bounding box center [325, 338] width 68 height 11
click at [290, 338] on input "Also search on Skills" at bounding box center [286, 338] width 7 height 7
checkbox input "true"
click at [503, 389] on button "OK" at bounding box center [501, 384] width 26 height 16
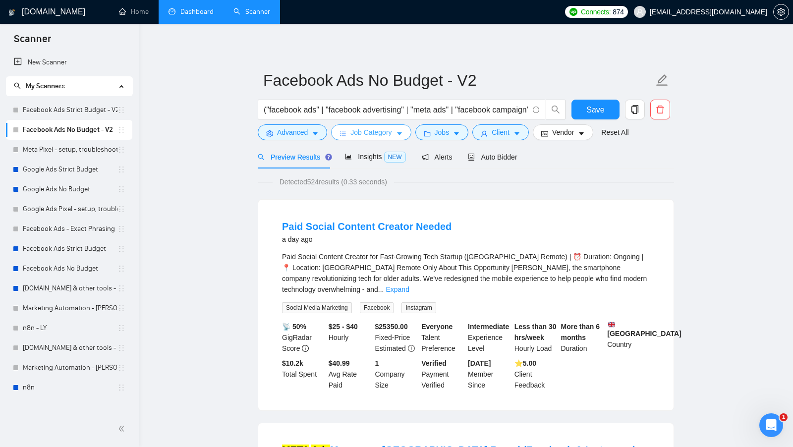
click at [405, 132] on button "Job Category" at bounding box center [371, 132] width 80 height 16
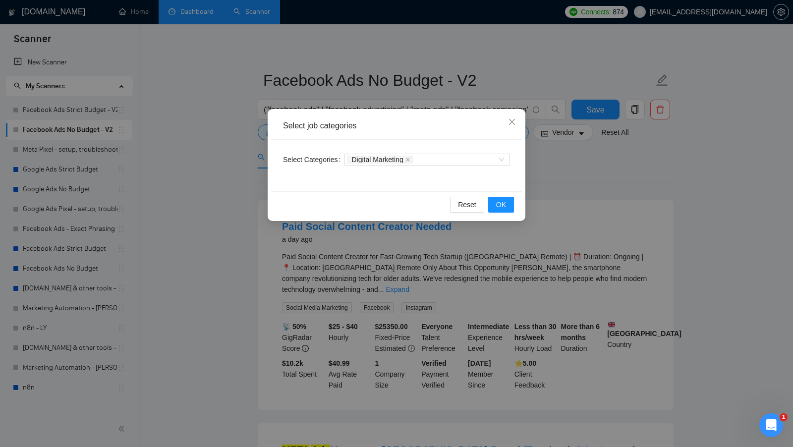
click at [574, 200] on div "Select job categories Select Categories Digital Marketing Reset OK" at bounding box center [396, 223] width 793 height 447
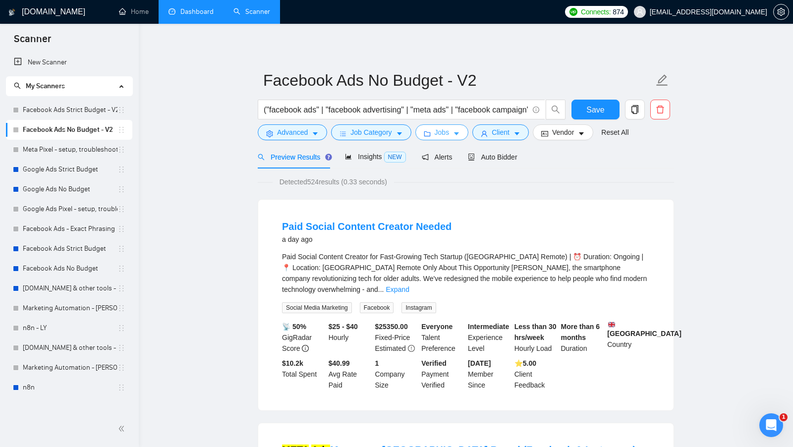
click at [452, 136] on button "Jobs" at bounding box center [442, 132] width 54 height 16
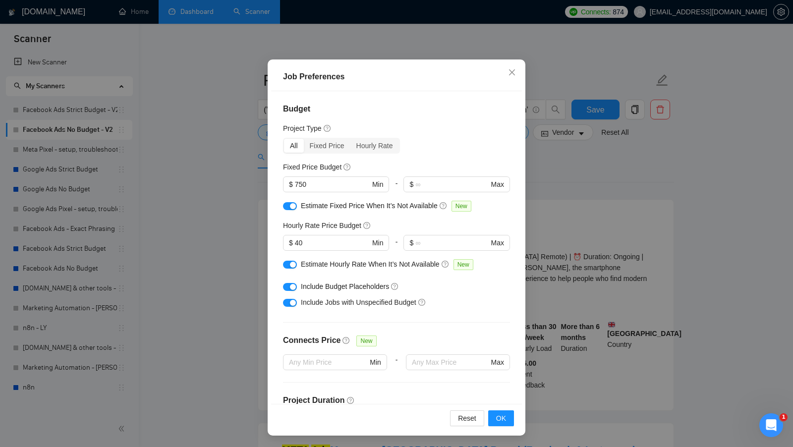
click at [563, 291] on div "Job Preferences Budget Project Type All Fixed Price Hourly Rate Fixed Price Bud…" at bounding box center [396, 223] width 793 height 447
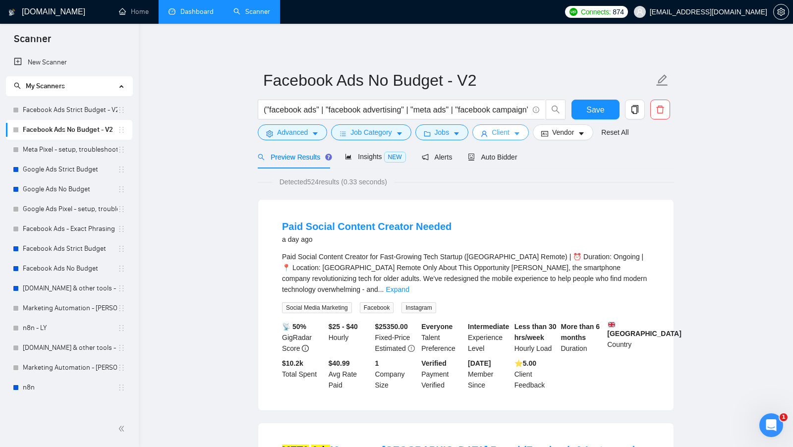
click at [491, 127] on button "Client" at bounding box center [500, 132] width 56 height 16
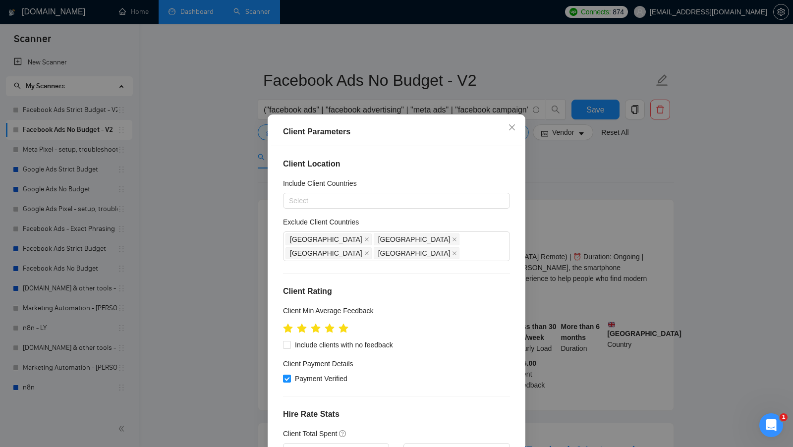
click at [583, 238] on div "Client Parameters Client Location Include Client Countries Select Exclude Clien…" at bounding box center [396, 223] width 793 height 447
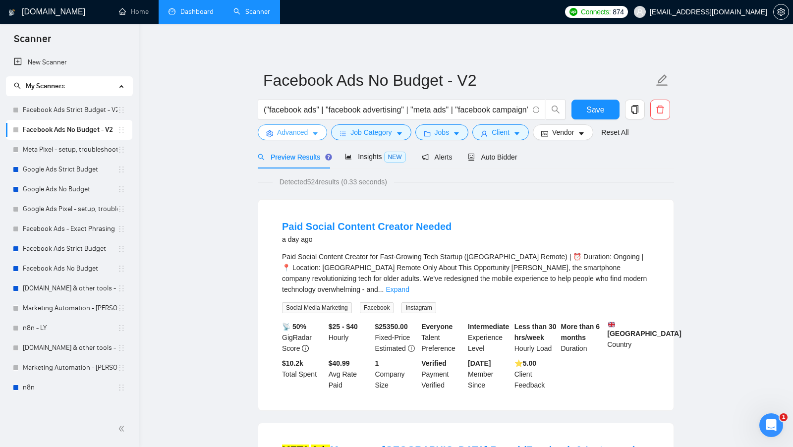
click at [270, 135] on icon "setting" at bounding box center [269, 133] width 7 height 7
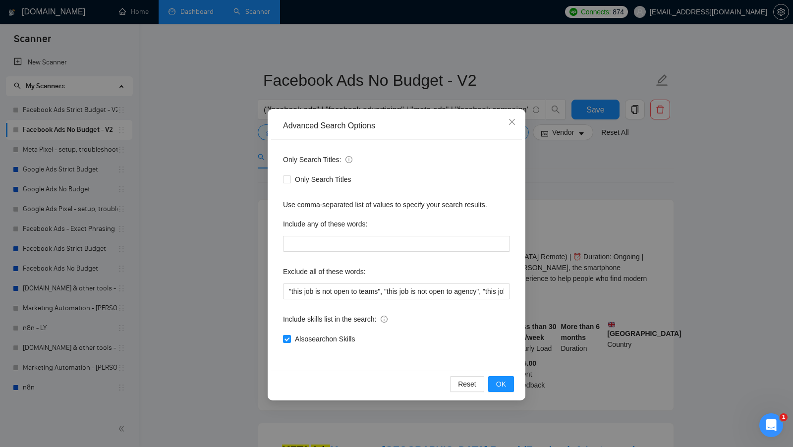
click at [219, 148] on div "Advanced Search Options Only Search Titles: Only Search Titles Use comma-separa…" at bounding box center [396, 223] width 793 height 447
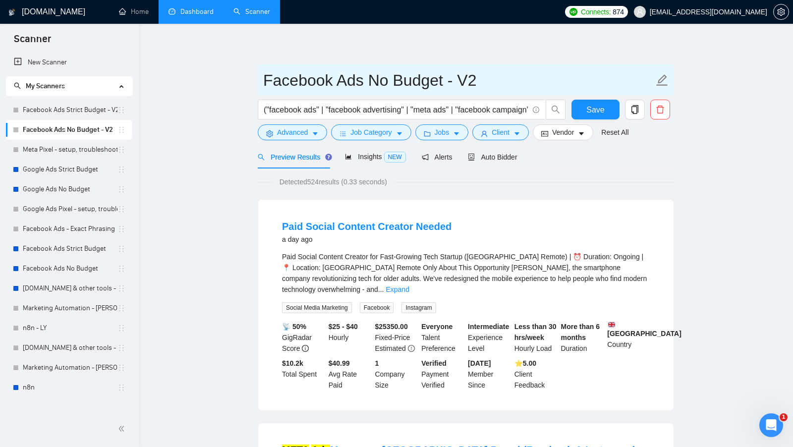
click at [380, 90] on input "Facebook Ads No Budget - V2" at bounding box center [458, 80] width 390 height 25
click at [381, 89] on input "Facebook Ads No Budget - V2" at bounding box center [458, 80] width 390 height 25
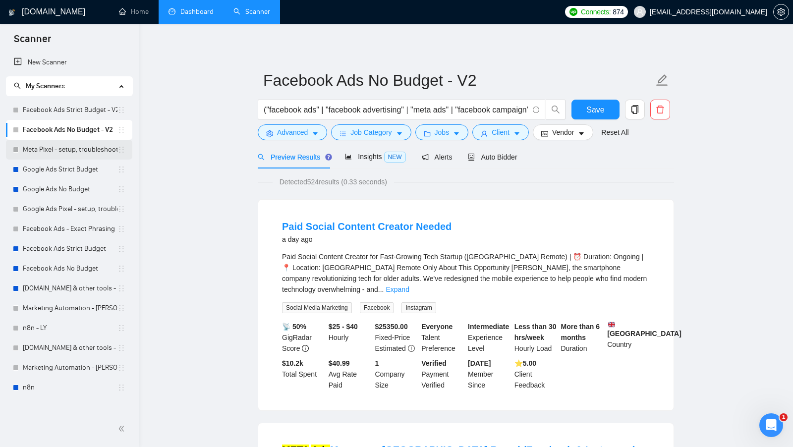
click at [73, 149] on link "Meta Pixel - setup, troubleshooting, tracking" at bounding box center [70, 150] width 95 height 20
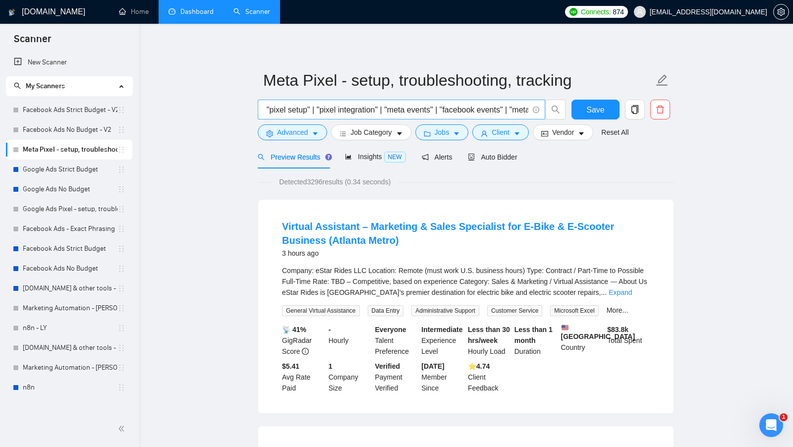
scroll to position [0, 271]
click at [302, 129] on span "Advanced" at bounding box center [292, 132] width 31 height 11
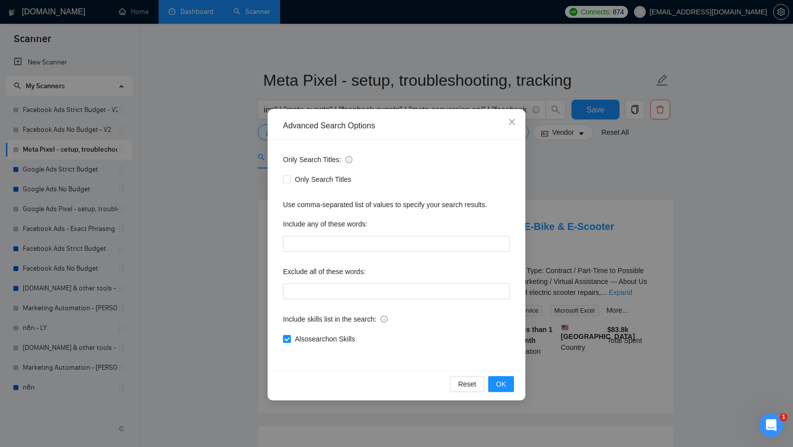
click at [238, 200] on div "Advanced Search Options Only Search Titles: Only Search Titles Use comma-separa…" at bounding box center [396, 223] width 793 height 447
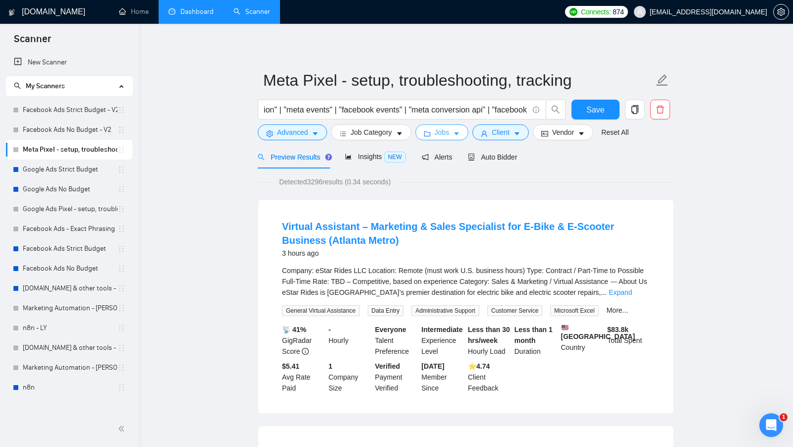
click at [440, 130] on span "Jobs" at bounding box center [442, 132] width 15 height 11
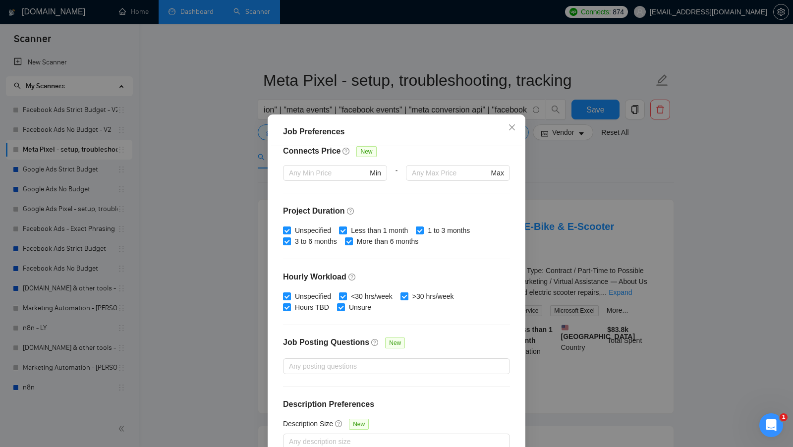
scroll to position [55, 0]
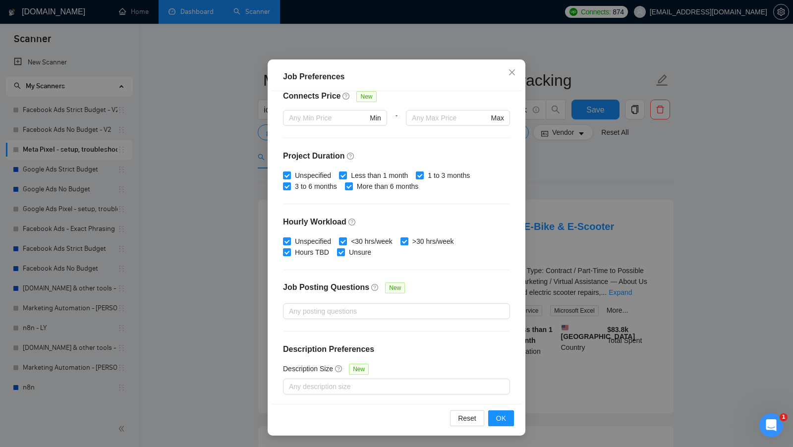
click at [556, 239] on div "Job Preferences Budget Project Type All Fixed Price Hourly Rate Fixed Price Bud…" at bounding box center [396, 223] width 793 height 447
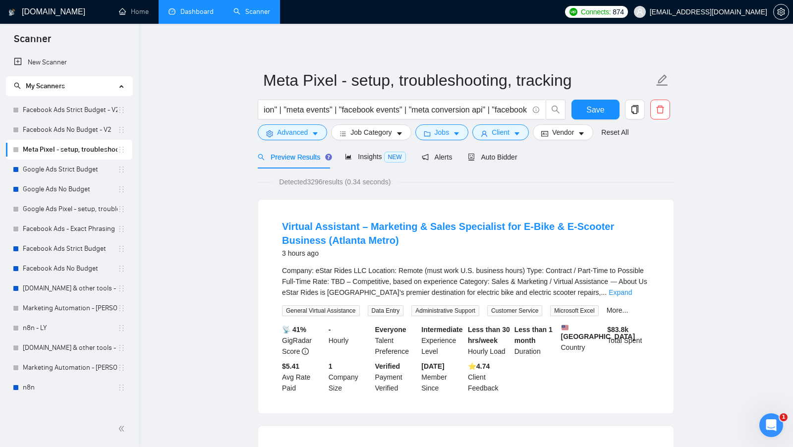
scroll to position [0, 0]
click at [502, 133] on span "Client" at bounding box center [501, 132] width 18 height 11
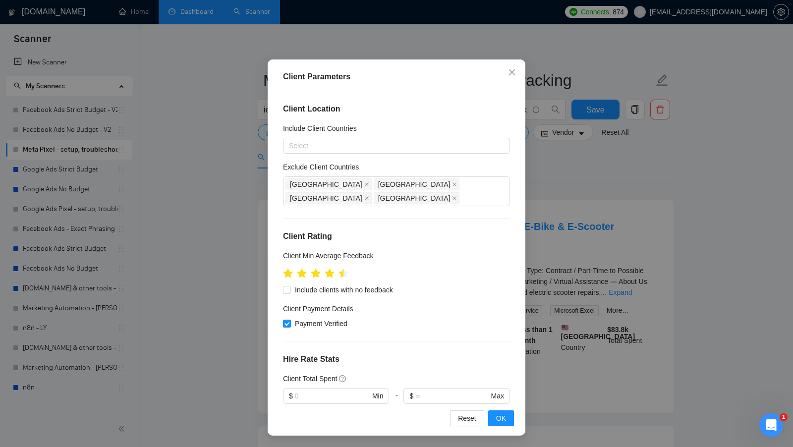
click at [582, 203] on div "Client Parameters Client Location Include Client Countries Select Exclude Clien…" at bounding box center [396, 223] width 793 height 447
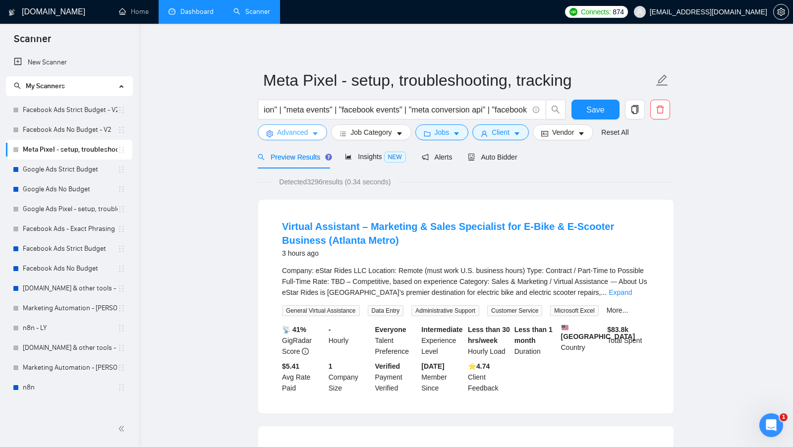
click at [317, 136] on icon "caret-down" at bounding box center [315, 133] width 7 height 7
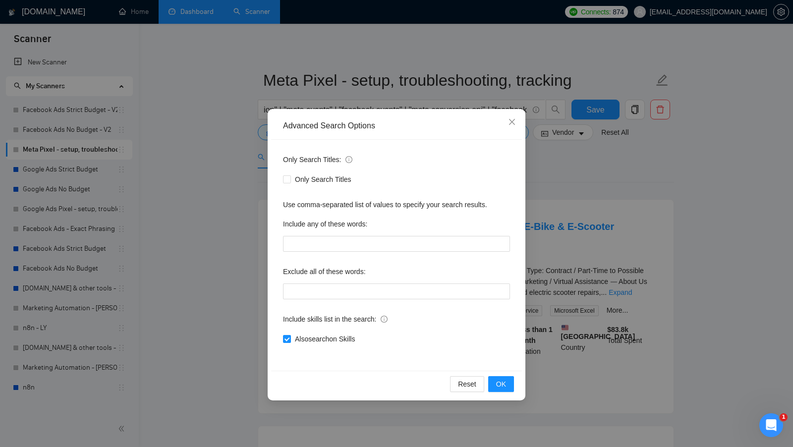
click at [565, 234] on div "Advanced Search Options Only Search Titles: Only Search Titles Use comma-separa…" at bounding box center [396, 223] width 793 height 447
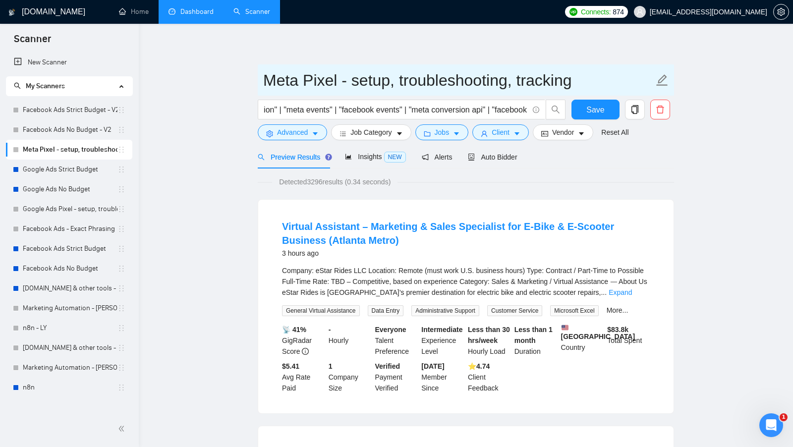
click at [327, 92] on input "Meta Pixel - setup, troubleshooting, tracking" at bounding box center [458, 80] width 390 height 25
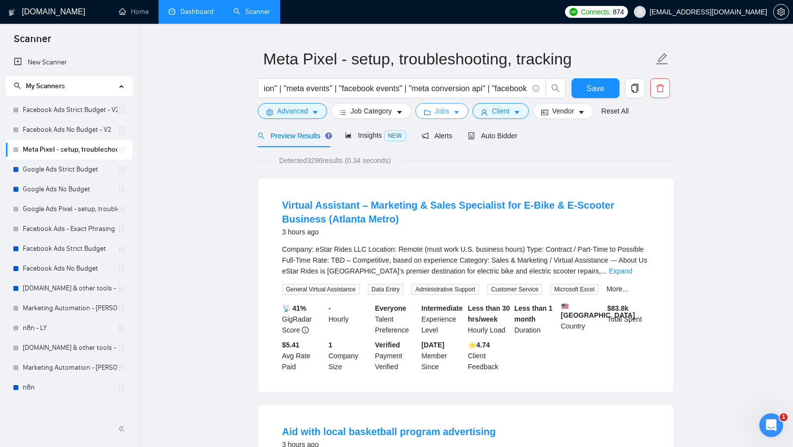
click at [442, 108] on span "Jobs" at bounding box center [442, 111] width 15 height 11
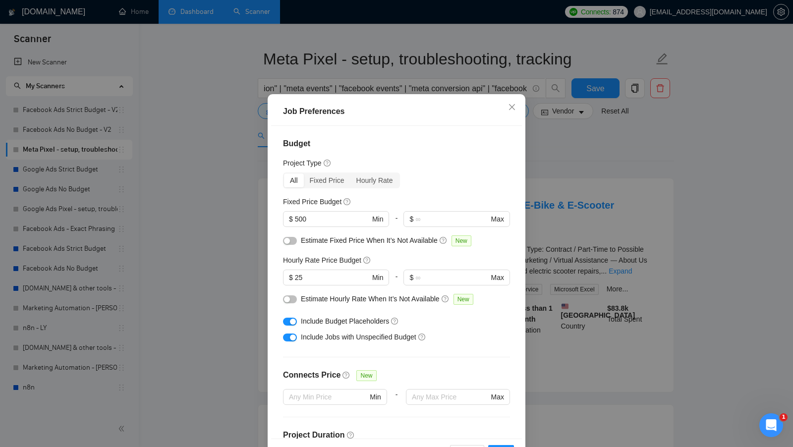
scroll to position [0, 0]
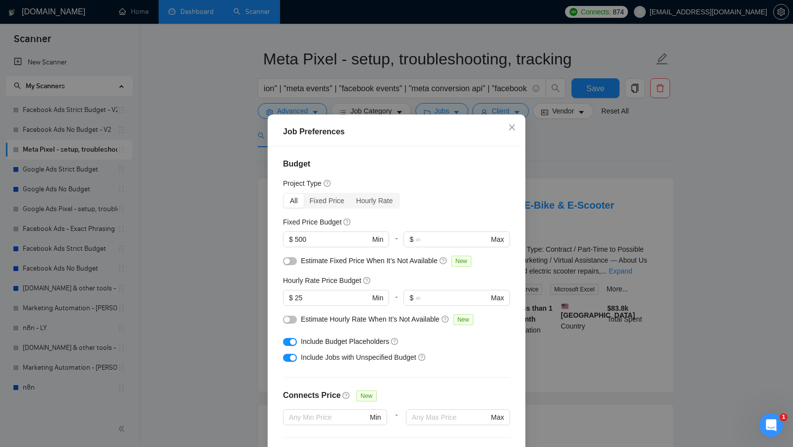
click at [566, 154] on div "Job Preferences Budget Project Type All Fixed Price Hourly Rate Fixed Price Bud…" at bounding box center [396, 223] width 793 height 447
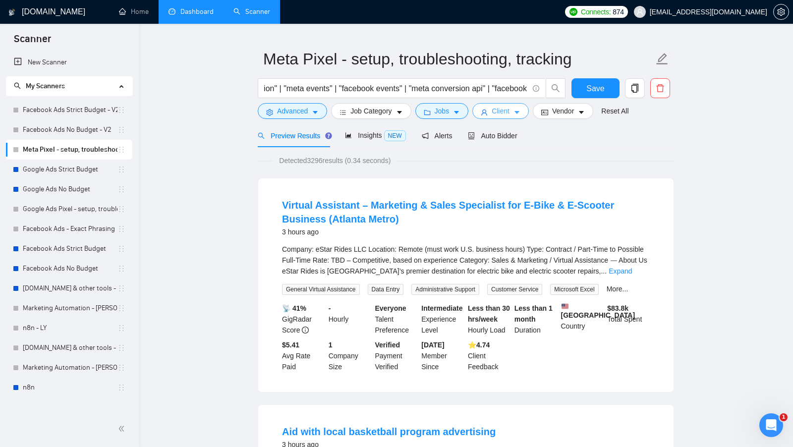
click at [508, 116] on span "Client" at bounding box center [501, 111] width 18 height 11
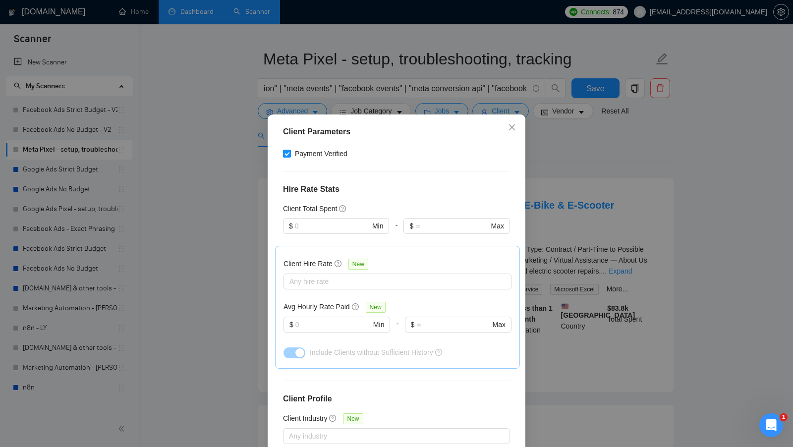
scroll to position [246, 0]
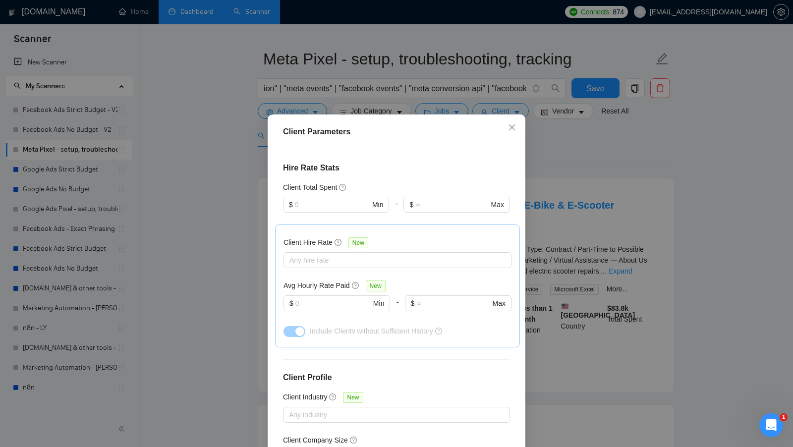
click at [604, 101] on div "Client Parameters Client Location Include Client Countries Select Exclude Clien…" at bounding box center [396, 223] width 793 height 447
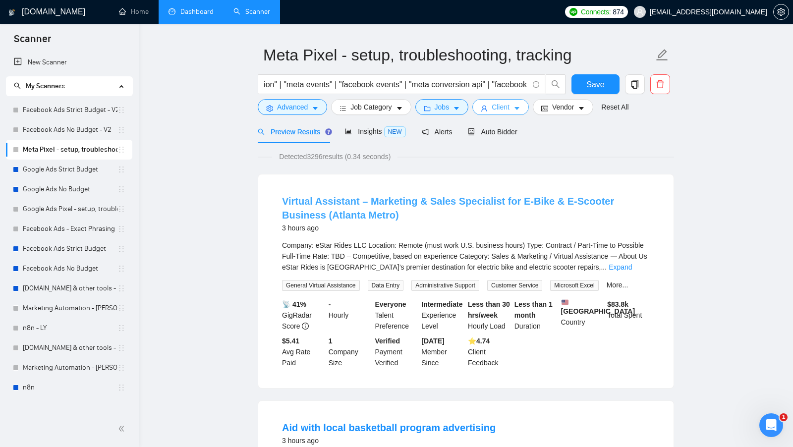
scroll to position [25, 0]
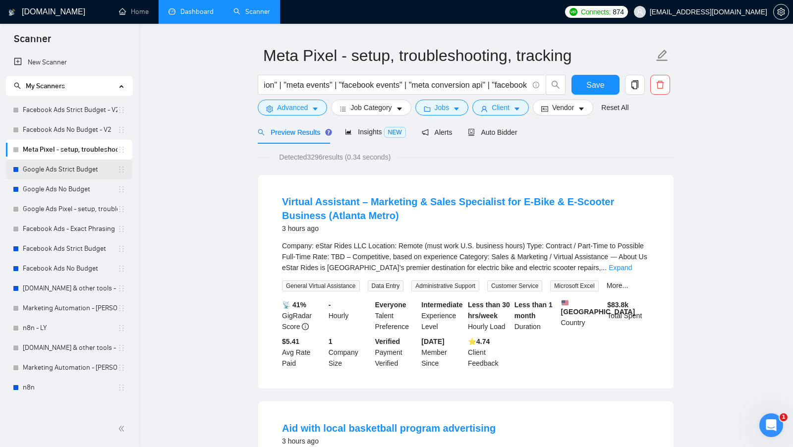
click at [17, 172] on body "Scanner New Scanner My Scanners Facebook Ads Strict Budget - V2 Facebook Ads No…" at bounding box center [396, 198] width 793 height 447
click at [90, 173] on link "Google Ads Strict Budget" at bounding box center [70, 170] width 95 height 20
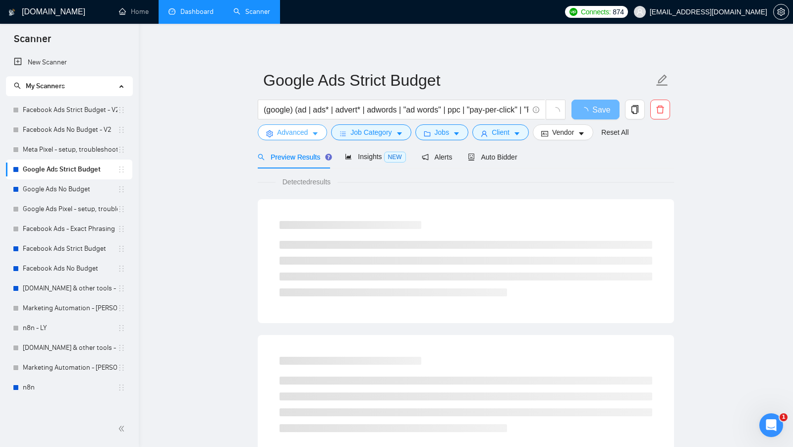
click at [290, 127] on span "Advanced" at bounding box center [292, 132] width 31 height 11
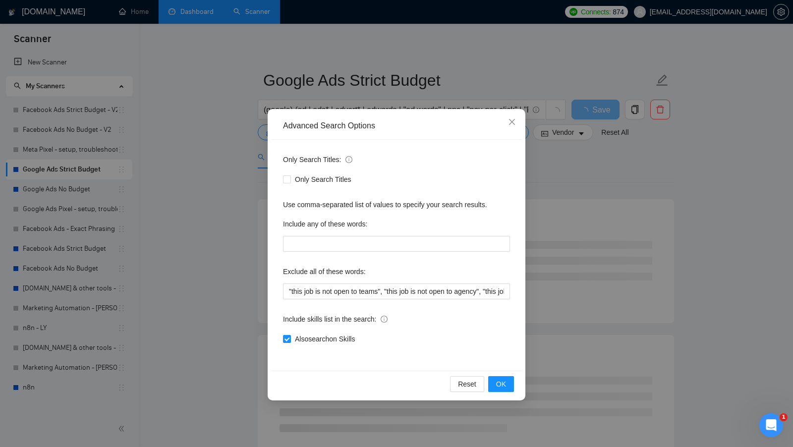
click at [245, 150] on div "Advanced Search Options Only Search Titles: Only Search Titles Use comma-separa…" at bounding box center [396, 223] width 793 height 447
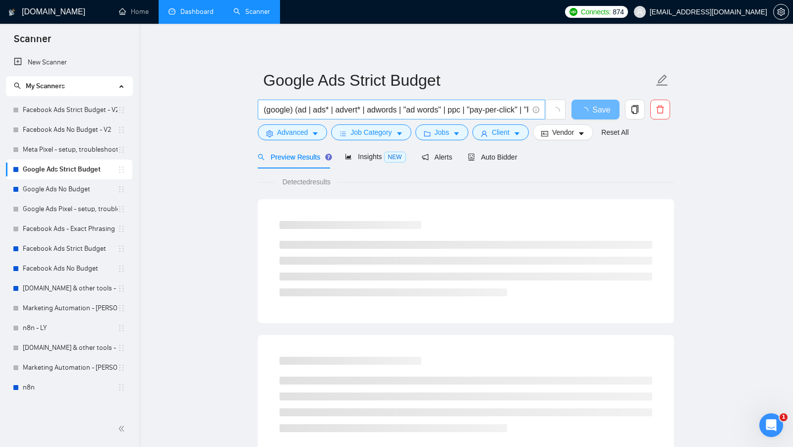
click at [291, 108] on input "(google) (ad | ads* | advert* | adwords | "ad words" | ppc | "pay-per-click" | …" at bounding box center [396, 110] width 265 height 12
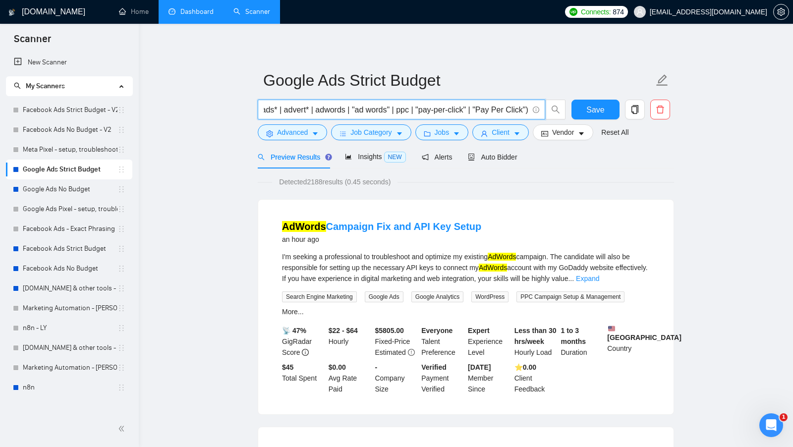
type input "(google*) (ad | ads* | advert* | adwords | "ad words" | ppc | "pay-per-click" |…"
click at [591, 112] on span "Save" at bounding box center [595, 110] width 18 height 12
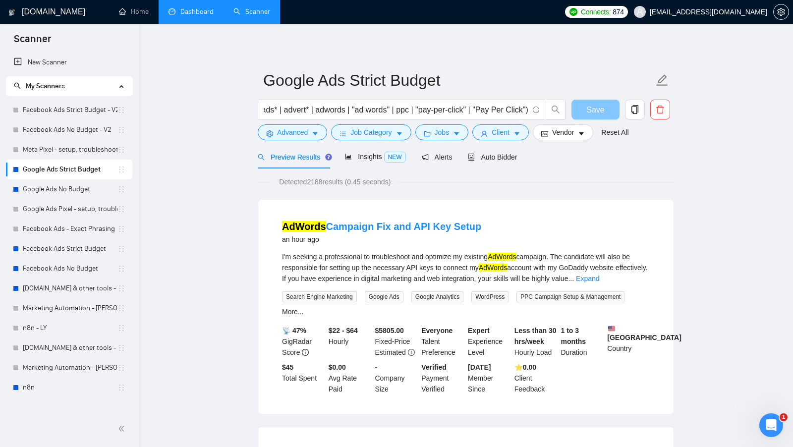
scroll to position [0, 0]
click at [312, 140] on form "Google Ads Strict Budget (google*) (ad | ads* | advert* | adwords | "ad words" …" at bounding box center [466, 104] width 416 height 81
click at [308, 138] on button "Advanced" at bounding box center [292, 132] width 69 height 16
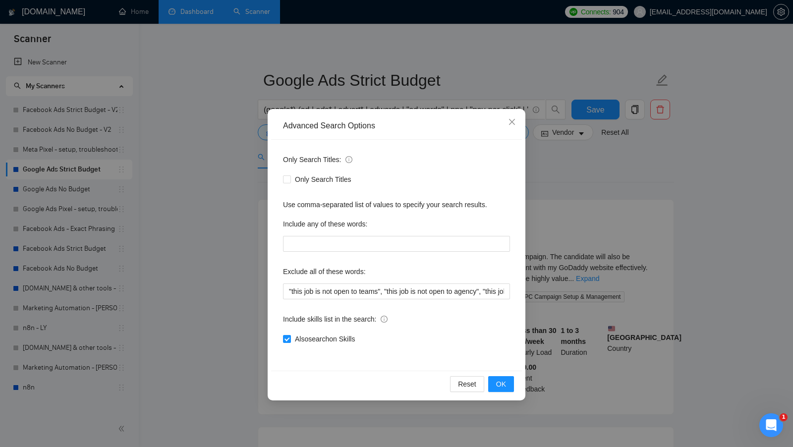
click at [223, 248] on div "Advanced Search Options Only Search Titles: Only Search Titles Use comma-separa…" at bounding box center [396, 223] width 793 height 447
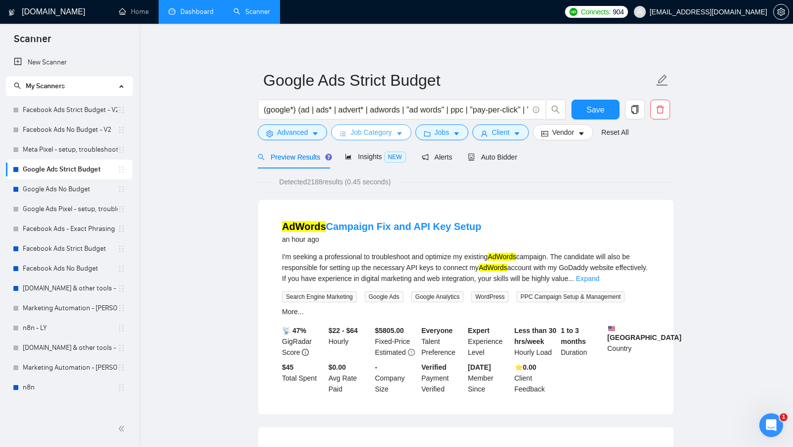
click at [402, 134] on icon "caret-down" at bounding box center [399, 133] width 7 height 7
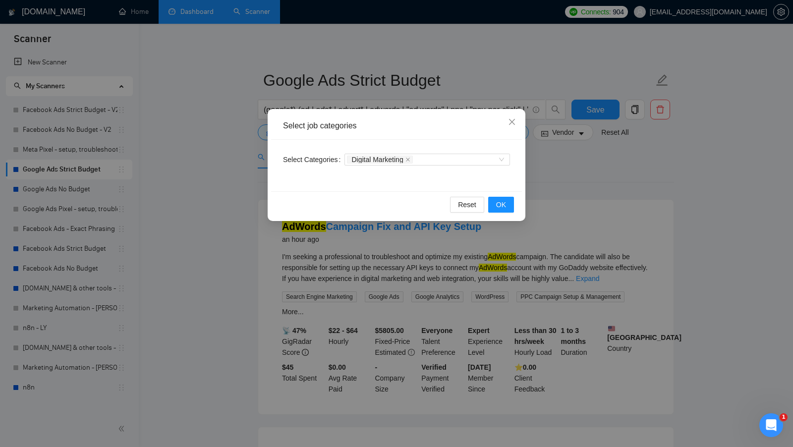
click at [544, 166] on div "Select job categories Select Categories Digital Marketing Reset OK" at bounding box center [396, 223] width 793 height 447
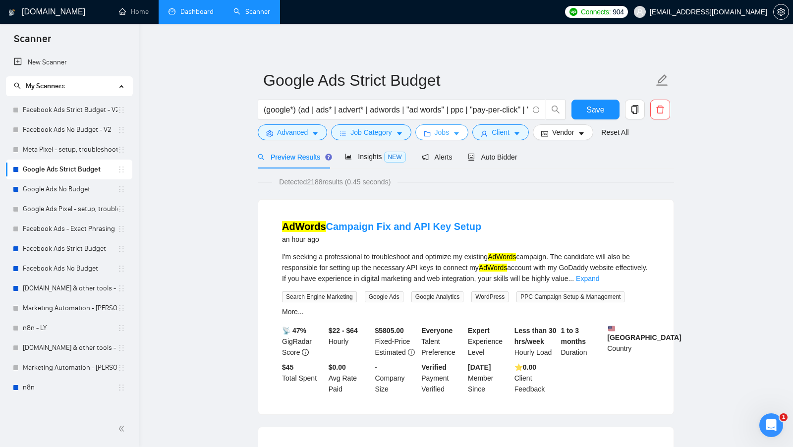
click at [439, 140] on button "Jobs" at bounding box center [442, 132] width 54 height 16
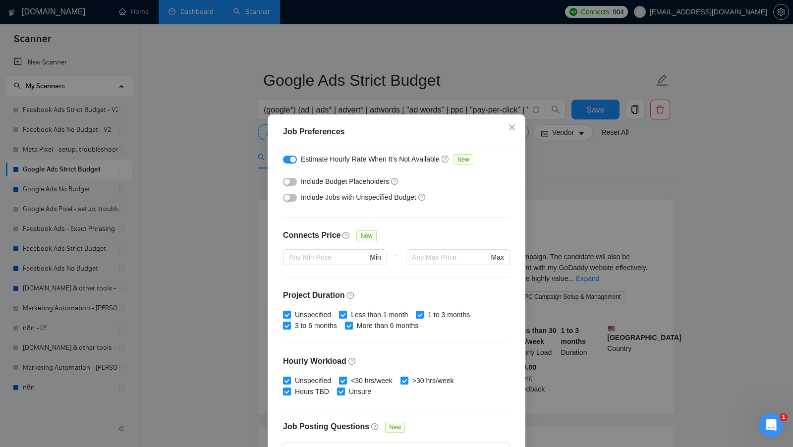
scroll to position [244, 0]
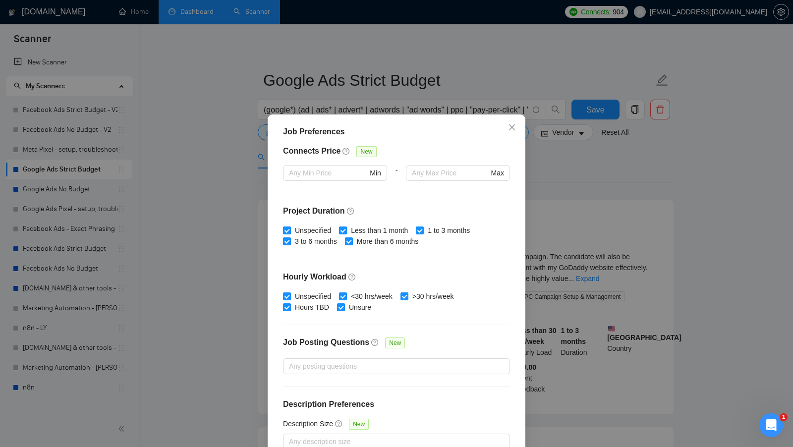
click at [603, 214] on div "Job Preferences Budget Project Type All Fixed Price Hourly Rate Fixed Price Bud…" at bounding box center [396, 223] width 793 height 447
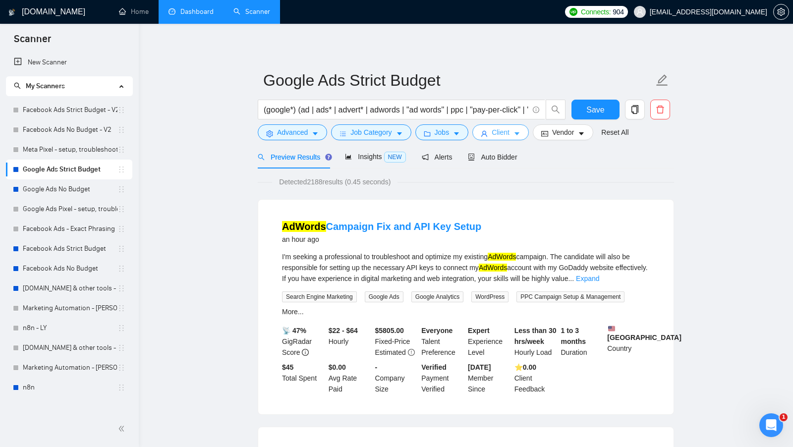
click at [502, 128] on span "Client" at bounding box center [501, 132] width 18 height 11
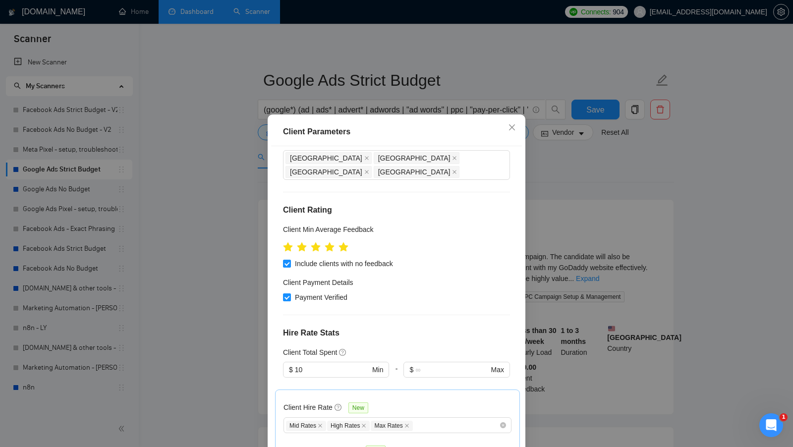
scroll to position [0, 0]
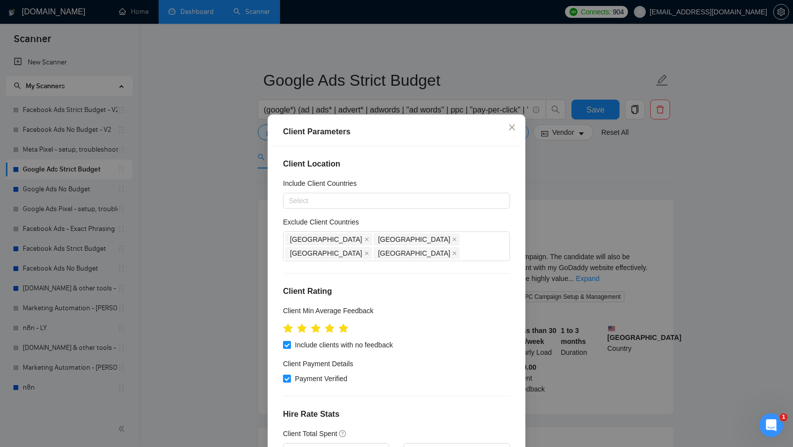
click at [552, 196] on div "Client Parameters Client Location Include Client Countries Select Exclude Clien…" at bounding box center [396, 223] width 793 height 447
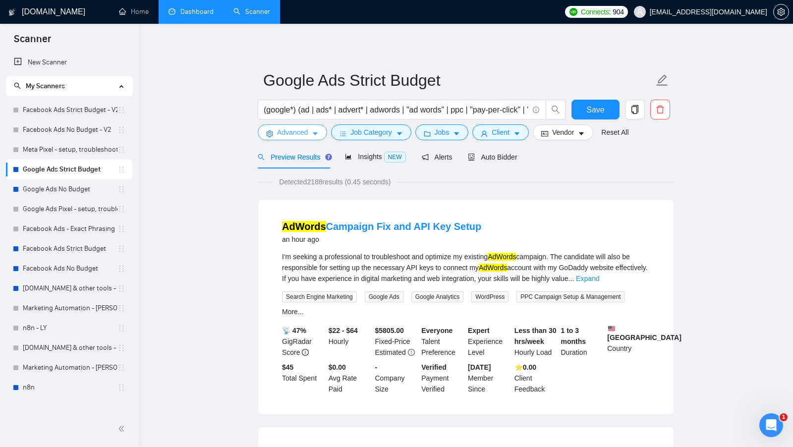
click at [307, 129] on span "Advanced" at bounding box center [292, 132] width 31 height 11
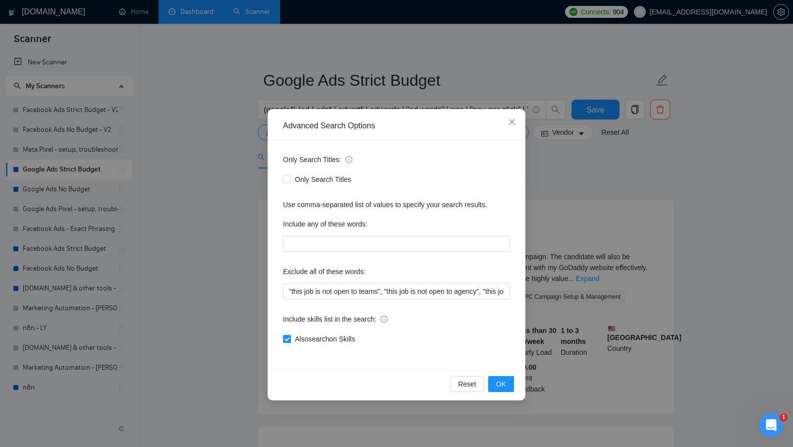
click at [285, 339] on input "Also search on Skills" at bounding box center [286, 338] width 7 height 7
checkbox input "false"
click at [492, 379] on button "OK" at bounding box center [501, 384] width 26 height 16
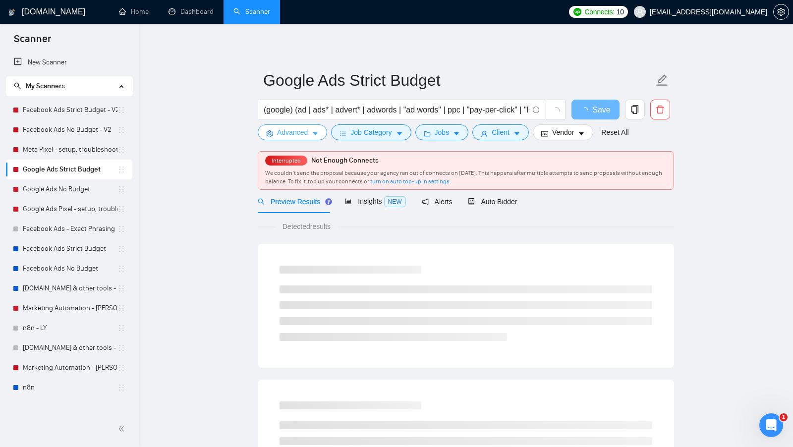
click at [306, 136] on span "Advanced" at bounding box center [292, 132] width 31 height 11
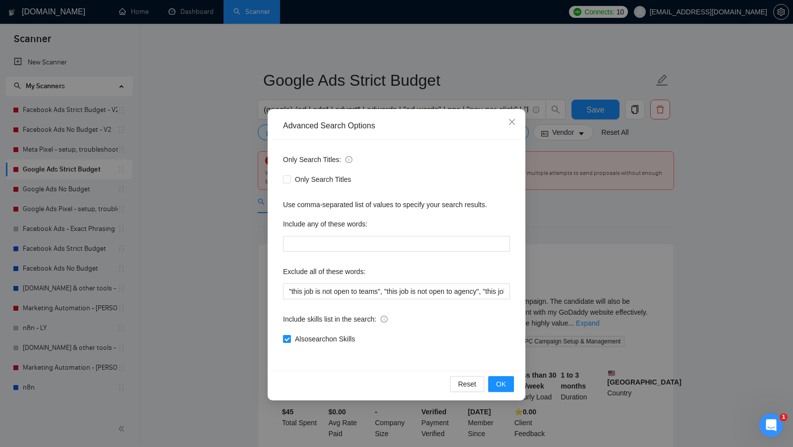
click at [251, 177] on div "Advanced Search Options Only Search Titles: Only Search Titles Use comma-separa…" at bounding box center [396, 223] width 793 height 447
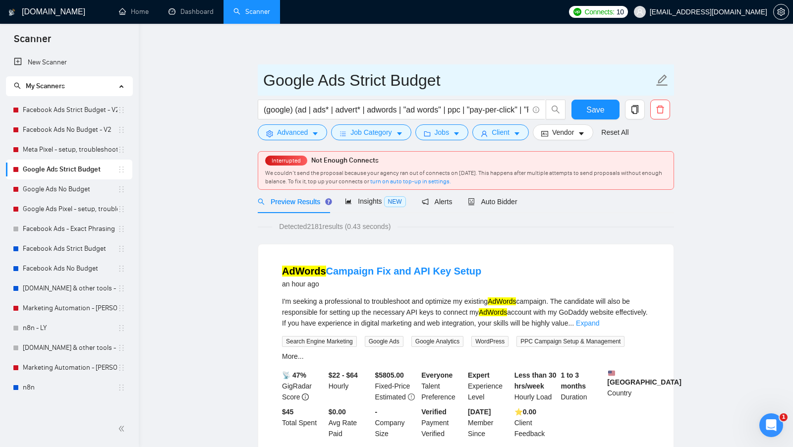
click at [434, 83] on input "Google Ads Strict Budget" at bounding box center [458, 80] width 390 height 25
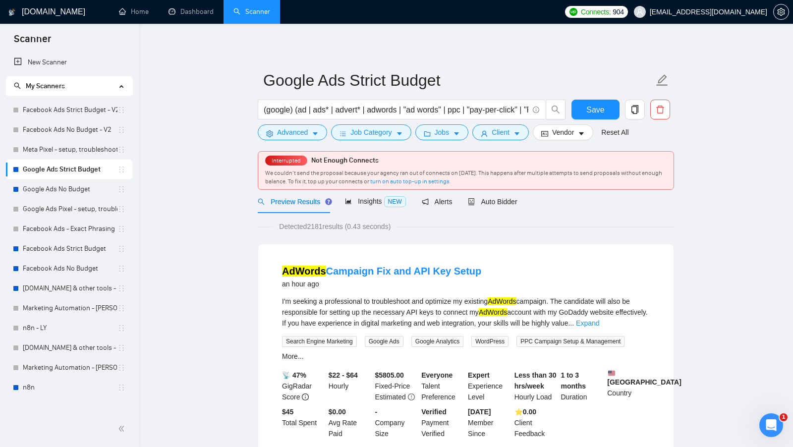
click at [299, 135] on span "Advanced" at bounding box center [292, 132] width 31 height 11
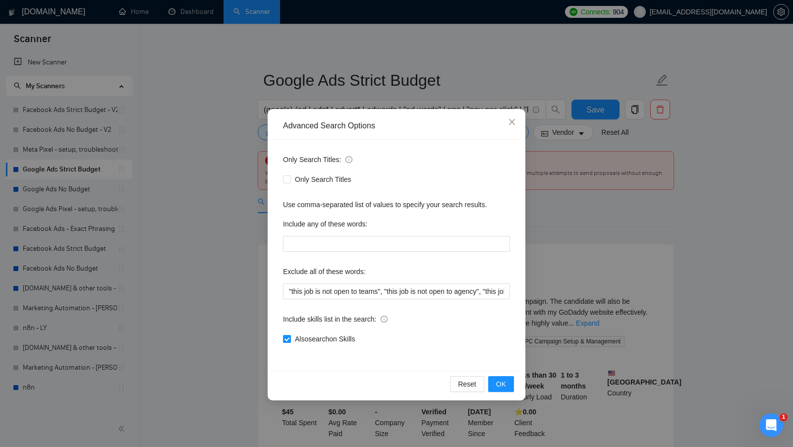
click at [563, 209] on div "Advanced Search Options Only Search Titles: Only Search Titles Use comma-separa…" at bounding box center [396, 223] width 793 height 447
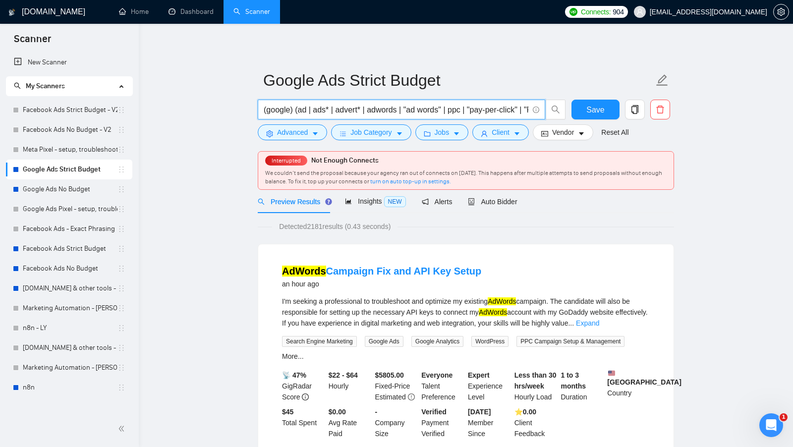
click at [291, 108] on input "(google) (ad | ads* | advert* | adwords | "ad words" | ppc | "pay-per-click" | …" at bounding box center [396, 110] width 265 height 12
click at [576, 230] on div "Detected 2181 results (0.43 seconds)" at bounding box center [466, 226] width 416 height 11
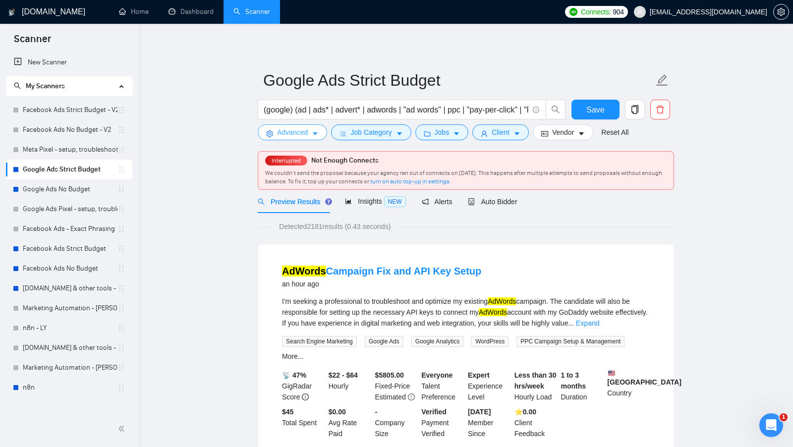
click at [299, 127] on span "Advanced" at bounding box center [292, 132] width 31 height 11
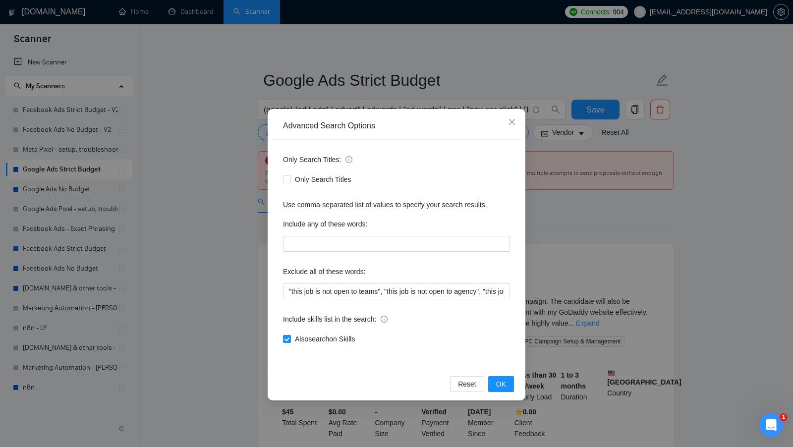
click at [582, 227] on div "Advanced Search Options Only Search Titles: Only Search Titles Use comma-separa…" at bounding box center [396, 223] width 793 height 447
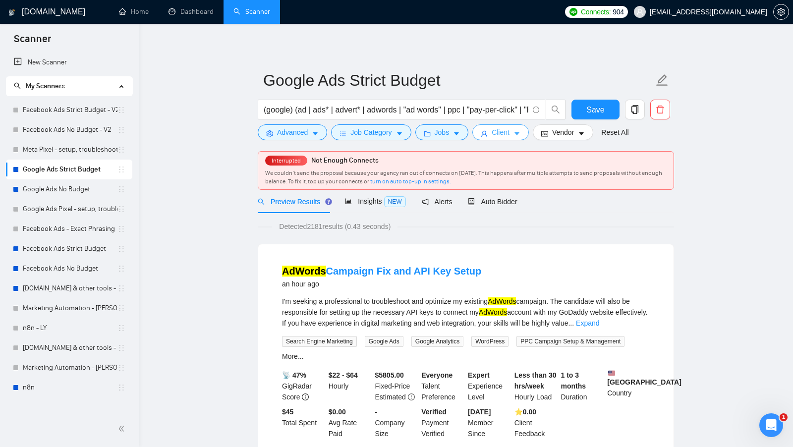
click at [489, 137] on button "Client" at bounding box center [500, 132] width 56 height 16
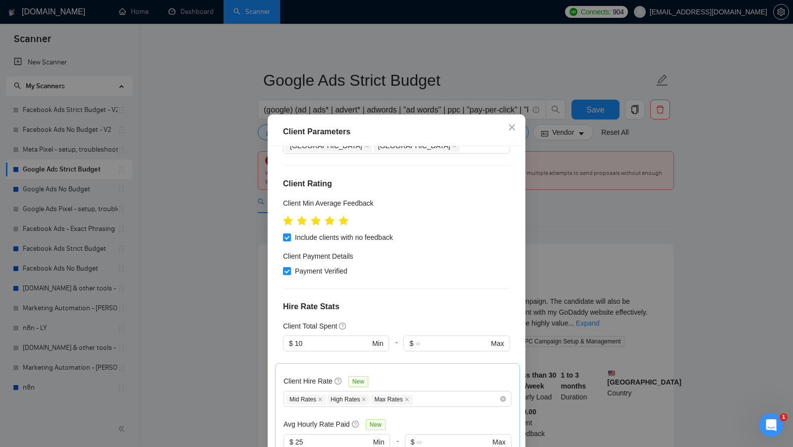
scroll to position [172, 0]
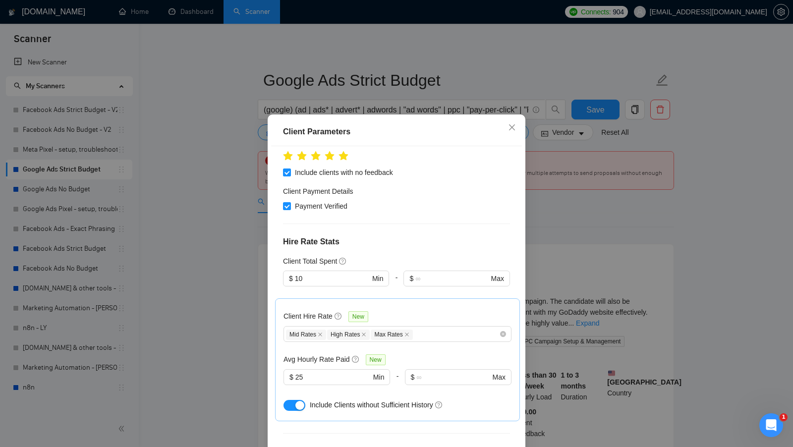
click at [614, 199] on div "Client Parameters Client Location Include Client Countries Select Exclude Clien…" at bounding box center [396, 223] width 793 height 447
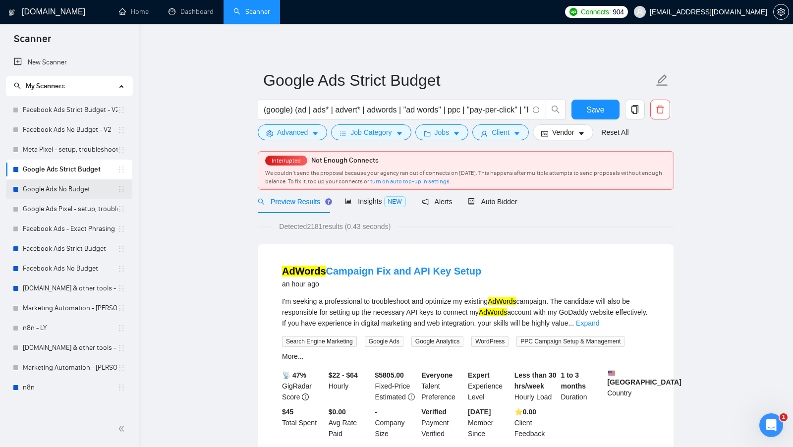
click at [38, 189] on link "Google Ads No Budget" at bounding box center [70, 189] width 95 height 20
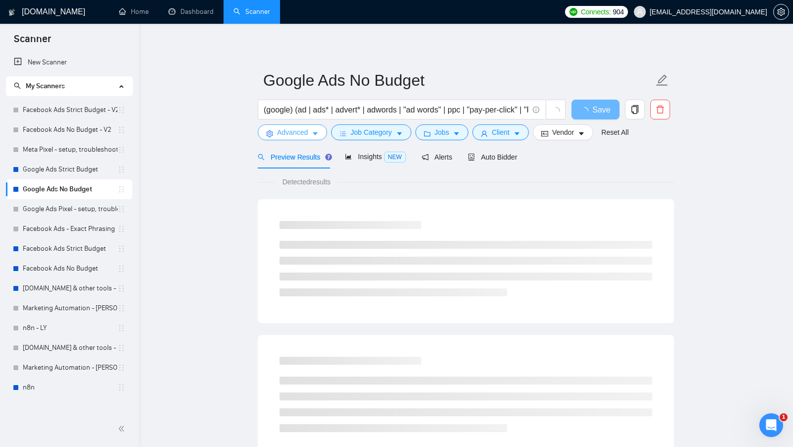
click at [292, 139] on button "Advanced" at bounding box center [292, 132] width 69 height 16
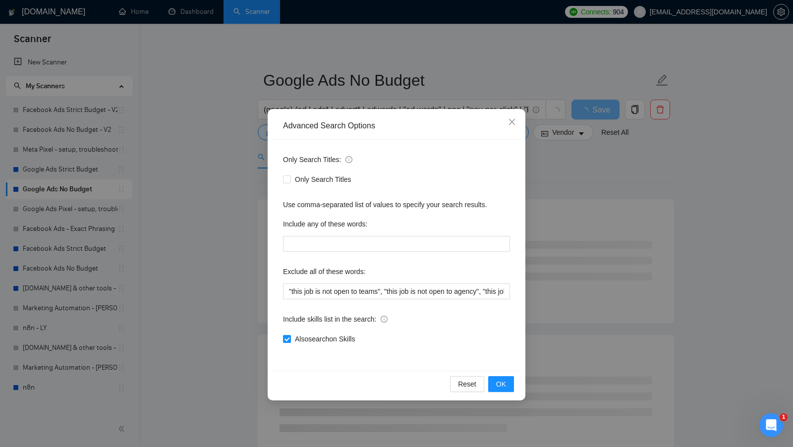
click at [558, 213] on div "Advanced Search Options Only Search Titles: Only Search Titles Use comma-separa…" at bounding box center [396, 223] width 793 height 447
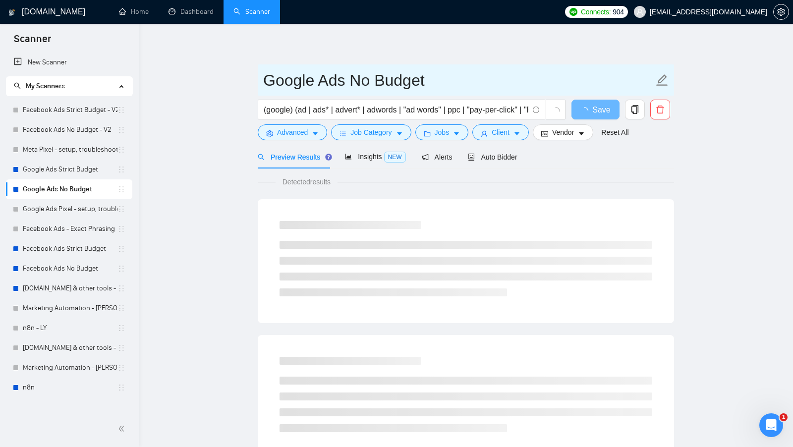
click at [428, 81] on input "Google Ads No Budget" at bounding box center [458, 80] width 390 height 25
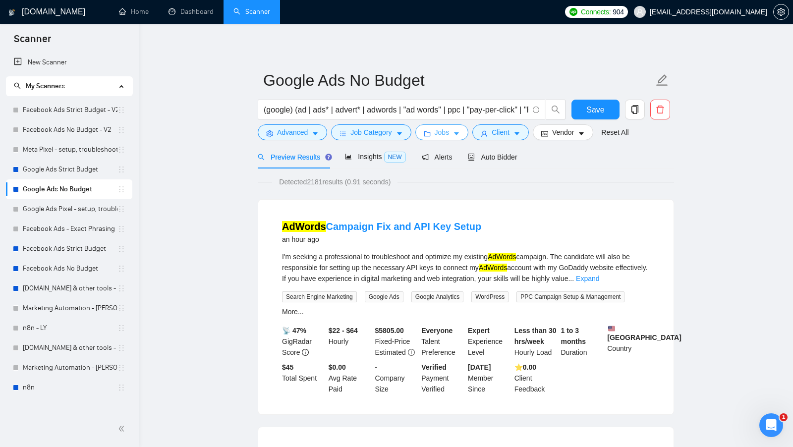
click at [455, 134] on icon "caret-down" at bounding box center [456, 133] width 7 height 7
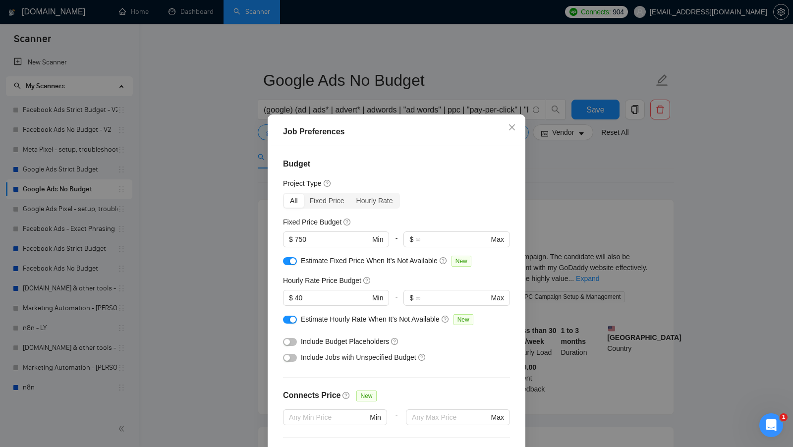
click at [581, 154] on div "Job Preferences Budget Project Type All Fixed Price Hourly Rate Fixed Price Bud…" at bounding box center [396, 223] width 793 height 447
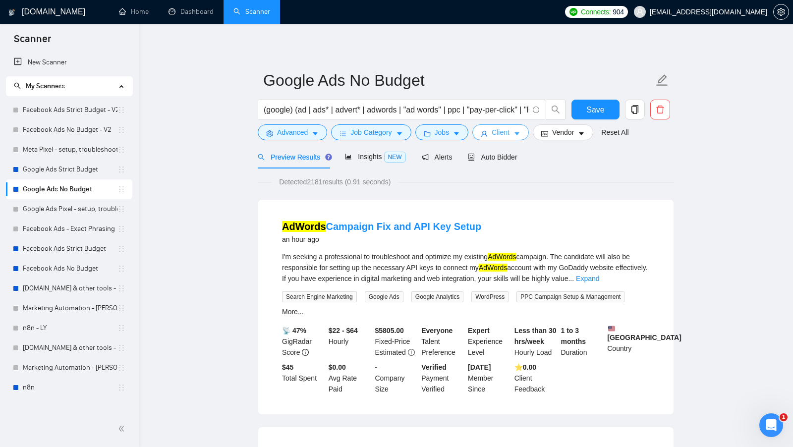
click at [500, 139] on button "Client" at bounding box center [500, 132] width 56 height 16
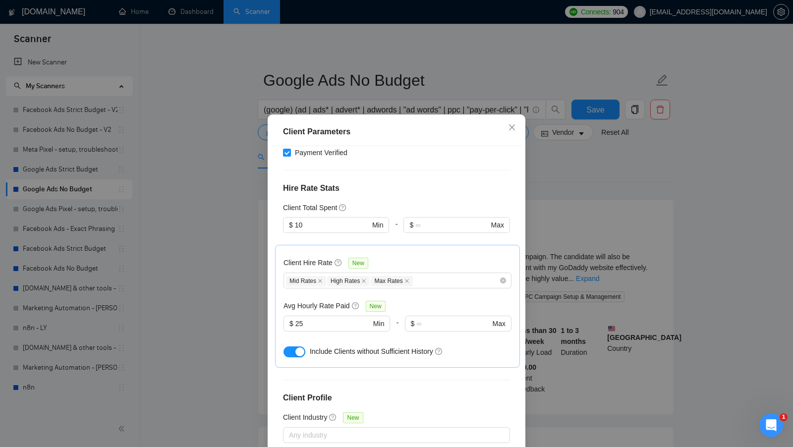
scroll to position [192, 0]
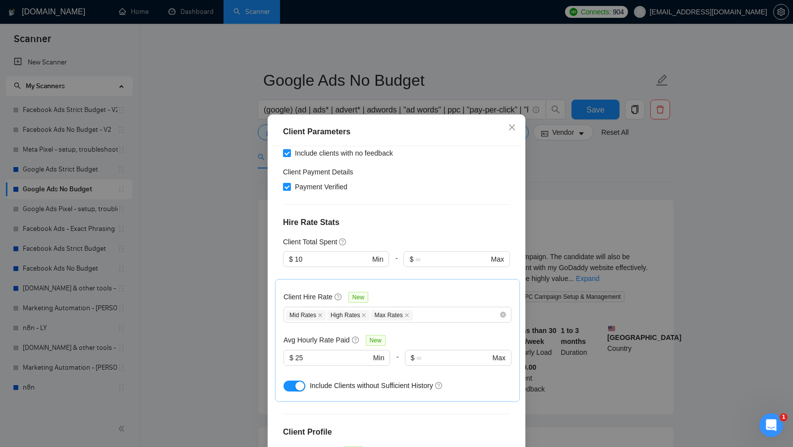
click at [562, 190] on div "Client Parameters Client Location Include Client Countries Select Exclude Clien…" at bounding box center [396, 223] width 793 height 447
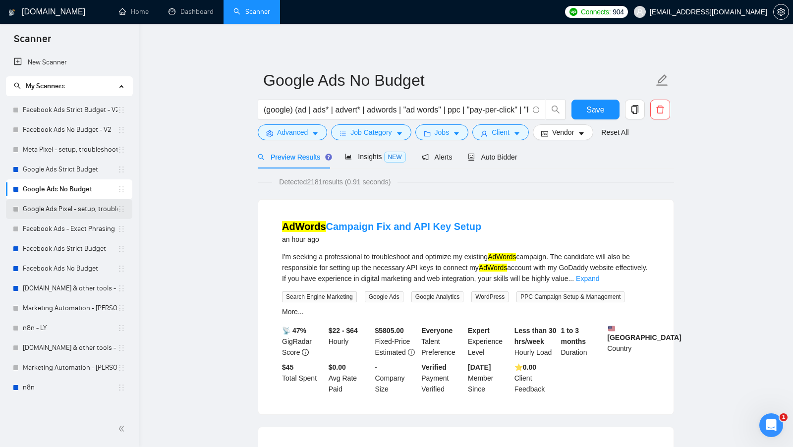
click at [59, 208] on link "Google Ads Pixel - setup, troubleshooting, tracking" at bounding box center [70, 209] width 95 height 20
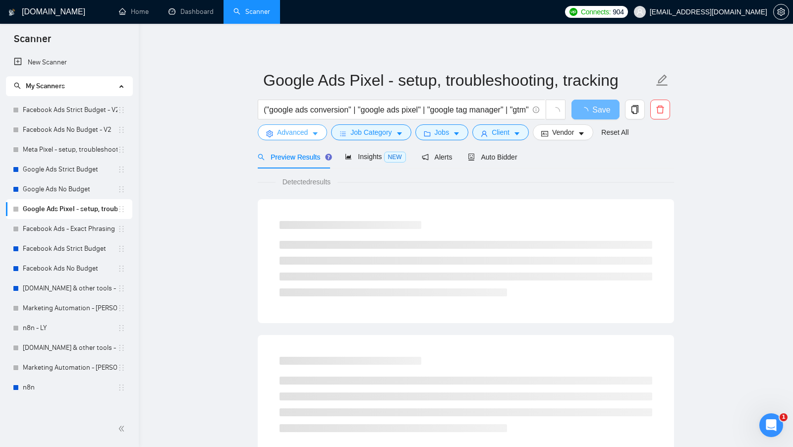
click at [319, 135] on icon "caret-down" at bounding box center [315, 133] width 7 height 7
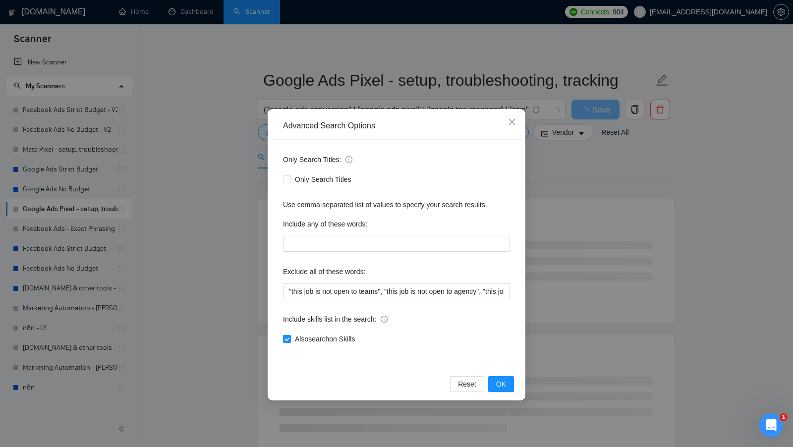
click at [551, 207] on div "Advanced Search Options Only Search Titles: Only Search Titles Use comma-separa…" at bounding box center [396, 223] width 793 height 447
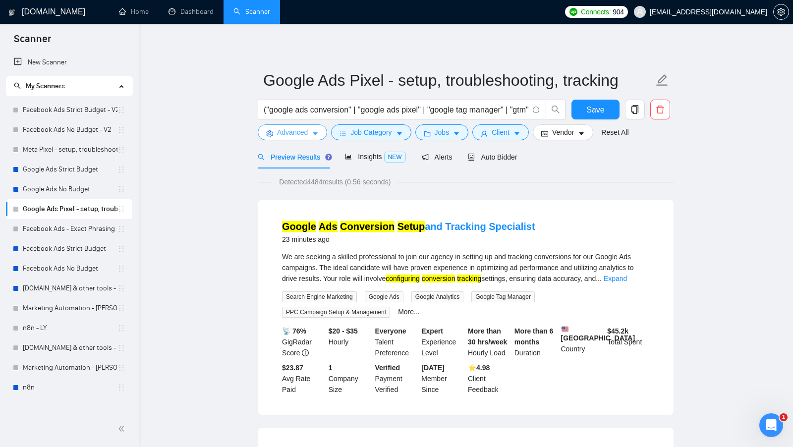
click at [296, 138] on button "Advanced" at bounding box center [292, 132] width 69 height 16
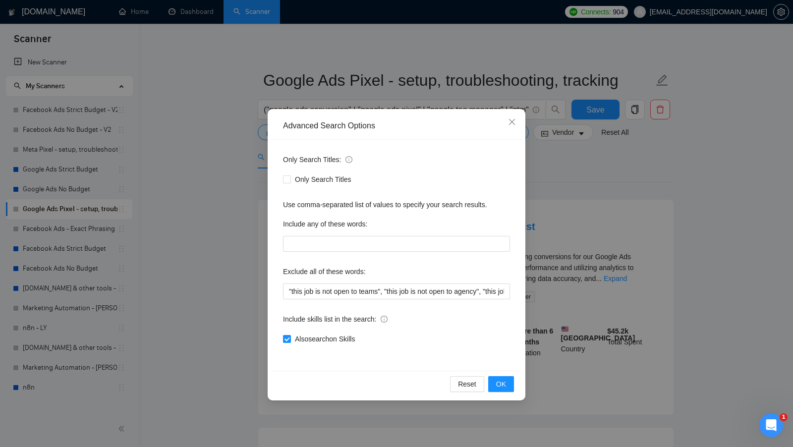
click at [592, 146] on div "Advanced Search Options Only Search Titles: Only Search Titles Use comma-separa…" at bounding box center [396, 223] width 793 height 447
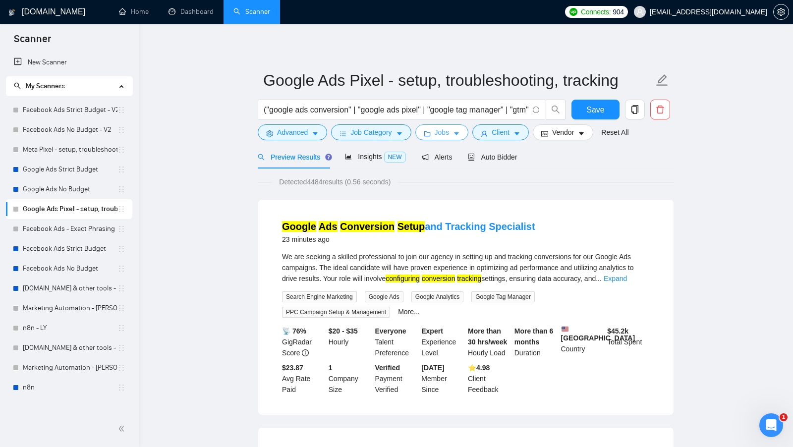
click at [457, 132] on icon "caret-down" at bounding box center [456, 133] width 7 height 7
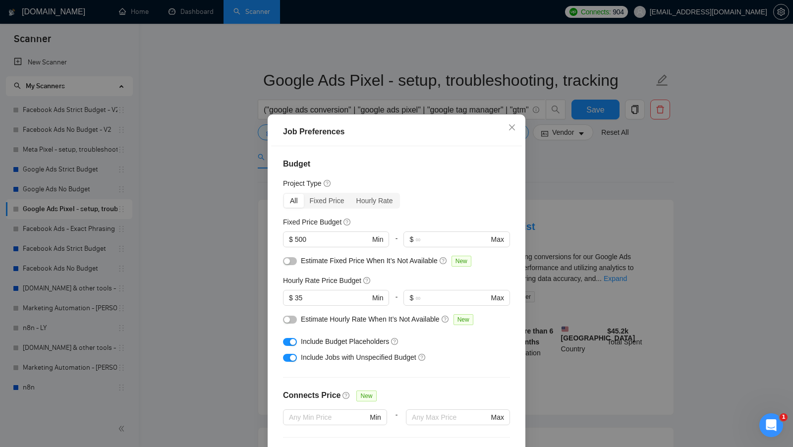
click at [564, 166] on div "Job Preferences Budget Project Type All Fixed Price Hourly Rate Fixed Price Bud…" at bounding box center [396, 223] width 793 height 447
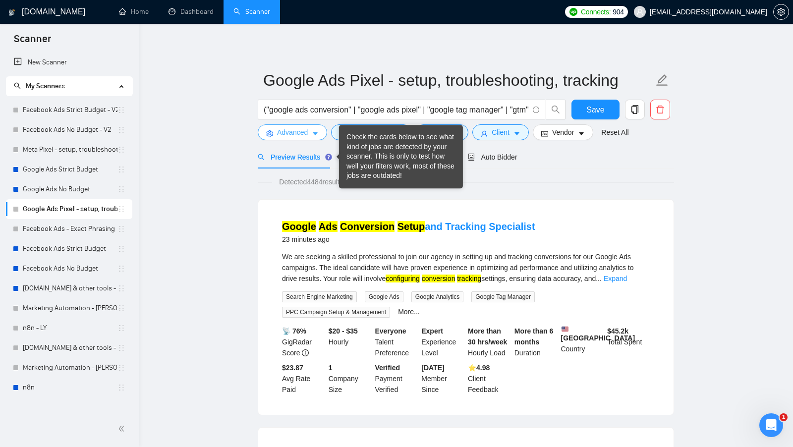
click at [306, 135] on span "Advanced" at bounding box center [292, 132] width 31 height 11
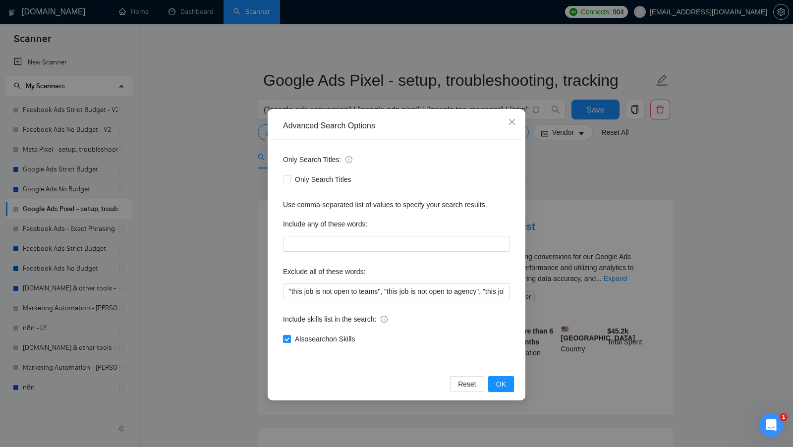
click at [283, 344] on div "Also search on Skills" at bounding box center [396, 339] width 227 height 16
click at [295, 338] on span "Also search on Skills" at bounding box center [325, 338] width 68 height 11
click at [290, 338] on input "Also search on Skills" at bounding box center [286, 338] width 7 height 7
click at [494, 377] on button "OK" at bounding box center [501, 384] width 26 height 16
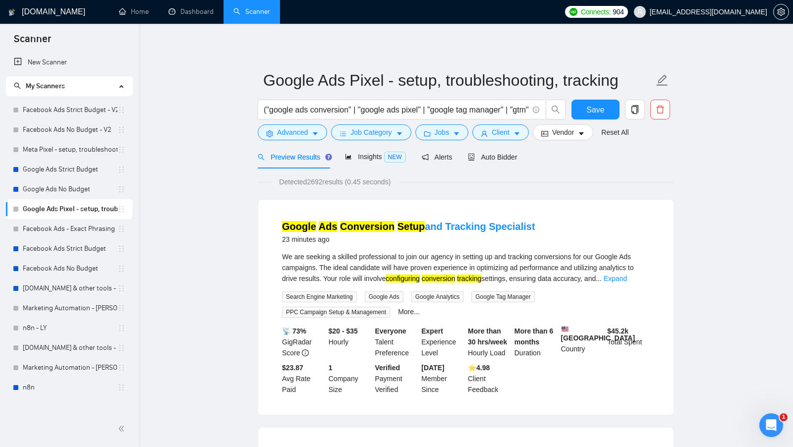
click at [299, 143] on form "Google Ads Pixel - setup, troubleshooting, tracking ("google ads conversion" | …" at bounding box center [466, 104] width 416 height 81
click at [291, 134] on span "Advanced" at bounding box center [292, 132] width 31 height 11
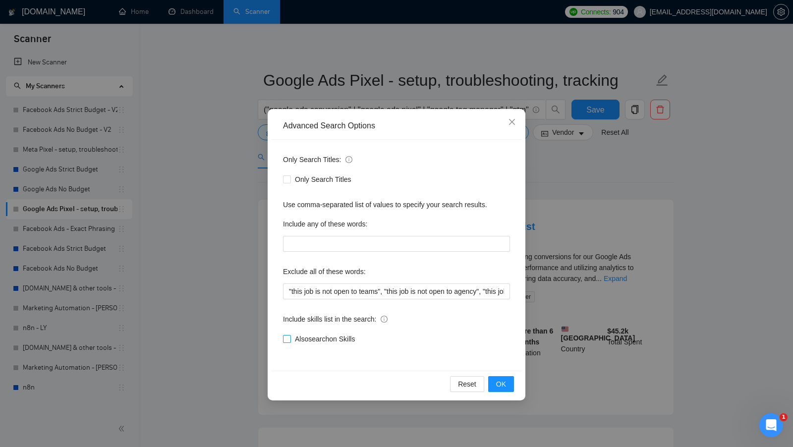
click at [291, 333] on span "Also search on Skills" at bounding box center [325, 338] width 68 height 11
click at [290, 335] on input "Also search on Skills" at bounding box center [286, 338] width 7 height 7
checkbox input "true"
click at [493, 378] on button "OK" at bounding box center [501, 384] width 26 height 16
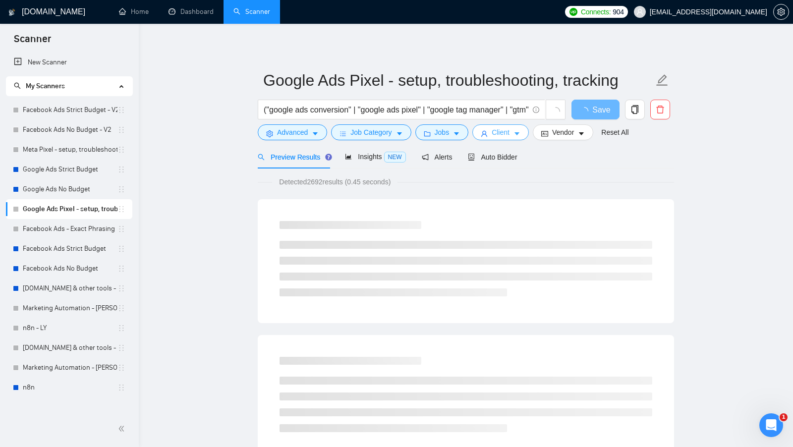
click at [499, 137] on span "Client" at bounding box center [501, 132] width 18 height 11
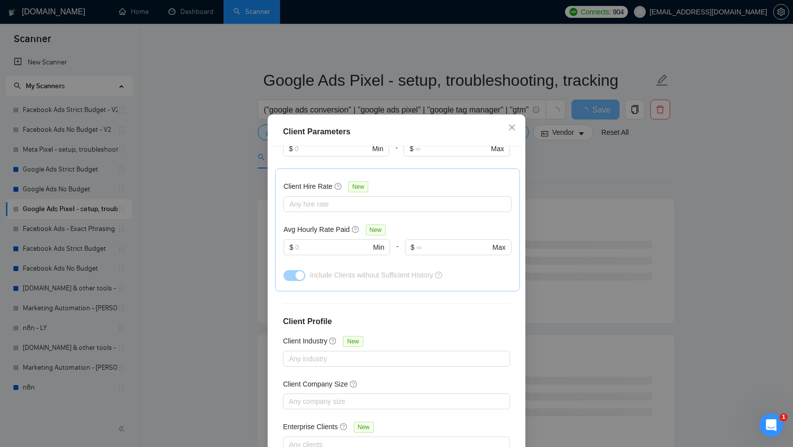
click at [618, 214] on div "Client Parameters Client Location Include Client Countries Select Exclude Clien…" at bounding box center [396, 223] width 793 height 447
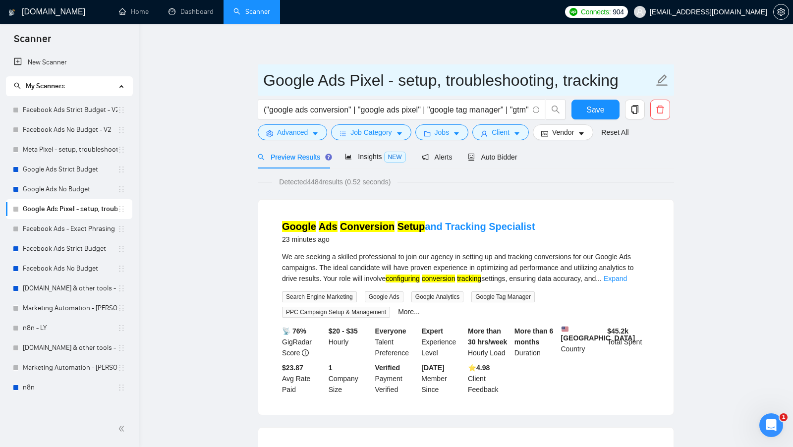
click at [464, 84] on input "Google Ads Pixel - setup, troubleshooting, tracking" at bounding box center [458, 80] width 390 height 25
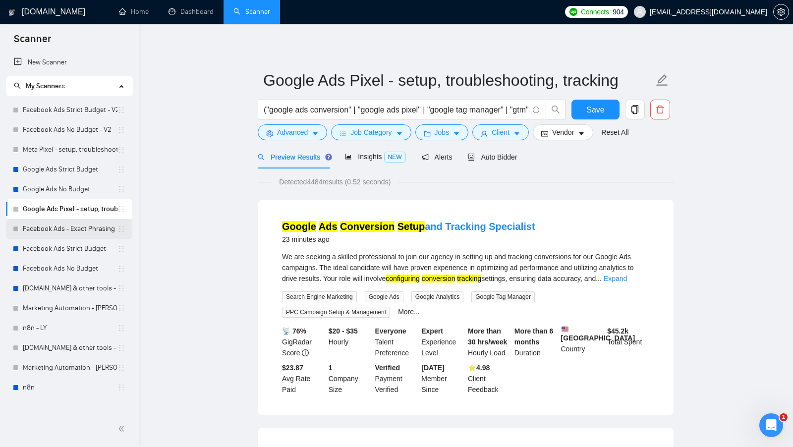
click at [66, 236] on link "Facebook Ads - Exact Phrasing" at bounding box center [70, 229] width 95 height 20
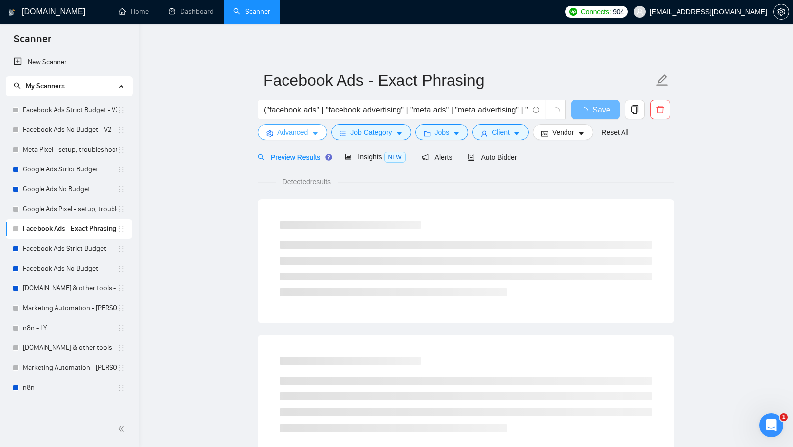
click at [323, 134] on button "Advanced" at bounding box center [292, 132] width 69 height 16
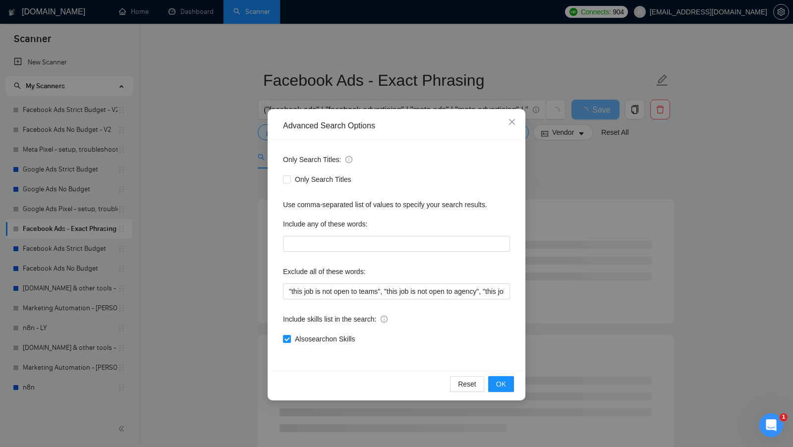
click at [545, 169] on div "Advanced Search Options Only Search Titles: Only Search Titles Use comma-separa…" at bounding box center [396, 223] width 793 height 447
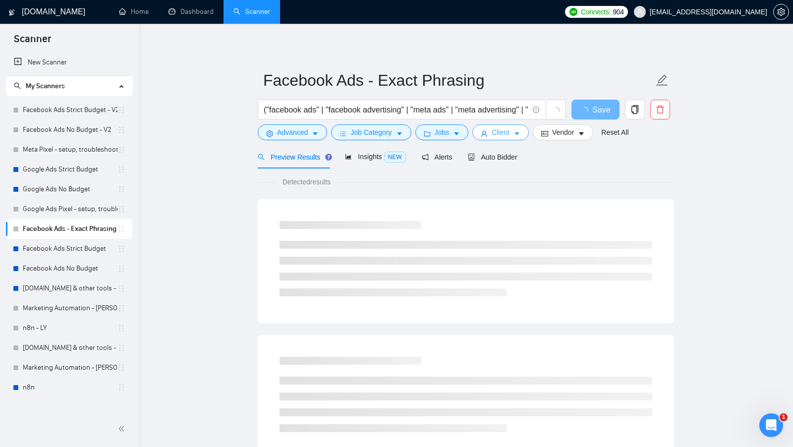
click at [495, 130] on span "Client" at bounding box center [501, 132] width 18 height 11
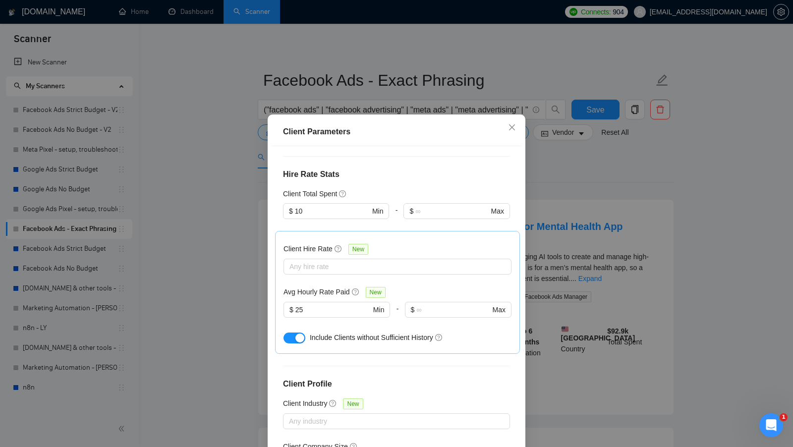
scroll to position [208, 0]
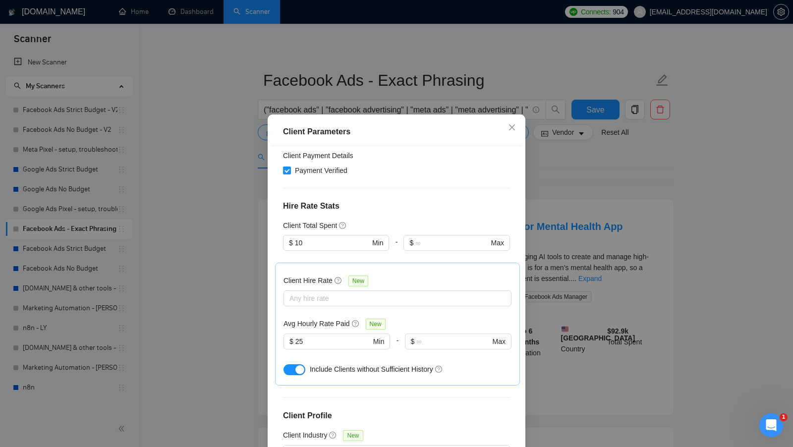
click at [578, 206] on div "Client Parameters Client Location Include Client Countries Select Exclude Clien…" at bounding box center [396, 223] width 793 height 447
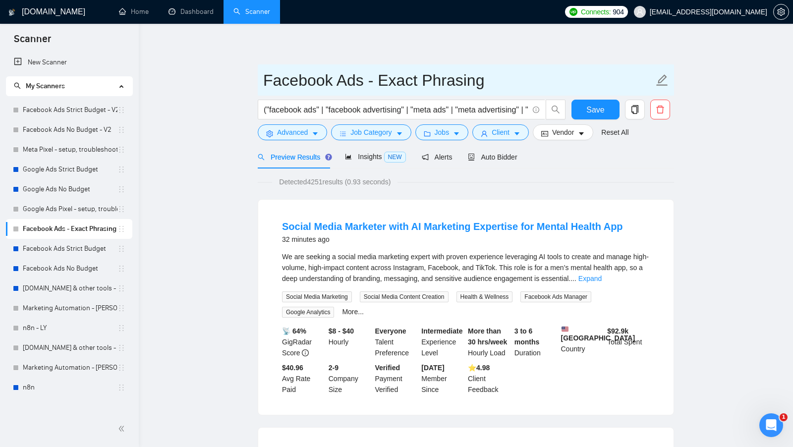
click at [429, 80] on input "Facebook Ads - Exact Phrasing" at bounding box center [458, 80] width 390 height 25
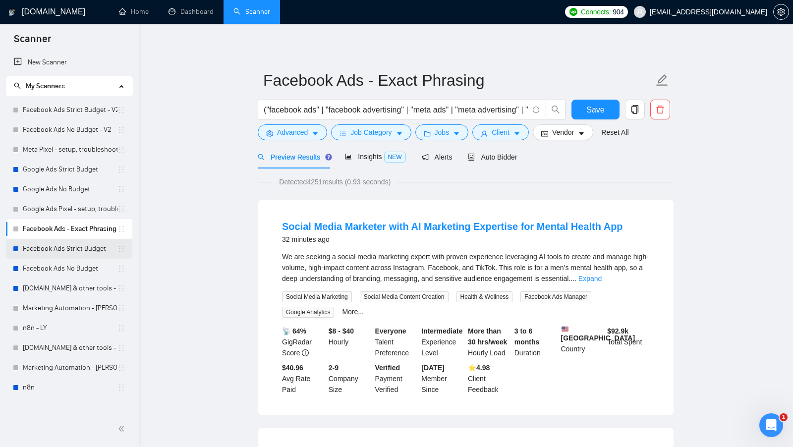
click at [61, 248] on link "Facebook Ads Strict Budget" at bounding box center [70, 249] width 95 height 20
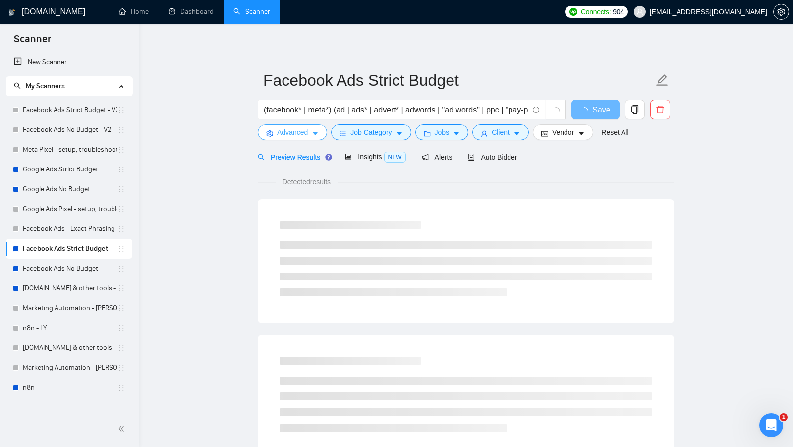
click at [294, 128] on span "Advanced" at bounding box center [292, 132] width 31 height 11
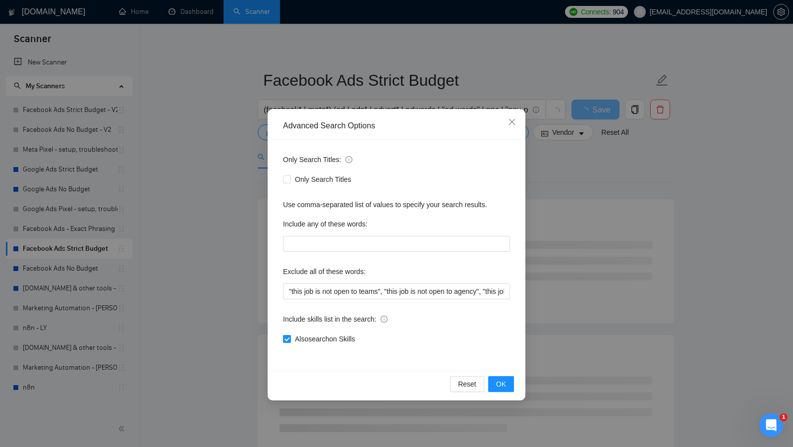
click at [514, 204] on div "Only Search Titles: Only Search Titles Use comma-separated list of values to sp…" at bounding box center [396, 255] width 251 height 231
click at [521, 184] on div "Only Search Titles: Only Search Titles Use comma-separated list of values to sp…" at bounding box center [396, 255] width 251 height 231
click at [534, 178] on div "Advanced Search Options Only Search Titles: Only Search Titles Use comma-separa…" at bounding box center [396, 223] width 793 height 447
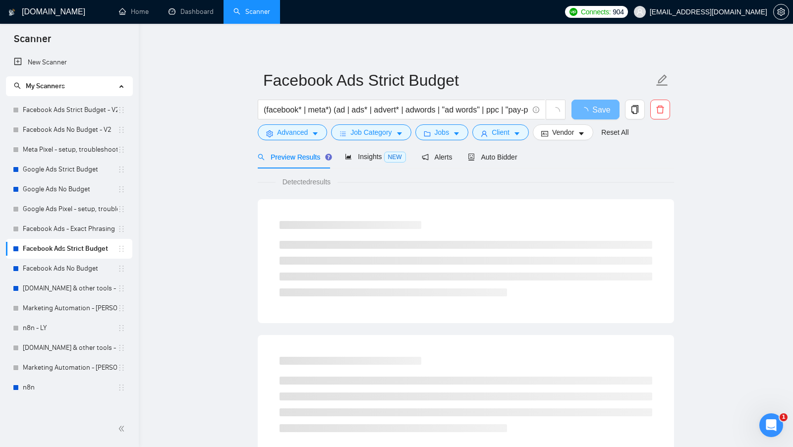
click at [526, 142] on form "Facebook Ads Strict Budget (facebook* | meta*) (ad | ads* | advert* | adwords |…" at bounding box center [466, 104] width 416 height 81
click at [509, 138] on button "Client" at bounding box center [500, 132] width 56 height 16
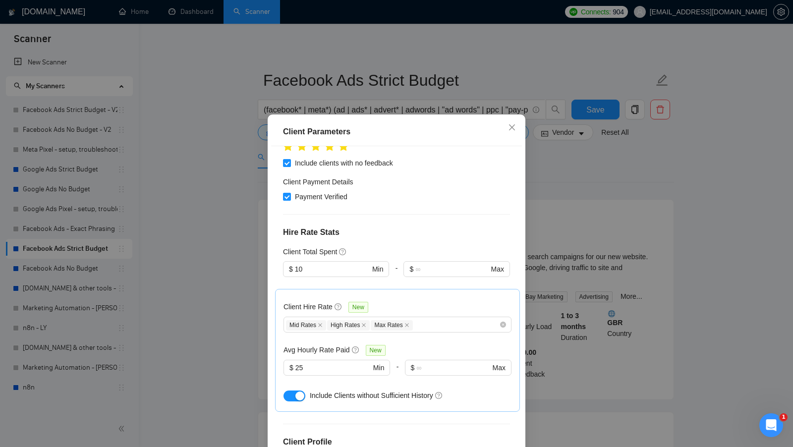
scroll to position [185, 0]
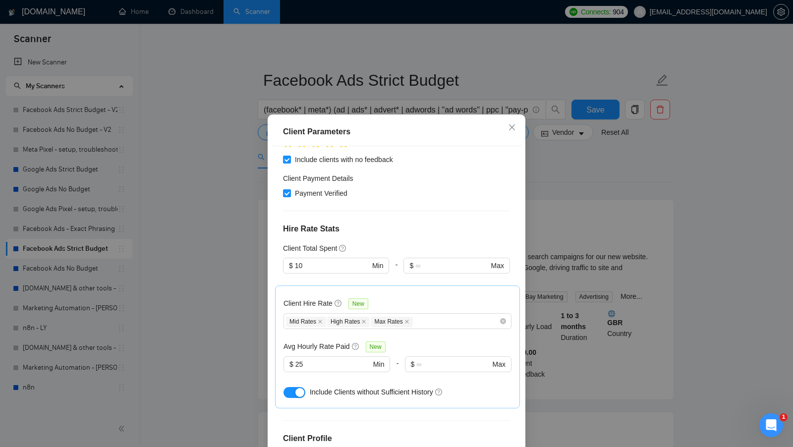
click at [596, 206] on div "Client Parameters Client Location Include Client Countries Select Exclude Clien…" at bounding box center [396, 223] width 793 height 447
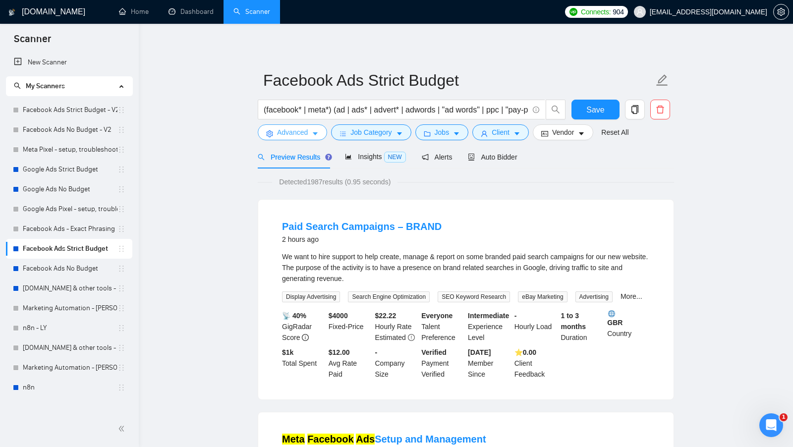
click at [308, 132] on span "Advanced" at bounding box center [292, 132] width 31 height 11
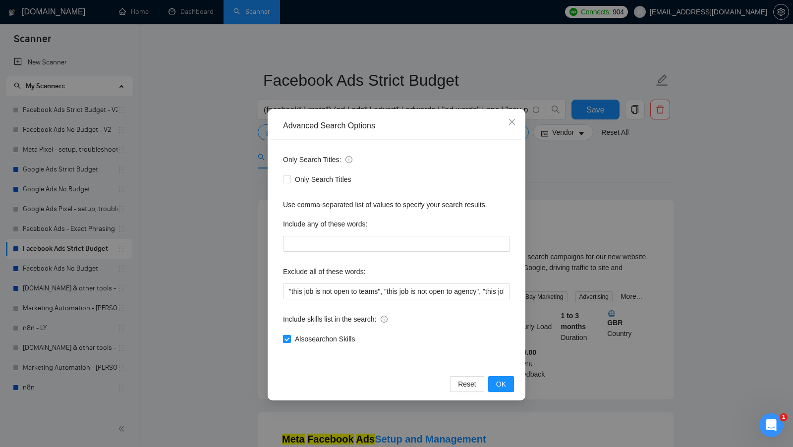
click at [287, 336] on input "Also search on Skills" at bounding box center [286, 338] width 7 height 7
click at [500, 380] on span "OK" at bounding box center [501, 384] width 10 height 11
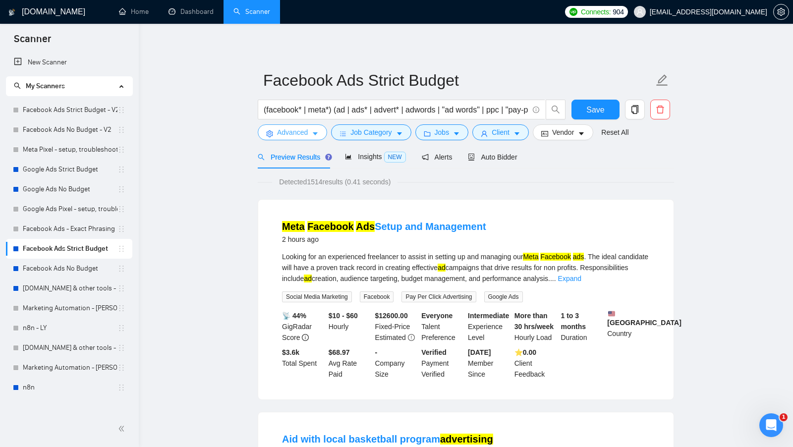
click at [300, 135] on span "Advanced" at bounding box center [292, 132] width 31 height 11
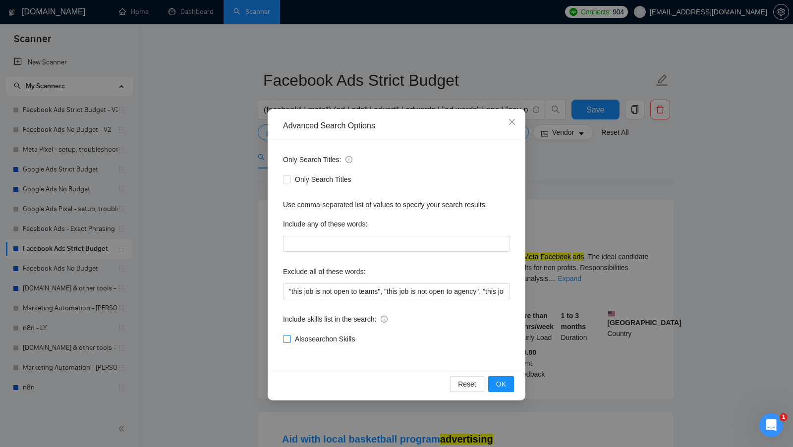
click at [289, 336] on input "Also search on Skills" at bounding box center [286, 338] width 7 height 7
checkbox input "true"
click at [495, 380] on button "OK" at bounding box center [501, 384] width 26 height 16
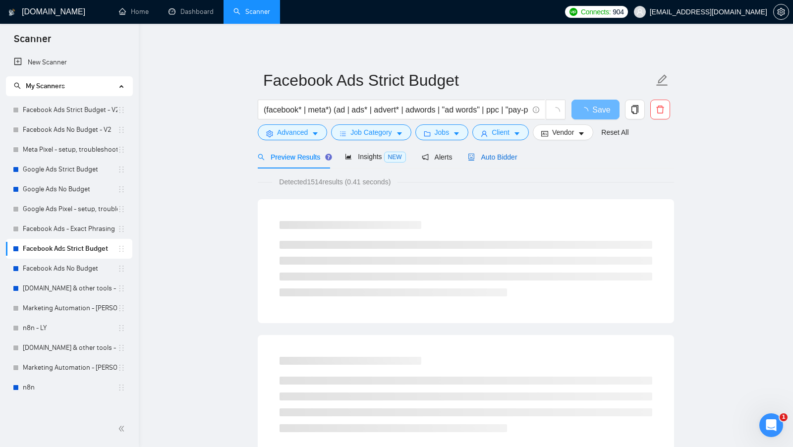
click at [497, 161] on div "Auto Bidder" at bounding box center [492, 157] width 49 height 11
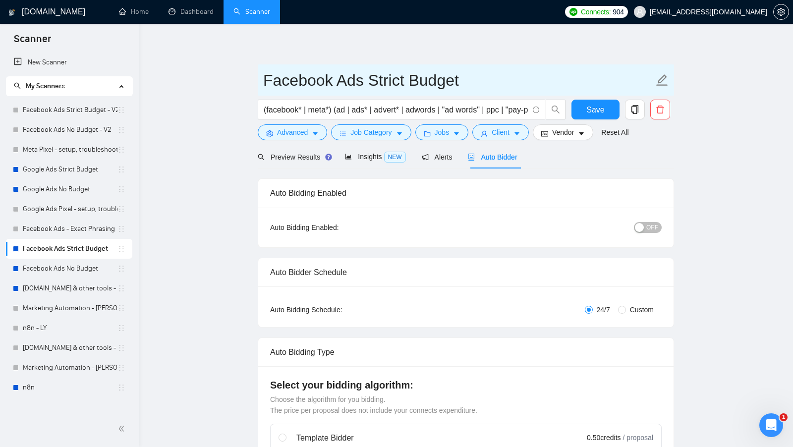
click at [441, 76] on input "Facebook Ads Strict Budget" at bounding box center [458, 80] width 390 height 25
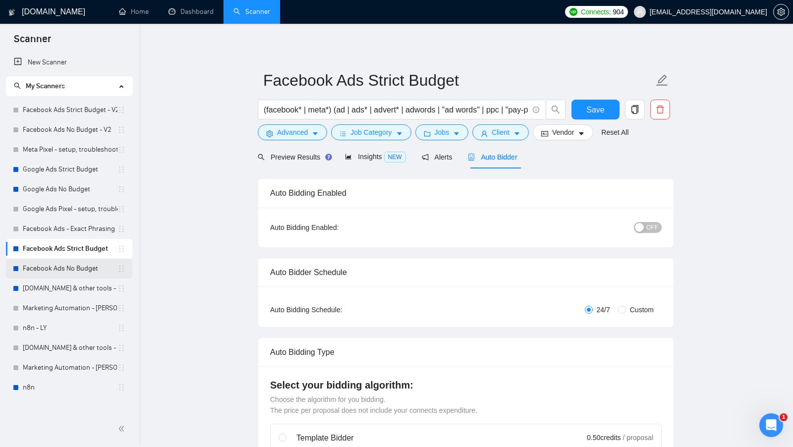
click at [54, 275] on link "Facebook Ads No Budget" at bounding box center [70, 269] width 95 height 20
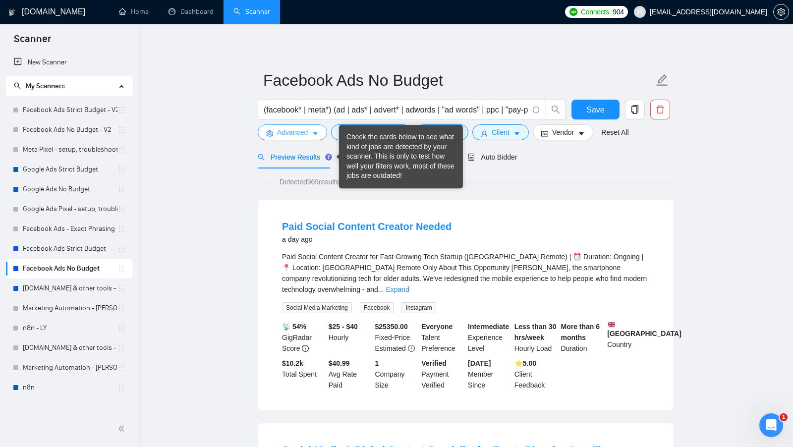
click at [309, 137] on button "Advanced" at bounding box center [292, 132] width 69 height 16
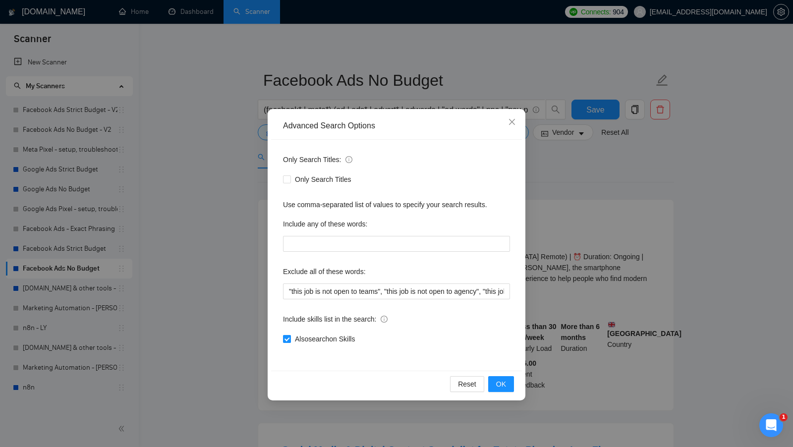
click at [284, 343] on label "Also search on Skills" at bounding box center [321, 338] width 76 height 11
click at [284, 342] on input "Also search on Skills" at bounding box center [286, 338] width 7 height 7
click at [502, 384] on span "OK" at bounding box center [501, 384] width 10 height 11
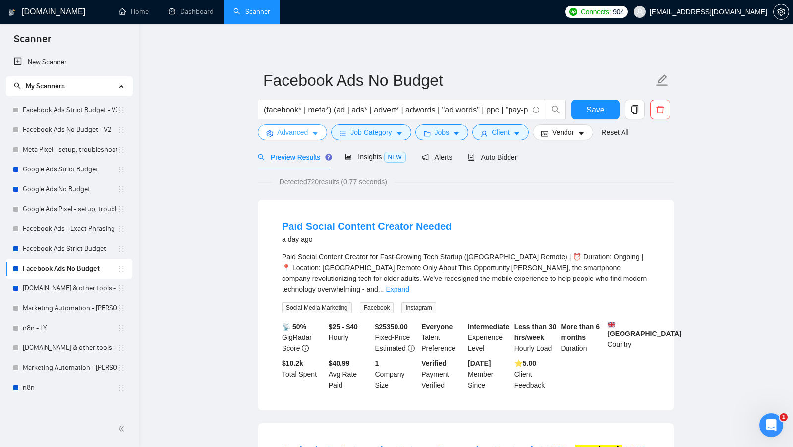
click at [309, 135] on button "Advanced" at bounding box center [292, 132] width 69 height 16
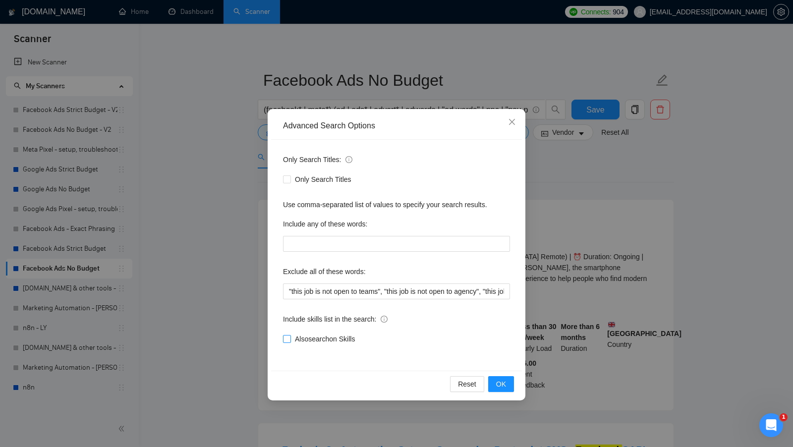
click at [288, 335] on input "Also search on Skills" at bounding box center [286, 338] width 7 height 7
checkbox input "true"
click at [501, 379] on span "OK" at bounding box center [501, 384] width 10 height 11
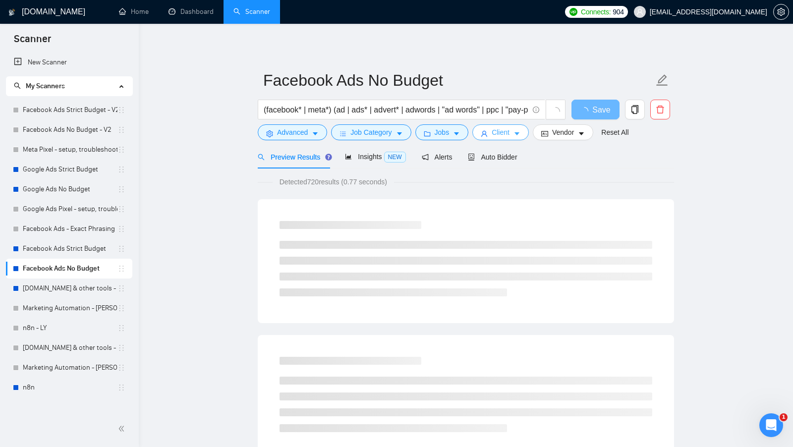
click at [489, 139] on button "Client" at bounding box center [500, 132] width 56 height 16
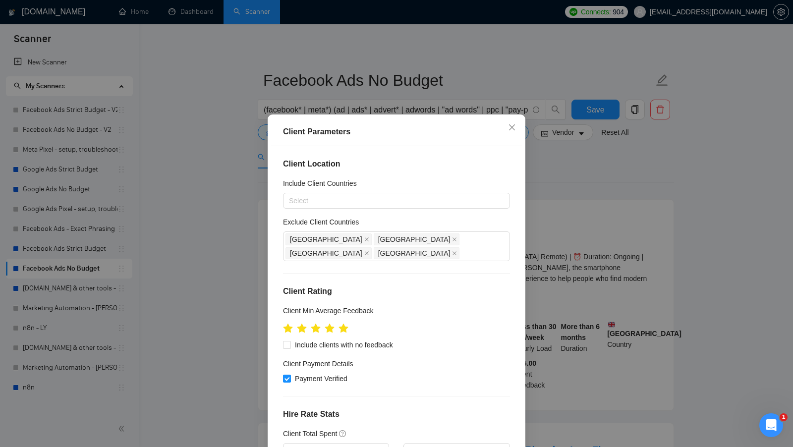
click at [585, 263] on div "Client Parameters Client Location Include Client Countries Select Exclude Clien…" at bounding box center [396, 223] width 793 height 447
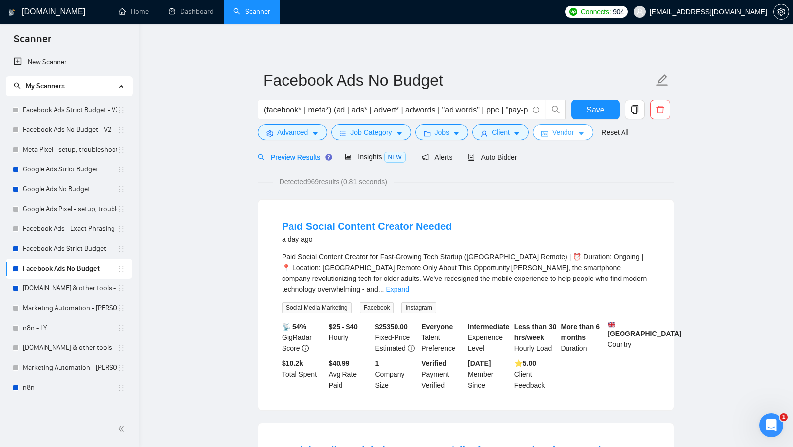
click at [564, 127] on span "Vendor" at bounding box center [563, 132] width 22 height 11
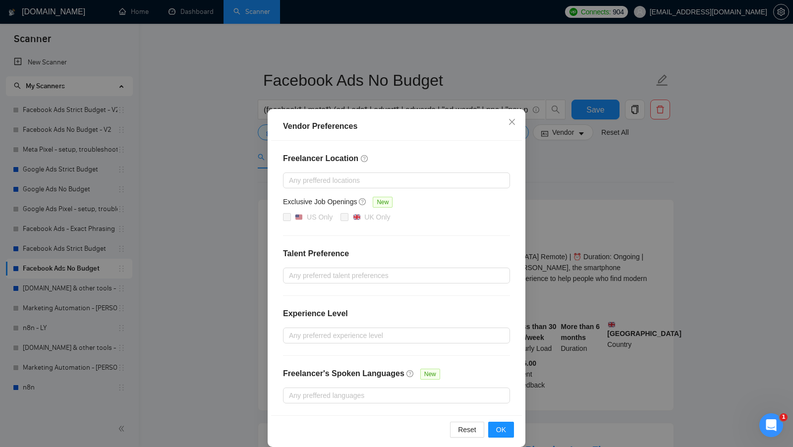
click at [588, 175] on div "Vendor Preferences Freelancer Location Any preffered locations Exclusive Job Op…" at bounding box center [396, 223] width 793 height 447
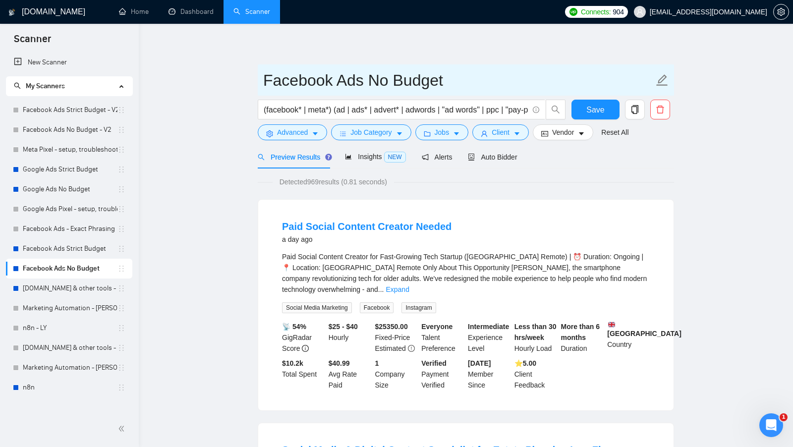
click at [454, 80] on input "Facebook Ads No Budget" at bounding box center [458, 80] width 390 height 25
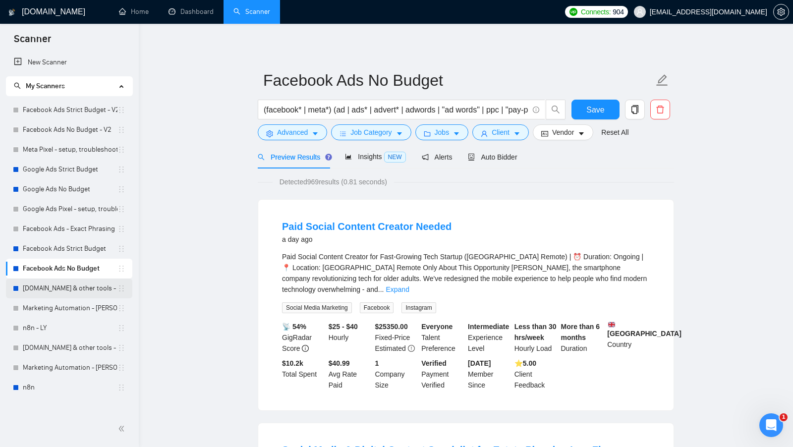
click at [48, 293] on link "[DOMAIN_NAME] & other tools - [PERSON_NAME]" at bounding box center [70, 288] width 95 height 20
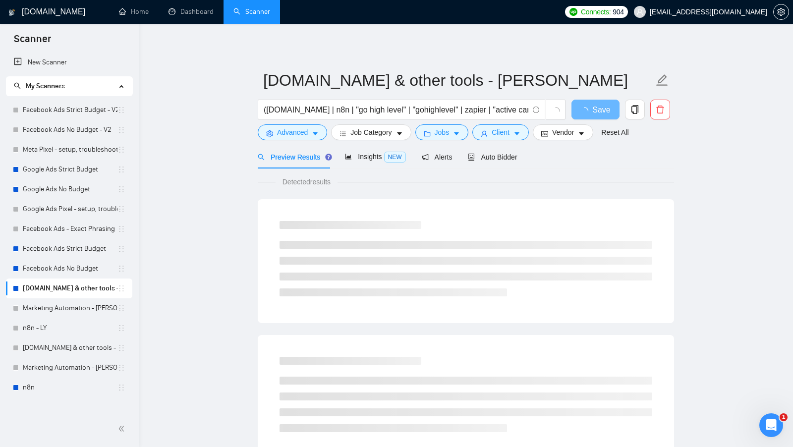
click at [300, 145] on div "Preview Results" at bounding box center [293, 156] width 71 height 23
click at [297, 138] on button "Advanced" at bounding box center [292, 132] width 69 height 16
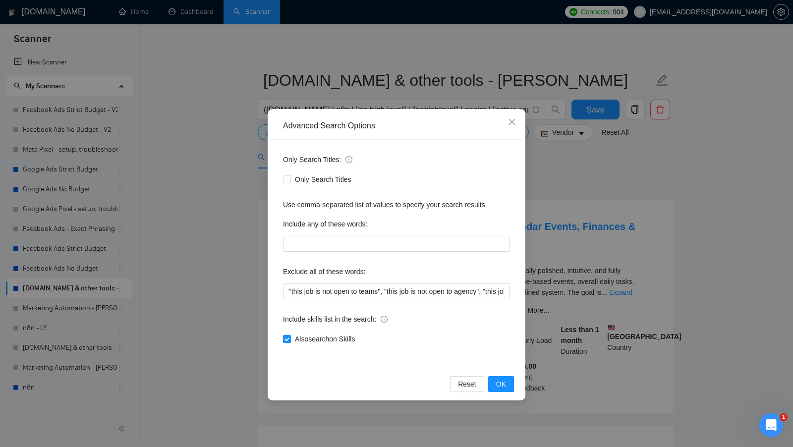
click at [606, 178] on div "Advanced Search Options Only Search Titles: Only Search Titles Use comma-separa…" at bounding box center [396, 223] width 793 height 447
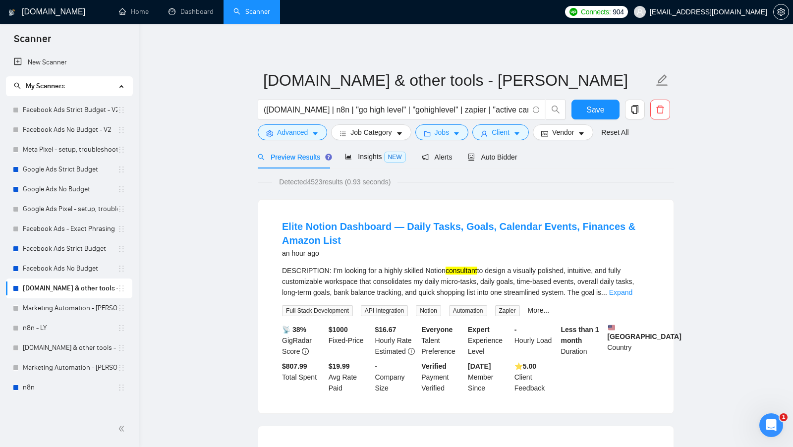
click at [356, 141] on form "Make.com & other tools - Lilia Y. (make.com | n8n | "go high level" | "gohighle…" at bounding box center [466, 104] width 416 height 81
click at [384, 139] on button "Job Category" at bounding box center [371, 132] width 80 height 16
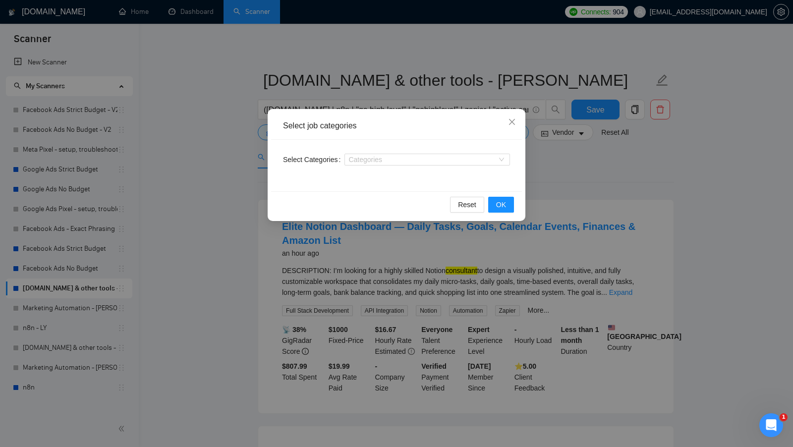
click at [576, 218] on div "Select job categories Select Categories Categories Reset OK" at bounding box center [396, 223] width 793 height 447
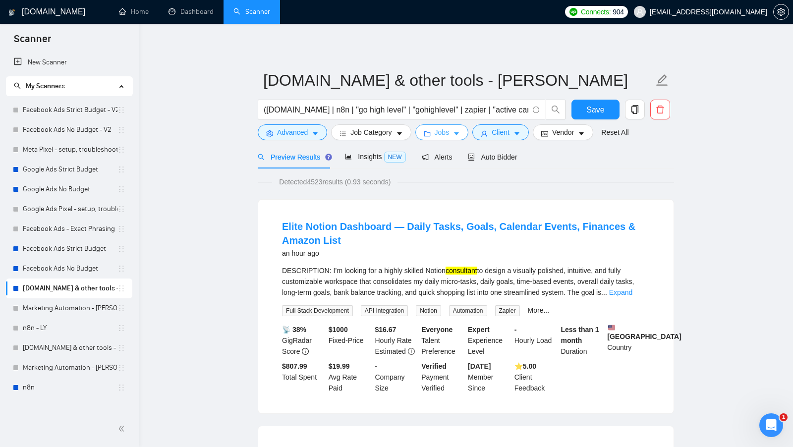
click at [456, 133] on icon "caret-down" at bounding box center [456, 133] width 7 height 7
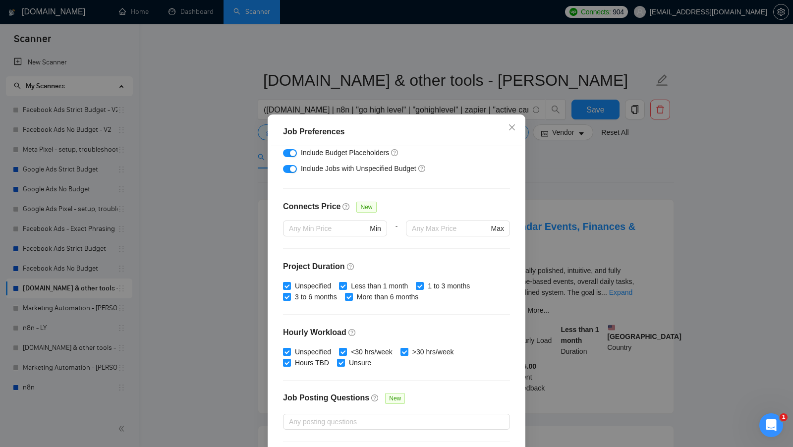
scroll to position [244, 0]
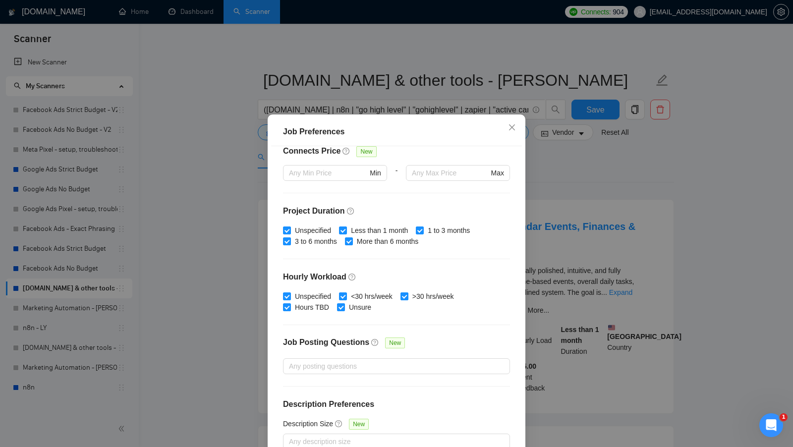
click at [655, 205] on div "Job Preferences Budget Project Type All Fixed Price Hourly Rate Fixed Price Bud…" at bounding box center [396, 223] width 793 height 447
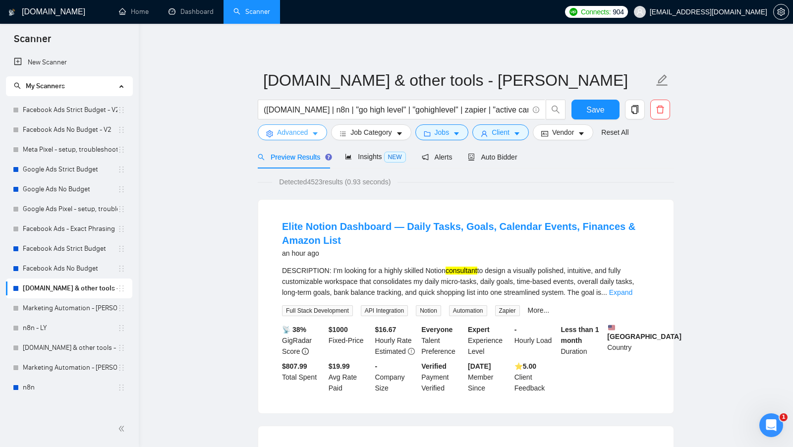
click at [304, 125] on button "Advanced" at bounding box center [292, 132] width 69 height 16
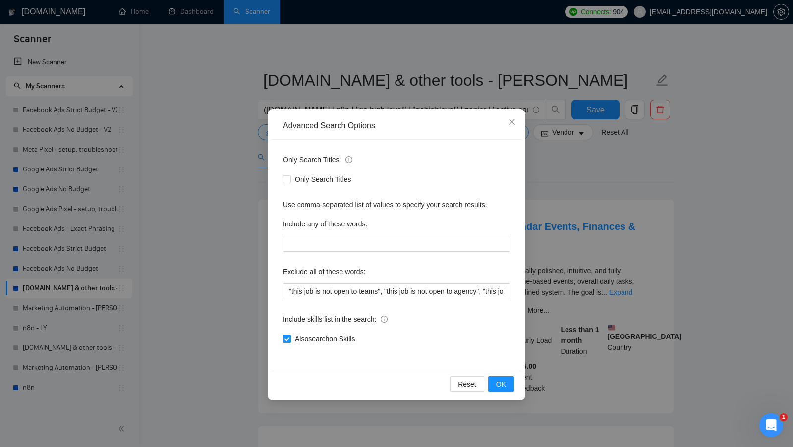
click at [290, 342] on label "Also search on Skills" at bounding box center [321, 338] width 76 height 11
click at [290, 342] on input "Also search on Skills" at bounding box center [286, 338] width 7 height 7
checkbox input "false"
click at [500, 382] on span "OK" at bounding box center [501, 384] width 10 height 11
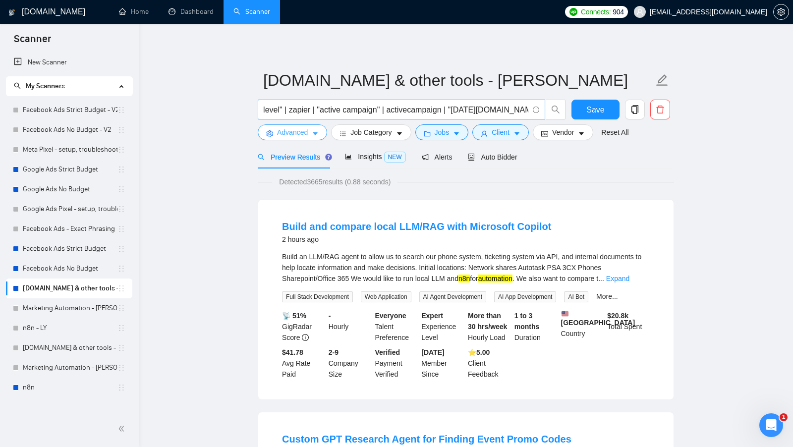
scroll to position [0, 0]
click at [388, 135] on span "Job Category" at bounding box center [370, 132] width 41 height 11
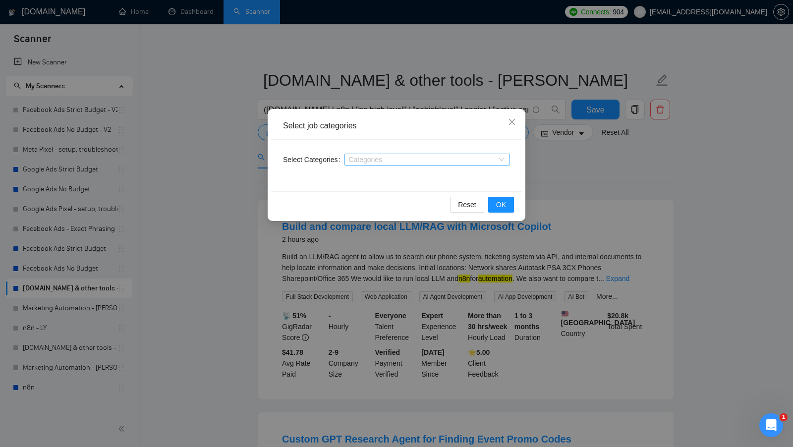
click at [422, 159] on div at bounding box center [422, 160] width 151 height 8
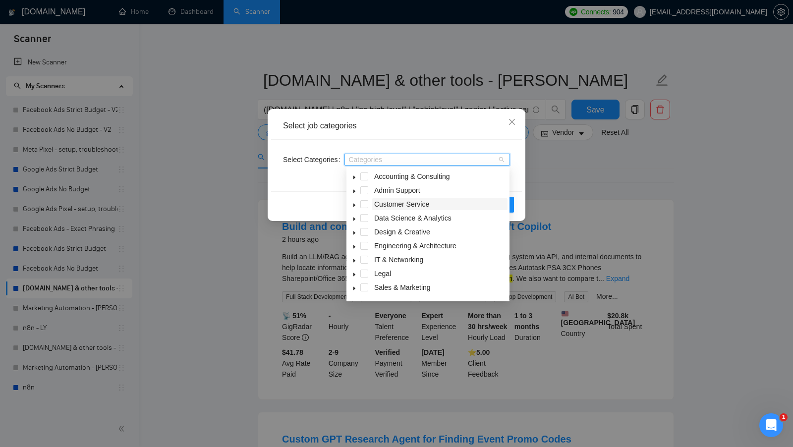
scroll to position [40, 0]
click at [356, 275] on icon "caret-down" at bounding box center [354, 276] width 5 height 5
click at [366, 275] on span at bounding box center [364, 276] width 8 height 8
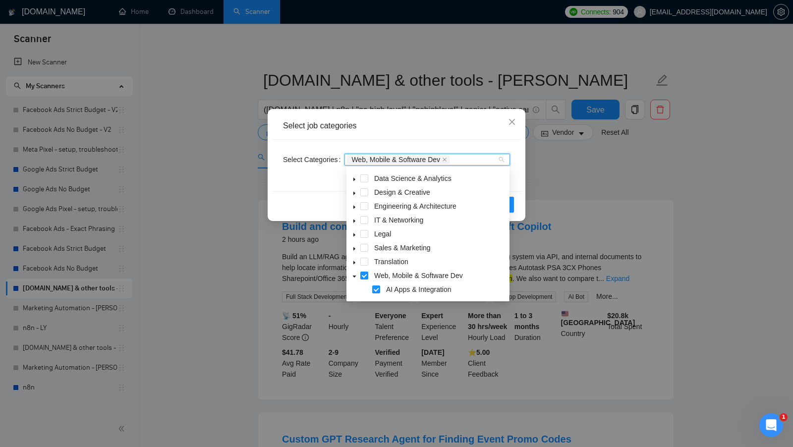
click at [477, 137] on div "Select job categories" at bounding box center [396, 125] width 251 height 27
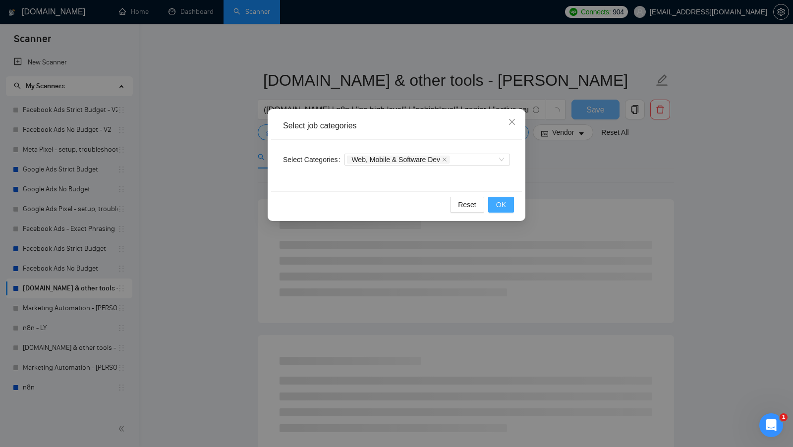
click at [501, 207] on span "OK" at bounding box center [501, 204] width 10 height 11
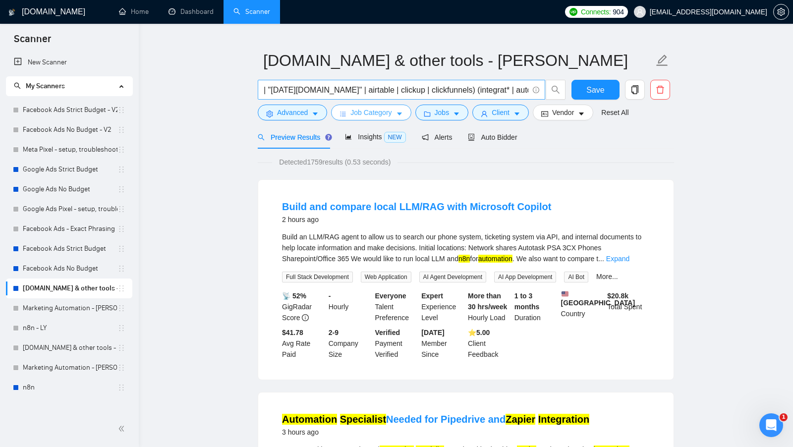
scroll to position [0, 369]
click at [383, 110] on span "Job Category" at bounding box center [370, 112] width 41 height 11
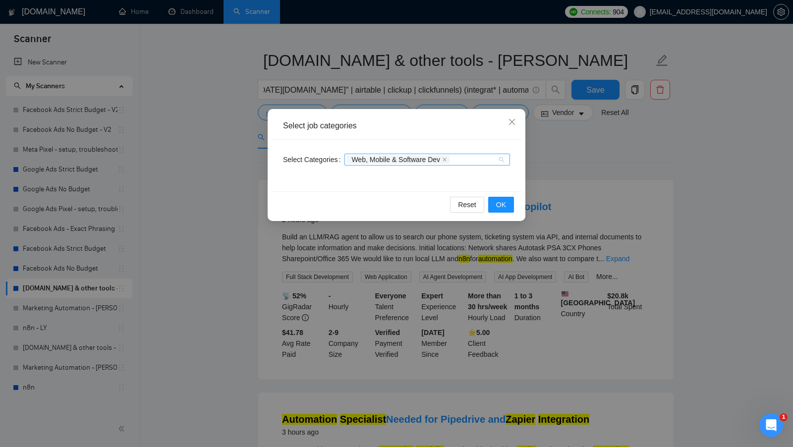
click at [464, 156] on div "Web, Mobile & Software Dev" at bounding box center [422, 160] width 151 height 10
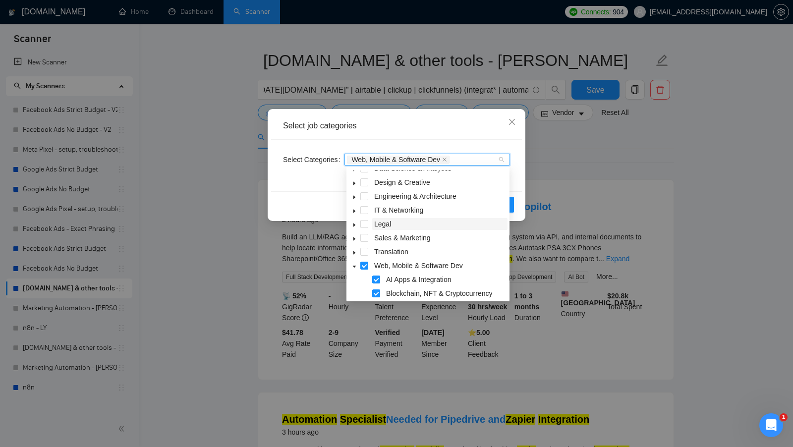
scroll to position [51, 0]
click at [354, 208] on icon "caret-down" at bounding box center [354, 210] width 5 height 5
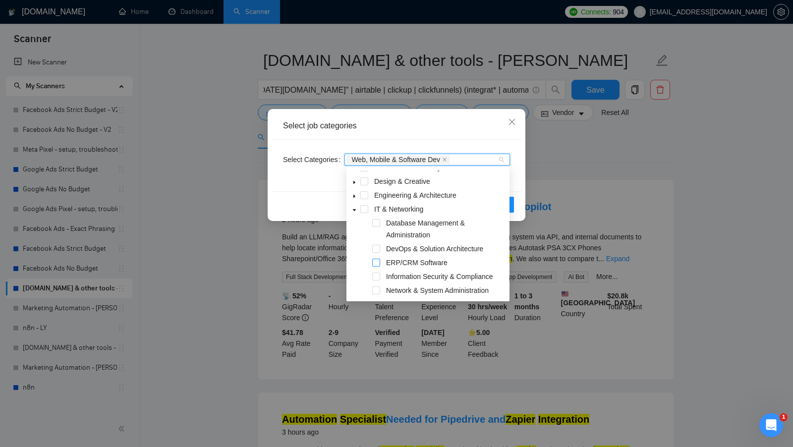
click at [378, 263] on span at bounding box center [376, 263] width 8 height 8
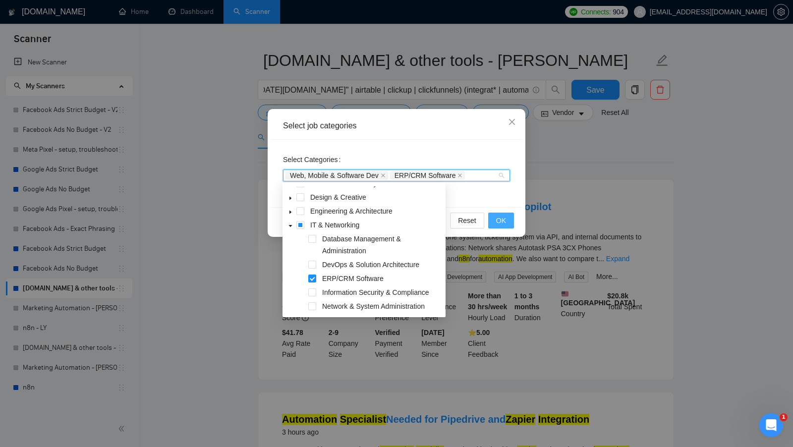
click at [510, 221] on button "OK" at bounding box center [501, 221] width 26 height 16
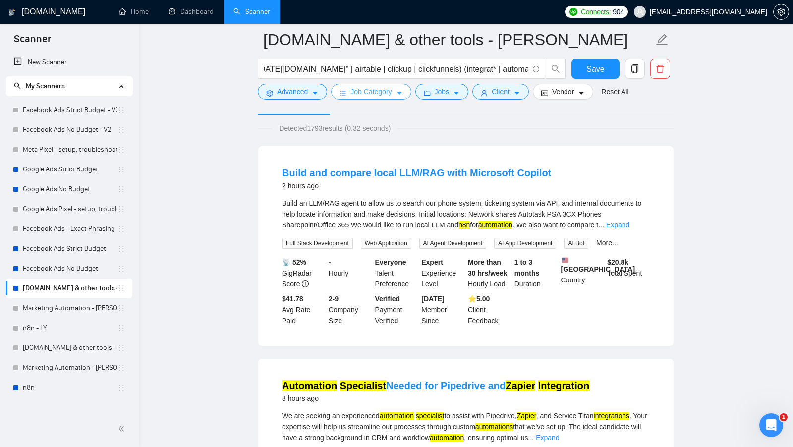
scroll to position [0, 0]
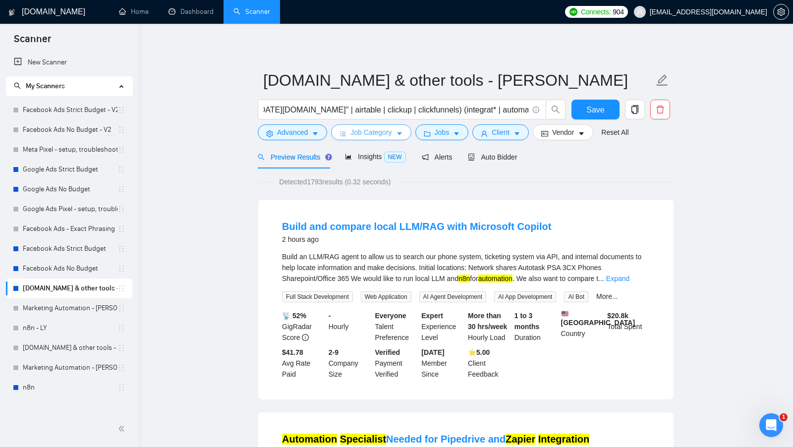
click at [402, 130] on span "caret-down" at bounding box center [399, 133] width 7 height 7
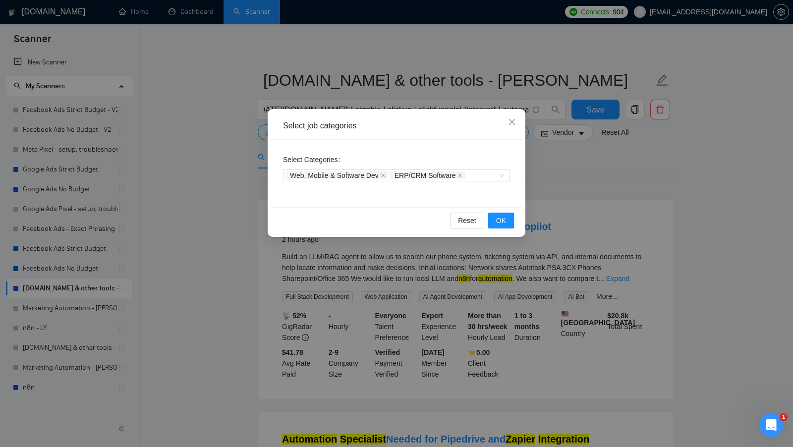
click at [535, 185] on div "Select job categories Select Categories Web, Mobile & Software Dev ERP/CRM Soft…" at bounding box center [396, 223] width 793 height 447
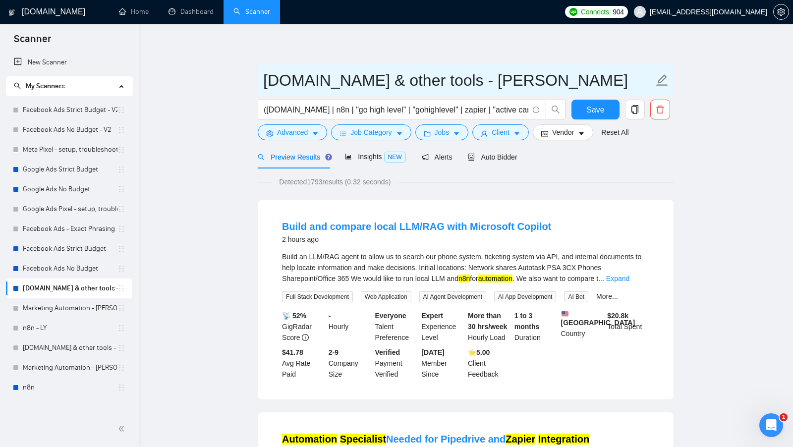
click at [426, 79] on input "[DOMAIN_NAME] & other tools - [PERSON_NAME]" at bounding box center [458, 80] width 390 height 25
click at [530, 78] on input "[DOMAIN_NAME] & other tools - [PERSON_NAME]" at bounding box center [458, 80] width 390 height 25
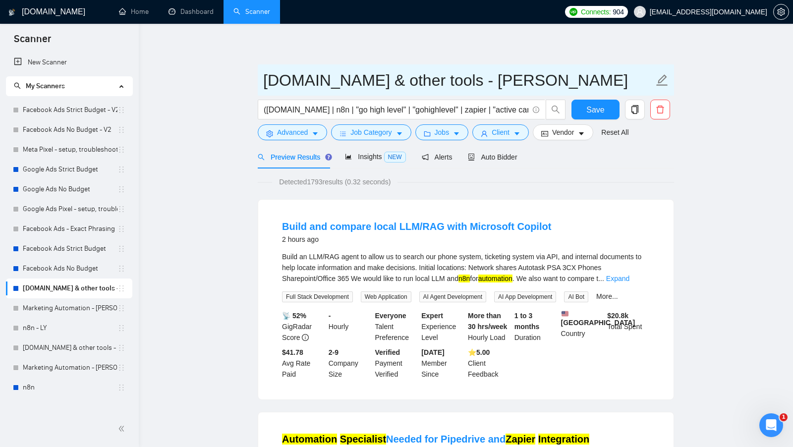
click at [530, 78] on input "[DOMAIN_NAME] & other tools - [PERSON_NAME]" at bounding box center [458, 80] width 390 height 25
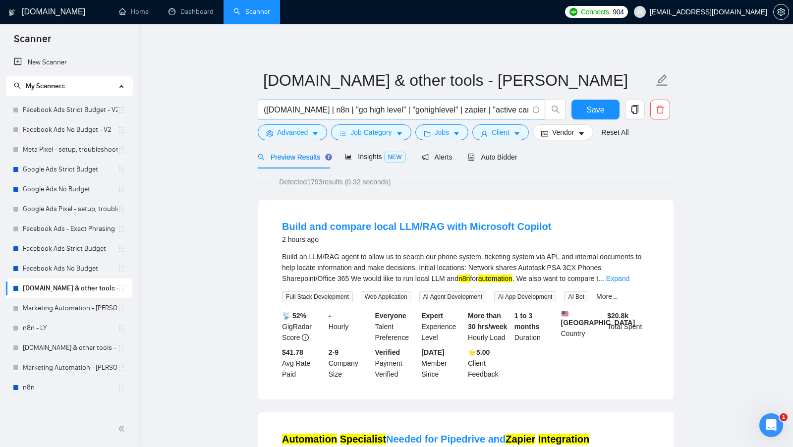
click at [500, 109] on input "(make.com | n8n | "go high level" | "gohighlevel" | zapier | "active campaign" …" at bounding box center [396, 110] width 265 height 12
click at [372, 132] on span "Job Category" at bounding box center [370, 132] width 41 height 11
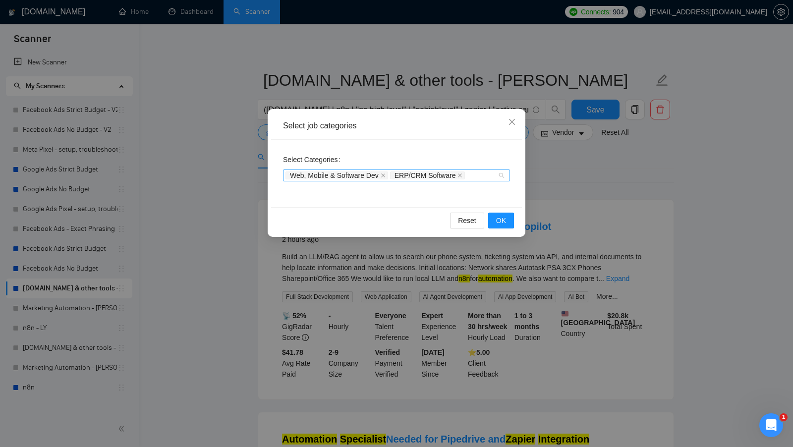
click at [501, 178] on div "Web, Mobile & Software Dev ERP/CRM Software" at bounding box center [396, 175] width 227 height 12
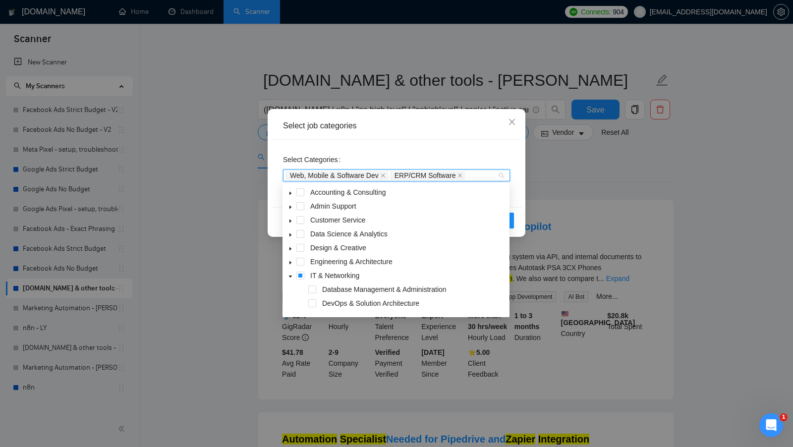
click at [510, 161] on div "Select Categories Web, Mobile & Software Dev ERP/CRM Software" at bounding box center [396, 173] width 251 height 67
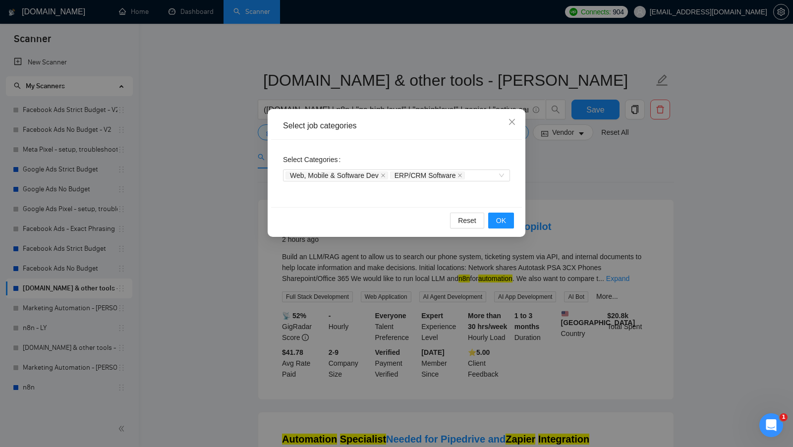
drag, startPoint x: 236, startPoint y: 54, endPoint x: 249, endPoint y: 60, distance: 14.6
click at [238, 59] on div "Select job categories Select Categories Web, Mobile & Software Dev ERP/CRM Soft…" at bounding box center [396, 223] width 793 height 447
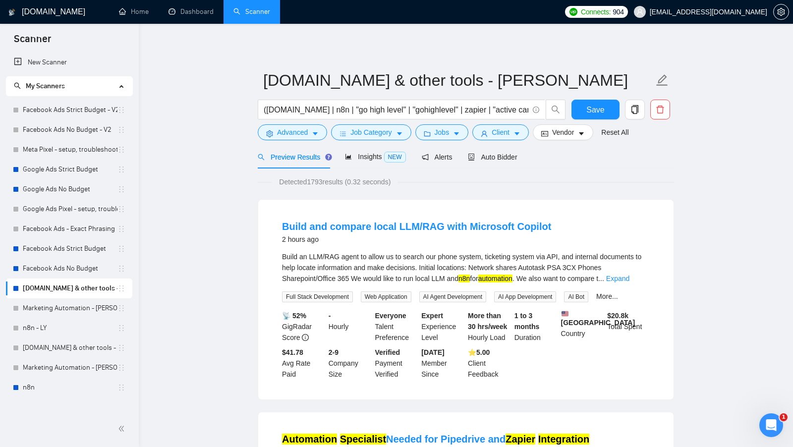
click at [361, 123] on div "(make.com | n8n | "go high level" | "gohighlevel" | zapier | "active campaign" …" at bounding box center [412, 112] width 312 height 25
click at [361, 127] on span "Job Category" at bounding box center [370, 132] width 41 height 11
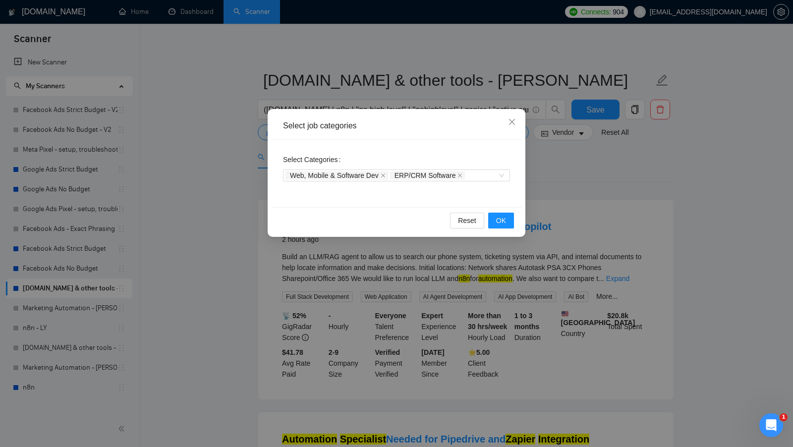
click at [375, 101] on div "Select job categories Select Categories Web, Mobile & Software Dev ERP/CRM Soft…" at bounding box center [396, 223] width 793 height 447
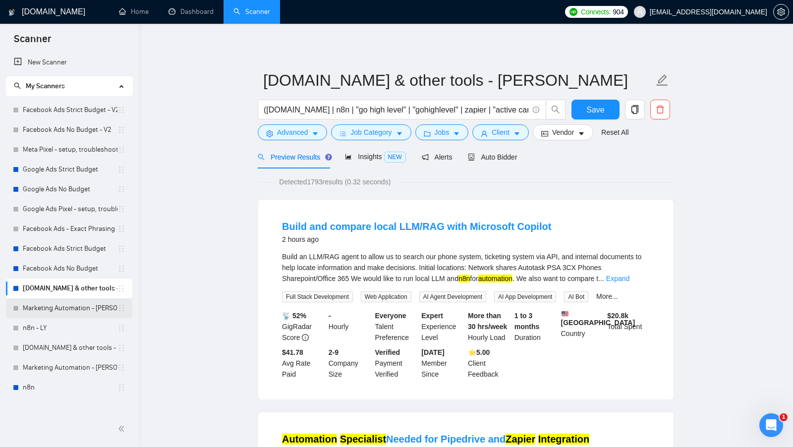
click at [62, 307] on link "Marketing Automation - [PERSON_NAME]" at bounding box center [70, 308] width 95 height 20
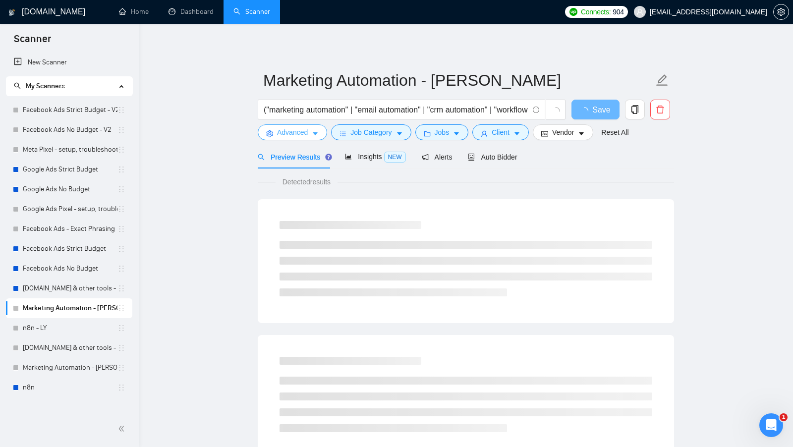
click at [303, 140] on button "Advanced" at bounding box center [292, 132] width 69 height 16
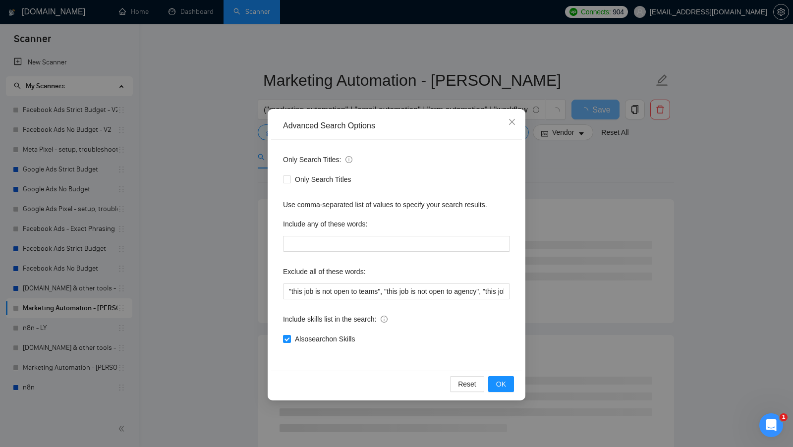
click at [205, 318] on div "Advanced Search Options Only Search Titles: Only Search Titles Use comma-separa…" at bounding box center [396, 223] width 793 height 447
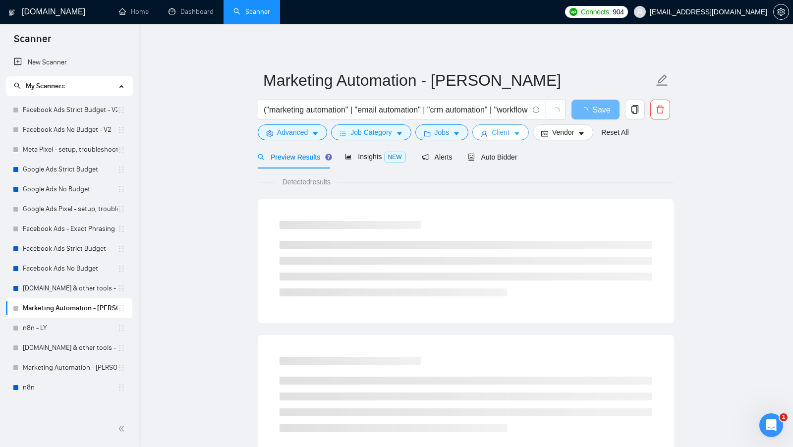
click at [495, 127] on span "Client" at bounding box center [501, 132] width 18 height 11
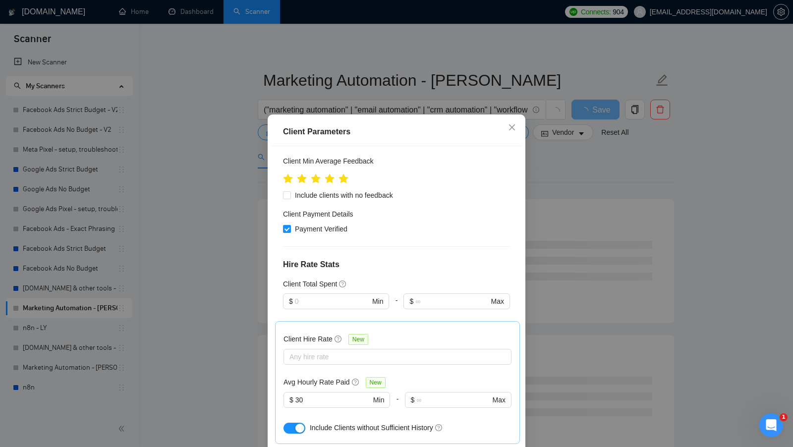
scroll to position [155, 0]
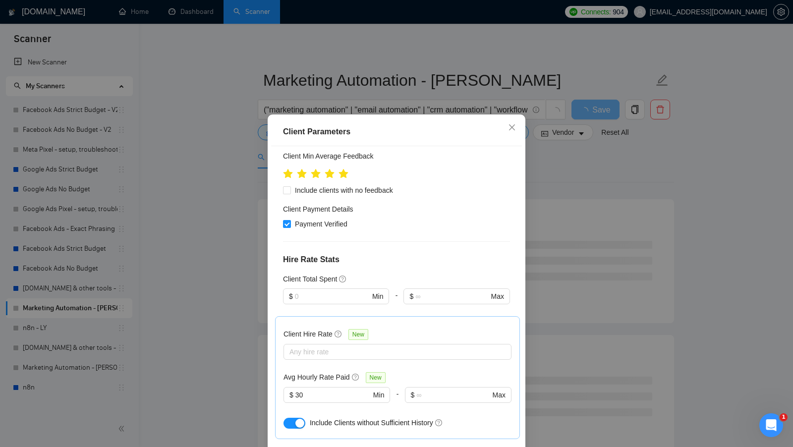
click at [609, 181] on div "Client Parameters Client Location Include Client Countries Select Exclude Clien…" at bounding box center [396, 223] width 793 height 447
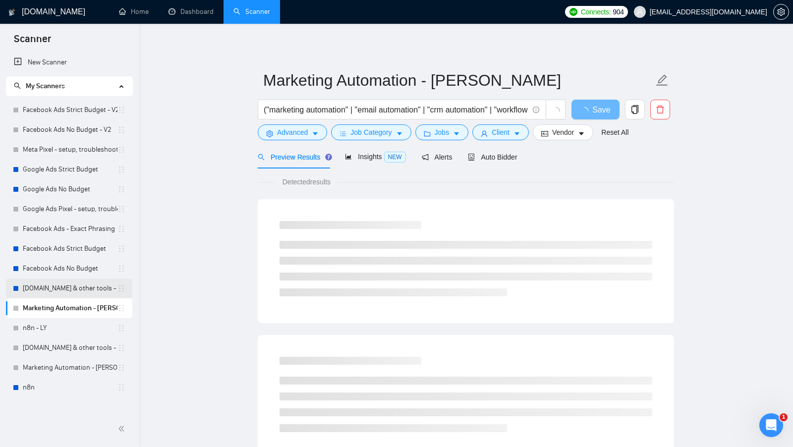
click at [75, 285] on link "[DOMAIN_NAME] & other tools - [PERSON_NAME]" at bounding box center [70, 288] width 95 height 20
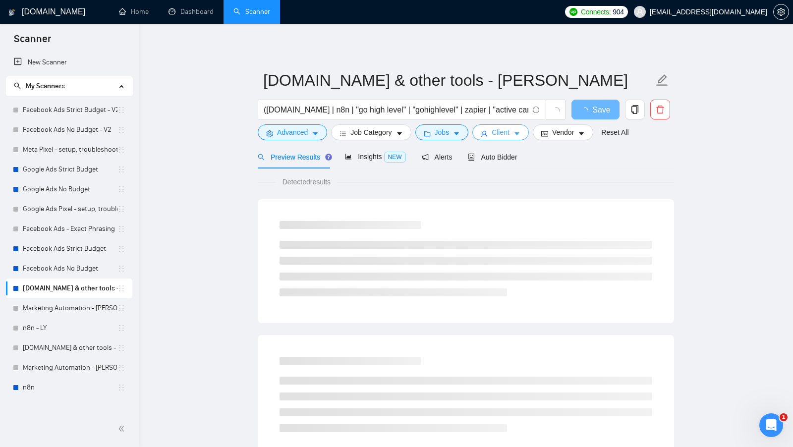
click at [507, 132] on span "Client" at bounding box center [501, 132] width 18 height 11
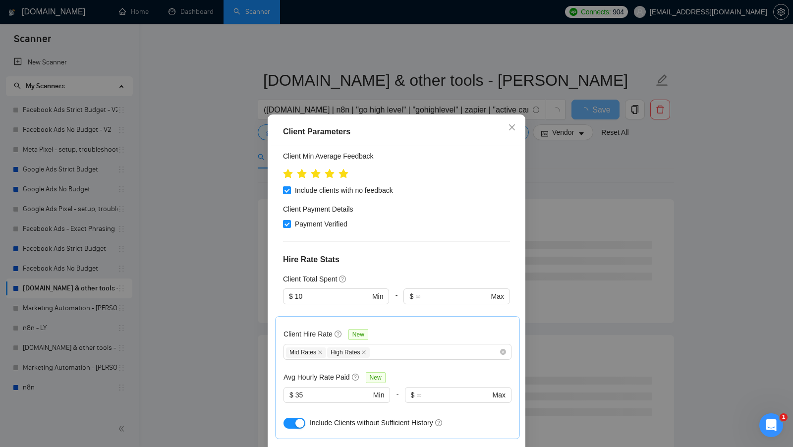
click at [590, 163] on div "Client Parameters Client Location Include Client Countries Select Exclude Clien…" at bounding box center [396, 223] width 793 height 447
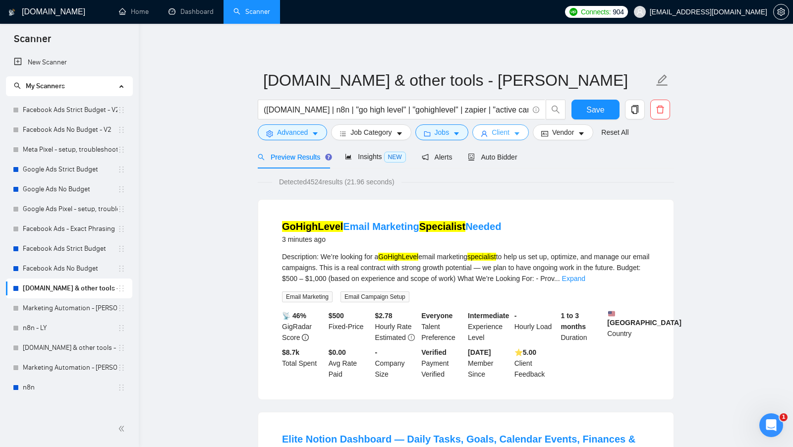
click at [492, 132] on button "Client" at bounding box center [500, 132] width 56 height 16
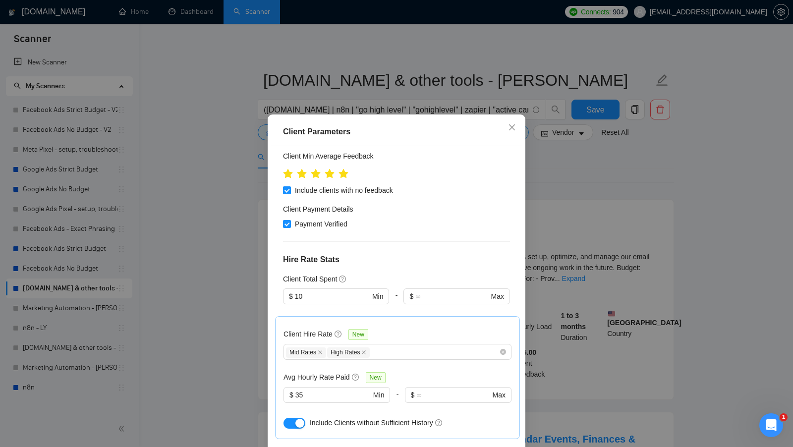
click at [571, 181] on div "Client Parameters Client Location Include Client Countries Select Exclude Clien…" at bounding box center [396, 223] width 793 height 447
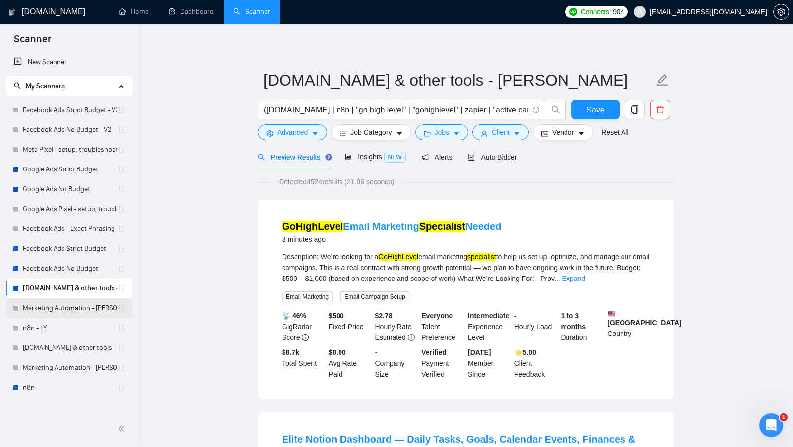
click at [66, 316] on link "Marketing Automation - [PERSON_NAME]" at bounding box center [70, 308] width 95 height 20
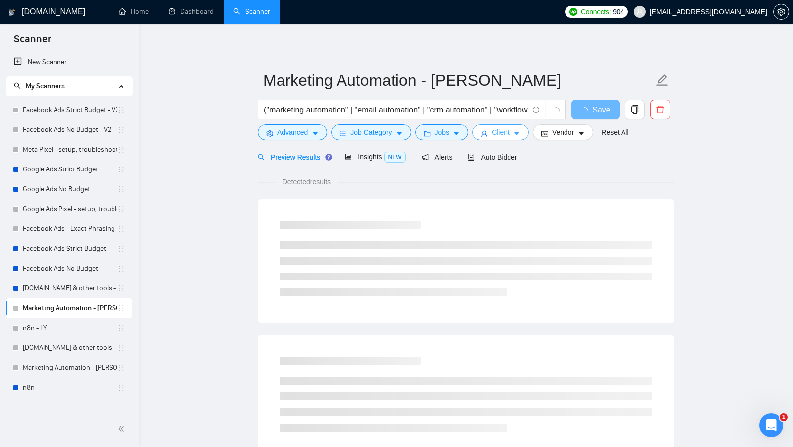
click at [507, 125] on button "Client" at bounding box center [500, 132] width 56 height 16
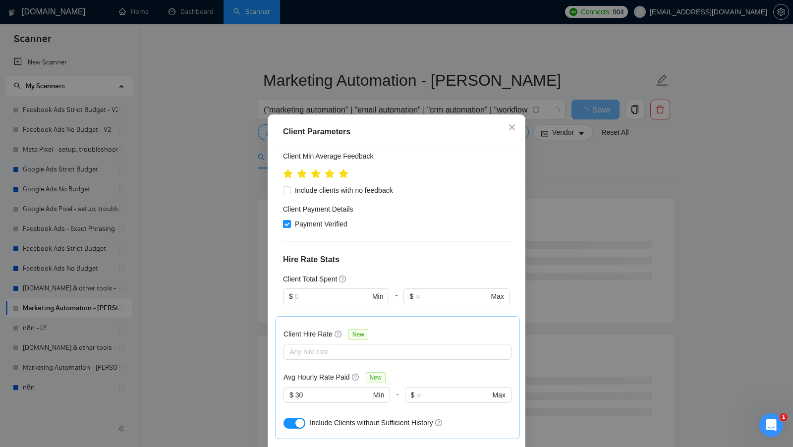
scroll to position [243, 0]
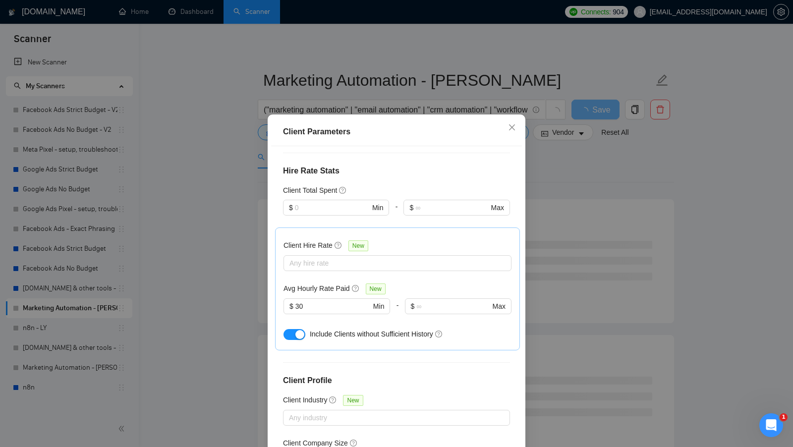
click at [580, 193] on div "Client Parameters Client Location Include Client Countries Select Exclude Clien…" at bounding box center [396, 223] width 793 height 447
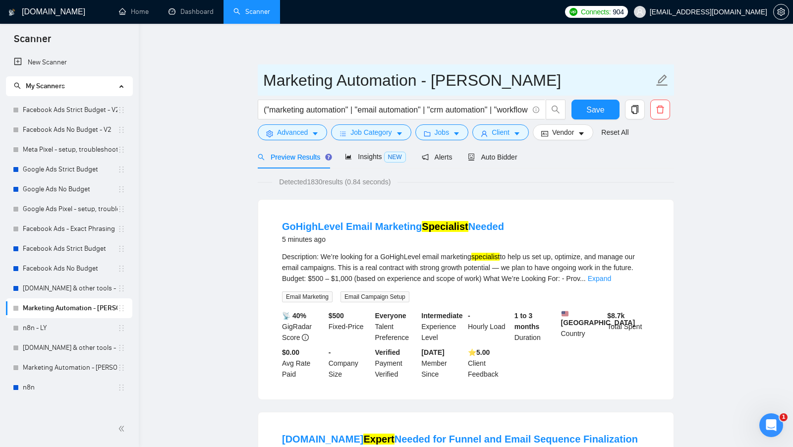
click at [468, 82] on input "Marketing Automation - [PERSON_NAME]" at bounding box center [458, 80] width 390 height 25
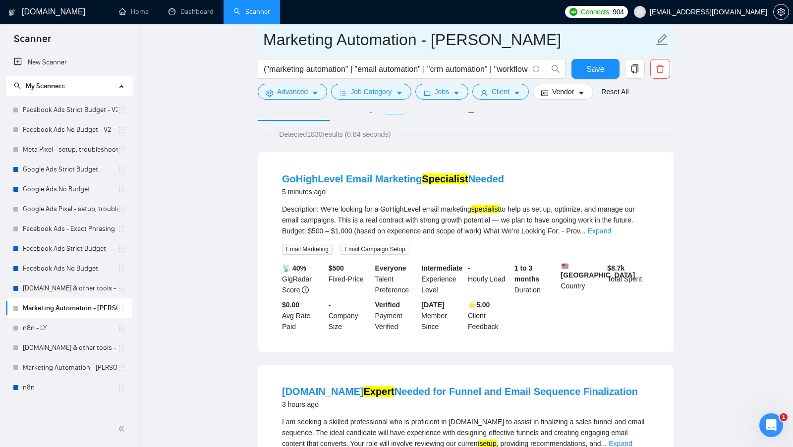
scroll to position [82, 0]
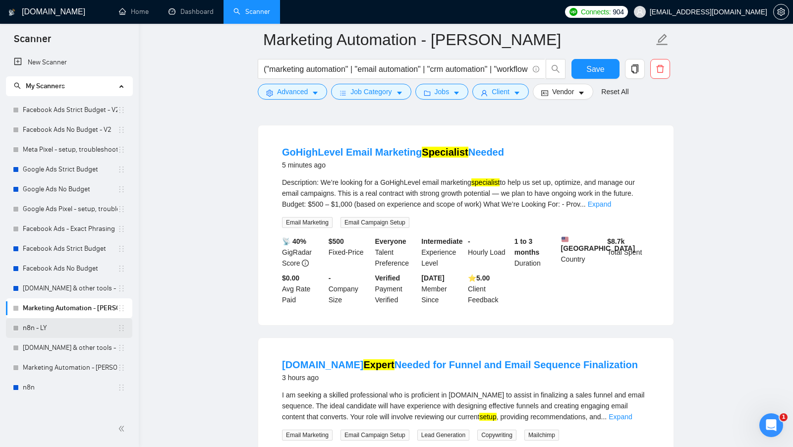
click at [38, 329] on link "n8n - LY" at bounding box center [70, 328] width 95 height 20
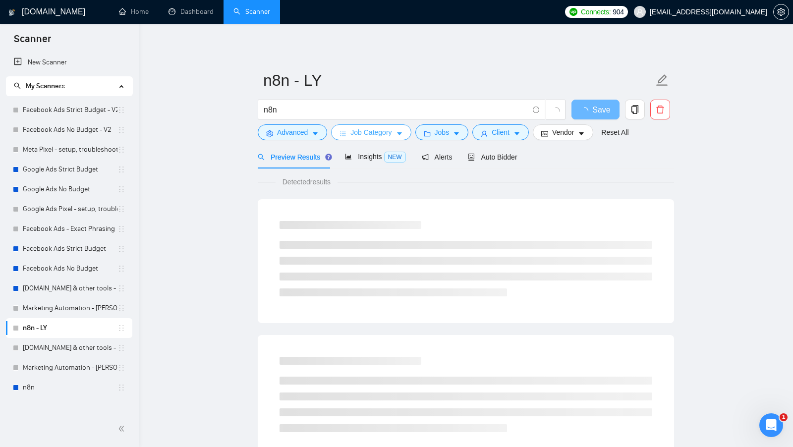
click at [368, 133] on span "Job Category" at bounding box center [370, 132] width 41 height 11
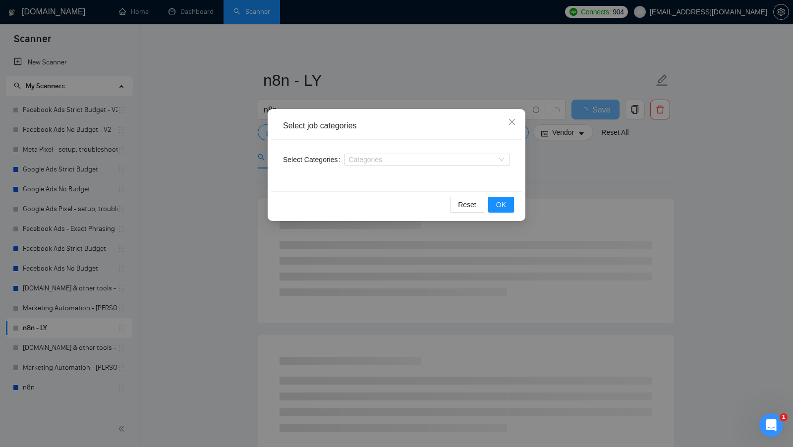
click at [237, 177] on div "Select job categories Select Categories Categories Reset OK" at bounding box center [396, 223] width 793 height 447
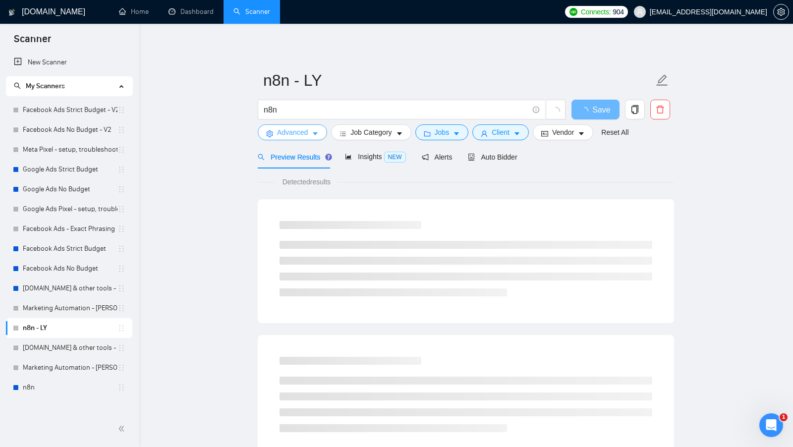
click at [306, 130] on span "Advanced" at bounding box center [292, 132] width 31 height 11
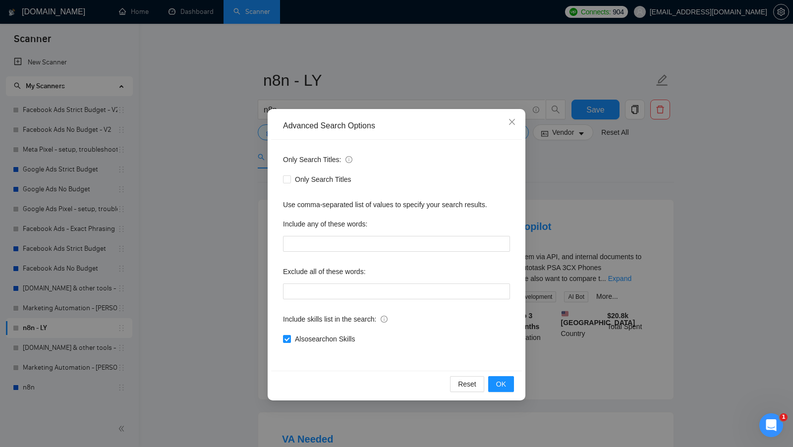
click at [222, 194] on div "Advanced Search Options Only Search Titles: Only Search Titles Use comma-separa…" at bounding box center [396, 223] width 793 height 447
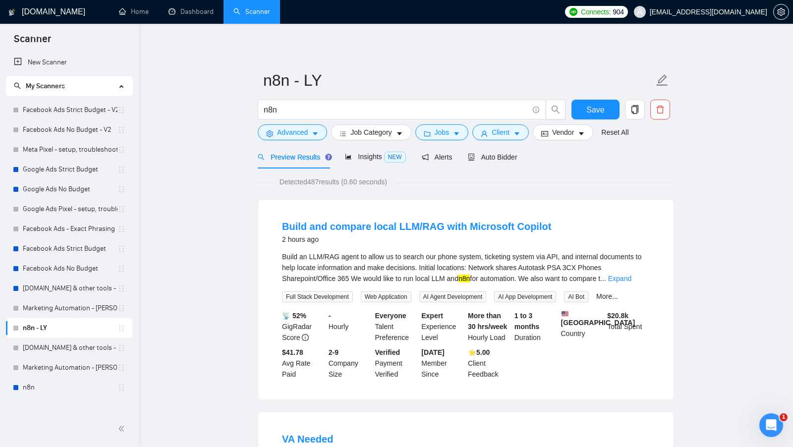
click at [495, 124] on div "n8n" at bounding box center [412, 112] width 312 height 25
click at [494, 127] on span "Client" at bounding box center [501, 132] width 18 height 11
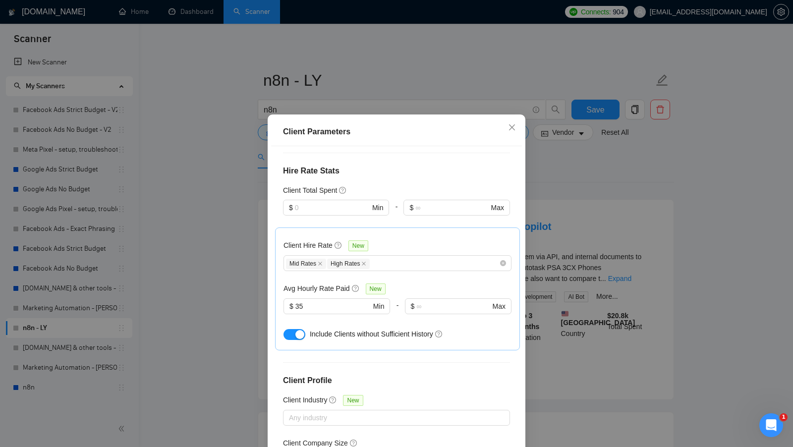
click at [553, 168] on div "Client Parameters Client Location Include Client Countries Select Exclude Clien…" at bounding box center [396, 223] width 793 height 447
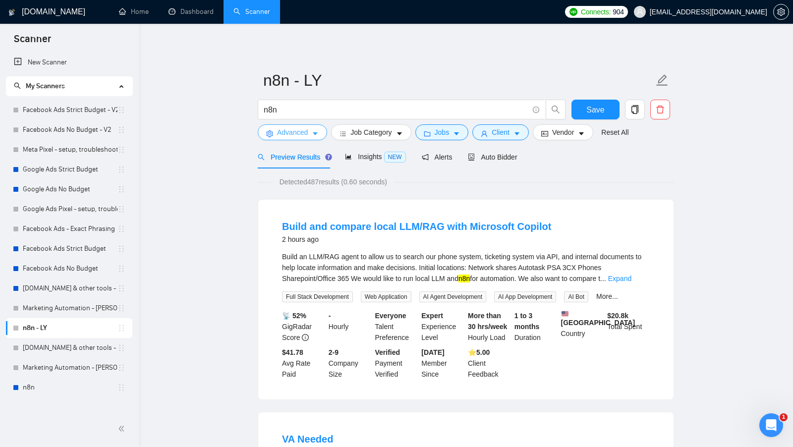
click at [302, 136] on span "Advanced" at bounding box center [292, 132] width 31 height 11
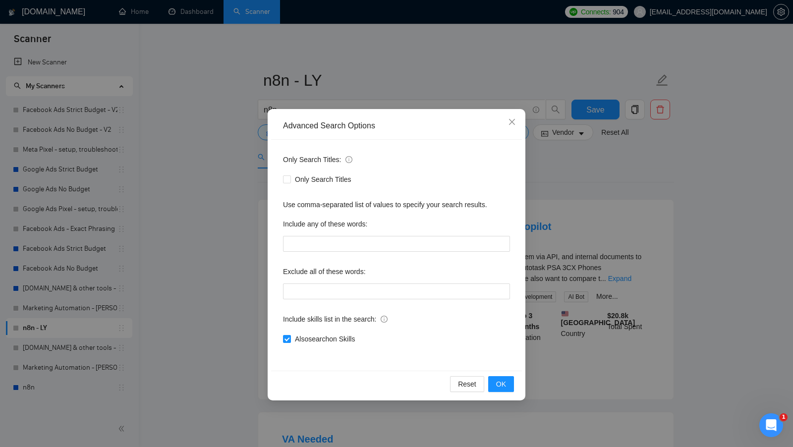
click at [238, 207] on div "Advanced Search Options Only Search Titles: Only Search Titles Use comma-separa…" at bounding box center [396, 223] width 793 height 447
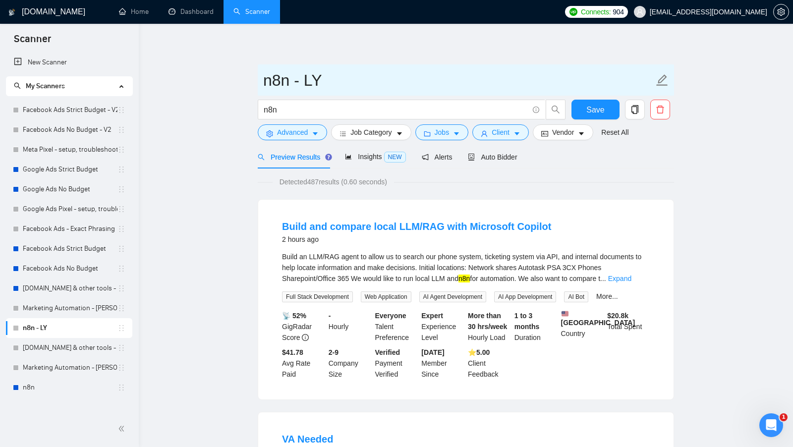
click at [321, 85] on input "n8n - LY" at bounding box center [458, 80] width 390 height 25
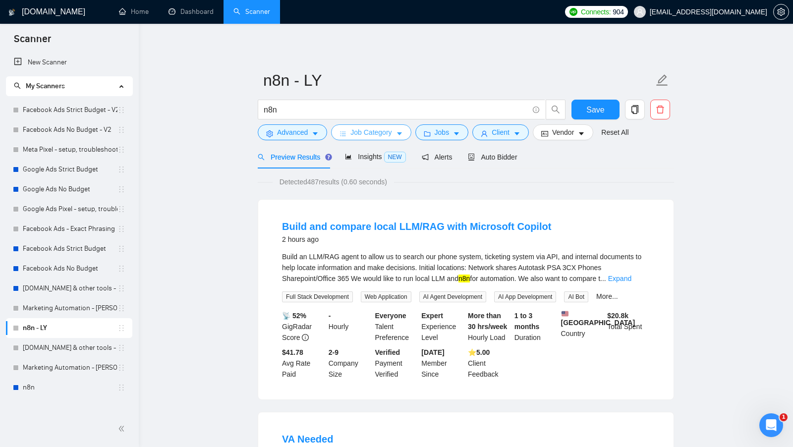
click at [385, 132] on span "Job Category" at bounding box center [370, 132] width 41 height 11
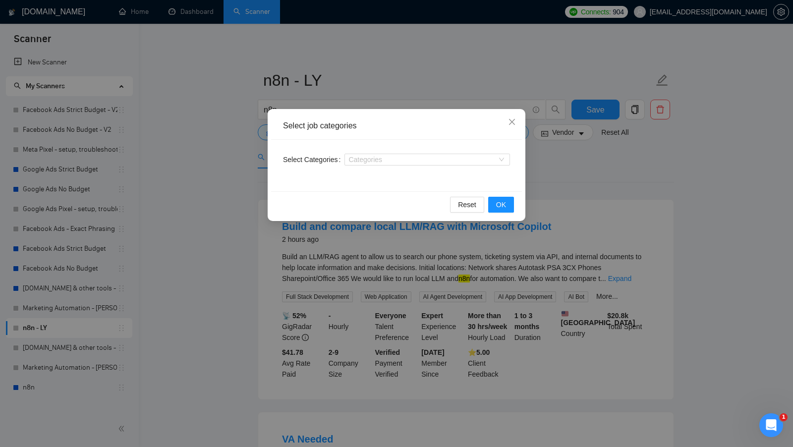
click at [233, 183] on div "Select job categories Select Categories Categories Reset OK" at bounding box center [396, 223] width 793 height 447
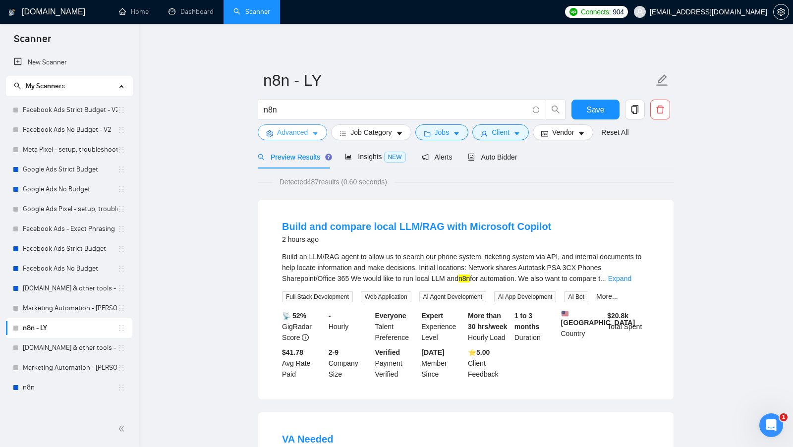
click at [282, 137] on span "Advanced" at bounding box center [292, 132] width 31 height 11
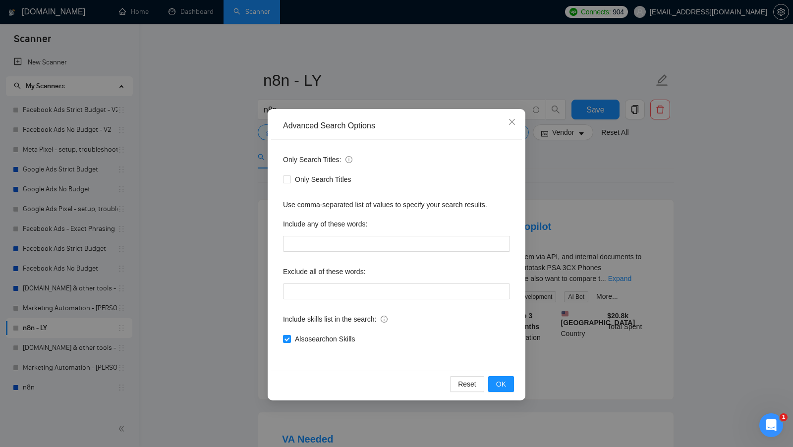
click at [222, 174] on div "Advanced Search Options Only Search Titles: Only Search Titles Use comma-separa…" at bounding box center [396, 223] width 793 height 447
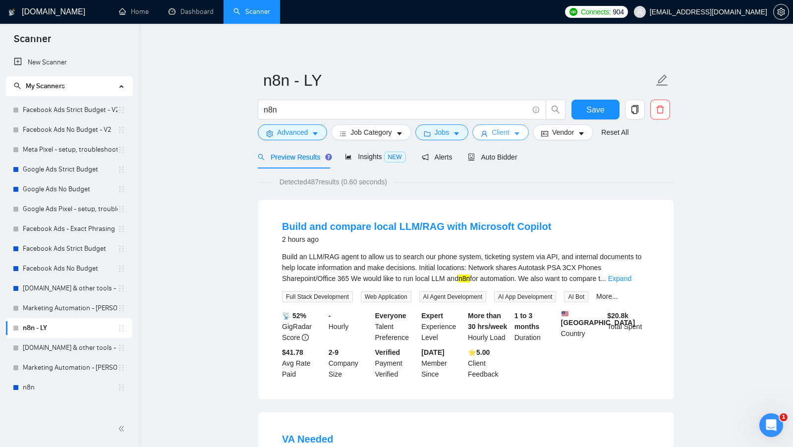
click at [500, 131] on span "Client" at bounding box center [501, 132] width 18 height 11
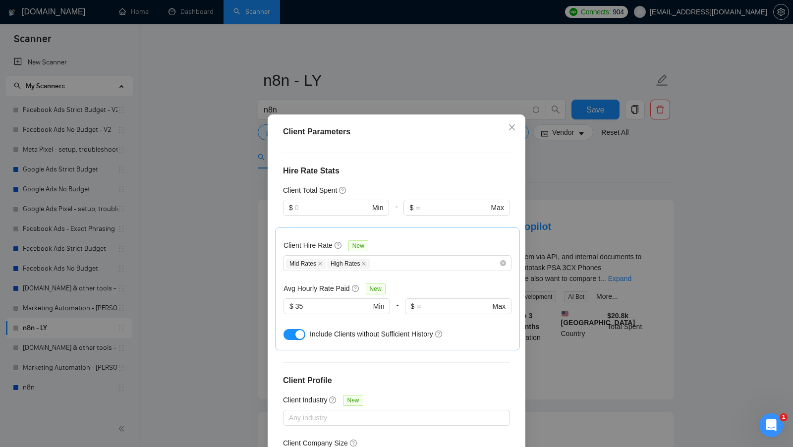
click at [566, 249] on div "Client Parameters Client Location Include Client Countries Select Exclude Clien…" at bounding box center [396, 223] width 793 height 447
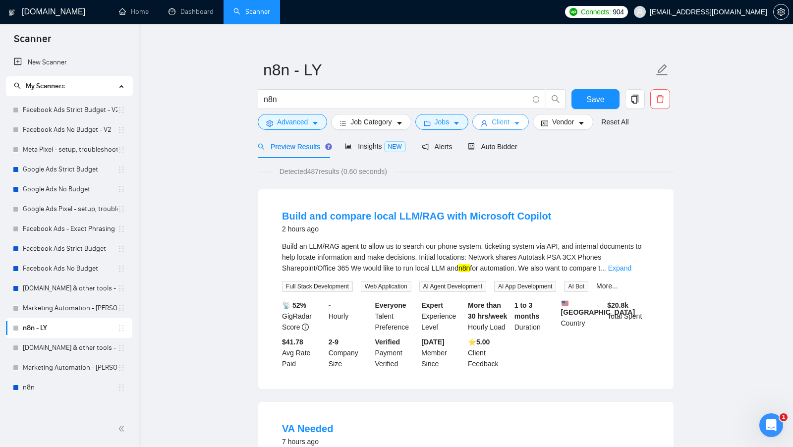
scroll to position [7, 0]
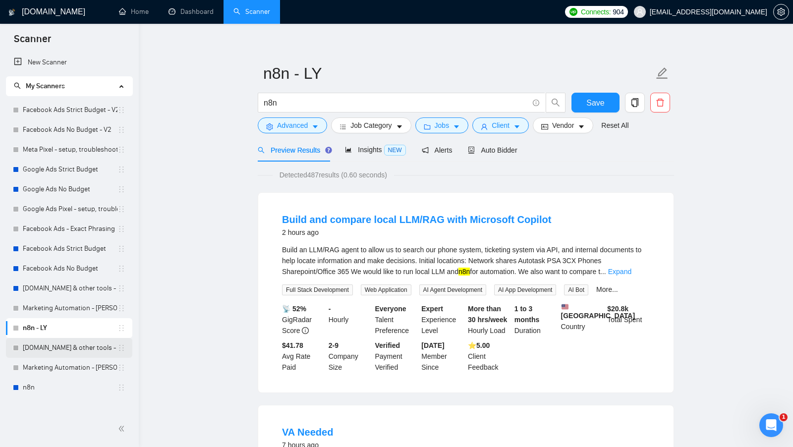
click at [68, 351] on link "[DOMAIN_NAME] & other tools - [PERSON_NAME]" at bounding box center [70, 348] width 95 height 20
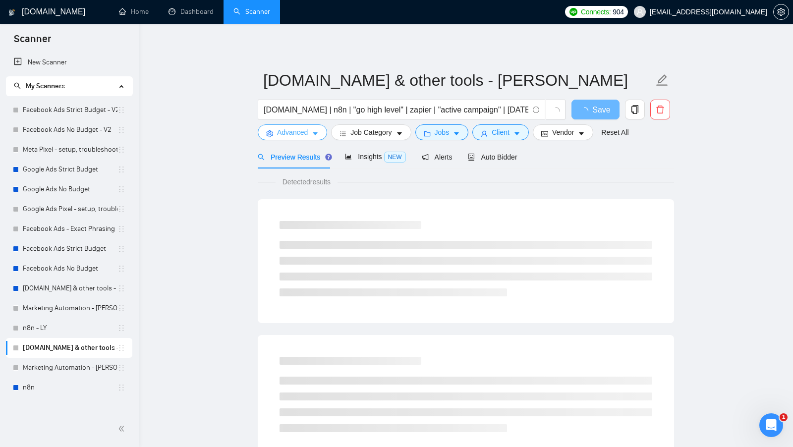
click at [296, 135] on span "Advanced" at bounding box center [292, 132] width 31 height 11
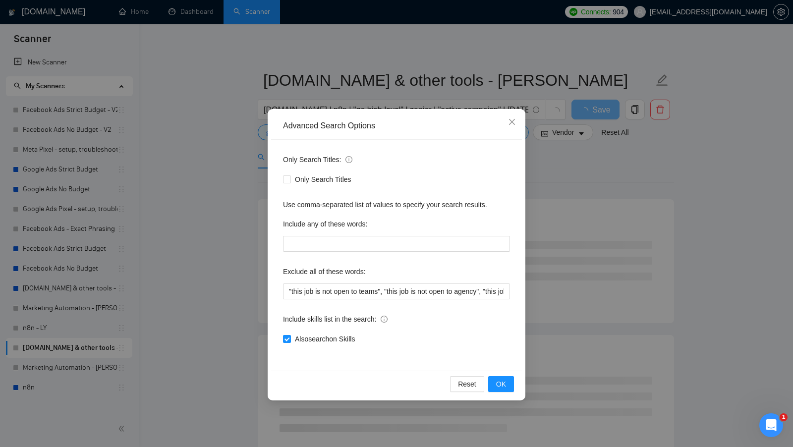
click at [237, 165] on div "Advanced Search Options Only Search Titles: Only Search Titles Use comma-separa…" at bounding box center [396, 223] width 793 height 447
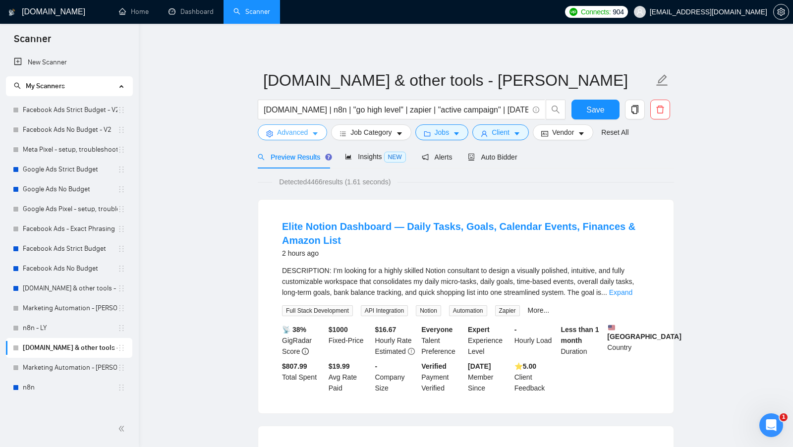
click at [300, 135] on span "Advanced" at bounding box center [292, 132] width 31 height 11
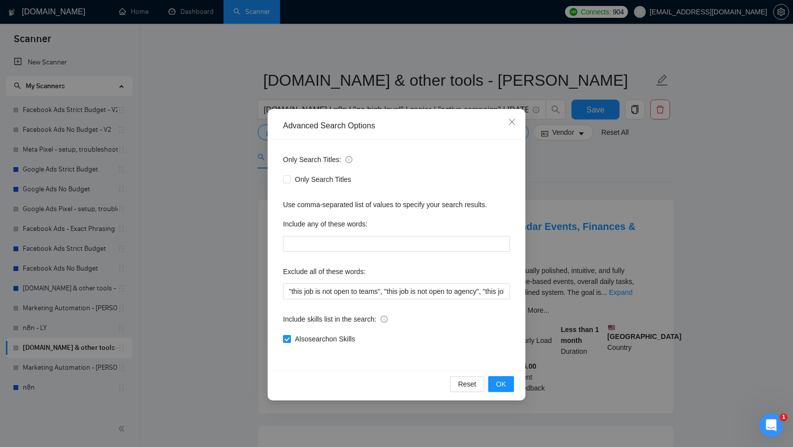
click at [202, 166] on div "Advanced Search Options Only Search Titles: Only Search Titles Use comma-separa…" at bounding box center [396, 223] width 793 height 447
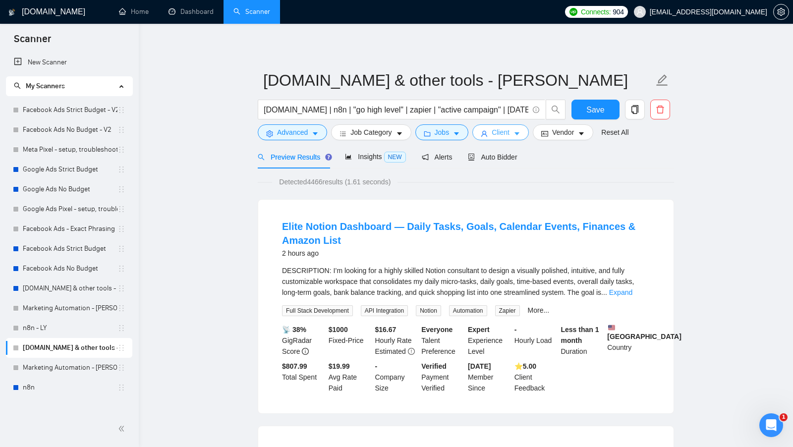
click at [509, 129] on span "Client" at bounding box center [501, 132] width 18 height 11
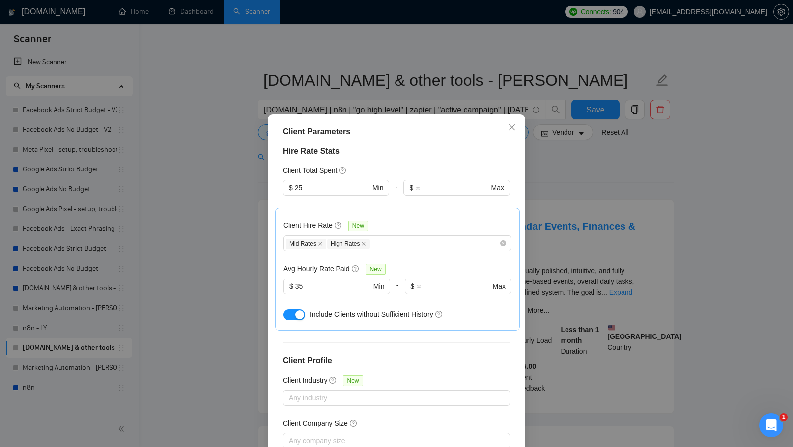
scroll to position [264, 0]
click at [551, 232] on div "Client Parameters Client Location Include Client Countries Select Exclude Clien…" at bounding box center [396, 223] width 793 height 447
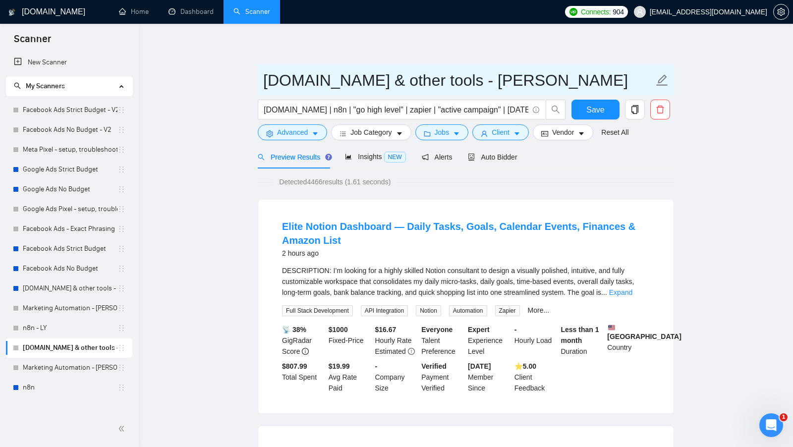
click at [451, 81] on input "[DOMAIN_NAME] & other tools - [PERSON_NAME]" at bounding box center [458, 80] width 390 height 25
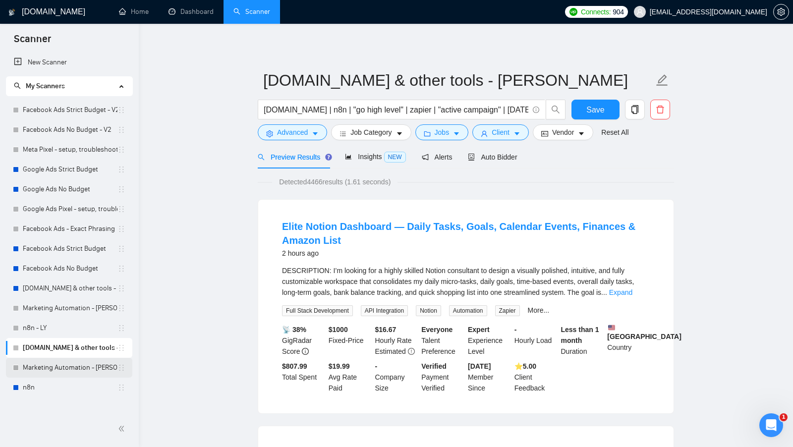
click at [71, 366] on link "Marketing Automation - [PERSON_NAME]" at bounding box center [70, 368] width 95 height 20
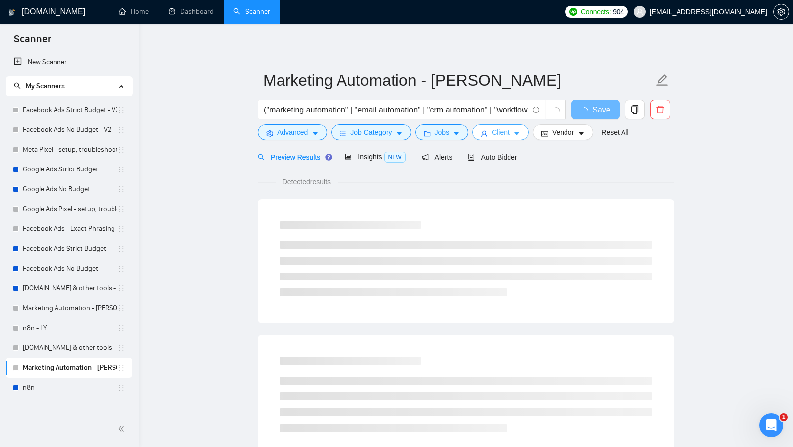
click at [504, 135] on span "Client" at bounding box center [501, 132] width 18 height 11
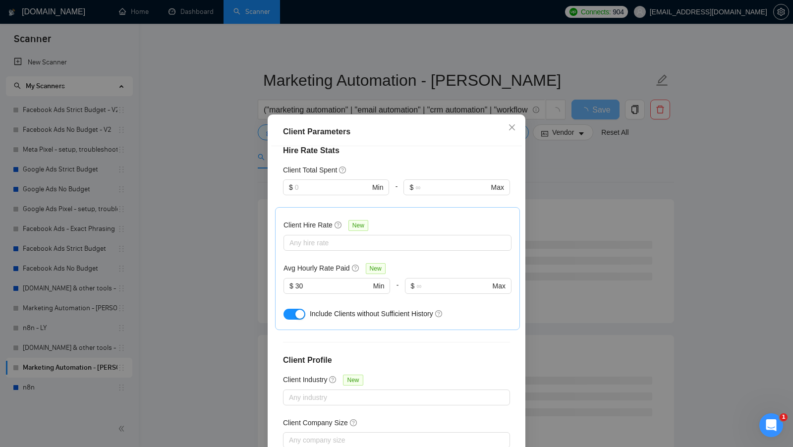
click at [553, 240] on div "Client Parameters Client Location Include Client Countries Select Exclude Clien…" at bounding box center [396, 223] width 793 height 447
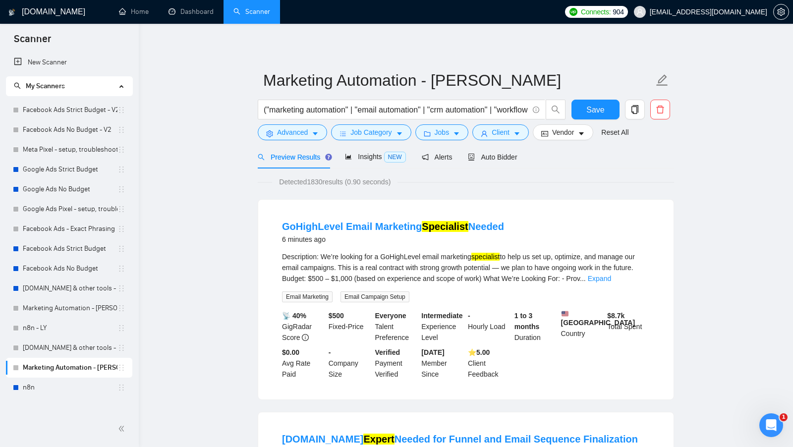
click at [384, 141] on form "Marketing Automation - Ivanna V. ("marketing automation" | "email automation" |…" at bounding box center [466, 104] width 416 height 81
click at [384, 136] on span "Job Category" at bounding box center [370, 132] width 41 height 11
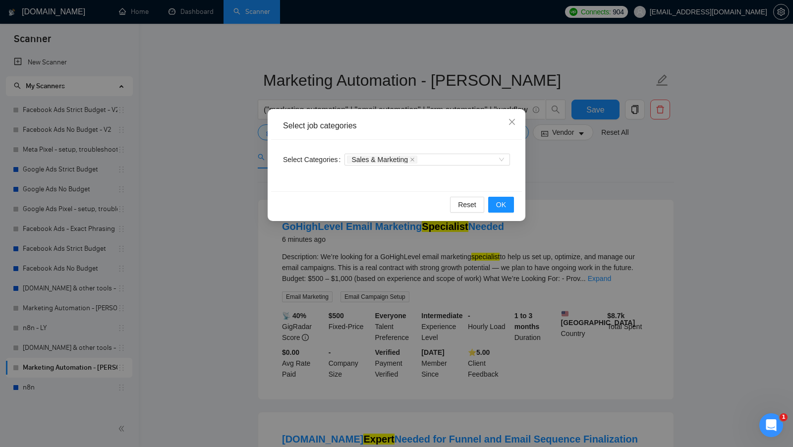
click at [218, 204] on div "Select job categories Select Categories Sales & Marketing Reset OK" at bounding box center [396, 223] width 793 height 447
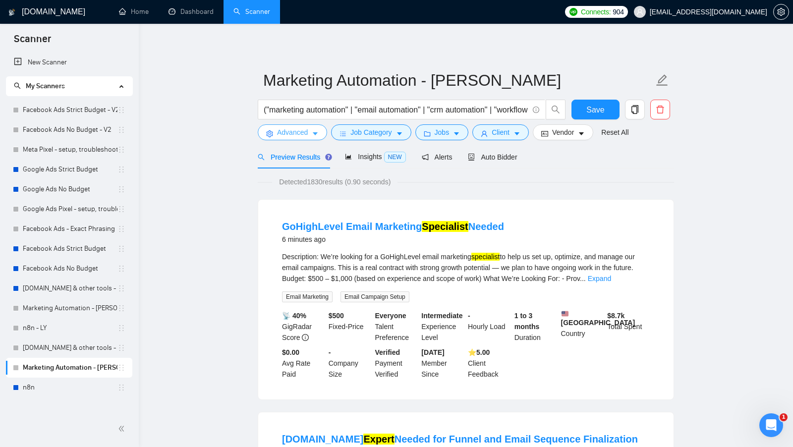
click at [285, 135] on span "Advanced" at bounding box center [292, 132] width 31 height 11
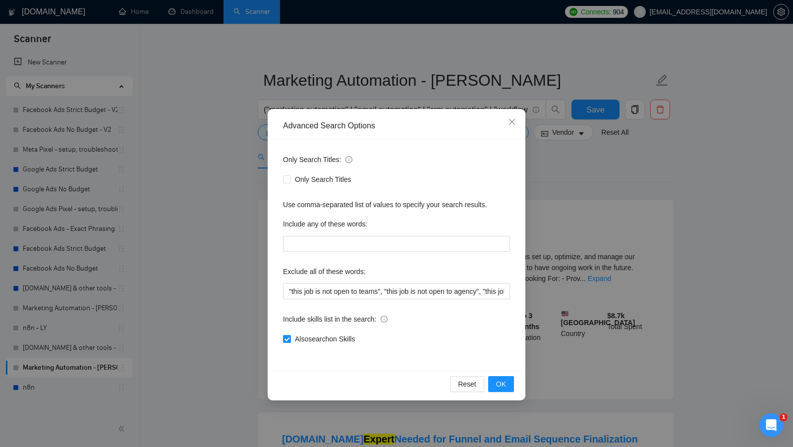
click at [236, 156] on div "Advanced Search Options Only Search Titles: Only Search Titles Use comma-separa…" at bounding box center [396, 223] width 793 height 447
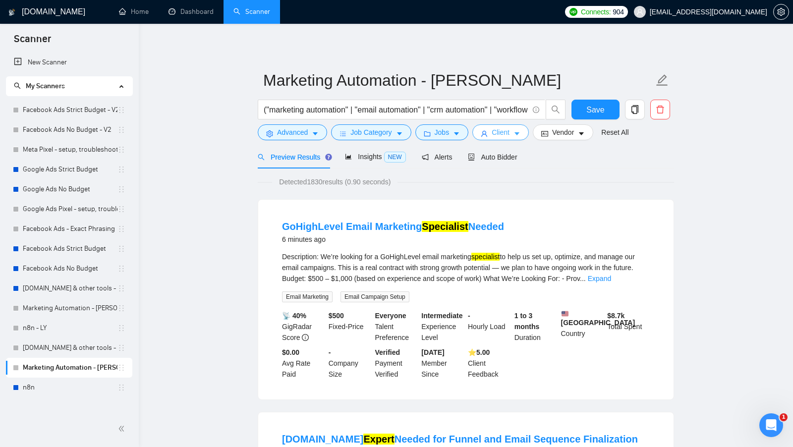
click at [509, 133] on span "Client" at bounding box center [501, 132] width 18 height 11
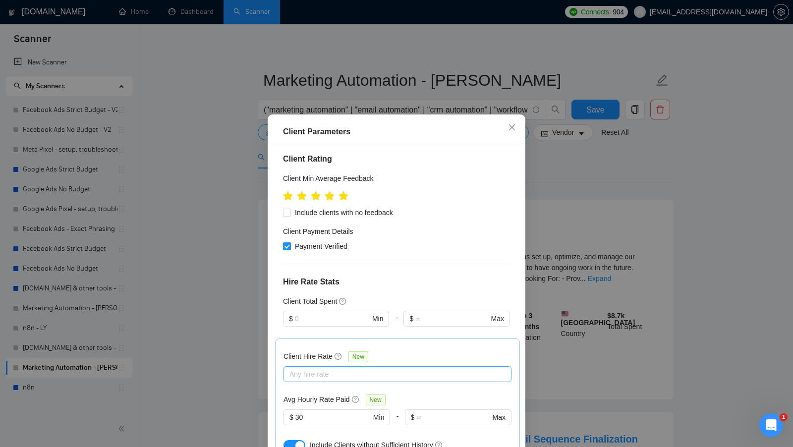
scroll to position [129, 0]
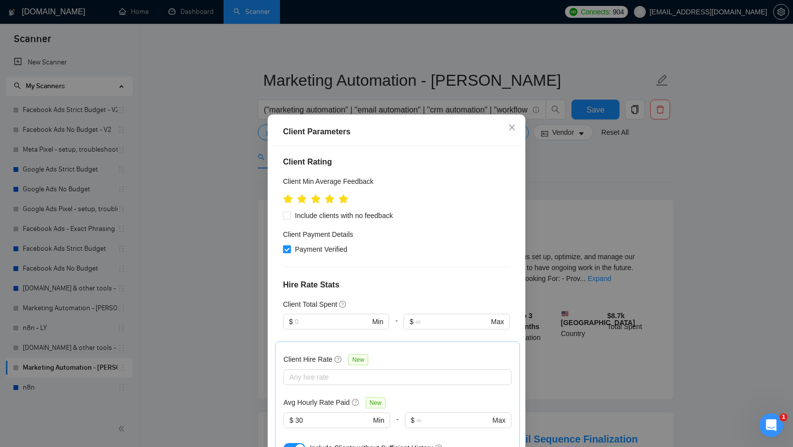
click at [577, 152] on div "Client Parameters Client Location Include Client Countries Select Exclude Clien…" at bounding box center [396, 223] width 793 height 447
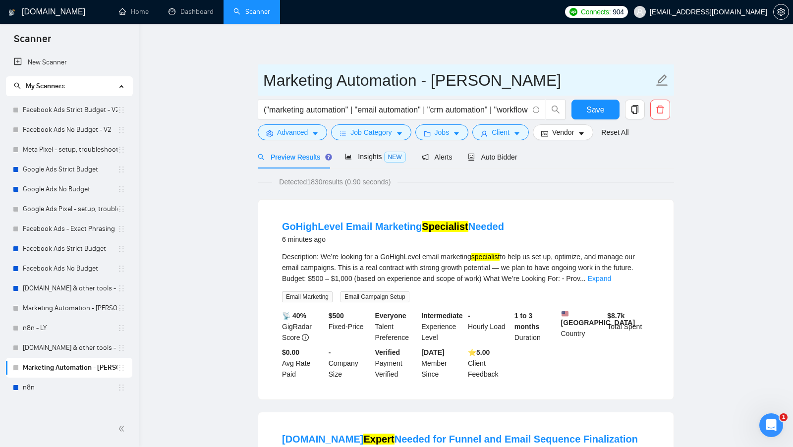
click at [474, 81] on input "Marketing Automation - [PERSON_NAME]" at bounding box center [458, 80] width 390 height 25
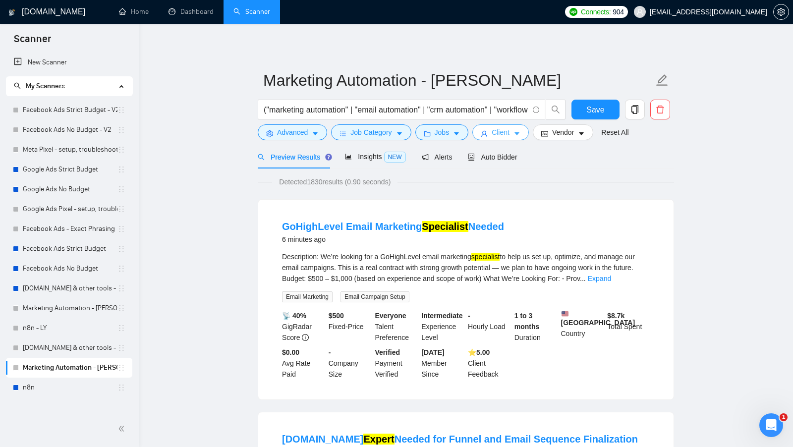
click at [498, 134] on span "Client" at bounding box center [501, 132] width 18 height 11
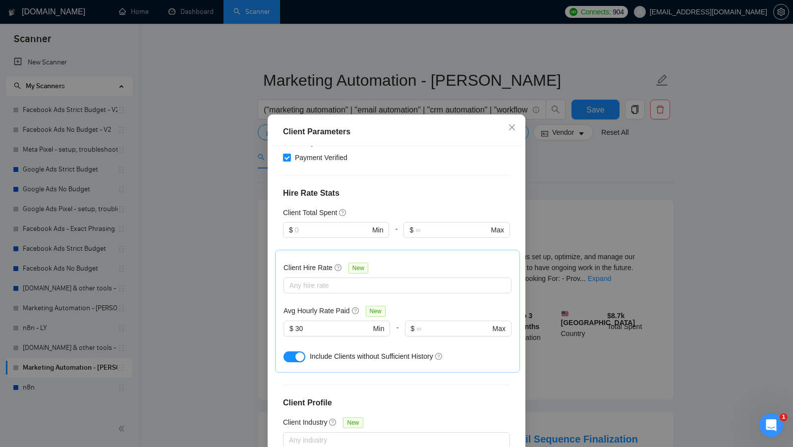
scroll to position [230, 0]
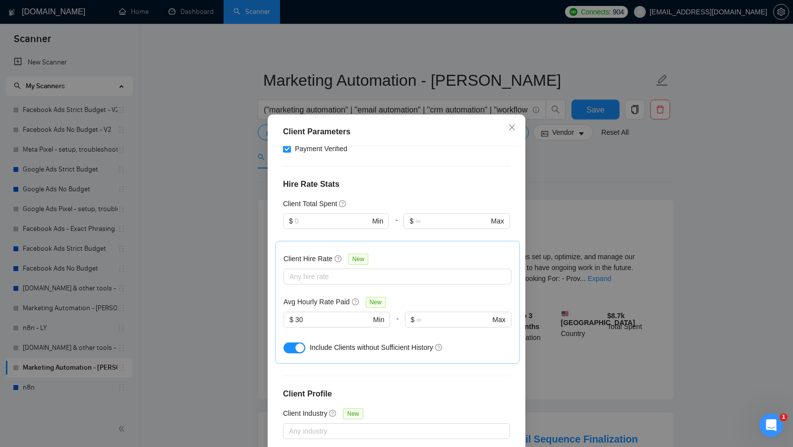
click at [311, 253] on h5 "Client Hire Rate" at bounding box center [307, 258] width 49 height 11
click at [291, 271] on input "Client Hire Rate New" at bounding box center [290, 277] width 2 height 12
click at [311, 253] on h5 "Client Hire Rate" at bounding box center [307, 258] width 49 height 11
click at [291, 271] on input "Client Hire Rate New" at bounding box center [290, 277] width 2 height 12
click at [311, 253] on h5 "Client Hire Rate" at bounding box center [307, 258] width 49 height 11
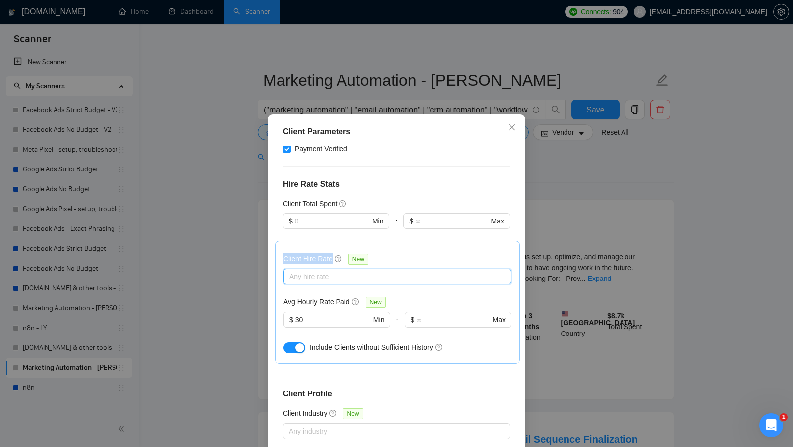
click at [291, 271] on input "Client Hire Rate New" at bounding box center [290, 277] width 2 height 12
copy div "Client Hire Rate"
click at [626, 109] on div "Client Parameters Client Location Include Client Countries Select Exclude Clien…" at bounding box center [396, 223] width 793 height 447
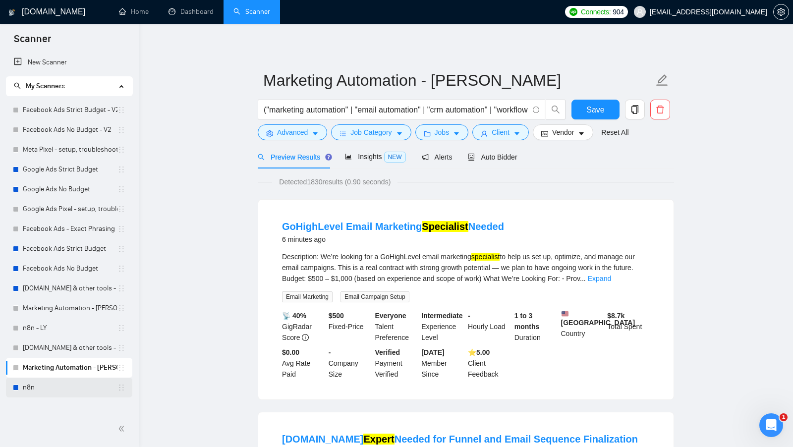
click at [78, 380] on link "n8n" at bounding box center [70, 388] width 95 height 20
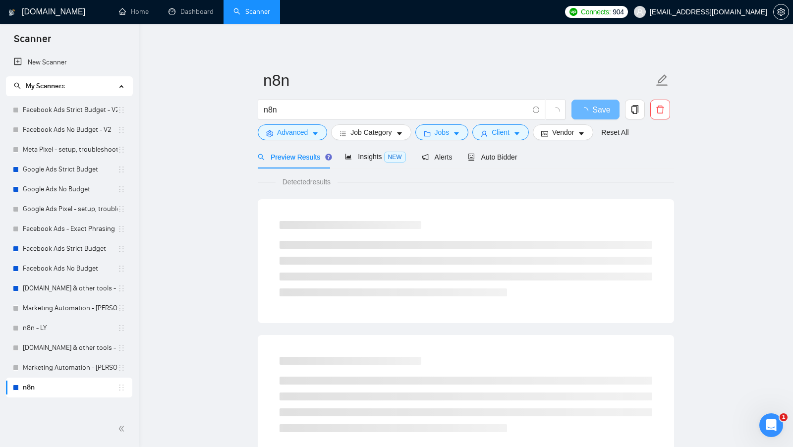
click at [283, 145] on form "n8n n8n Save Advanced Job Category Jobs Client Vendor Reset All" at bounding box center [466, 104] width 416 height 81
click at [282, 139] on button "Advanced" at bounding box center [292, 132] width 69 height 16
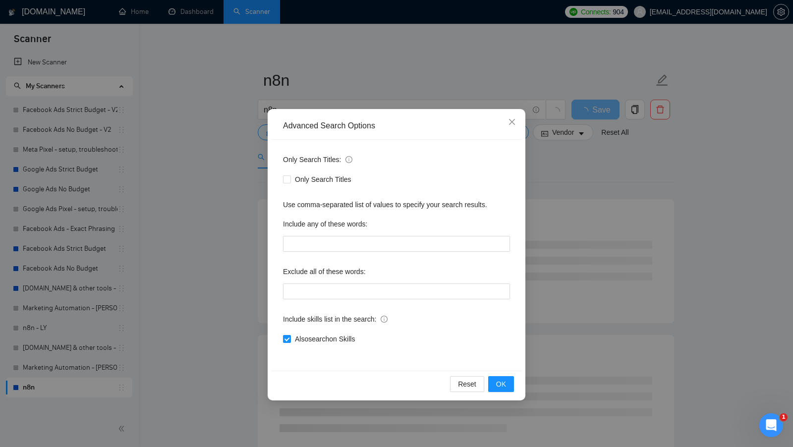
click at [235, 149] on div "Advanced Search Options Only Search Titles: Only Search Titles Use comma-separa…" at bounding box center [396, 223] width 793 height 447
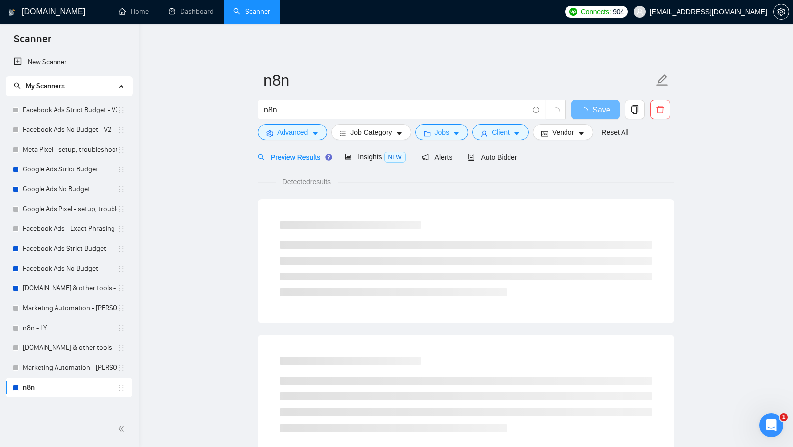
click at [394, 141] on form "n8n n8n Save Advanced Job Category Jobs Client Vendor Reset All" at bounding box center [466, 104] width 416 height 81
click at [391, 135] on span "Job Category" at bounding box center [370, 132] width 41 height 11
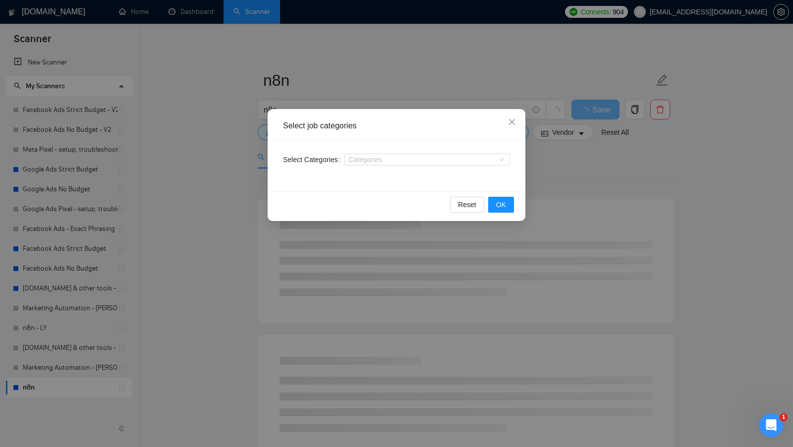
click at [248, 175] on div "Select job categories Select Categories Categories Reset OK" at bounding box center [396, 223] width 793 height 447
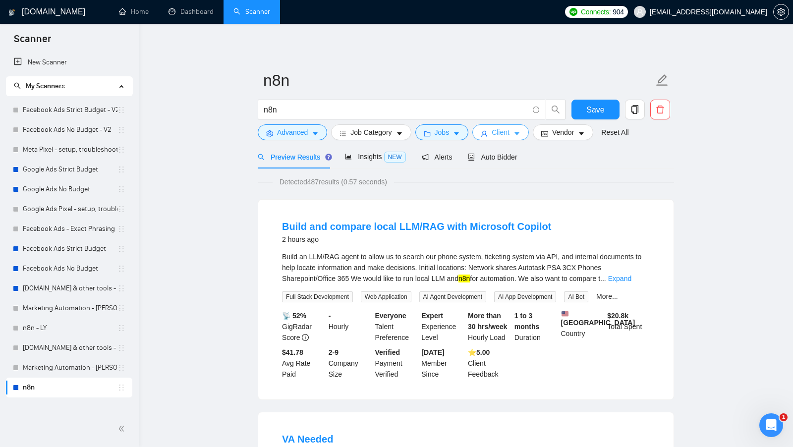
click at [505, 133] on span "Client" at bounding box center [501, 132] width 18 height 11
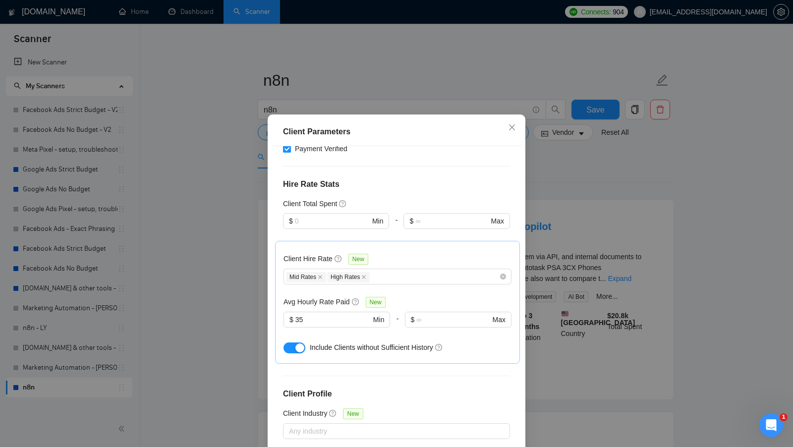
click at [227, 224] on div "Client Parameters Client Location Include Client Countries Select Exclude Clien…" at bounding box center [396, 223] width 793 height 447
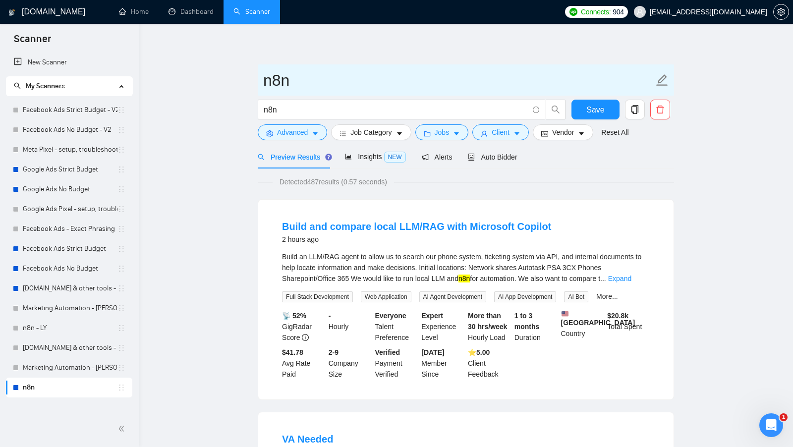
click at [297, 89] on input "n8n" at bounding box center [458, 80] width 390 height 25
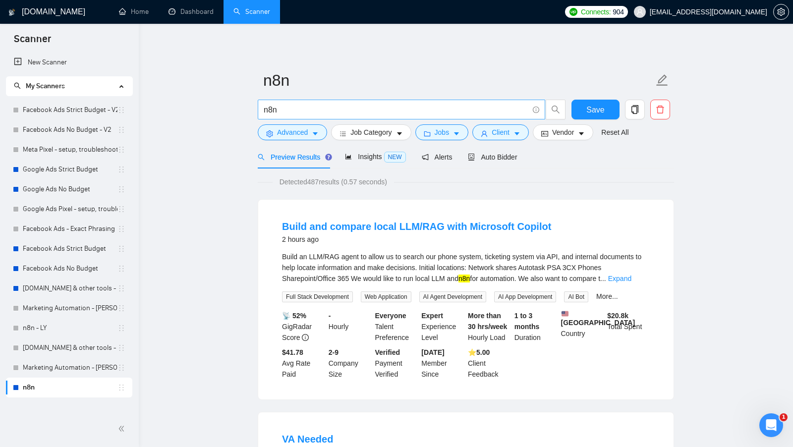
click at [354, 111] on input "n8n" at bounding box center [396, 110] width 265 height 12
click at [50, 373] on link "Marketing Automation - [PERSON_NAME]" at bounding box center [70, 368] width 95 height 20
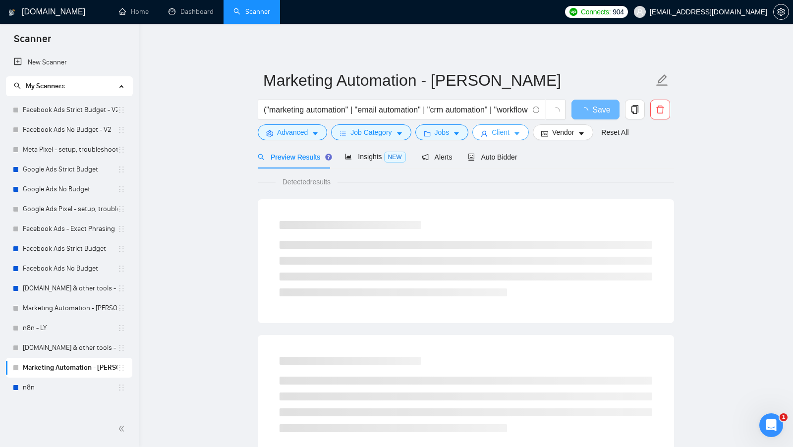
click at [488, 136] on icon "user" at bounding box center [484, 133] width 7 height 7
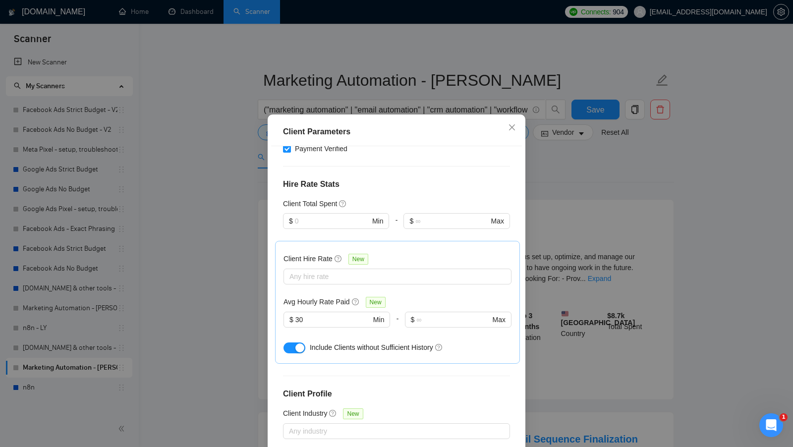
click at [368, 43] on div "Client Parameters Client Location Include Client Countries Select Exclude Clien…" at bounding box center [396, 223] width 793 height 447
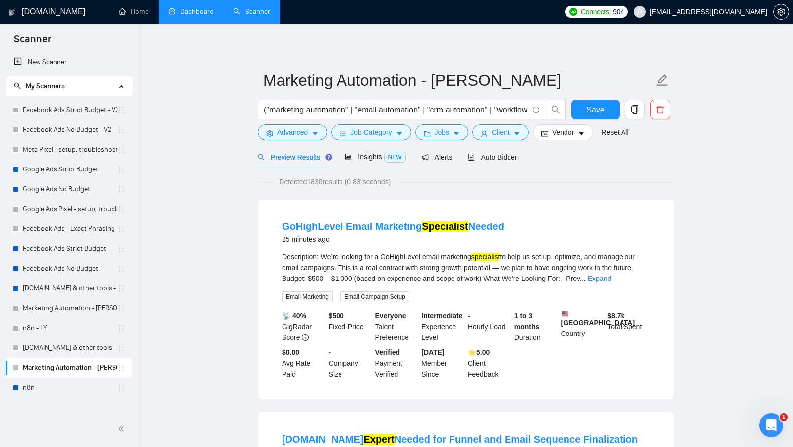
click at [198, 16] on link "Dashboard" at bounding box center [190, 11] width 45 height 8
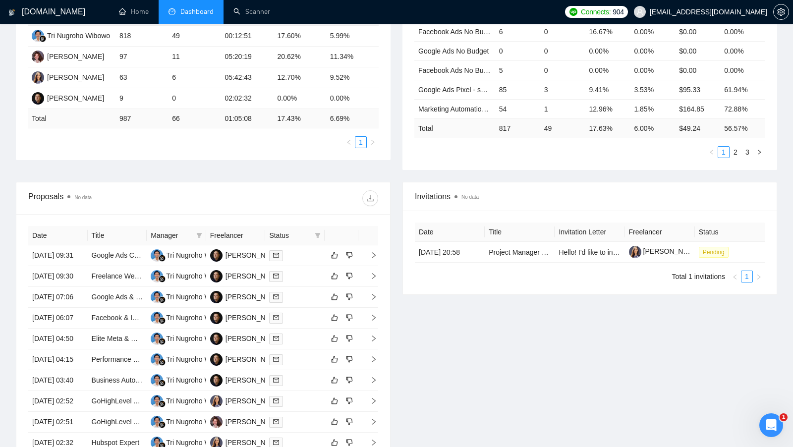
scroll to position [215, 0]
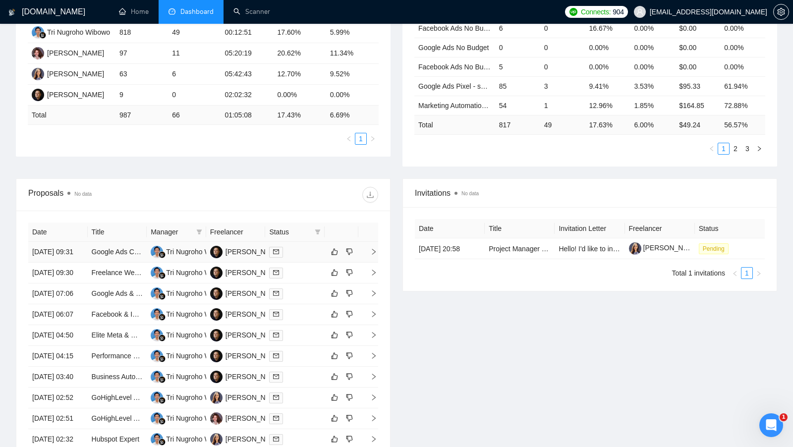
click at [308, 263] on td at bounding box center [294, 252] width 59 height 21
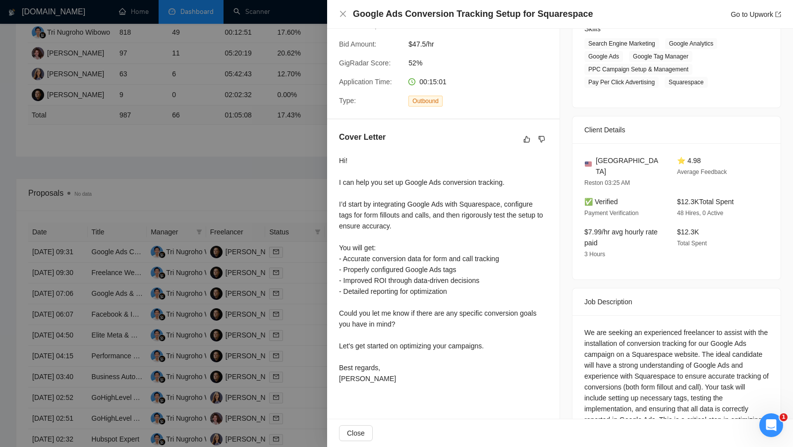
scroll to position [170, 0]
click at [297, 179] on div at bounding box center [396, 223] width 793 height 447
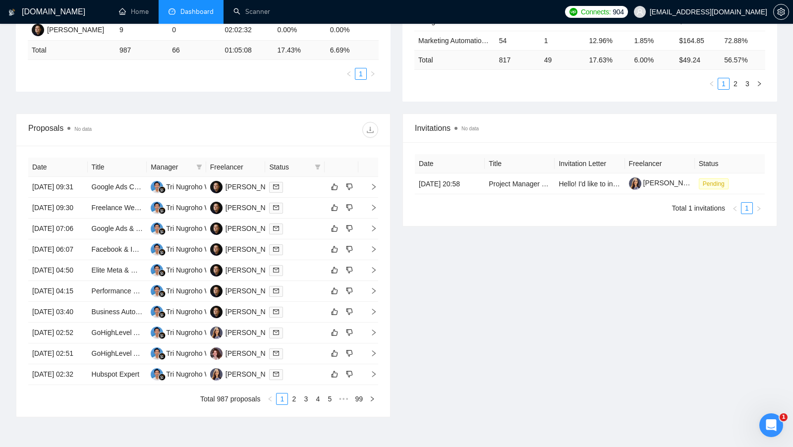
scroll to position [306, 0]
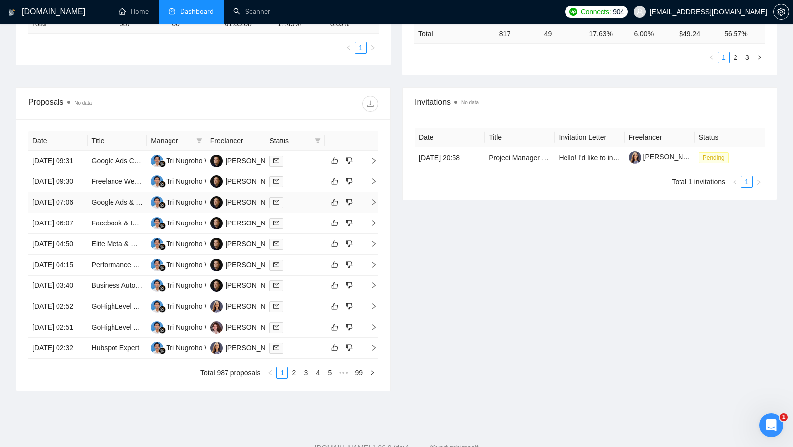
click at [301, 213] on td at bounding box center [294, 202] width 59 height 21
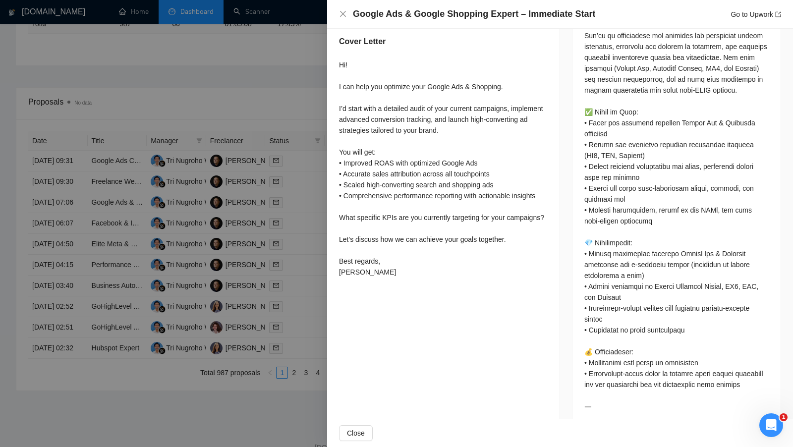
scroll to position [572, 0]
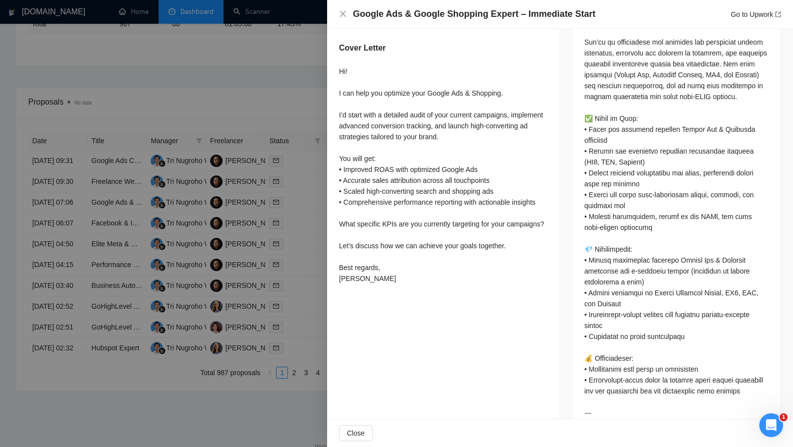
click at [319, 267] on div at bounding box center [396, 223] width 793 height 447
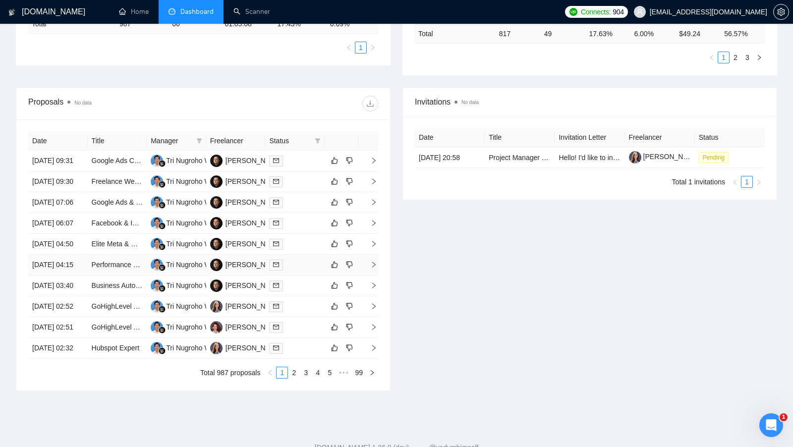
click at [316, 276] on td at bounding box center [294, 265] width 59 height 21
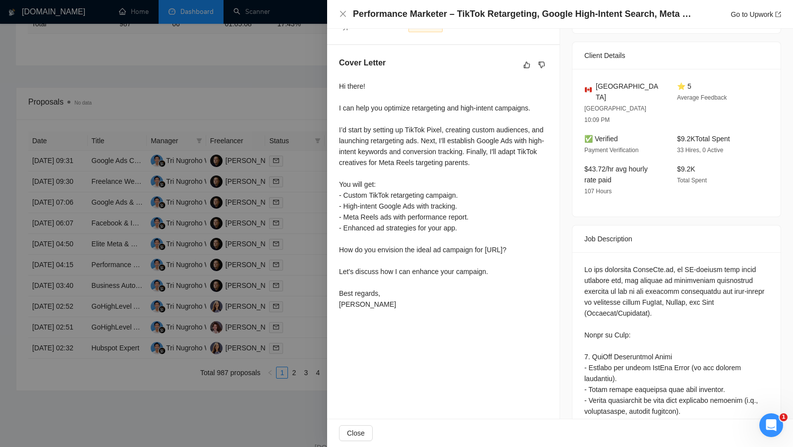
scroll to position [242, 0]
click at [305, 262] on div at bounding box center [396, 223] width 793 height 447
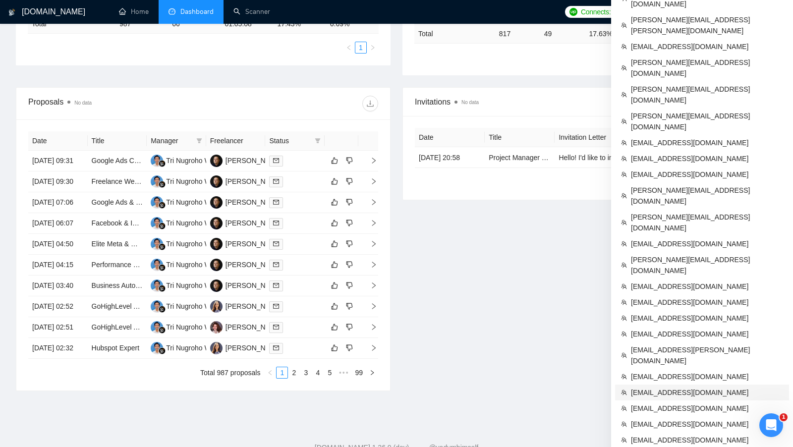
click at [662, 387] on span "[EMAIL_ADDRESS][DOMAIN_NAME]" at bounding box center [707, 392] width 152 height 11
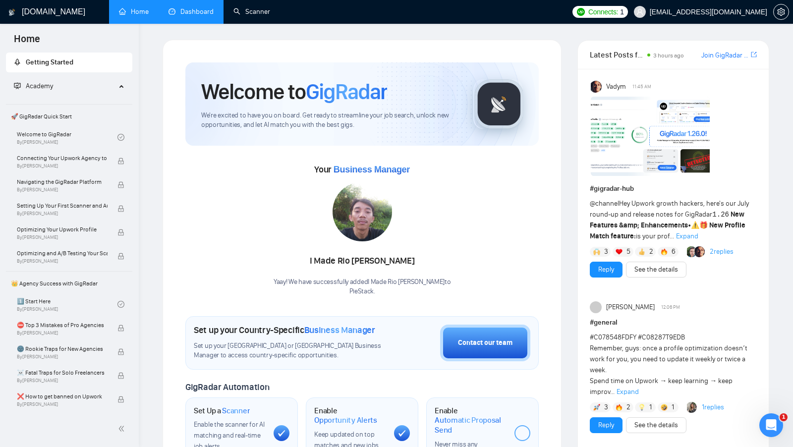
click at [209, 15] on link "Dashboard" at bounding box center [190, 11] width 45 height 8
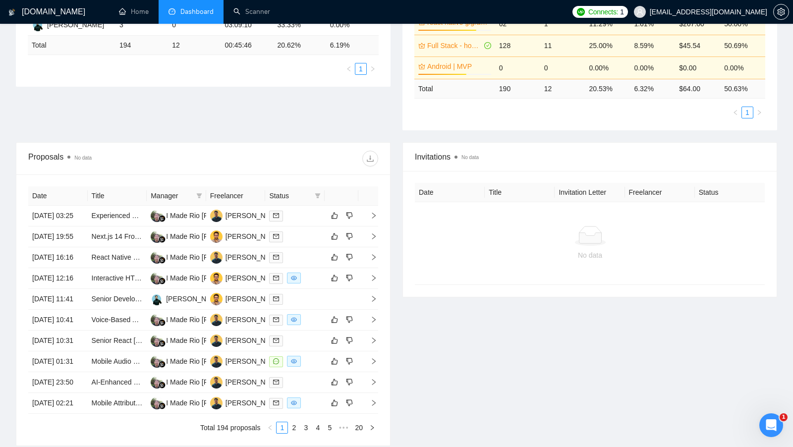
scroll to position [249, 0]
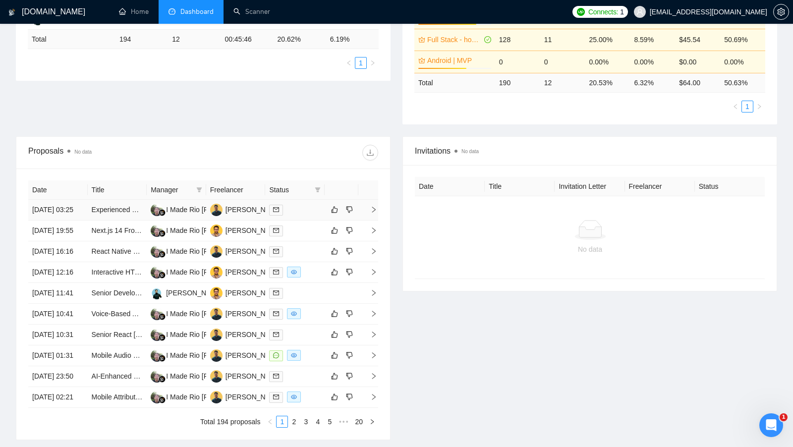
click at [305, 218] on td at bounding box center [294, 210] width 59 height 21
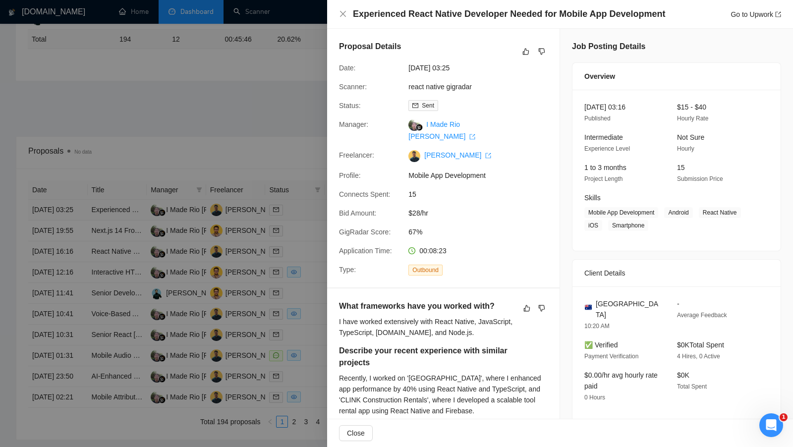
click at [305, 218] on div at bounding box center [396, 223] width 793 height 447
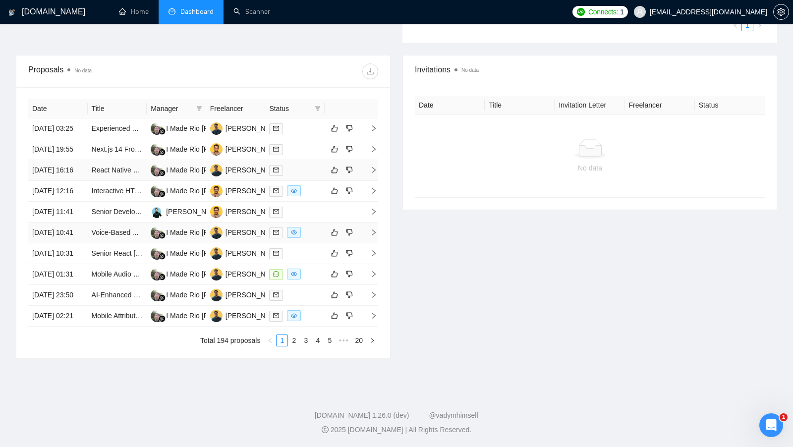
scroll to position [341, 0]
click at [315, 280] on div at bounding box center [295, 274] width 52 height 11
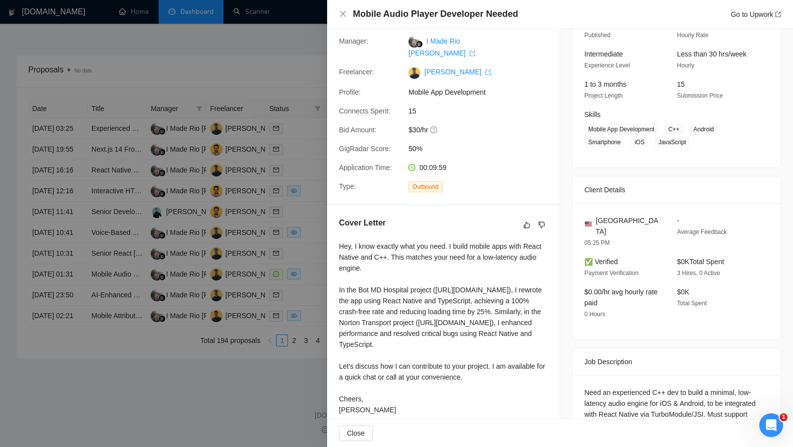
scroll to position [171, 0]
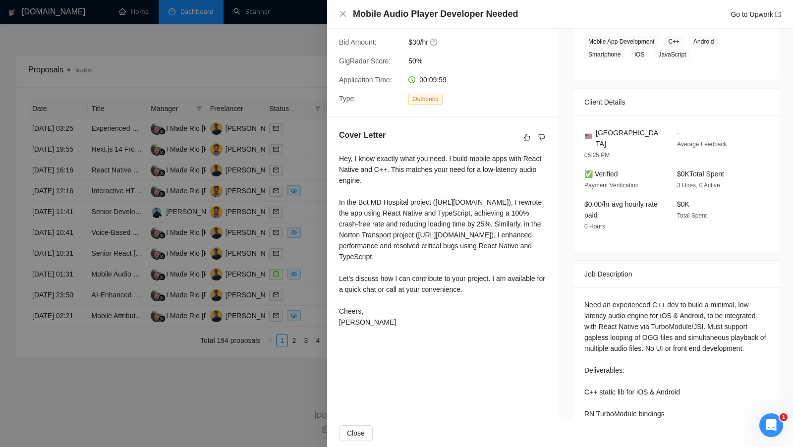
click at [311, 297] on div at bounding box center [396, 223] width 793 height 447
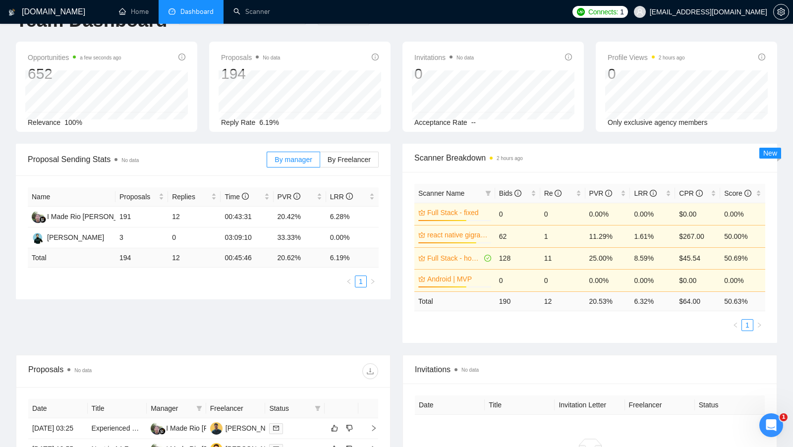
scroll to position [13, 0]
